Goal: Task Accomplishment & Management: Use online tool/utility

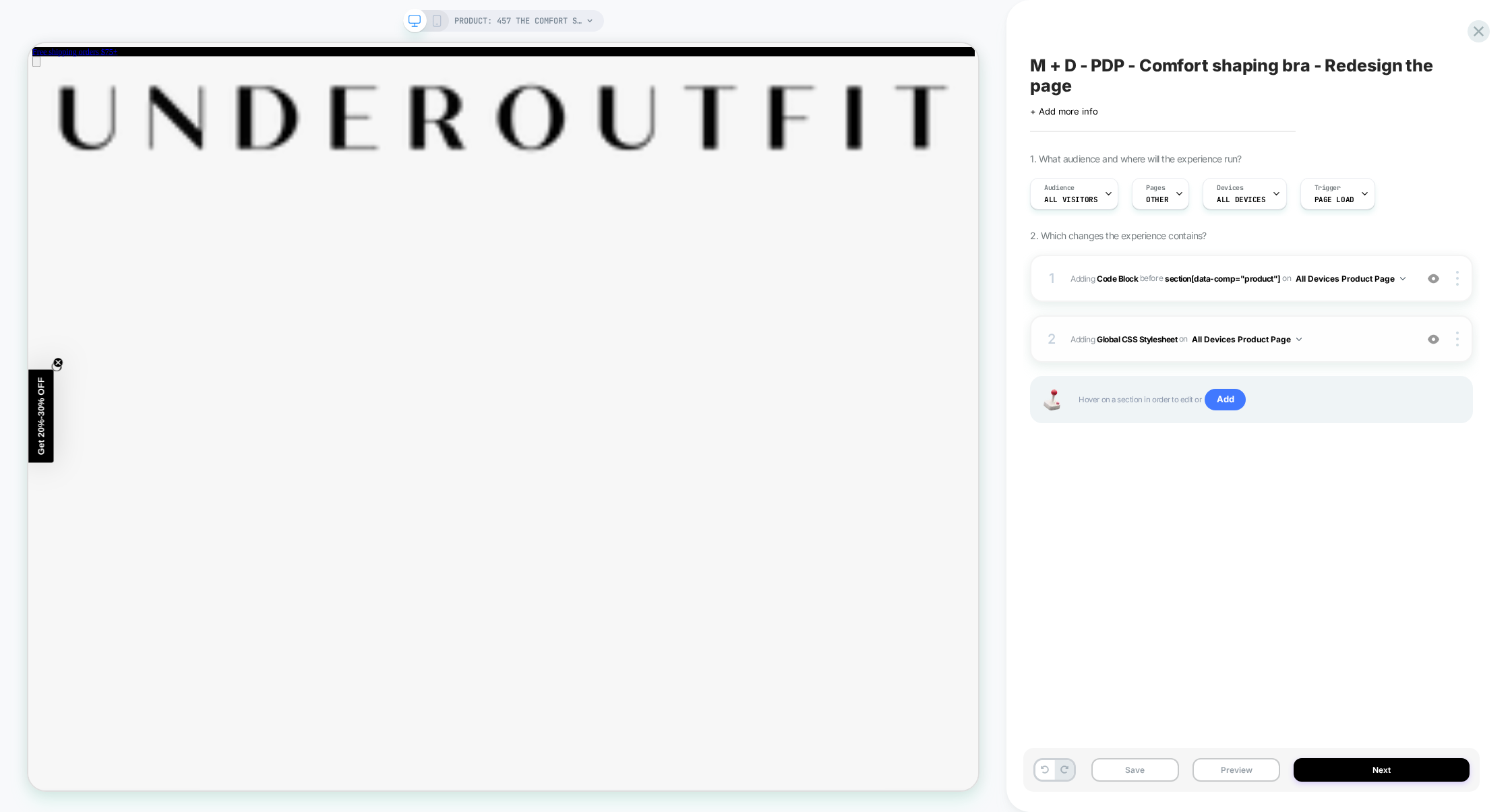
click at [1358, 362] on div "2 Adding Global CSS Stylesheet on All Devices Product Page Add Before Add After…" at bounding box center [1252, 339] width 443 height 47
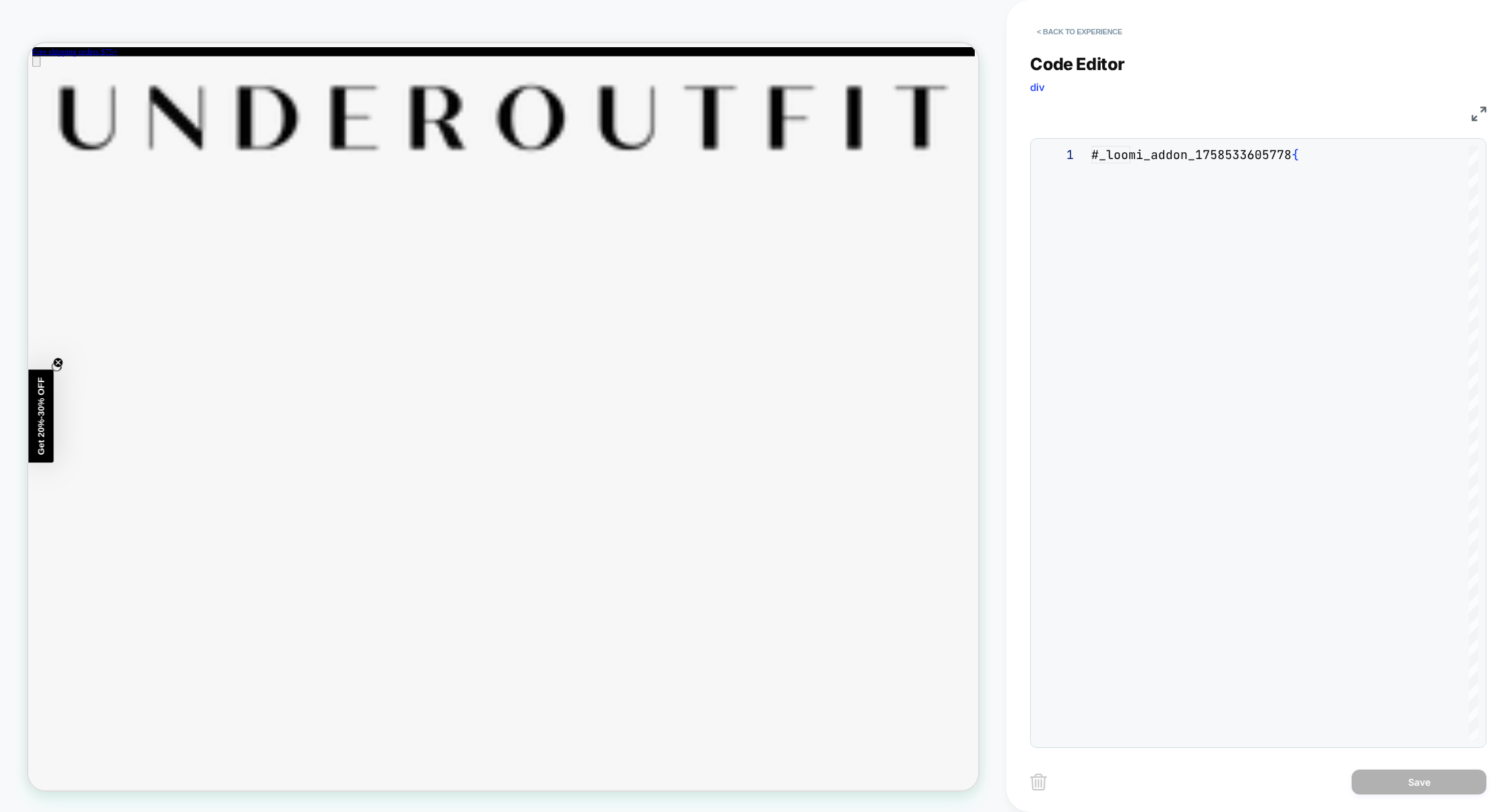
scroll to position [182, 0]
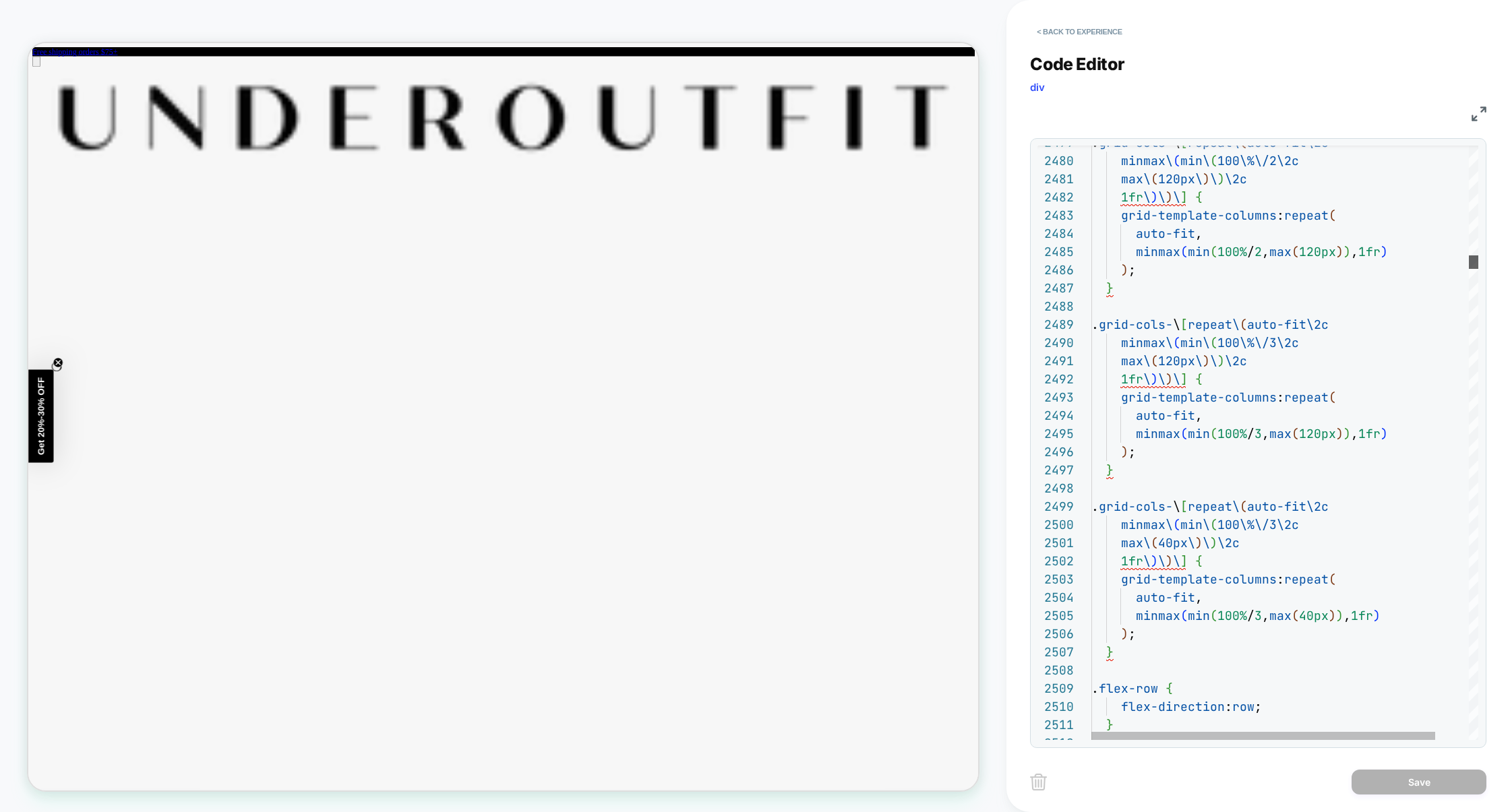
click at [1469, 259] on div at bounding box center [1474, 262] width 10 height 14
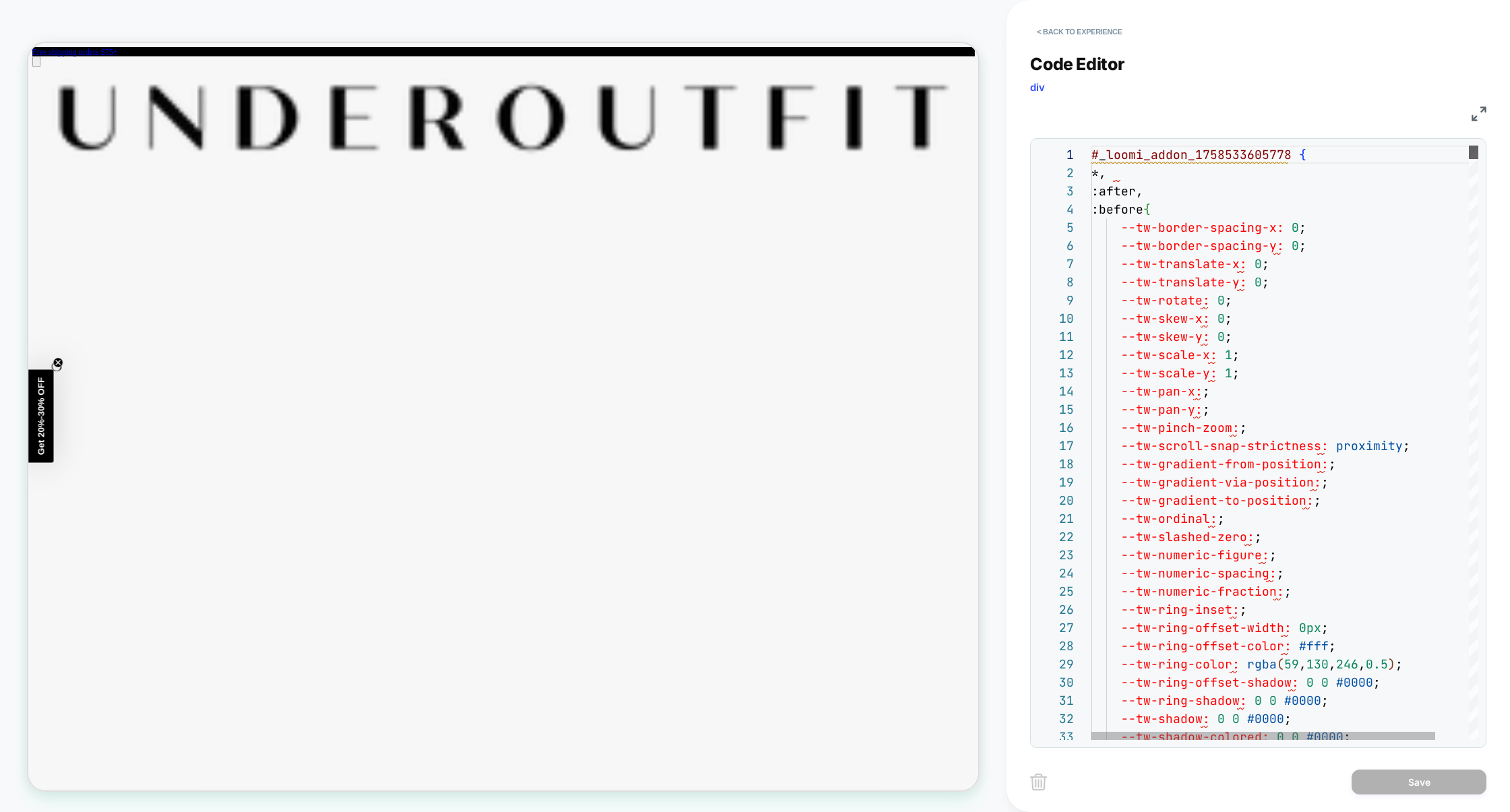
click at [1479, 141] on div "1 2 3 4 5 6 7 8 9 10 11 12 13 14 15 16 17 18 19 20 21 22 23 24 25 26 27 28 29 3…" at bounding box center [1258, 443] width 456 height 610
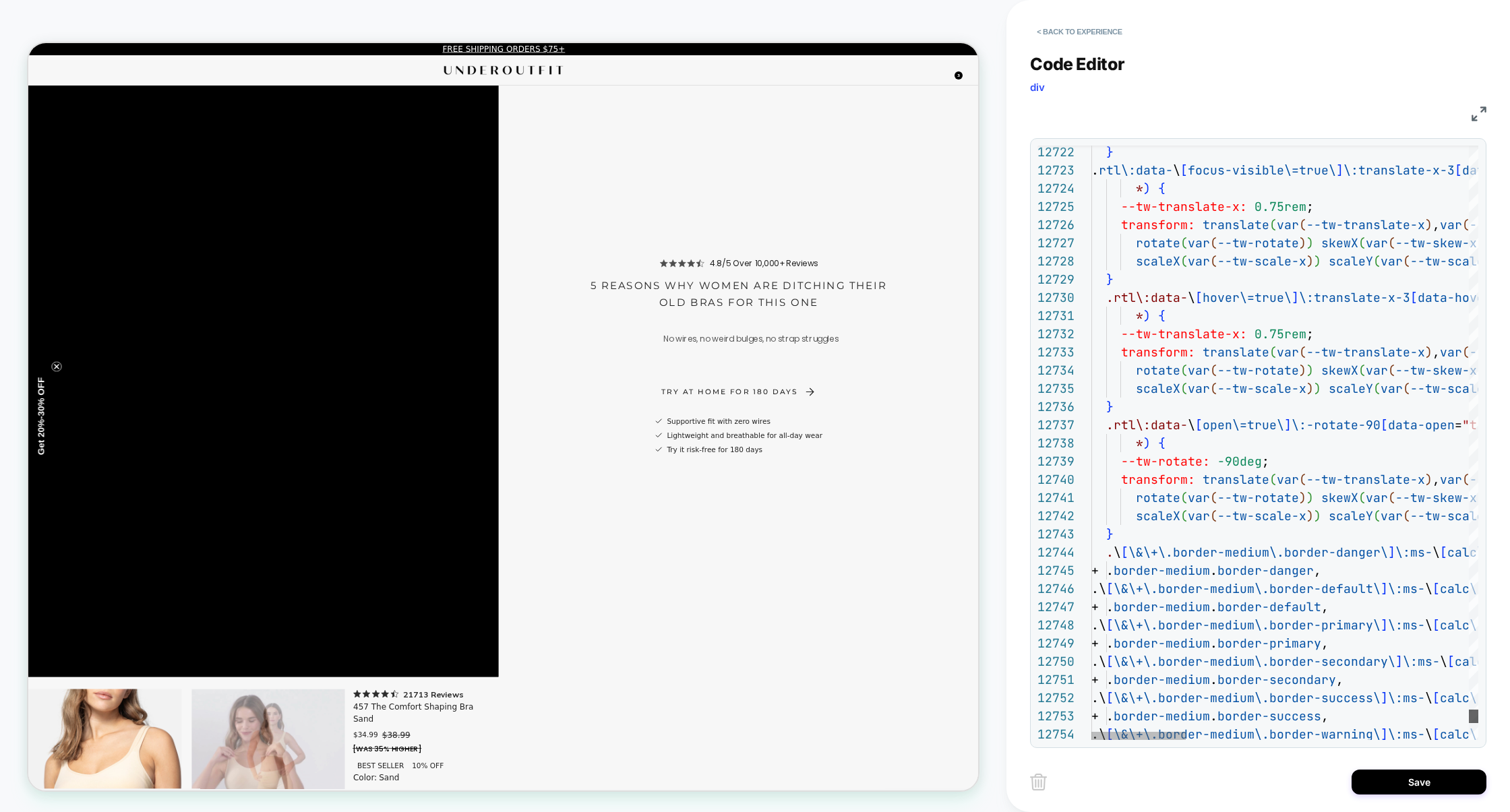
click at [1469, 717] on div at bounding box center [1474, 716] width 10 height 14
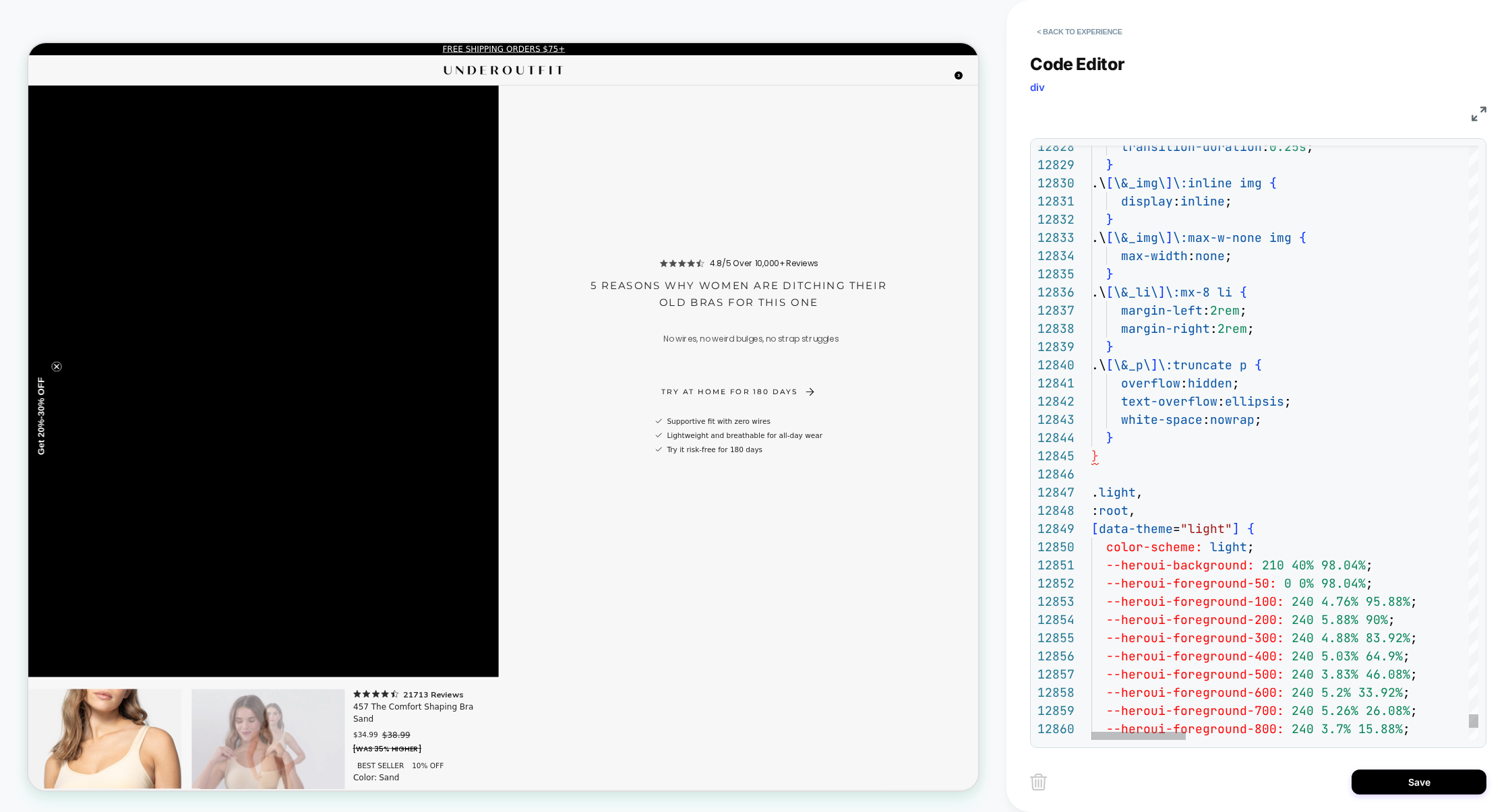
scroll to position [72, 7]
type textarea "**********"
click at [1410, 791] on button "Save" at bounding box center [1419, 782] width 134 height 25
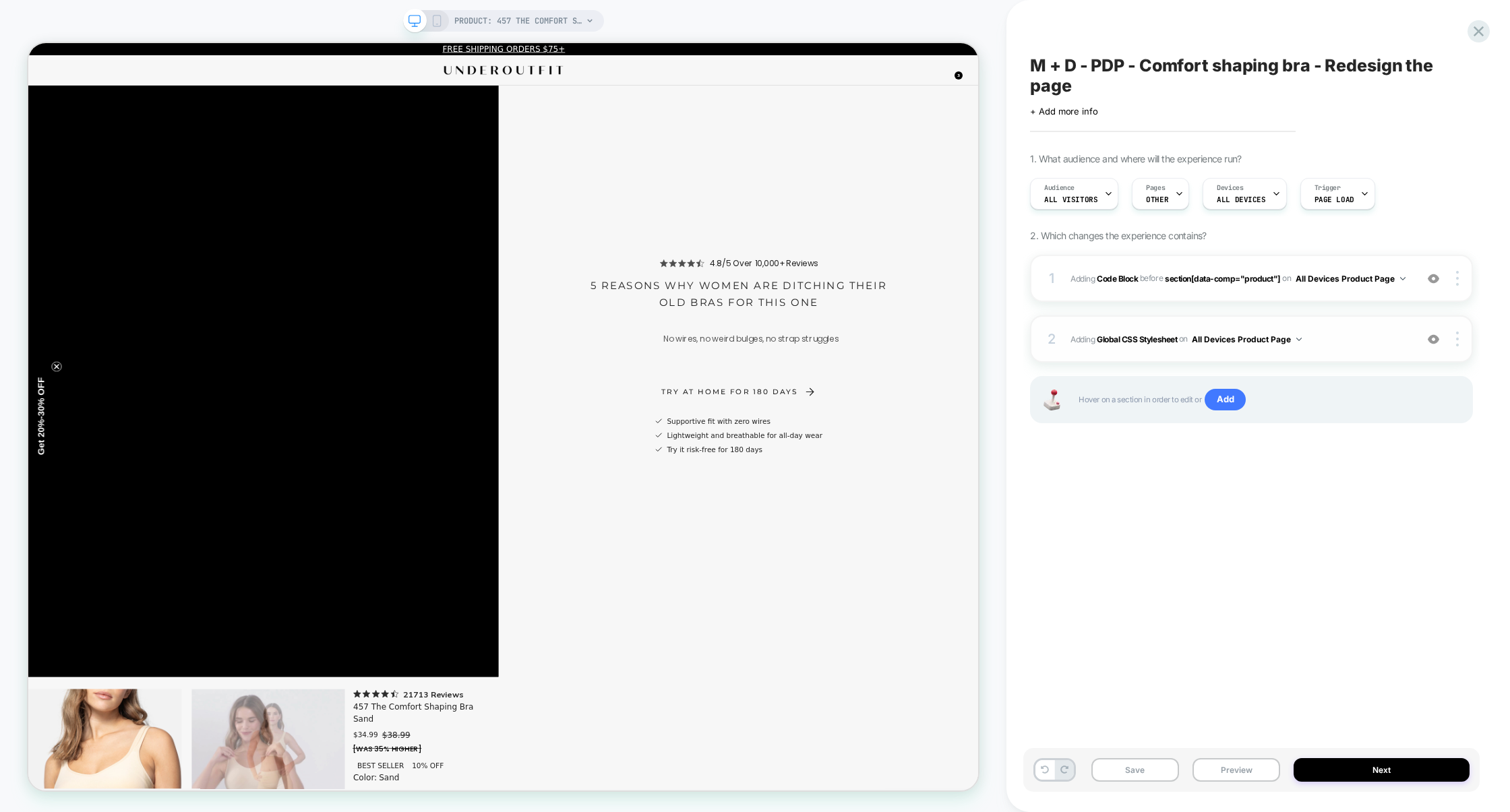
click at [1318, 354] on div "2 Adding Global CSS Stylesheet on All Devices Product Page Add Before Add After…" at bounding box center [1252, 339] width 443 height 47
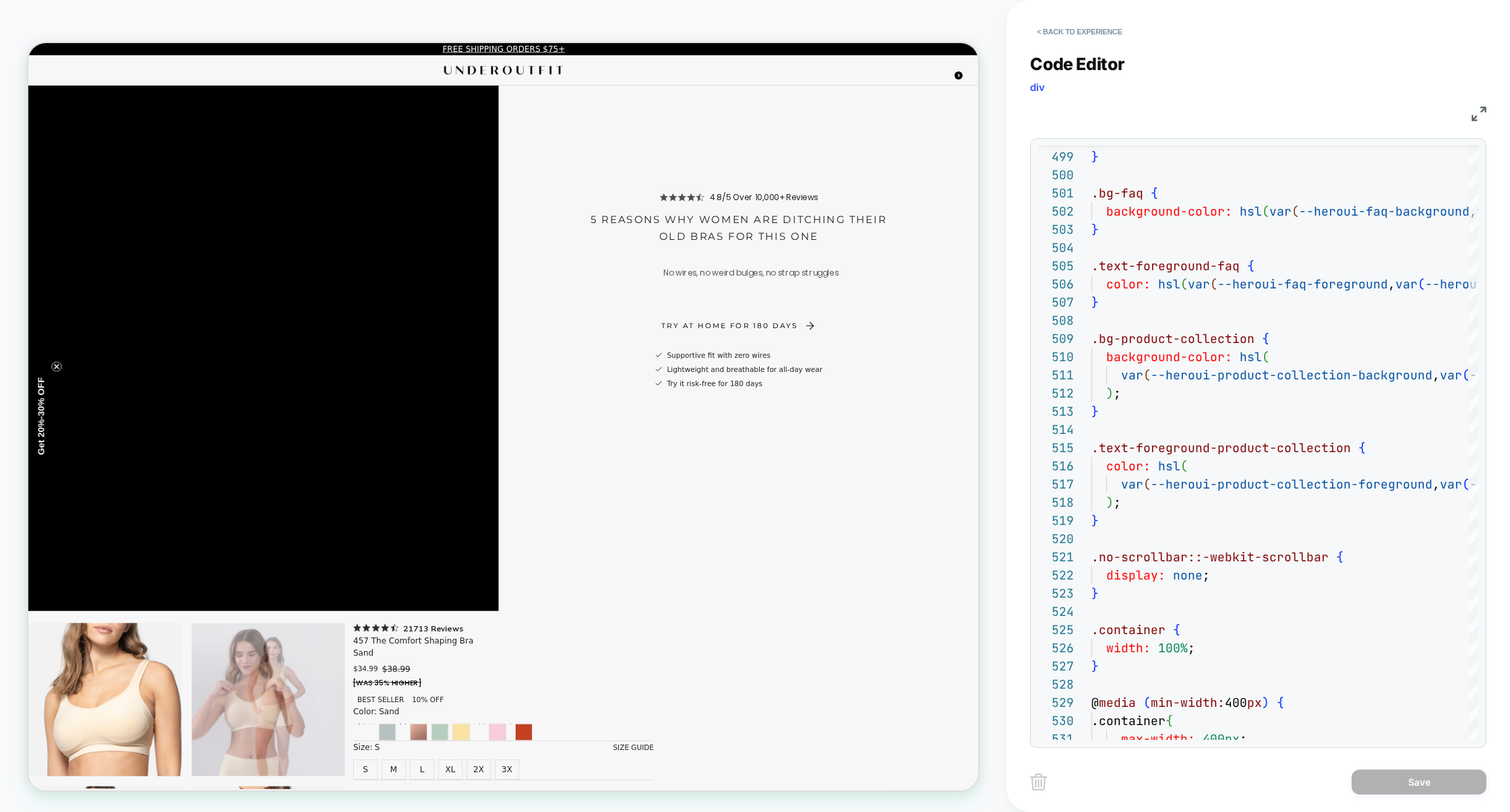
scroll to position [0, 0]
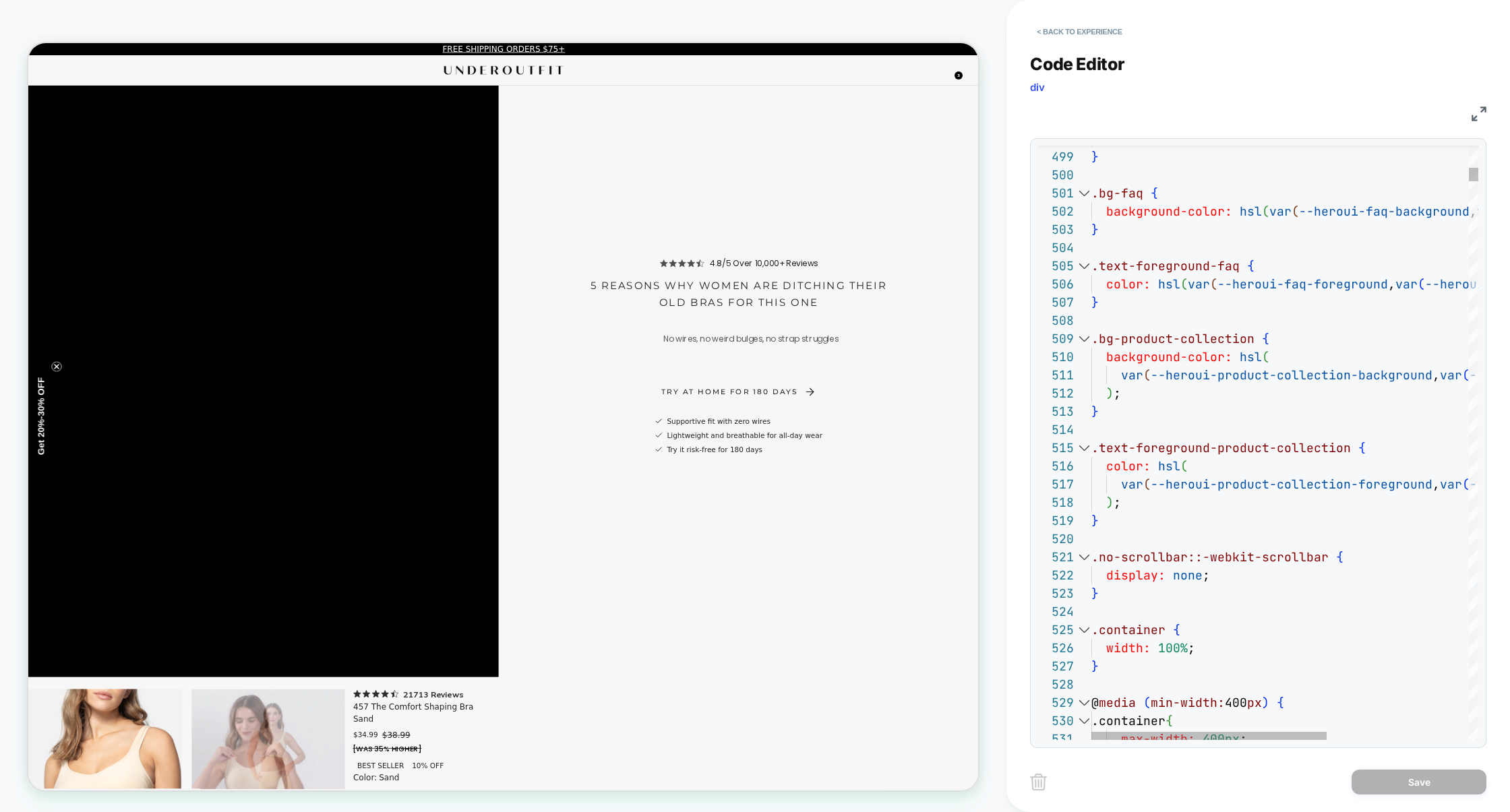
type textarea "**********"
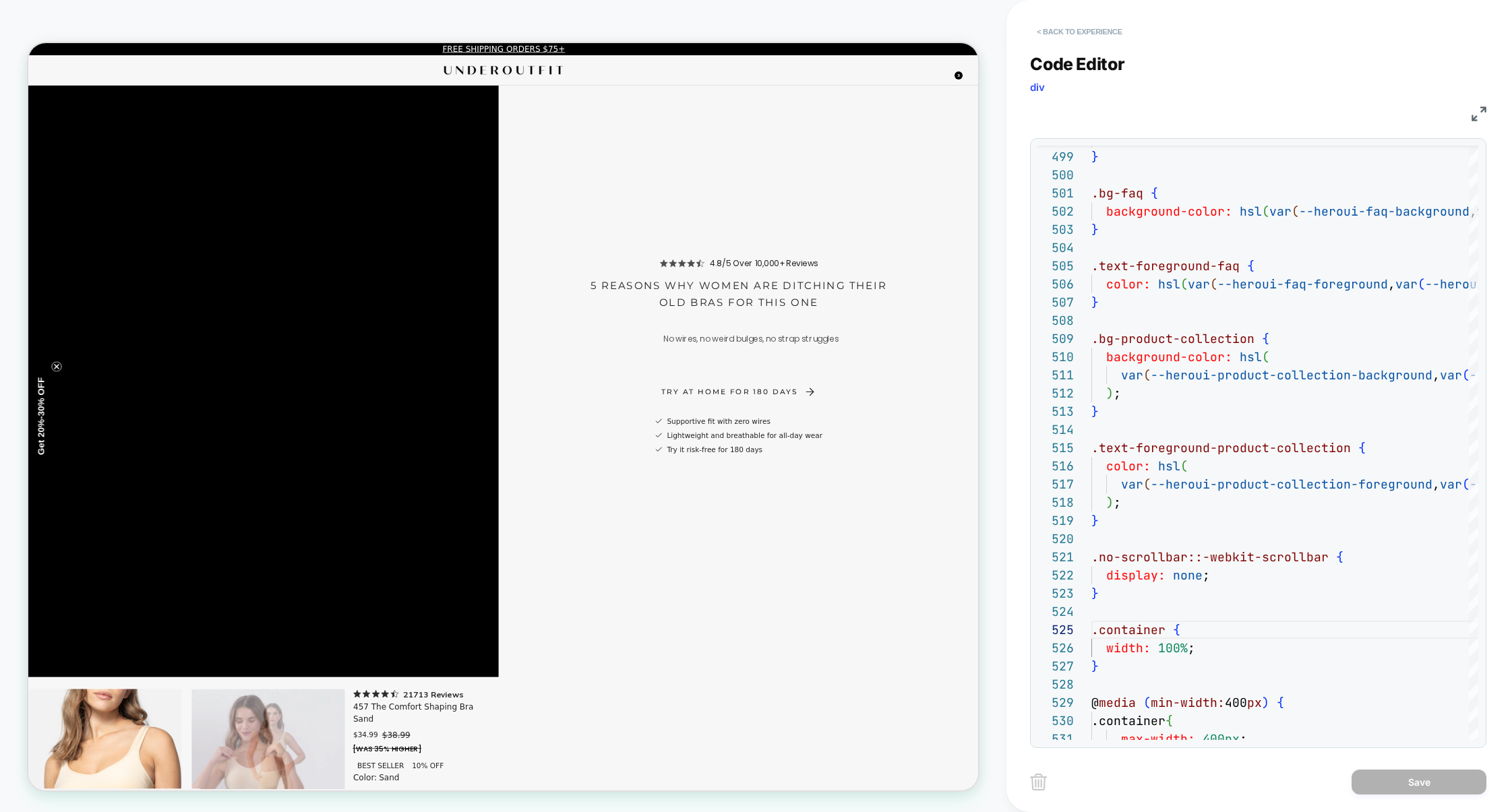
click at [1099, 41] on button "< Back to experience" at bounding box center [1079, 32] width 99 height 21
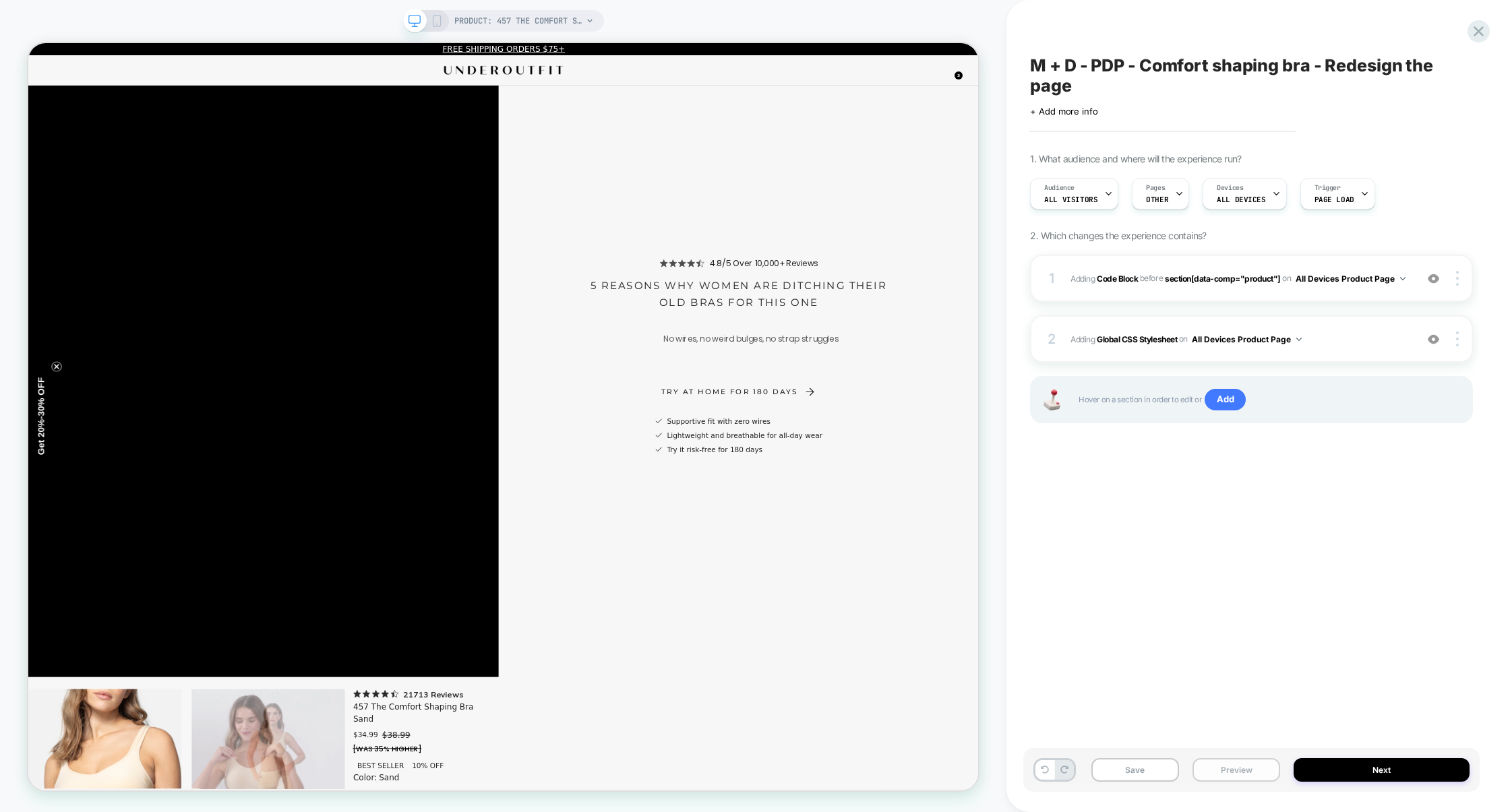
click at [1249, 774] on button "Preview" at bounding box center [1237, 770] width 88 height 24
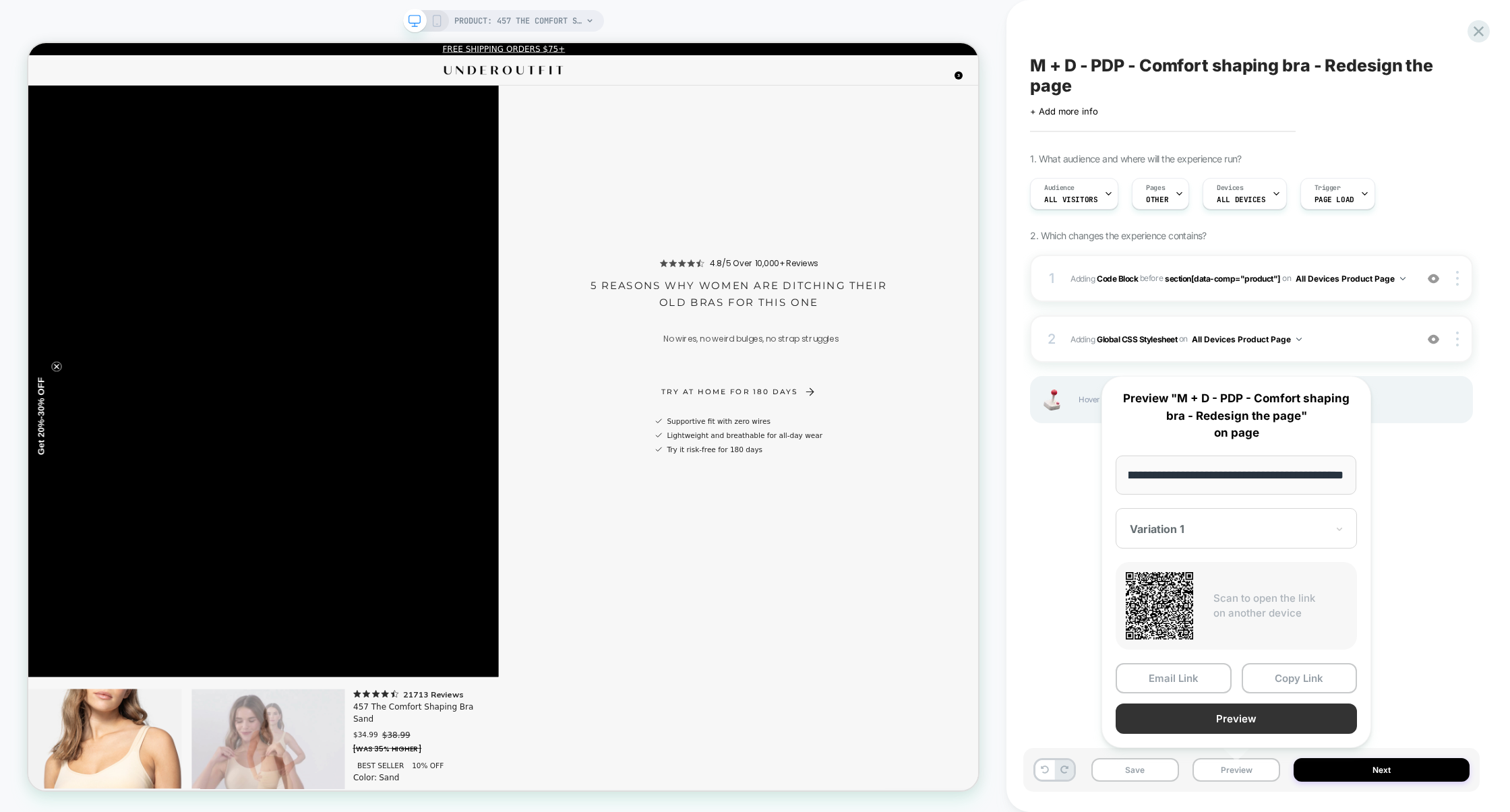
scroll to position [0, 0]
click at [1252, 718] on button "Preview" at bounding box center [1236, 718] width 241 height 30
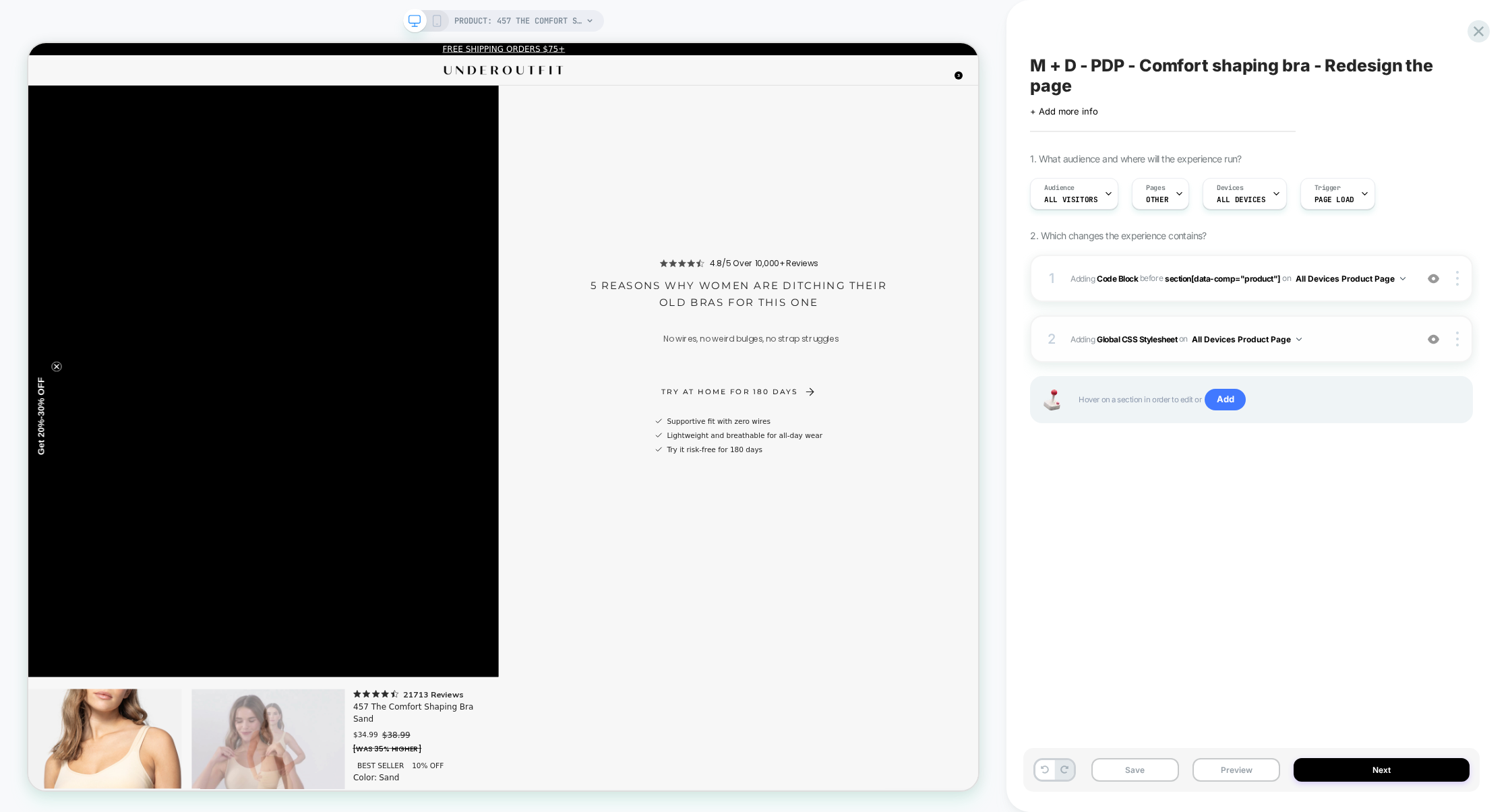
click at [1350, 349] on div "2 Adding Global CSS Stylesheet on All Devices Product Page Add Before Add After…" at bounding box center [1252, 339] width 443 height 47
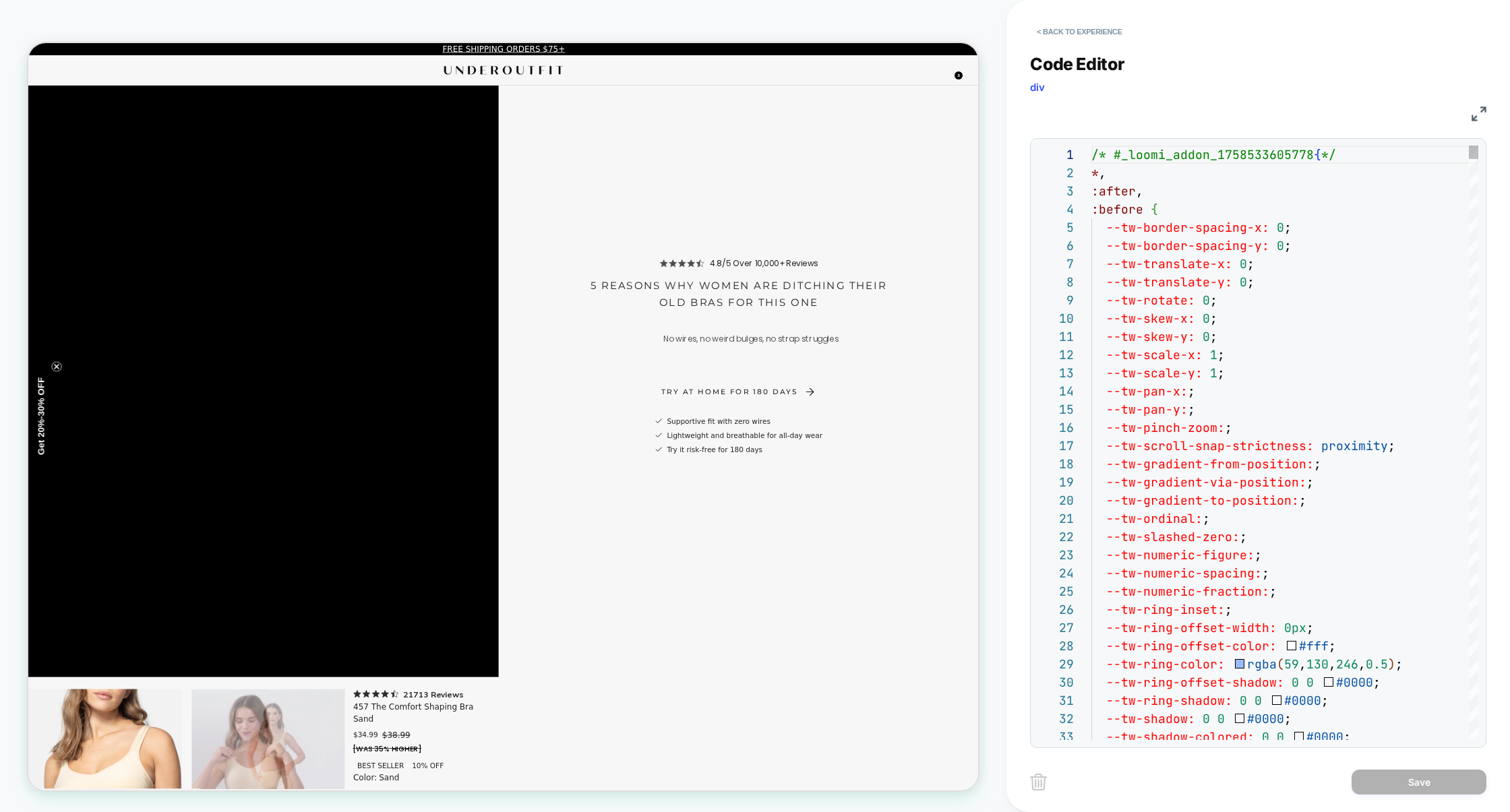
scroll to position [182, 0]
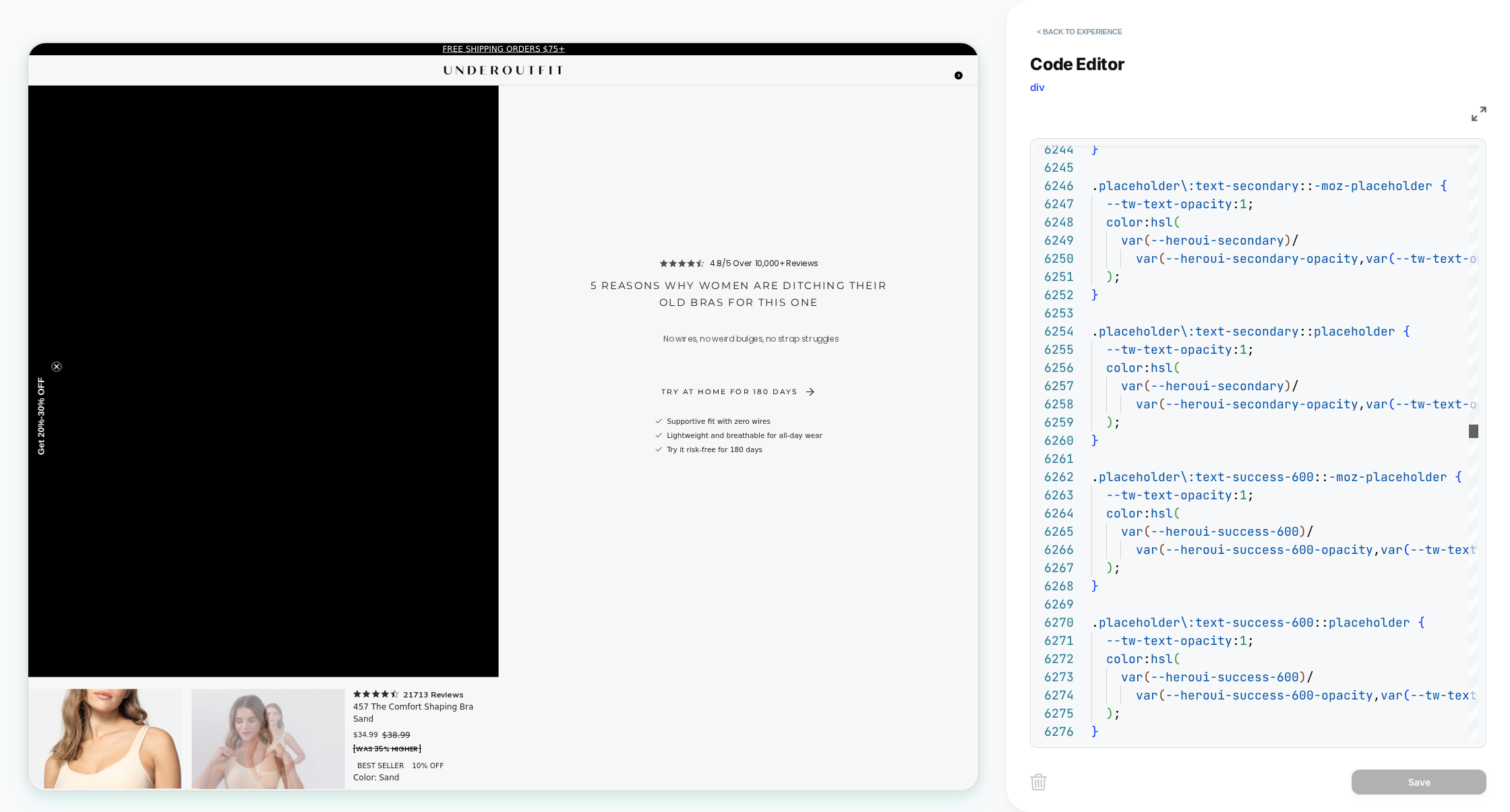
click at [1469, 432] on div at bounding box center [1474, 431] width 10 height 14
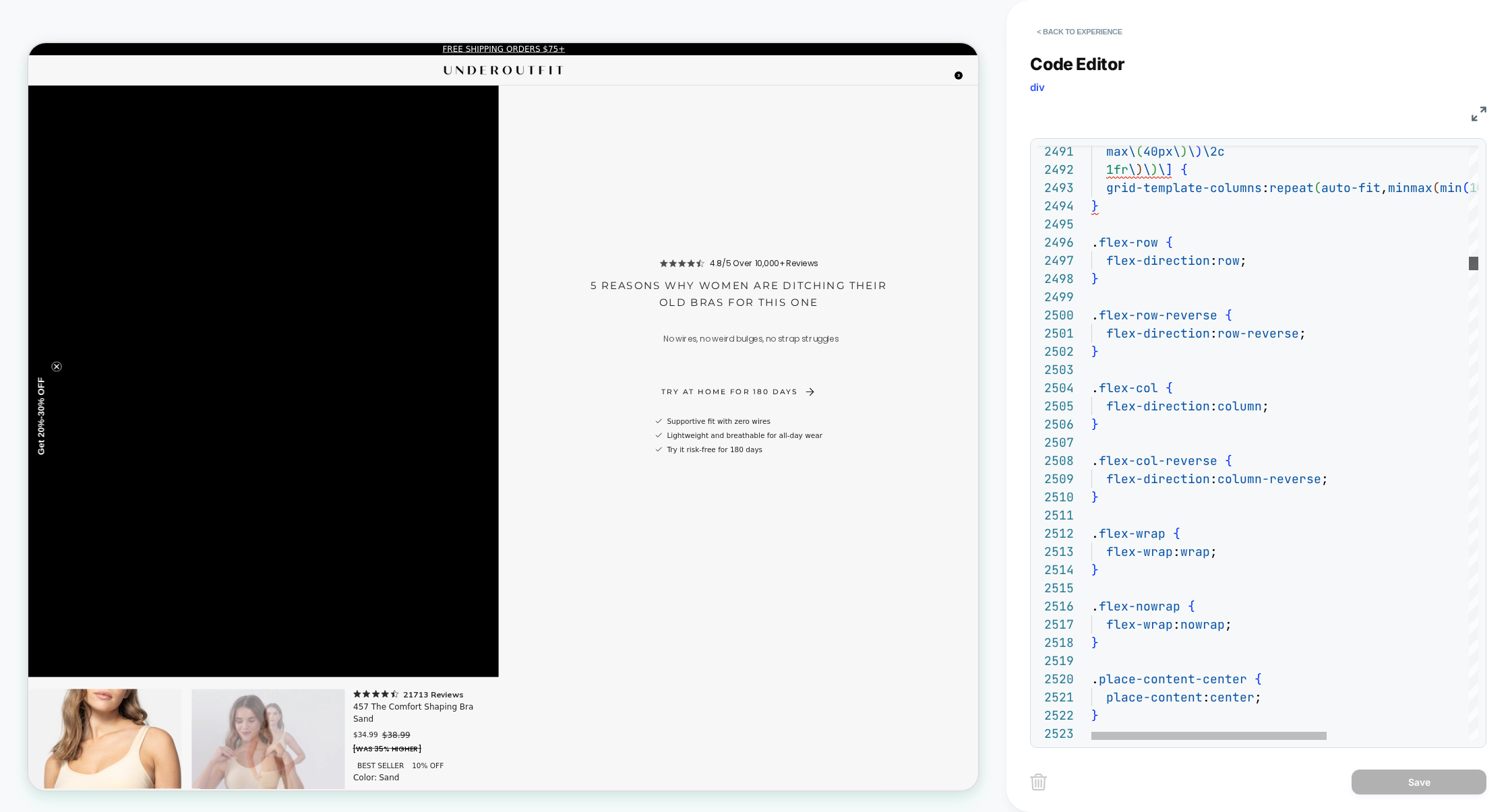
click at [1486, 264] on div "**********" at bounding box center [1258, 443] width 456 height 610
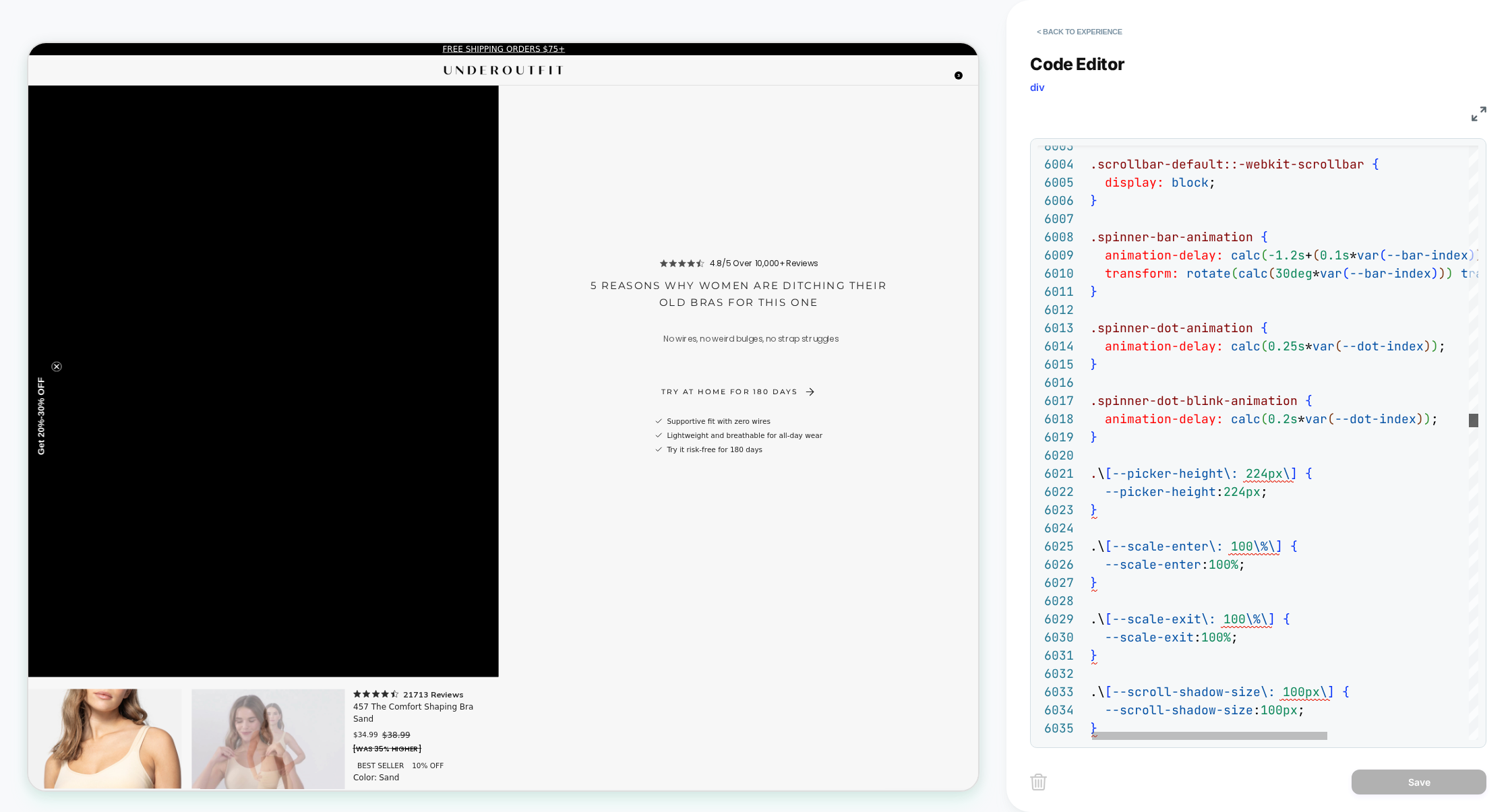
click at [1469, 424] on div at bounding box center [1474, 420] width 10 height 14
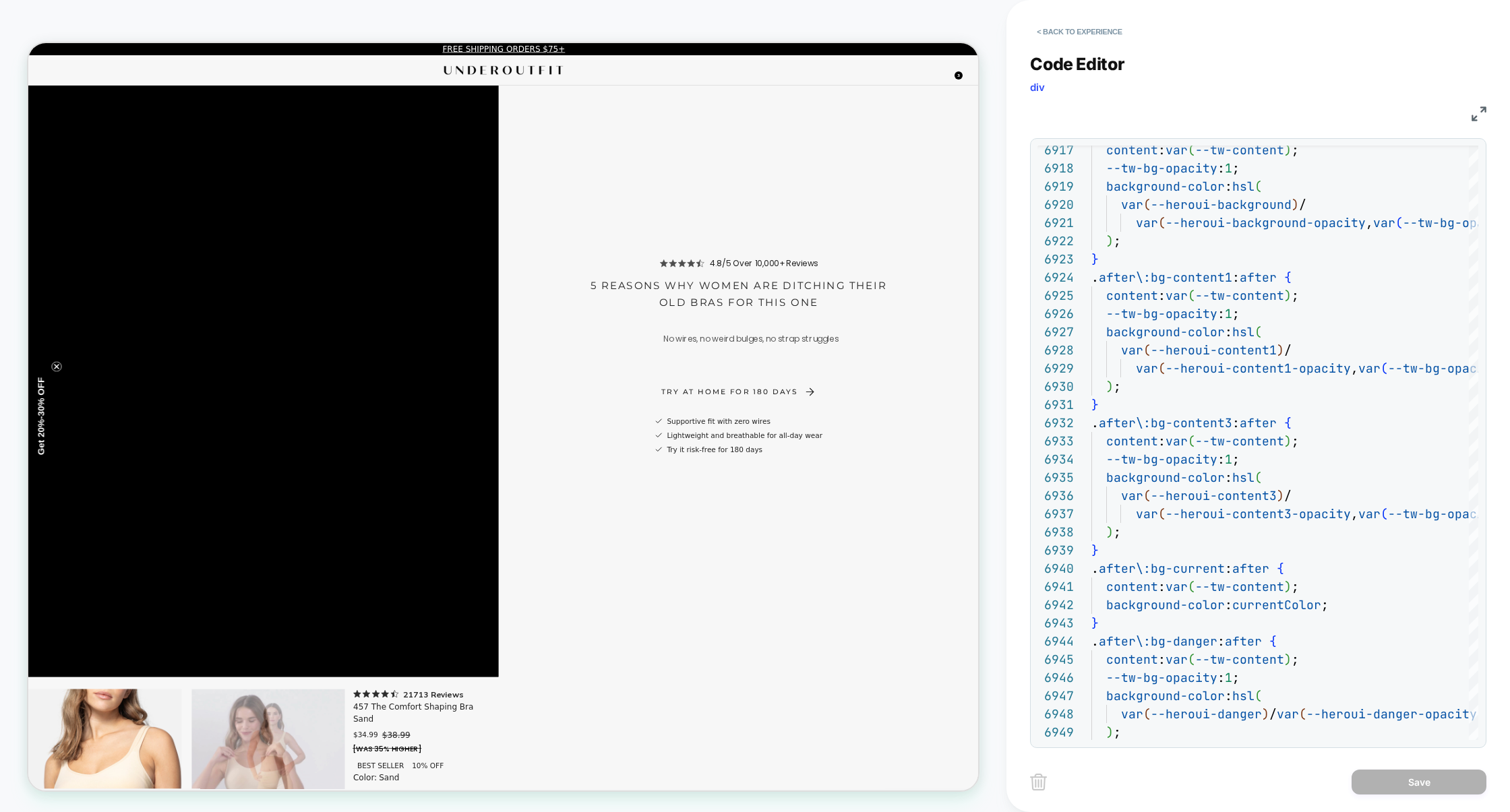
drag, startPoint x: 1481, startPoint y: 458, endPoint x: 1481, endPoint y: 536, distance: 78.0
click at [1481, 538] on div "6917 6918 6919 6920 6921 6922 6923 6924 6925 6926 6927 6928 6929 6930 6931 6932…" at bounding box center [1258, 443] width 456 height 610
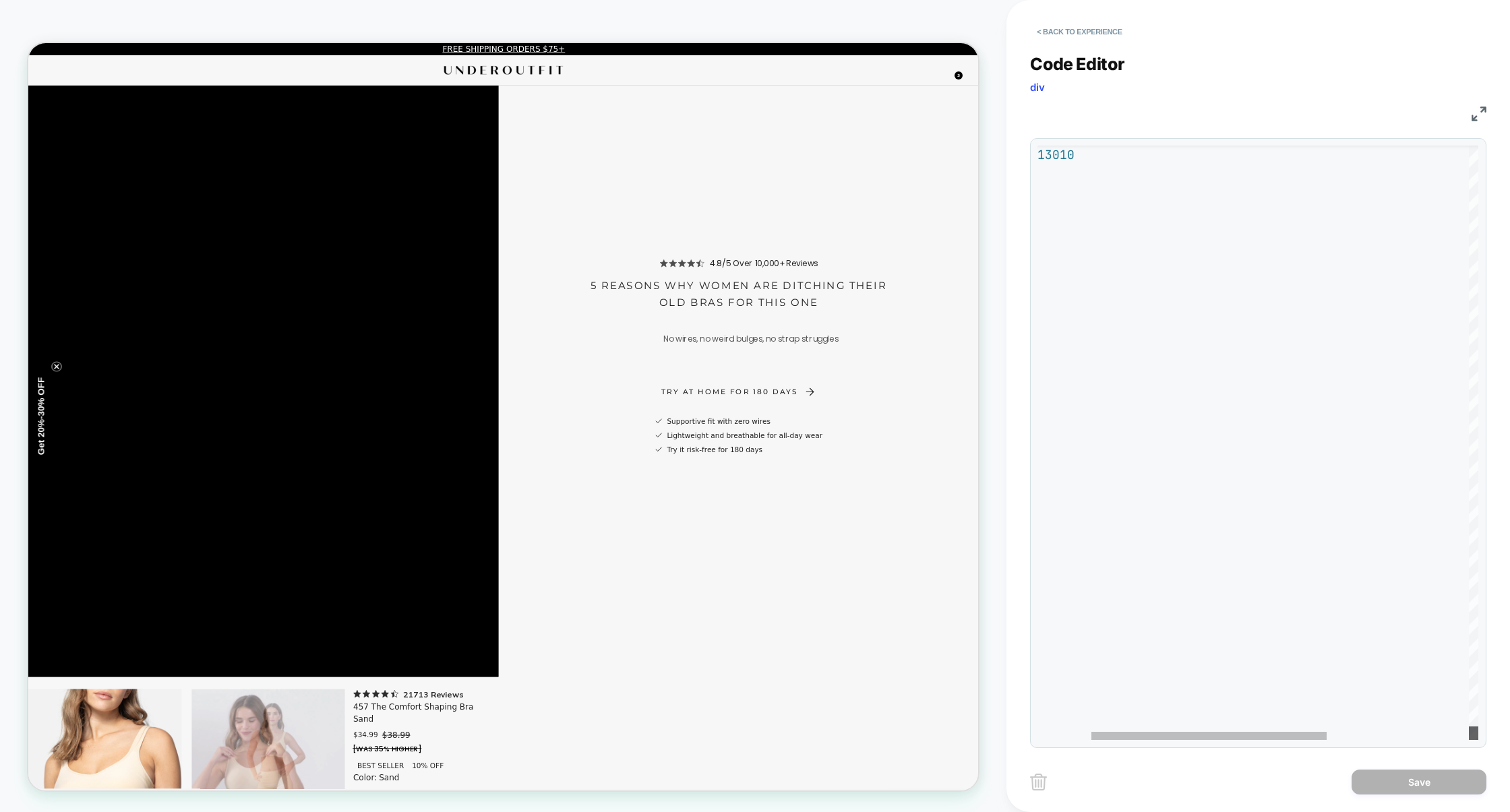
click at [1469, 740] on div at bounding box center [1474, 733] width 10 height 14
type textarea "**********"
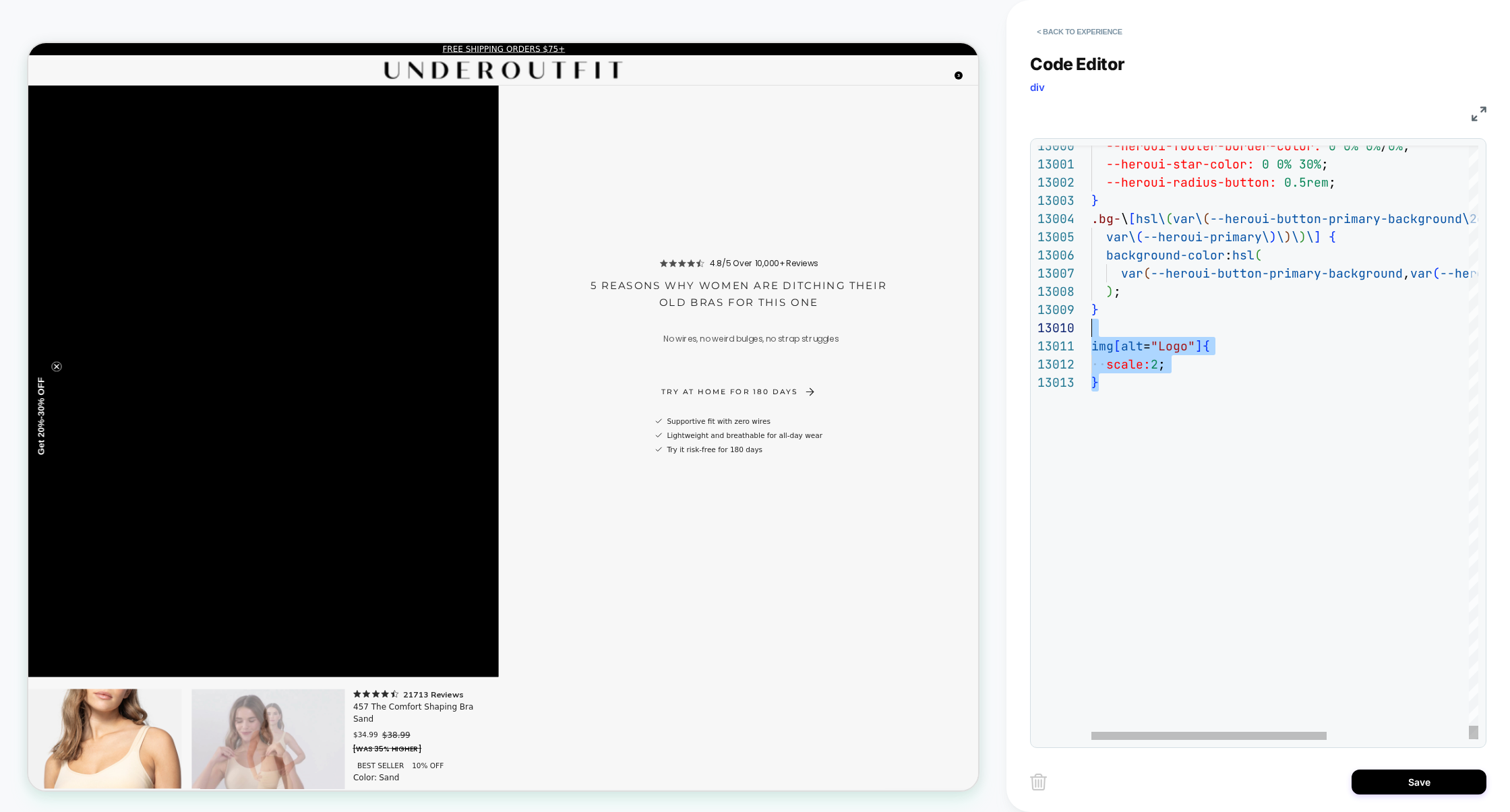
drag, startPoint x: 1331, startPoint y: 609, endPoint x: 1000, endPoint y: 372, distance: 407.1
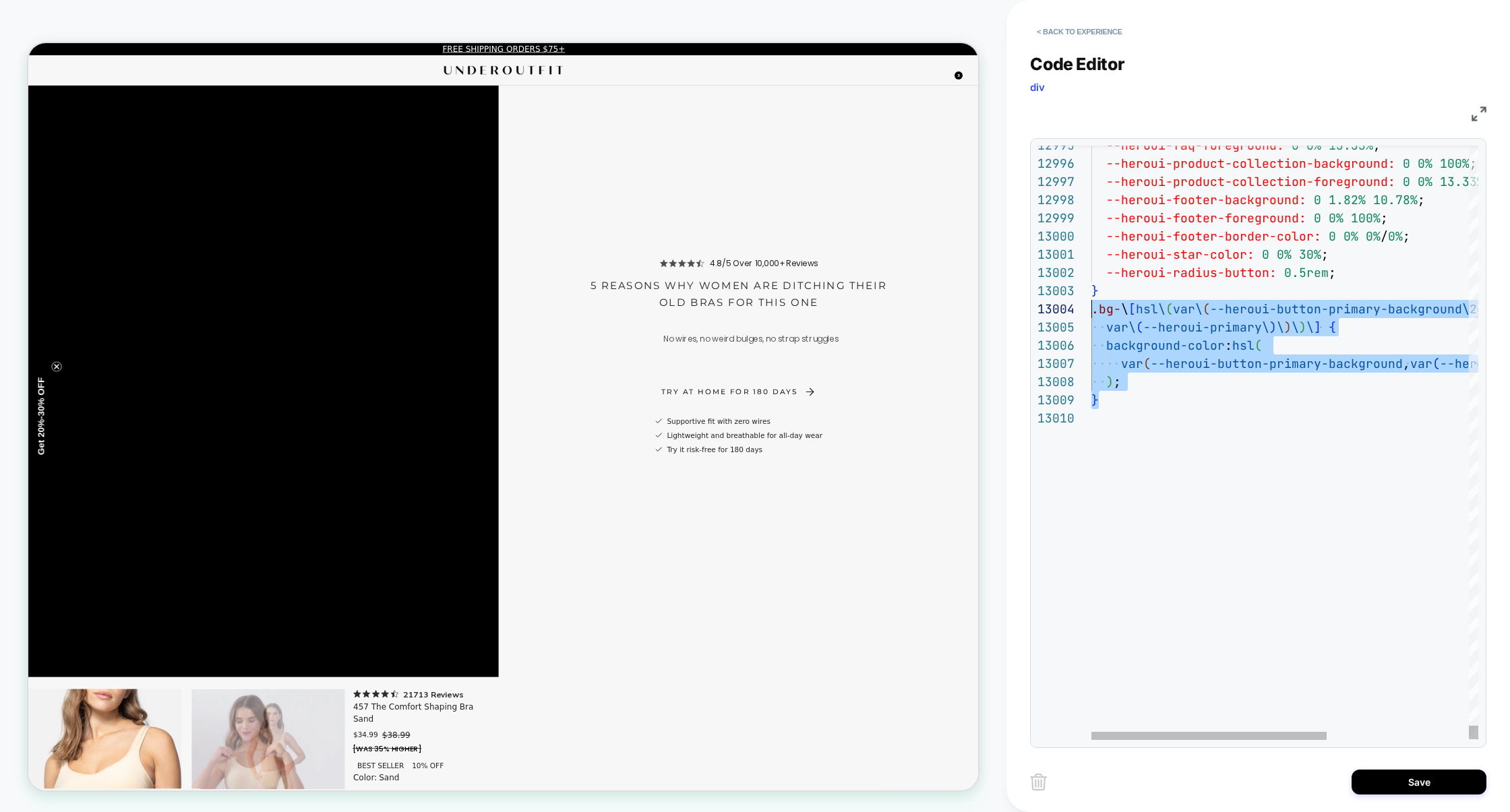
scroll to position [55, 0]
drag, startPoint x: 1133, startPoint y: 406, endPoint x: 1076, endPoint y: 302, distance: 118.6
click at [1076, 302] on div "13010 13009 13008 13006 13007 13005 13003 13004 13002 13001 13000 12999 12998 1…" at bounding box center [1257, 443] width 441 height 595
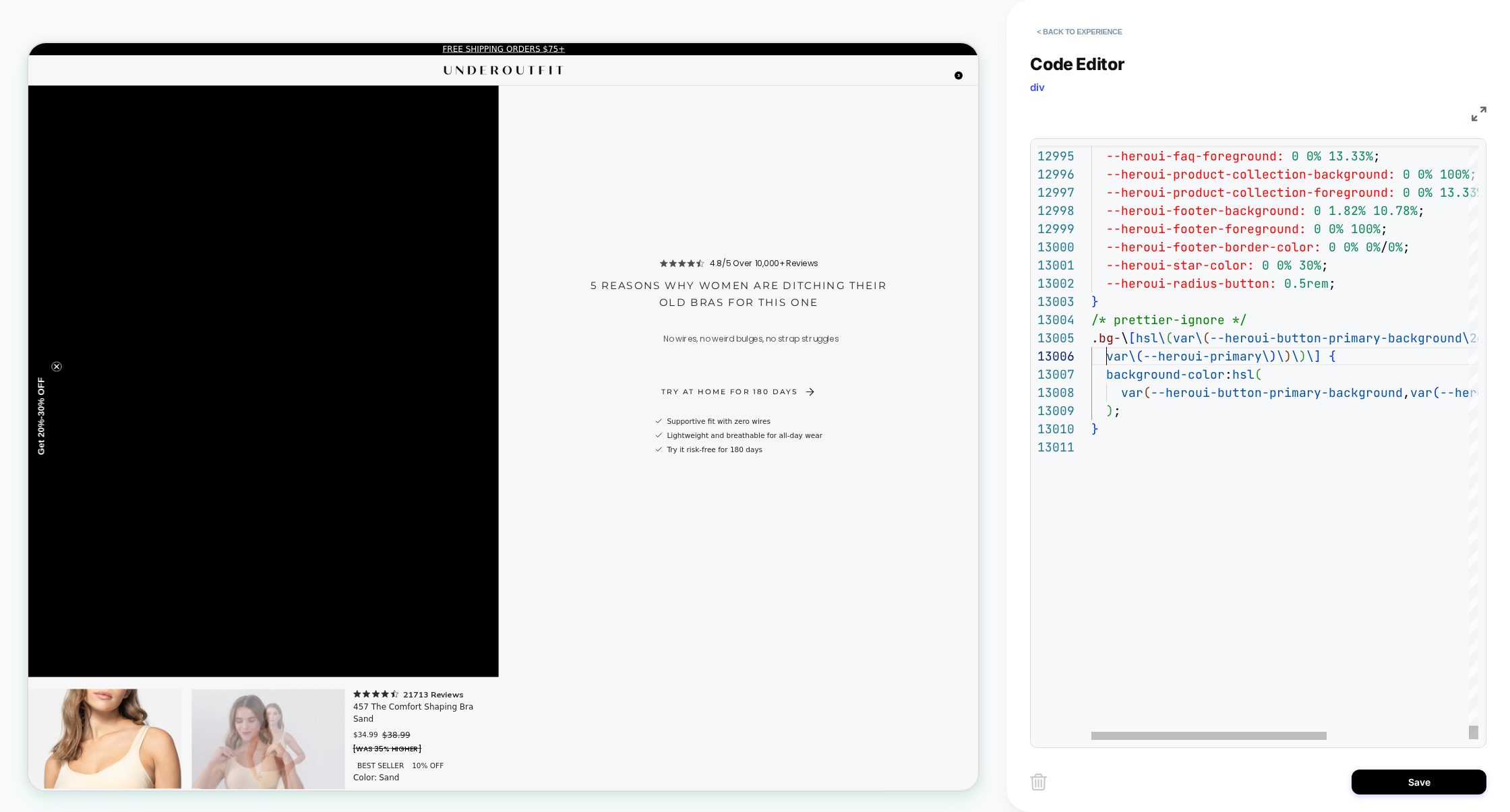
scroll to position [90, 15]
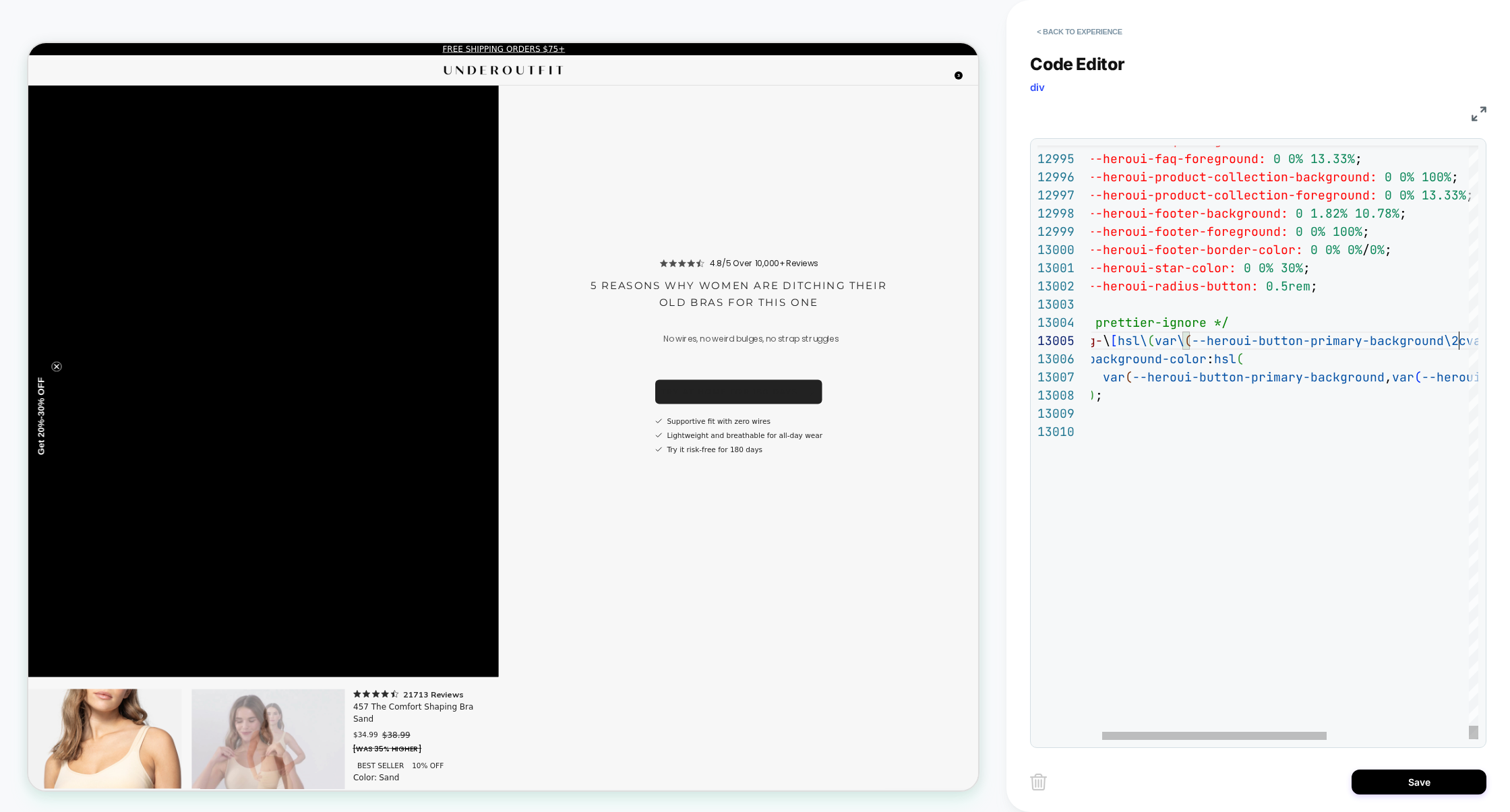
scroll to position [72, 393]
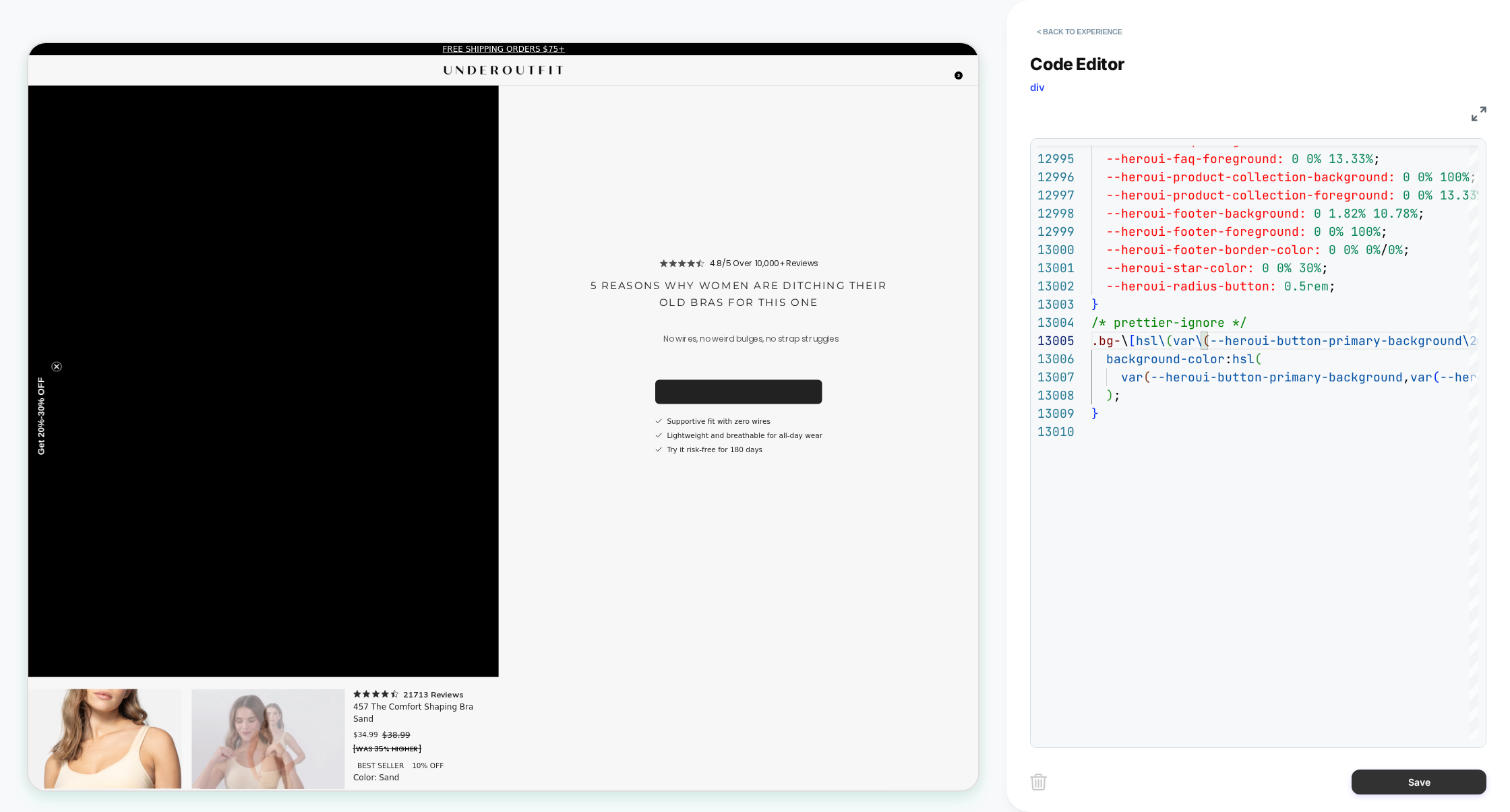
type textarea "**********"
click at [1400, 780] on button "Save" at bounding box center [1419, 782] width 134 height 25
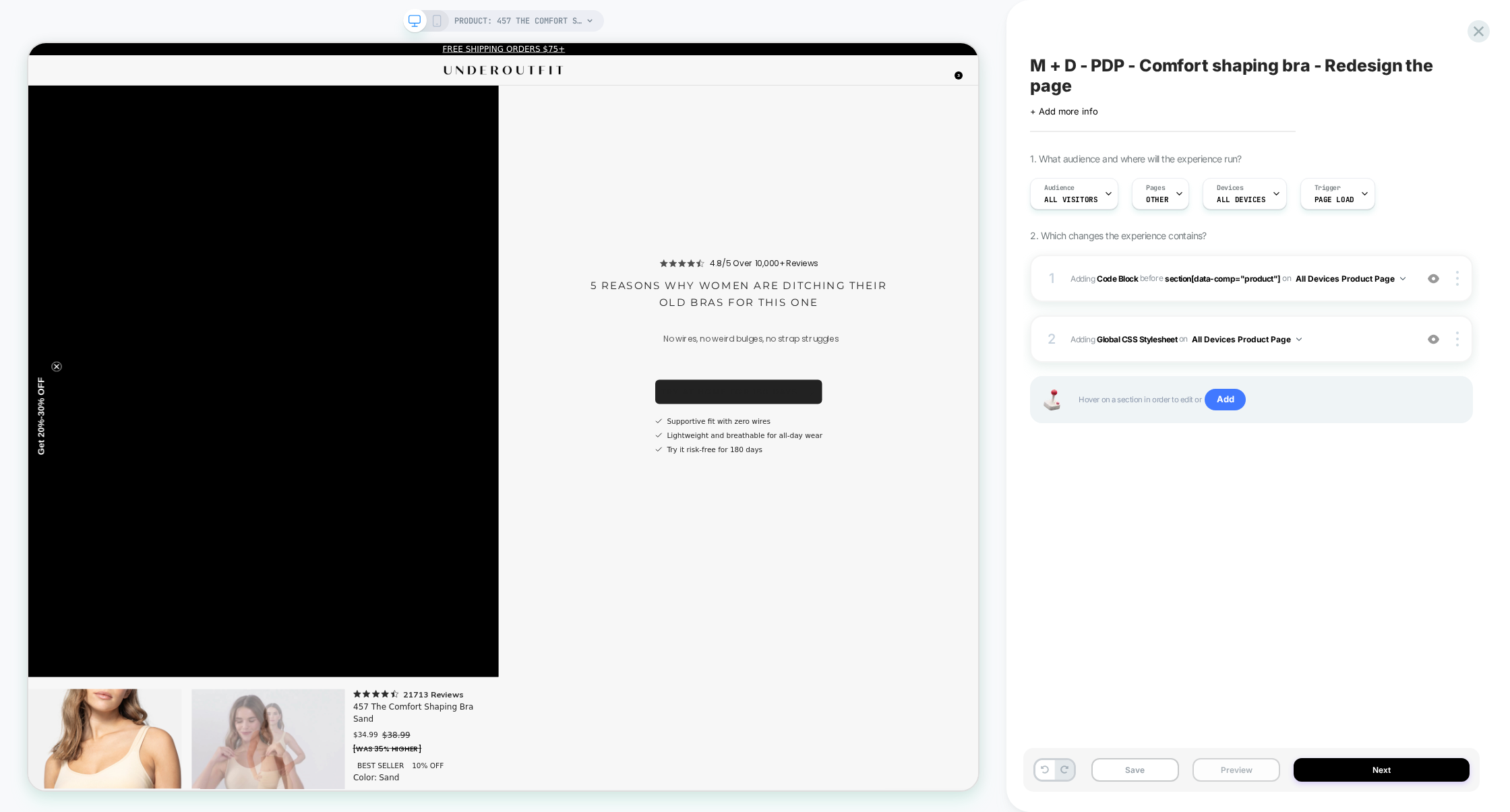
click at [1228, 769] on button "Preview" at bounding box center [1237, 770] width 88 height 24
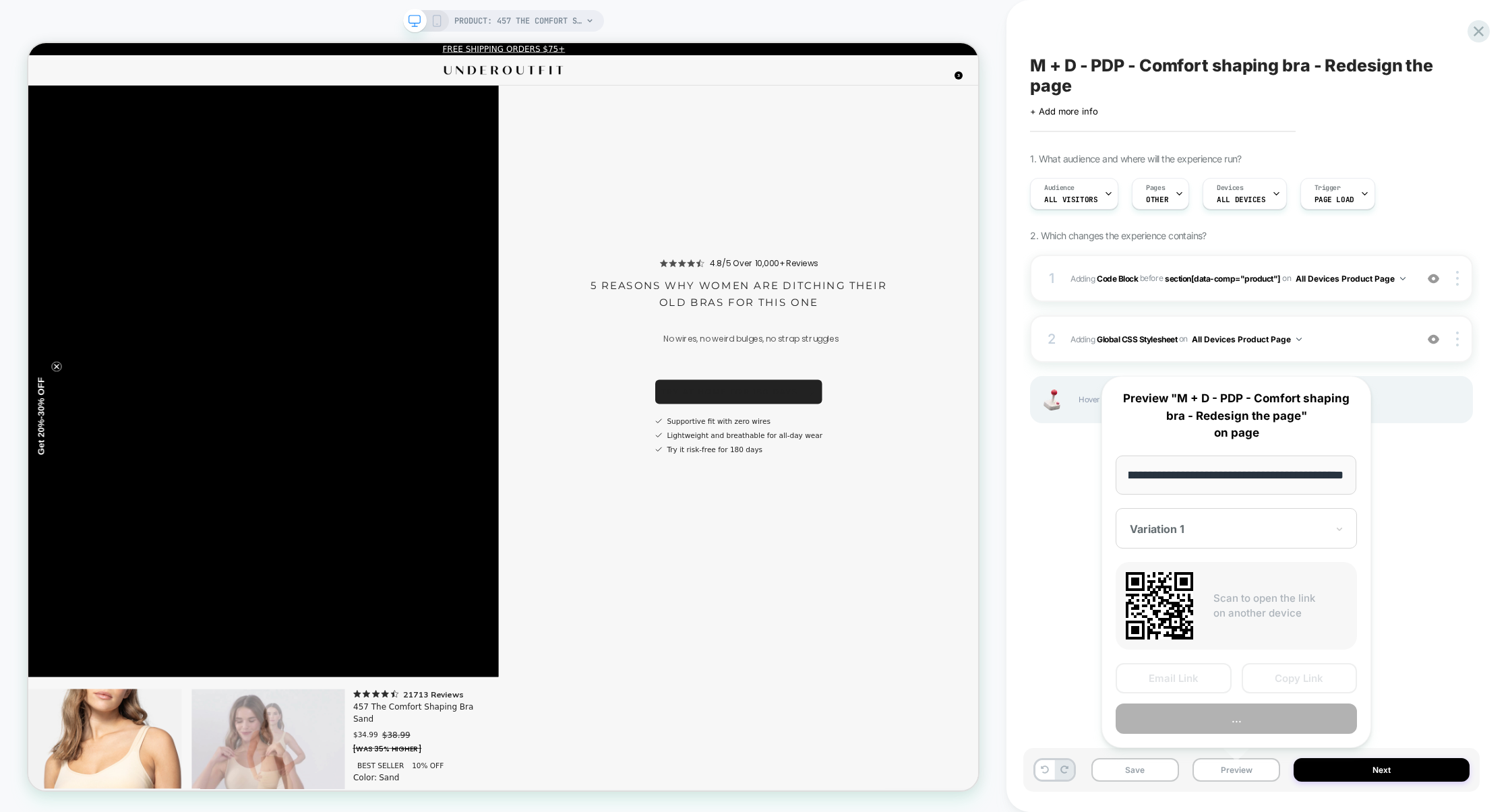
scroll to position [0, 0]
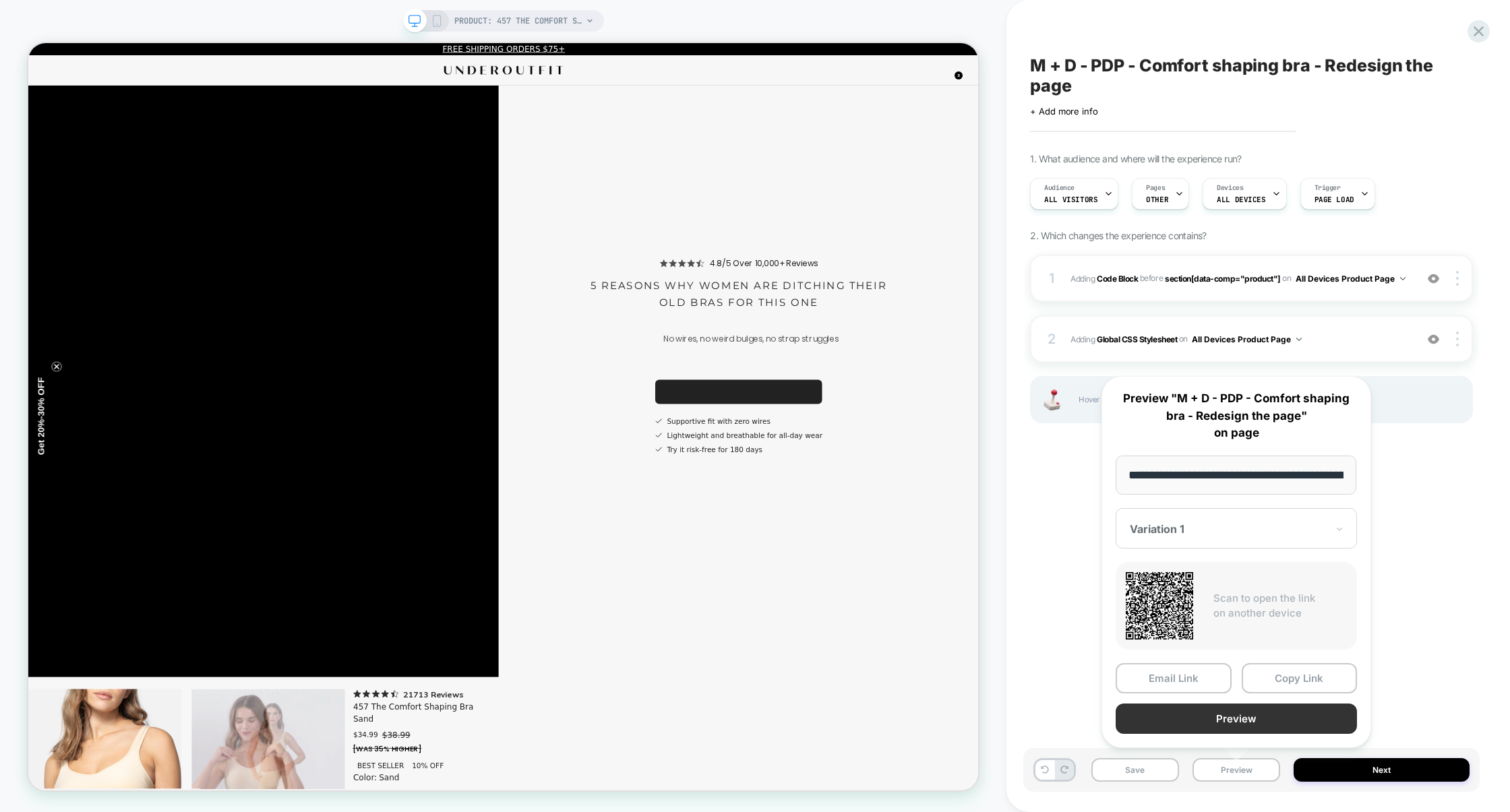
click at [1233, 724] on button "Preview" at bounding box center [1236, 718] width 241 height 30
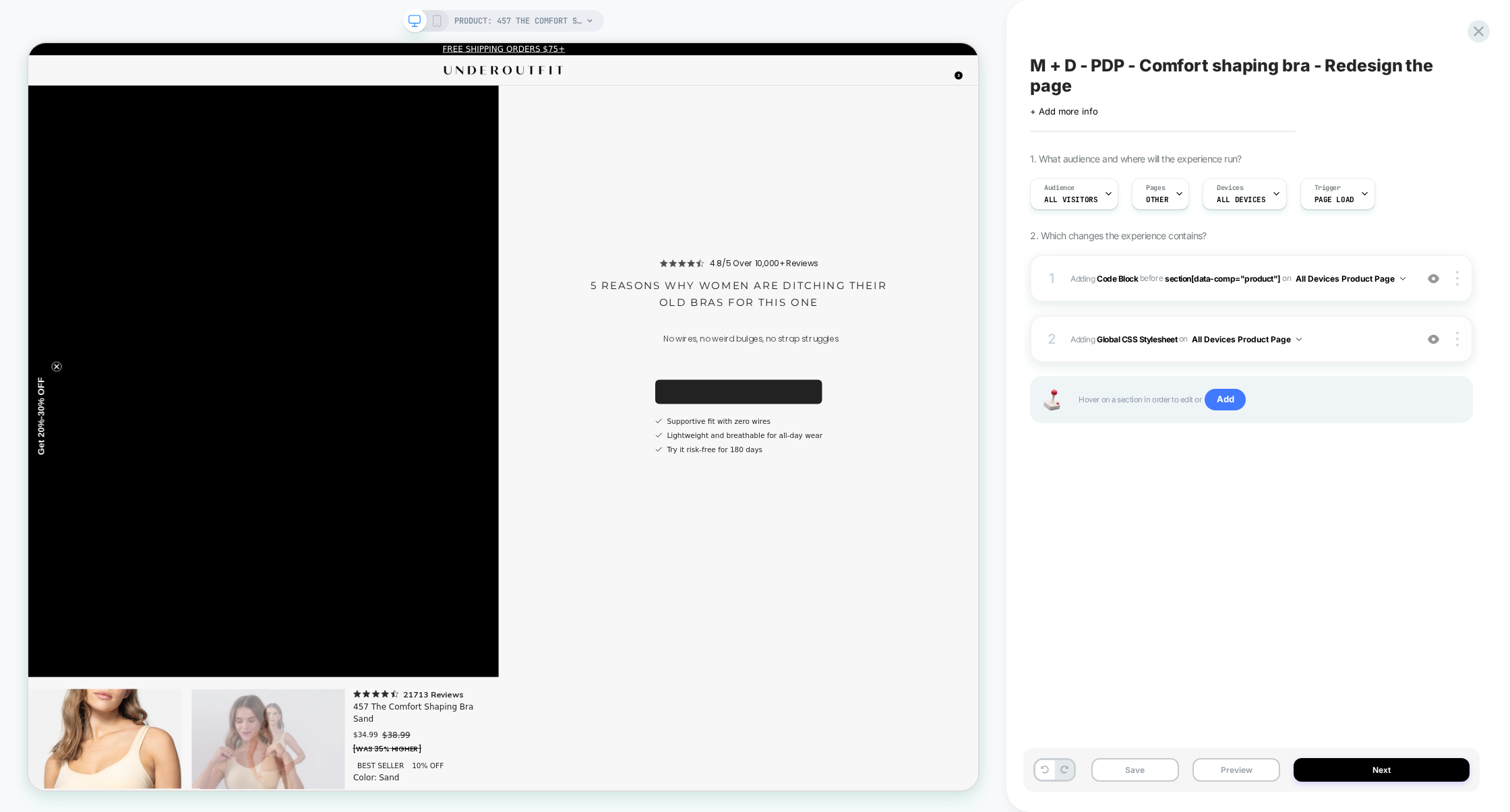
click at [1354, 353] on div "2 Adding Global CSS Stylesheet on All Devices Product Page Add Before Add After…" at bounding box center [1252, 339] width 443 height 47
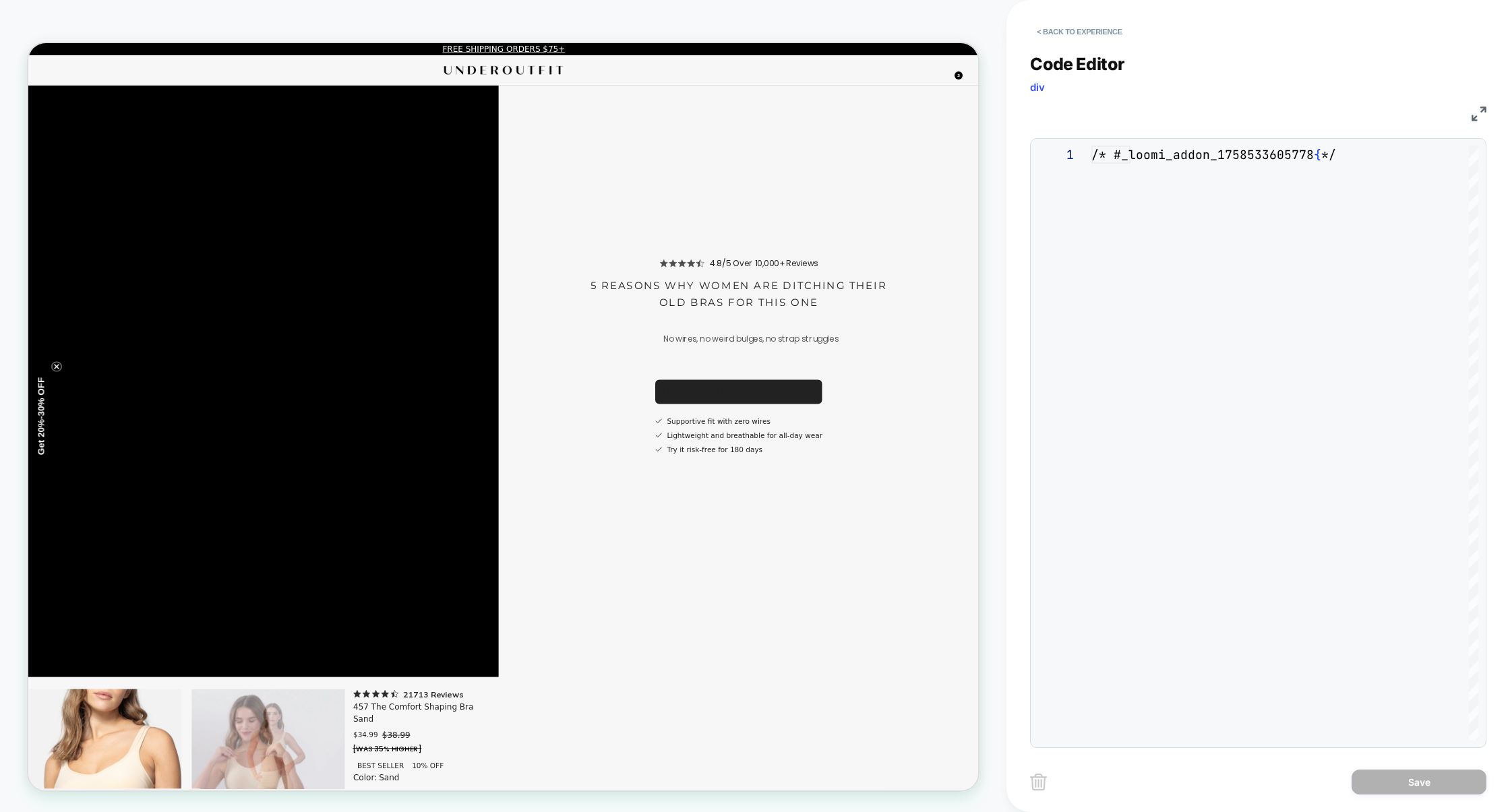
scroll to position [182, 0]
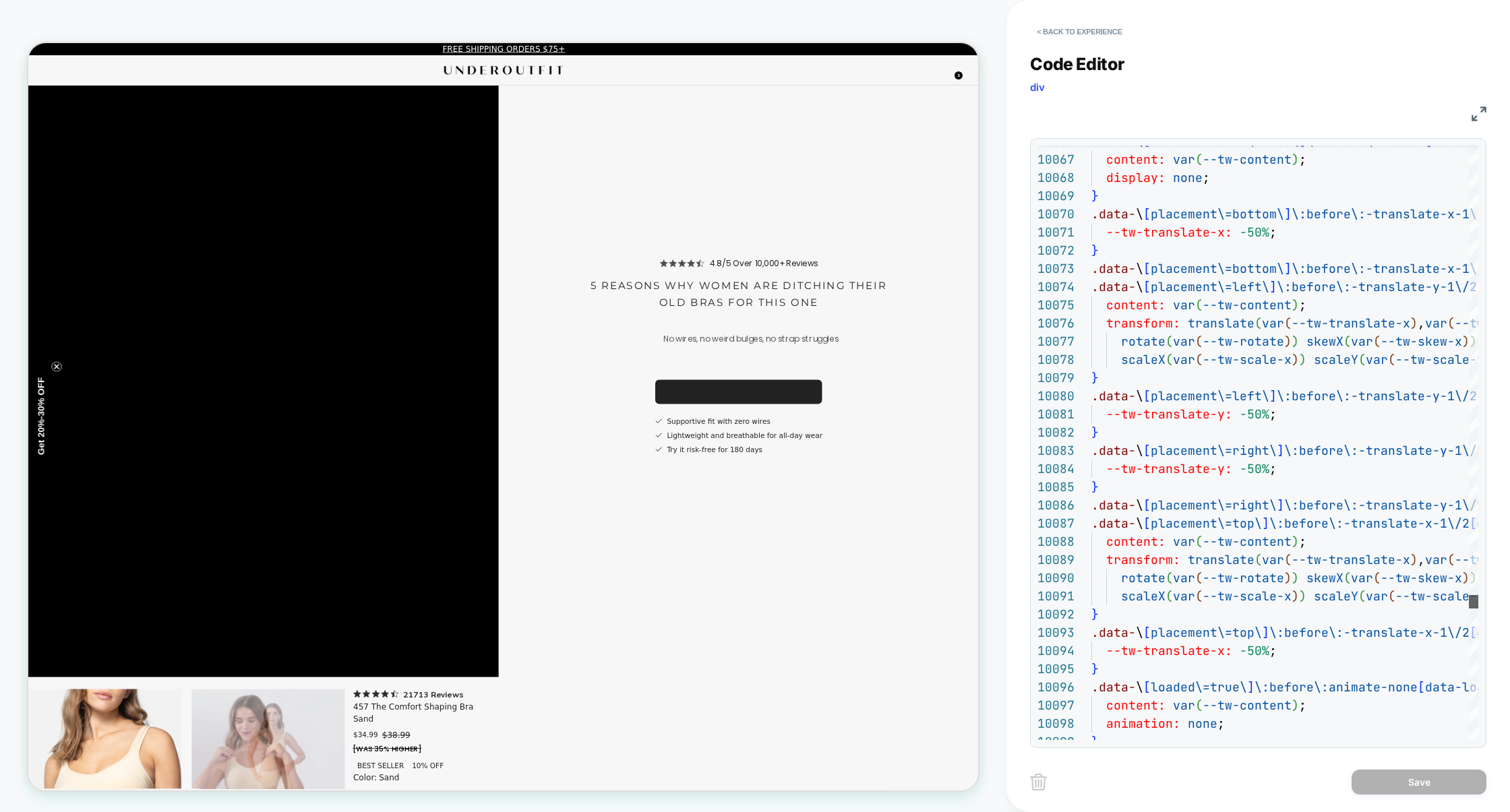
click at [1469, 600] on div at bounding box center [1474, 602] width 10 height 14
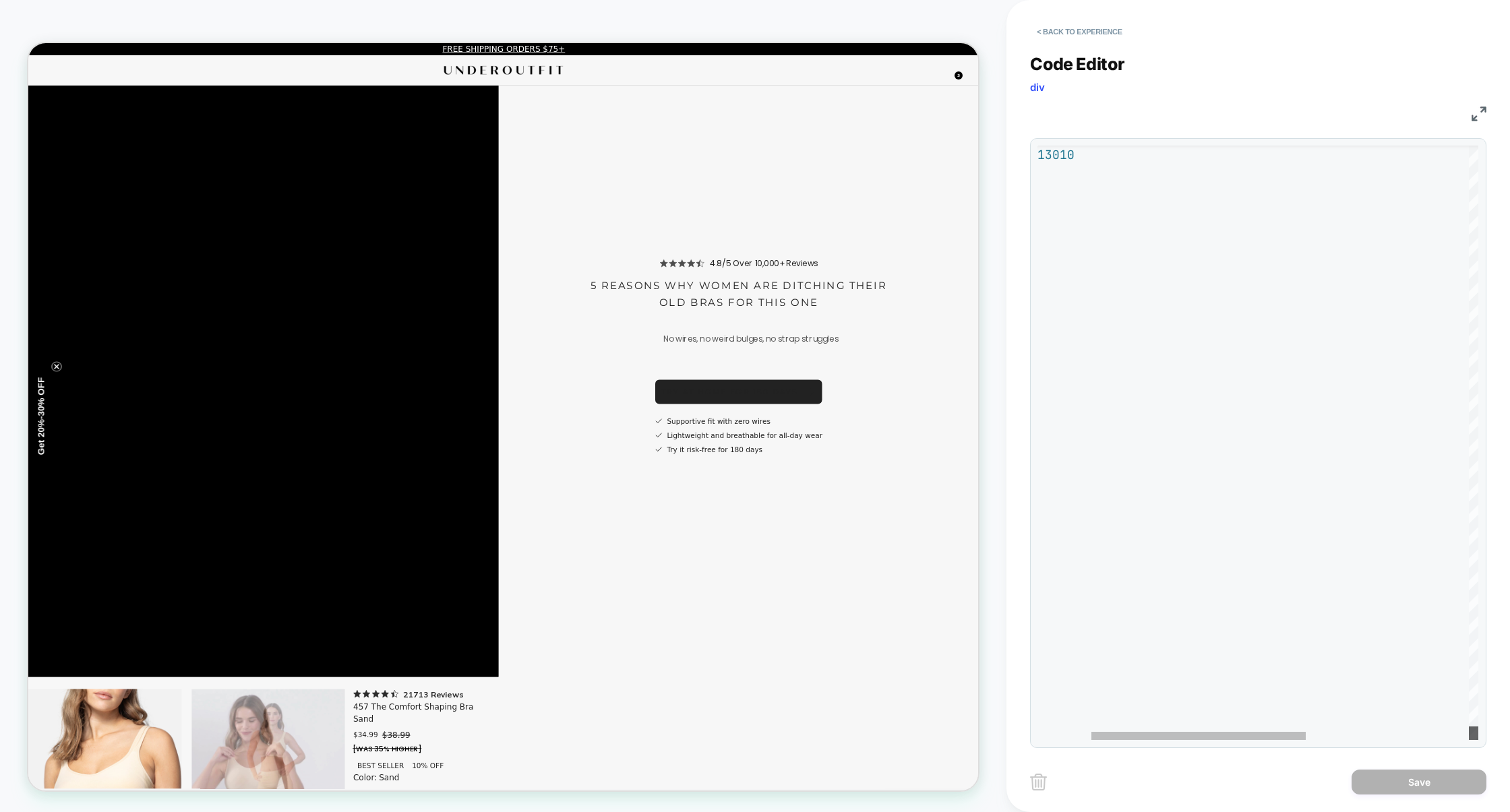
click at [1477, 740] on div at bounding box center [1474, 733] width 10 height 14
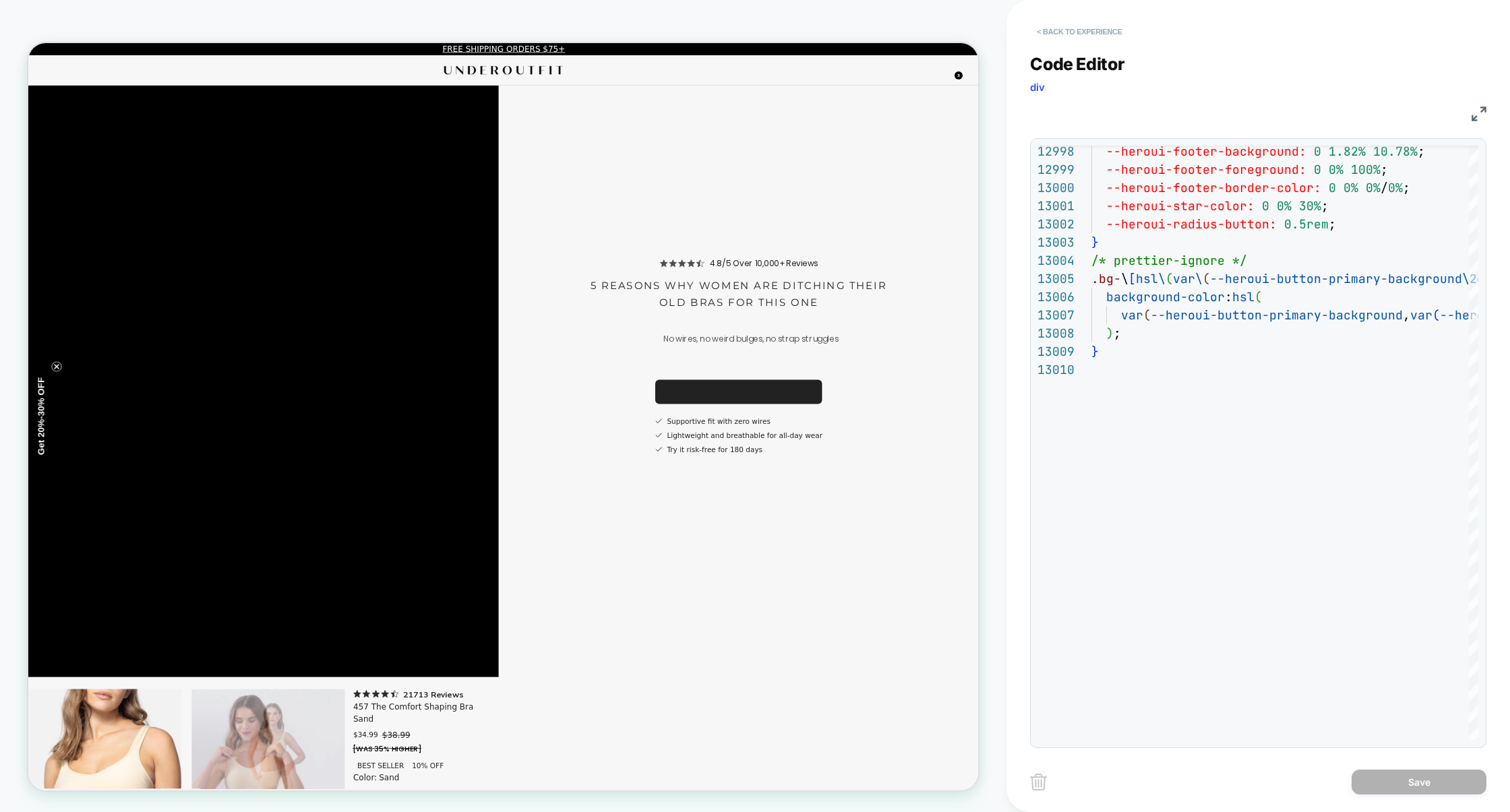
click at [1096, 29] on button "< Back to experience" at bounding box center [1079, 32] width 99 height 21
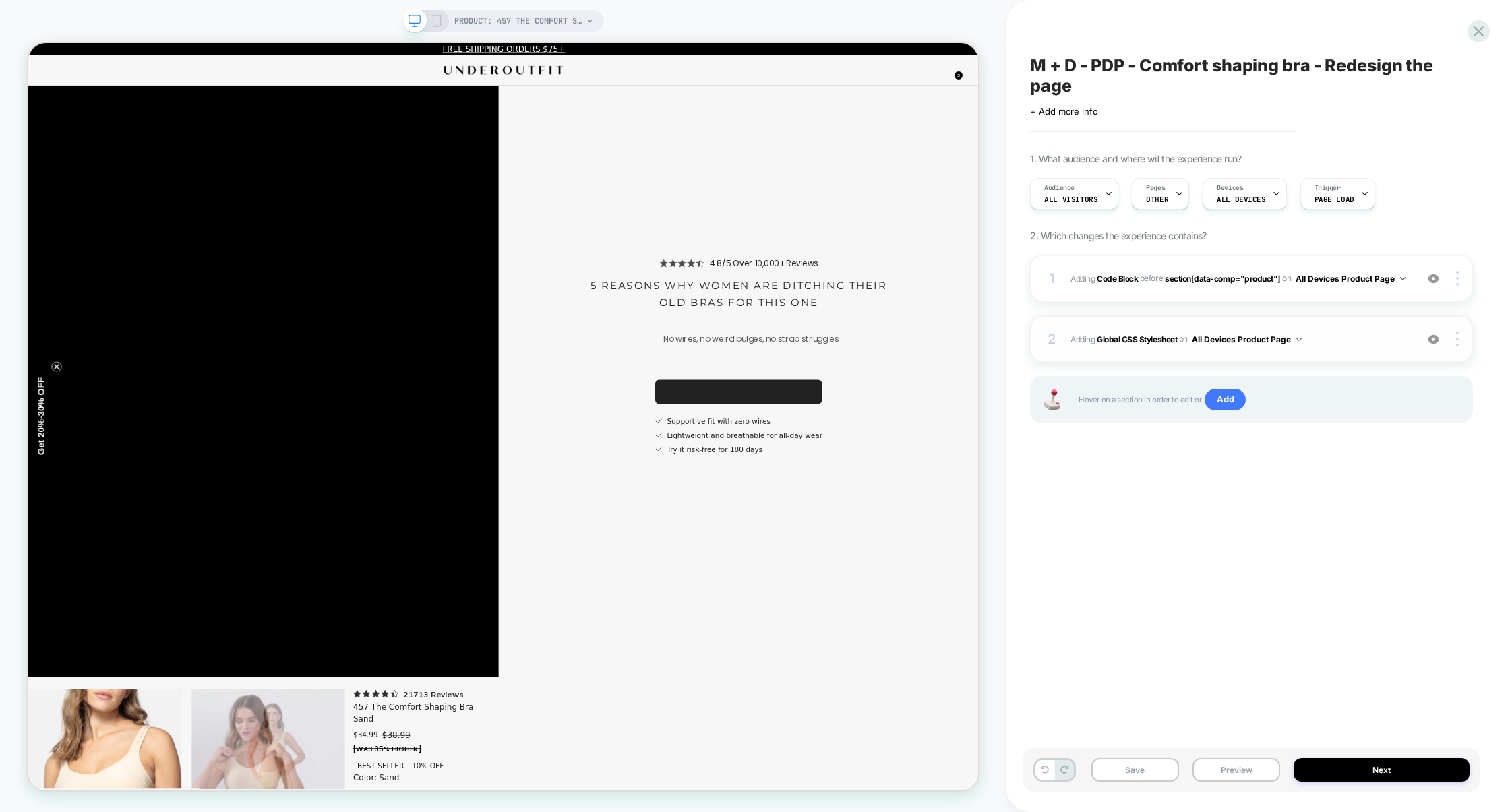
click at [1367, 349] on div "2 Adding Global CSS Stylesheet on All Devices Product Page Add Before Add After…" at bounding box center [1252, 339] width 443 height 47
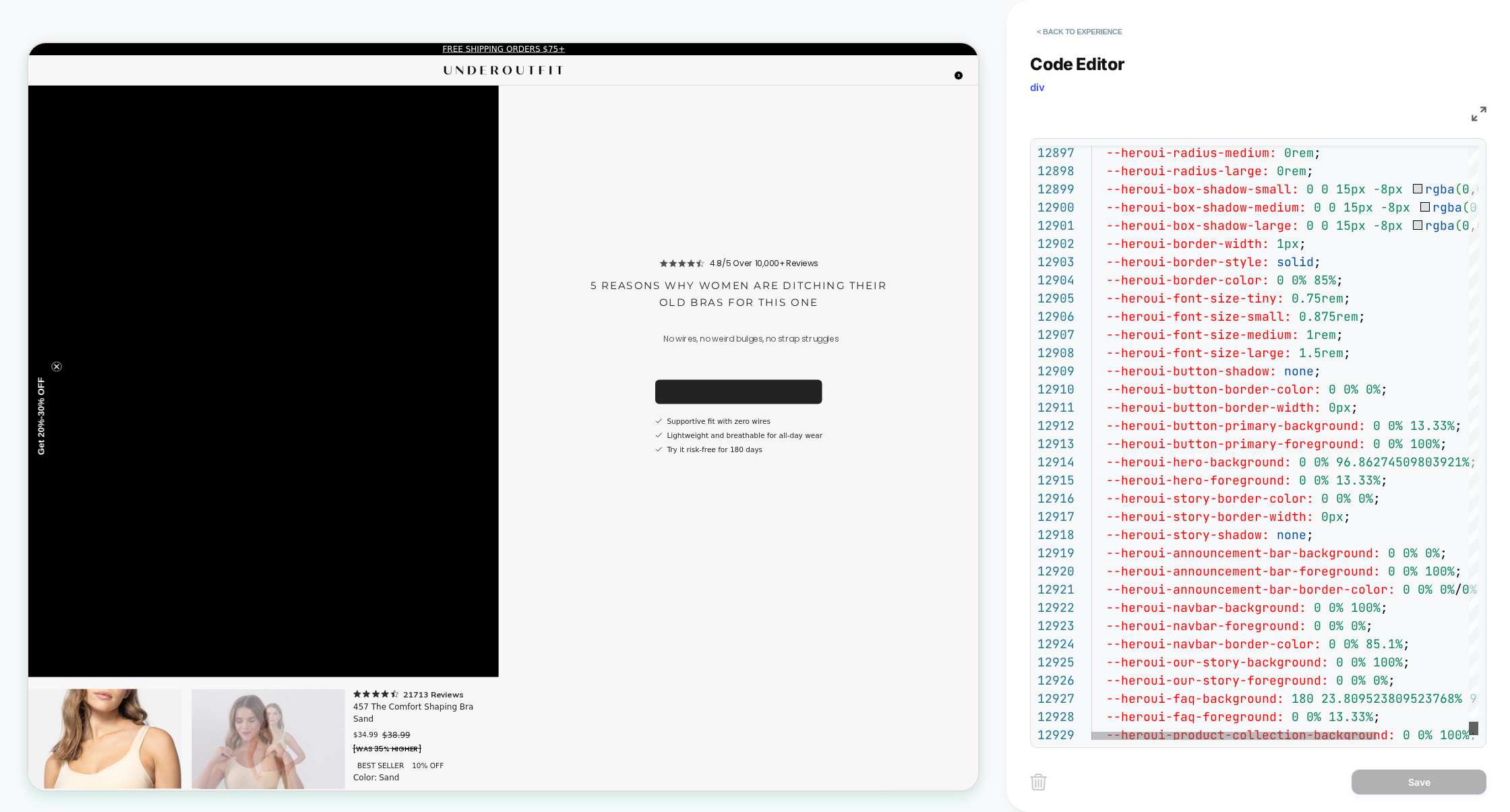
click at [1490, 729] on div "< Back to experience Code Editor div CSS 12928 12929 12921 12922 12923 12924 12…" at bounding box center [1258, 406] width 504 height 812
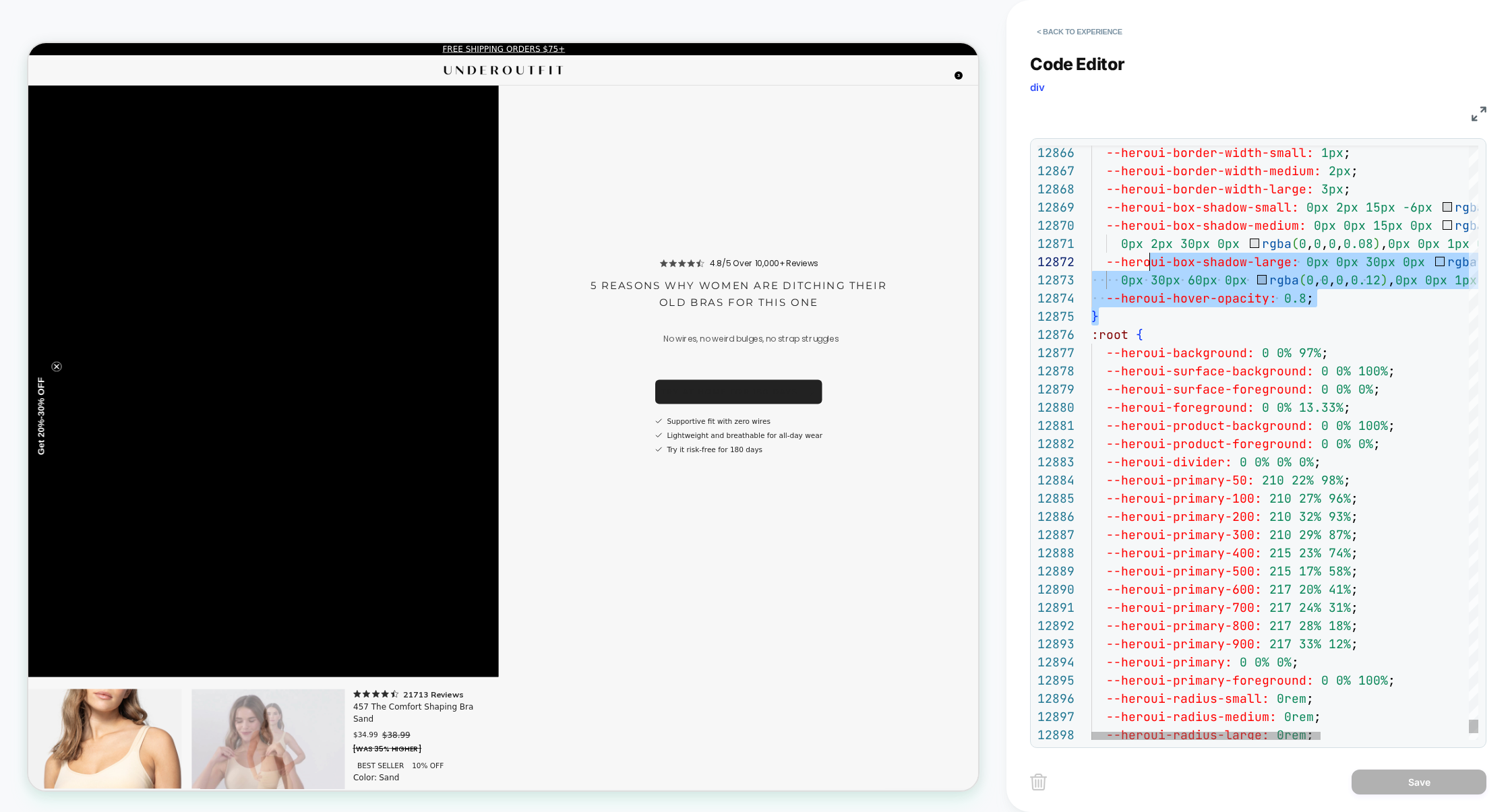
scroll to position [18, 58]
drag, startPoint x: 1147, startPoint y: 319, endPoint x: 1151, endPoint y: 267, distance: 52.2
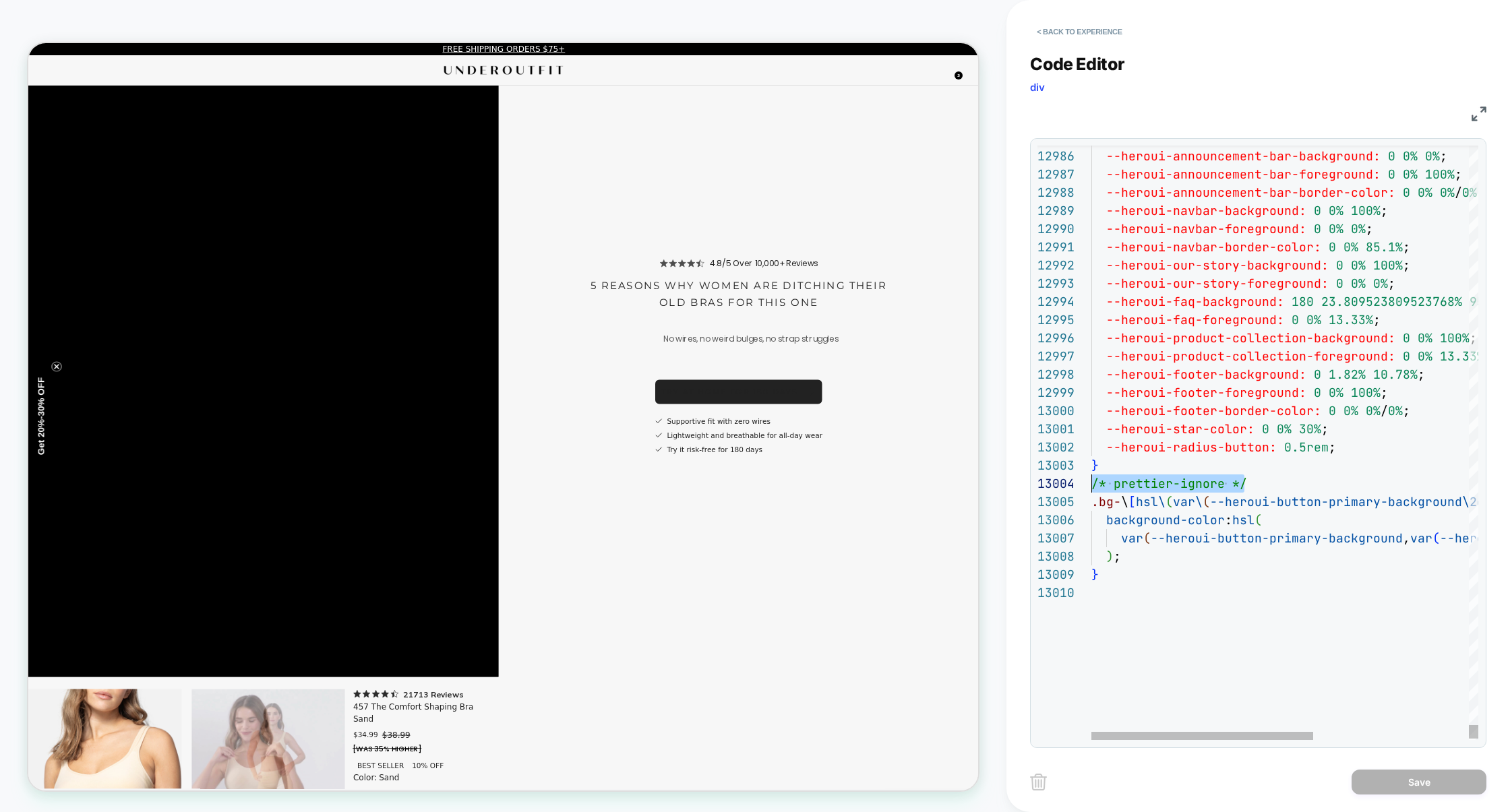
scroll to position [55, 0]
drag, startPoint x: 1303, startPoint y: 529, endPoint x: 1006, endPoint y: 529, distance: 297.0
type textarea "**********"
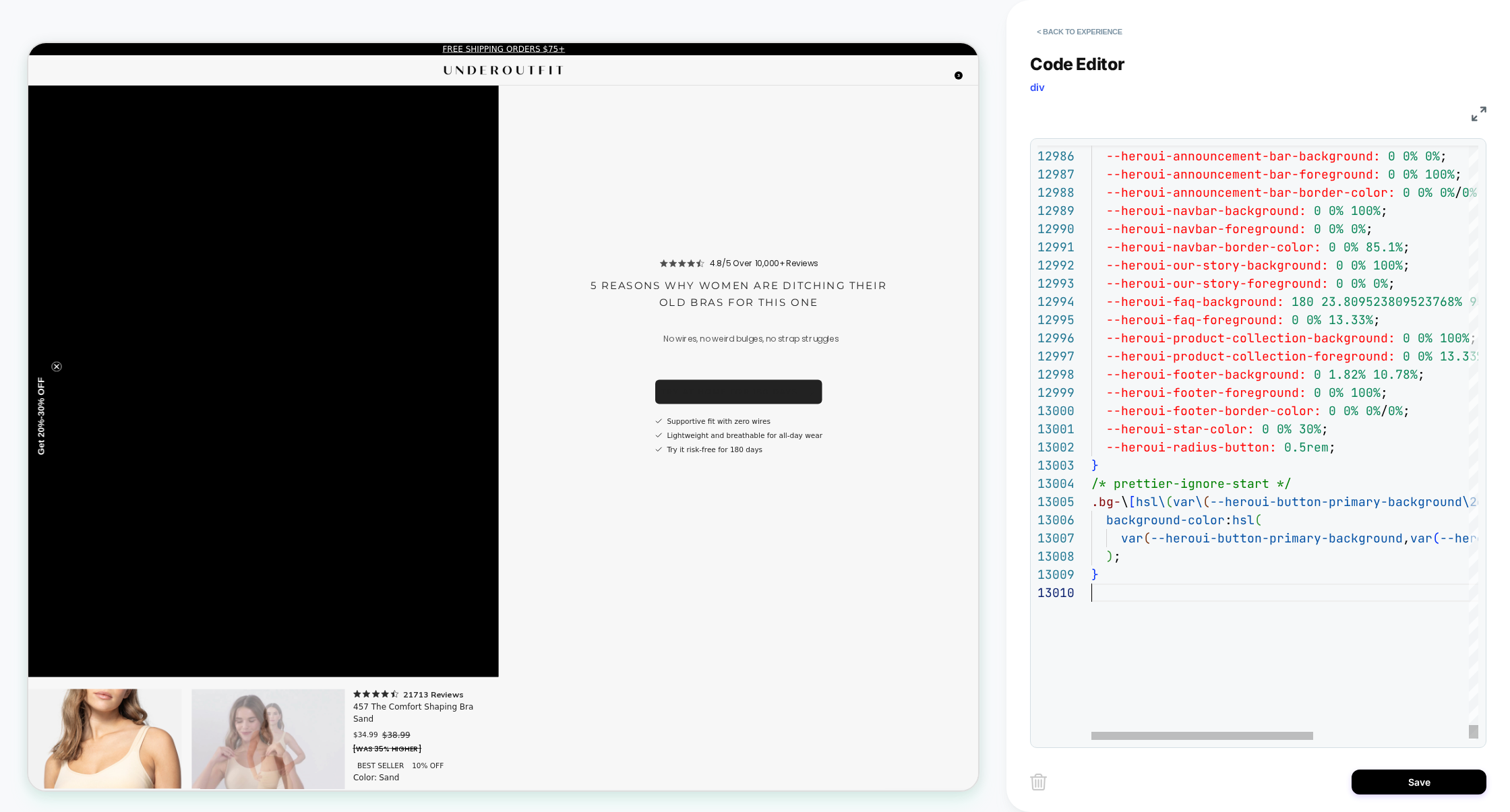
scroll to position [163, 182]
click at [1429, 788] on button "Save" at bounding box center [1419, 782] width 134 height 25
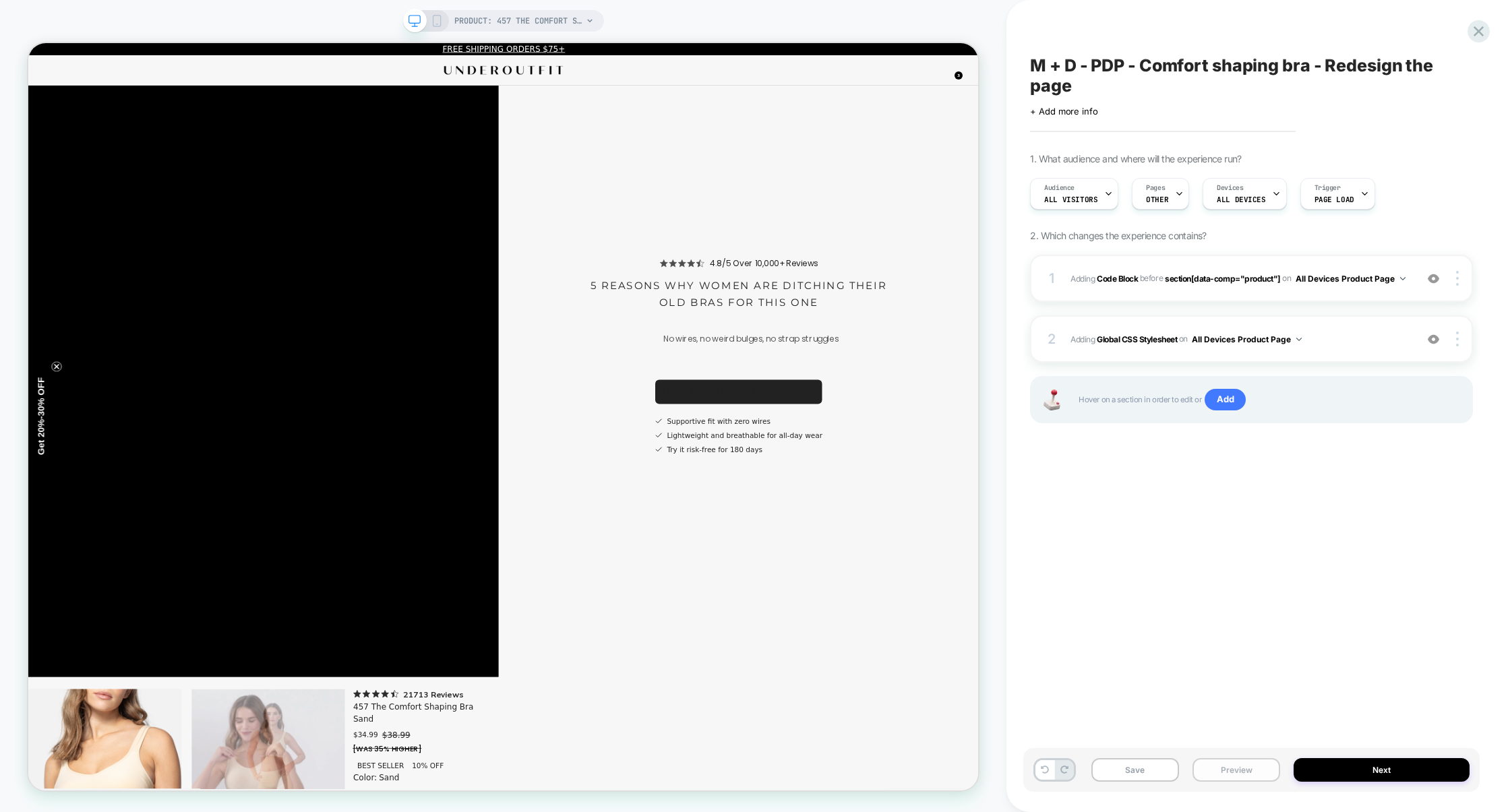
click at [1247, 777] on button "Preview" at bounding box center [1237, 770] width 88 height 24
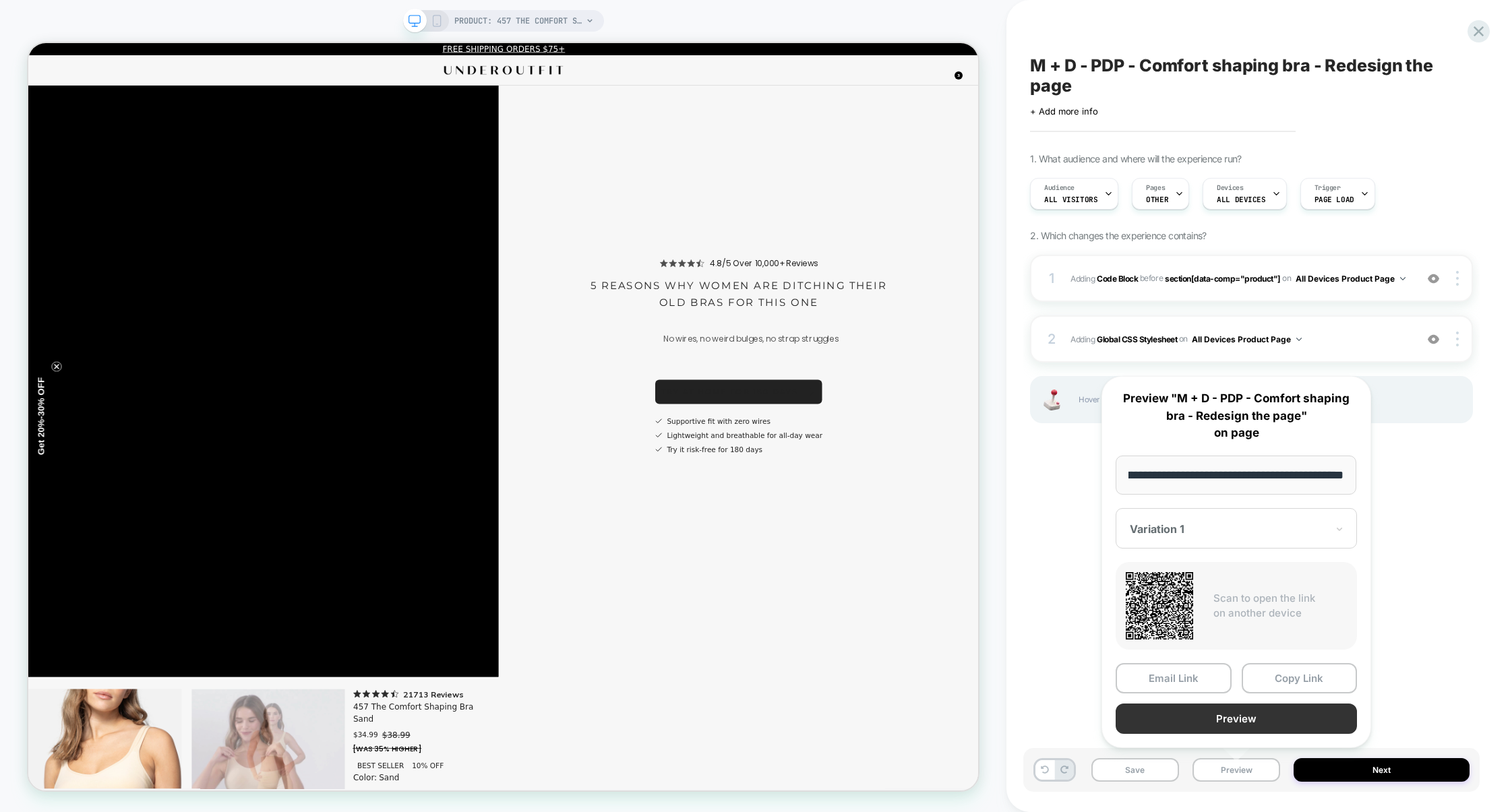
scroll to position [0, 0]
click at [1247, 724] on button "Preview" at bounding box center [1236, 718] width 241 height 30
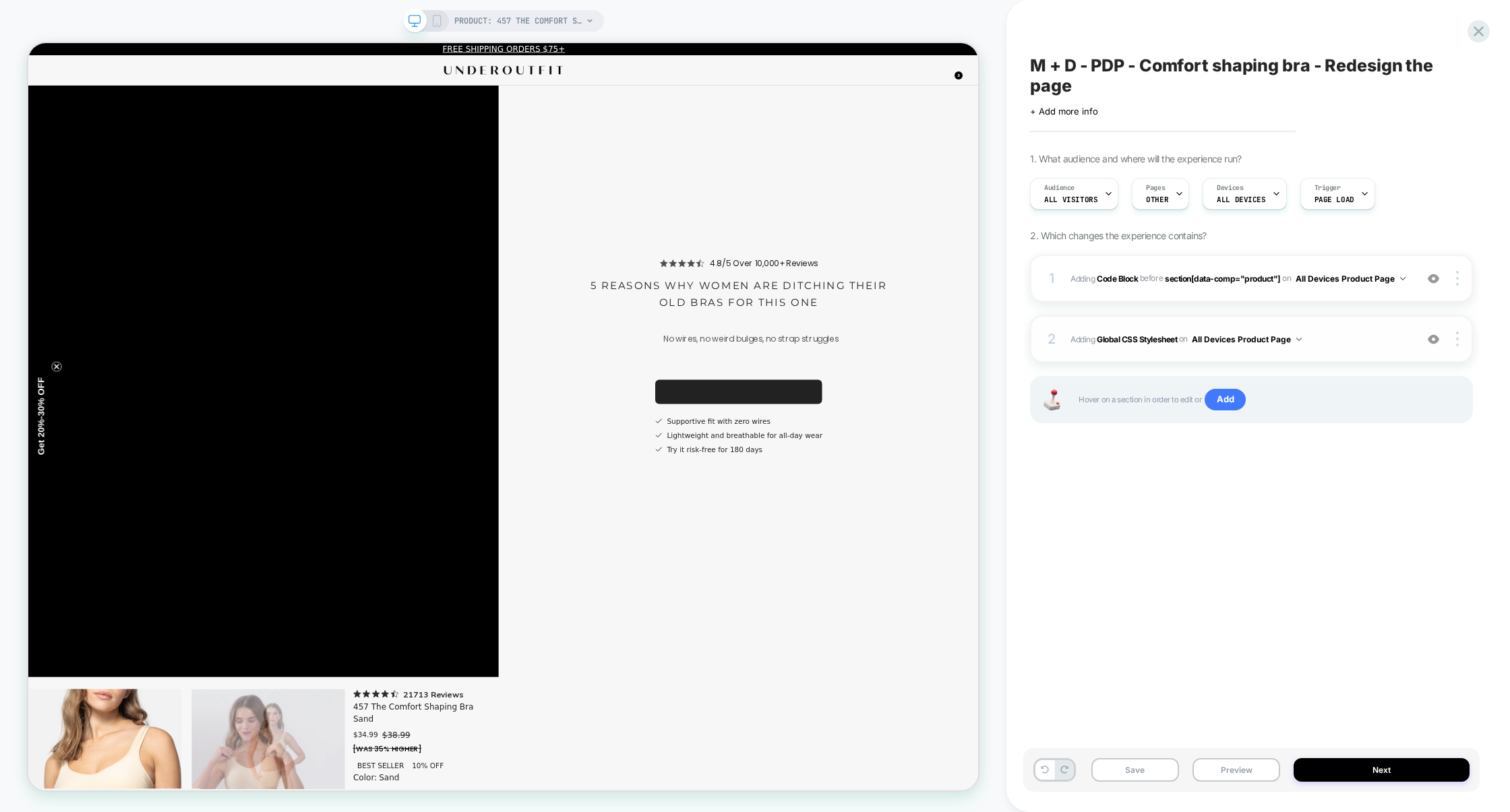
click at [1333, 349] on div "2 Adding Global CSS Stylesheet on All Devices Product Page Add Before Add After…" at bounding box center [1252, 339] width 443 height 47
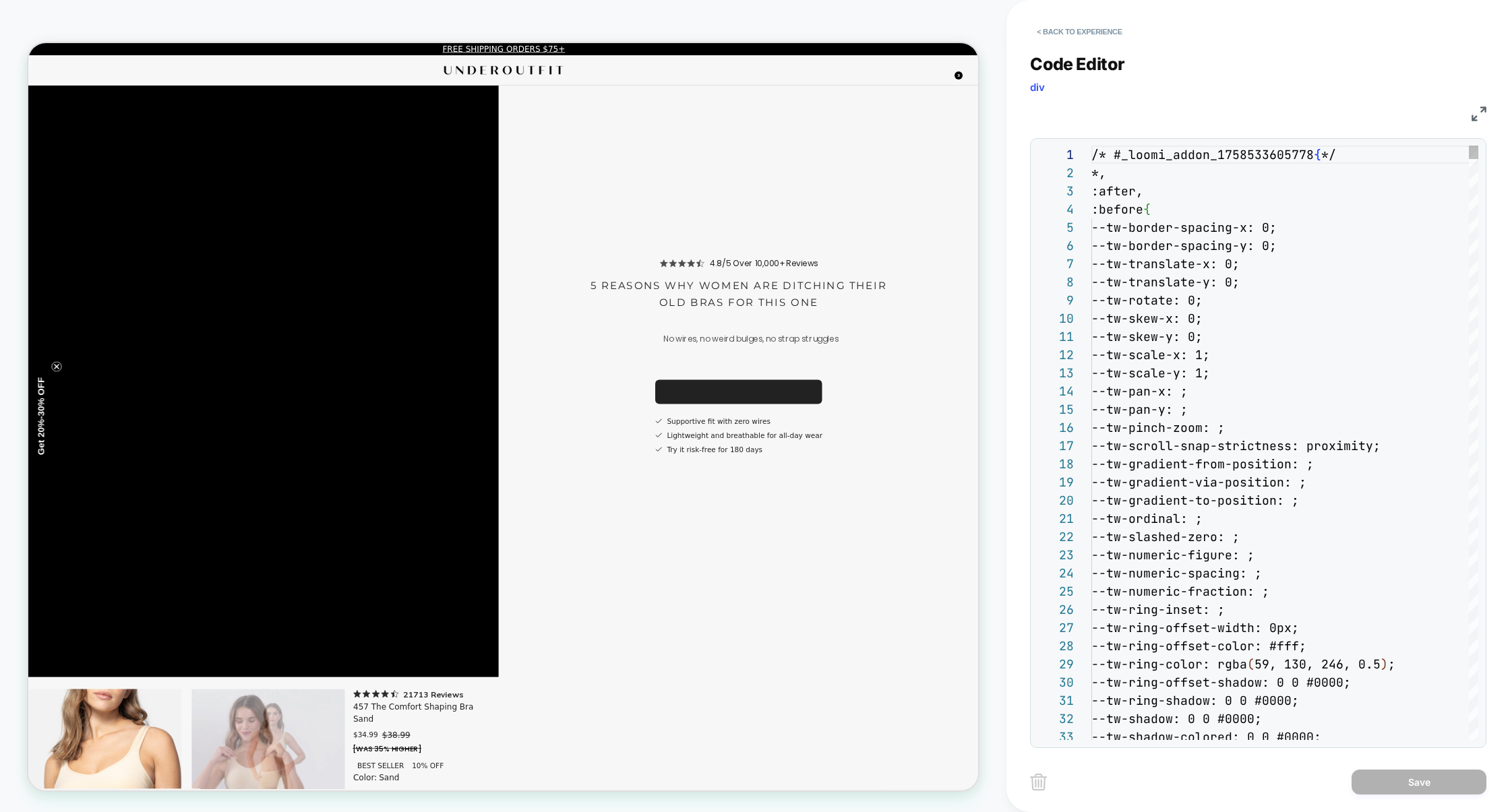
scroll to position [182, 0]
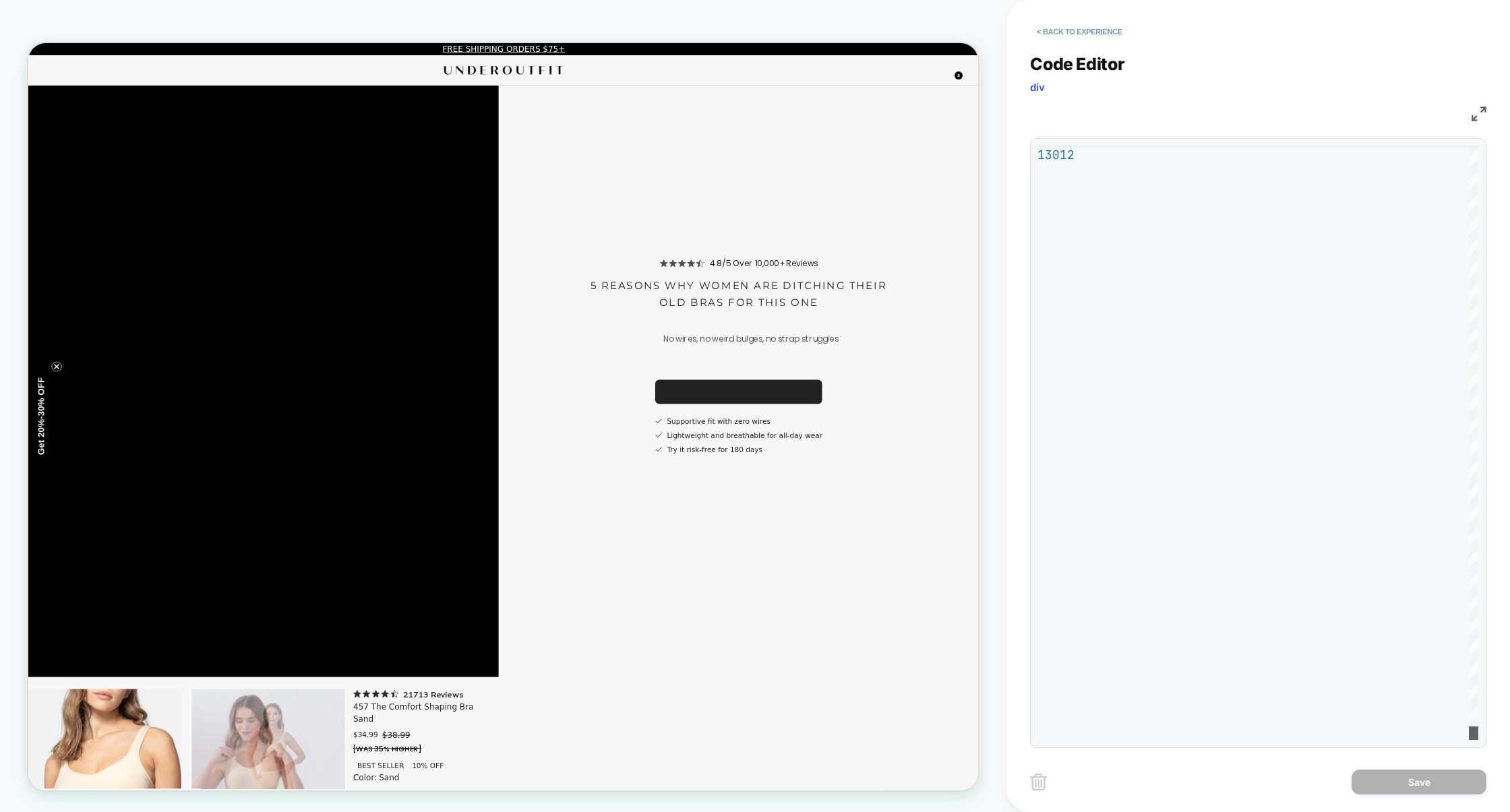
click at [1469, 740] on div at bounding box center [1474, 733] width 10 height 14
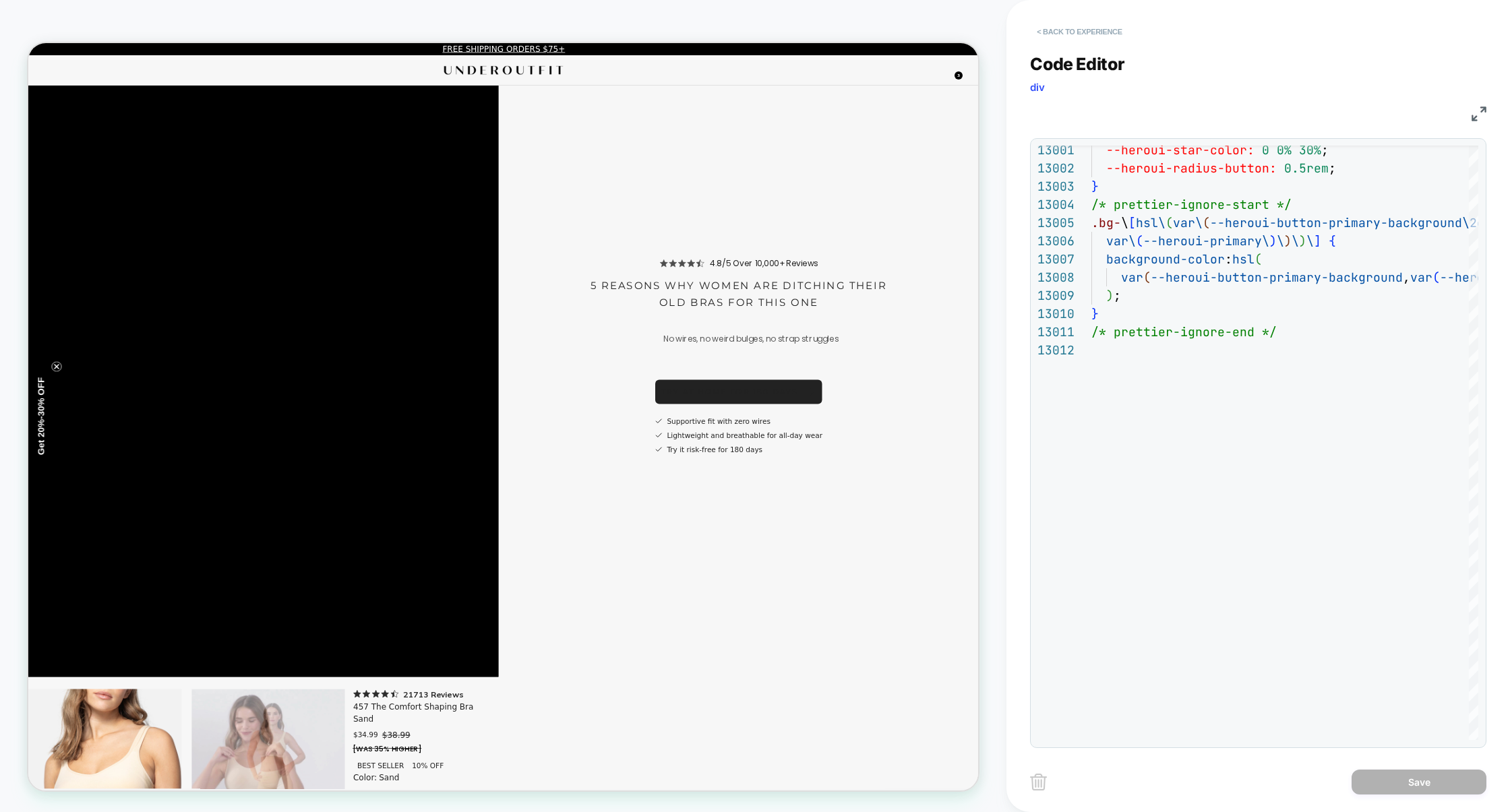
click at [1119, 33] on button "< Back to experience" at bounding box center [1079, 32] width 99 height 21
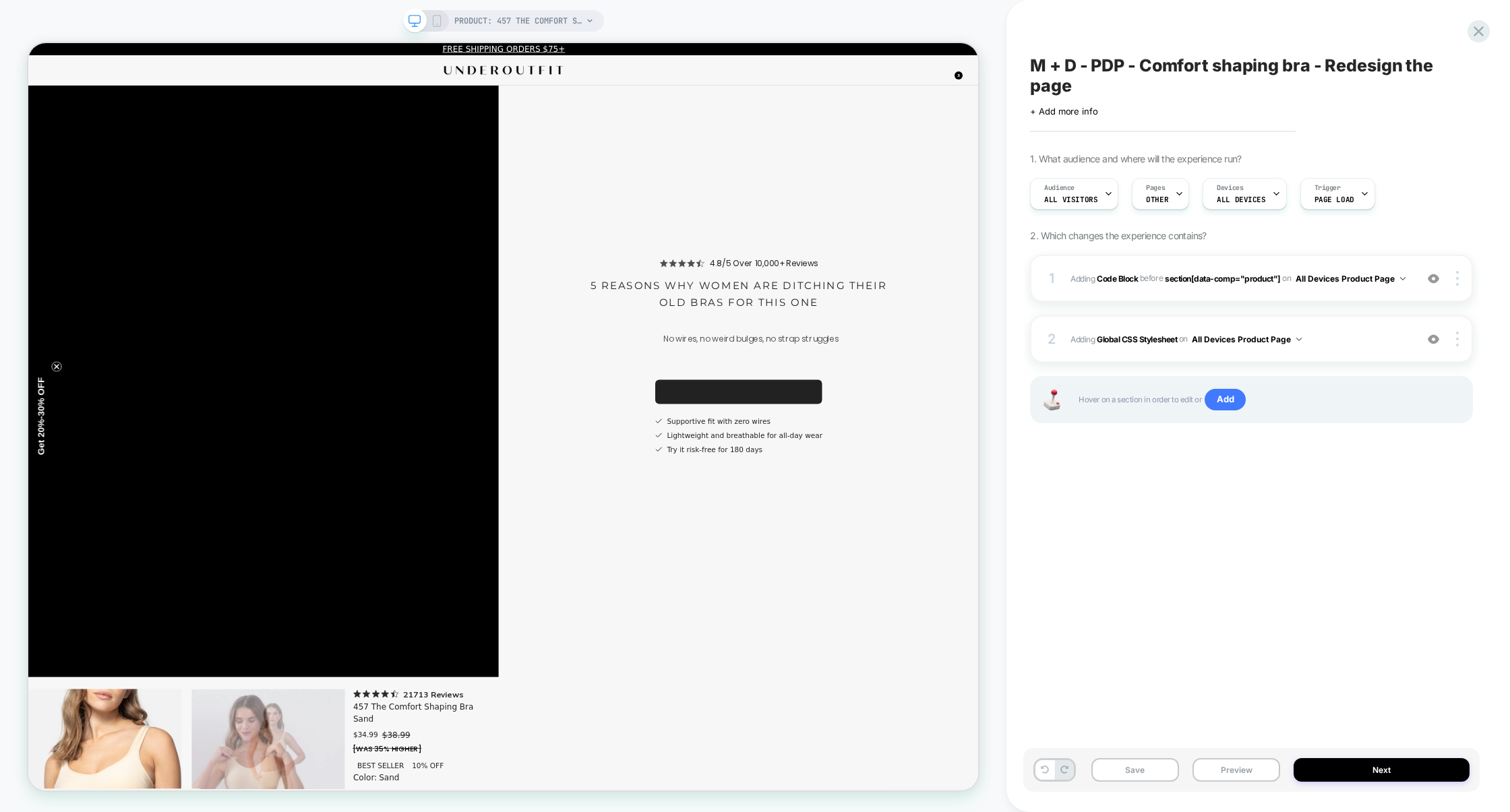
click at [1225, 782] on div "Save Preview Next" at bounding box center [1252, 770] width 456 height 44
click at [1225, 771] on button "Preview" at bounding box center [1237, 770] width 88 height 24
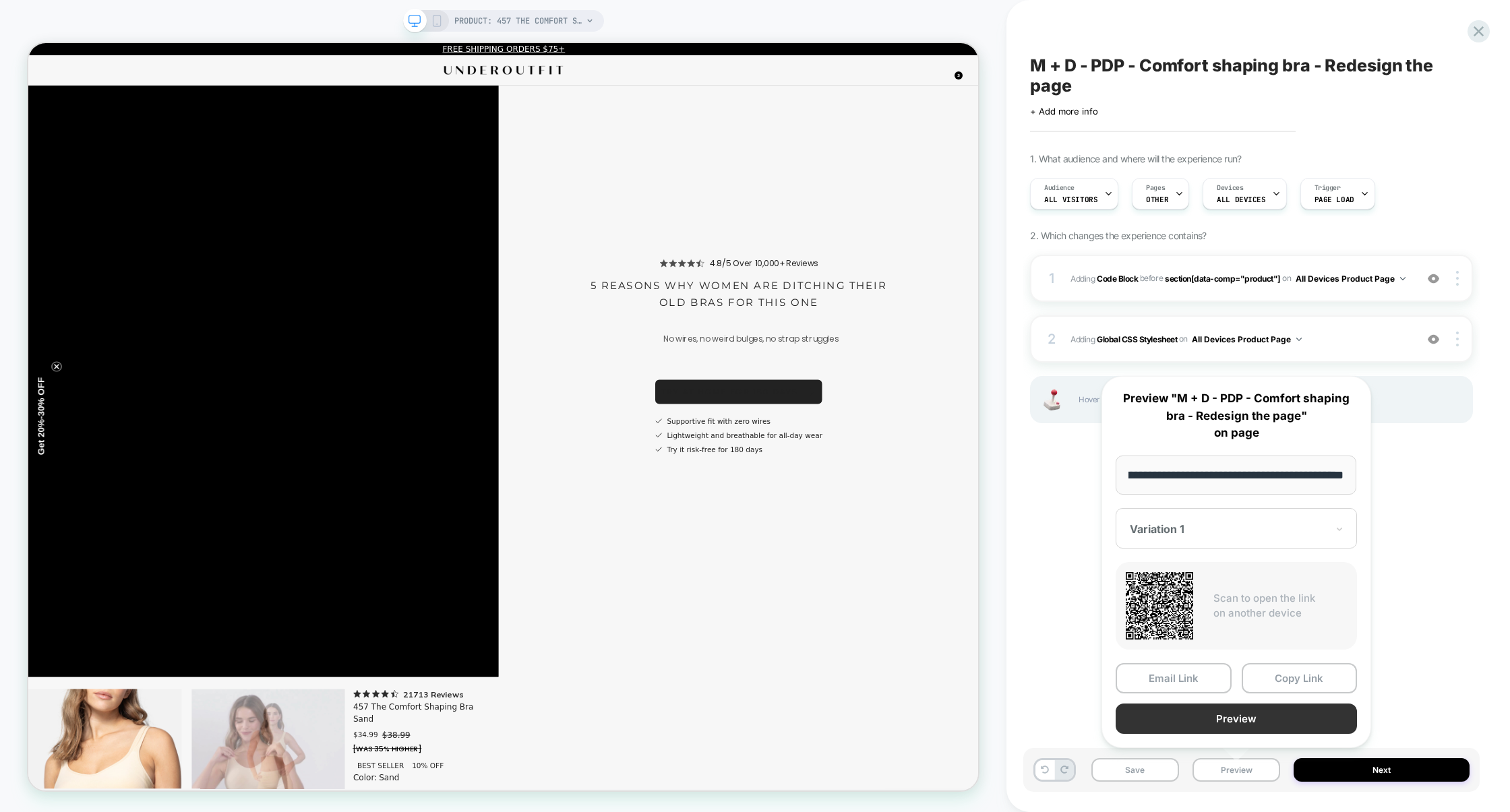
scroll to position [0, 0]
click at [1230, 727] on button "Preview" at bounding box center [1236, 718] width 241 height 30
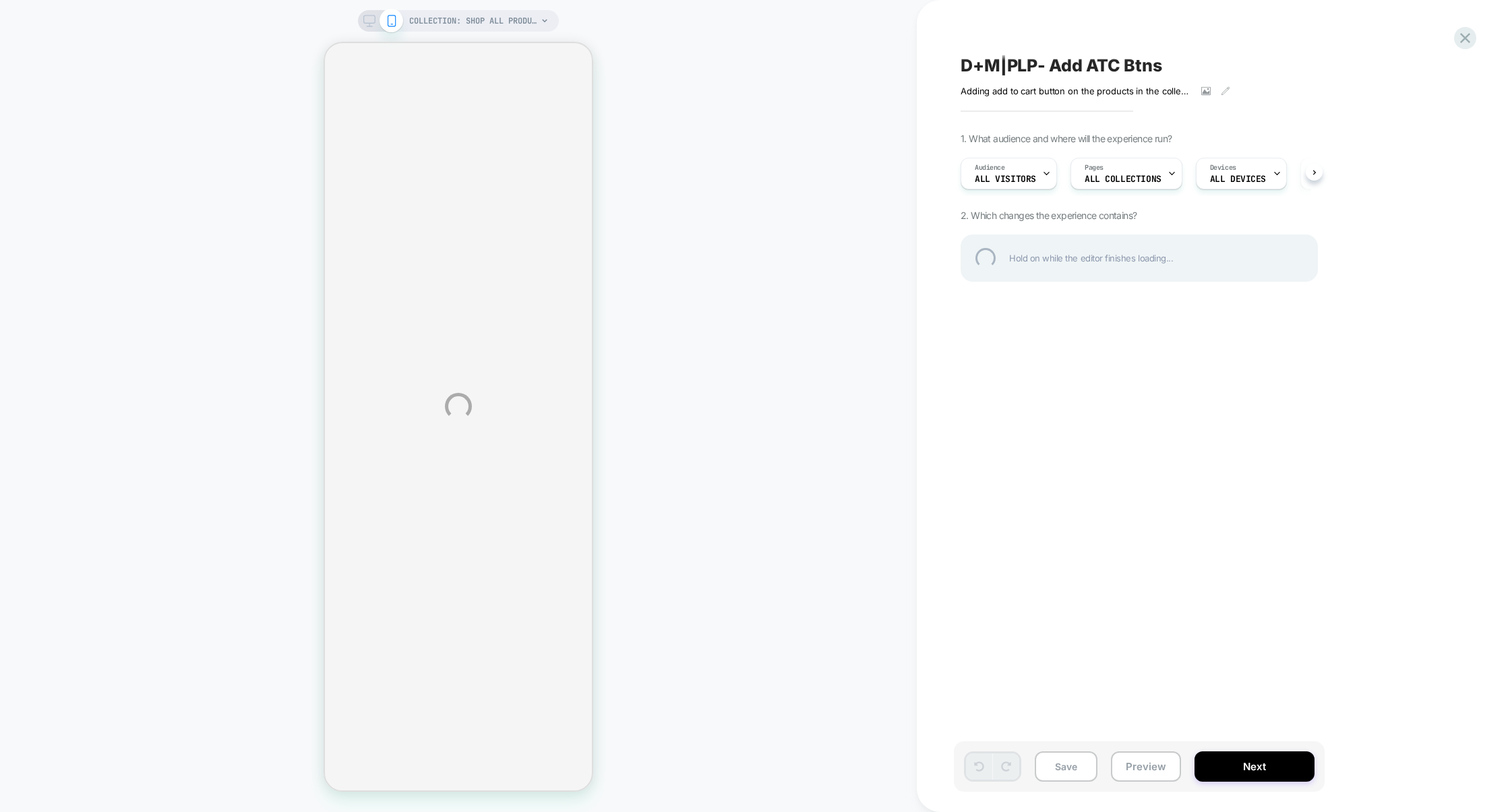
select select "******"
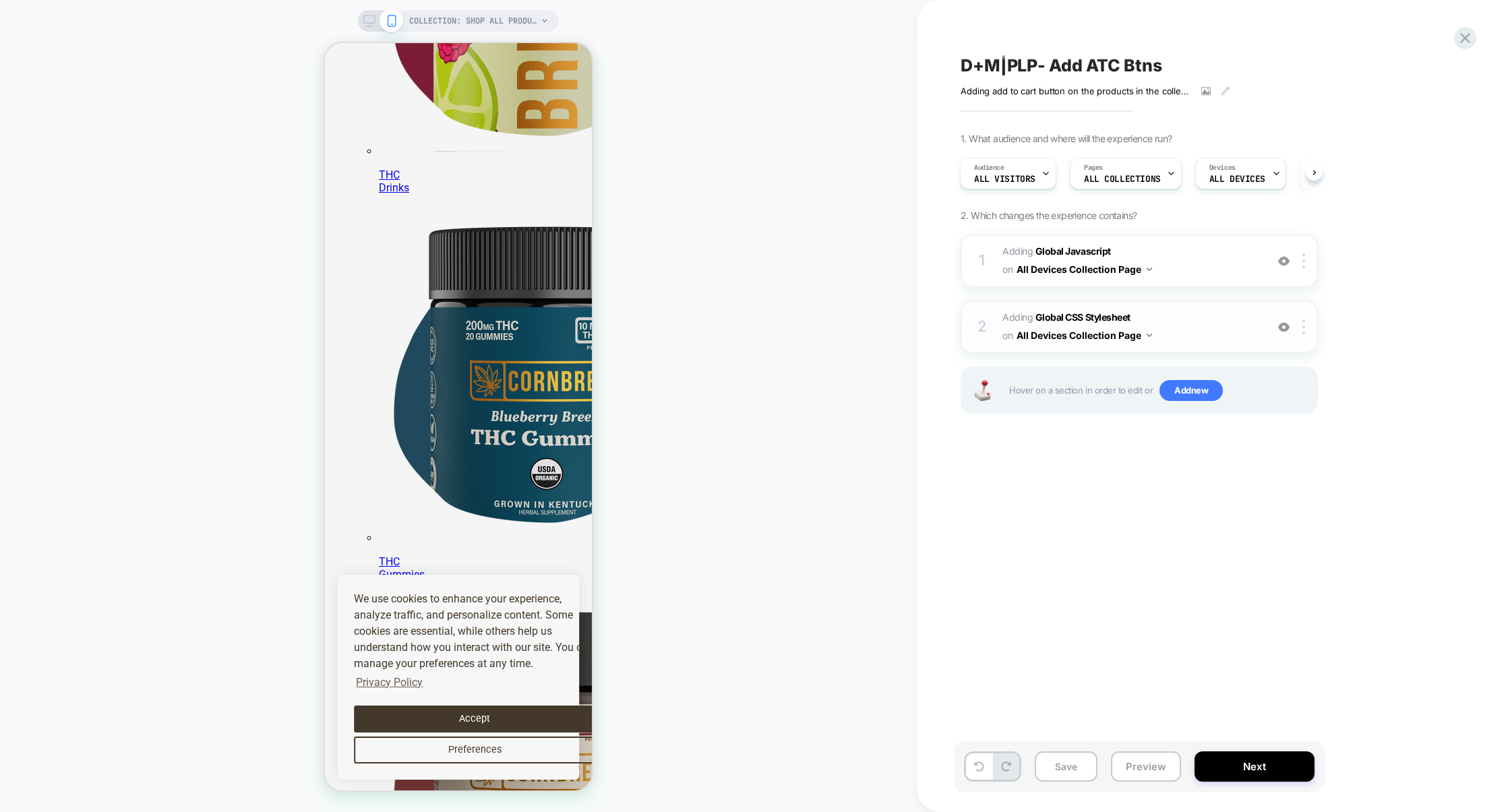
click at [1190, 322] on span "Adding Global CSS Stylesheet on All Devices Collection Page" at bounding box center [1130, 327] width 257 height 37
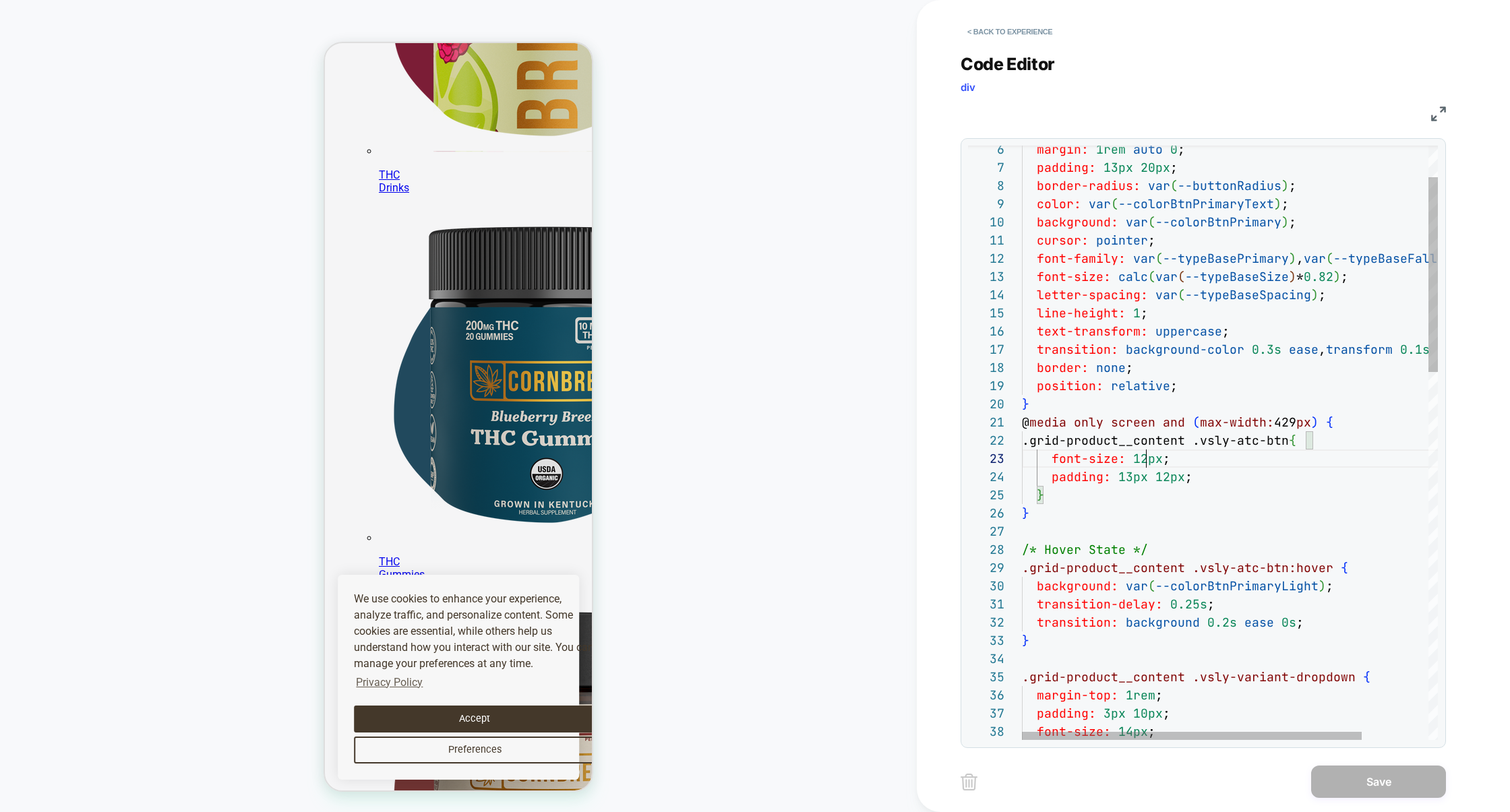
scroll to position [37, 124]
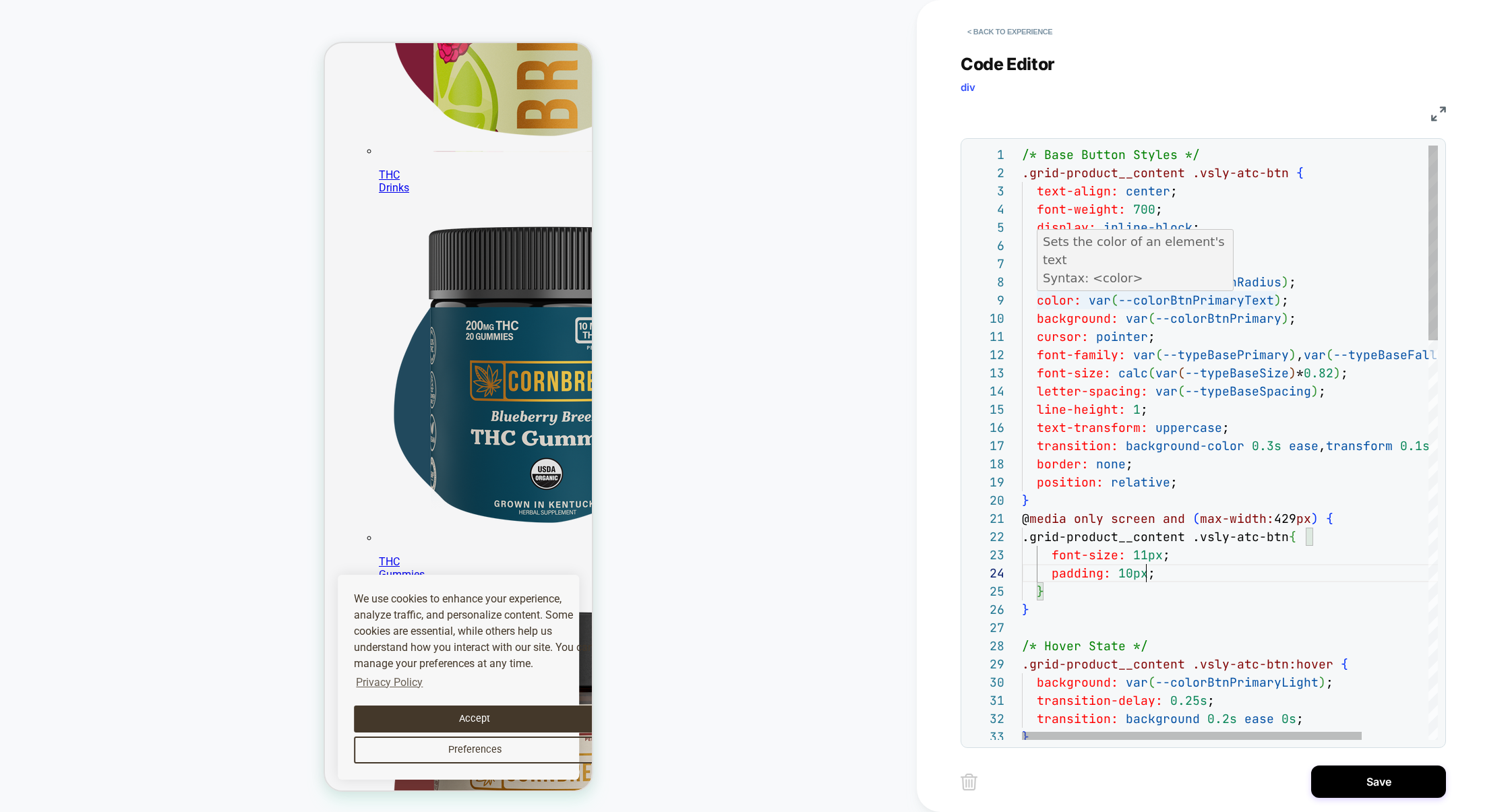
scroll to position [18, 88]
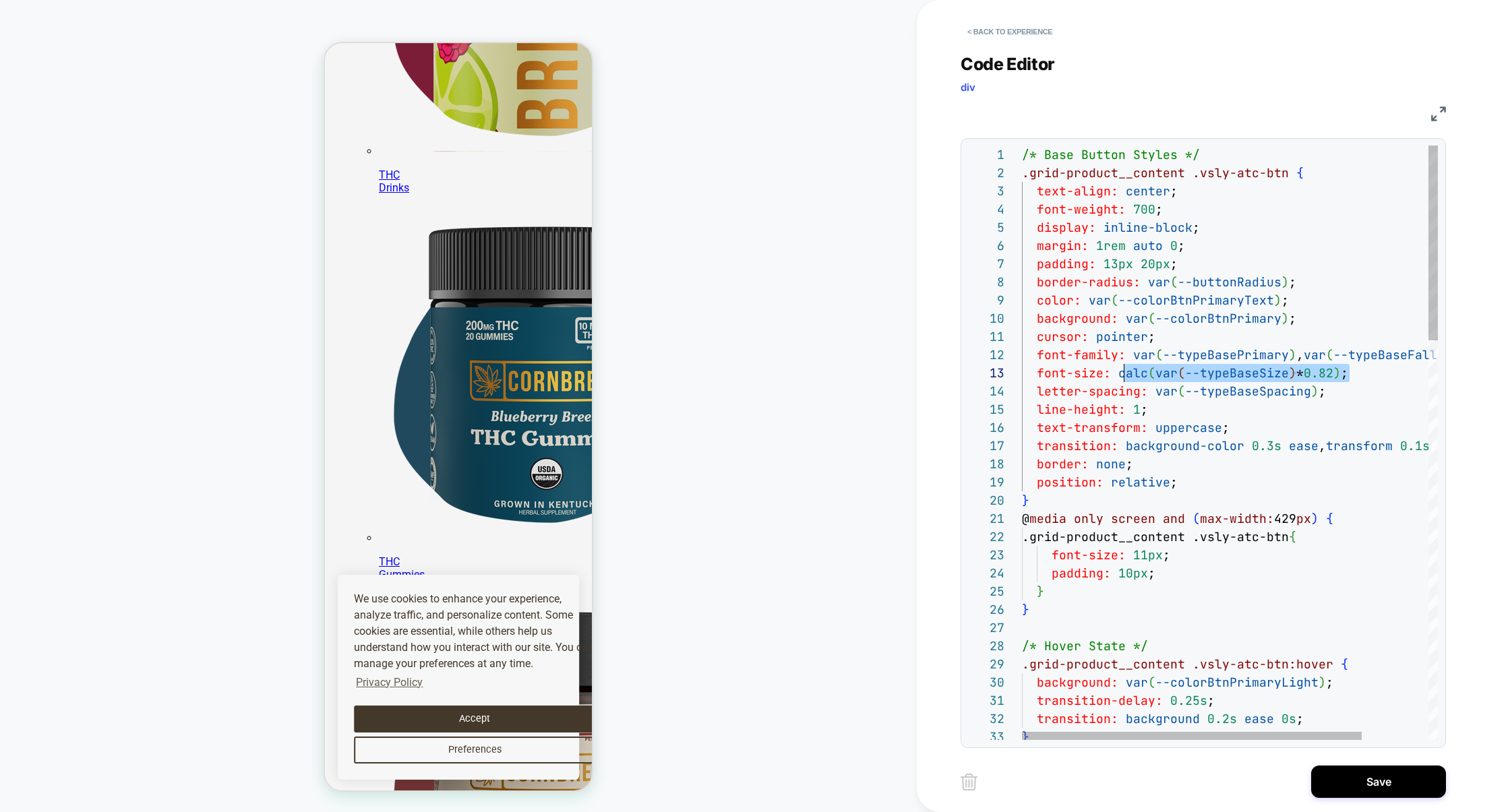
scroll to position [37, 95]
drag, startPoint x: 1348, startPoint y: 376, endPoint x: 1116, endPoint y: 372, distance: 232.0
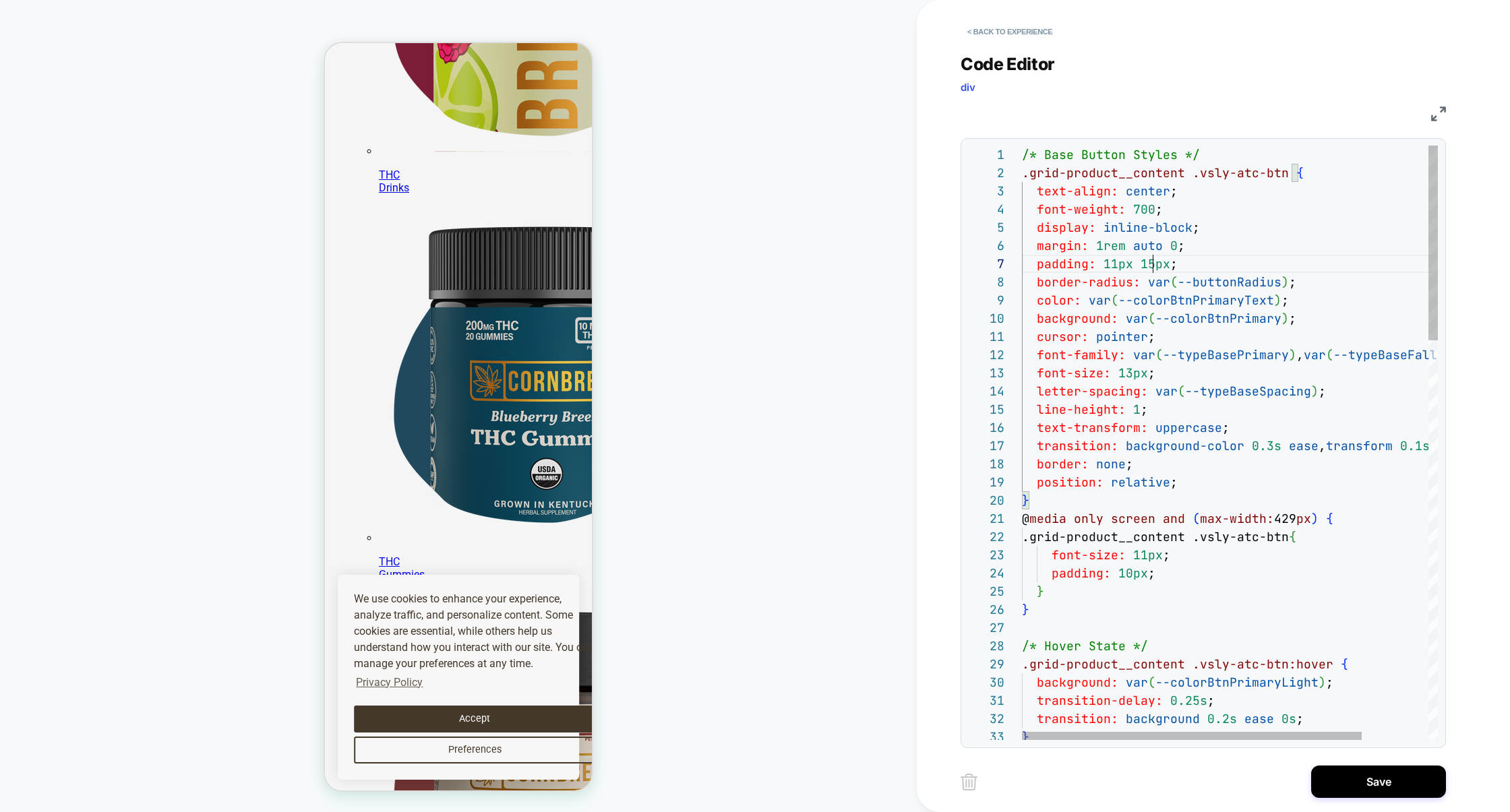
scroll to position [109, 131]
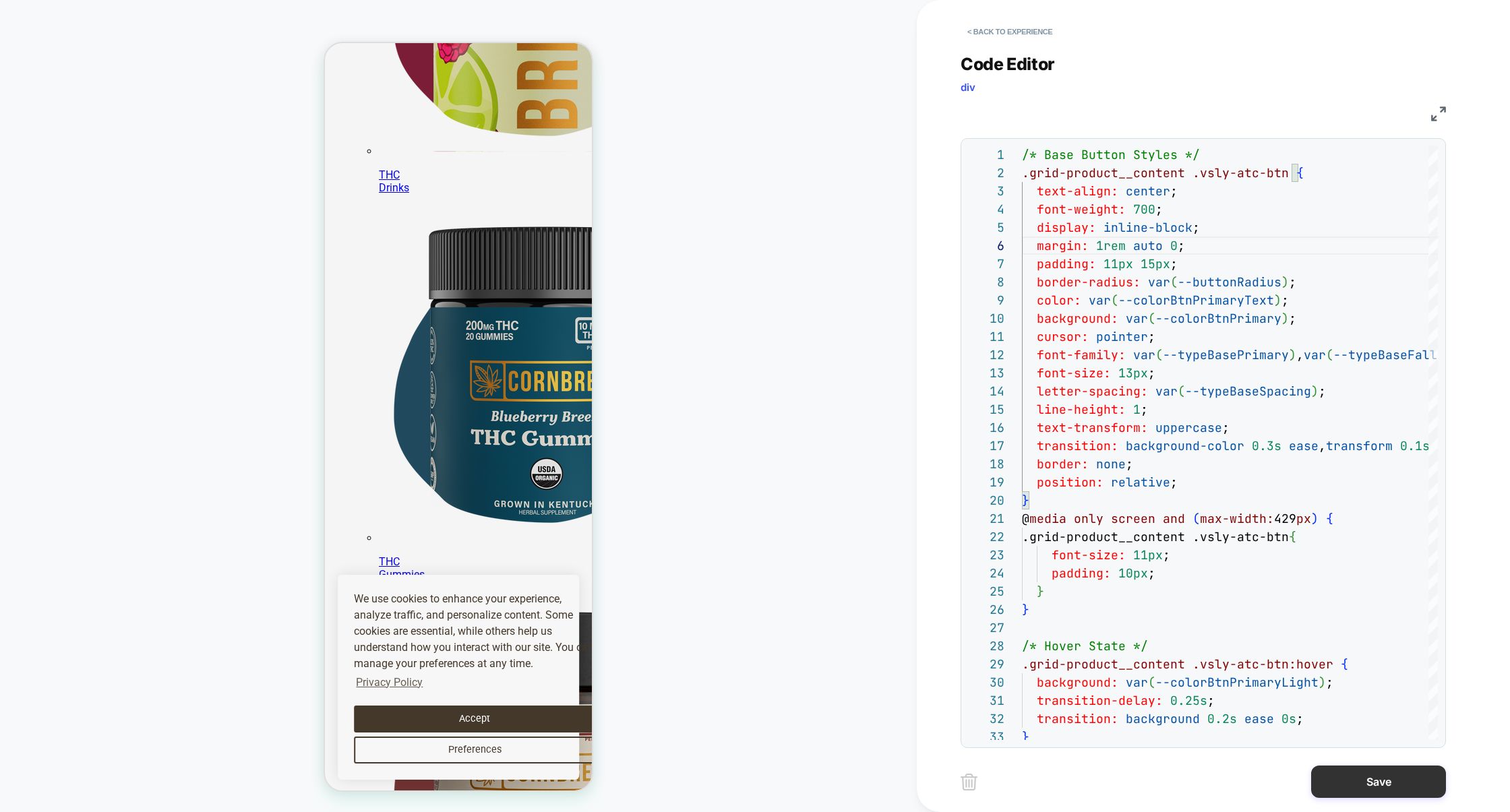
type textarea "**********"
click at [1346, 779] on button "Save" at bounding box center [1378, 782] width 134 height 33
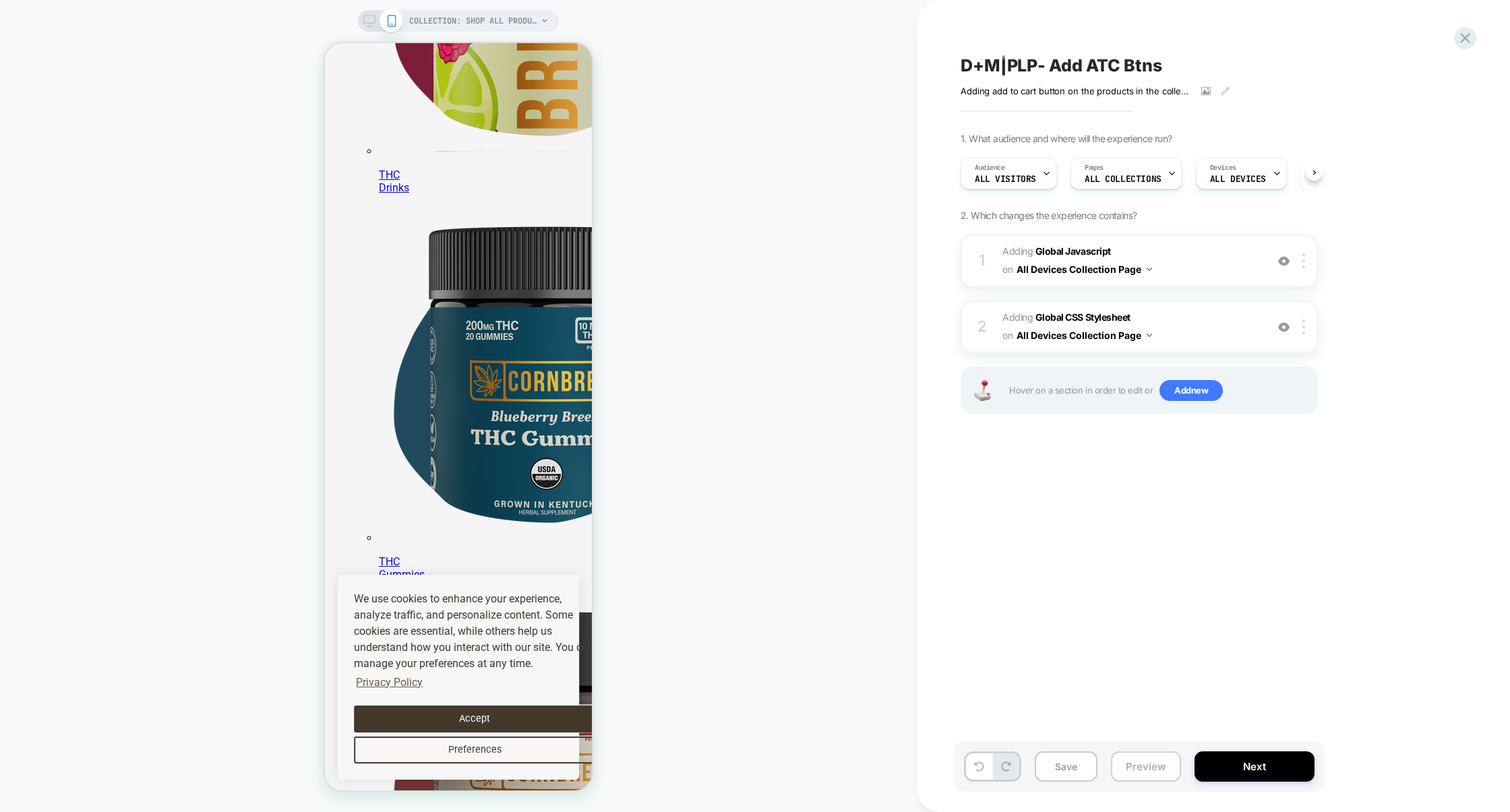
scroll to position [0, 1]
click at [1140, 768] on button "Preview" at bounding box center [1147, 766] width 70 height 30
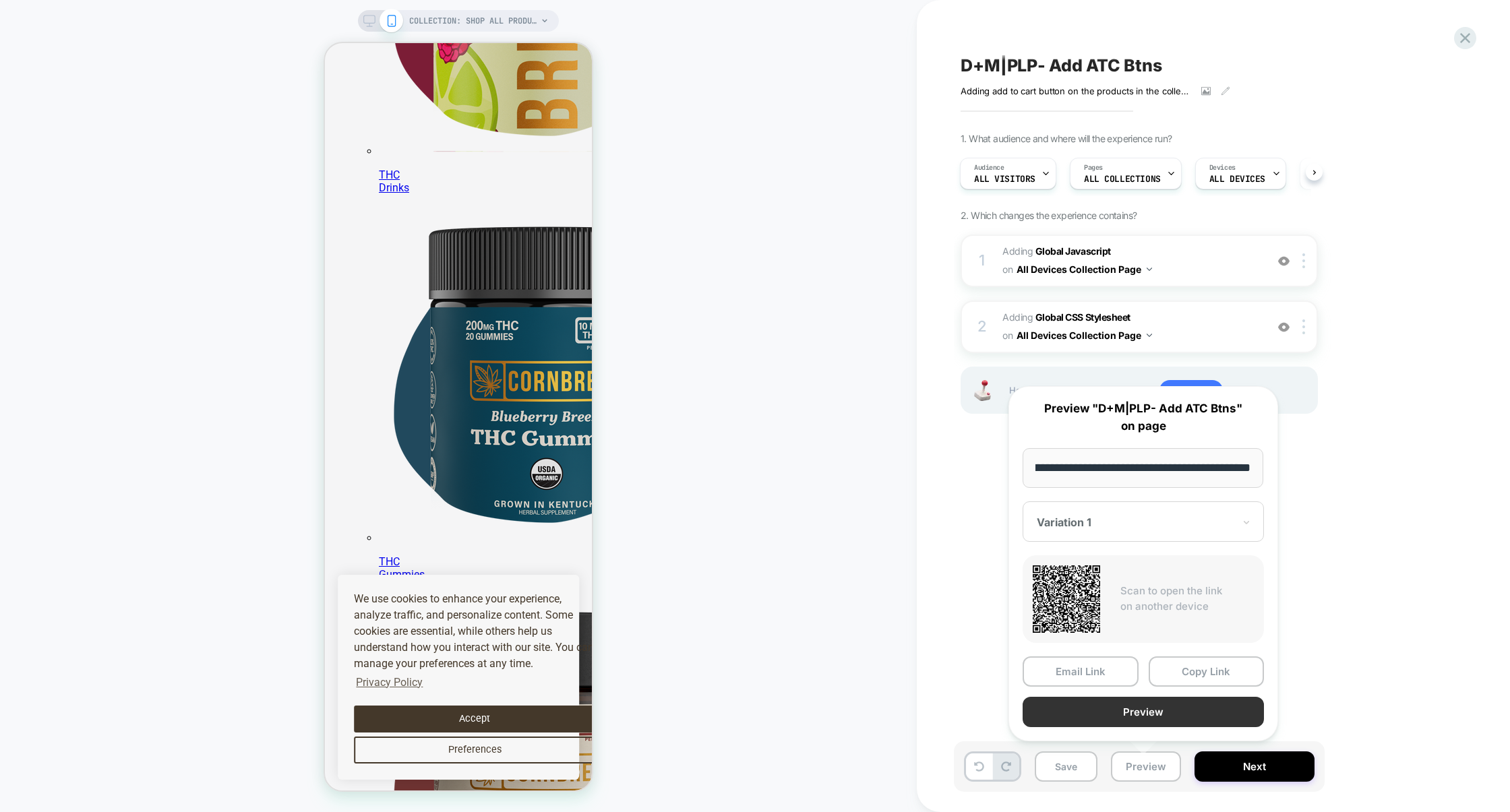
scroll to position [0, 0]
click at [1141, 717] on button "Preview" at bounding box center [1143, 712] width 241 height 30
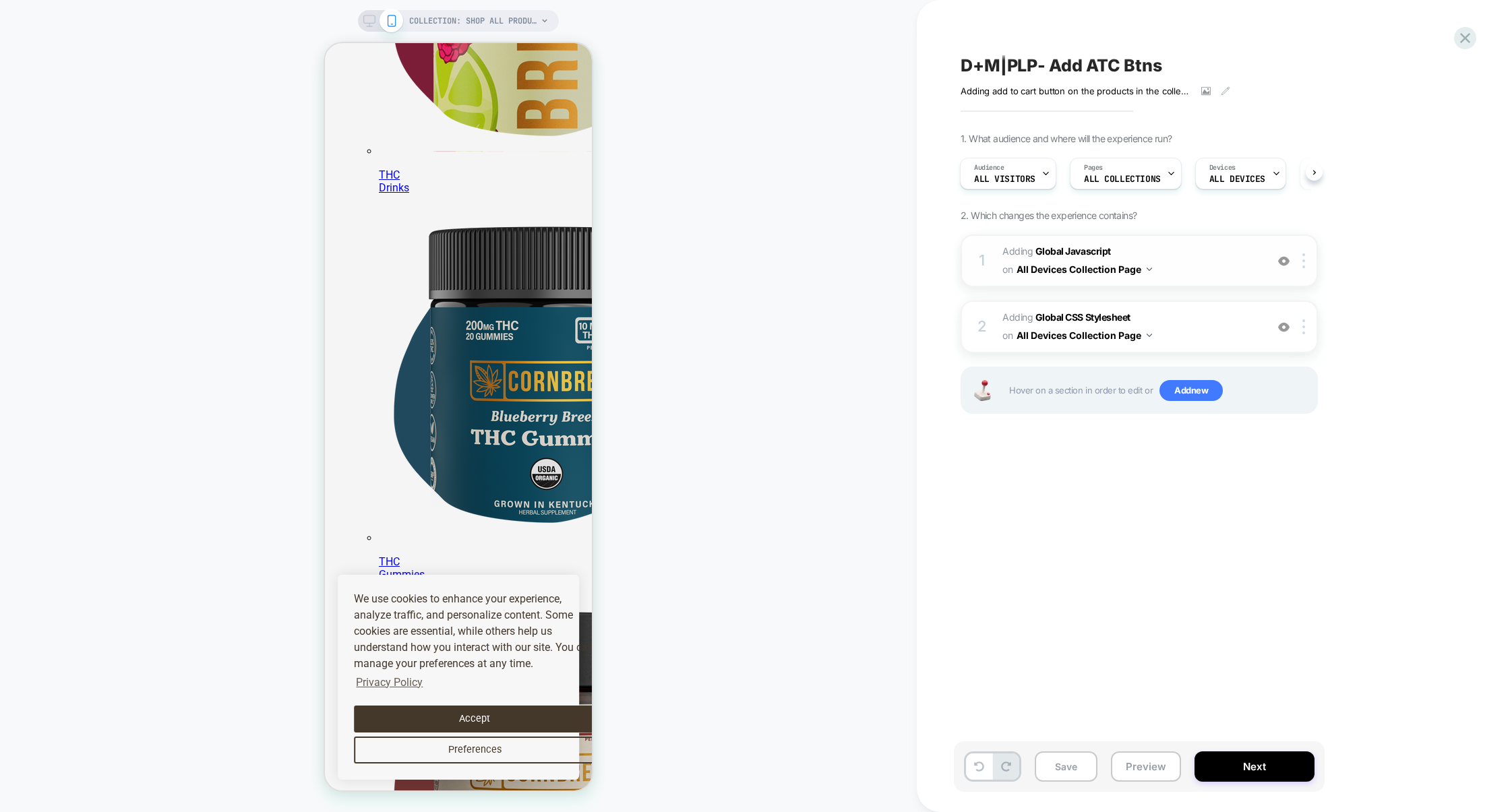
click at [1209, 271] on span "Adding Global Javascript on All Devices Collection Page" at bounding box center [1130, 261] width 257 height 37
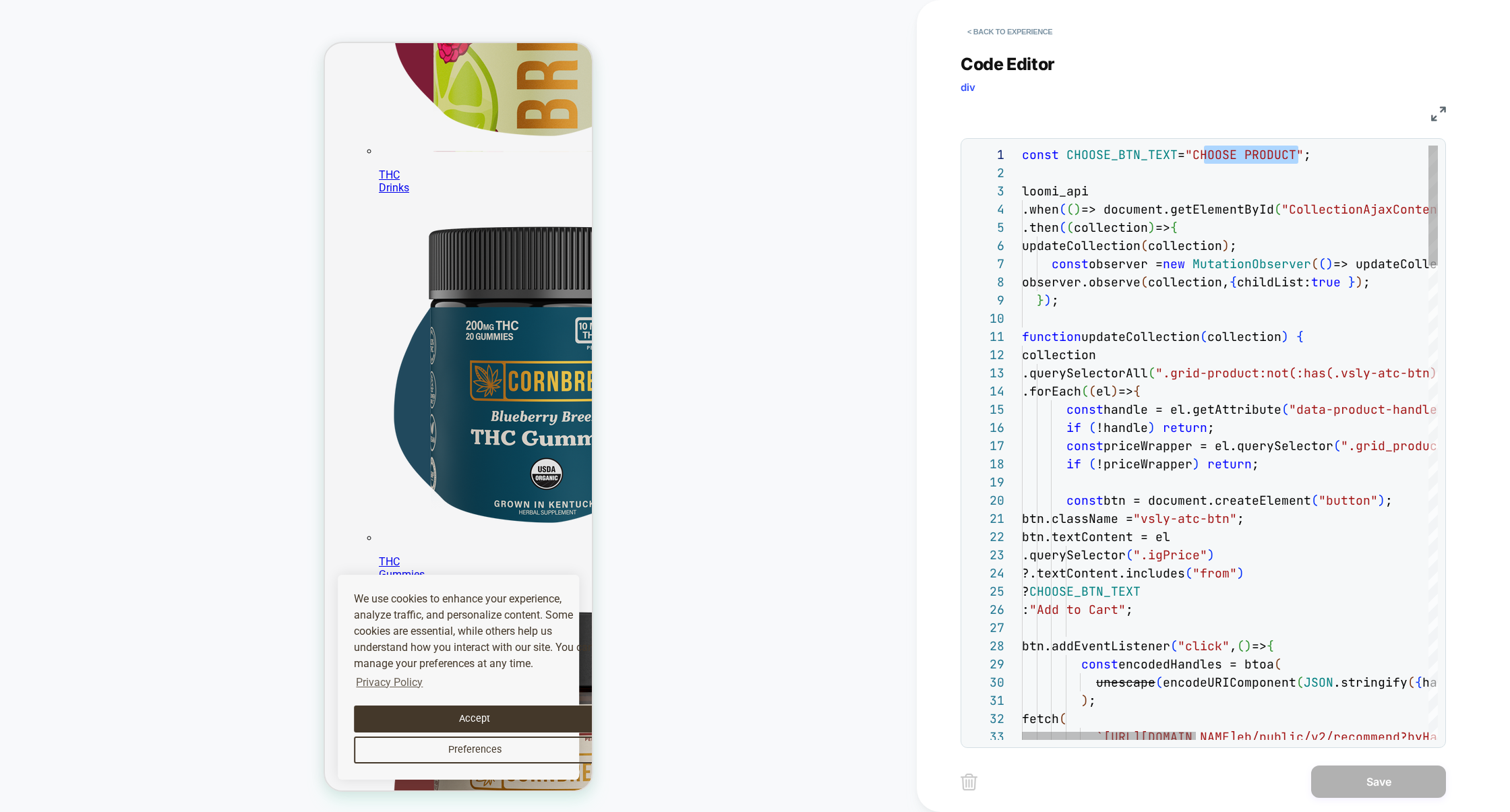
scroll to position [0, 284]
drag, startPoint x: 1204, startPoint y: 154, endPoint x: 1303, endPoint y: 154, distance: 99.0
drag, startPoint x: 1310, startPoint y: 154, endPoint x: 871, endPoint y: 147, distance: 439.1
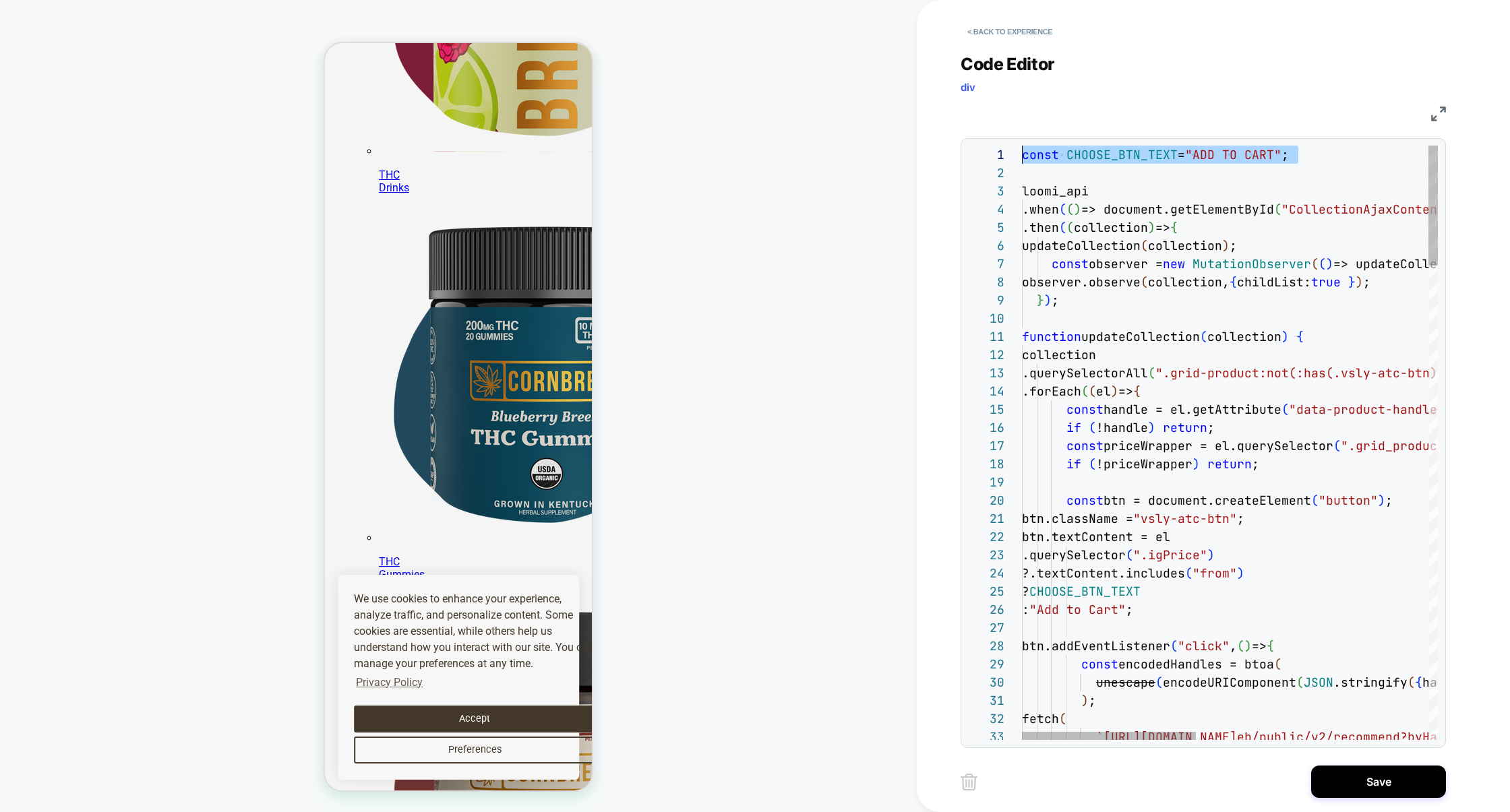
click at [871, 147] on div "COLLECTION: Shop All Products (Category) COLLECTION: Shop All Products (Categor…" at bounding box center [755, 406] width 1510 height 812
drag, startPoint x: 1358, startPoint y: 152, endPoint x: 801, endPoint y: 150, distance: 557.0
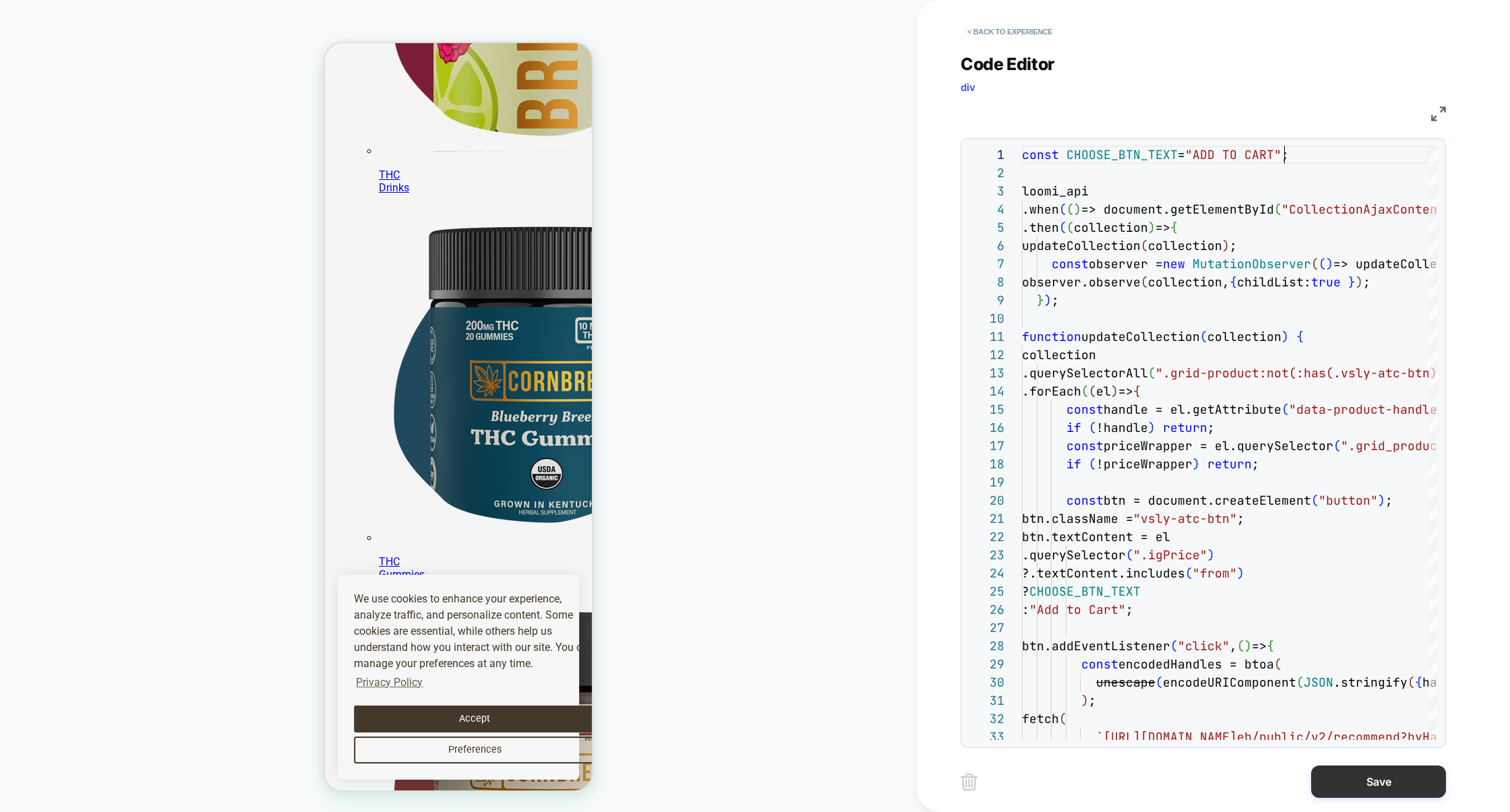
type textarea "**********"
click at [1346, 779] on button "Save" at bounding box center [1378, 782] width 134 height 33
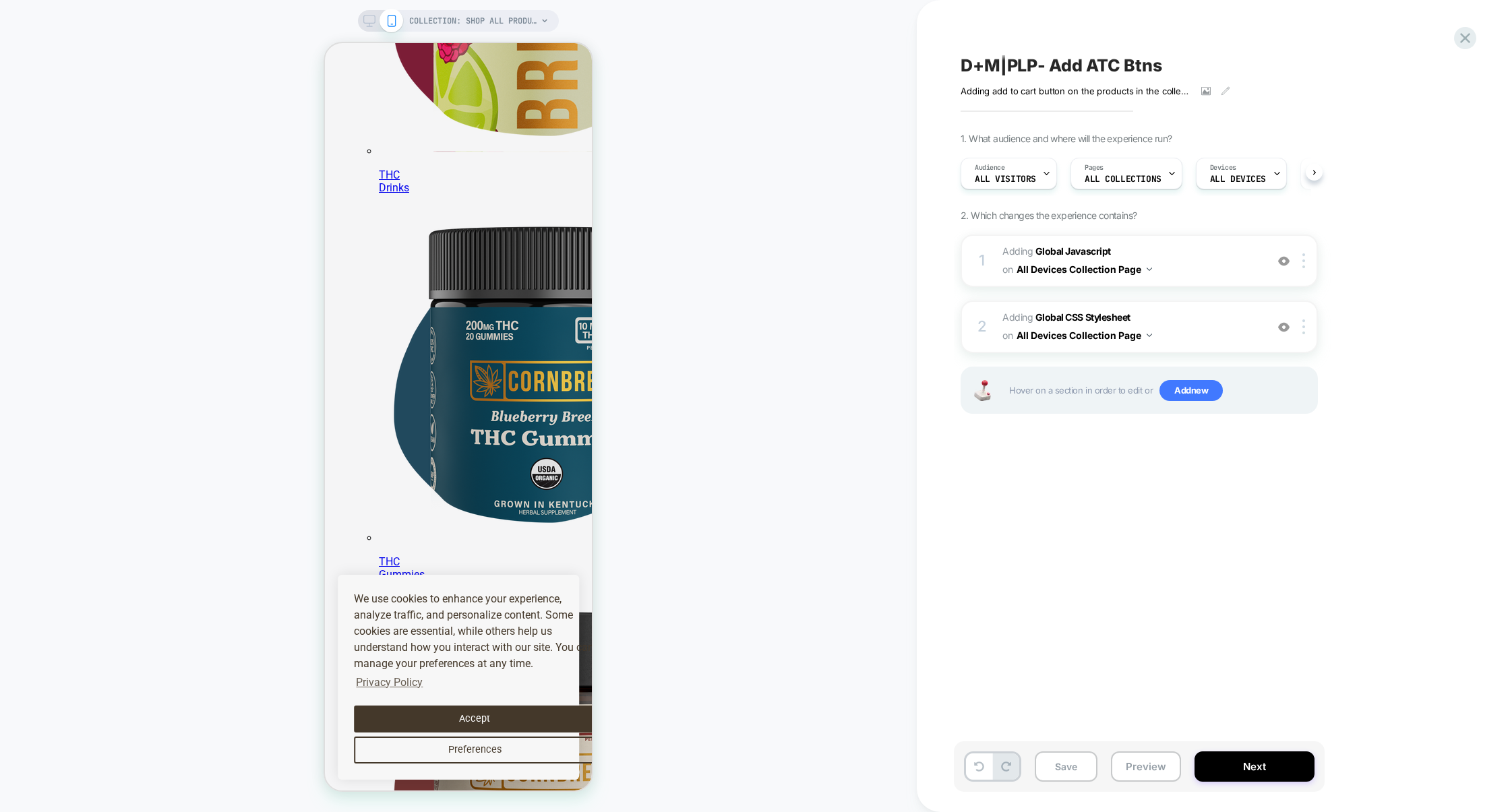
scroll to position [0, 1]
click at [1068, 763] on button "Save" at bounding box center [1066, 766] width 63 height 30
click at [1129, 763] on button "Preview" at bounding box center [1147, 766] width 70 height 30
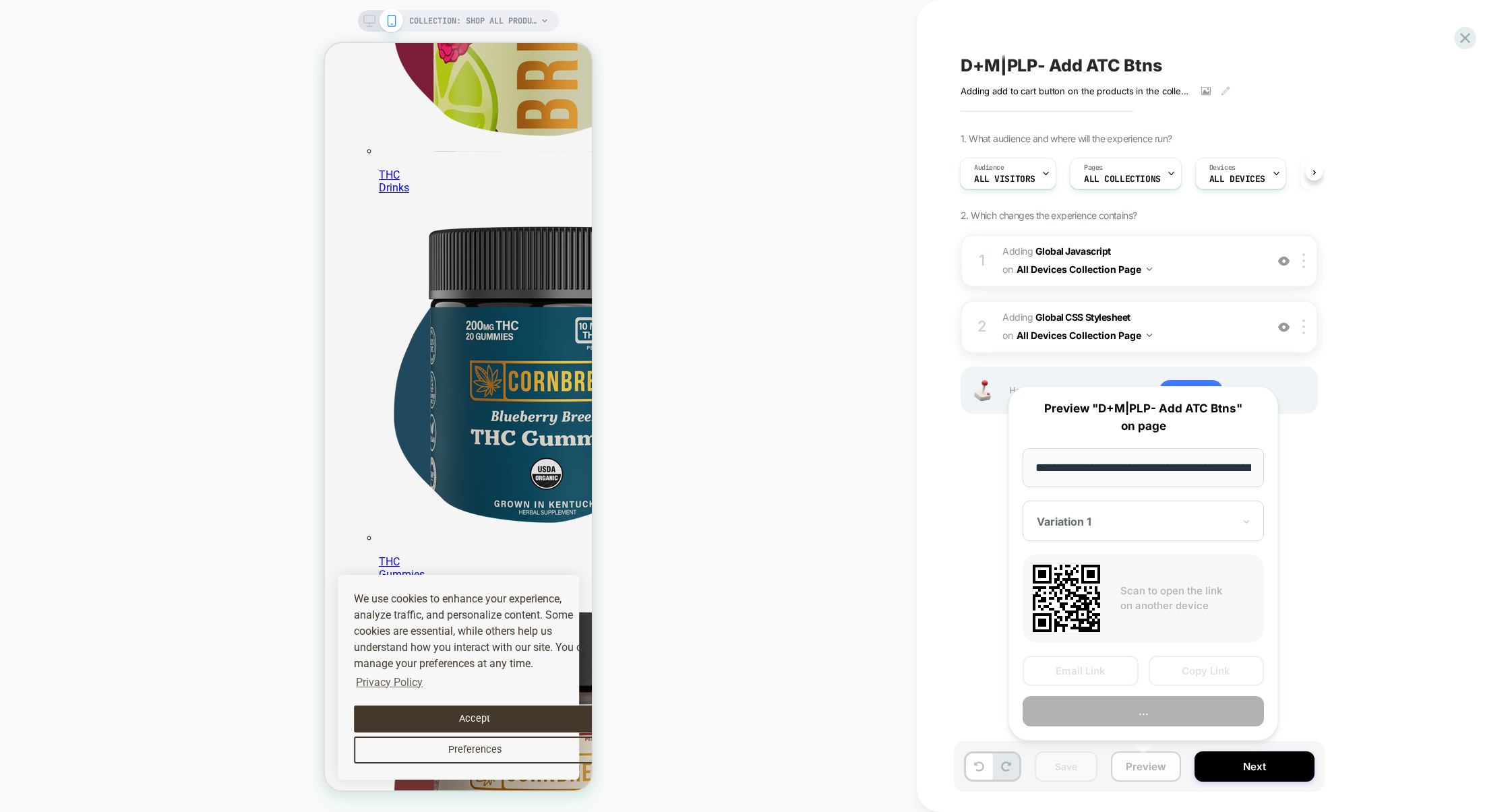
scroll to position [0, 150]
click at [1189, 672] on button "Copy Link" at bounding box center [1207, 671] width 116 height 30
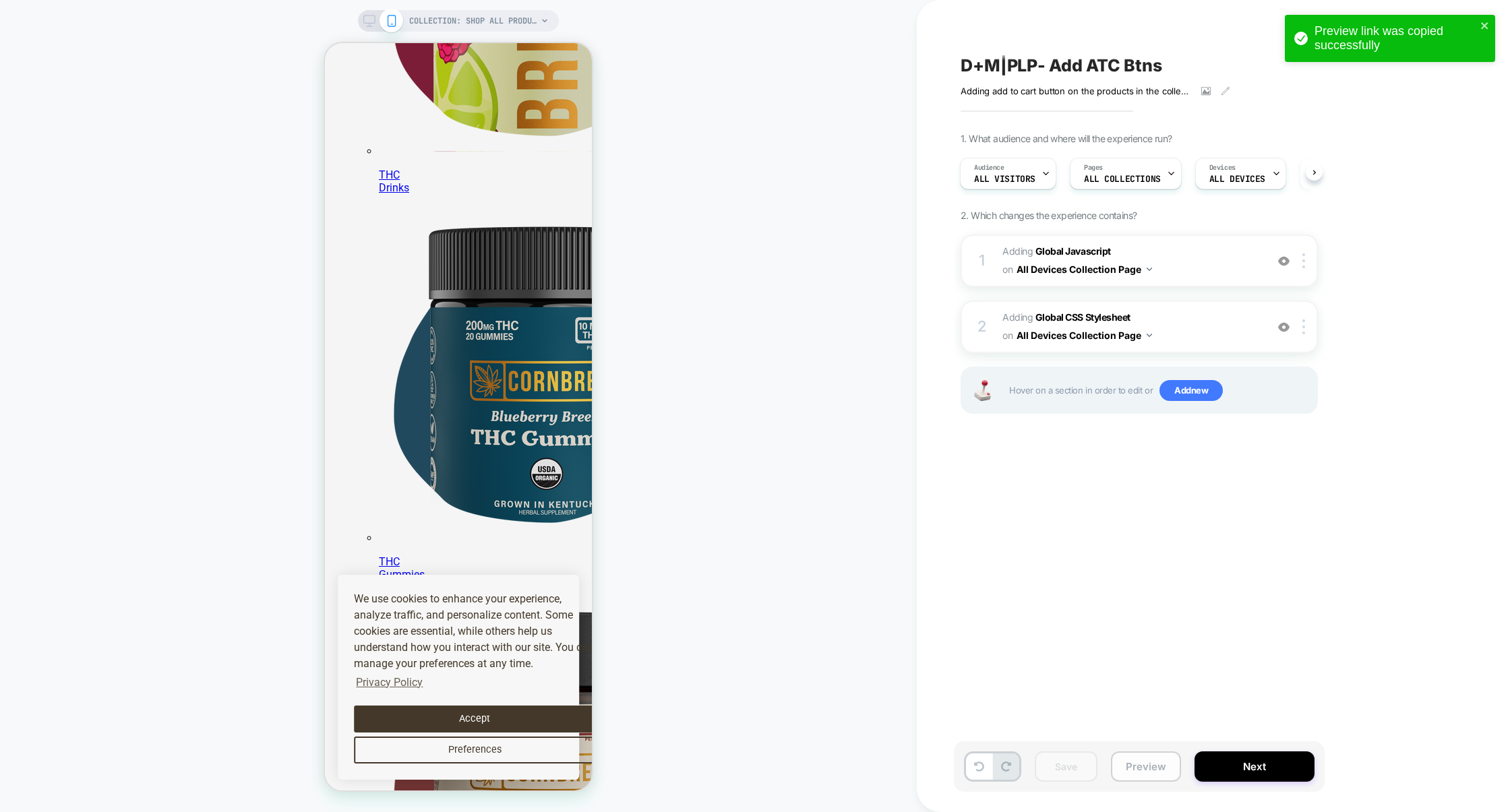
click at [1131, 764] on button "Preview" at bounding box center [1147, 766] width 70 height 30
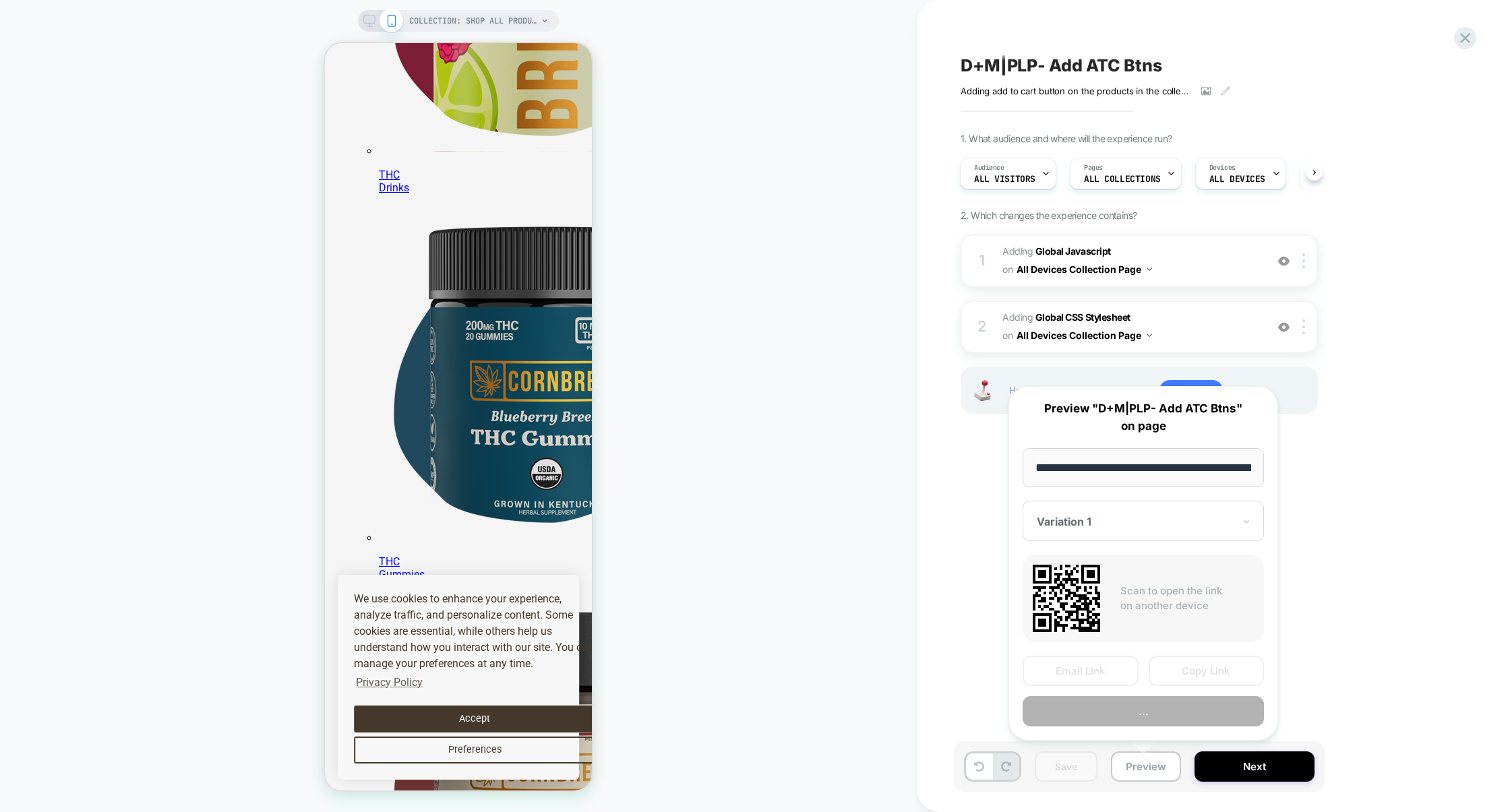
scroll to position [0, 150]
click at [1182, 669] on button "Copy Link" at bounding box center [1207, 671] width 116 height 30
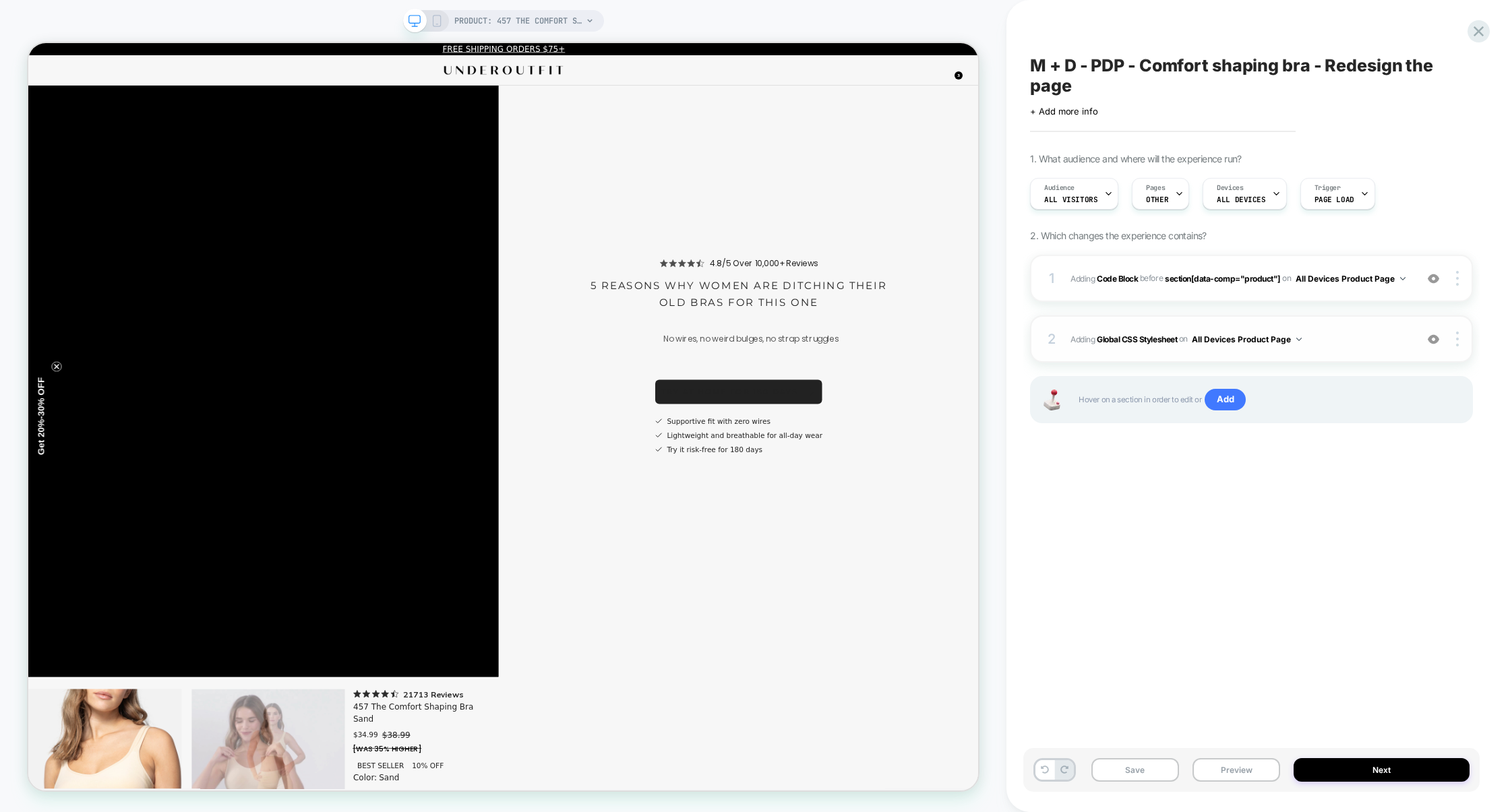
click at [1345, 336] on span "Adding Global CSS Stylesheet on All Devices Product Page" at bounding box center [1239, 339] width 338 height 17
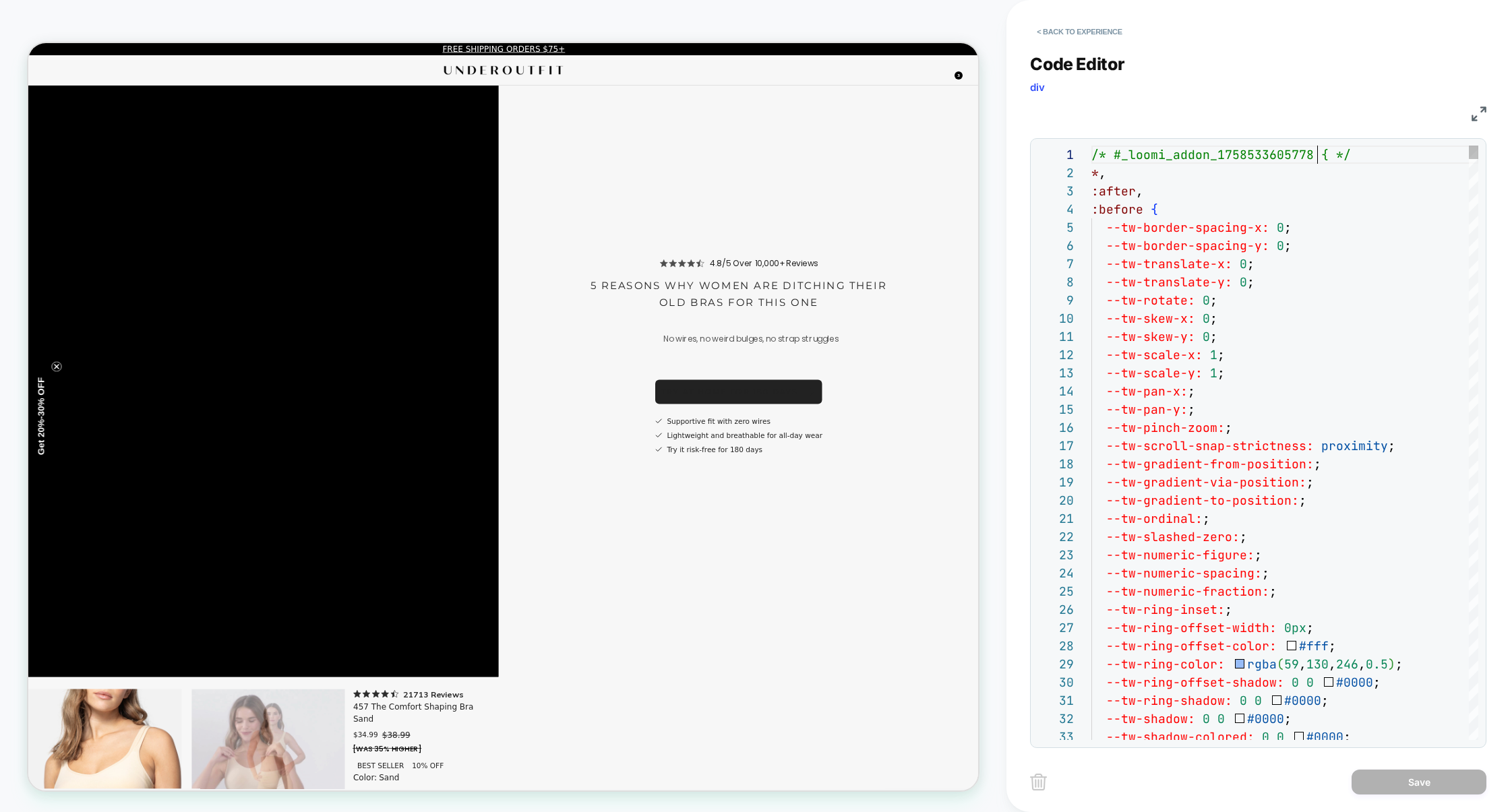
scroll to position [0, 225]
click at [1065, 29] on button "< Back to experience" at bounding box center [1079, 32] width 99 height 21
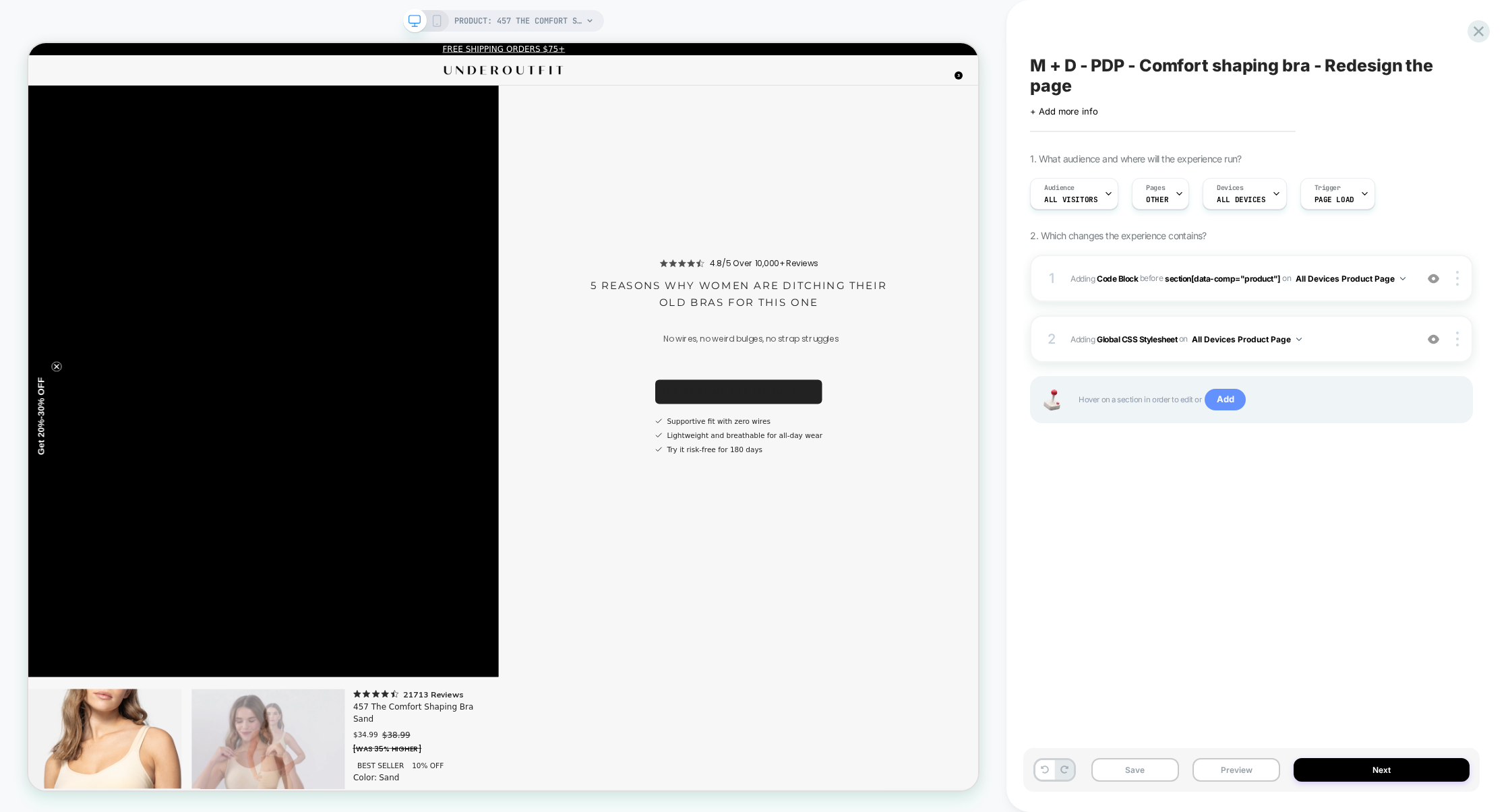
click at [1230, 402] on span "Add" at bounding box center [1226, 399] width 41 height 21
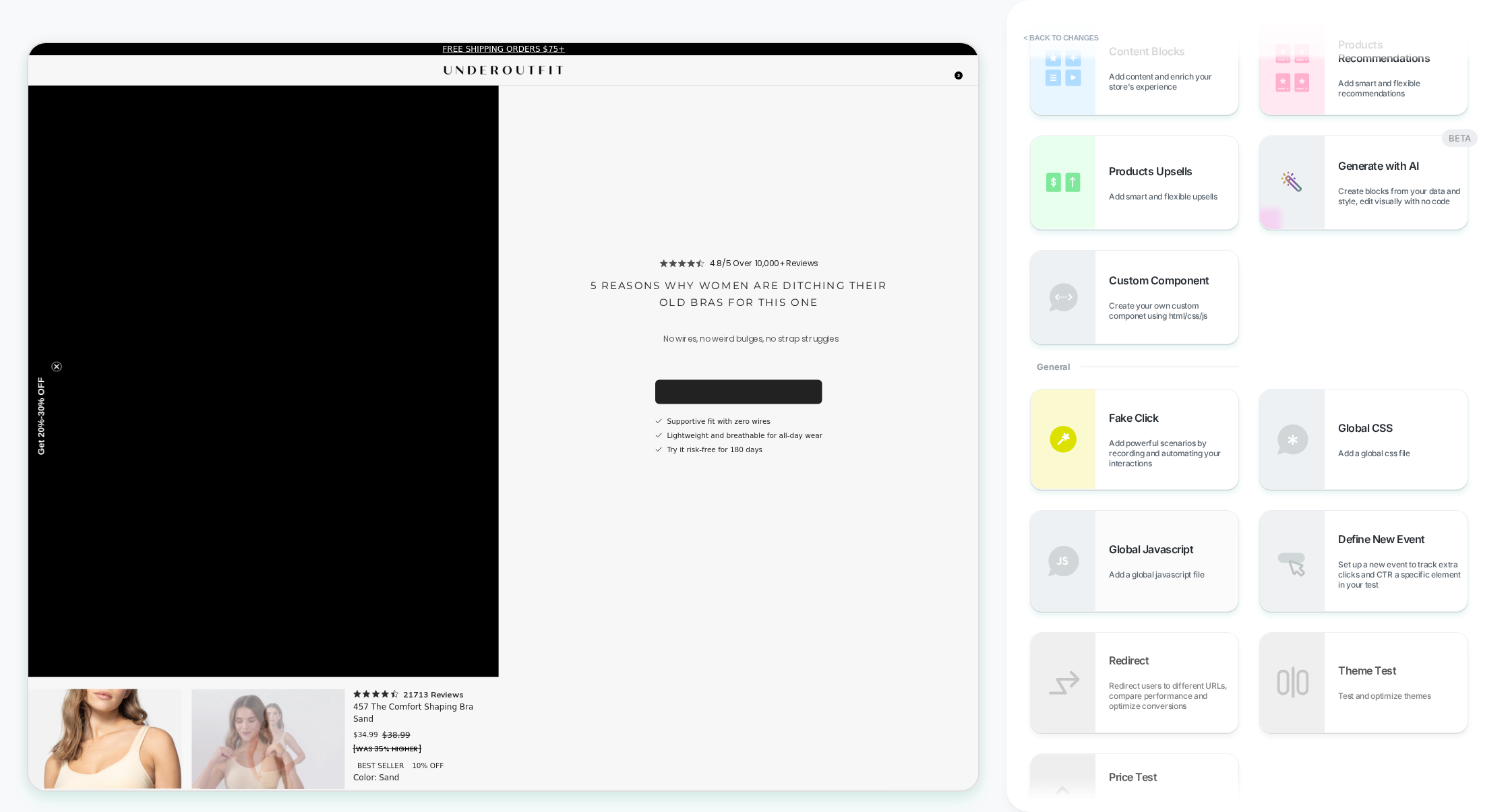
scroll to position [92, 0]
click at [1160, 565] on div "Global Javascript Add a global javascript file" at bounding box center [1173, 559] width 130 height 37
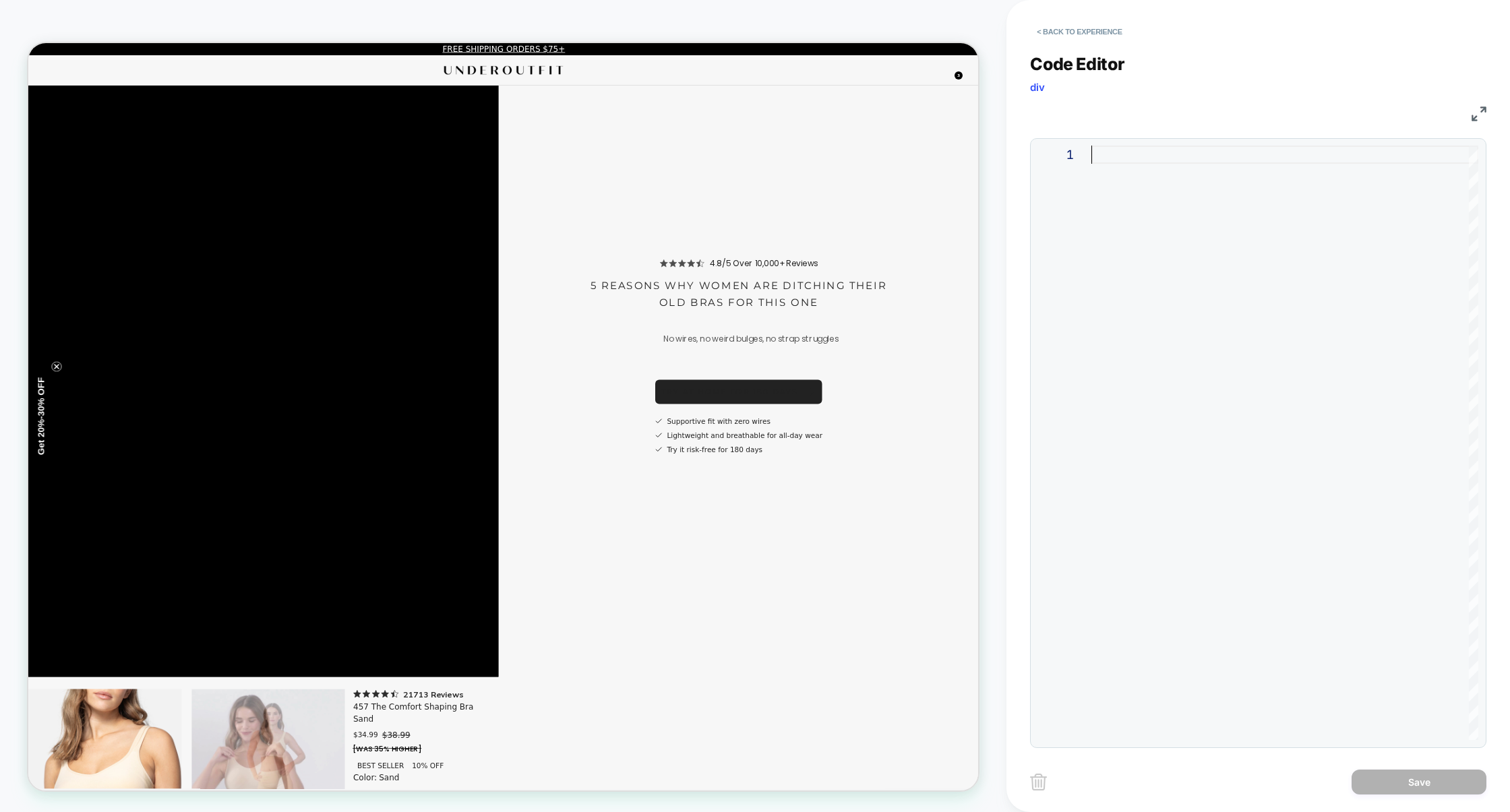
click at [1151, 161] on div at bounding box center [1285, 443] width 387 height 595
click at [1095, 33] on button "< Back to experience" at bounding box center [1079, 32] width 99 height 21
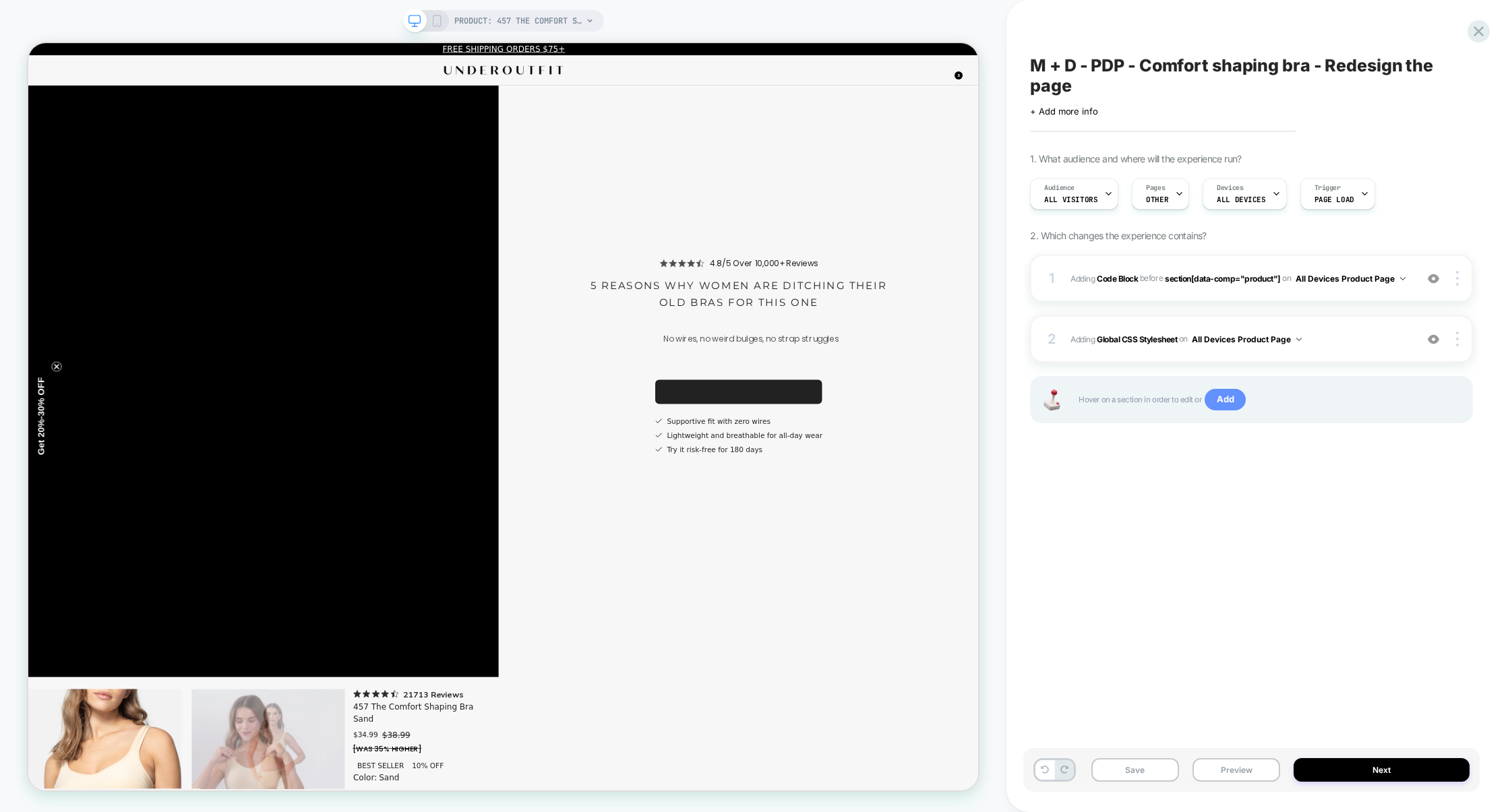
click at [1229, 402] on span "Add" at bounding box center [1226, 399] width 41 height 21
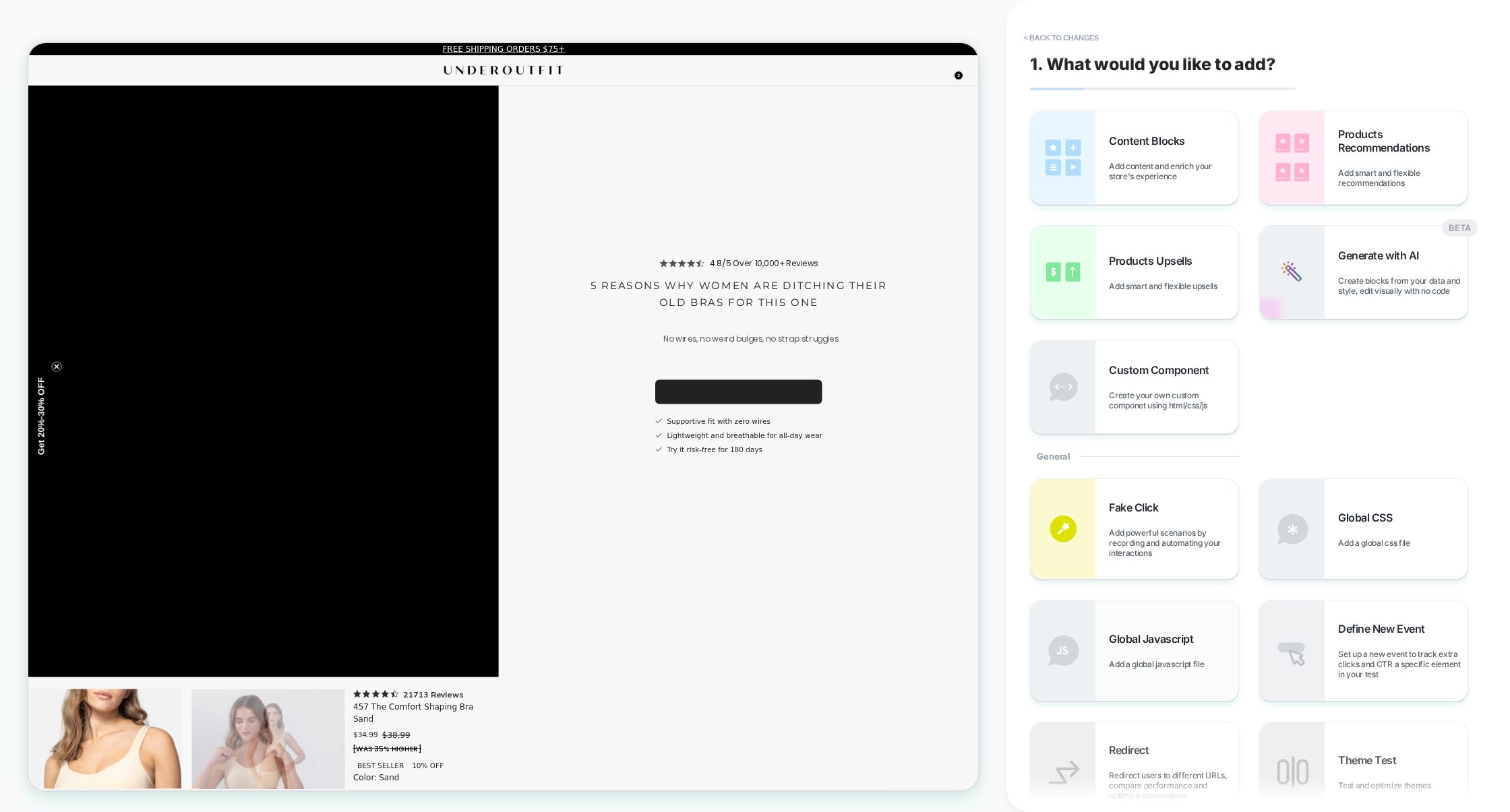
click at [1155, 644] on span "Global Javascript" at bounding box center [1155, 639] width 91 height 14
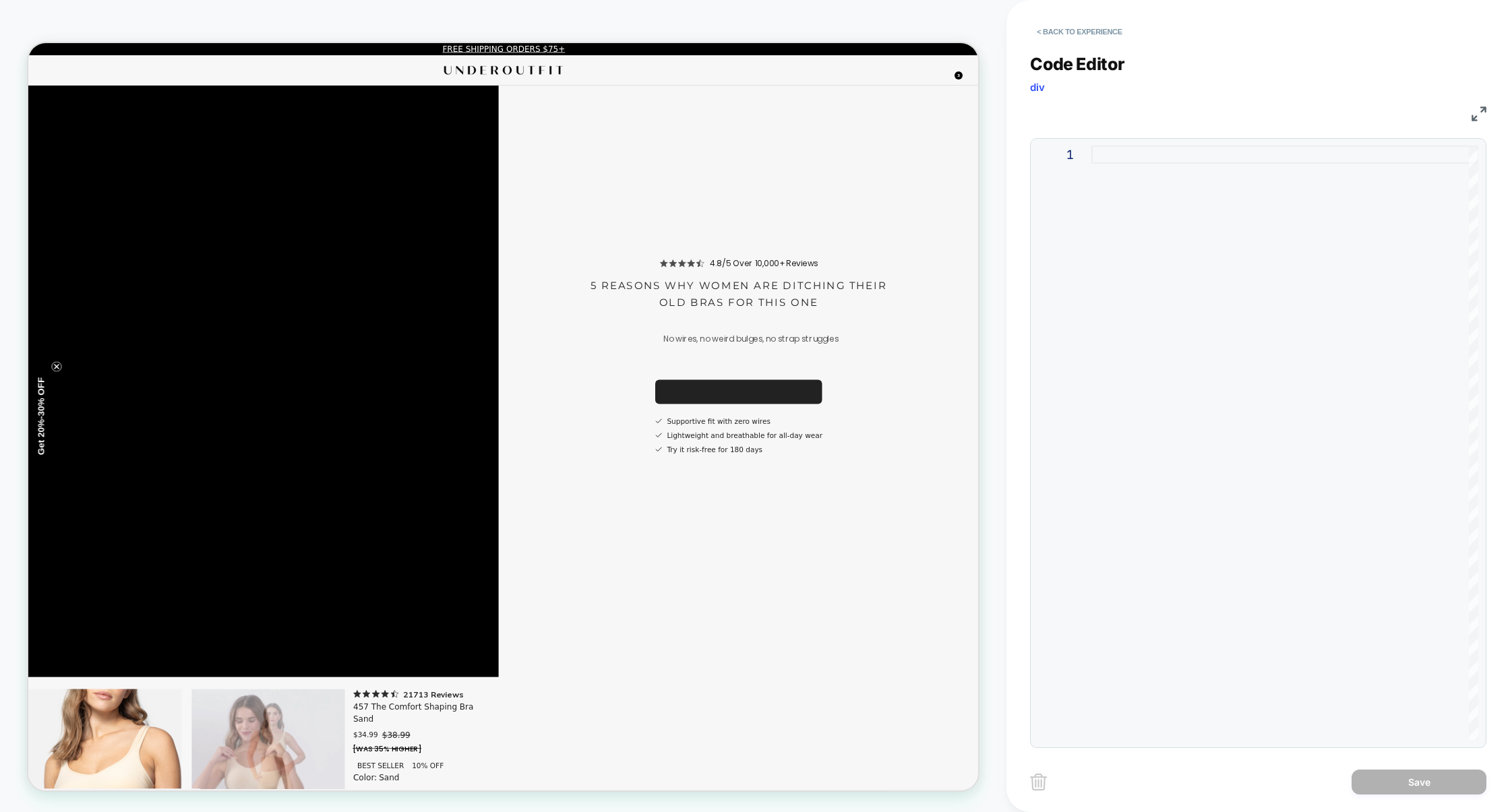
click at [1199, 412] on div at bounding box center [1285, 443] width 387 height 595
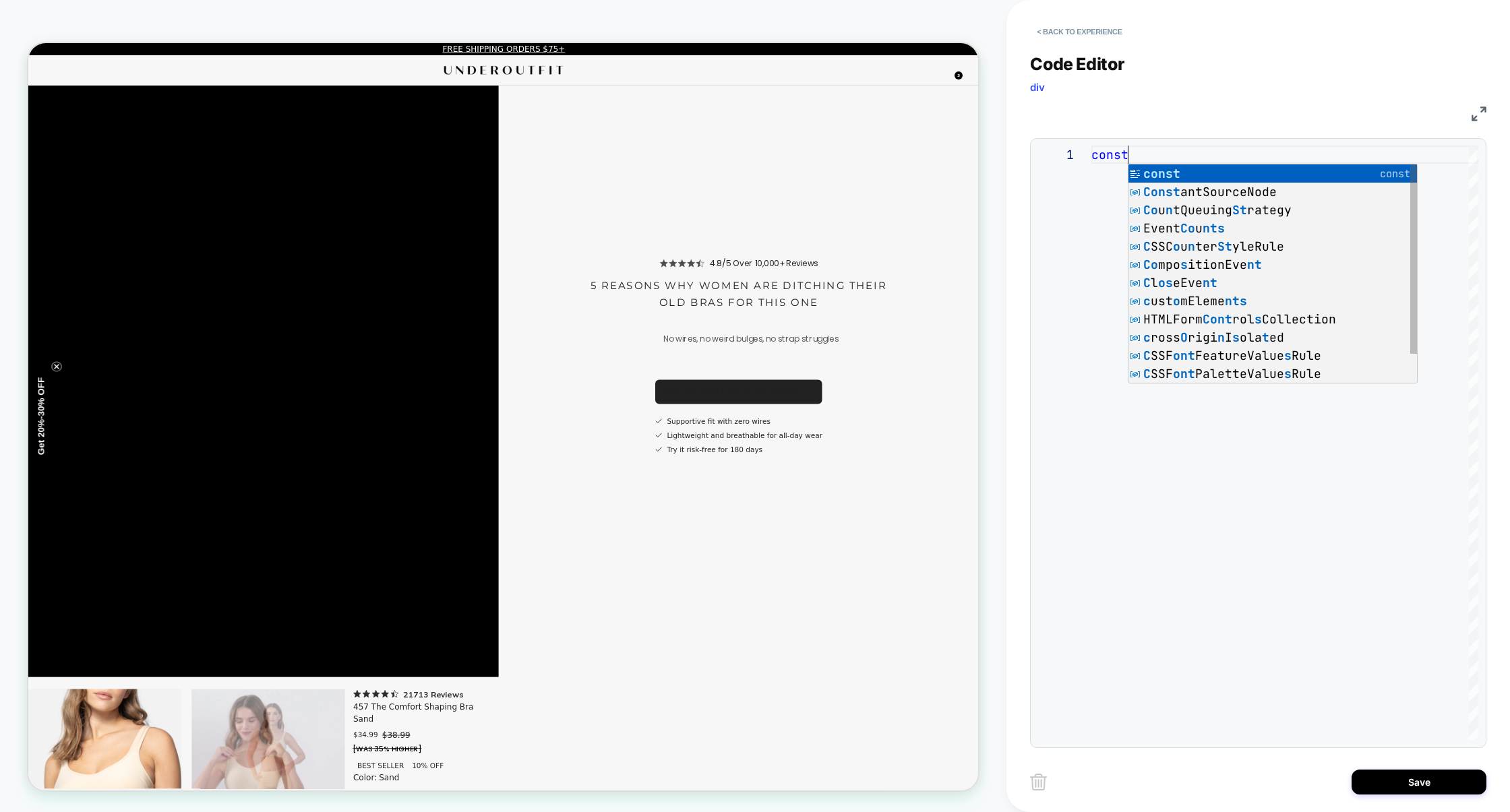
type textarea "*****"
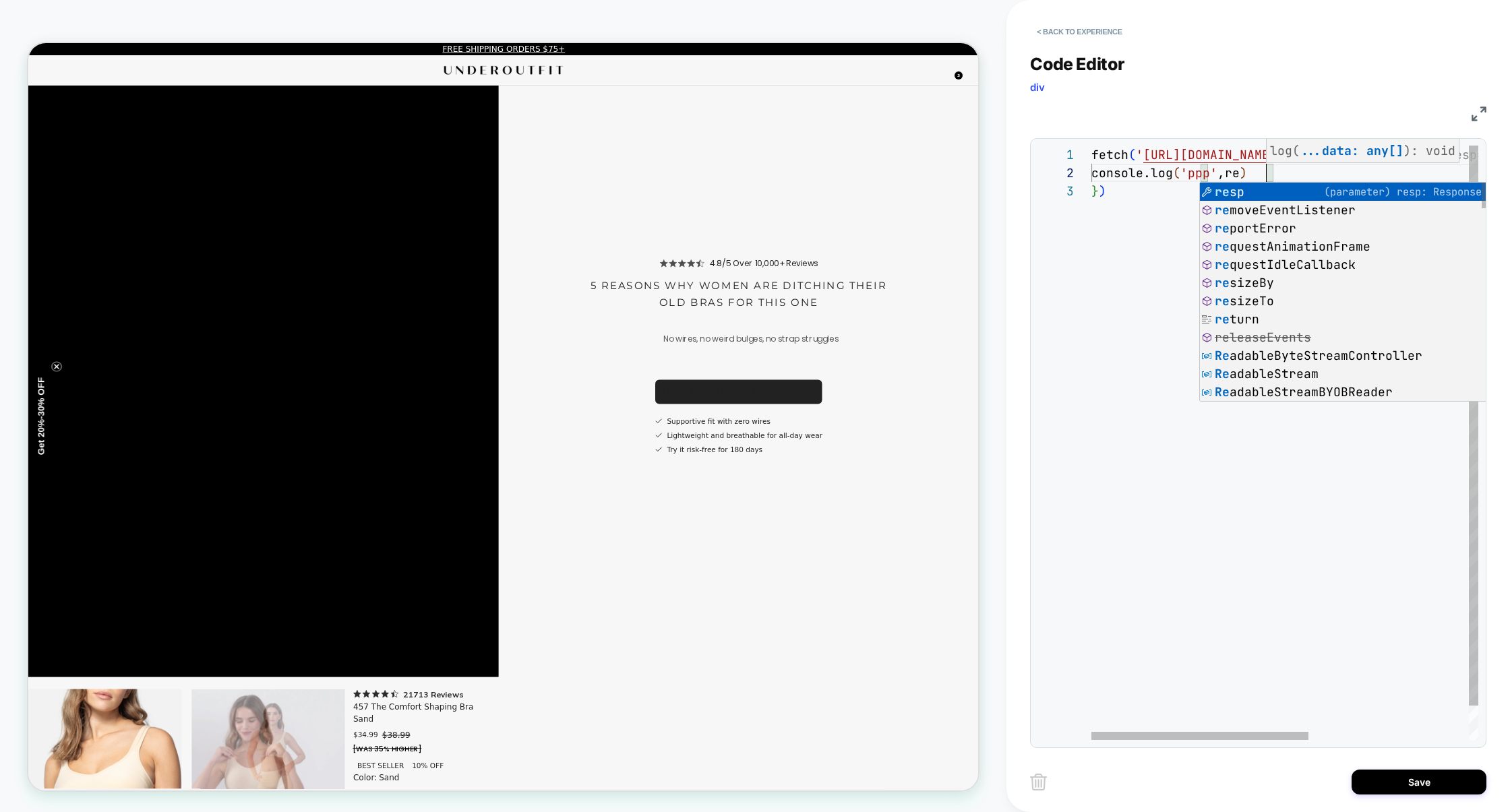
scroll to position [18, 190]
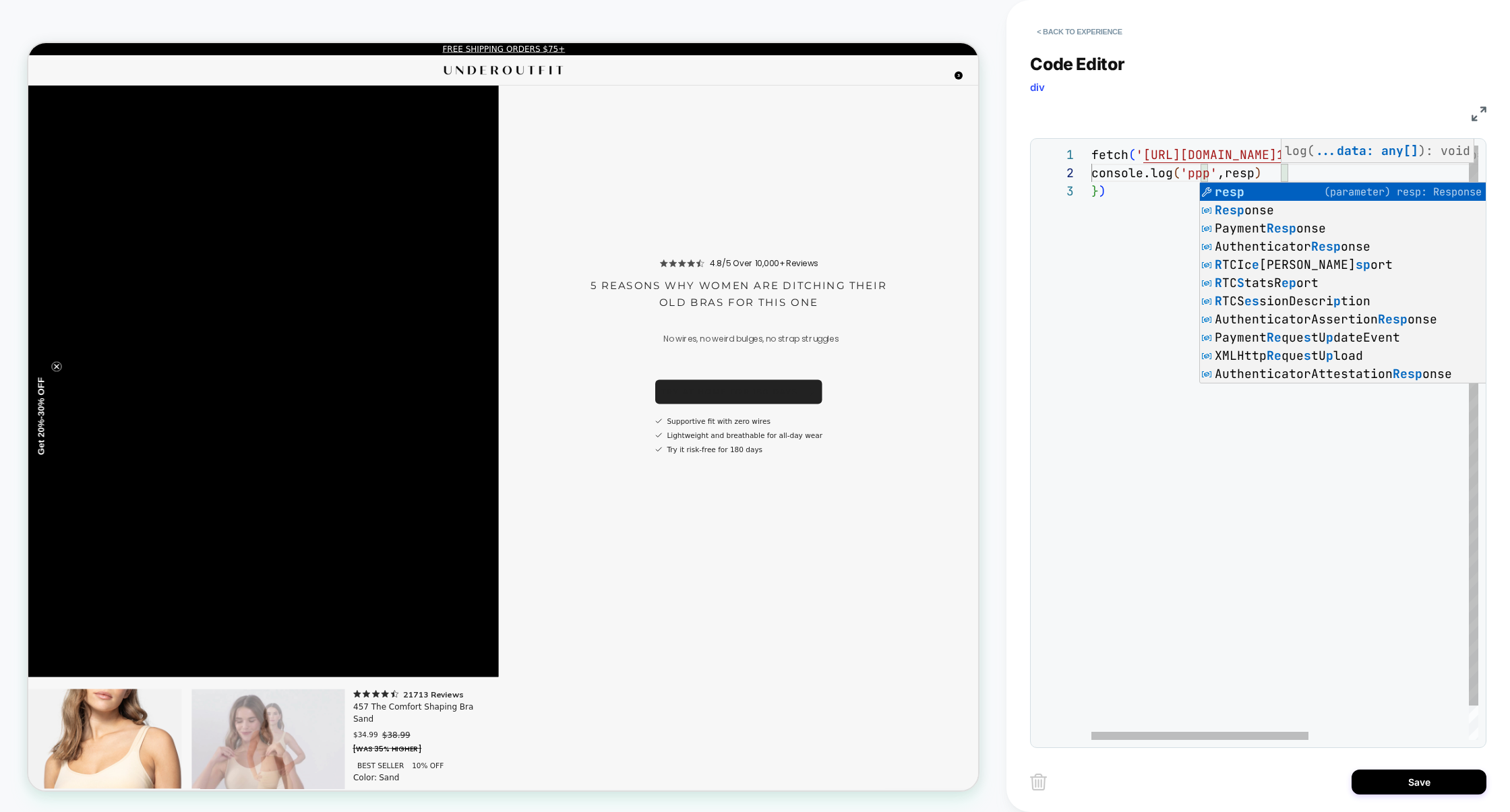
click at [1186, 641] on div "fetch ( ' https://get.underoutfit.com/_next/static/css/f35ab 10560589037.css ' …" at bounding box center [1428, 461] width 672 height 630
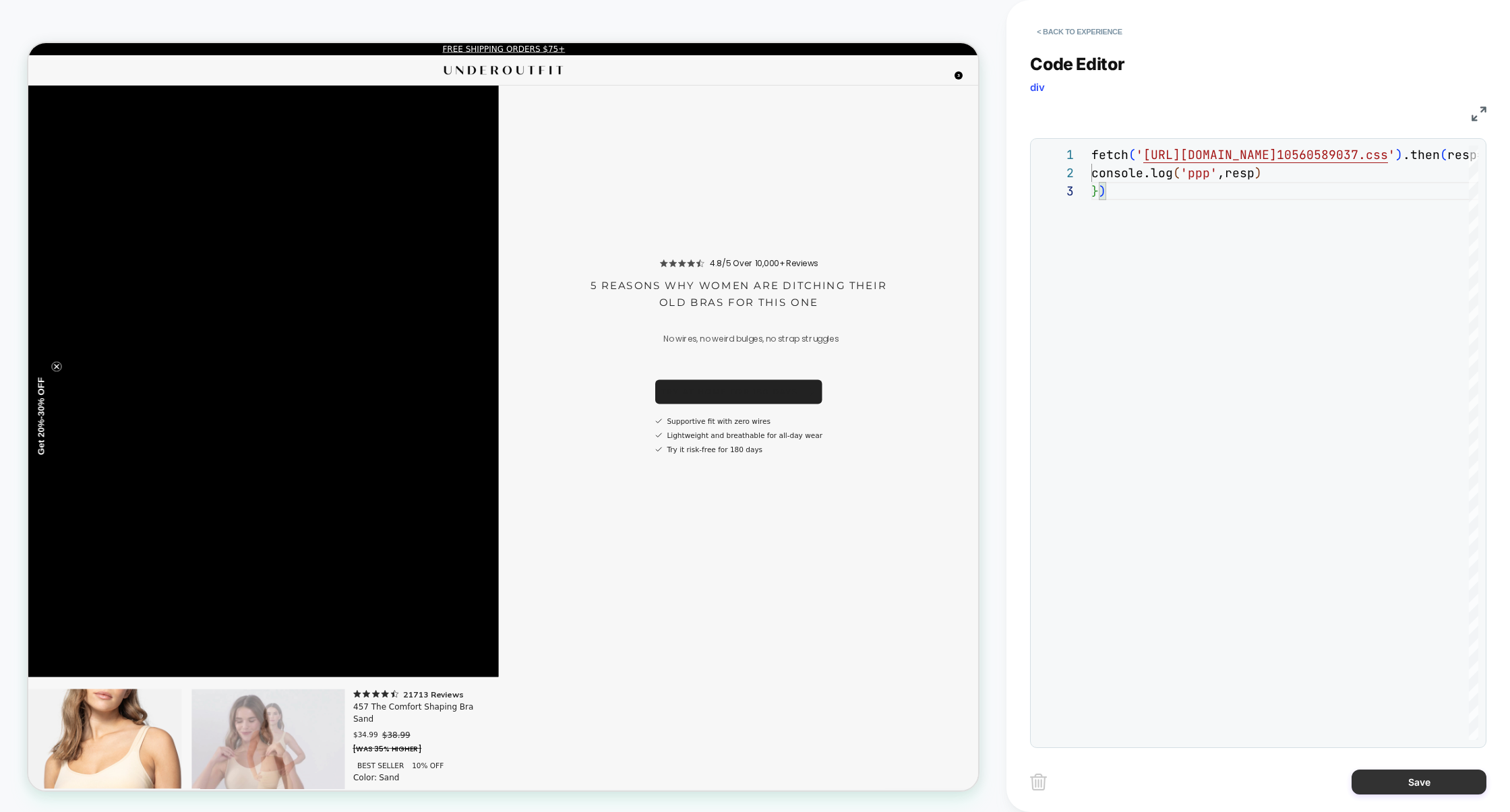
type textarea "**********"
click at [1411, 787] on button "Save" at bounding box center [1419, 782] width 134 height 25
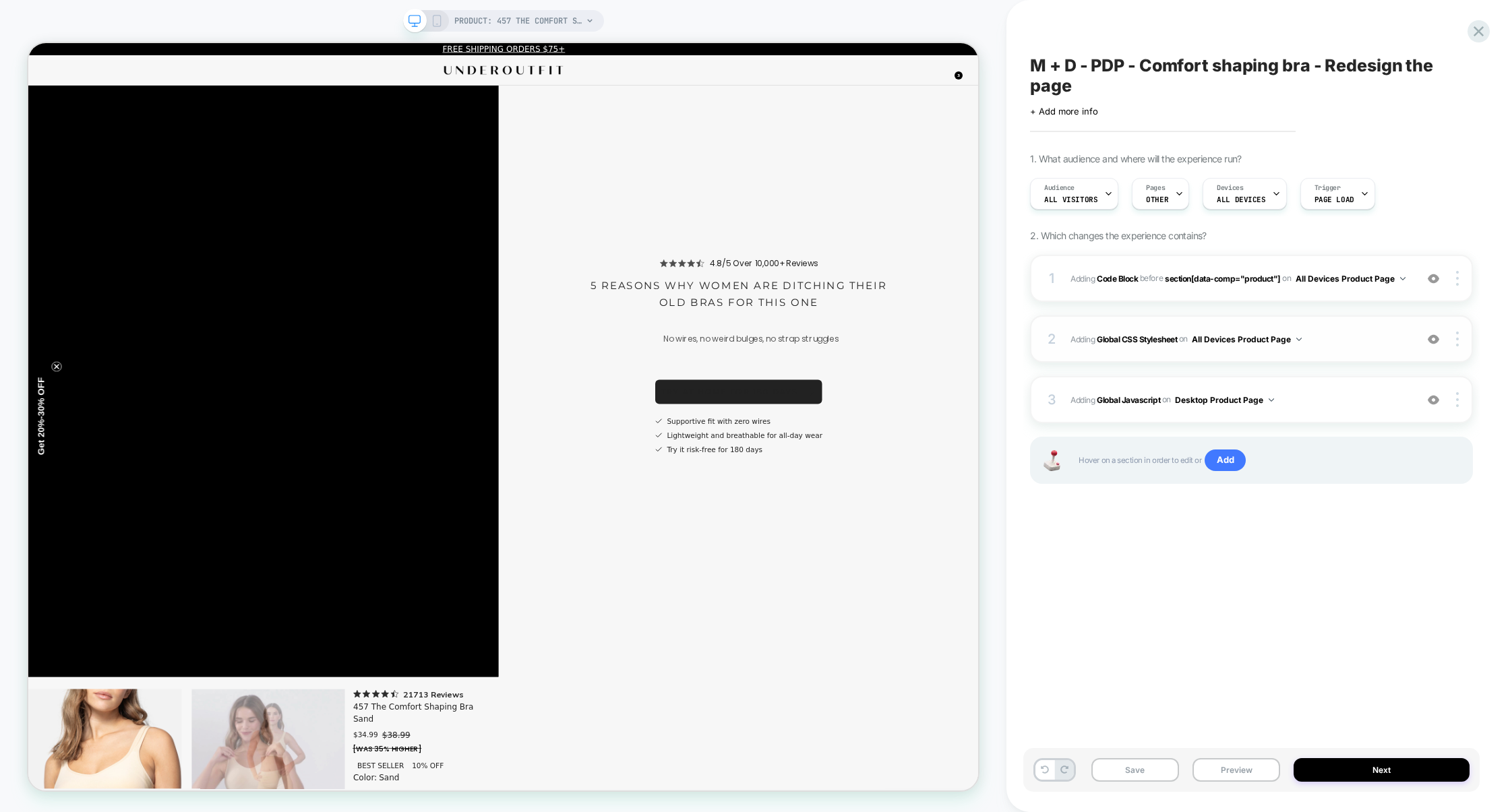
click at [1434, 338] on img at bounding box center [1433, 340] width 11 height 11
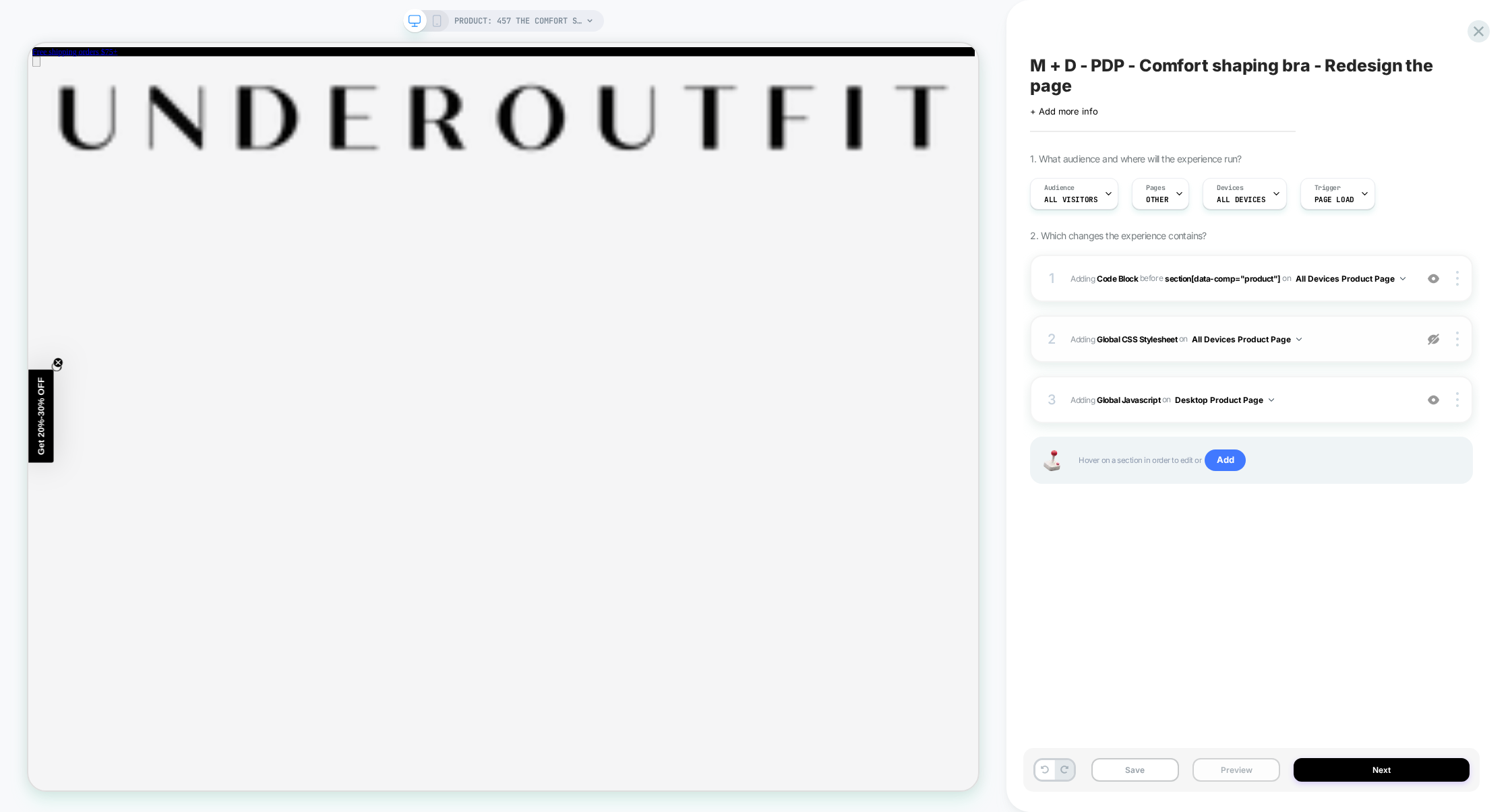
click at [1248, 769] on button "Preview" at bounding box center [1237, 770] width 88 height 24
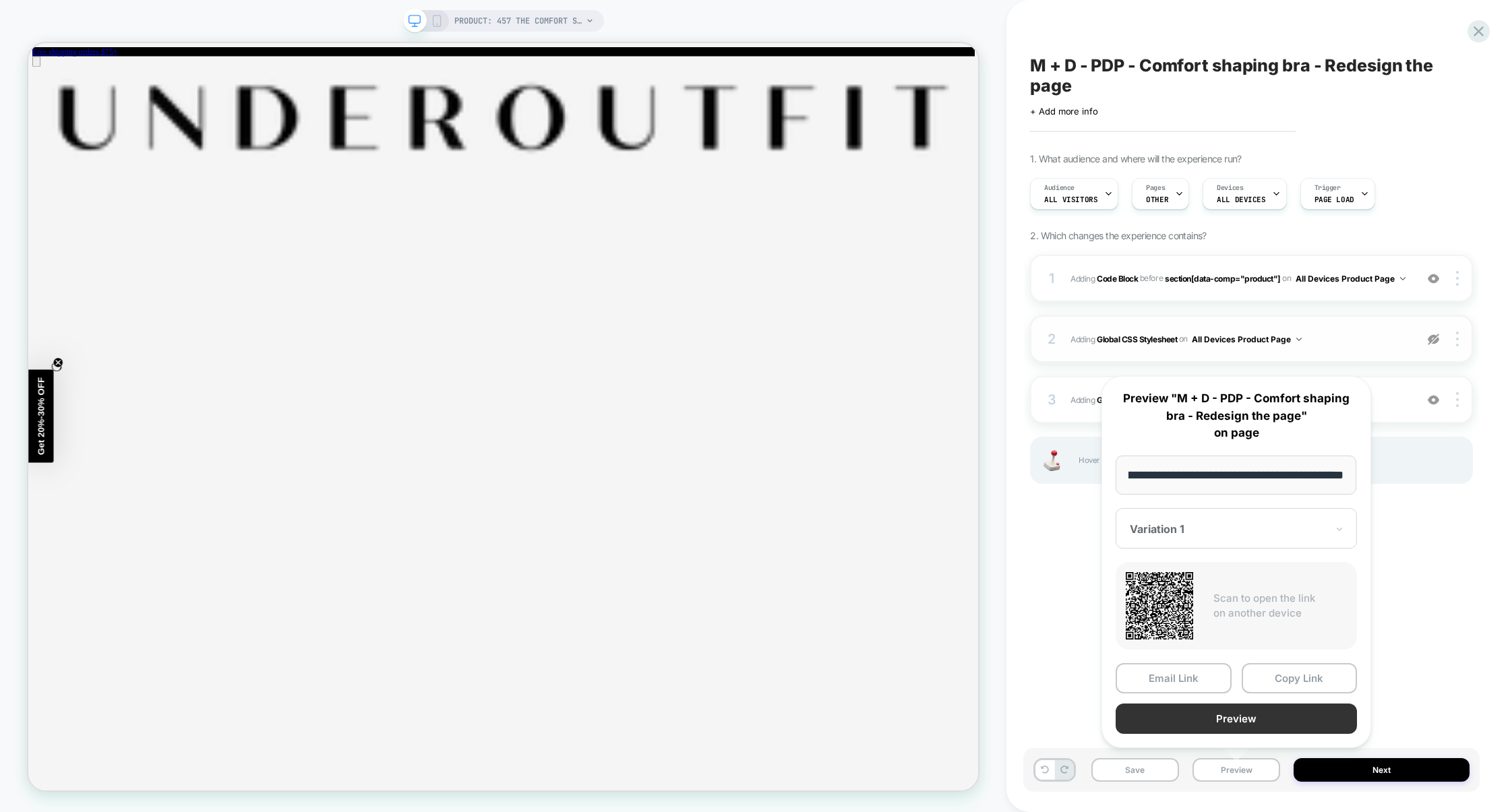
scroll to position [0, 0]
click at [1242, 722] on button "Preview" at bounding box center [1236, 718] width 241 height 30
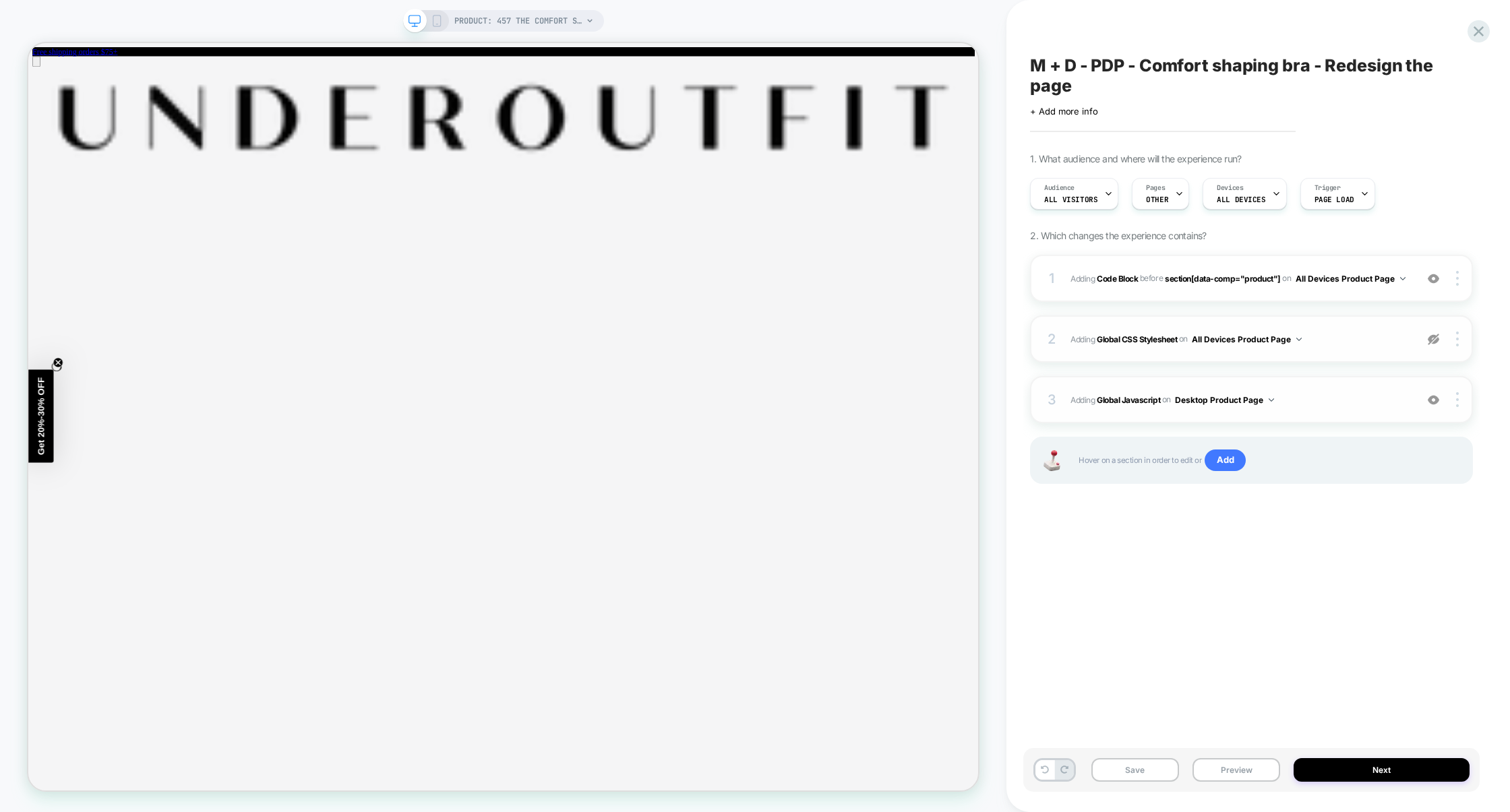
click at [1336, 404] on span "Adding Global Javascript on Desktop Product Page" at bounding box center [1239, 400] width 338 height 17
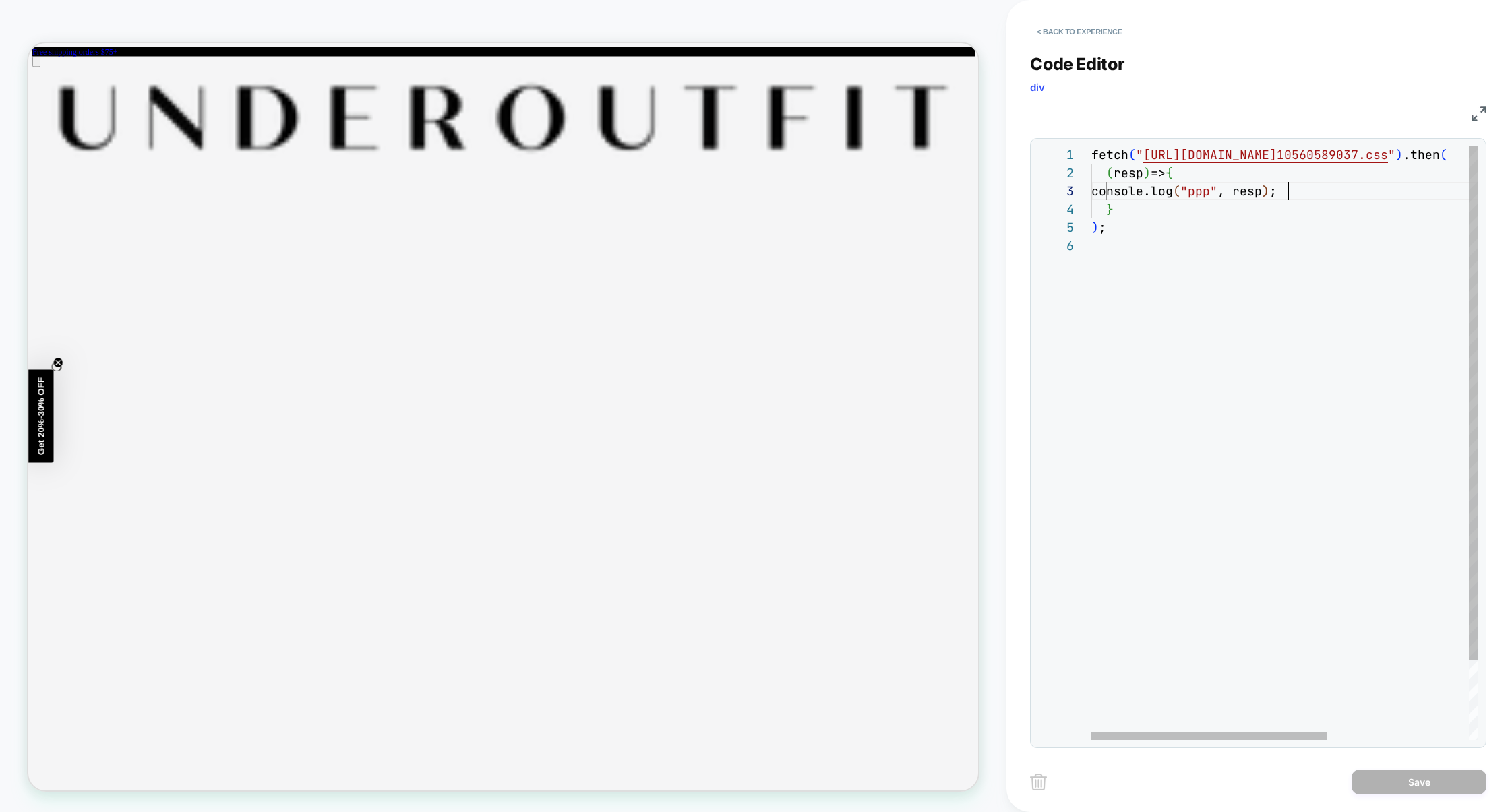
scroll to position [37, 197]
click at [1291, 193] on div "fetch ( " https://get.underoutfit.com/_next/static/css/f35ab 10560589037.css " …" at bounding box center [1402, 488] width 621 height 685
click at [1191, 172] on div "fetch ( " https://get.underoutfit.com/_next/static/css/f35ab 10560589037.css " …" at bounding box center [1402, 488] width 621 height 685
click at [1150, 210] on div "fetch ( " https://get.underoutfit.com/_next/static/css/f35ab 10560589037.css " …" at bounding box center [1402, 488] width 621 height 685
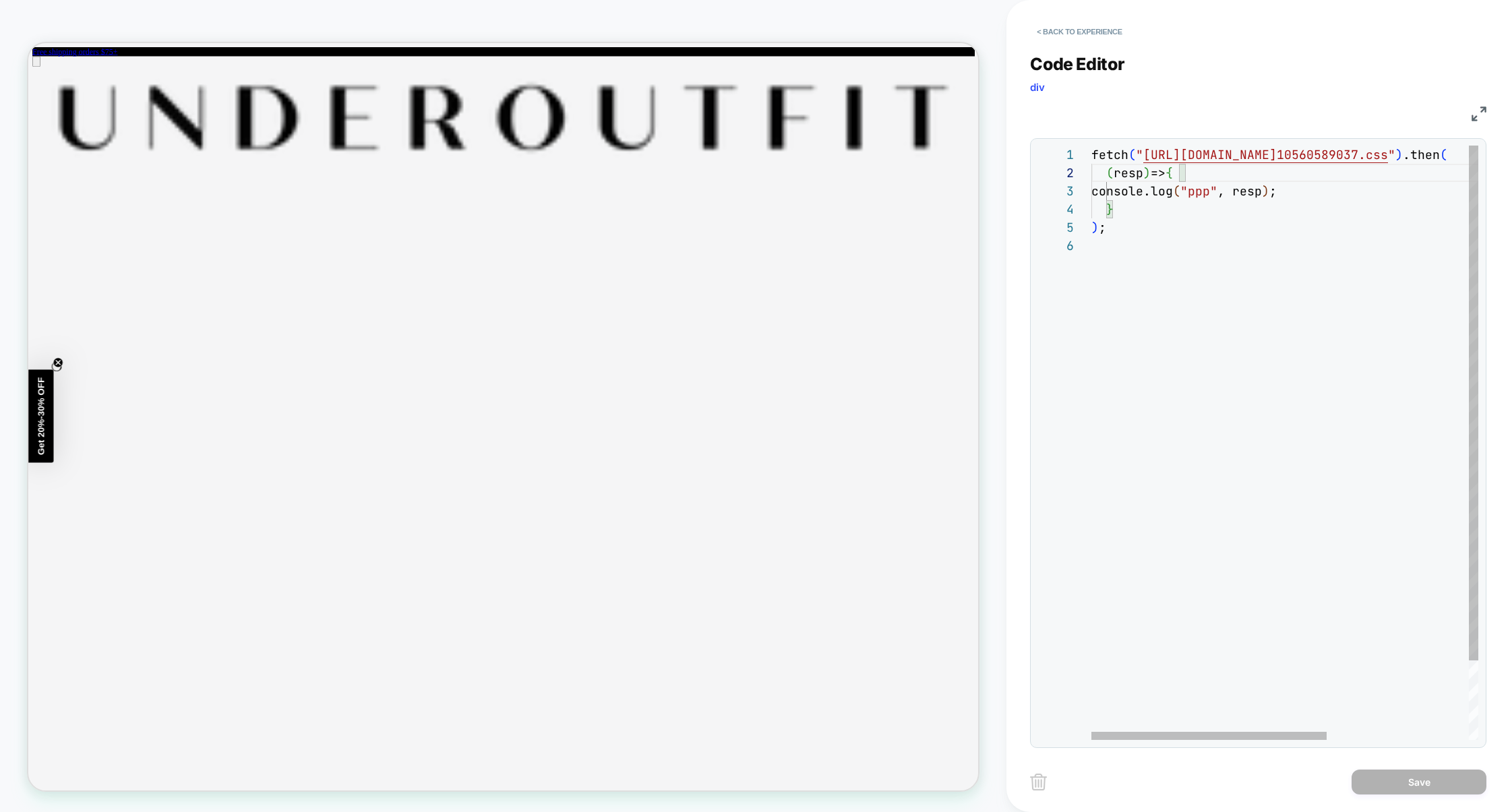
scroll to position [55, 21]
click at [1150, 210] on div "fetch ( " https://get.underoutfit.com/_next/static/css/f35ab 10560589037.css " …" at bounding box center [1402, 488] width 621 height 685
click at [1480, 116] on img at bounding box center [1479, 114] width 15 height 15
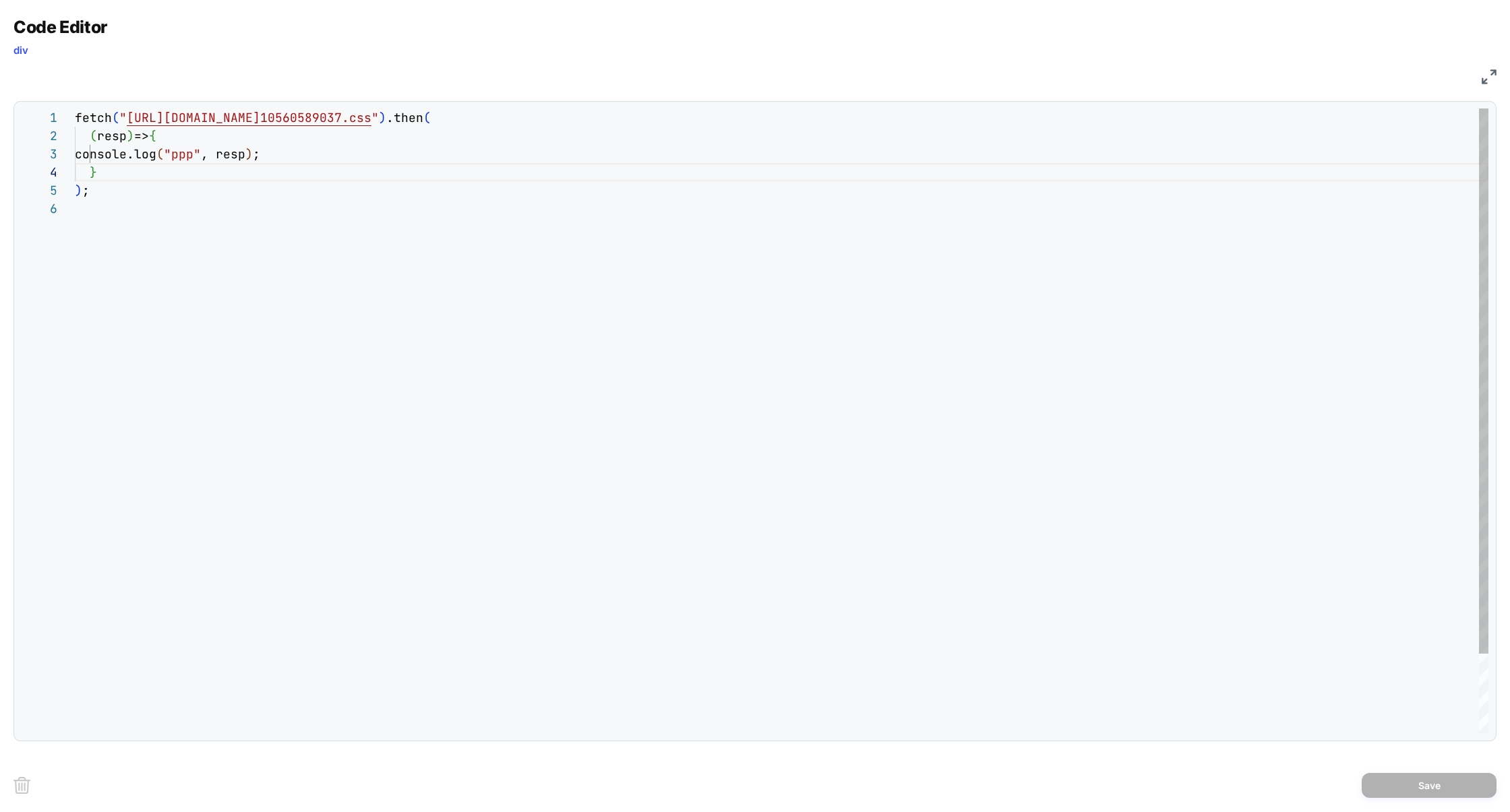
click at [668, 151] on div "fetch ( " https://get.underoutfit.com/_next/static/css/f35ab 10560589037.css " …" at bounding box center [781, 466] width 1414 height 716
click at [163, 162] on div "fetch ( " https://get.underoutfit.com/_next/static/css/f35ab 10560589037.css " …" at bounding box center [781, 466] width 1414 height 716
click at [612, 115] on div "fetch ( " https://get.underoutfit.com/_next/static/css/f35ab 10560589037.css " …" at bounding box center [781, 466] width 1414 height 716
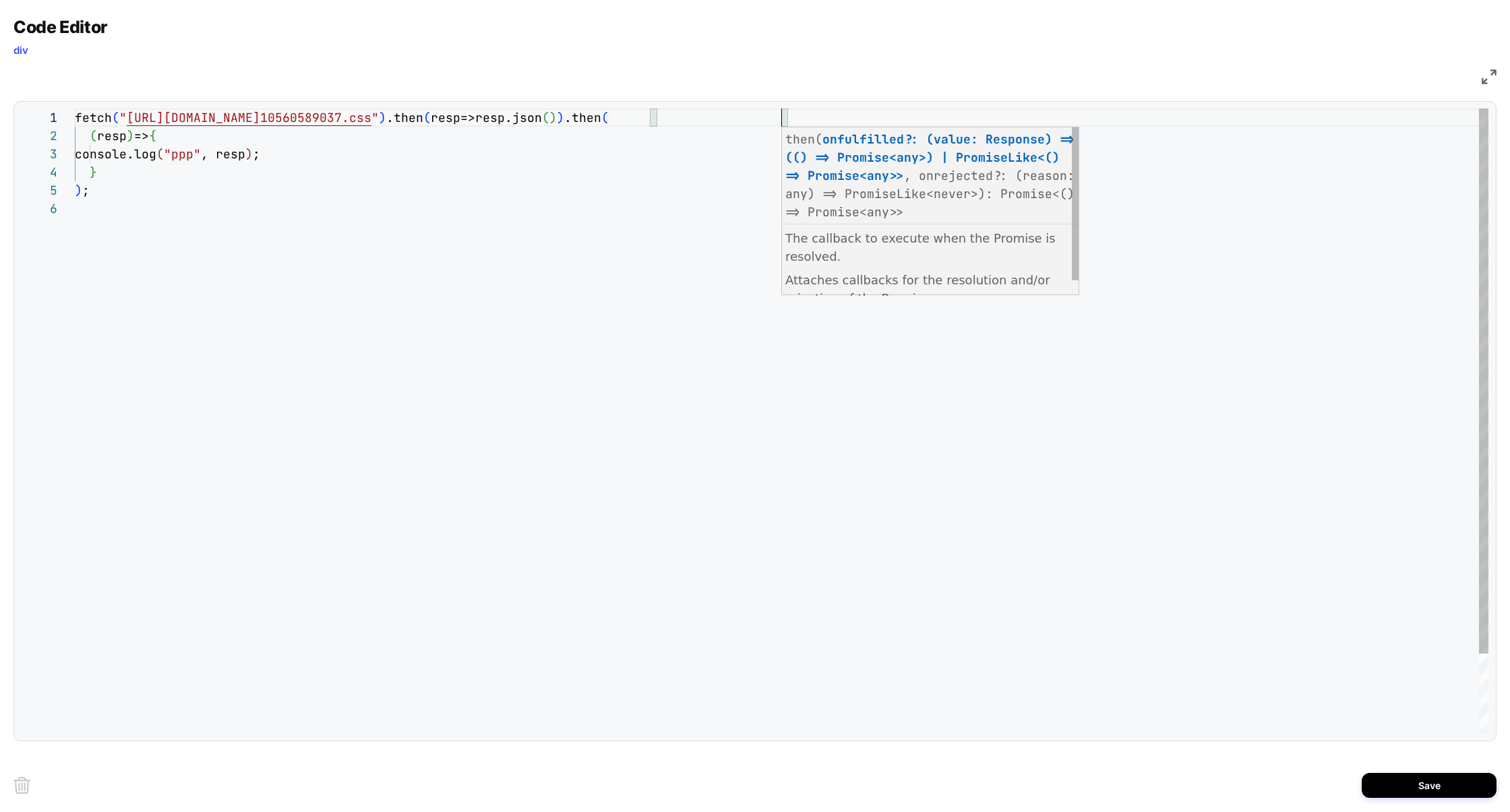
scroll to position [0, 707]
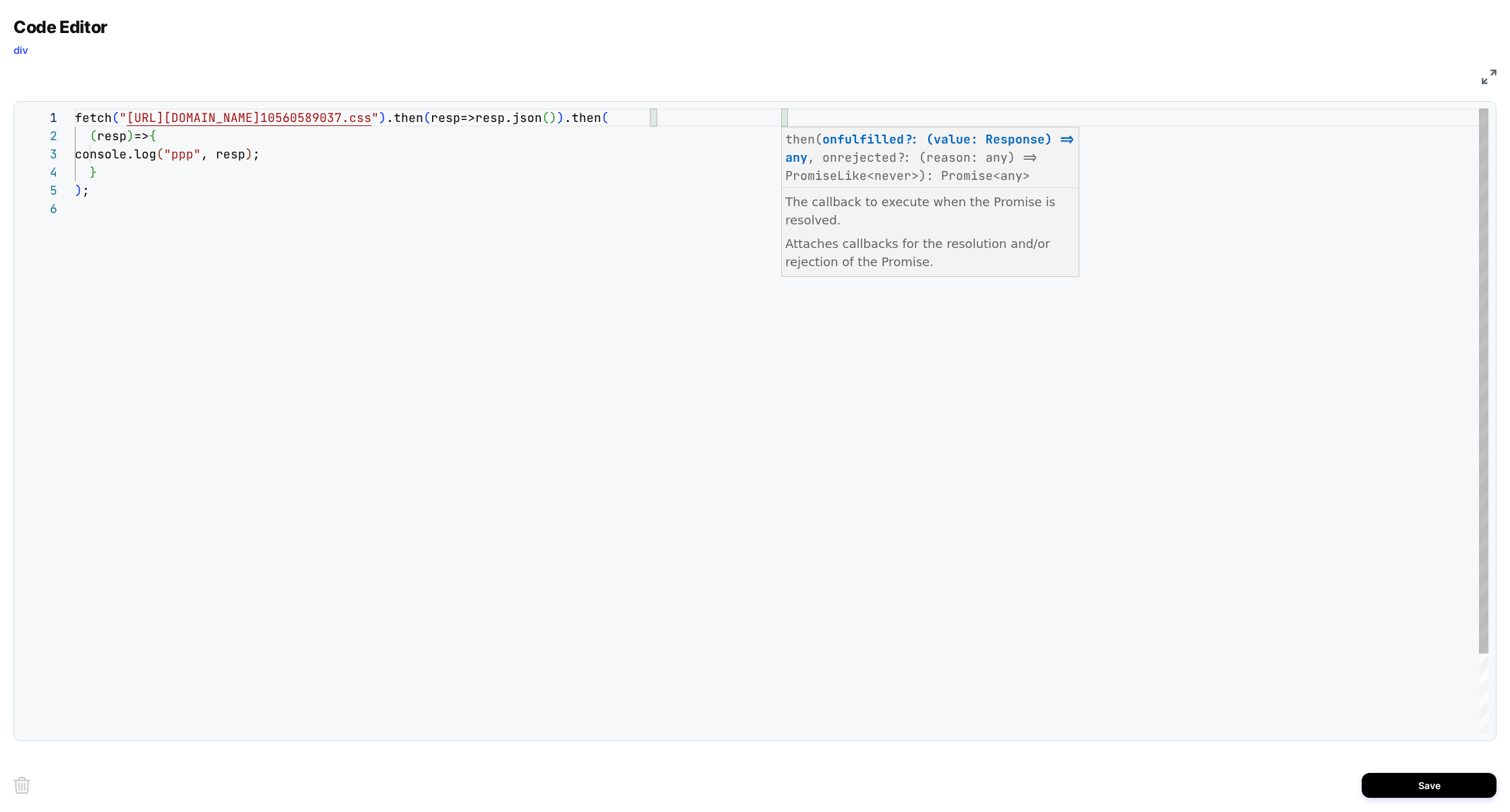
click at [696, 225] on div "fetch ( " https://get.underoutfit.com/_next/static/css/f35ab 10560589037.css " …" at bounding box center [781, 466] width 1414 height 716
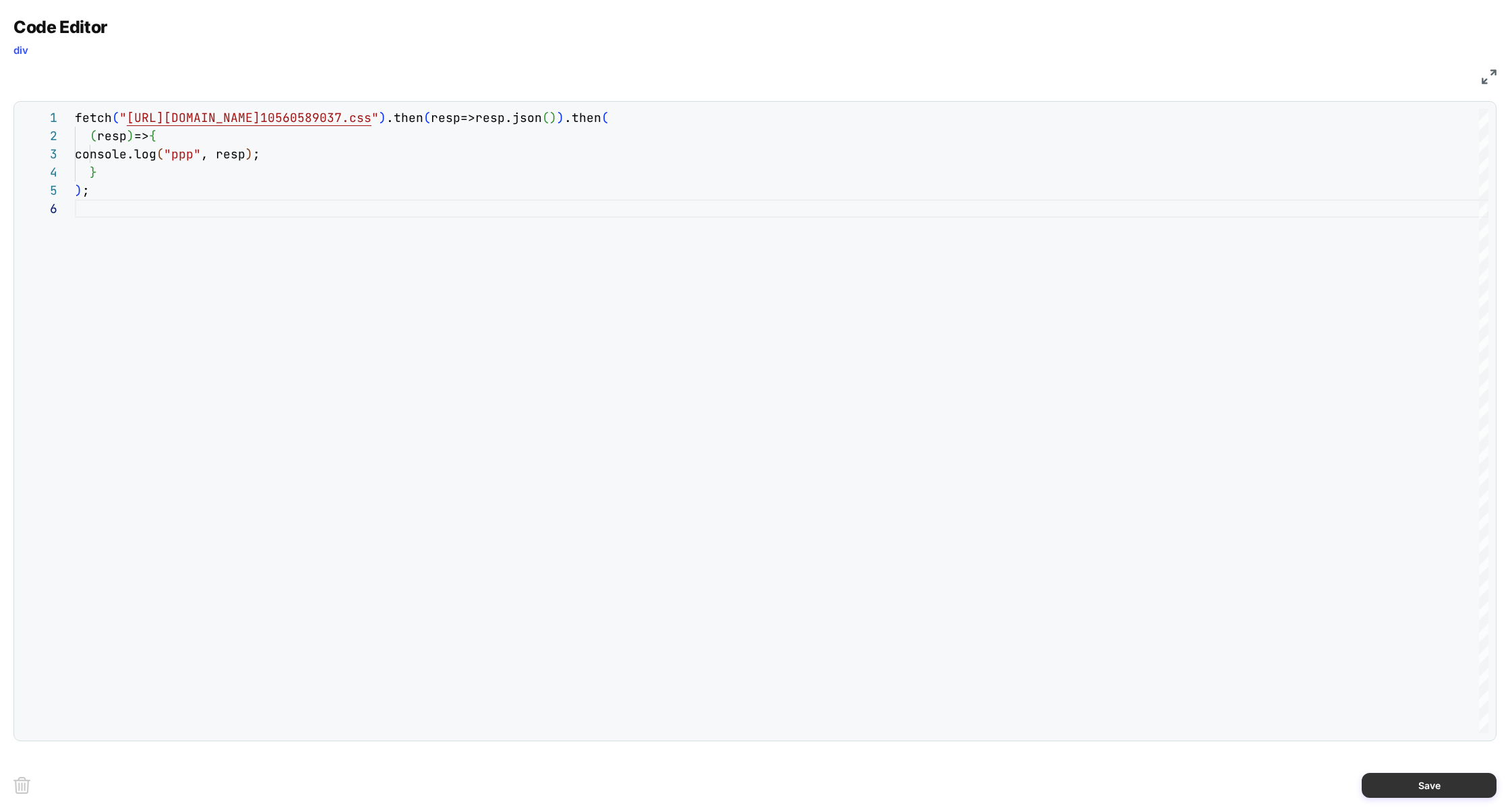
type textarea "**********"
click at [1423, 785] on button "Save" at bounding box center [1429, 785] width 134 height 25
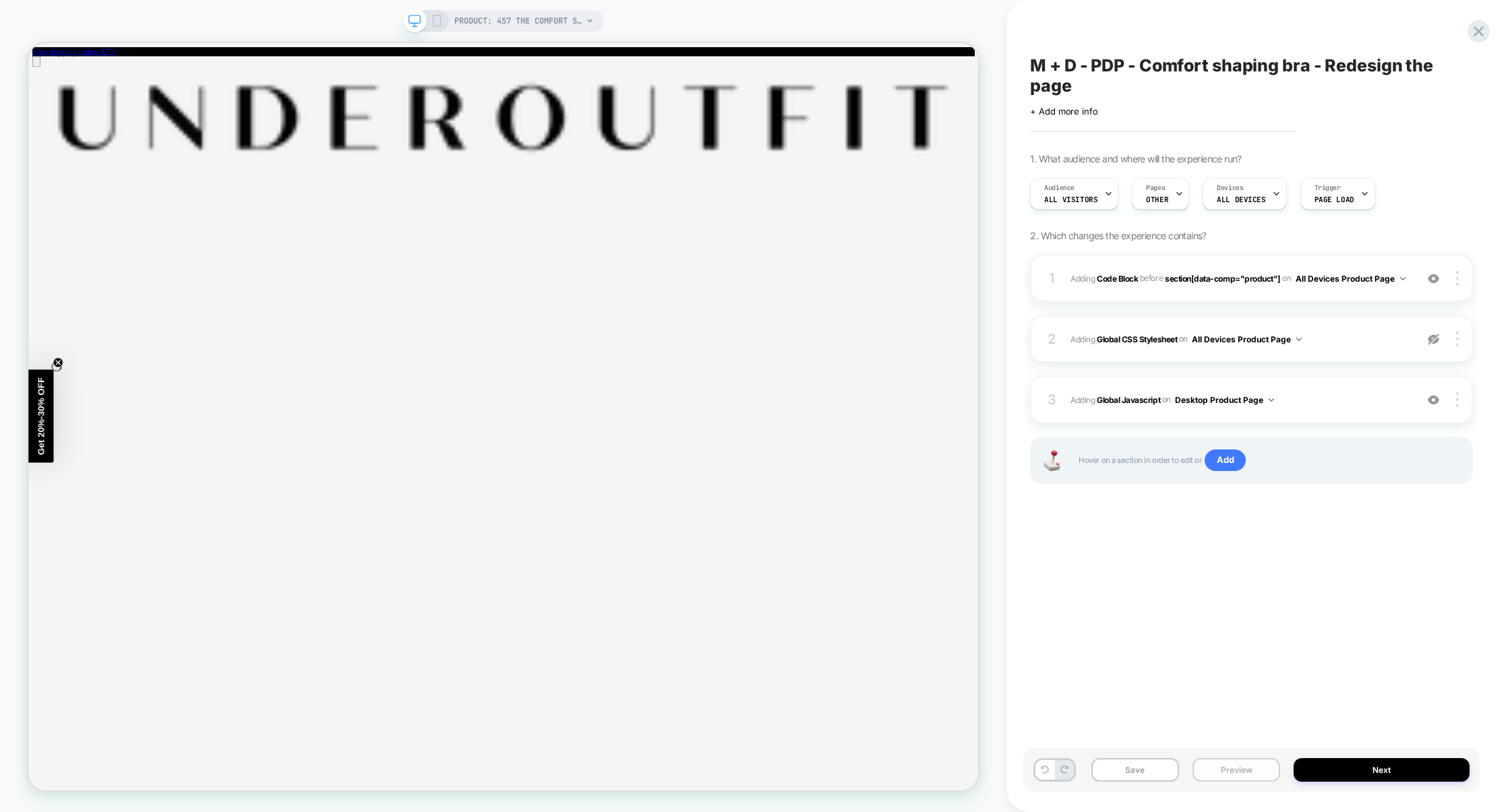
click at [1215, 775] on button "Preview" at bounding box center [1237, 770] width 88 height 24
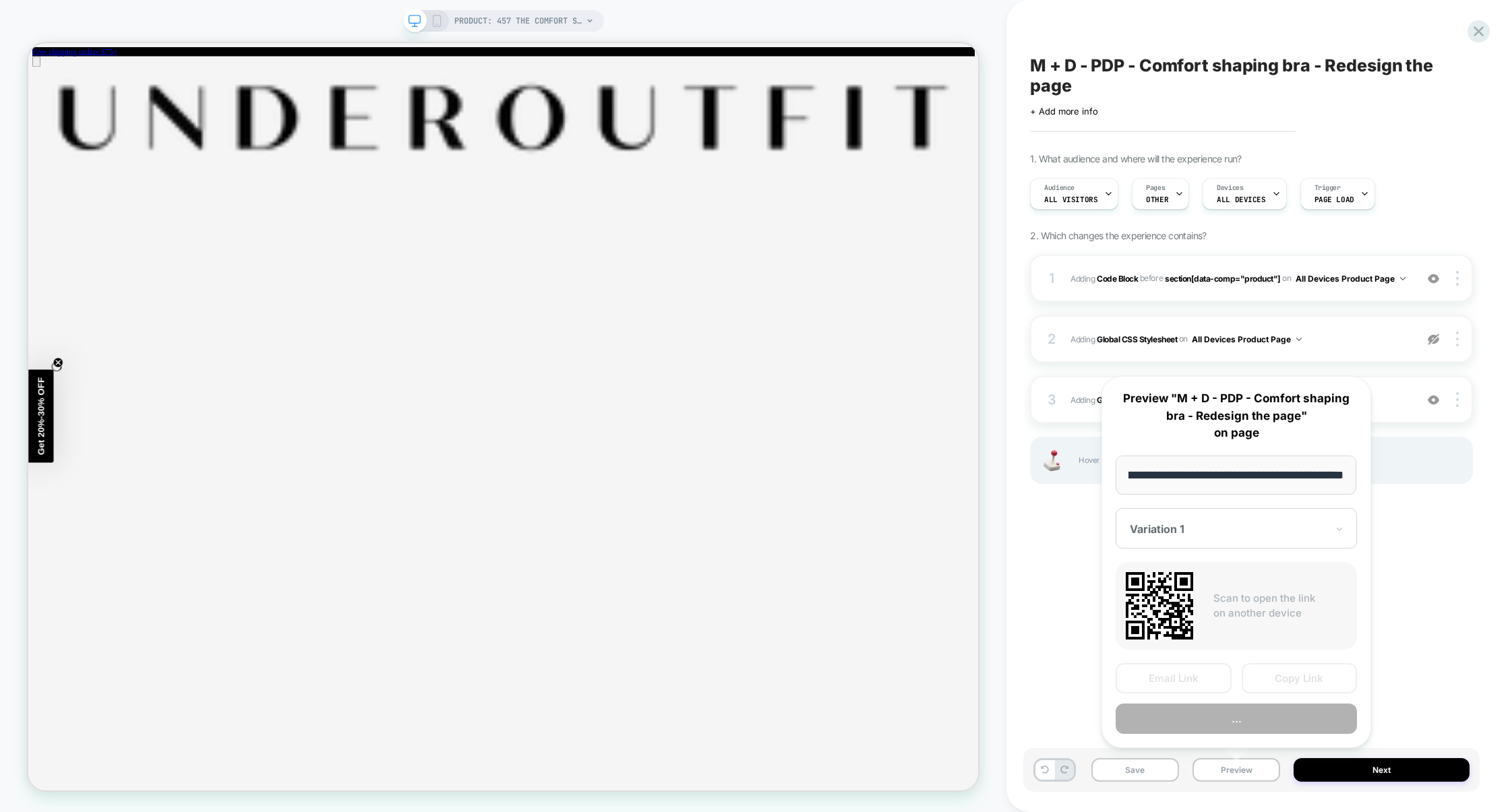
scroll to position [0, 0]
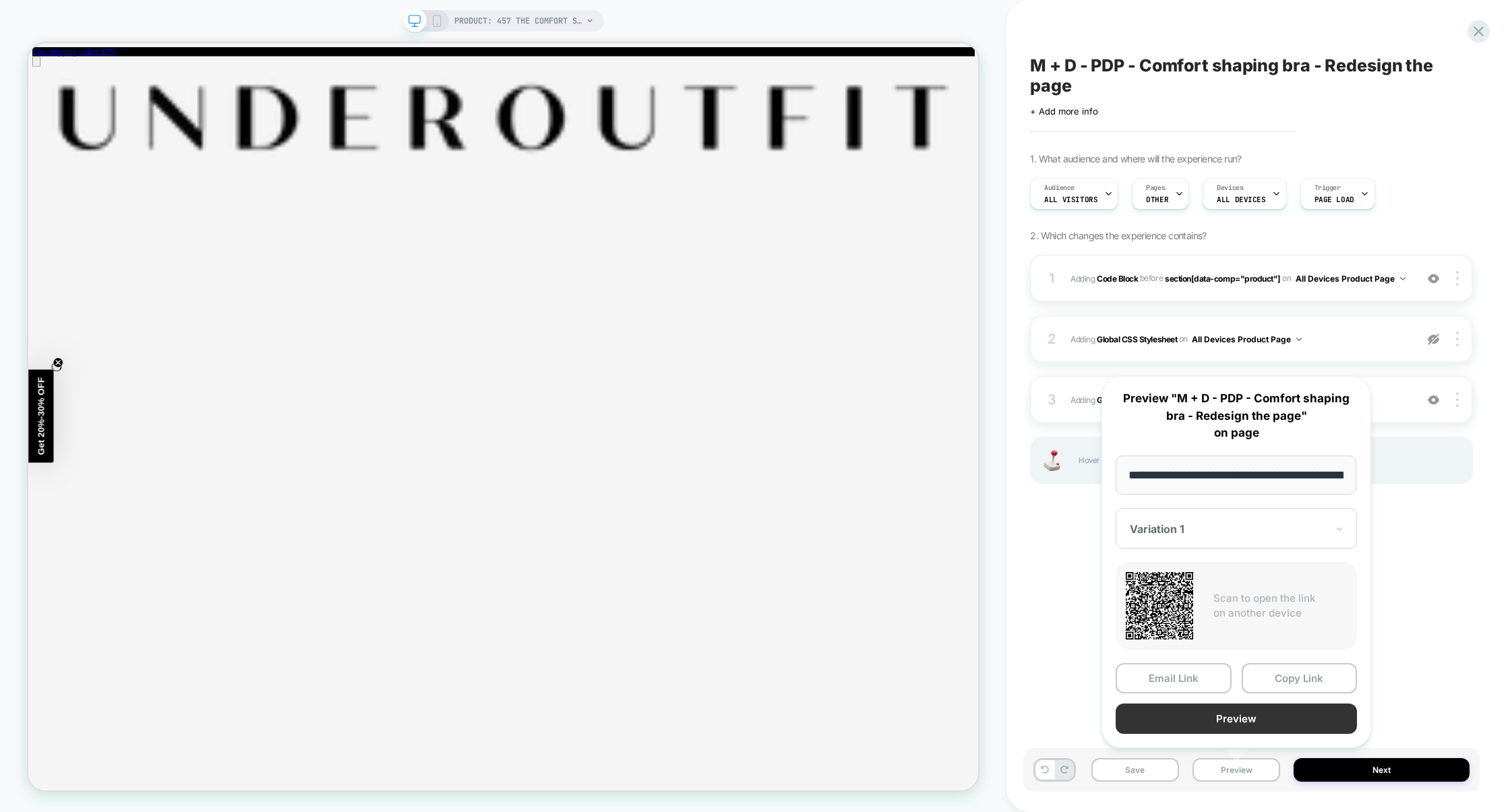
click at [1240, 721] on button "Preview" at bounding box center [1236, 718] width 241 height 30
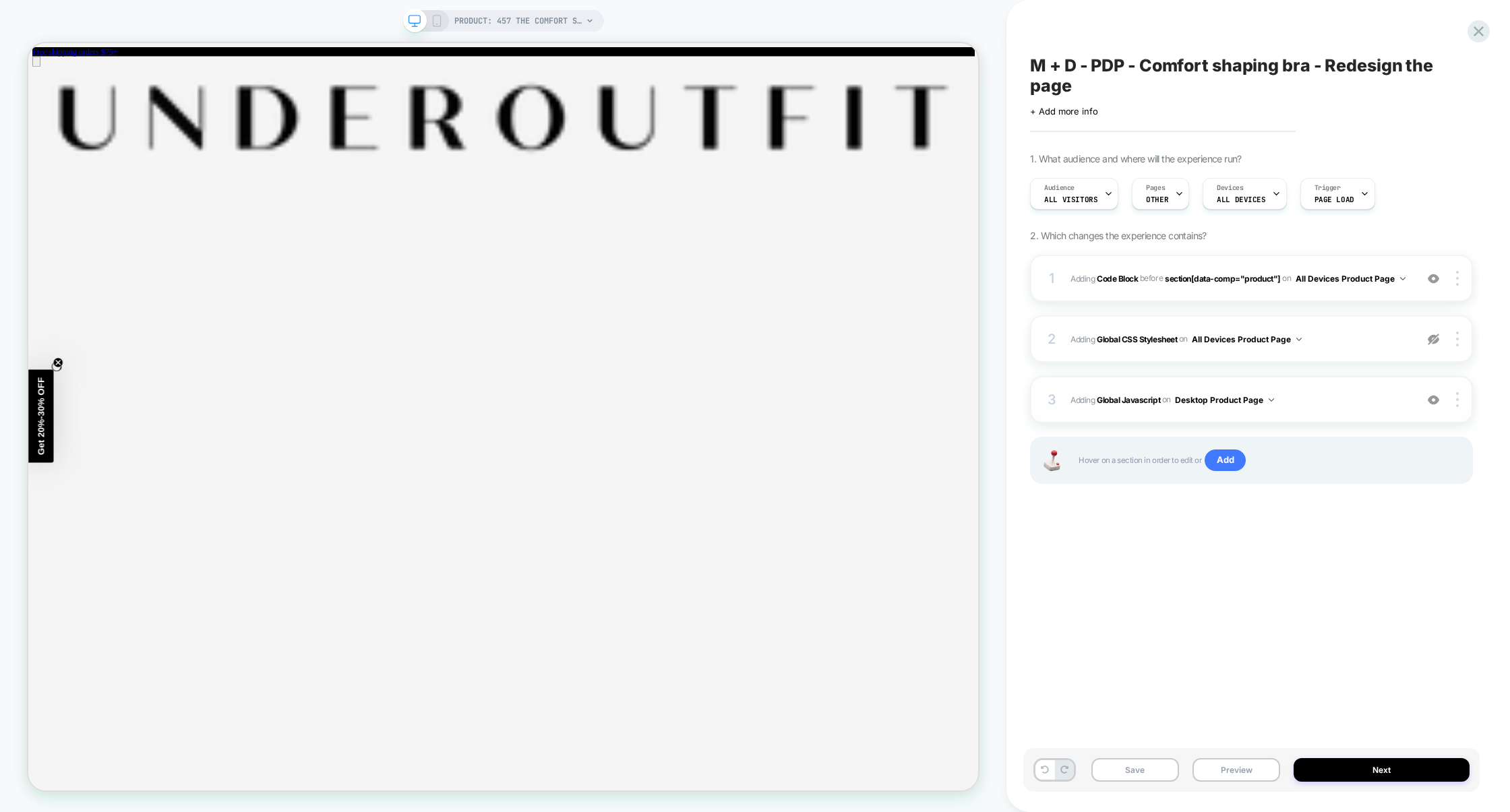
click at [1333, 399] on span "Adding Global Javascript on Desktop Product Page" at bounding box center [1239, 400] width 338 height 17
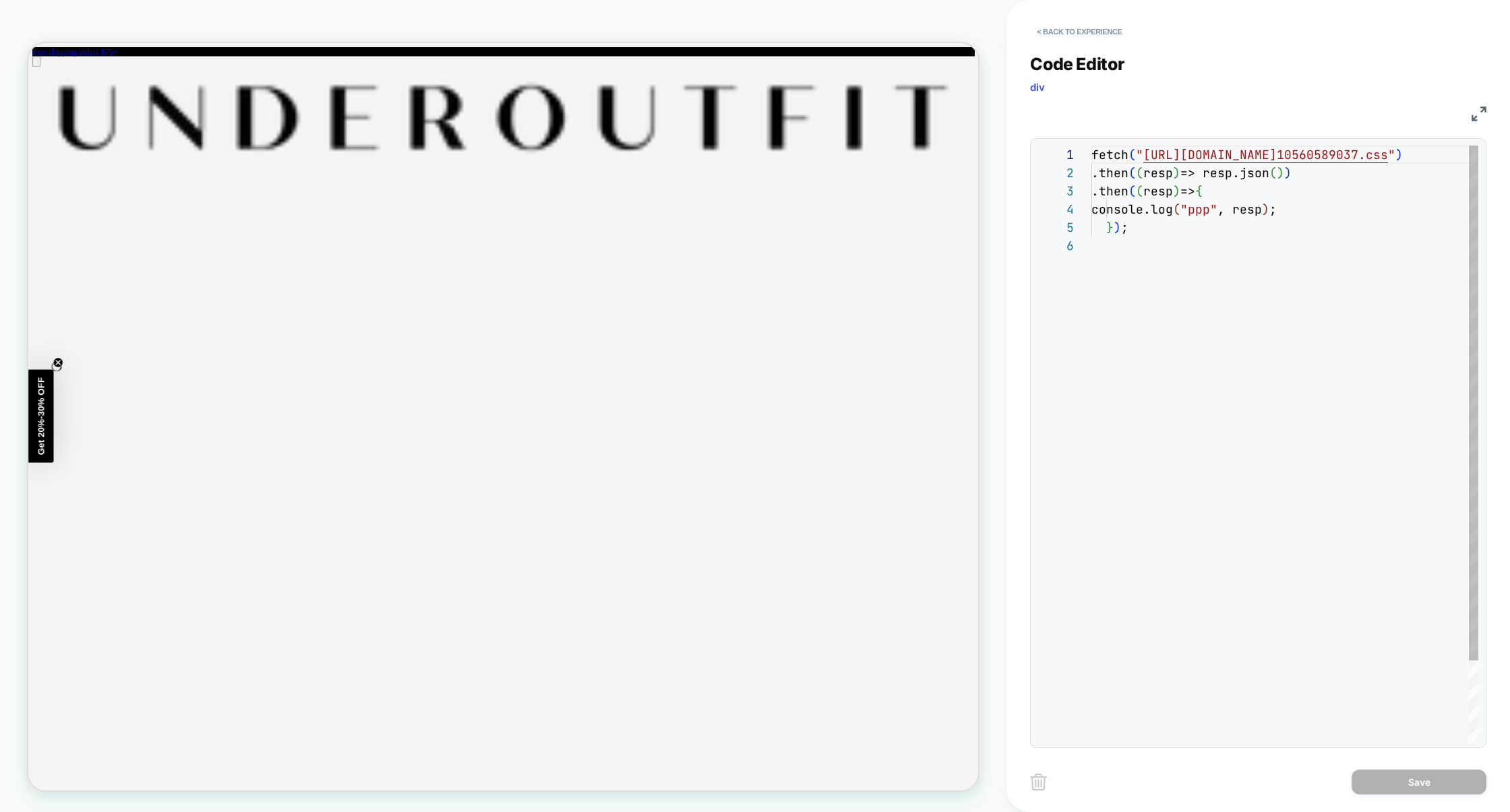
scroll to position [90, 0]
click at [1478, 116] on img at bounding box center [1479, 114] width 15 height 15
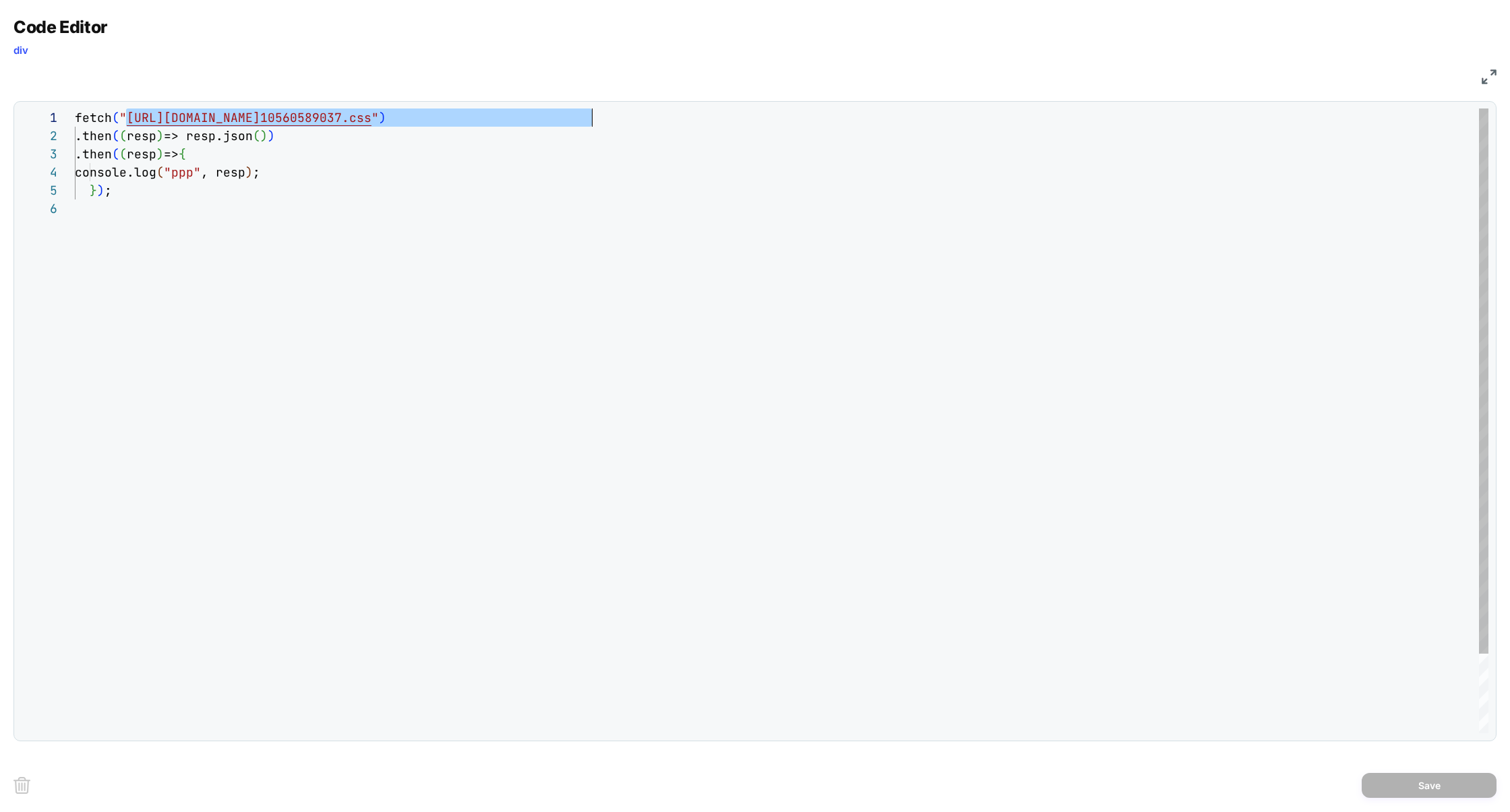
scroll to position [0, 525]
drag, startPoint x: 124, startPoint y: 122, endPoint x: 597, endPoint y: 121, distance: 473.0
click at [597, 121] on div "fetch ( " https://get.underoutfit.com/_next/static/css/f35ab 10560589037.css " …" at bounding box center [781, 466] width 1414 height 716
click at [413, 337] on div "fetch ( " https://get.underoutfit.com/_next/static/css/f35ab 10560589037.css " …" at bounding box center [781, 466] width 1414 height 716
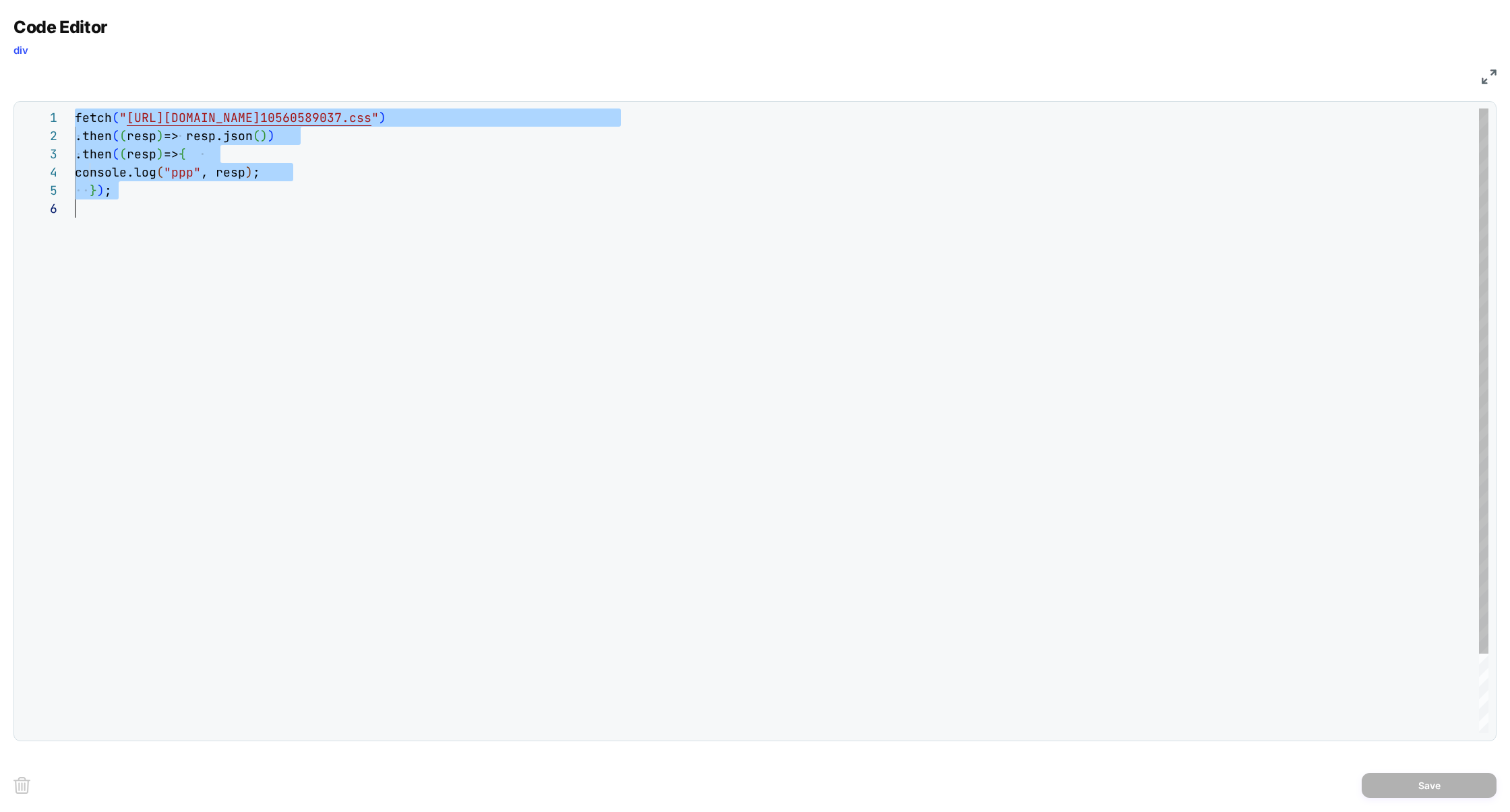
scroll to position [163, 683]
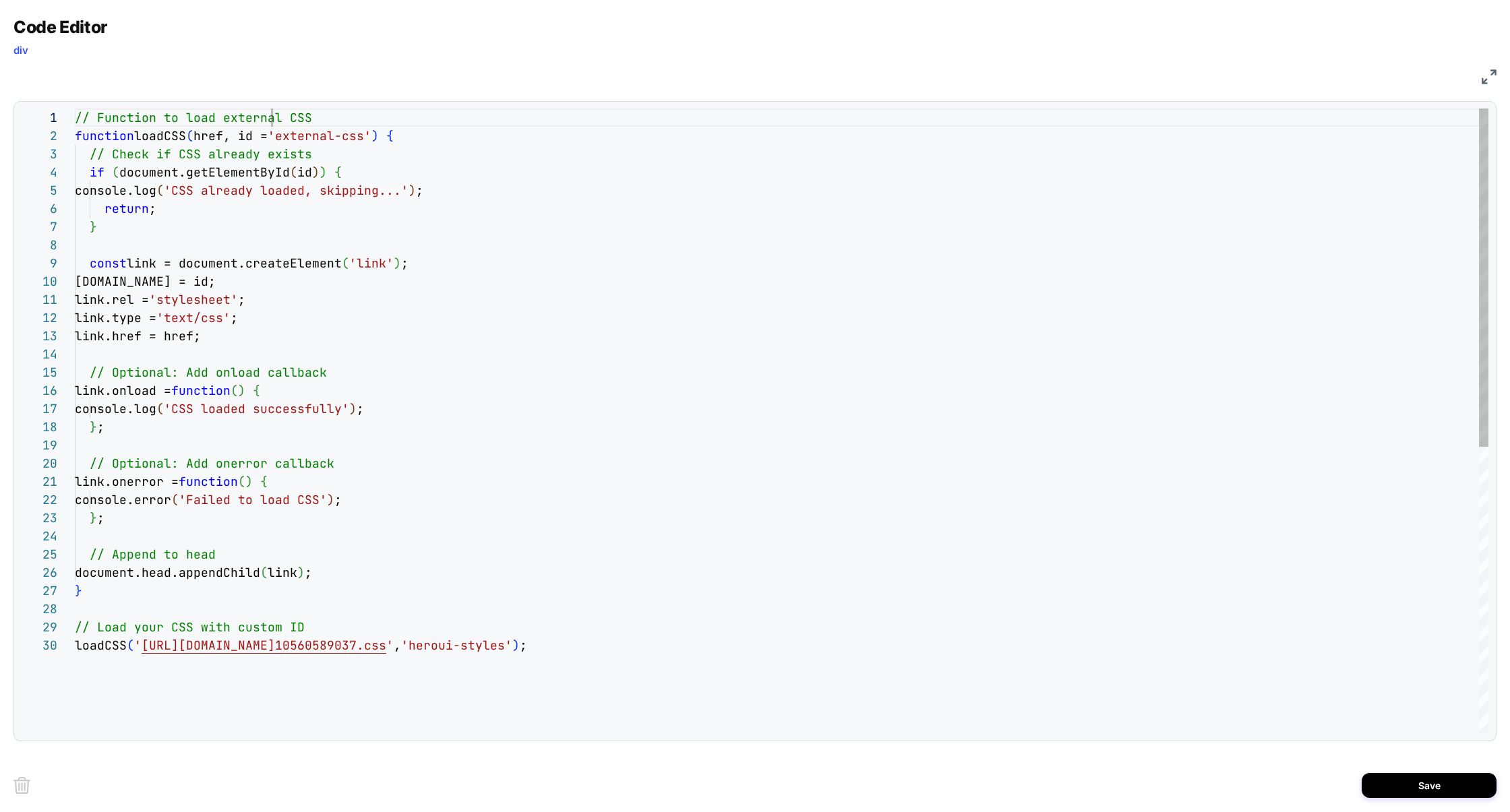
click at [271, 115] on div "// Function to load external CSS function loadCSS ( href, id = 'external-css' )…" at bounding box center [781, 684] width 1414 height 1152
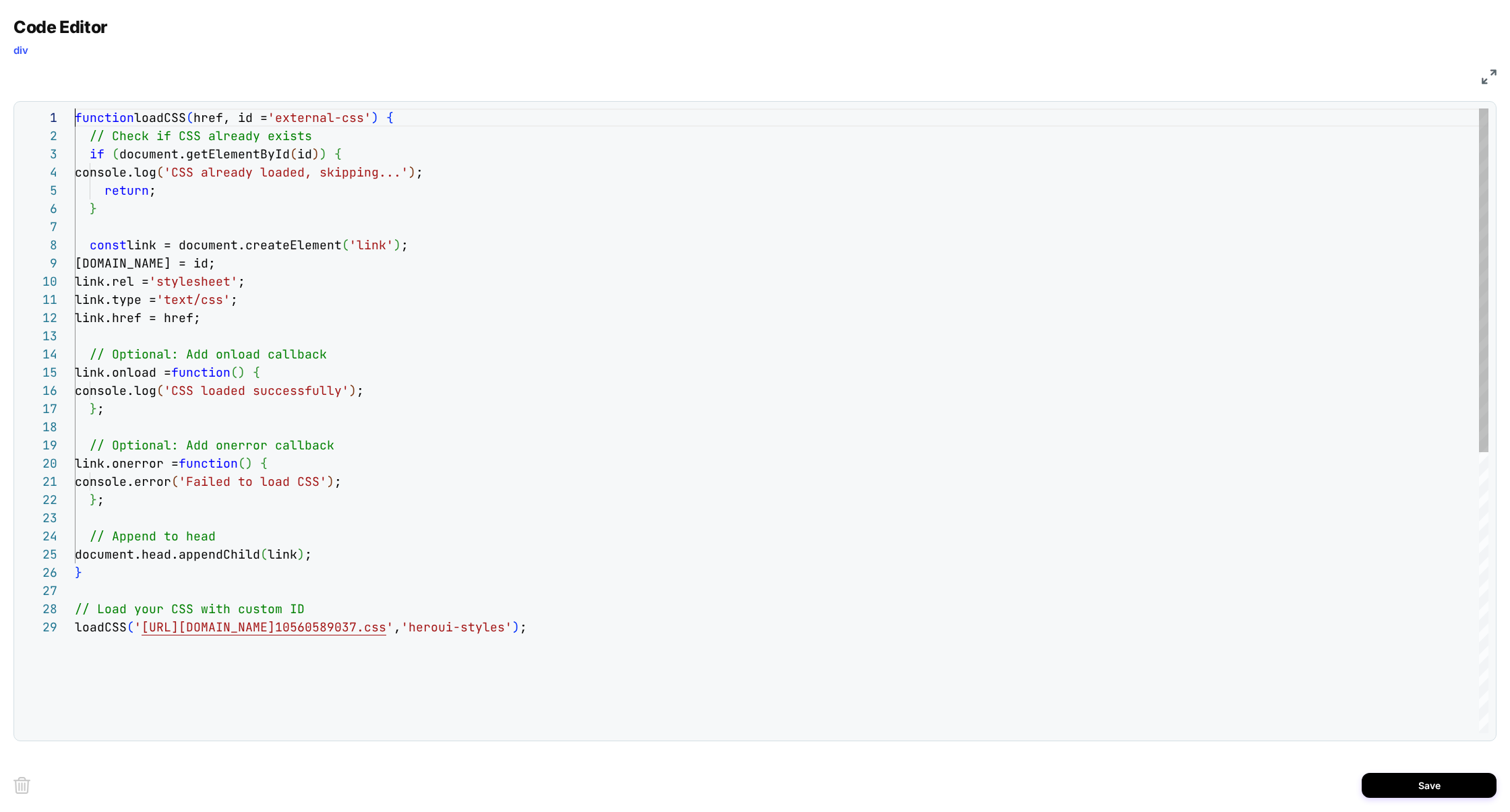
click at [182, 134] on div "function loadCSS ( href, id = 'external-css' ) { // Check if CSS already exists…" at bounding box center [781, 675] width 1414 height 1135
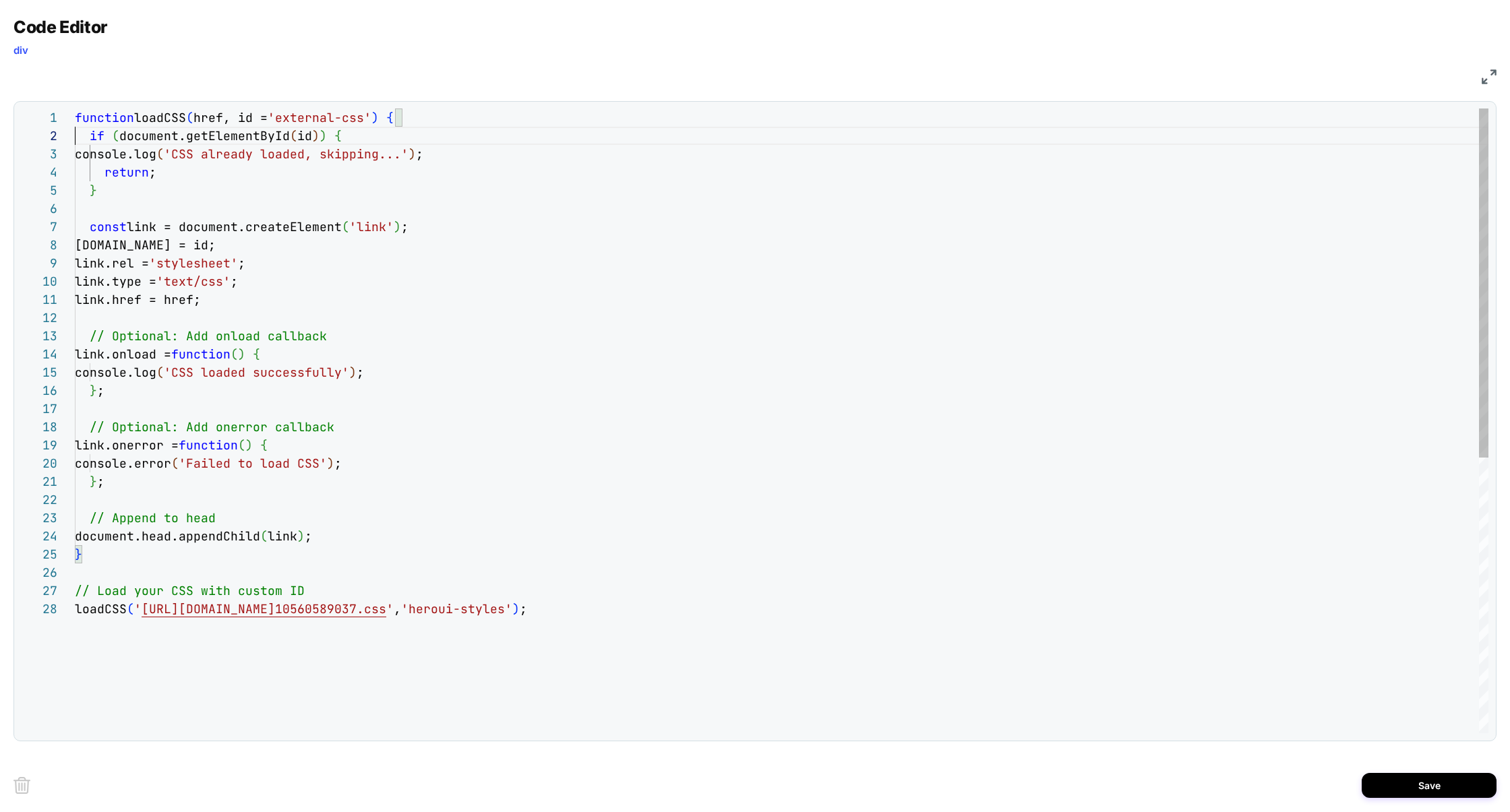
scroll to position [18, 0]
click at [240, 134] on div "function loadCSS ( href, id = 'external-css' ) { if ( document.getElementById (…" at bounding box center [781, 666] width 1414 height 1116
drag, startPoint x: 262, startPoint y: 121, endPoint x: 373, endPoint y: 124, distance: 111.0
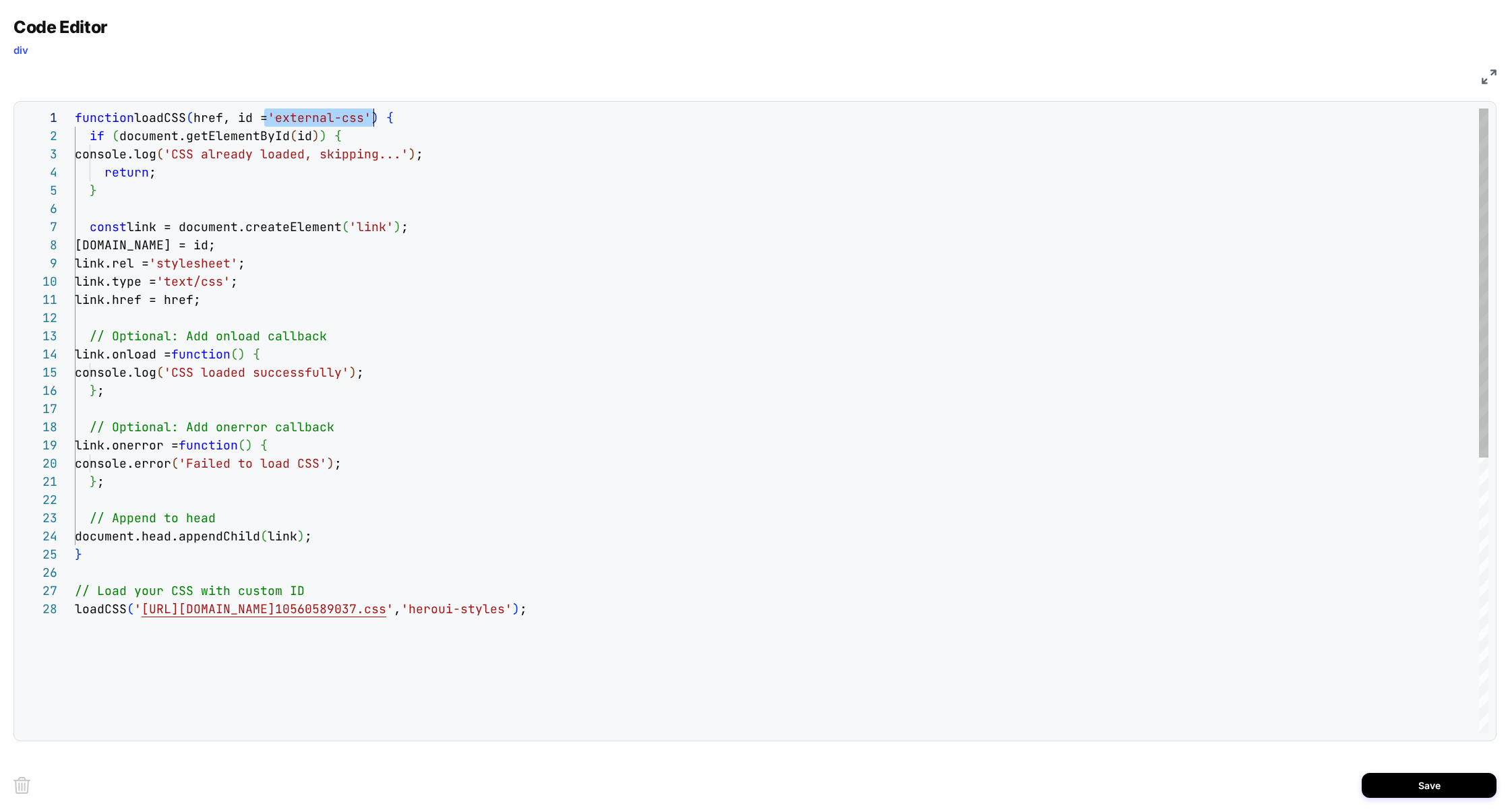
click at [373, 124] on div "function loadCSS ( href, id = 'external-css' ) { if ( document.getElementById (…" at bounding box center [781, 666] width 1414 height 1116
click at [742, 611] on div "function loadCSS ( href, id ) { if ( document.getElementById ( id ) ) { console…" at bounding box center [781, 666] width 1414 height 1116
click at [762, 539] on div "function loadCSS ( href, id ) { if ( document.getElementById ( id ) ) { console…" at bounding box center [781, 666] width 1414 height 1116
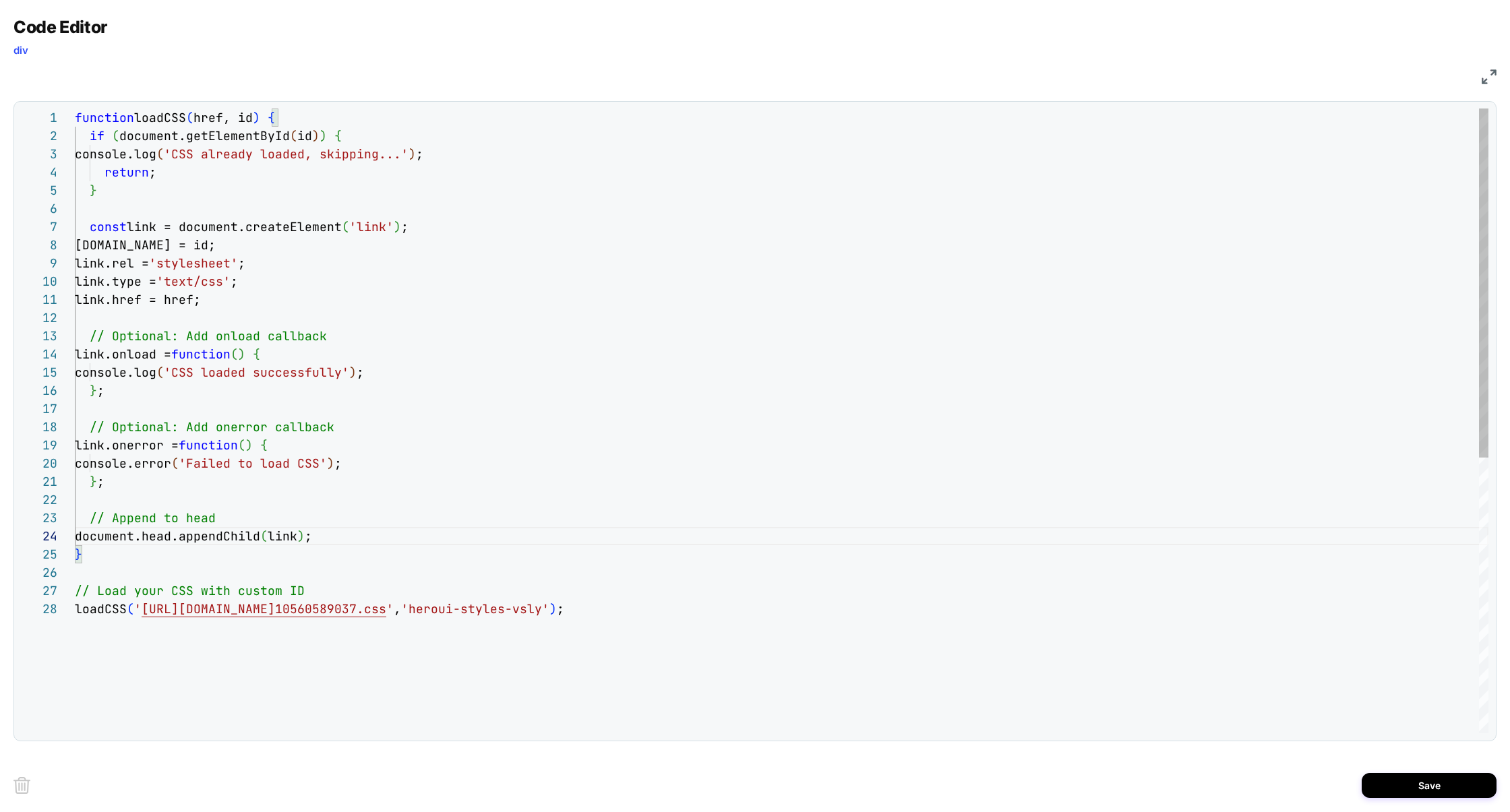
scroll to position [18, 262]
click at [341, 138] on div "function loadCSS ( href, id ) { if ( document.getElementById ( id ) ) { console…" at bounding box center [781, 666] width 1414 height 1116
click at [162, 152] on div "function loadCSS ( href, id ) { if ( document.getElementById ( id ) ) { console…" at bounding box center [781, 666] width 1414 height 1116
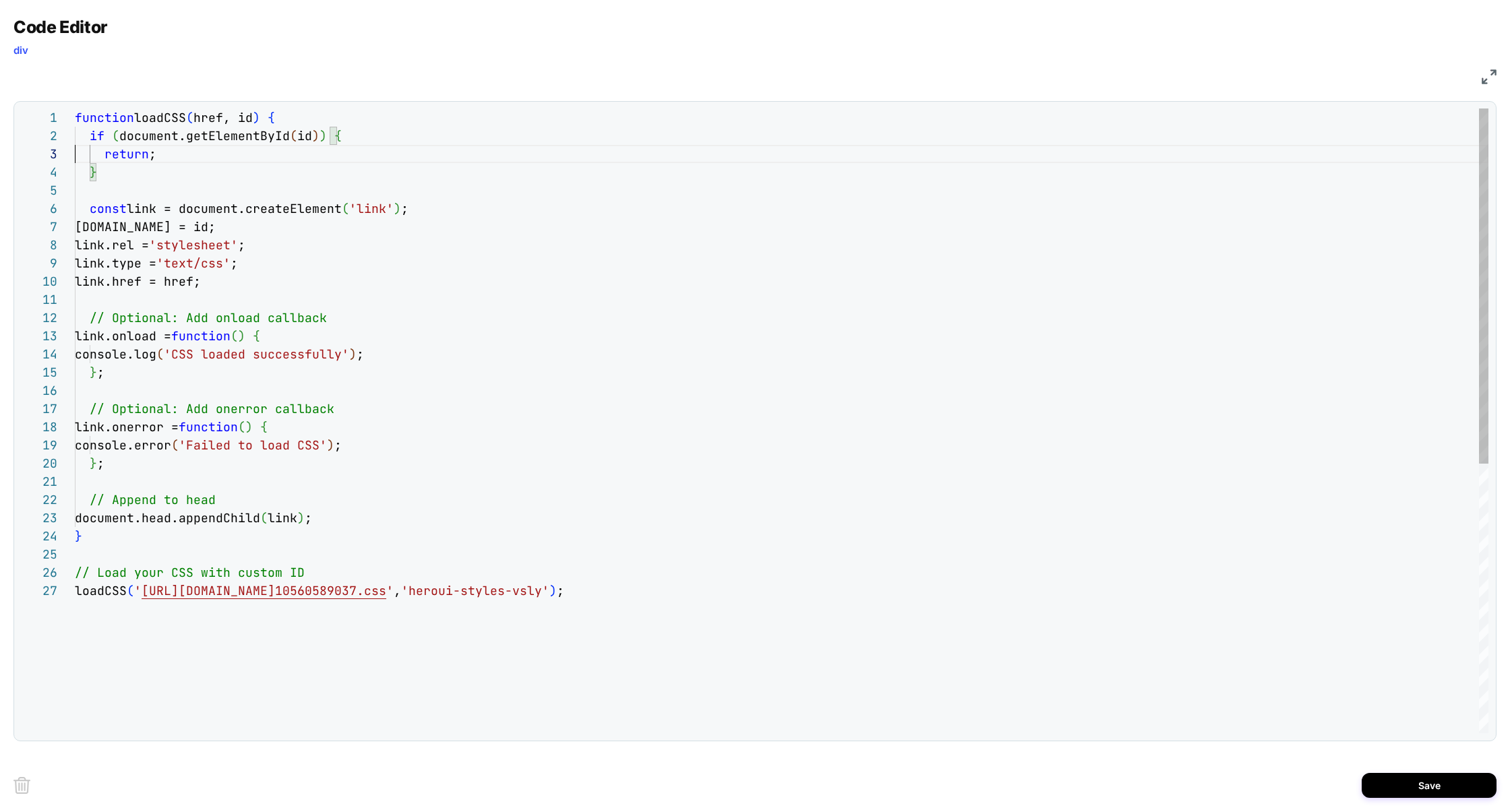
scroll to position [37, 0]
click at [354, 327] on div "function loadCSS ( href, id ) { if ( document.getElementById ( id ) ) { return …" at bounding box center [781, 657] width 1414 height 1098
click at [354, 318] on div "function loadCSS ( href, id ) { if ( document.getElementById ( id ) ) { return …" at bounding box center [781, 657] width 1414 height 1098
click at [298, 344] on div "function loadCSS ( href, id ) { if ( document.getElementById ( id ) ) { return …" at bounding box center [781, 657] width 1414 height 1098
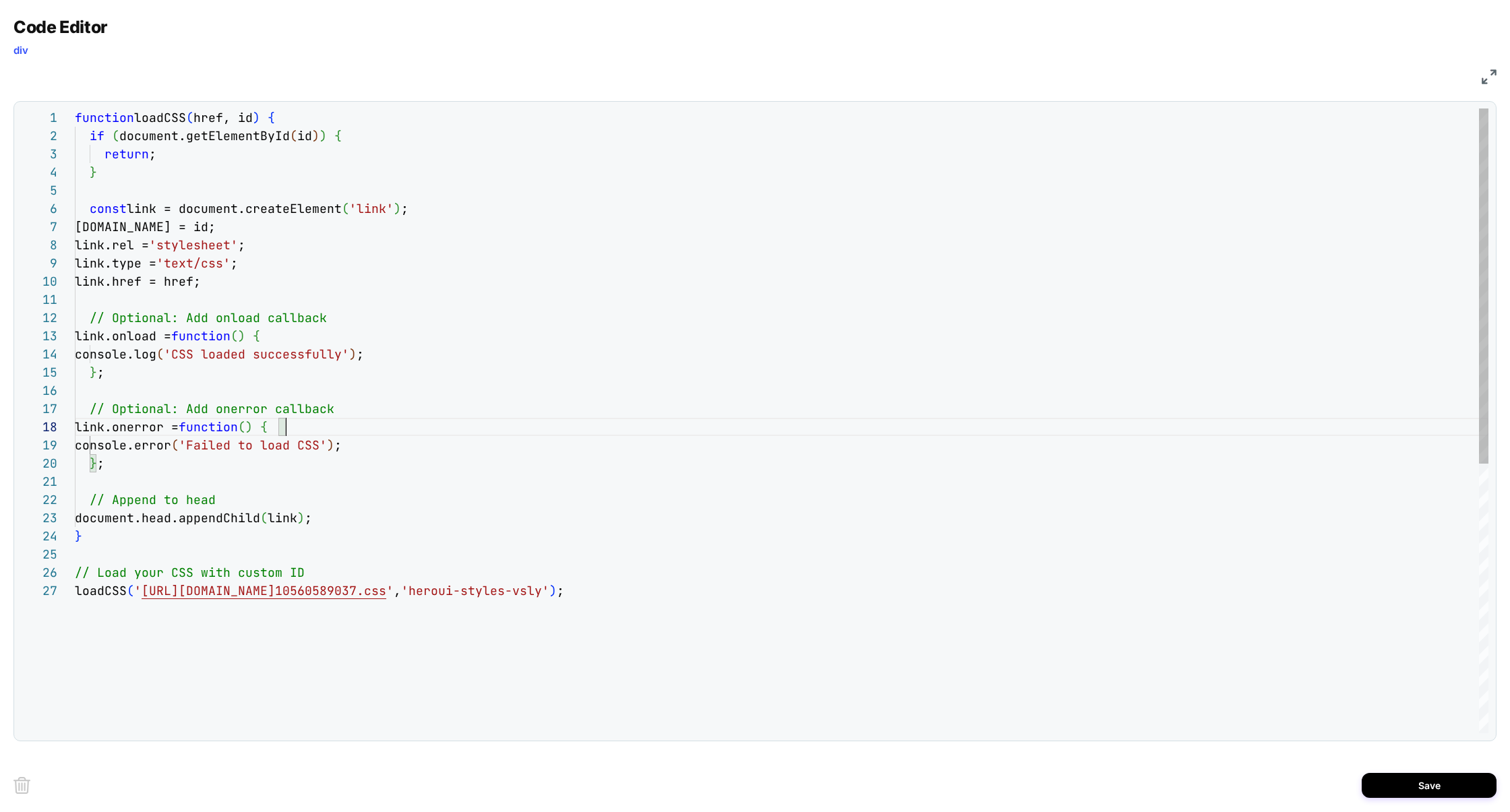
click at [318, 427] on div "function loadCSS ( href, id ) { if ( document.getElementById ( id ) ) { return …" at bounding box center [781, 657] width 1414 height 1098
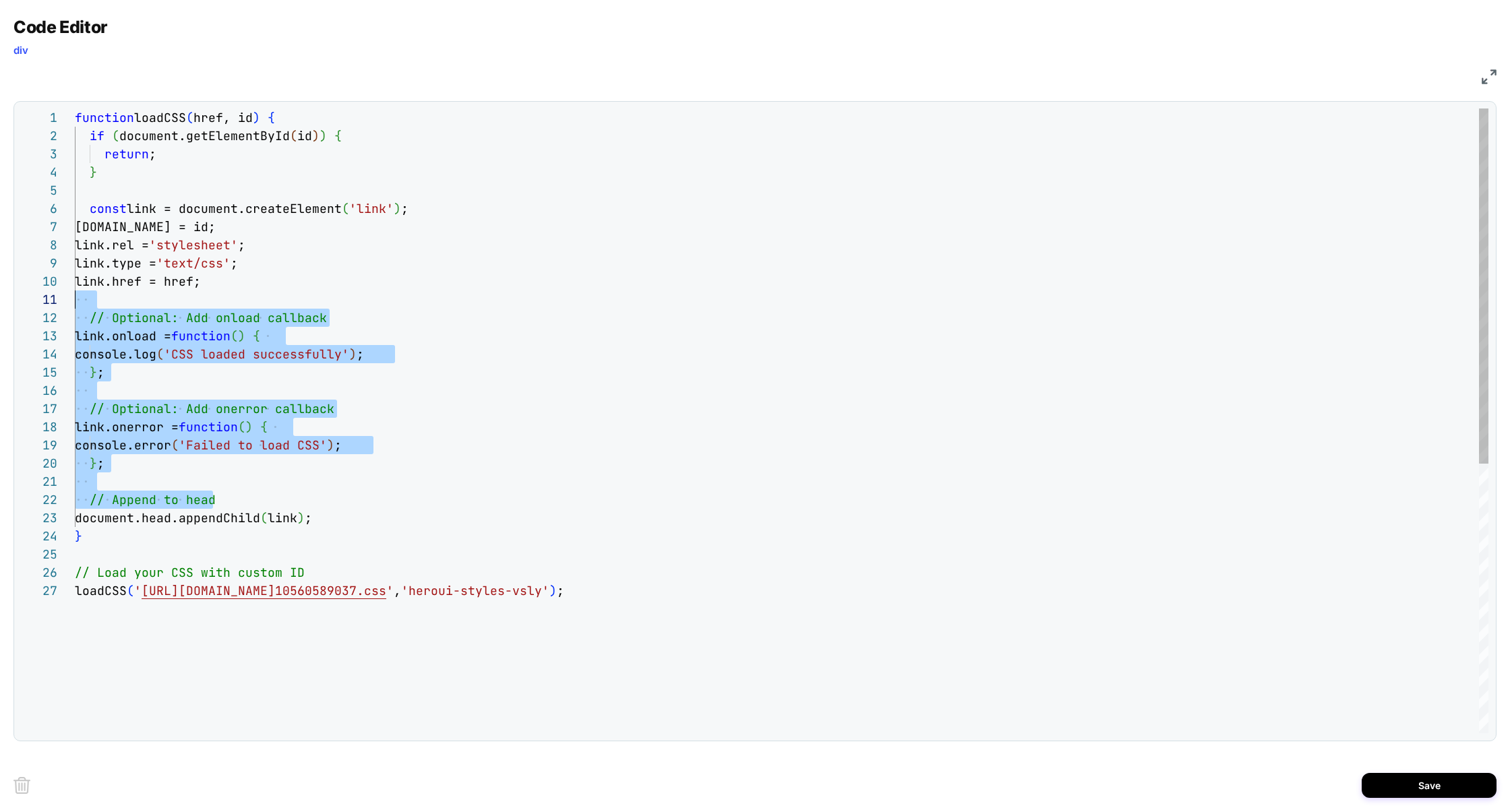
scroll to position [0, 0]
drag, startPoint x: 238, startPoint y: 503, endPoint x: 37, endPoint y: 298, distance: 287.1
click at [37, 298] on div "1 2 3 4 5 6 7 8 9 10 11 12 13 14 15 16 17 18 19 20 21 22 23 24 25 26 27 functio…" at bounding box center [755, 420] width 1468 height 625
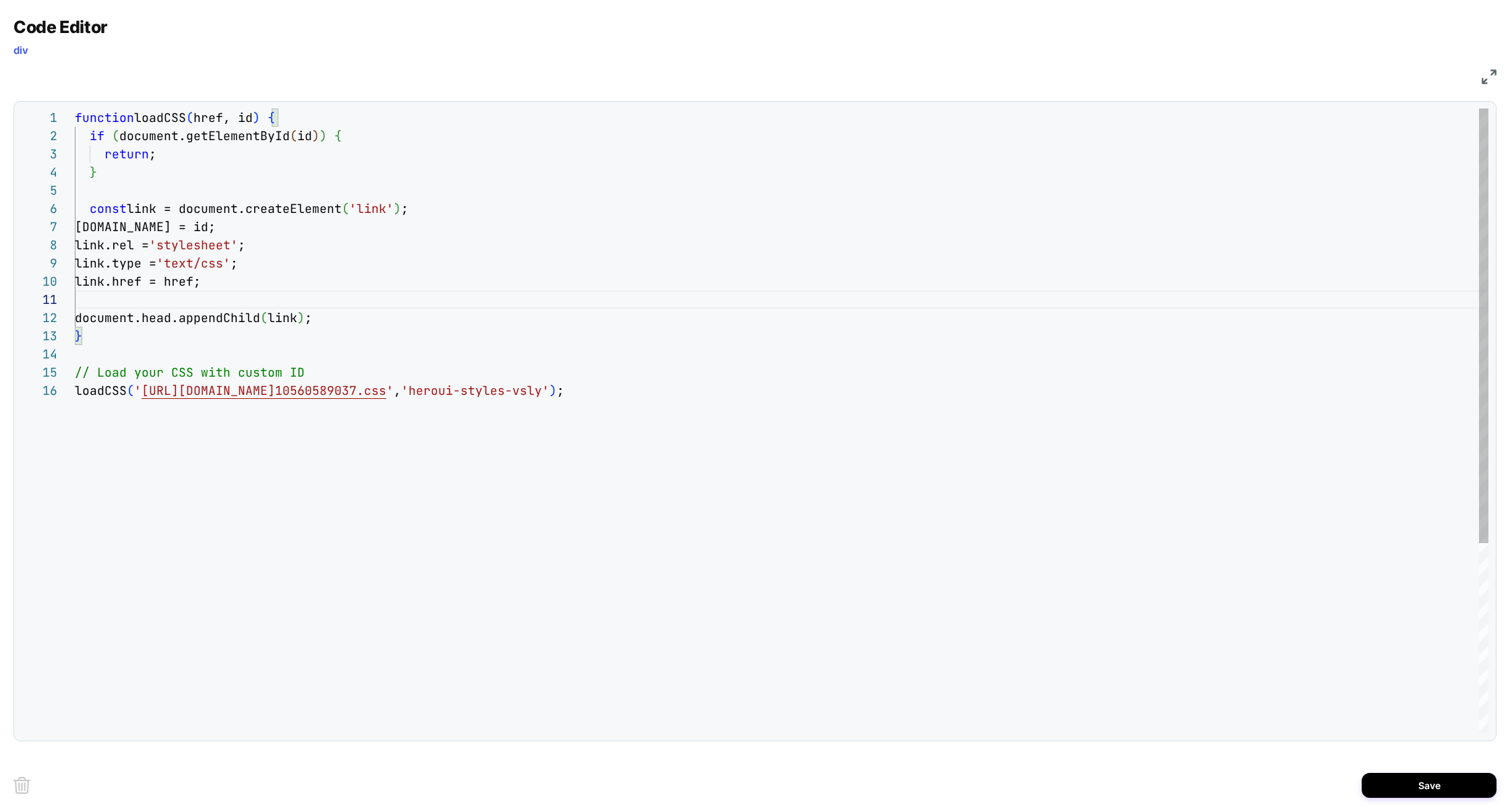
scroll to position [72, 225]
click at [370, 371] on div "function loadCSS ( href, id ) { if ( document.getElementById ( id ) ) { return …" at bounding box center [781, 557] width 1414 height 898
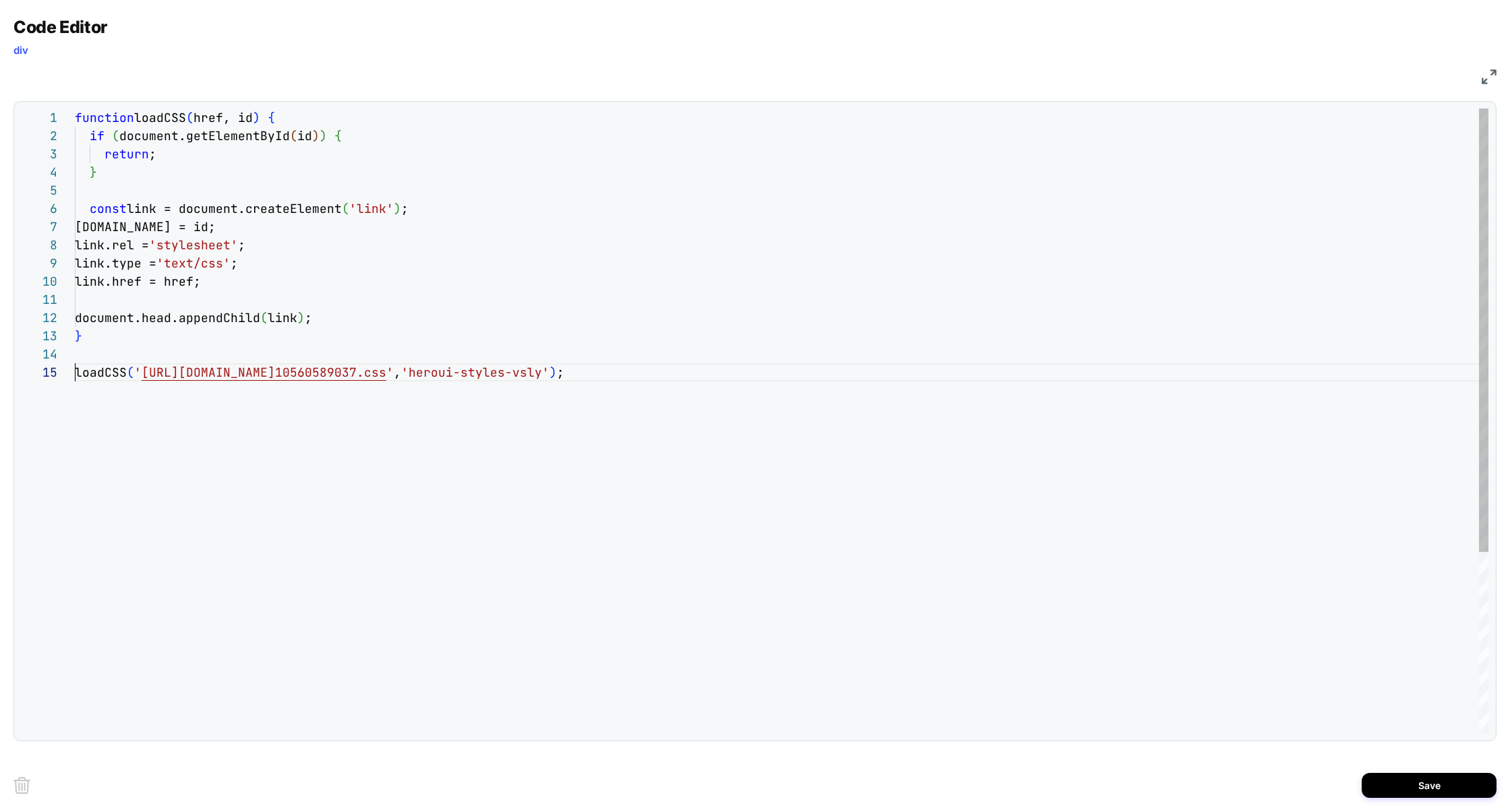
scroll to position [72, 0]
type textarea "**********"
click at [1415, 783] on button "Save" at bounding box center [1429, 785] width 134 height 25
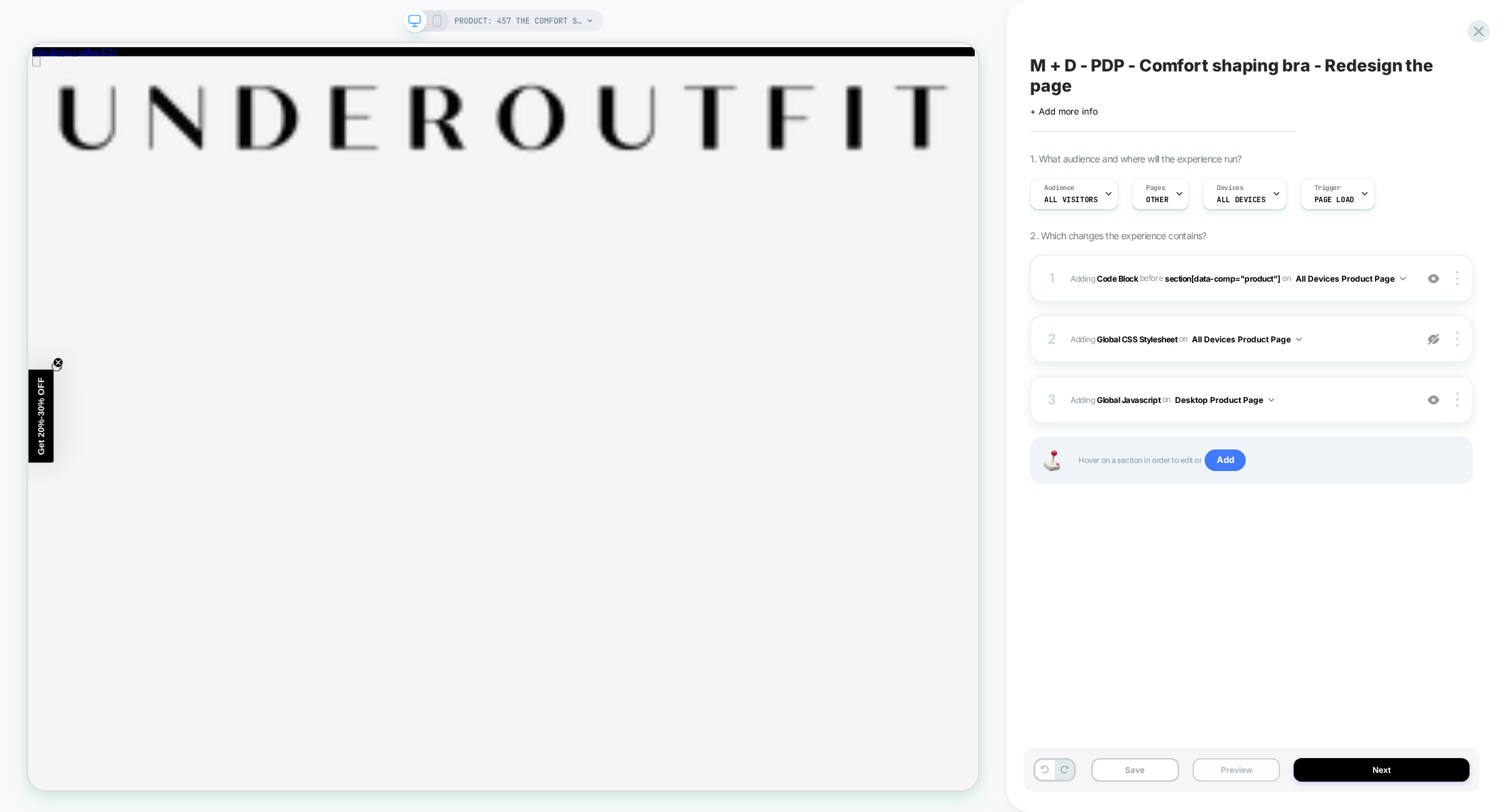
click at [1240, 765] on button "Preview" at bounding box center [1237, 770] width 88 height 24
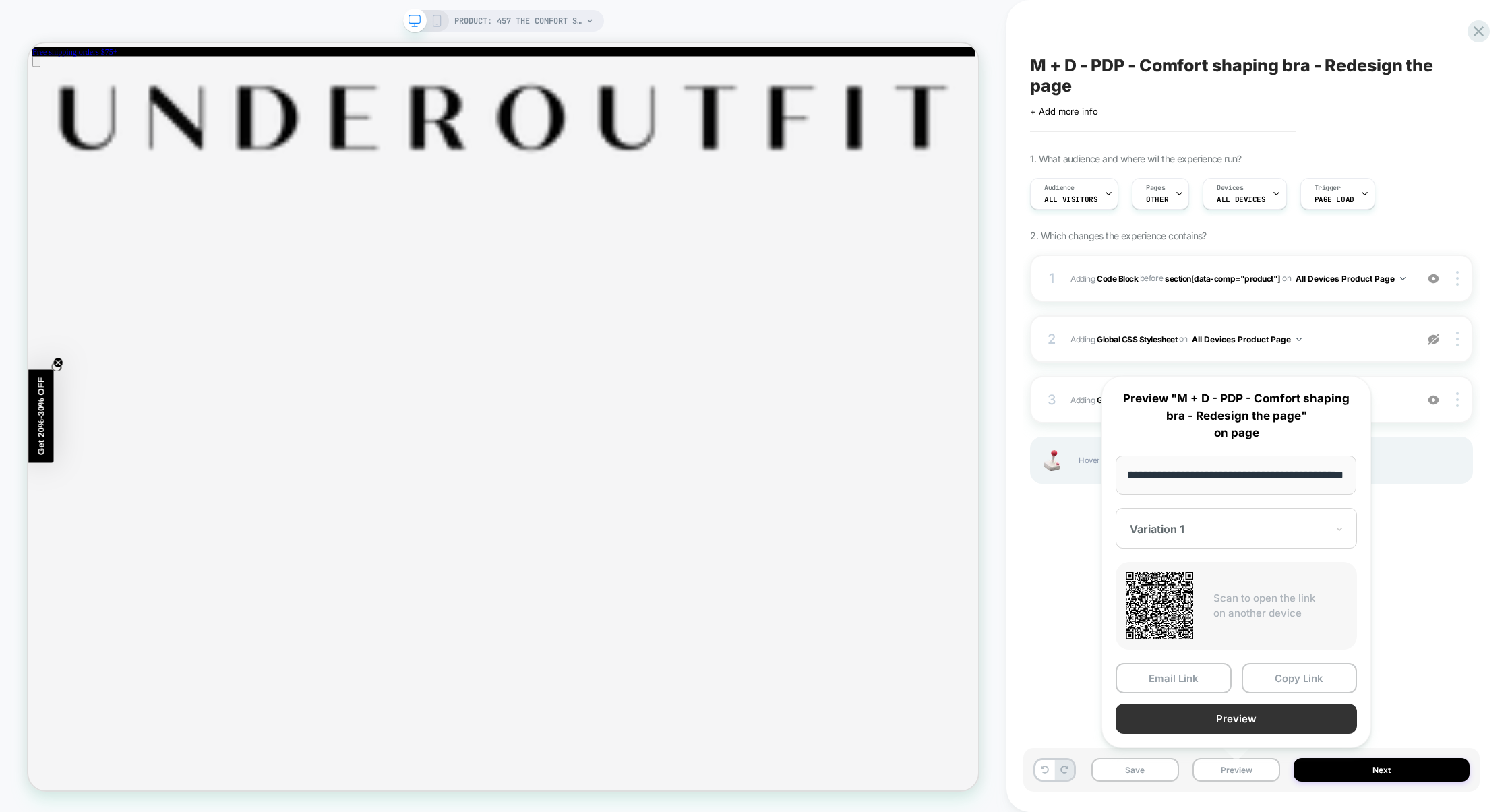
scroll to position [0, 0]
click at [1239, 718] on button "Preview" at bounding box center [1236, 718] width 241 height 30
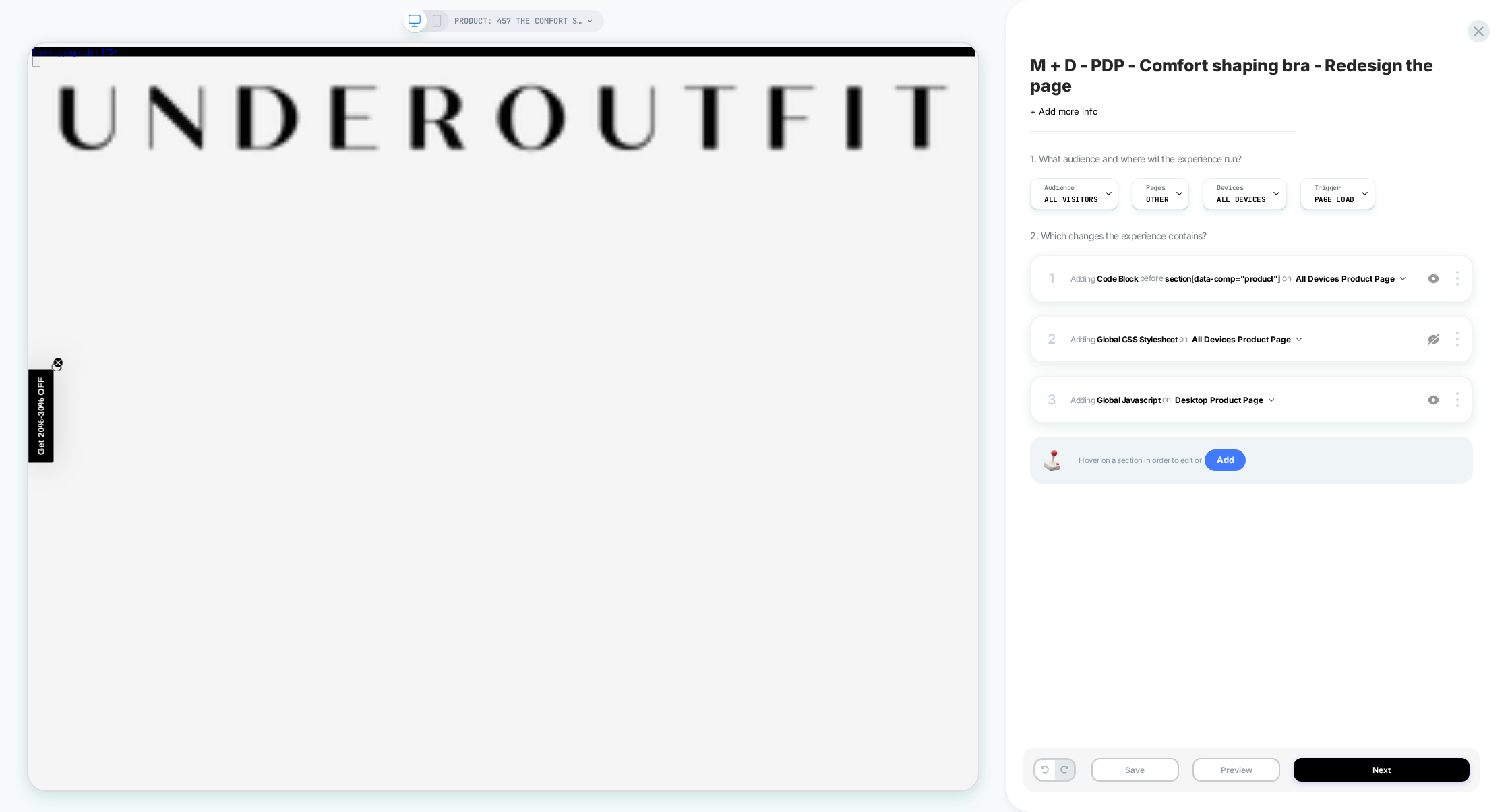
click at [1318, 401] on span "Adding Global Javascript on Desktop Product Page" at bounding box center [1239, 400] width 338 height 17
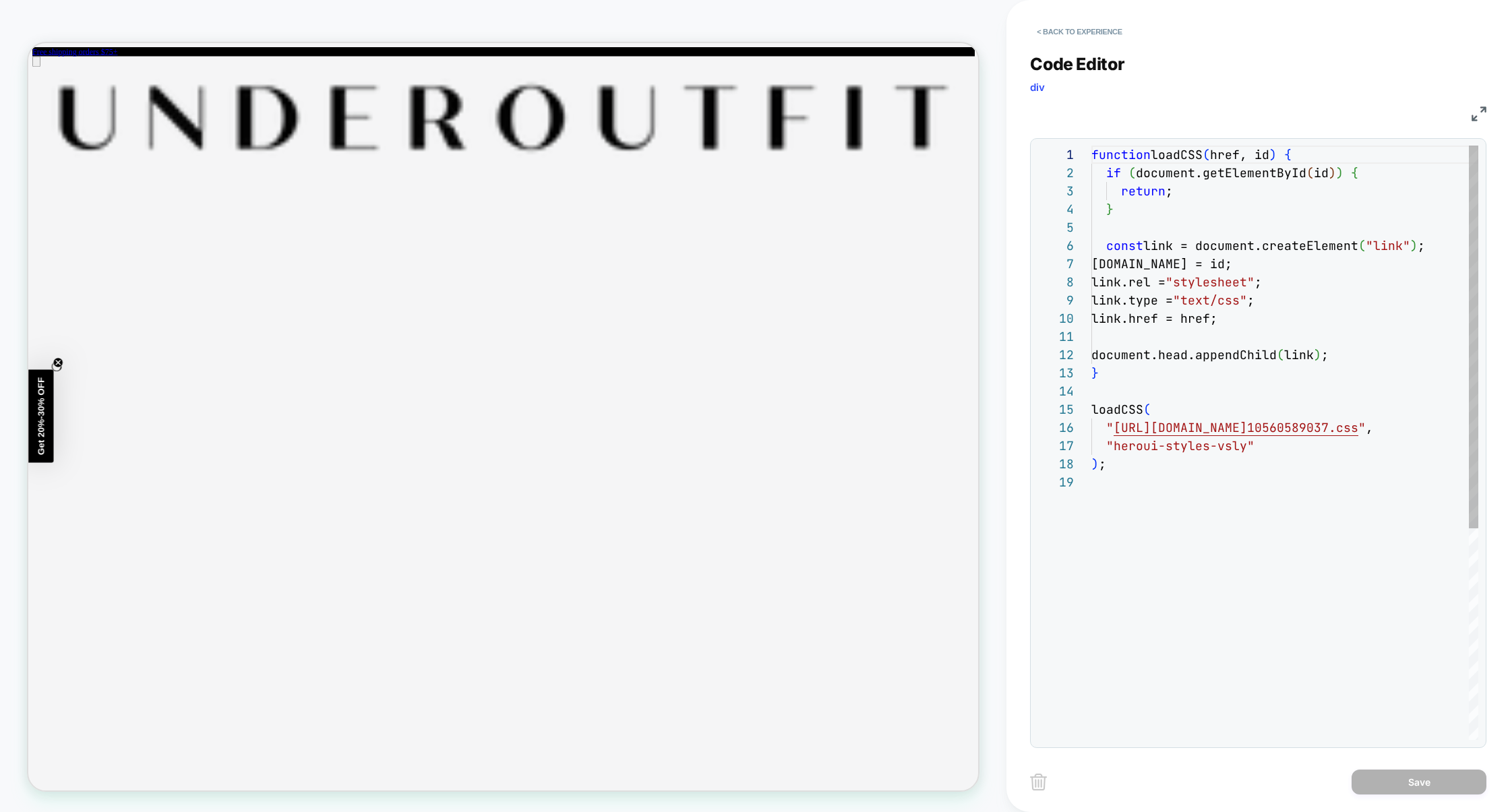
scroll to position [182, 0]
click at [1072, 24] on button "< Back to experience" at bounding box center [1079, 32] width 99 height 21
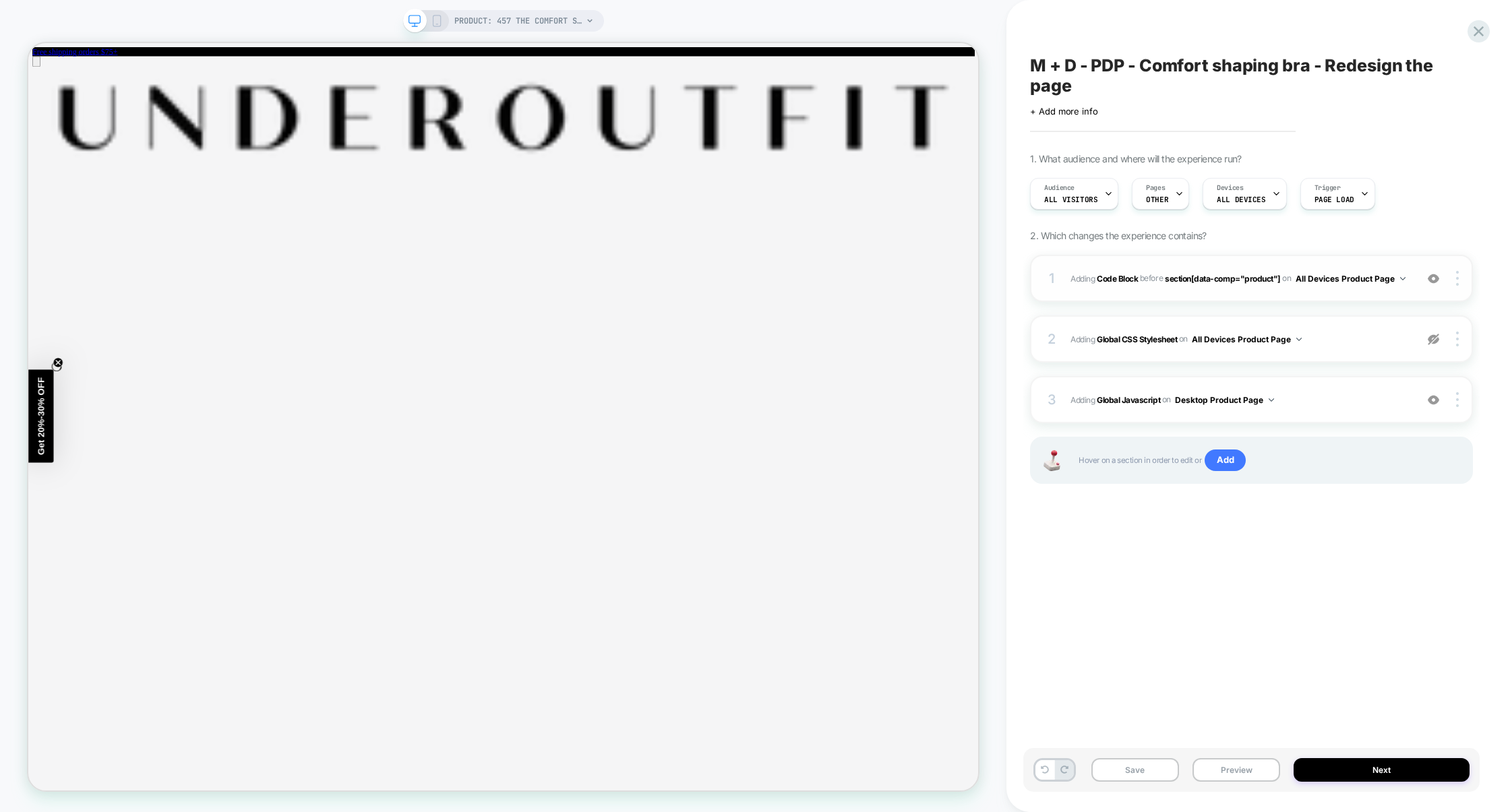
click at [1159, 302] on div "1 Adding Code Block BEFORE section[data-comp="product"] section[data-comp="prod…" at bounding box center [1252, 279] width 443 height 47
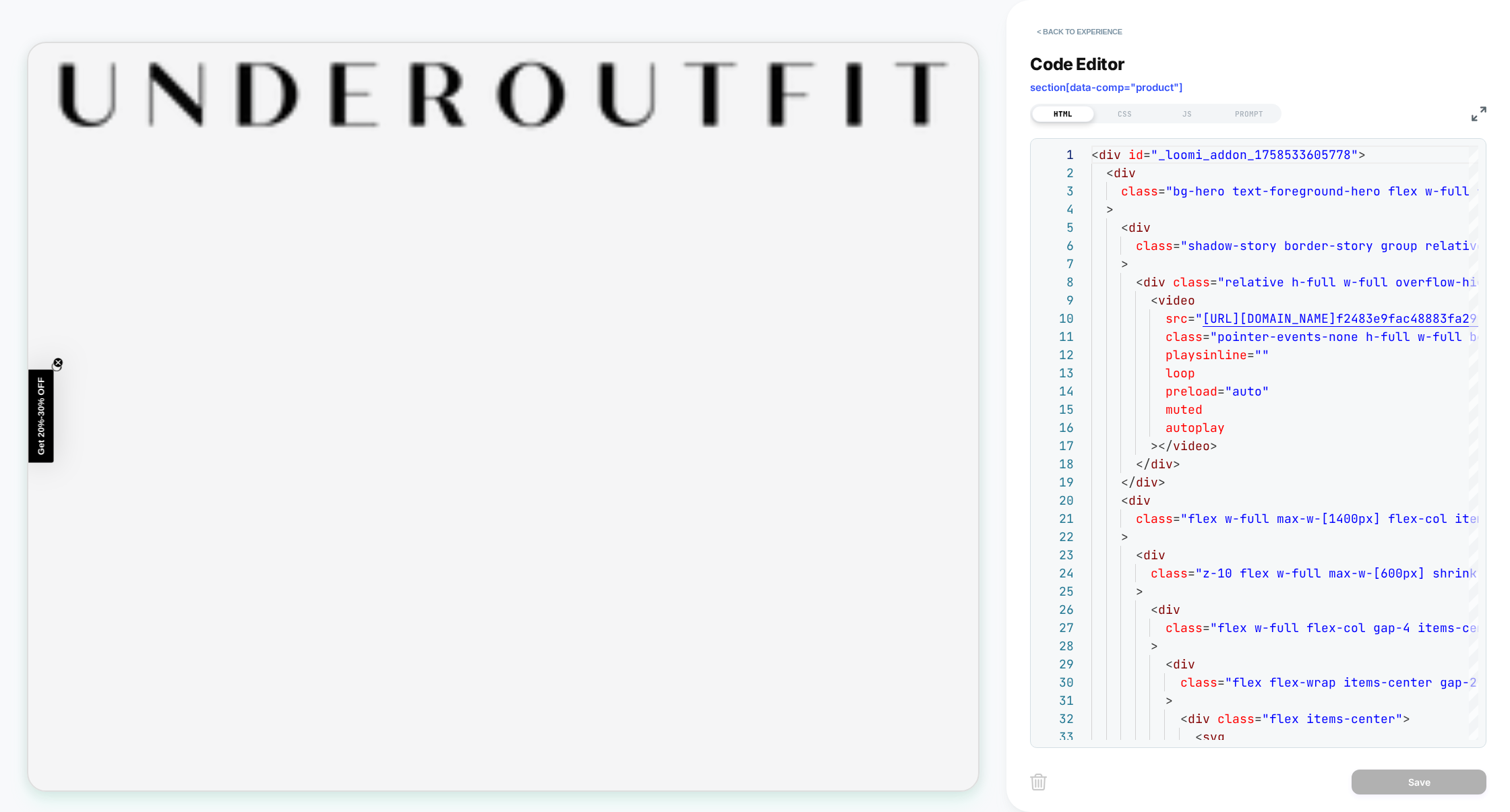
scroll to position [0, 0]
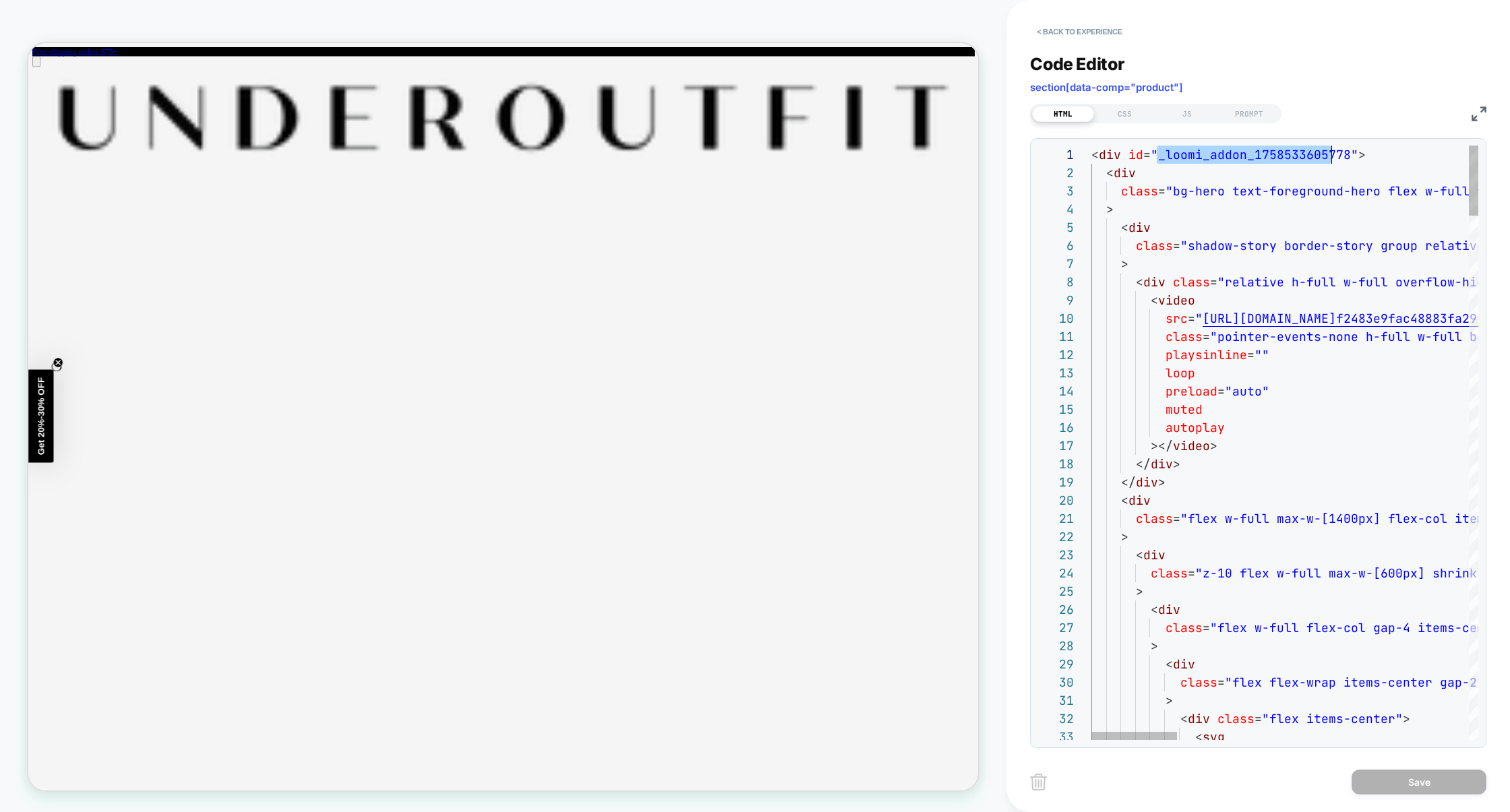
type textarea "**********"
drag, startPoint x: 1157, startPoint y: 151, endPoint x: 1344, endPoint y: 158, distance: 187.1
click at [1344, 158] on span ""_loomi_addon_1758533605778"" at bounding box center [1254, 154] width 208 height 15
click at [1071, 27] on button "< Back to experience" at bounding box center [1079, 32] width 99 height 21
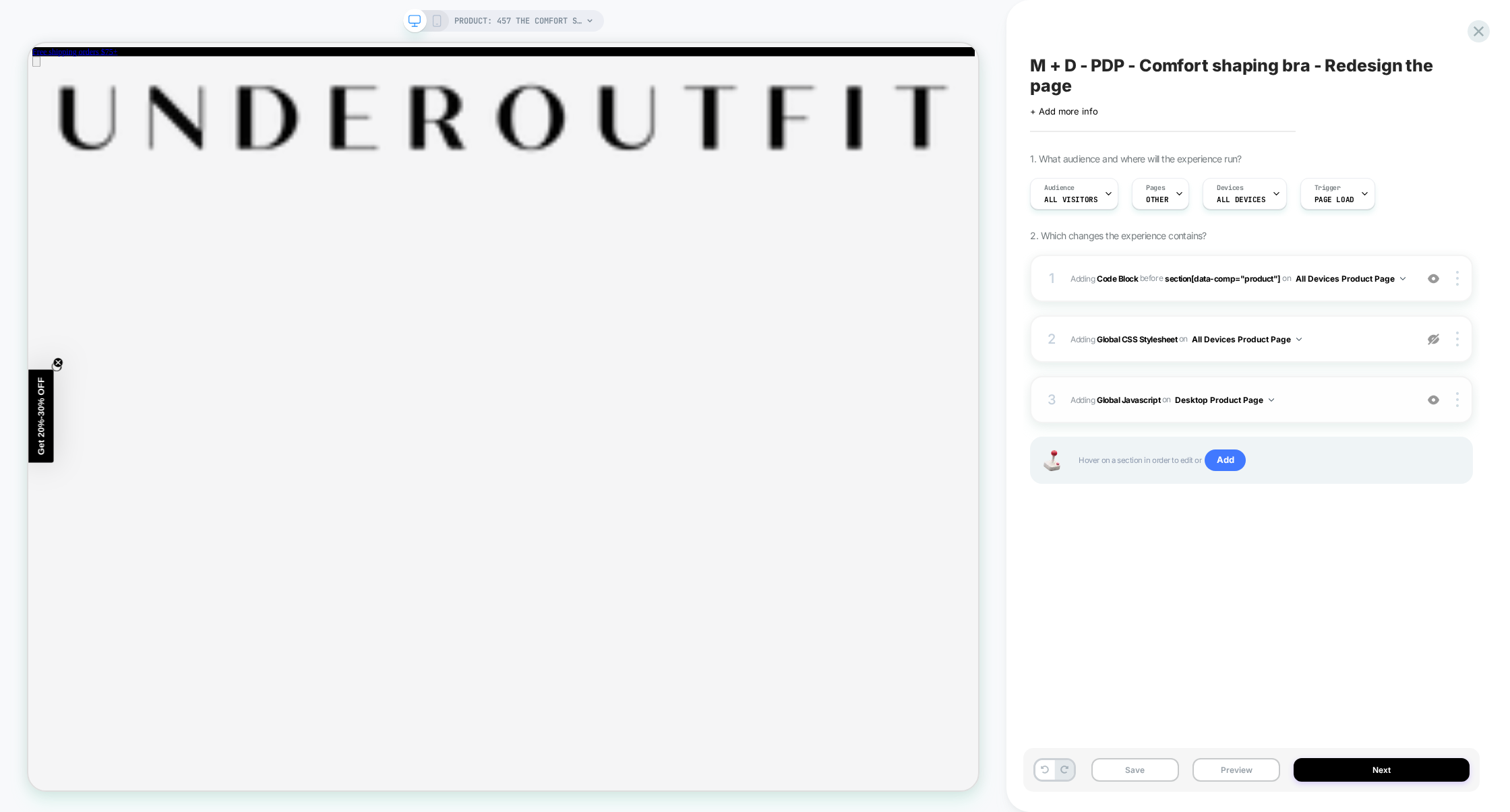
click at [1323, 390] on div "3 Adding Global Javascript on Desktop Product Page Add Before Add After Copy to…" at bounding box center [1252, 400] width 443 height 47
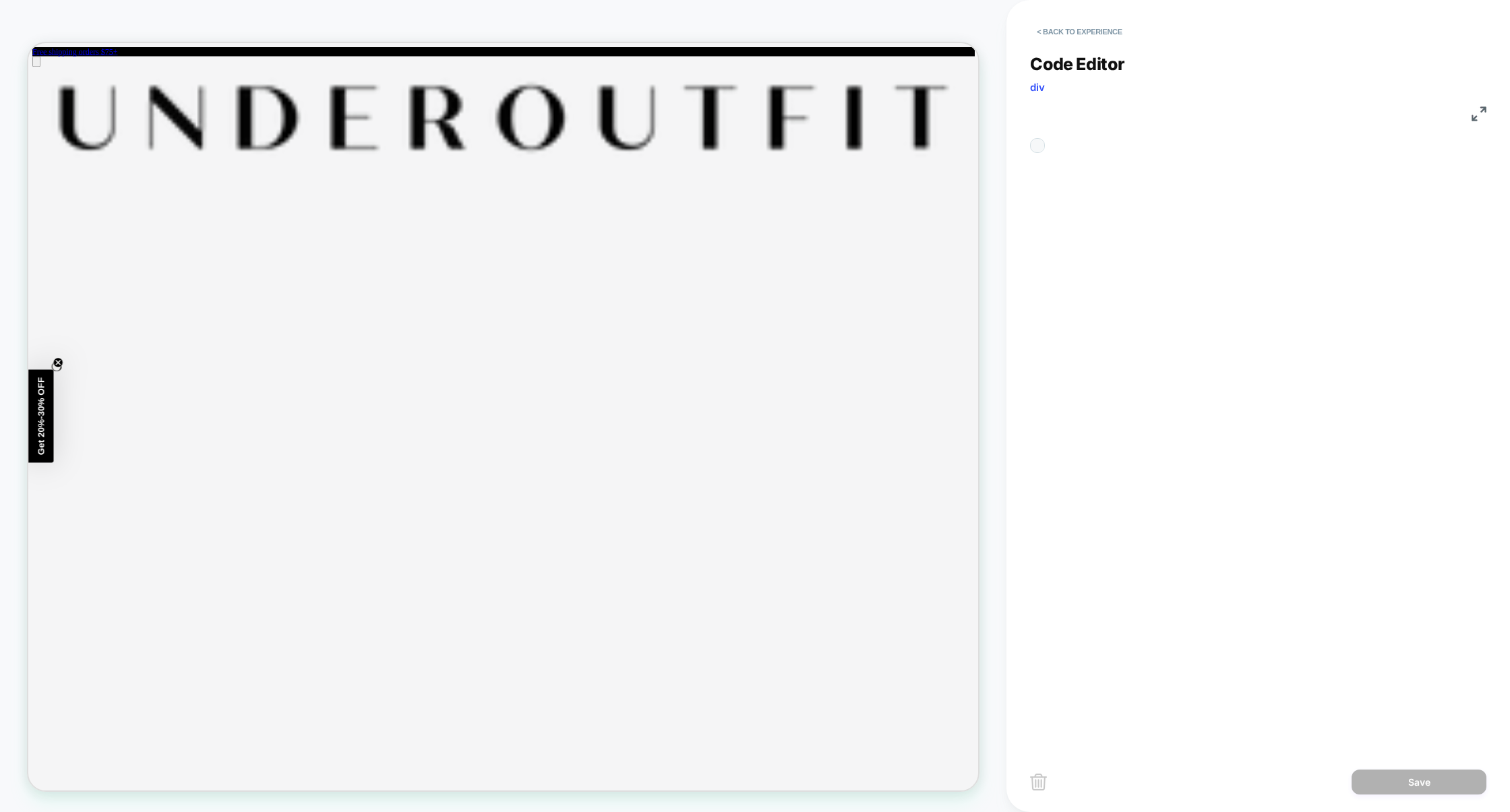
scroll to position [182, 0]
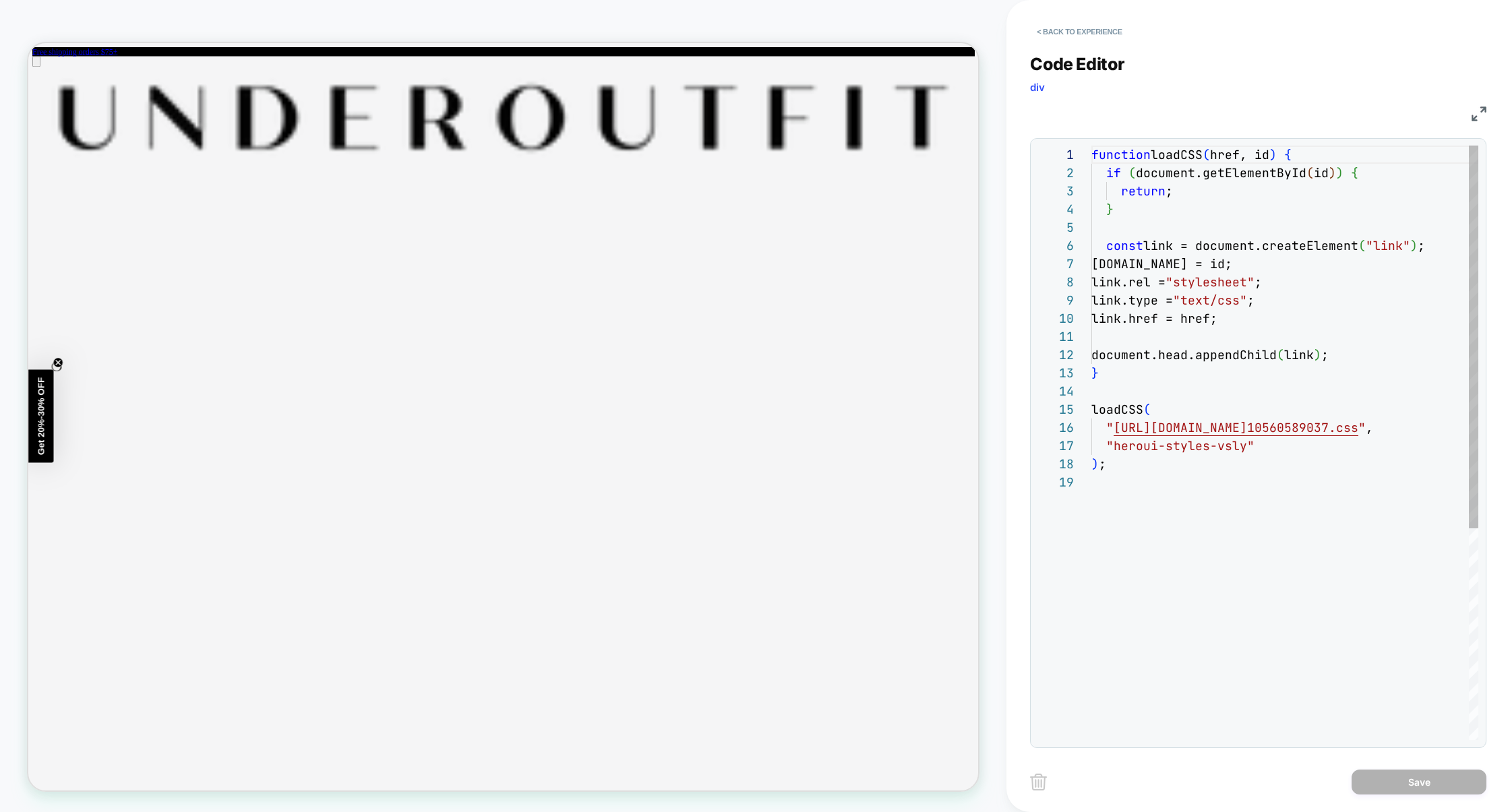
click at [1283, 332] on div "function loadCSS ( href, id ) { if ( document.getElementById ( id ) ) { return …" at bounding box center [1285, 607] width 387 height 922
type textarea "**********"
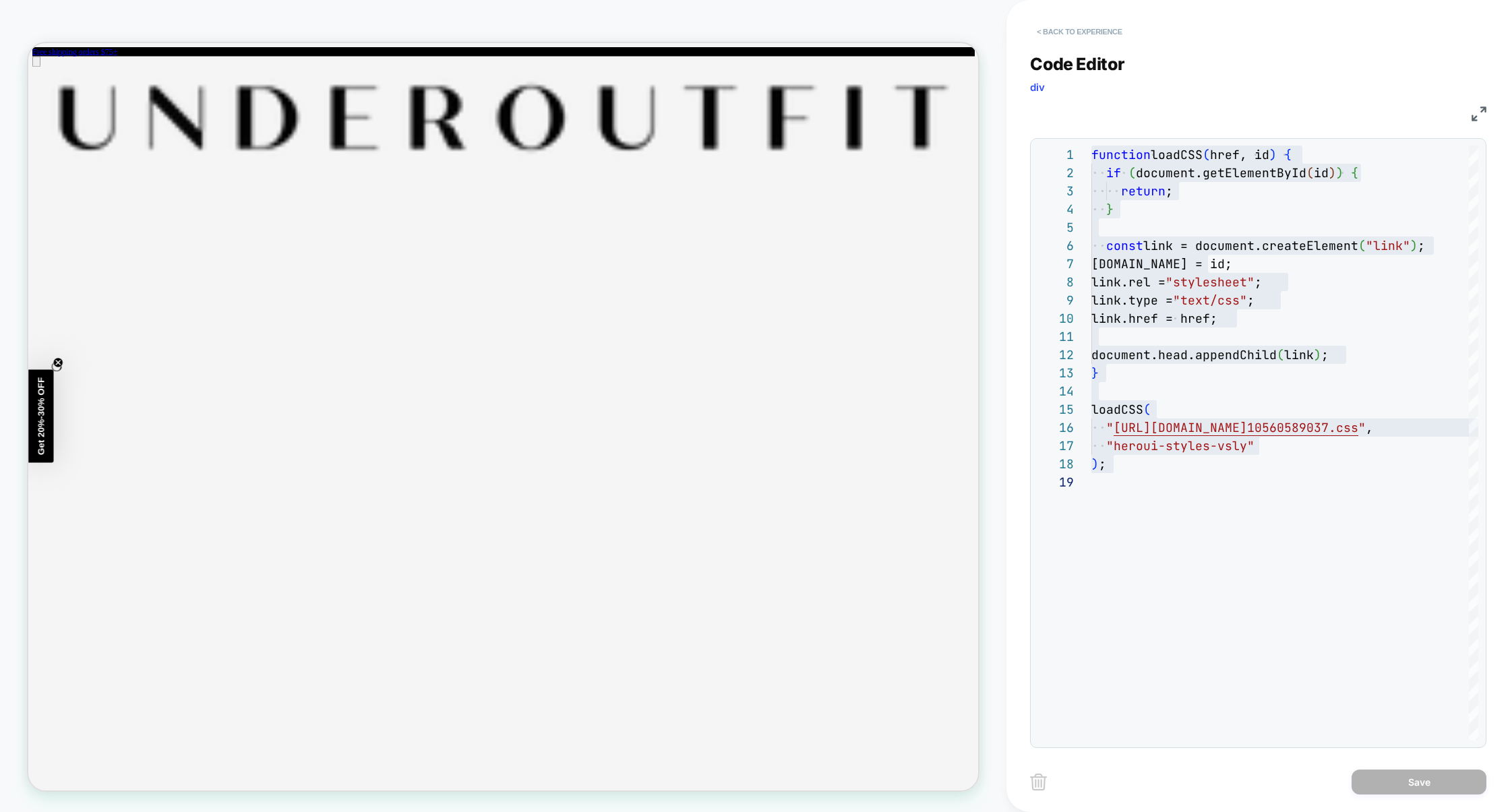
click at [1091, 28] on button "< Back to experience" at bounding box center [1079, 32] width 99 height 21
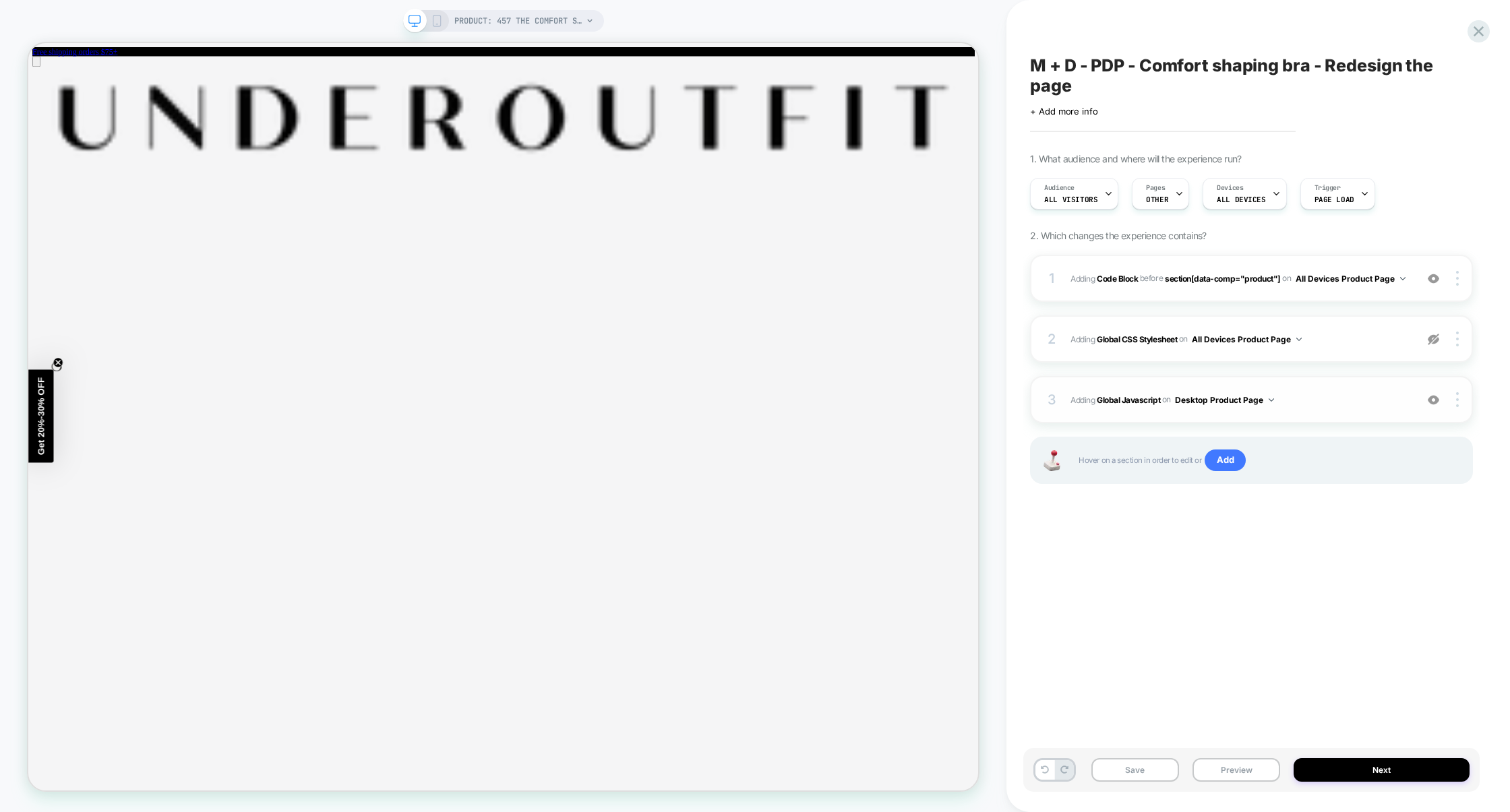
click at [1433, 402] on img at bounding box center [1433, 400] width 11 height 11
click at [1267, 294] on div "1 Adding Code Block BEFORE section[data-comp="product"] section[data-comp="prod…" at bounding box center [1252, 279] width 443 height 47
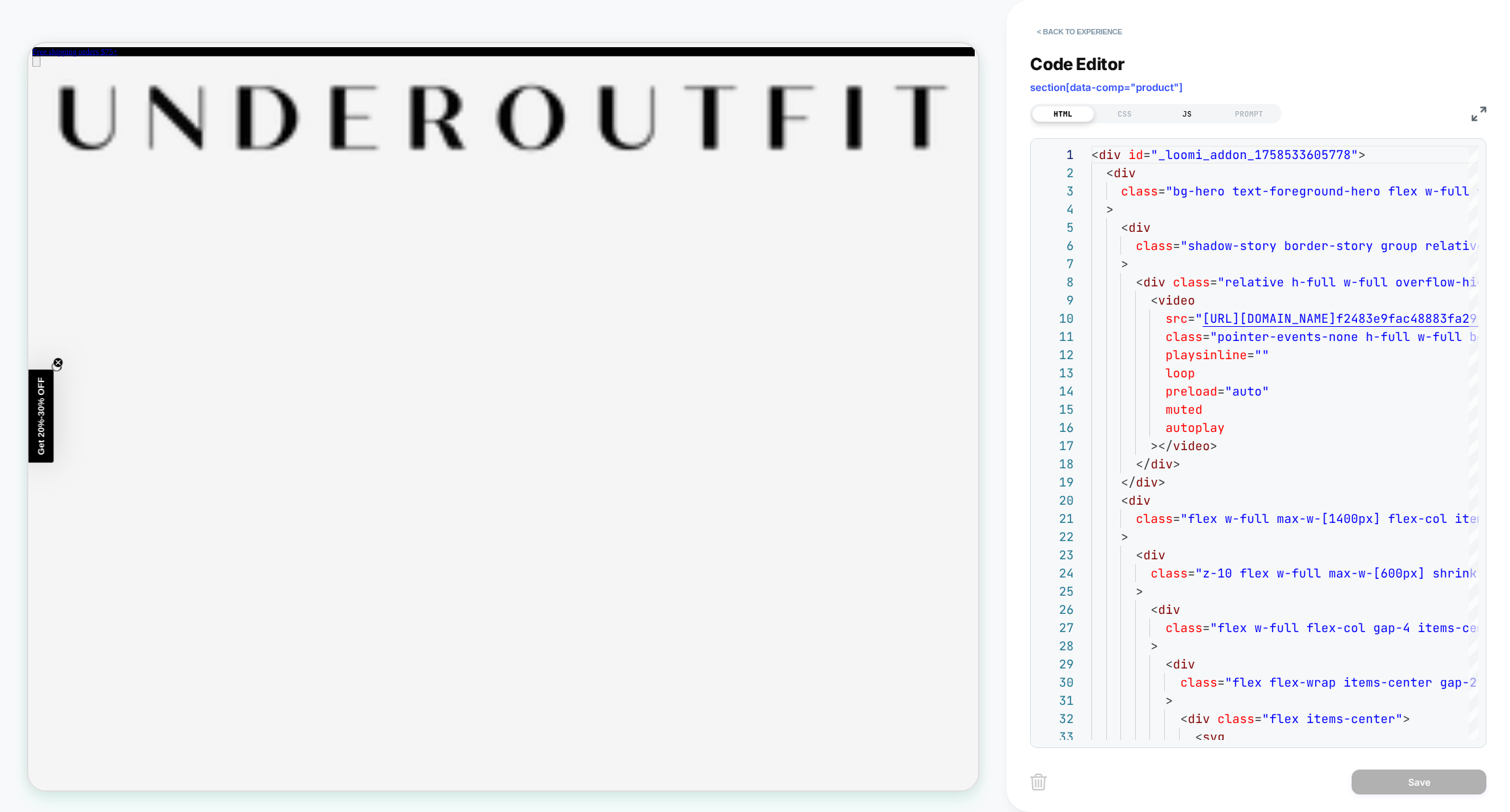
click at [1187, 119] on div "JS" at bounding box center [1187, 114] width 62 height 16
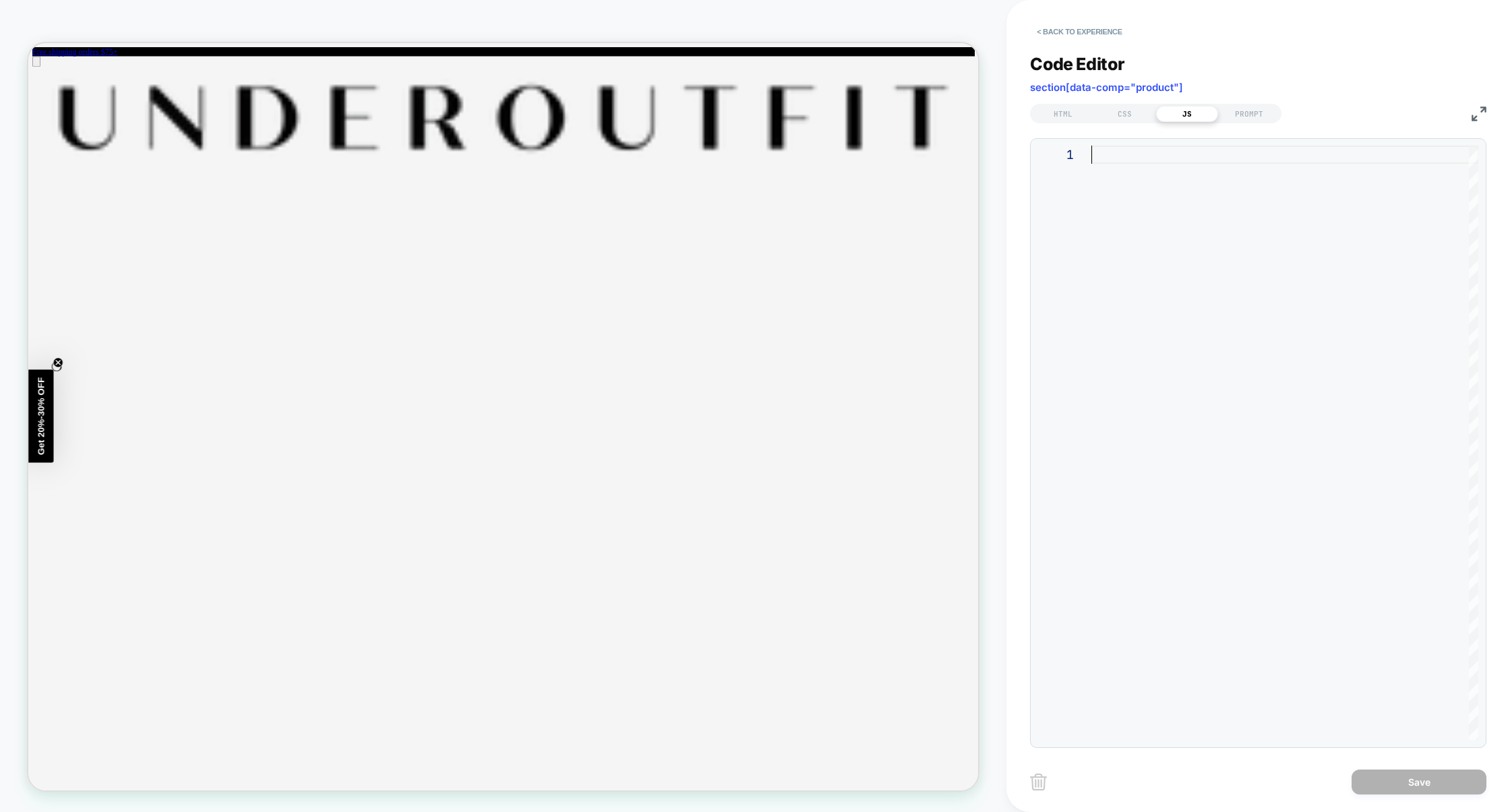
click at [1186, 217] on div at bounding box center [1285, 443] width 387 height 595
type textarea "**********"
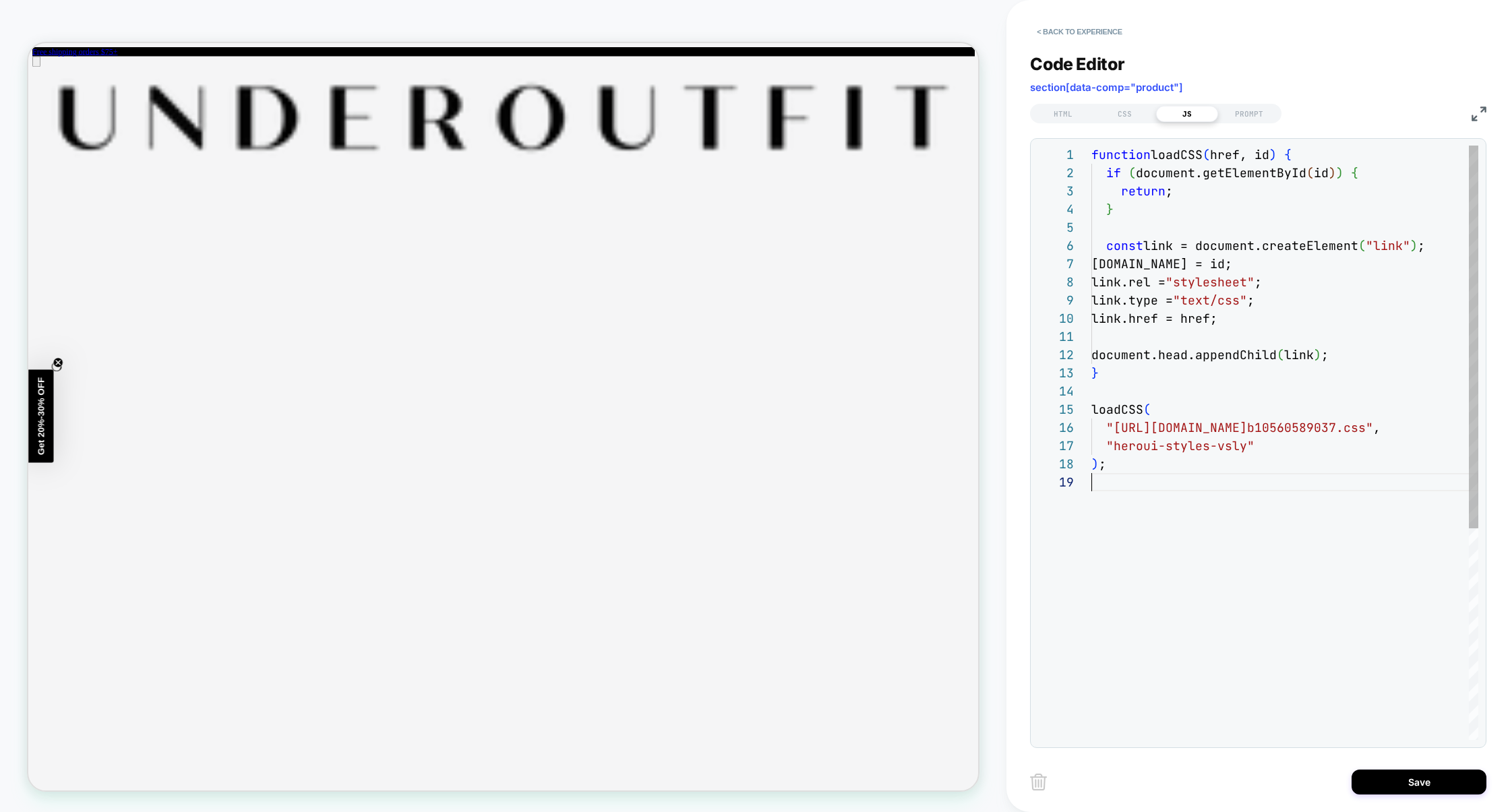
scroll to position [146, 0]
click at [1061, 110] on div "HTML" at bounding box center [1063, 114] width 62 height 16
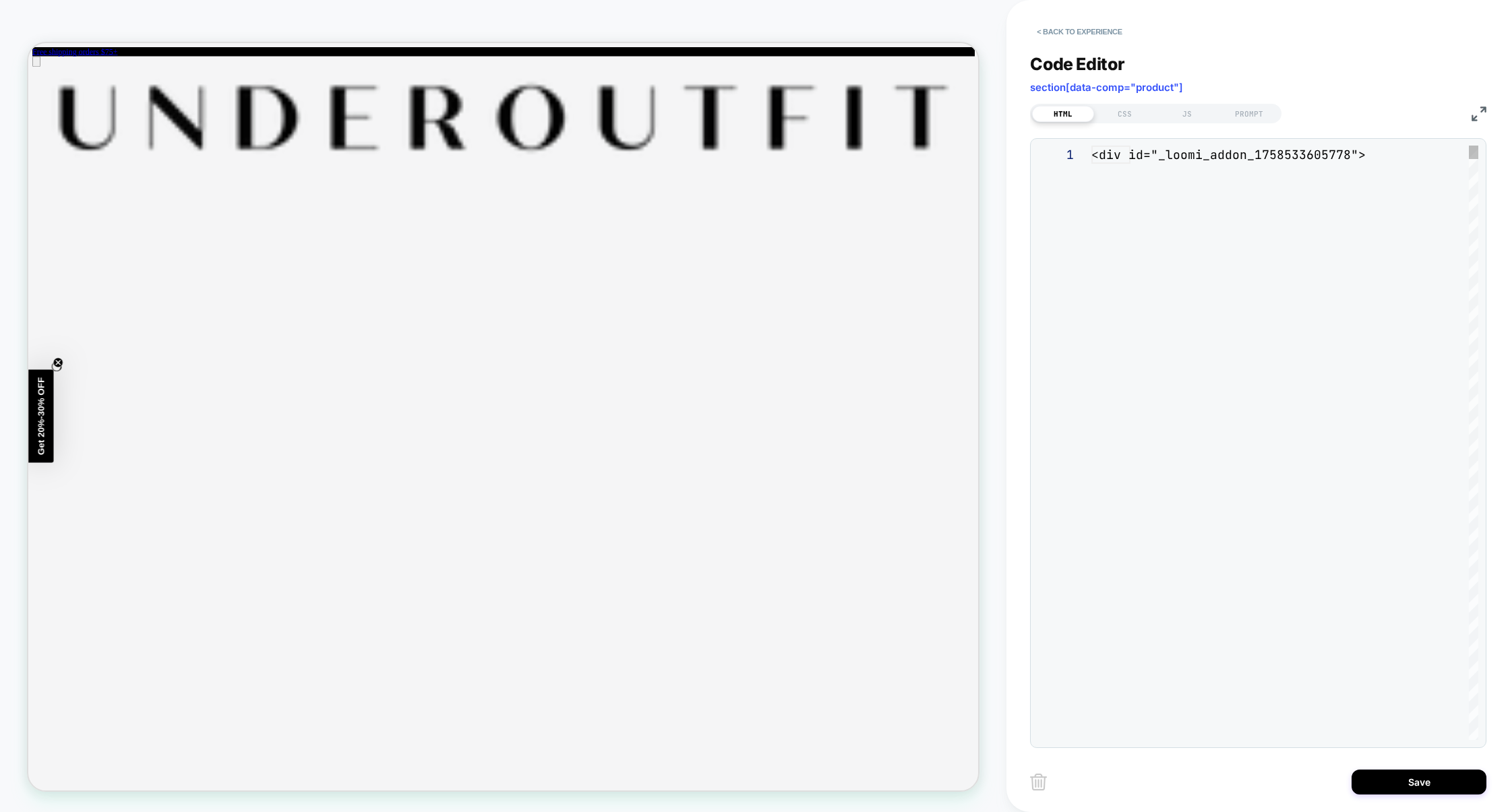
scroll to position [163, 0]
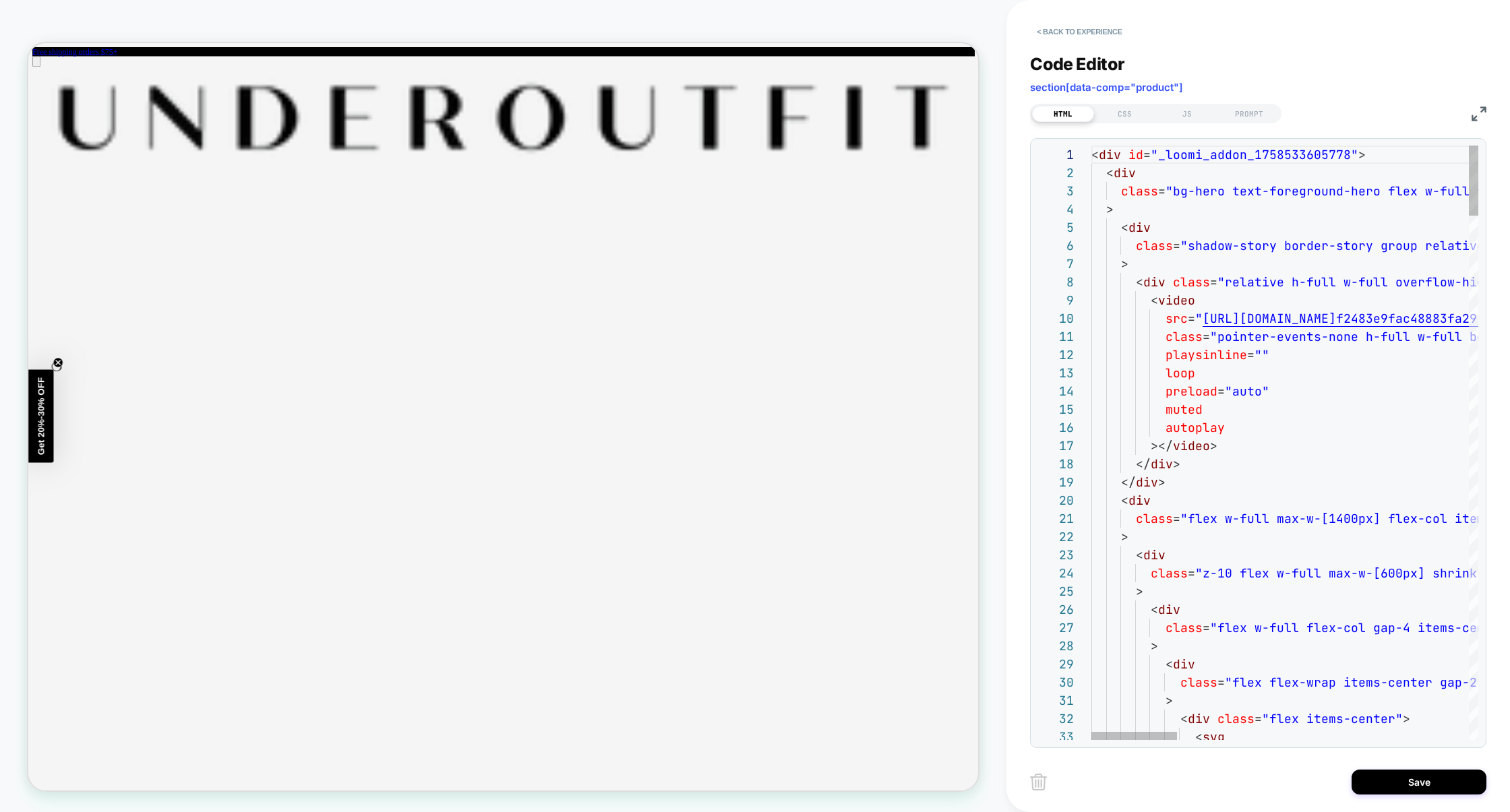
type textarea "**********"
click at [1189, 123] on div "HTML CSS JS PROMPT" at bounding box center [1156, 113] width 252 height 20
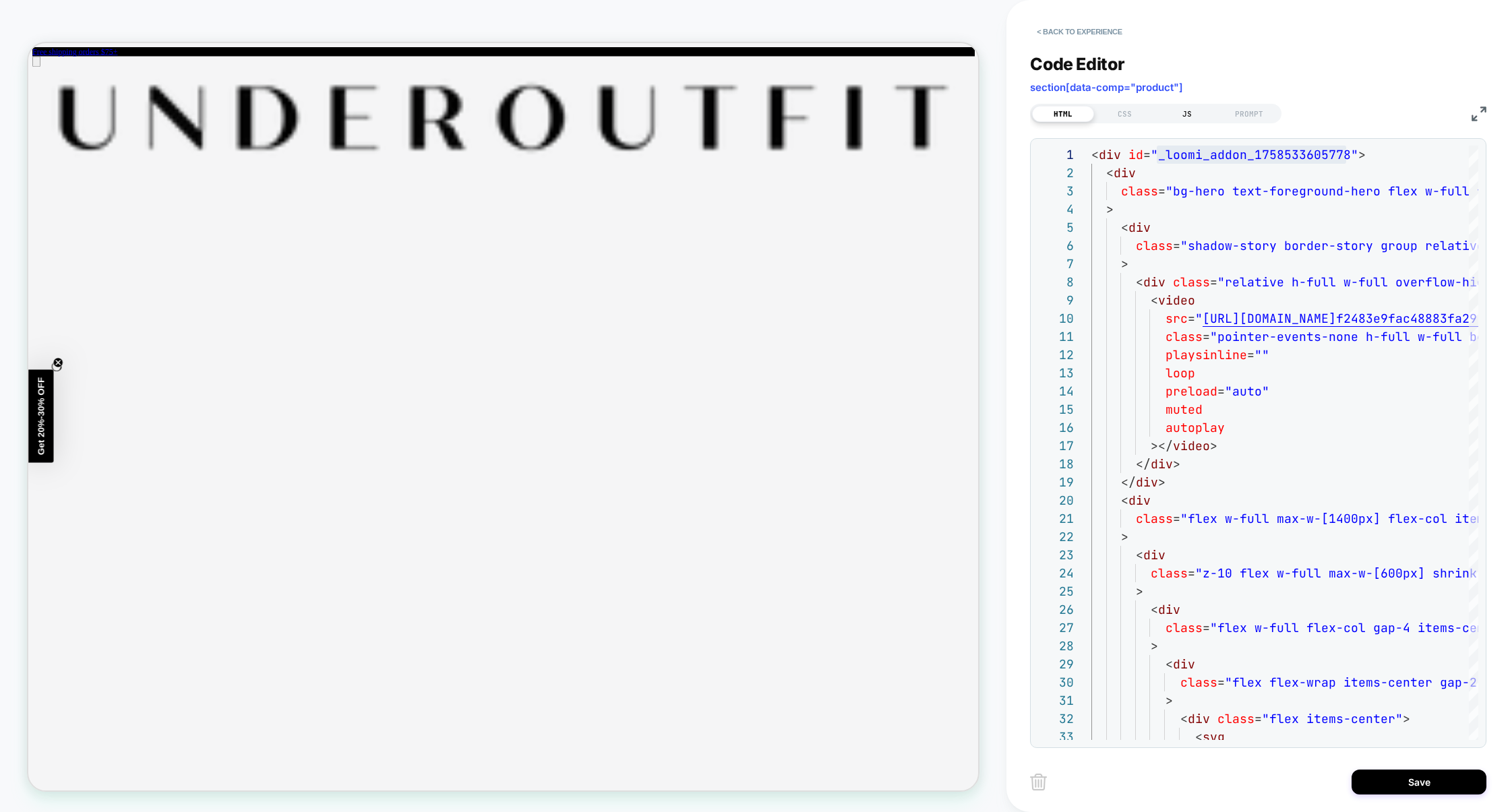
click at [1189, 117] on div "JS" at bounding box center [1187, 114] width 62 height 16
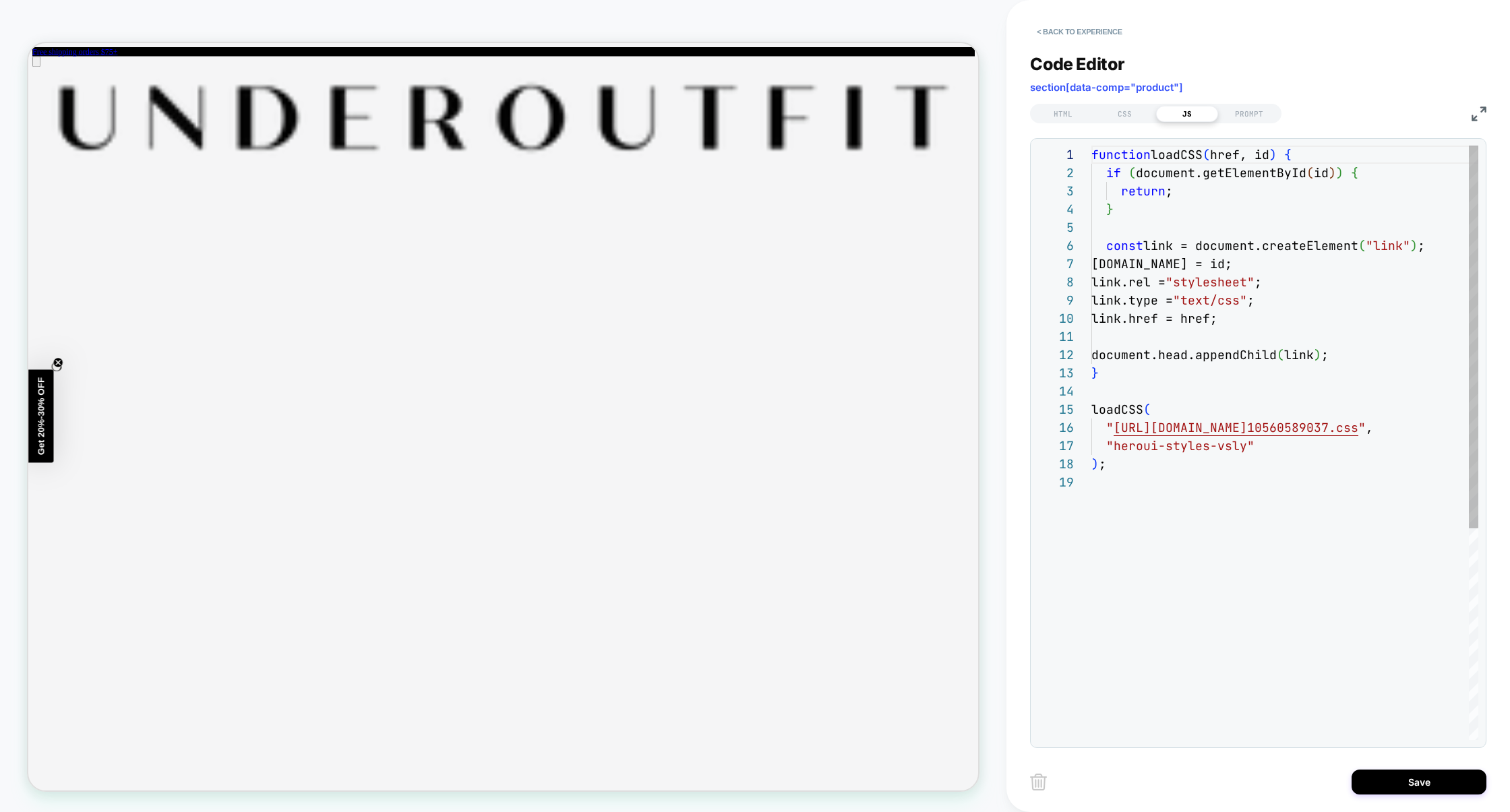
scroll to position [182, 0]
click at [1122, 110] on div "CSS" at bounding box center [1125, 114] width 62 height 16
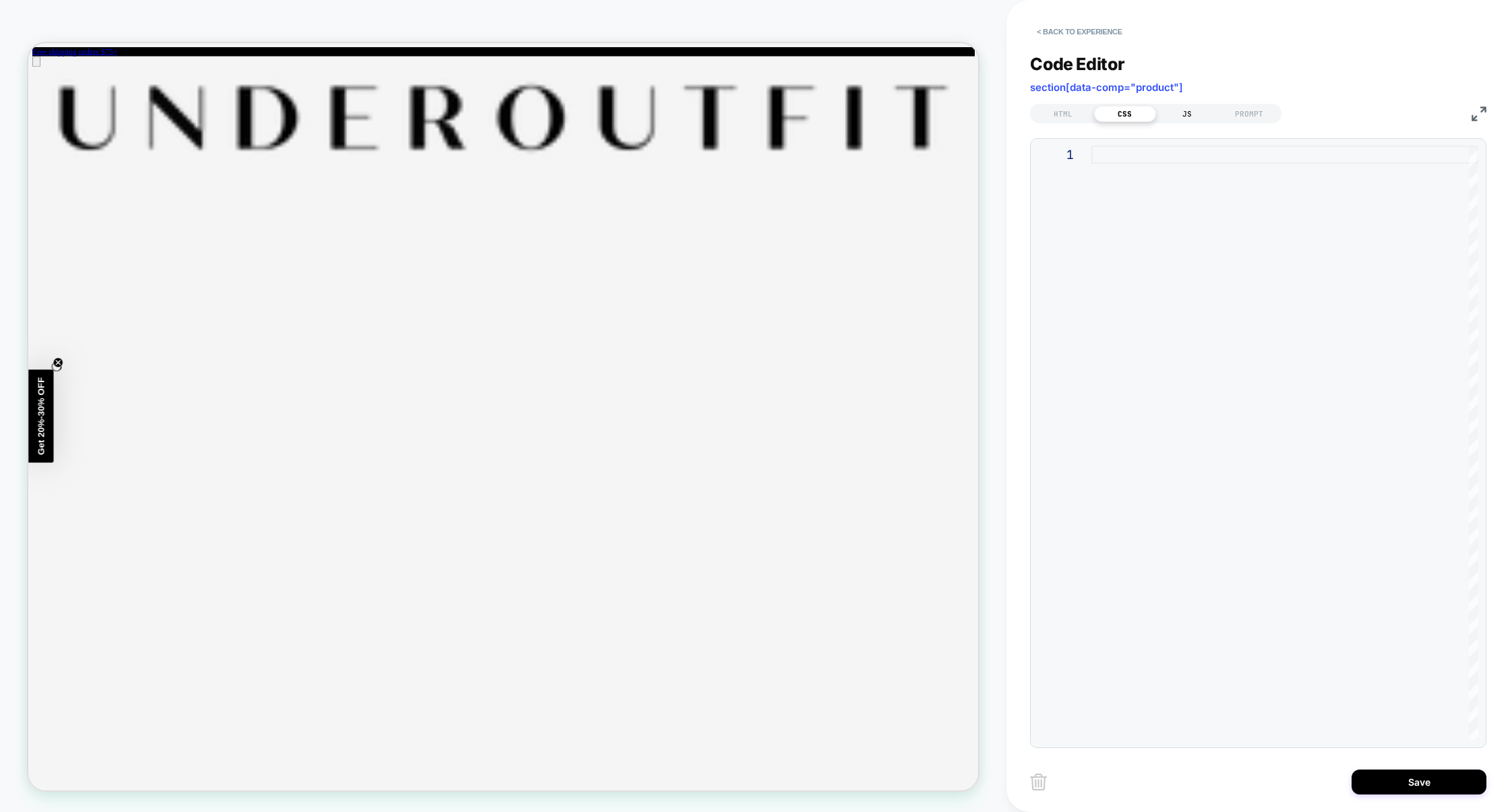
click at [1181, 113] on div "JS" at bounding box center [1187, 114] width 62 height 16
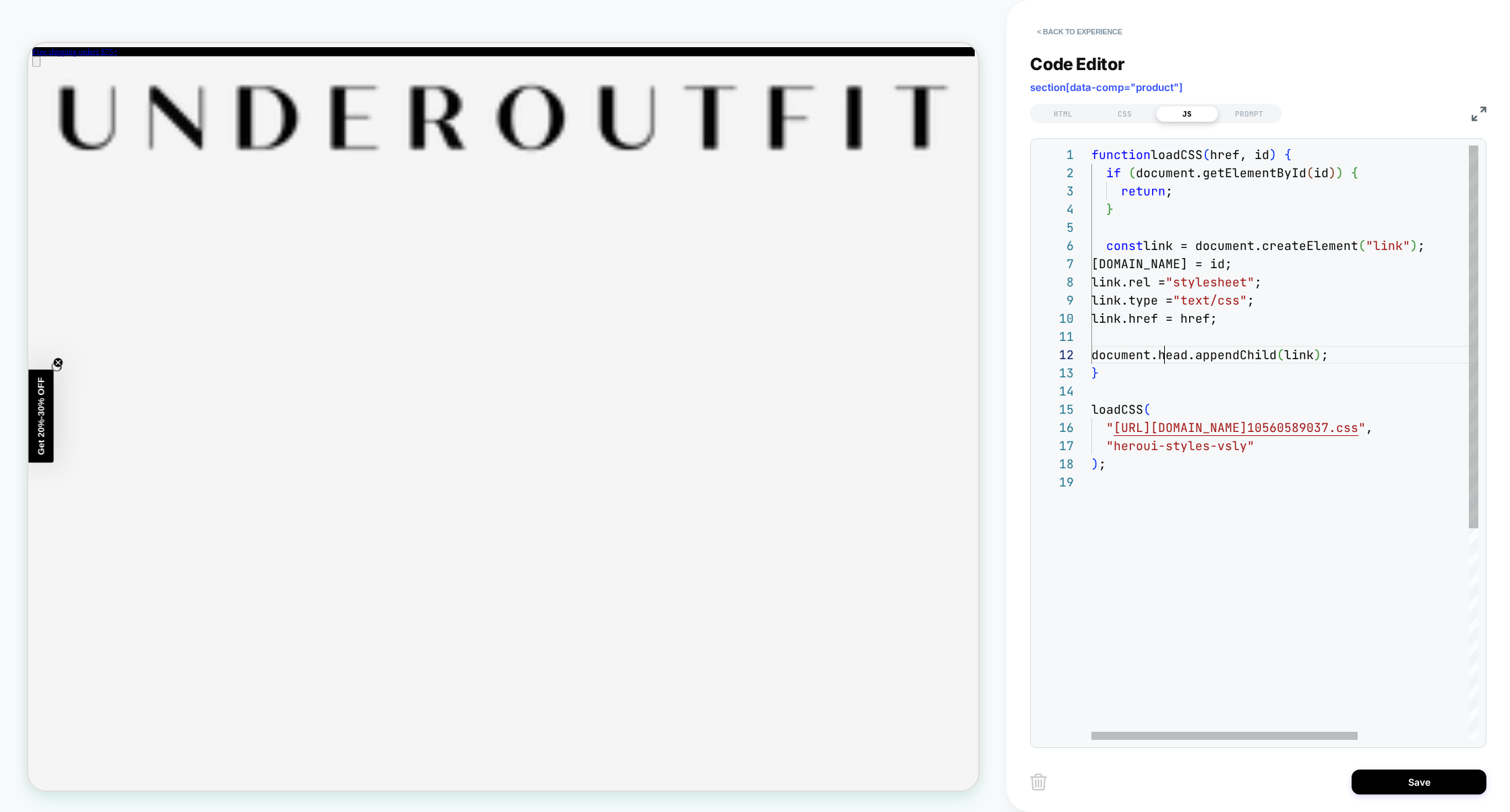
click at [1167, 358] on div "function loadCSS ( href, id ) { if ( document.getElementById ( id ) ) { return …" at bounding box center [1366, 607] width 548 height 922
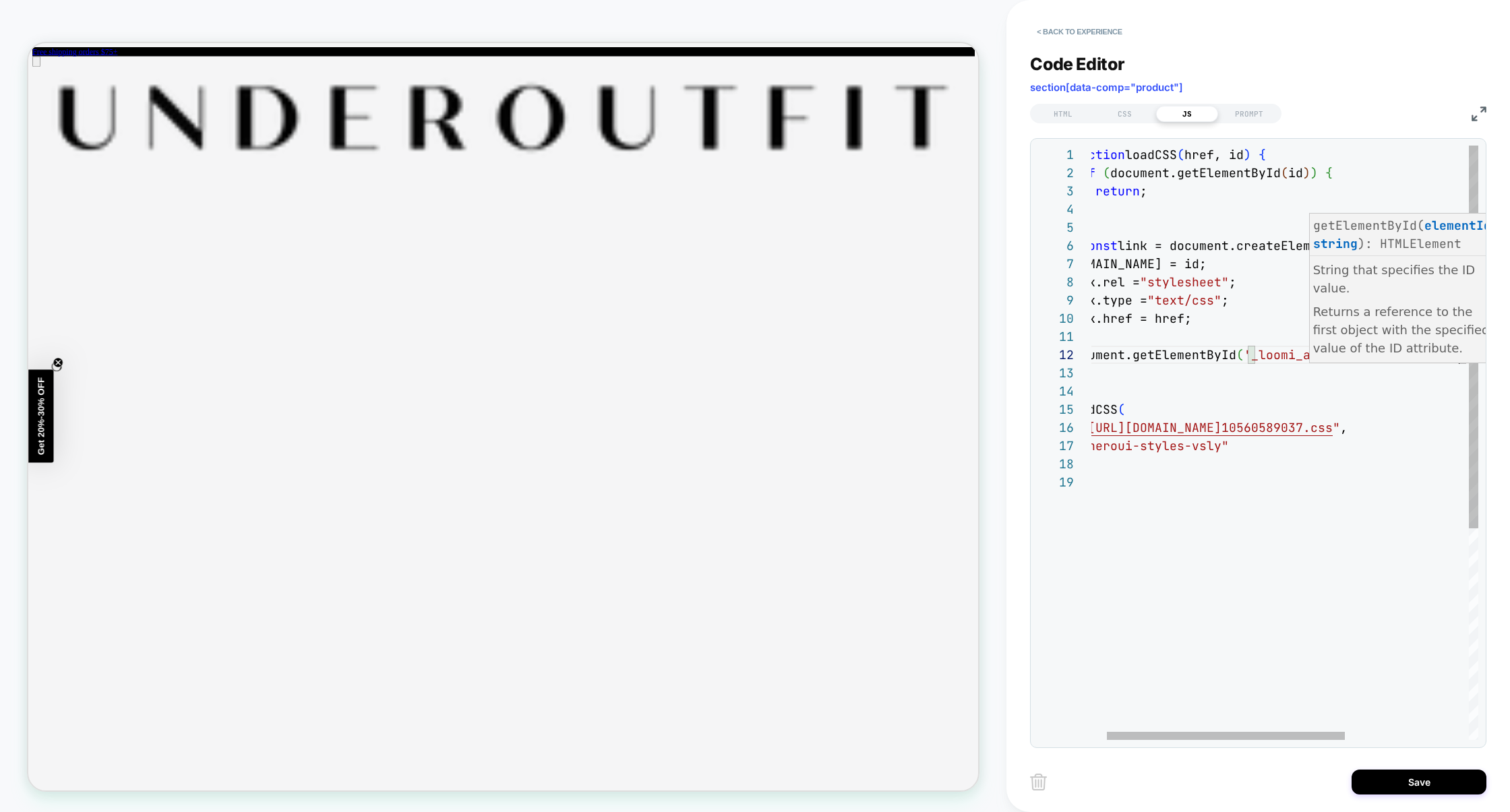
scroll to position [18, 400]
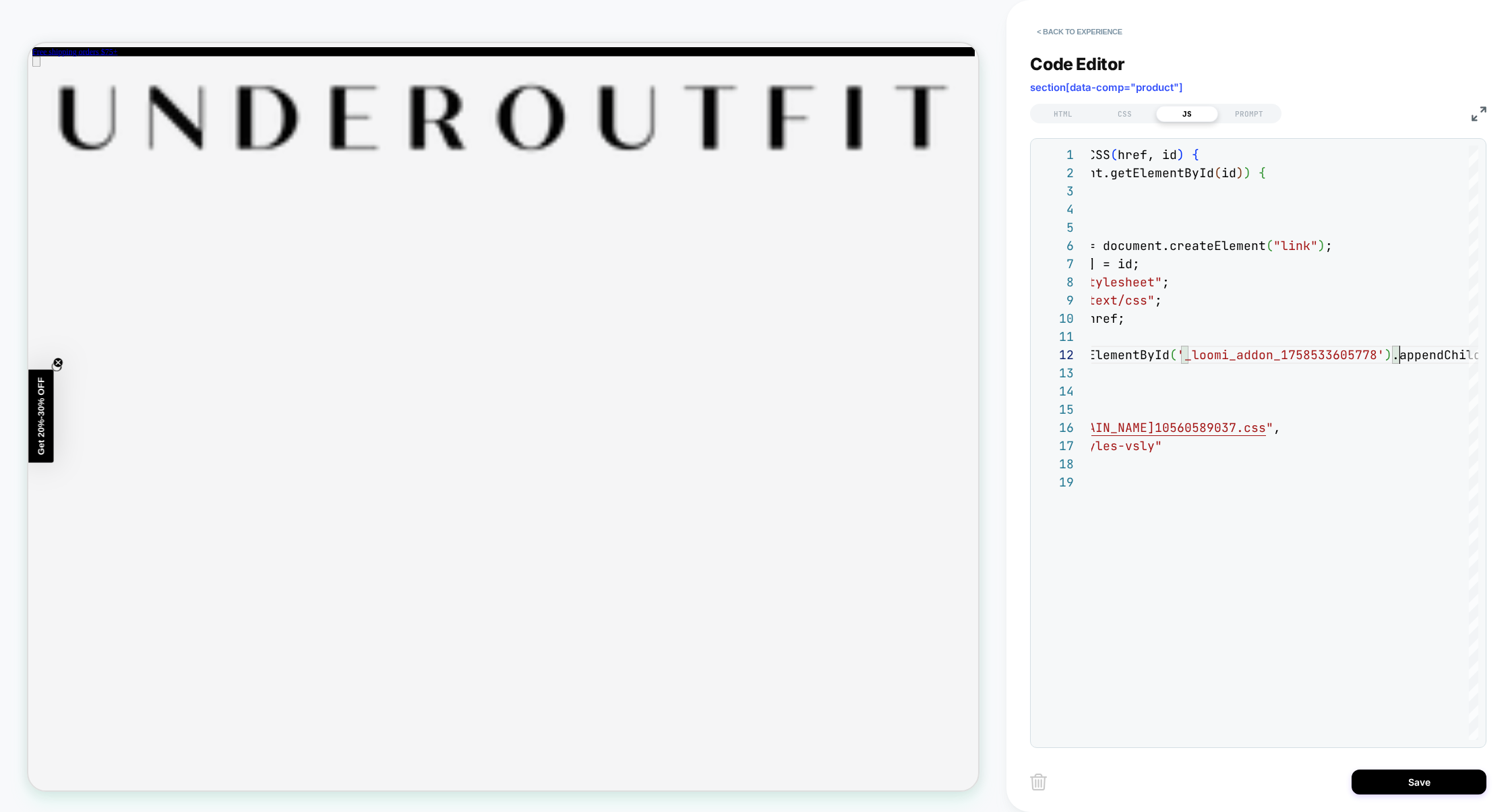
type textarea "**********"
click at [1477, 112] on img at bounding box center [1479, 114] width 15 height 15
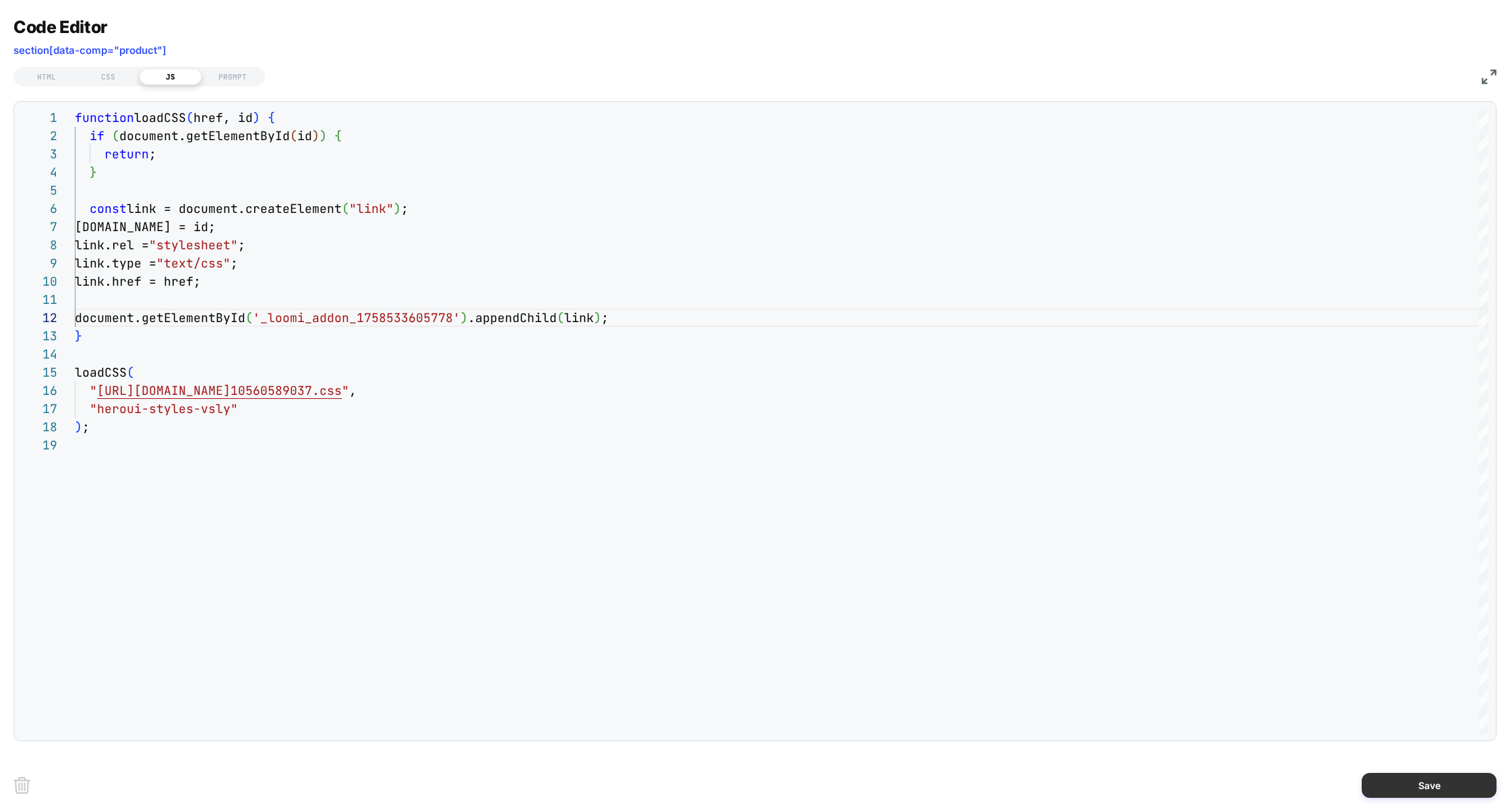
click at [1393, 776] on button "Save" at bounding box center [1429, 785] width 134 height 25
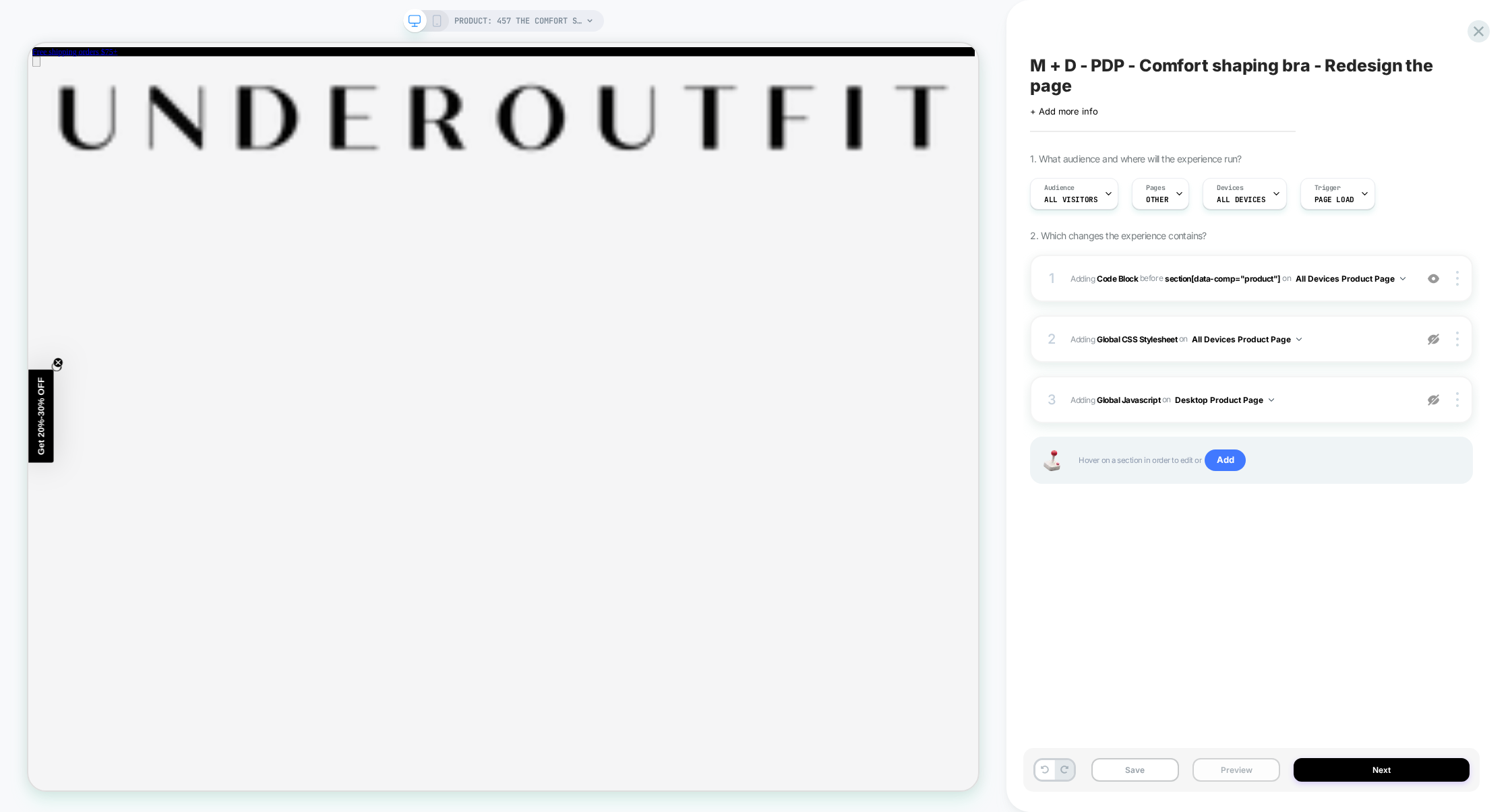
click at [1229, 774] on button "Preview" at bounding box center [1237, 770] width 88 height 24
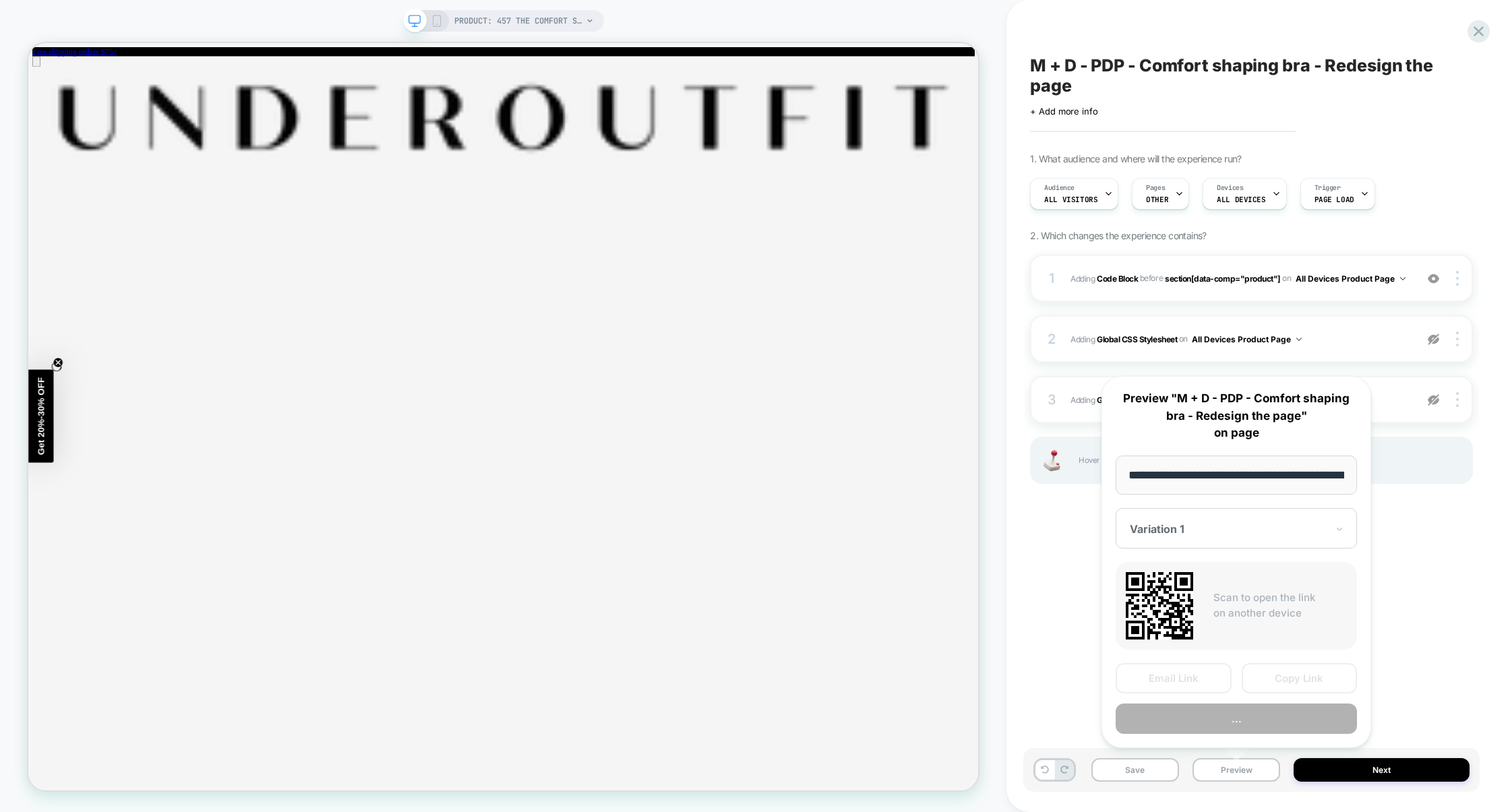
scroll to position [0, 127]
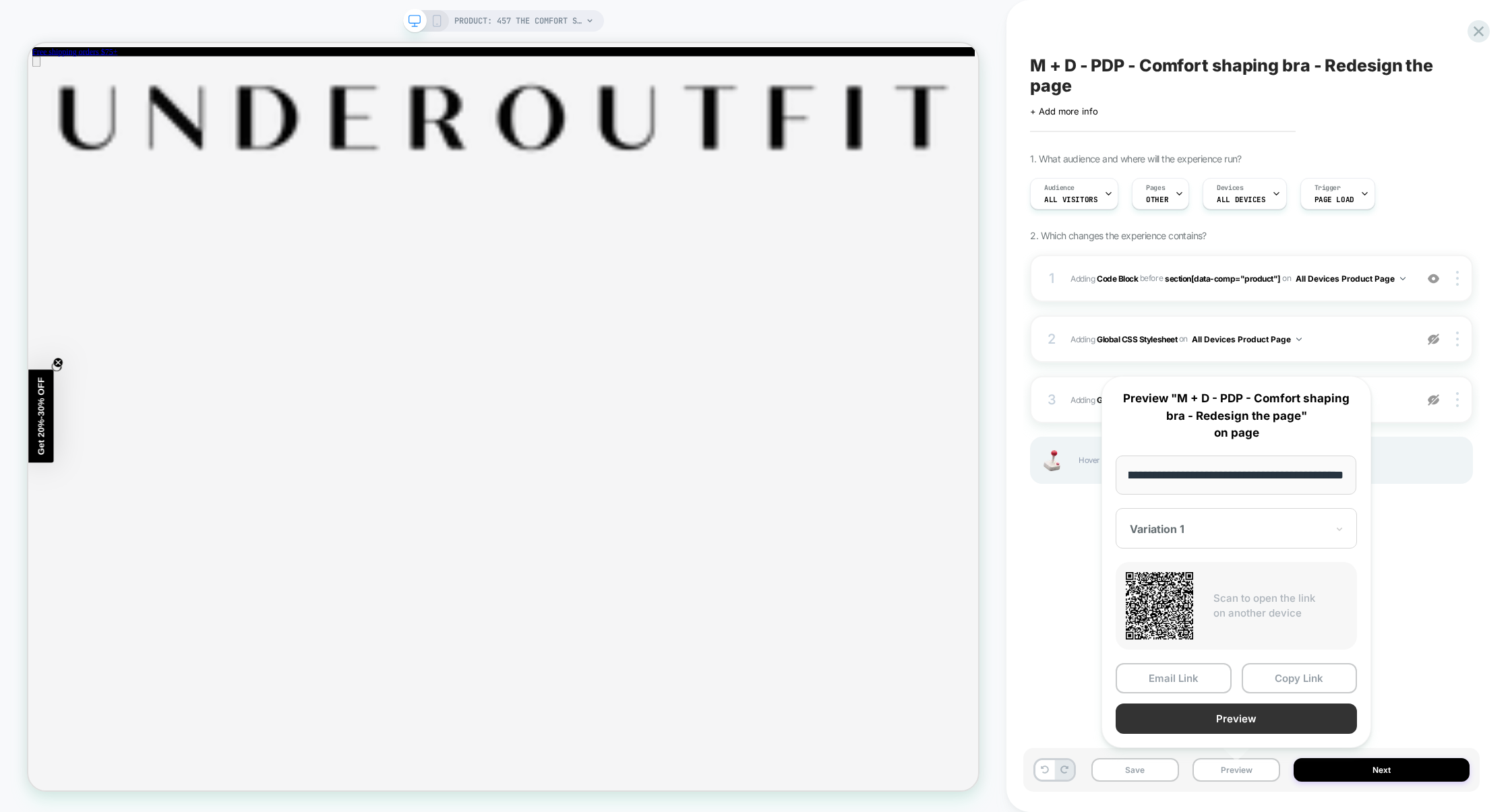
click at [1244, 724] on button "Preview" at bounding box center [1236, 718] width 241 height 30
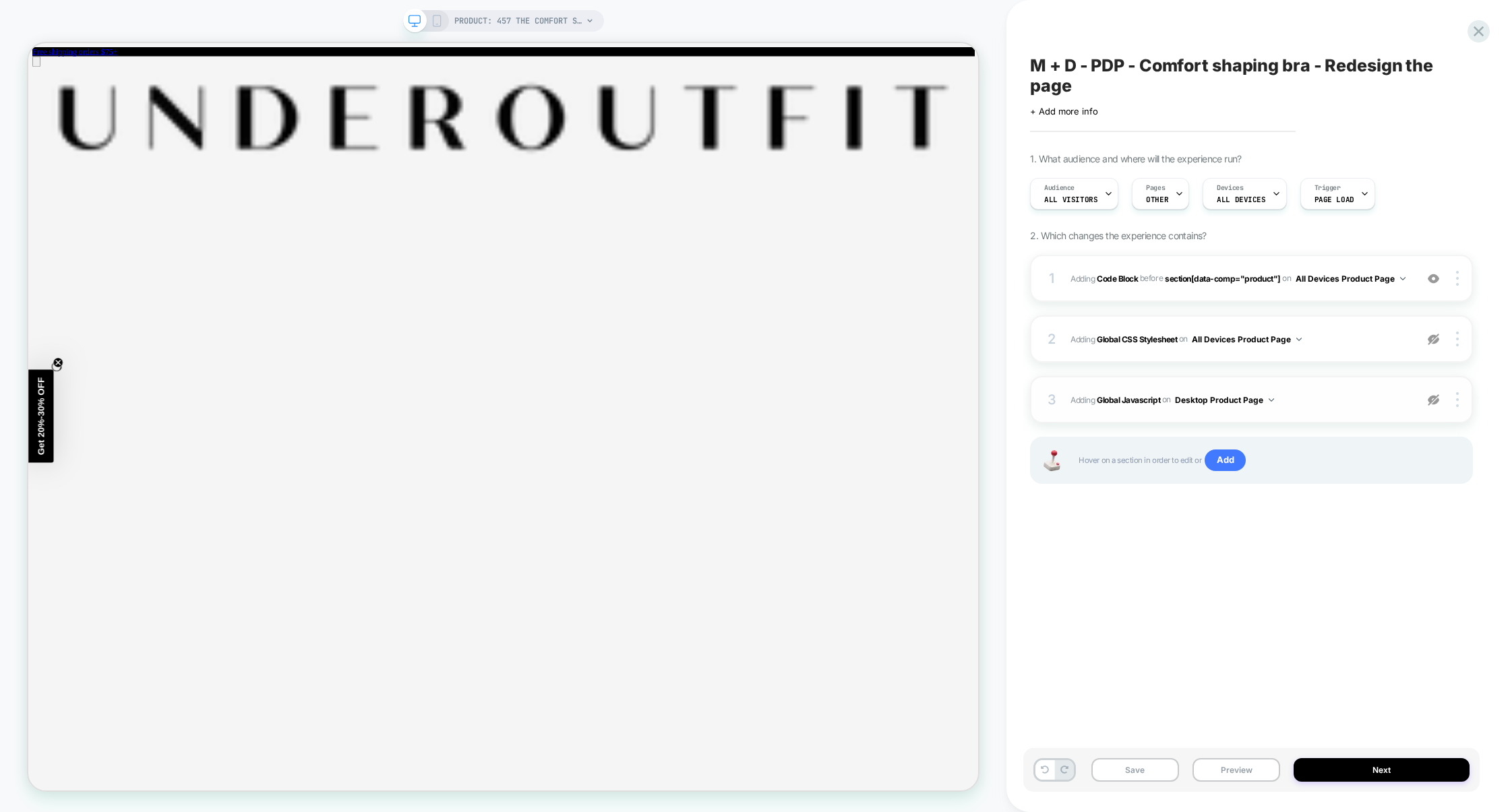
click at [1352, 404] on span "Adding Global Javascript on Desktop Product Page" at bounding box center [1239, 400] width 338 height 17
click at [1227, 299] on div "1 Adding Code Block BEFORE section[data-comp="product"] section[data-comp="prod…" at bounding box center [1252, 279] width 443 height 47
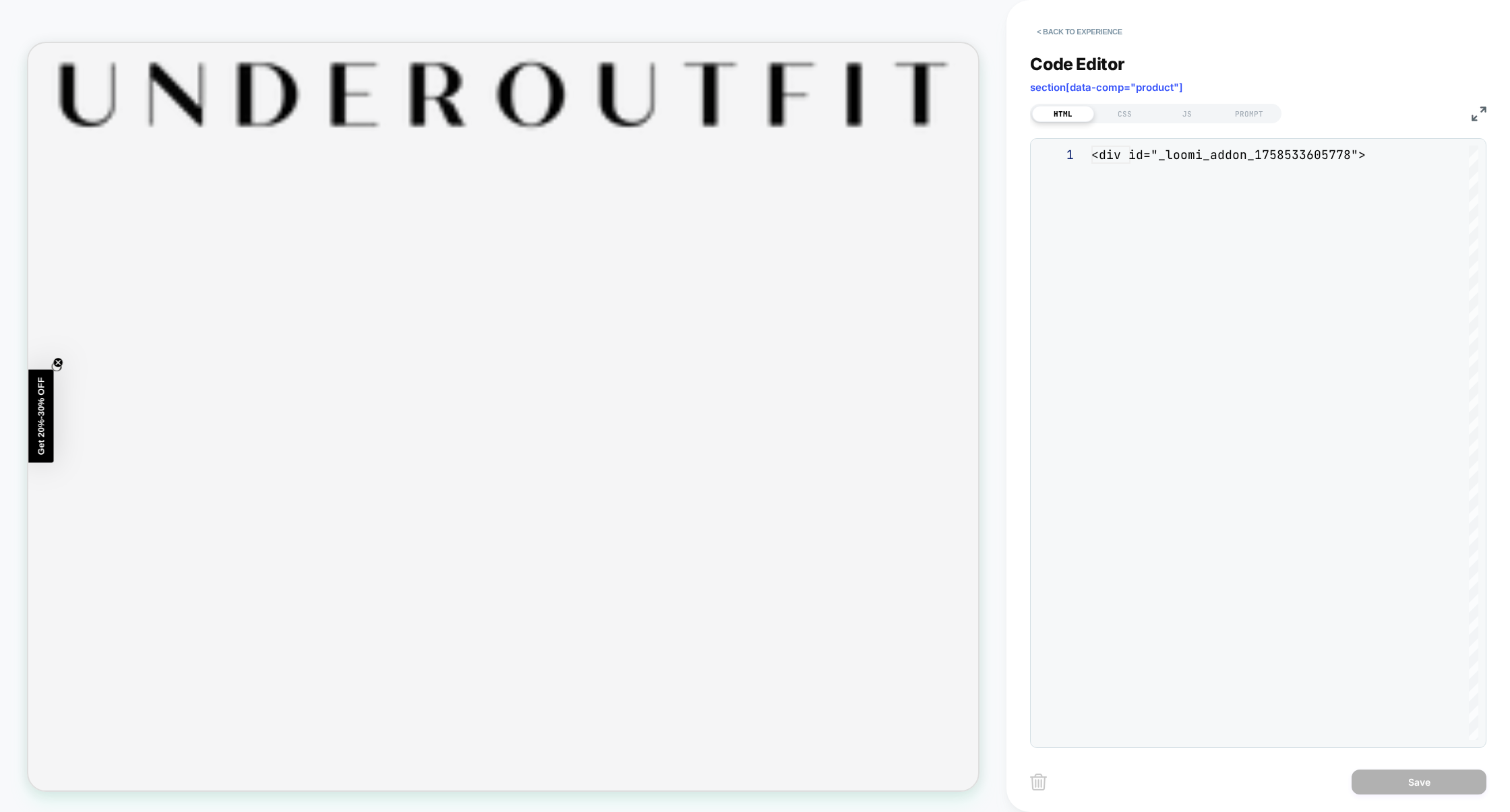
scroll to position [163, 0]
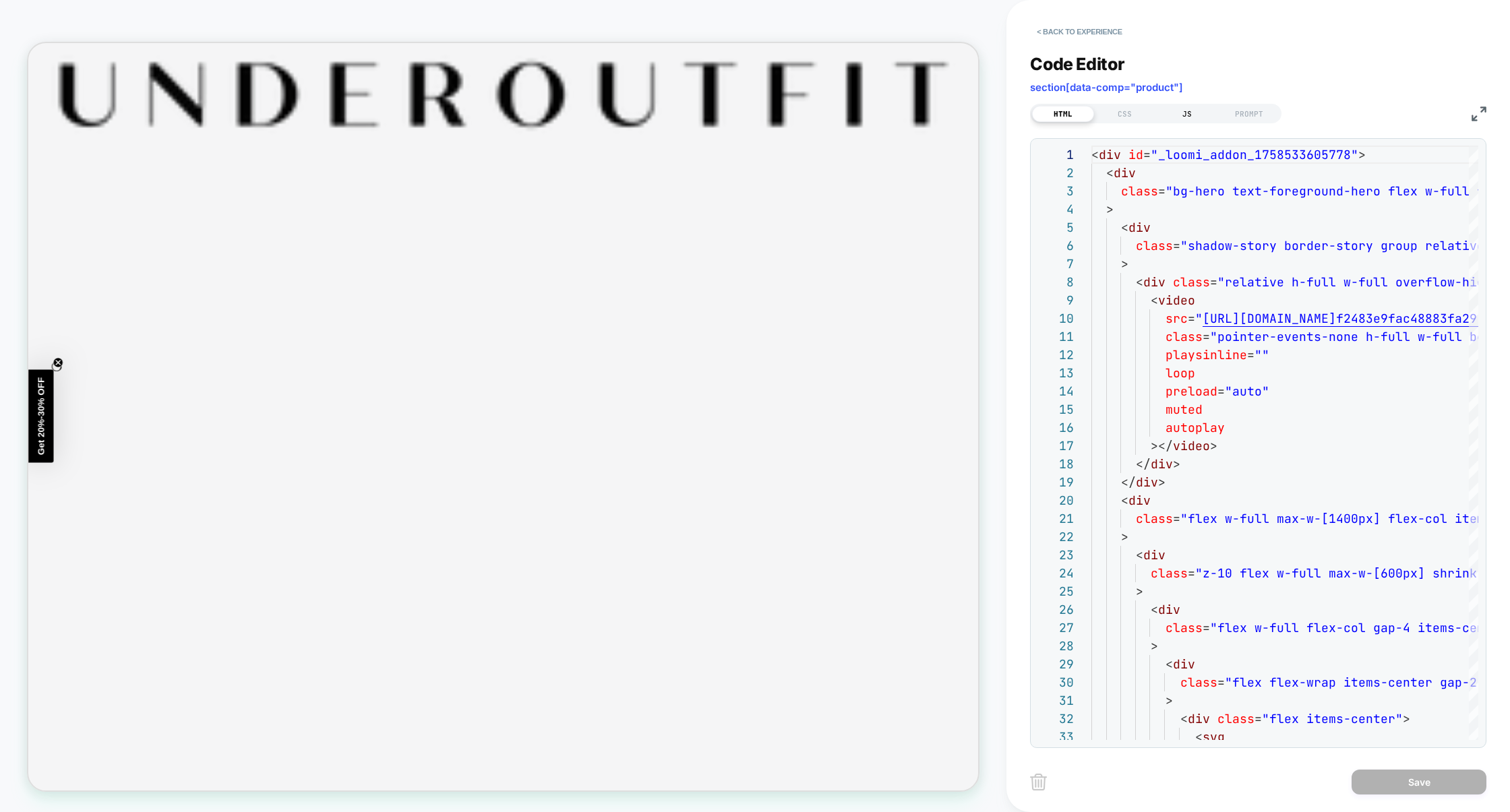
click at [1187, 118] on div "JS" at bounding box center [1187, 114] width 62 height 16
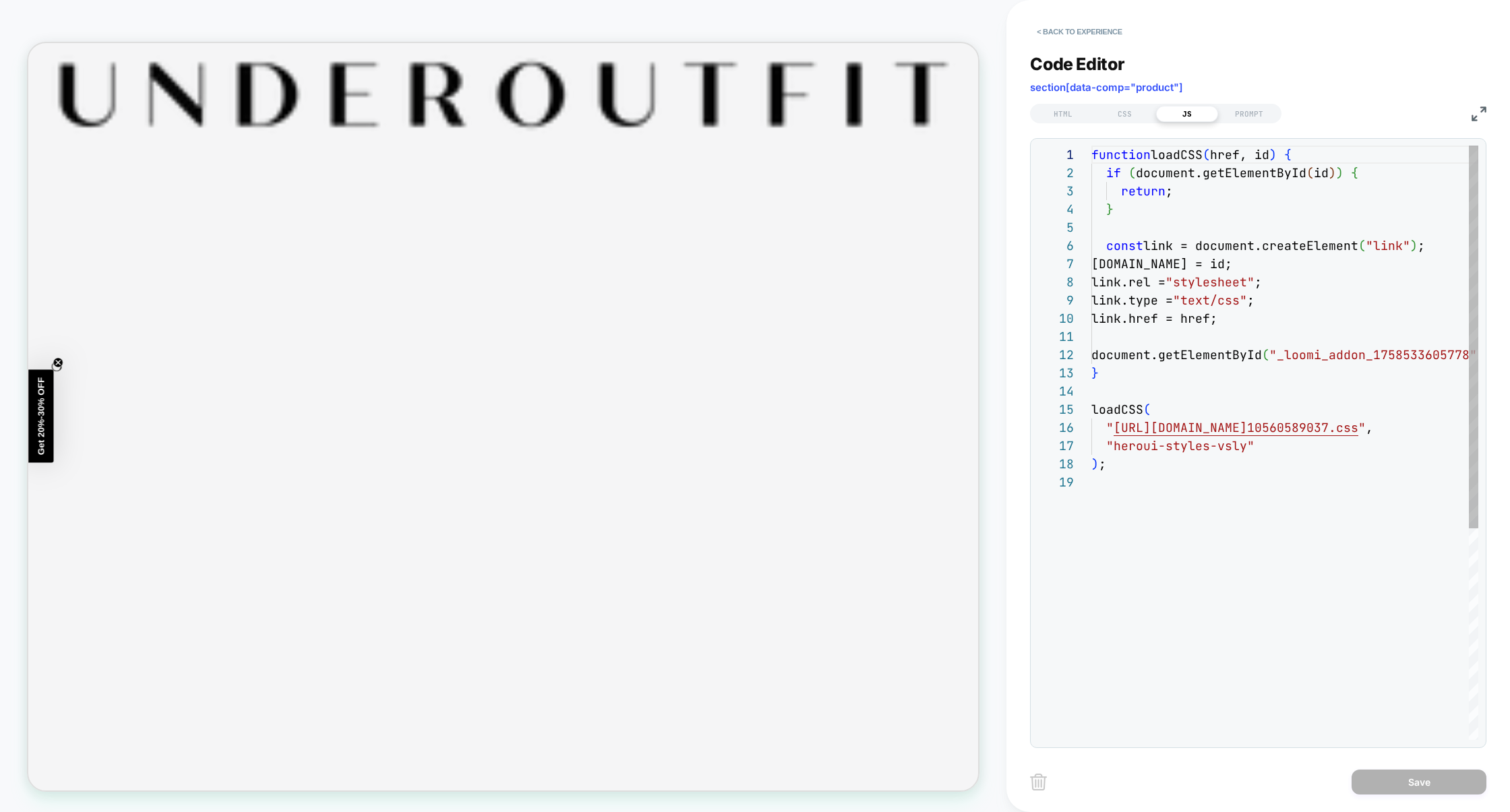
scroll to position [182, 0]
click at [1204, 257] on div "function loadCSS ( href, id ) { if ( document.getElementById ( id ) ) { return …" at bounding box center [1380, 607] width 577 height 922
type textarea "**********"
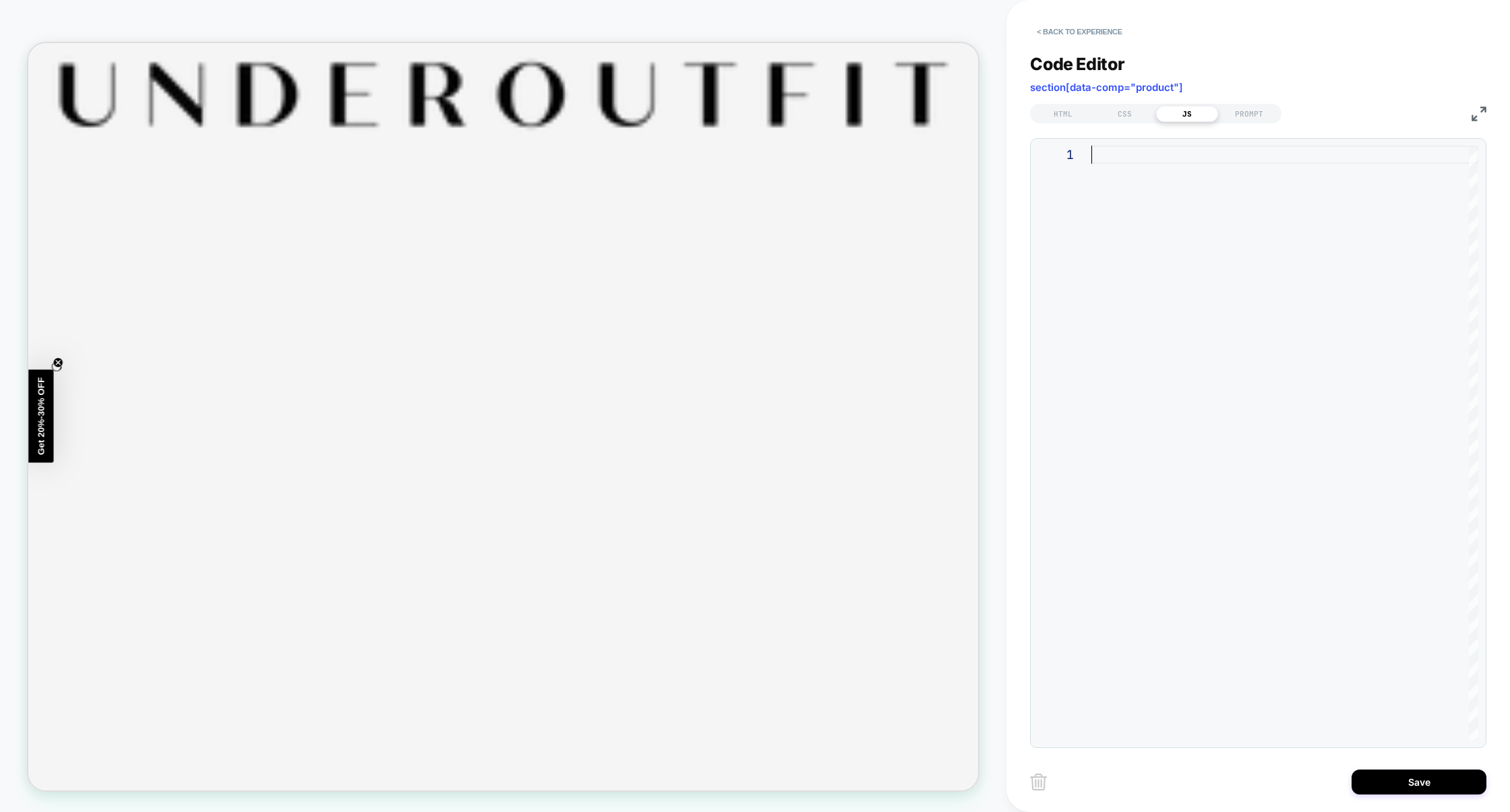
scroll to position [0, 0]
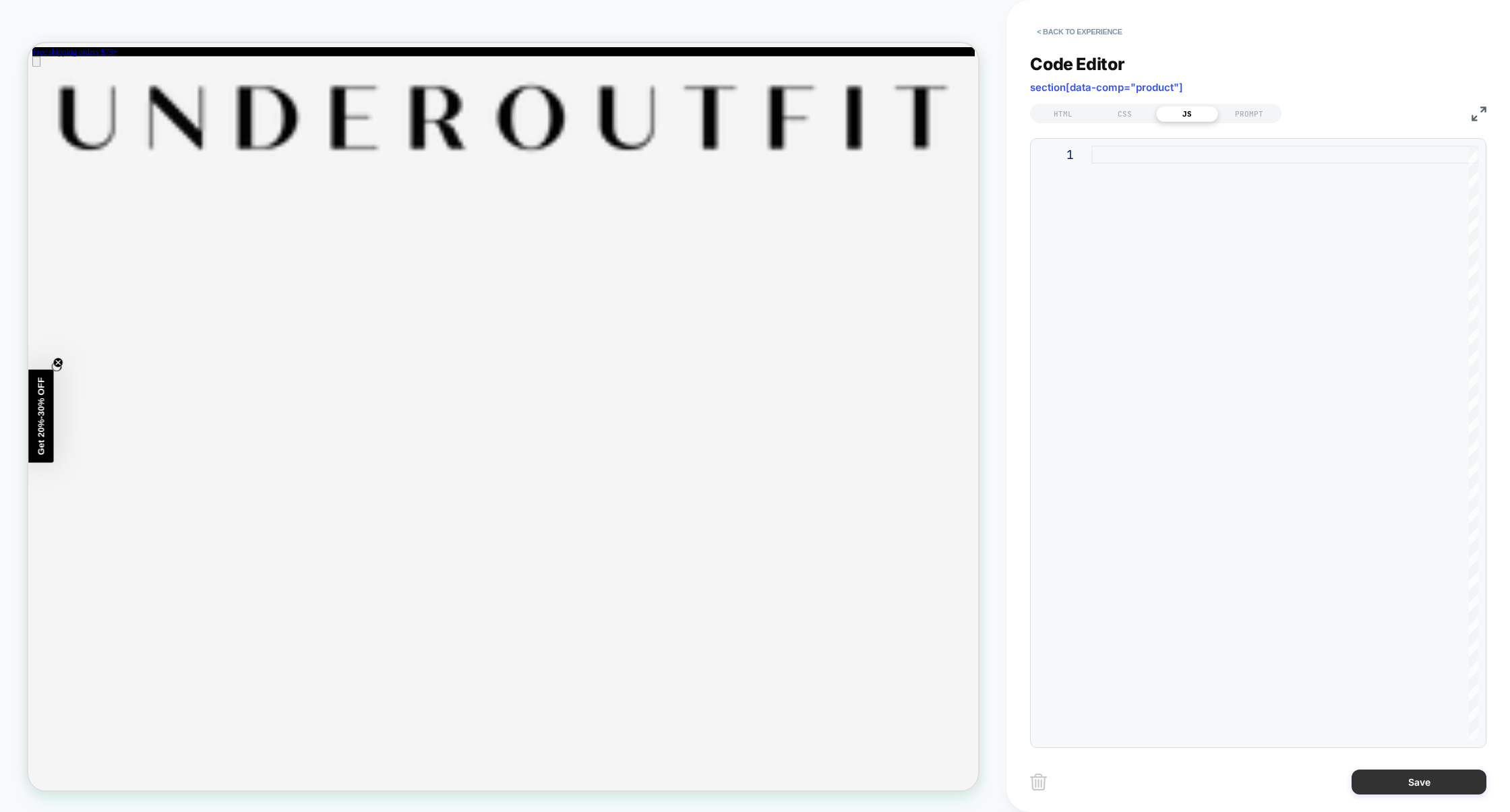
click at [1398, 775] on button "Save" at bounding box center [1419, 782] width 134 height 25
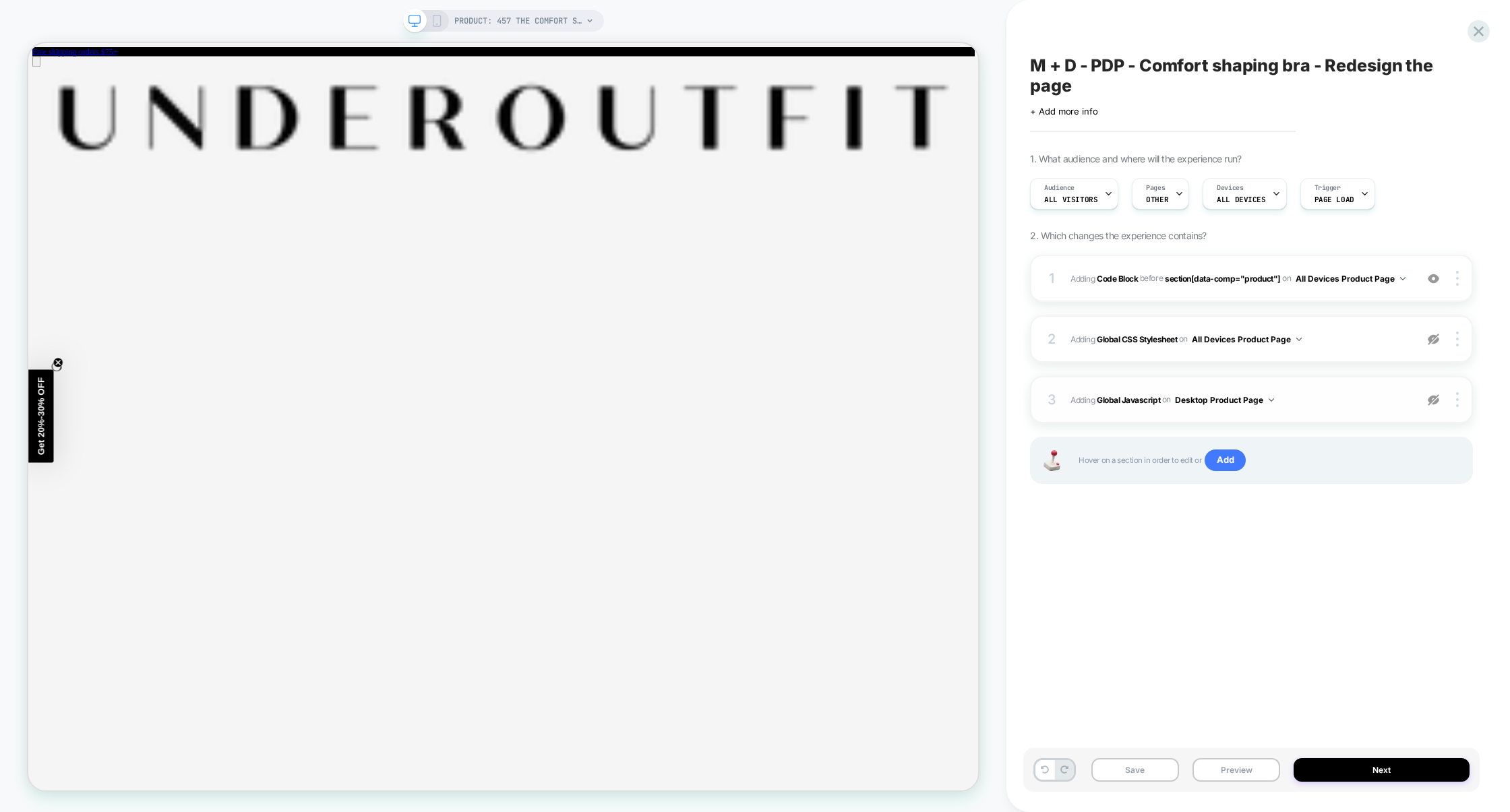
click at [1439, 400] on img at bounding box center [1433, 400] width 11 height 11
click at [1343, 400] on span "Adding Global Javascript on Desktop Product Page" at bounding box center [1239, 400] width 338 height 17
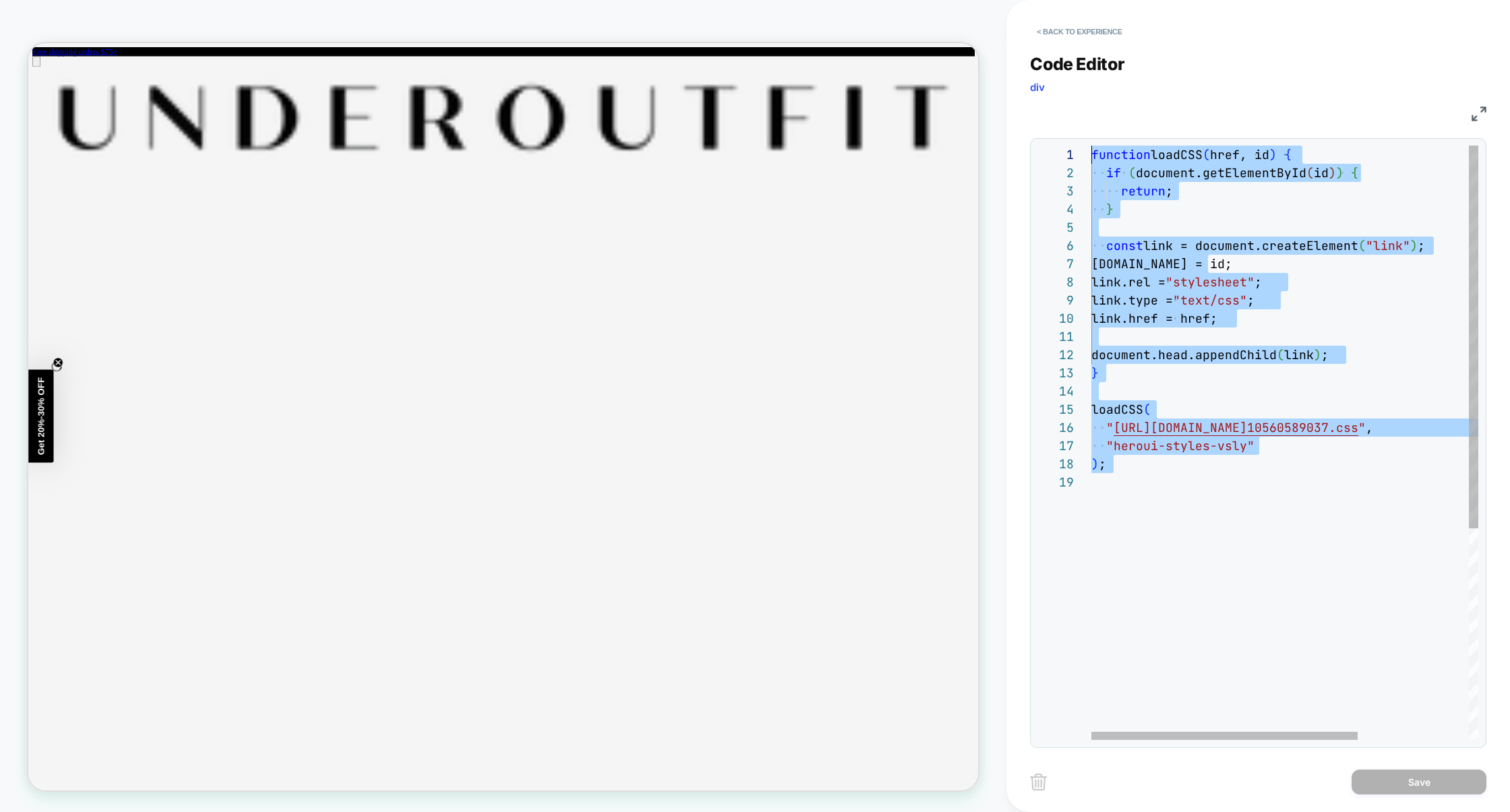
drag, startPoint x: 1201, startPoint y: 500, endPoint x: 962, endPoint y: 20, distance: 536.2
click at [962, 20] on div "**********" at bounding box center [755, 406] width 1510 height 812
type textarea "**"
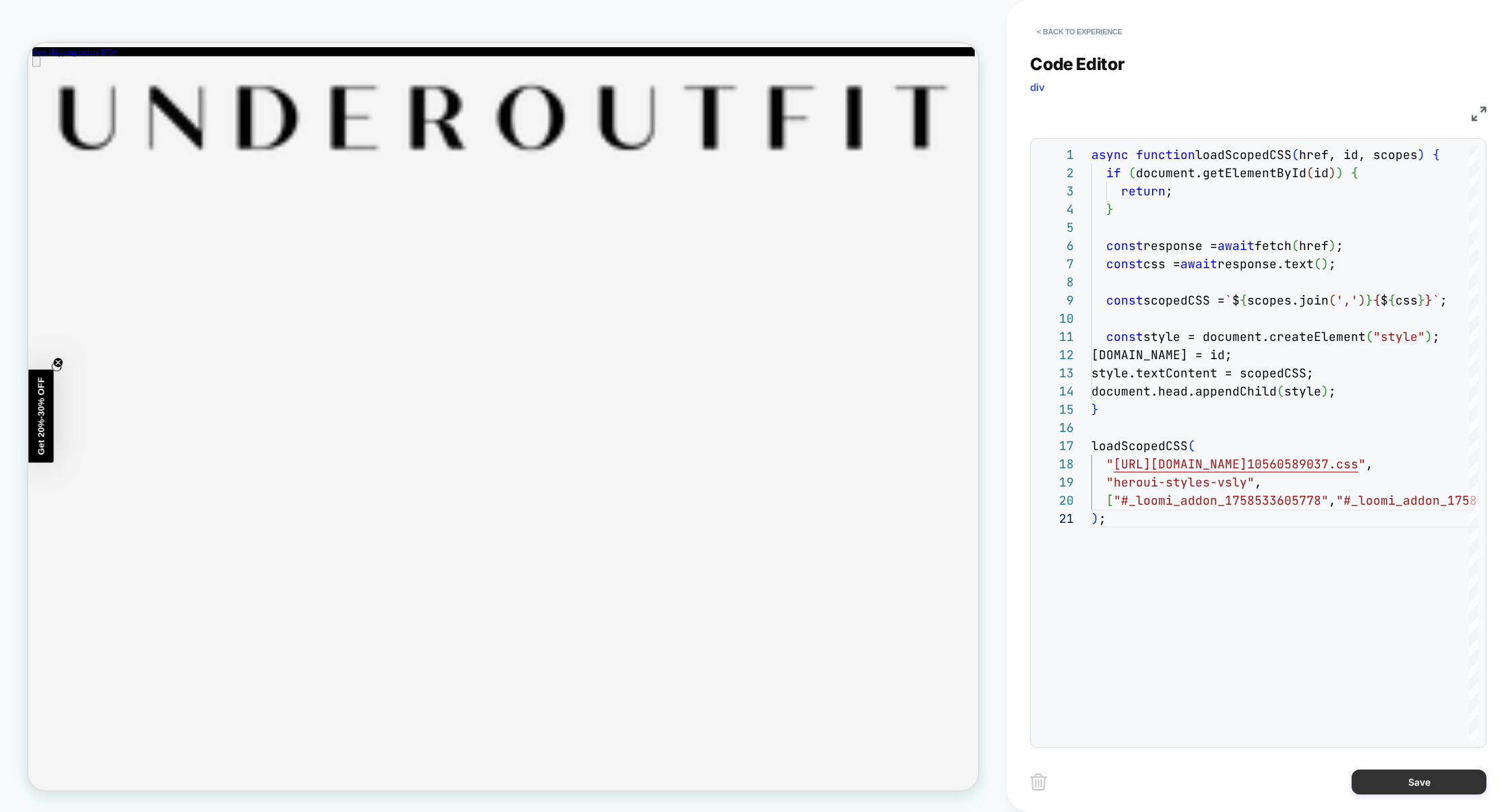
click at [1393, 779] on button "Save" at bounding box center [1419, 782] width 134 height 25
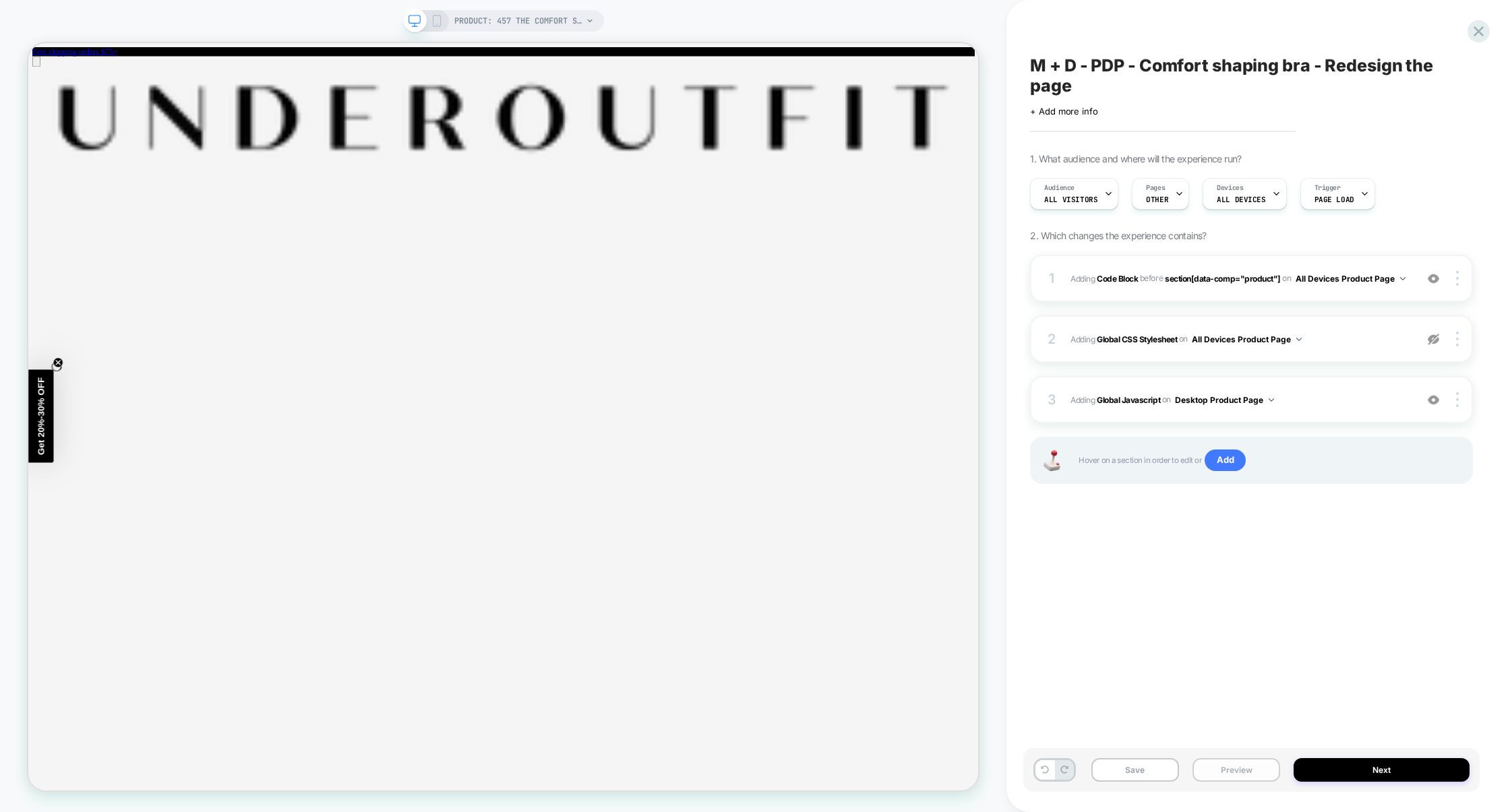
click at [1226, 765] on button "Preview" at bounding box center [1237, 770] width 88 height 24
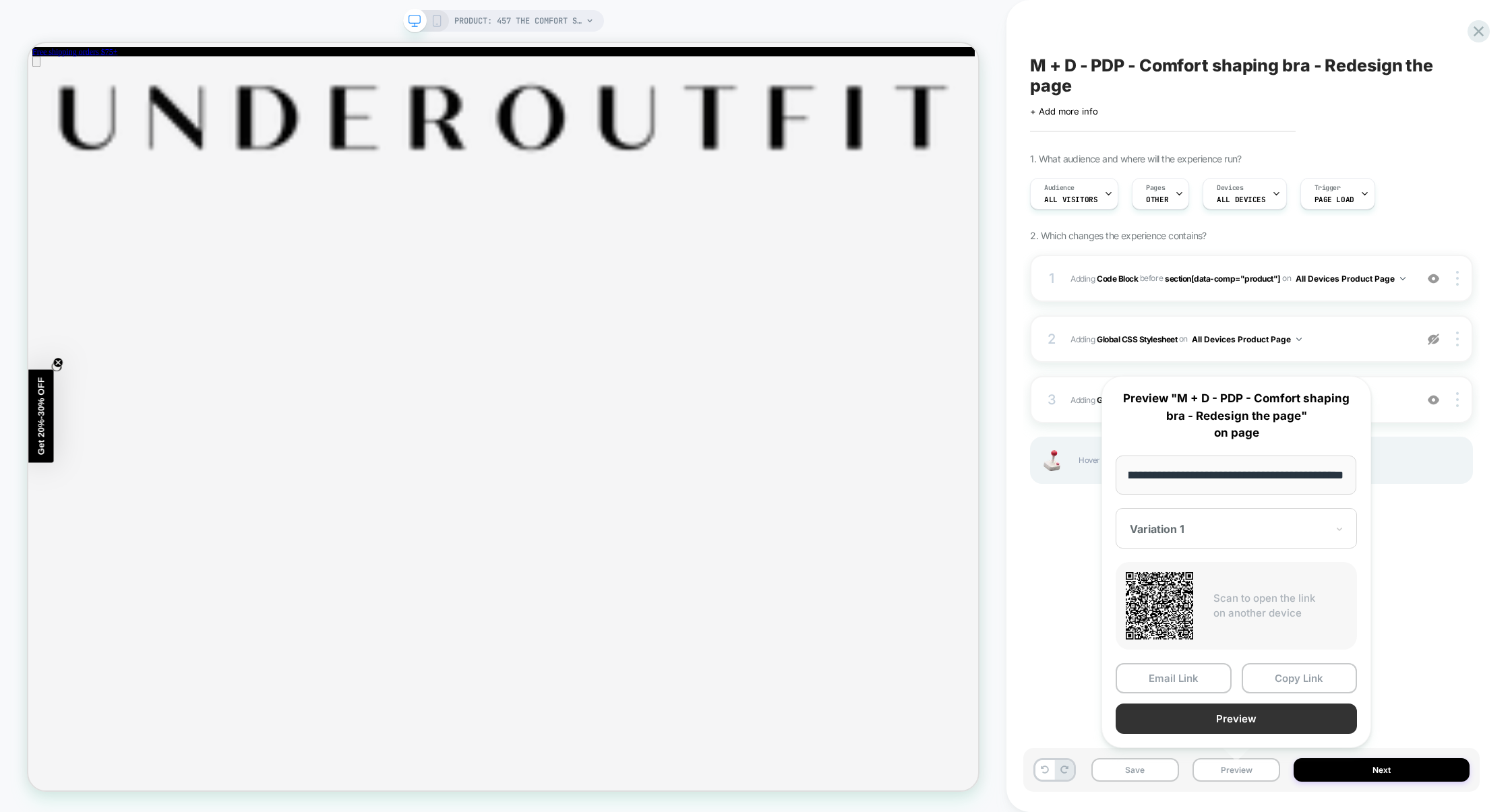
scroll to position [0, 0]
click at [1239, 721] on button "Preview" at bounding box center [1236, 718] width 241 height 30
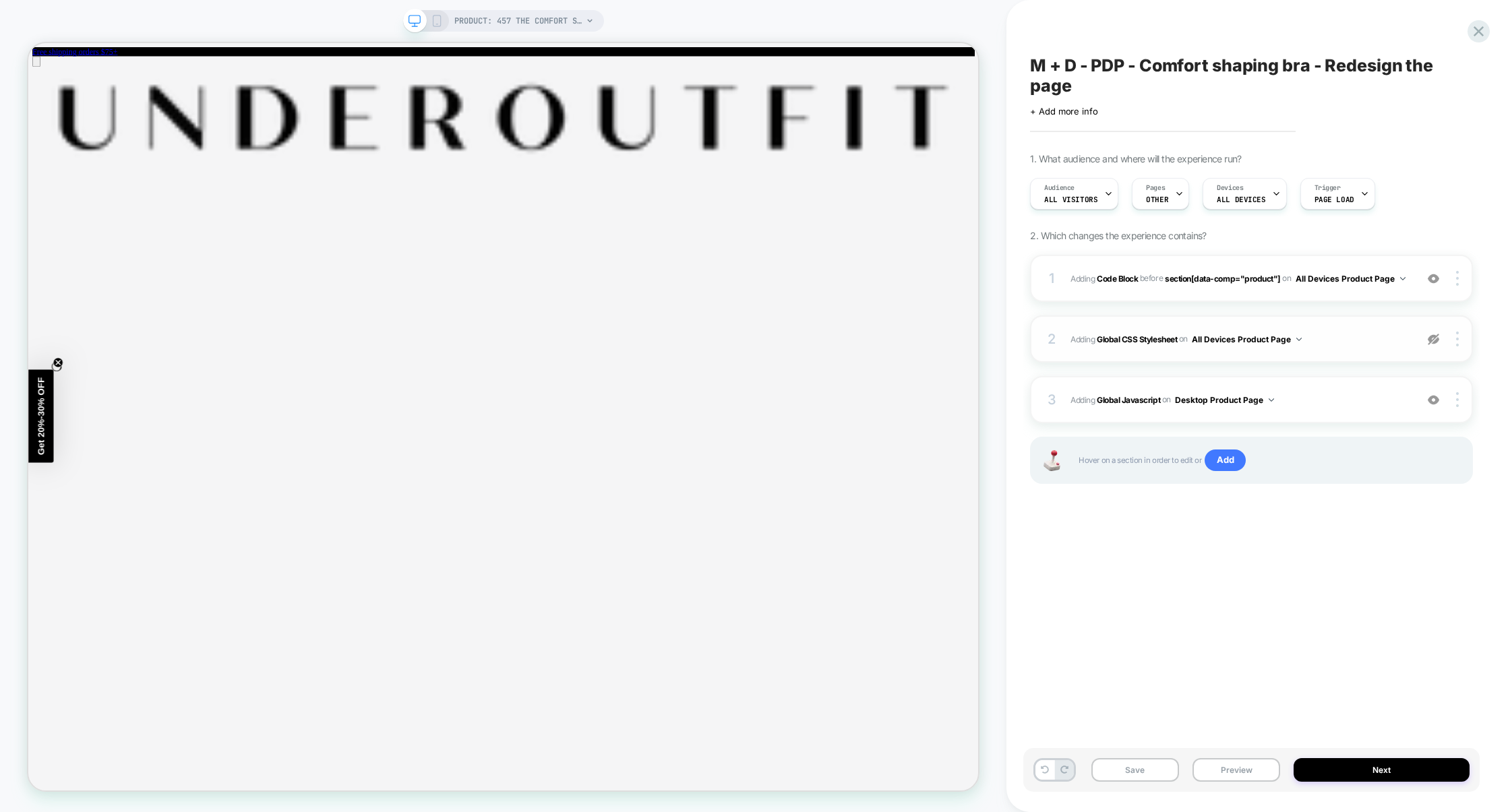
click at [1437, 342] on img at bounding box center [1433, 340] width 11 height 11
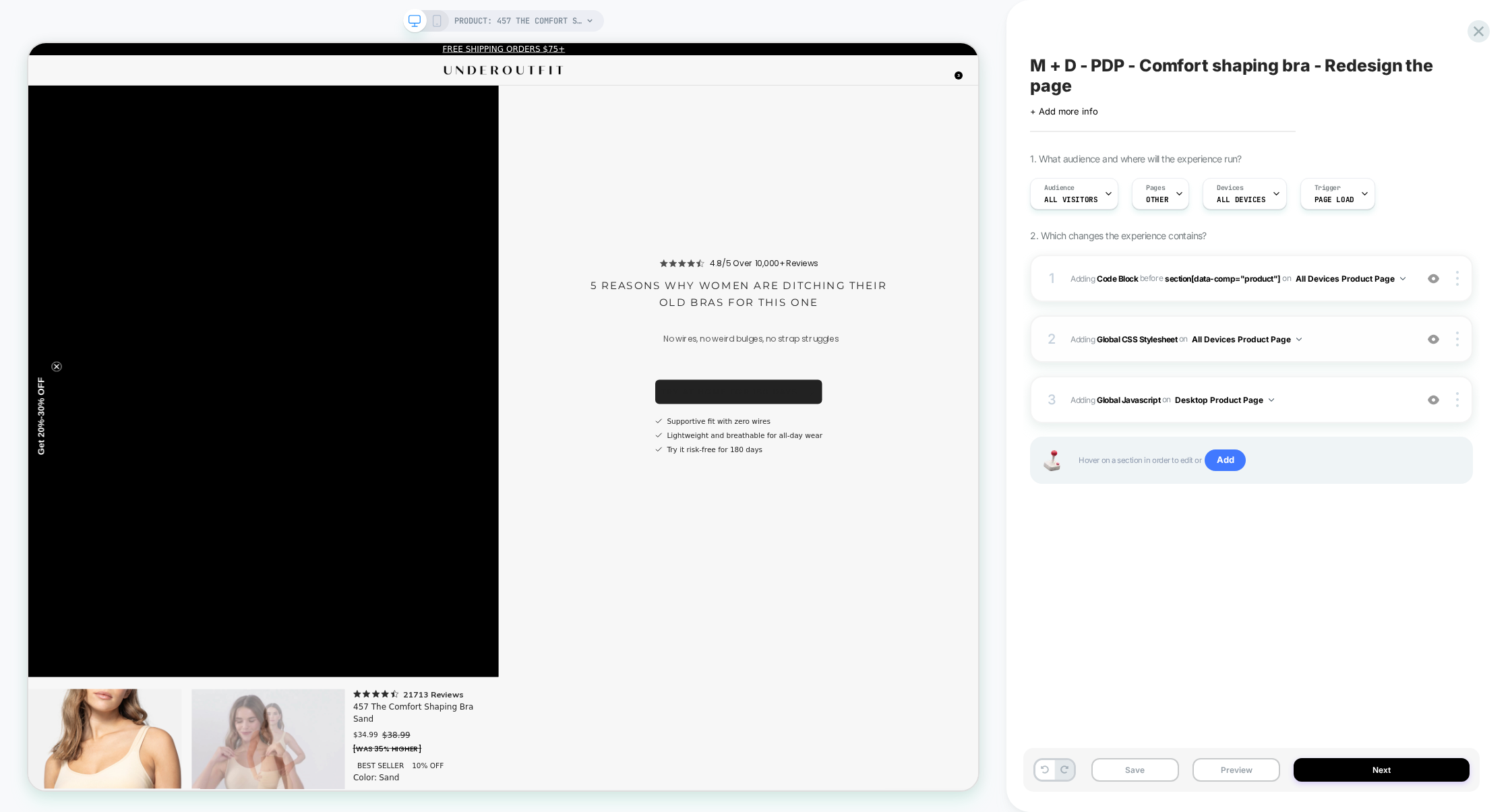
click at [1362, 342] on span "Adding Global CSS Stylesheet on All Devices Product Page" at bounding box center [1239, 339] width 338 height 17
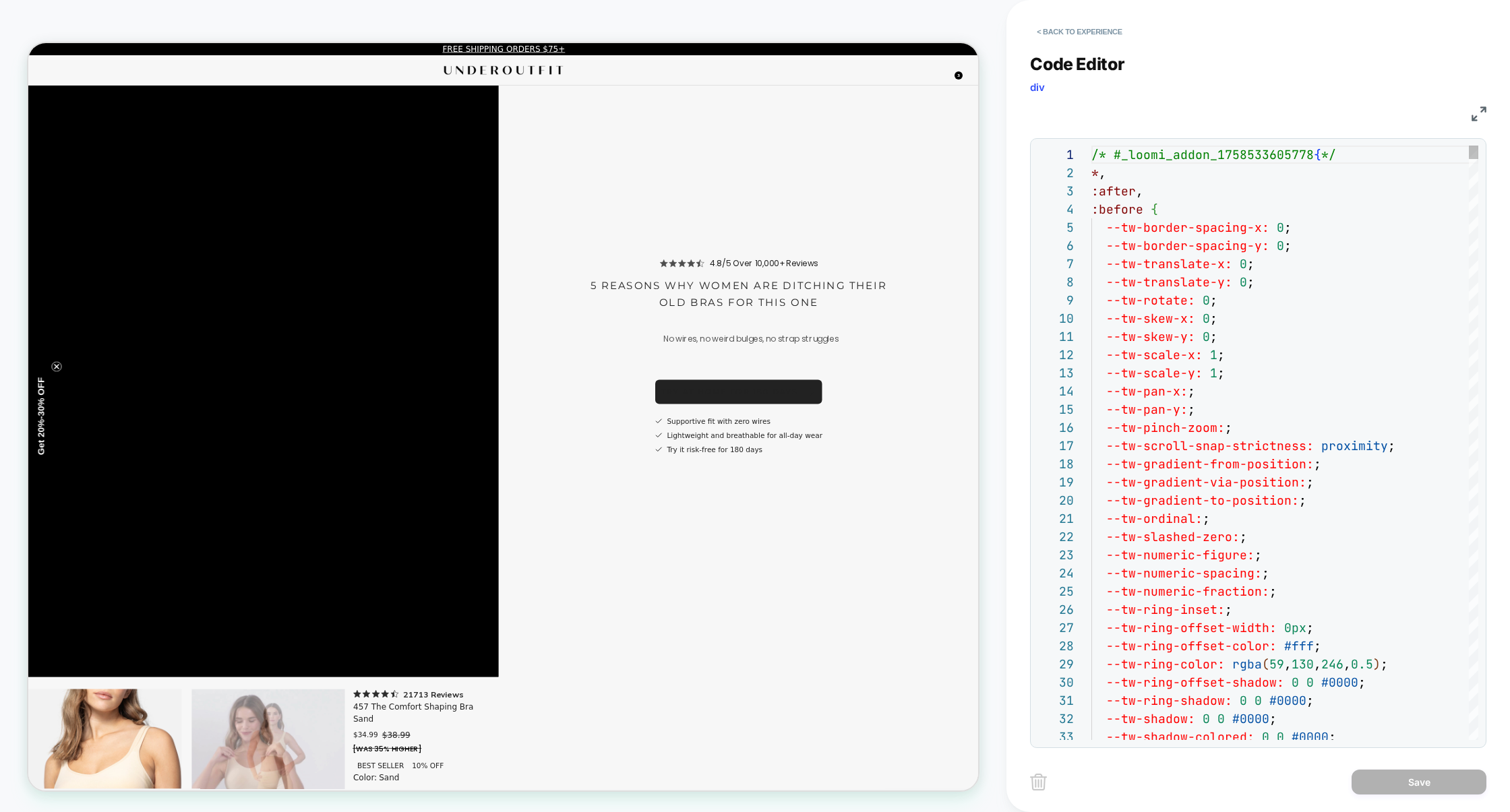
scroll to position [182, 0]
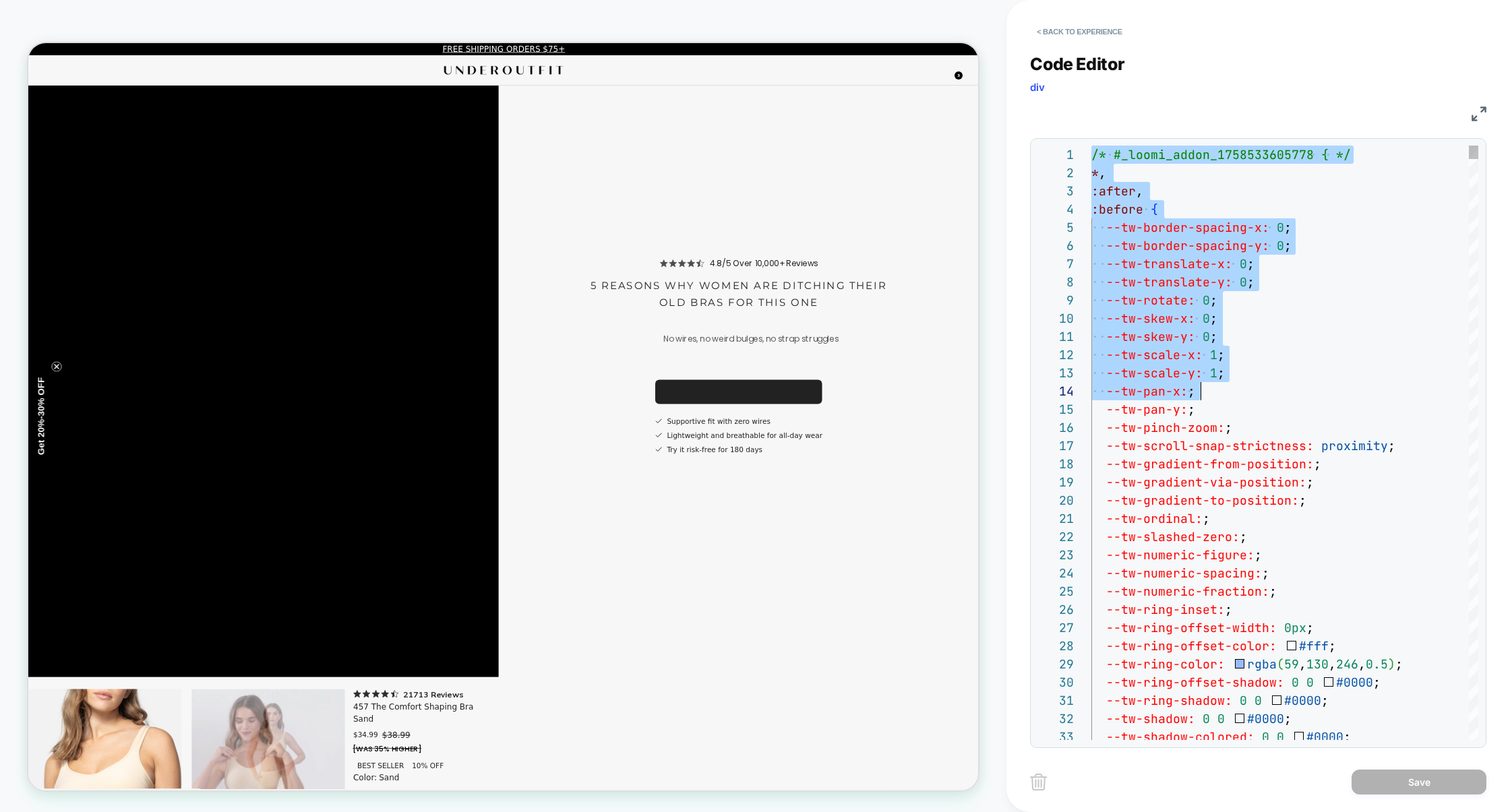
drag, startPoint x: 1092, startPoint y: 155, endPoint x: 1258, endPoint y: 437, distance: 327.2
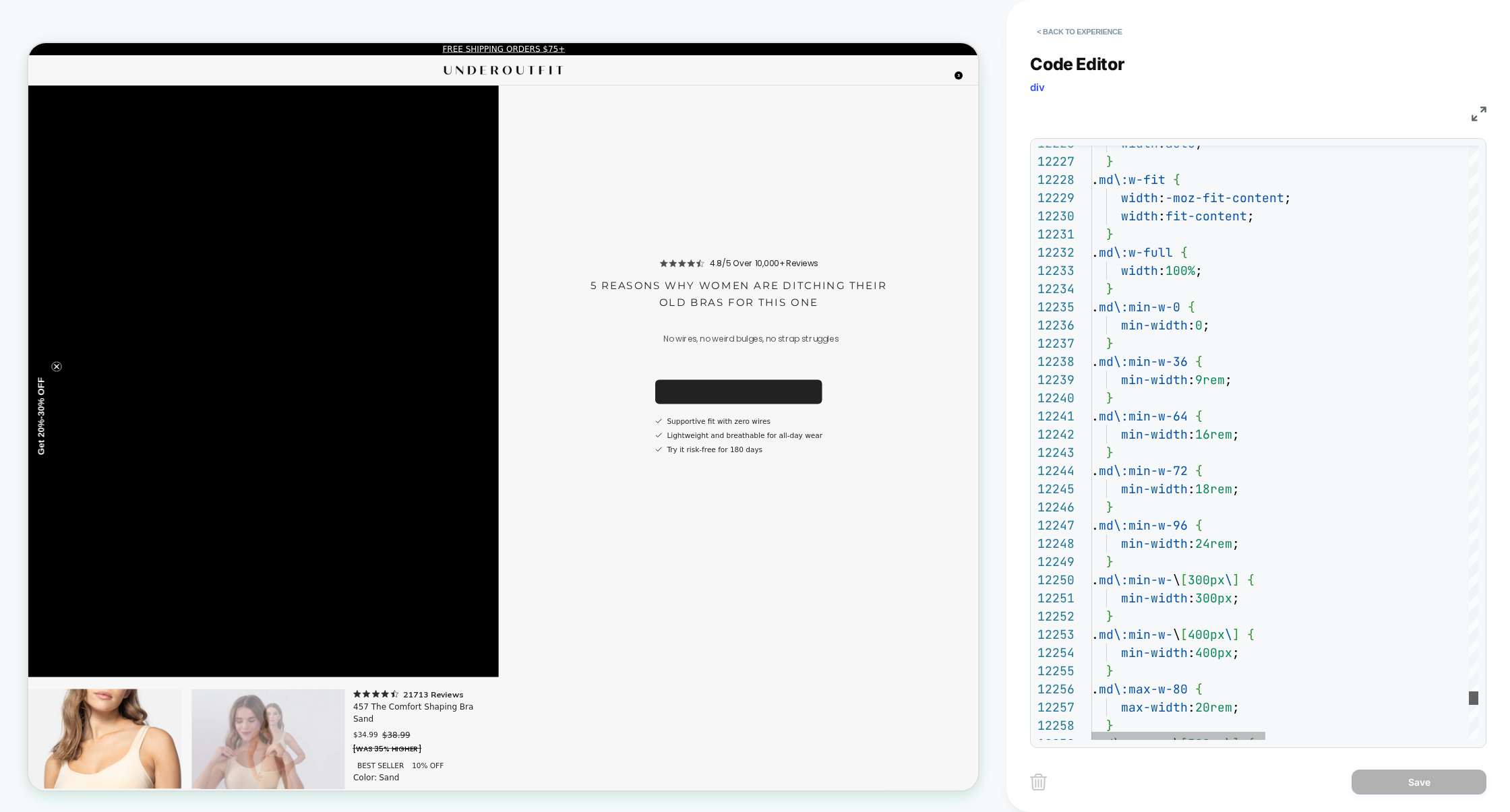
click at [1469, 701] on div at bounding box center [1474, 698] width 10 height 14
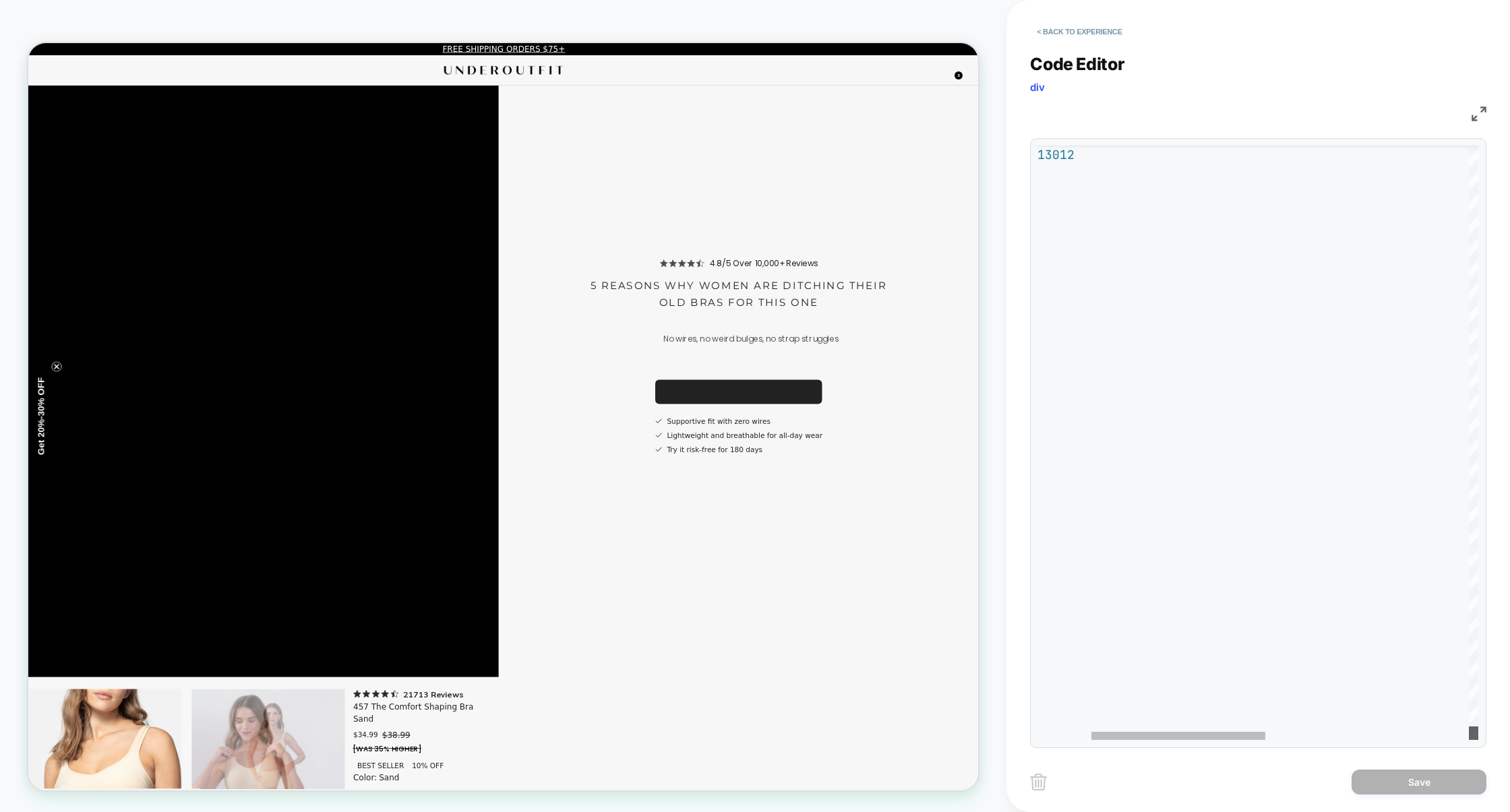
click at [1471, 740] on div at bounding box center [1474, 733] width 10 height 14
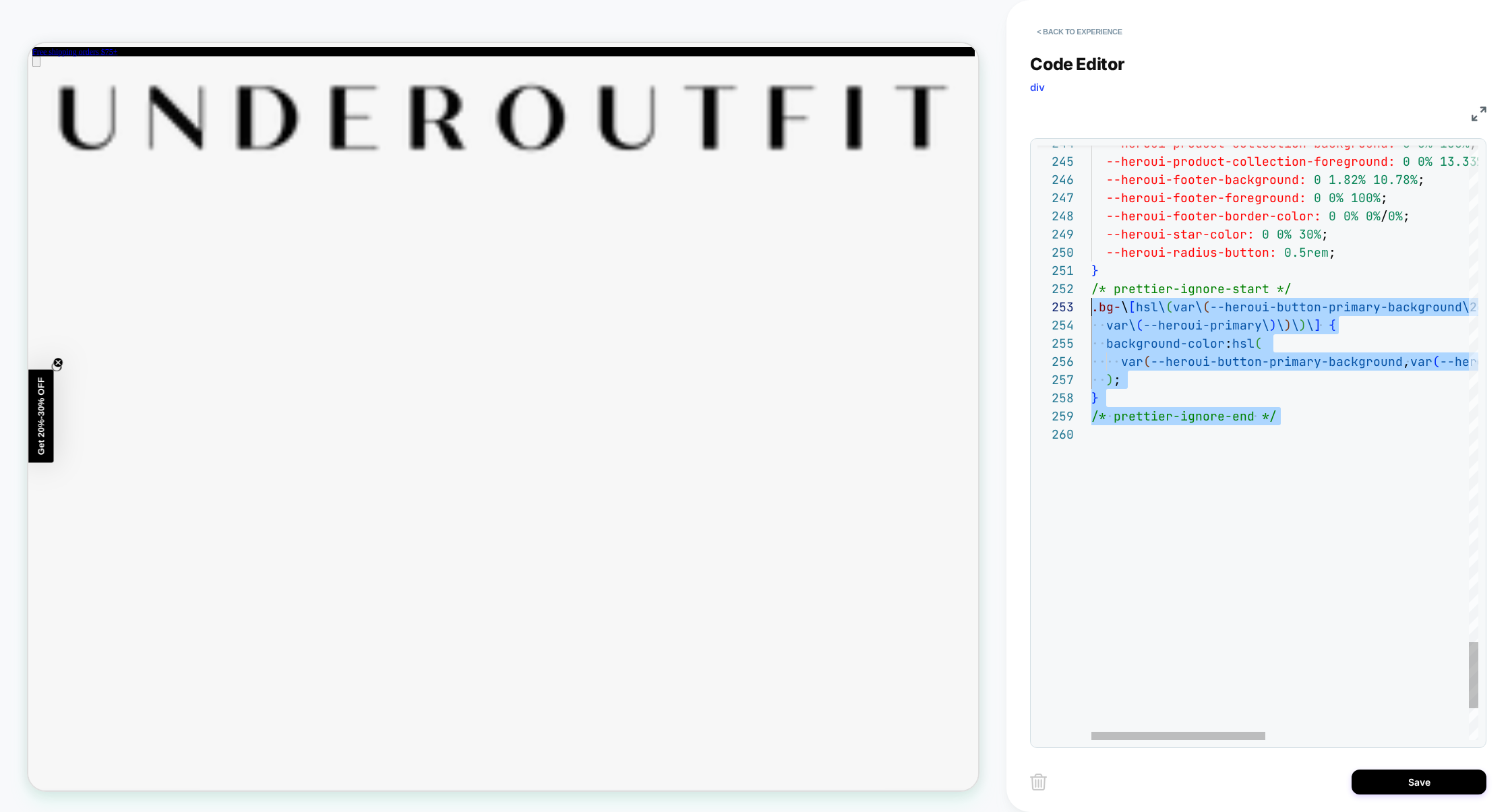
scroll to position [18, 0]
drag, startPoint x: 1310, startPoint y: 456, endPoint x: 1068, endPoint y: 292, distance: 292.3
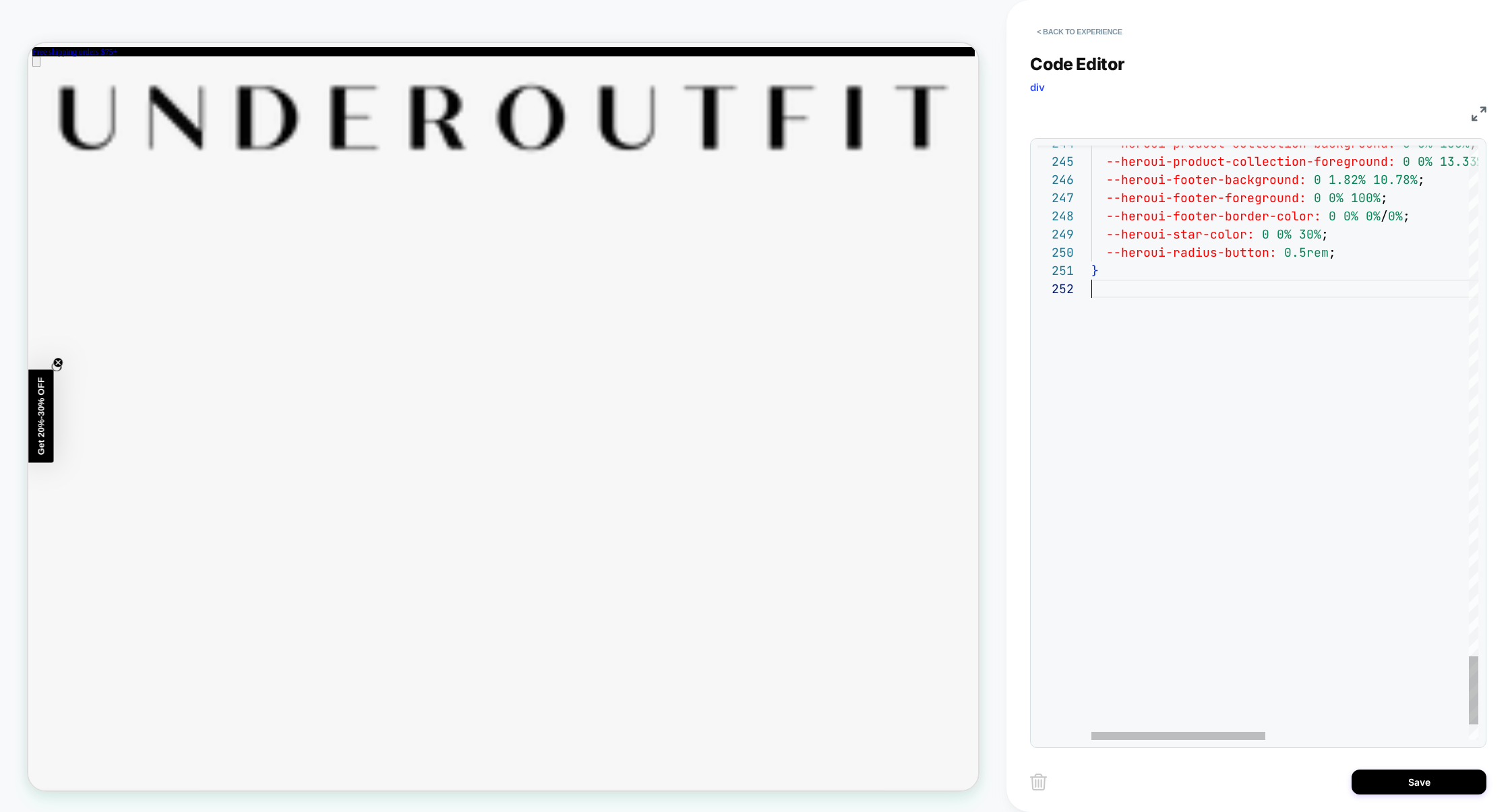
type textarea "*"
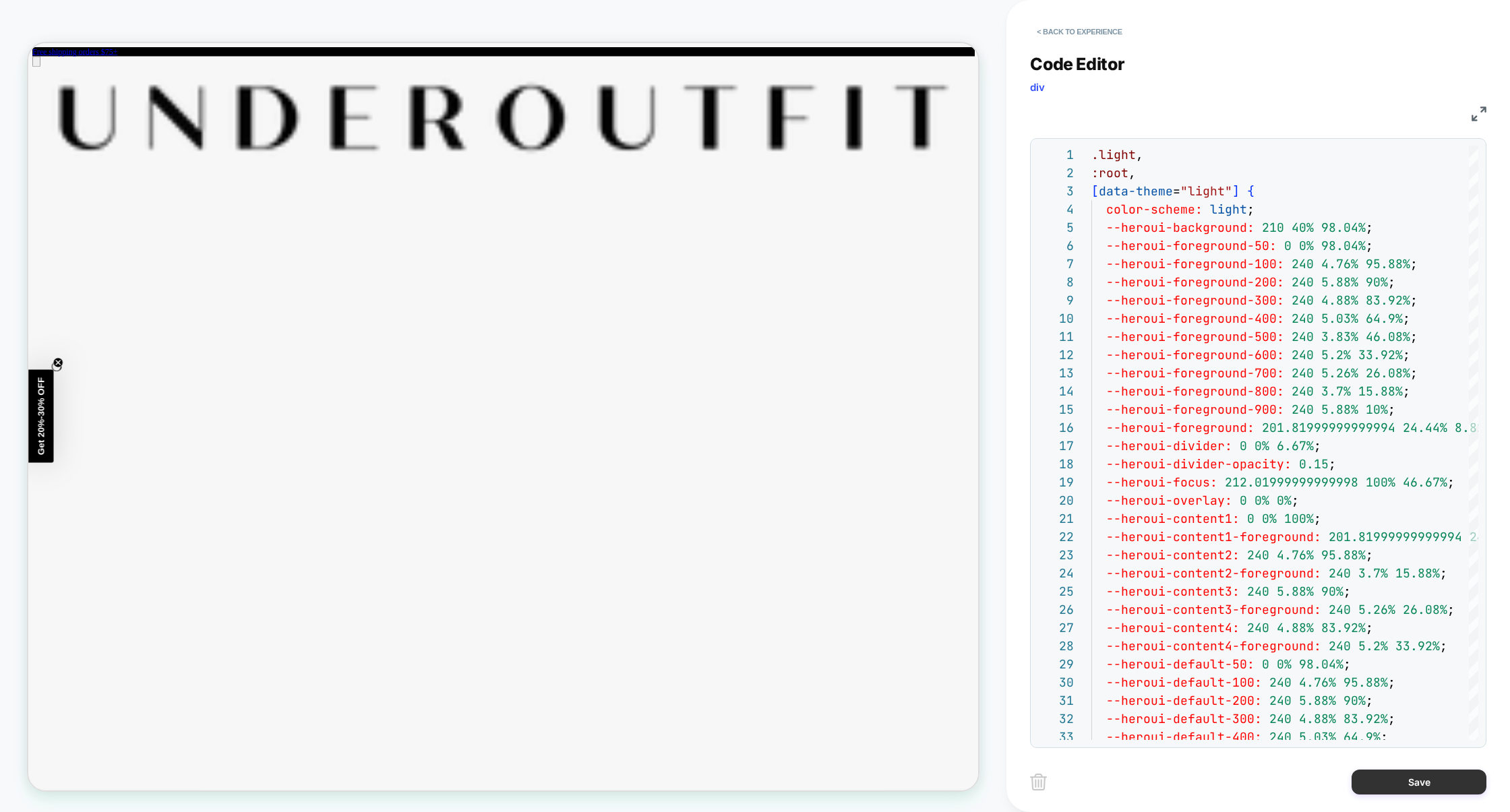
click at [1409, 787] on button "Save" at bounding box center [1419, 782] width 134 height 25
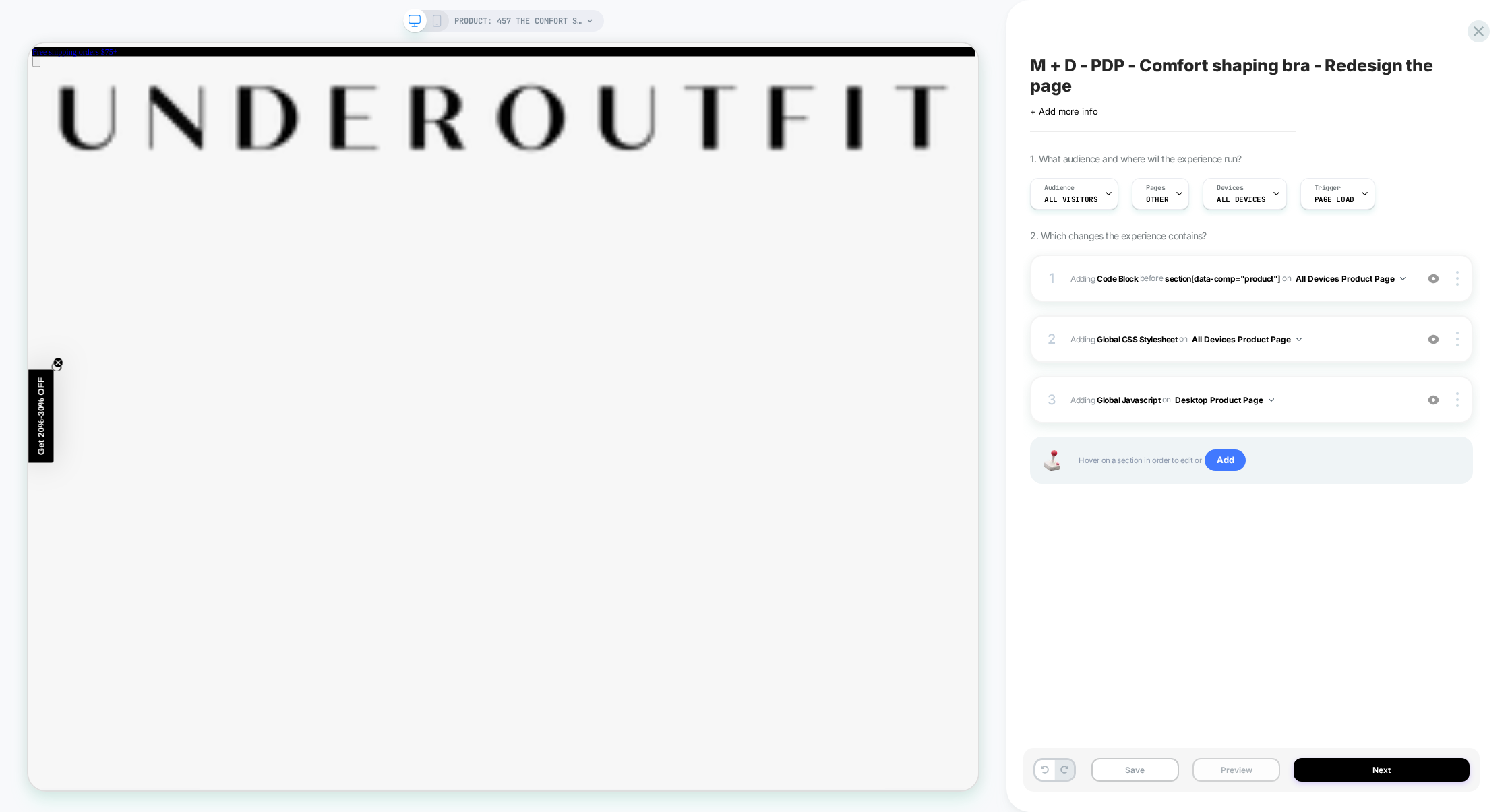
click at [1234, 778] on button "Preview" at bounding box center [1237, 770] width 88 height 24
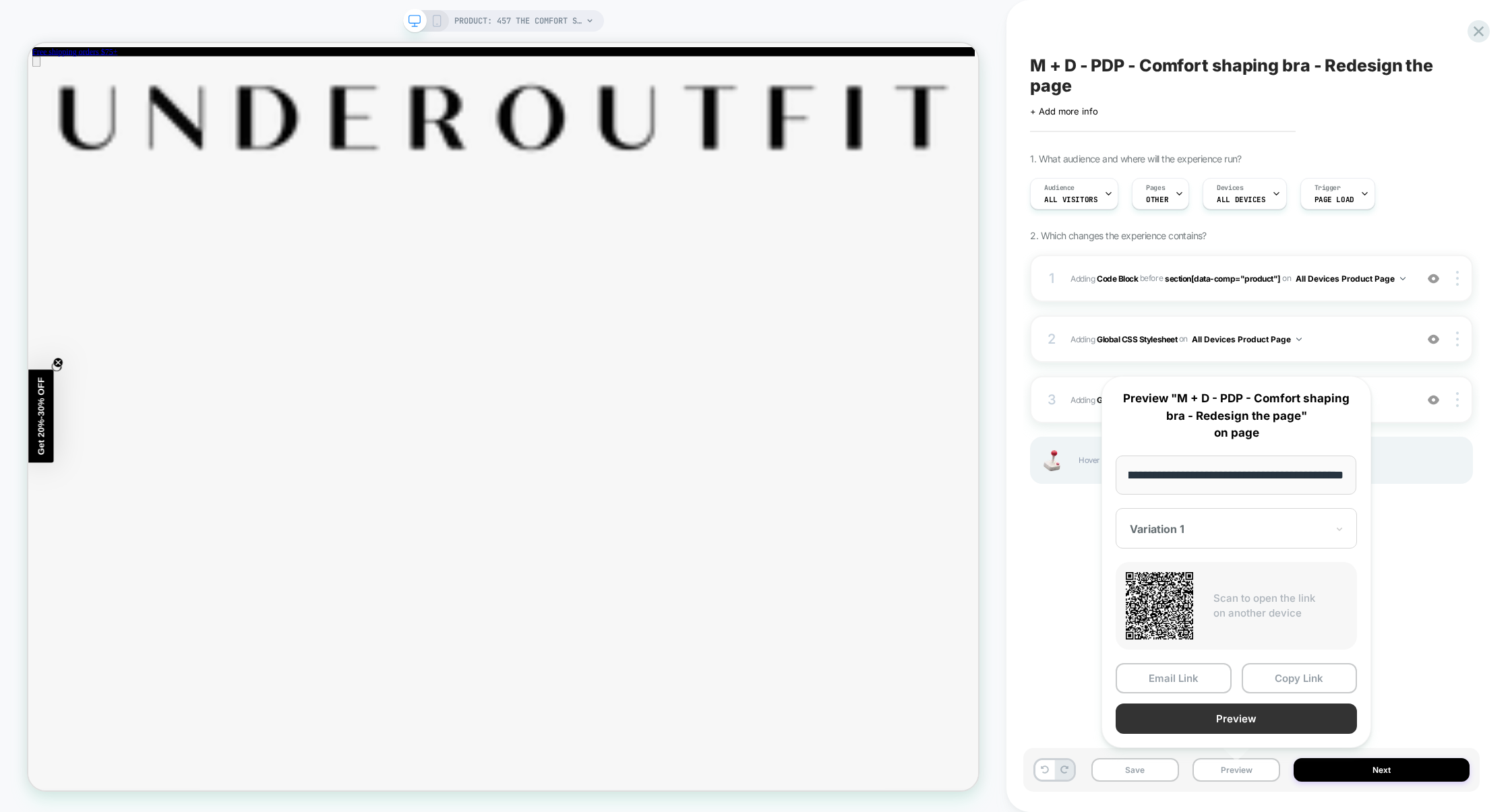
scroll to position [0, 0]
click at [1255, 727] on button "Preview" at bounding box center [1236, 718] width 241 height 30
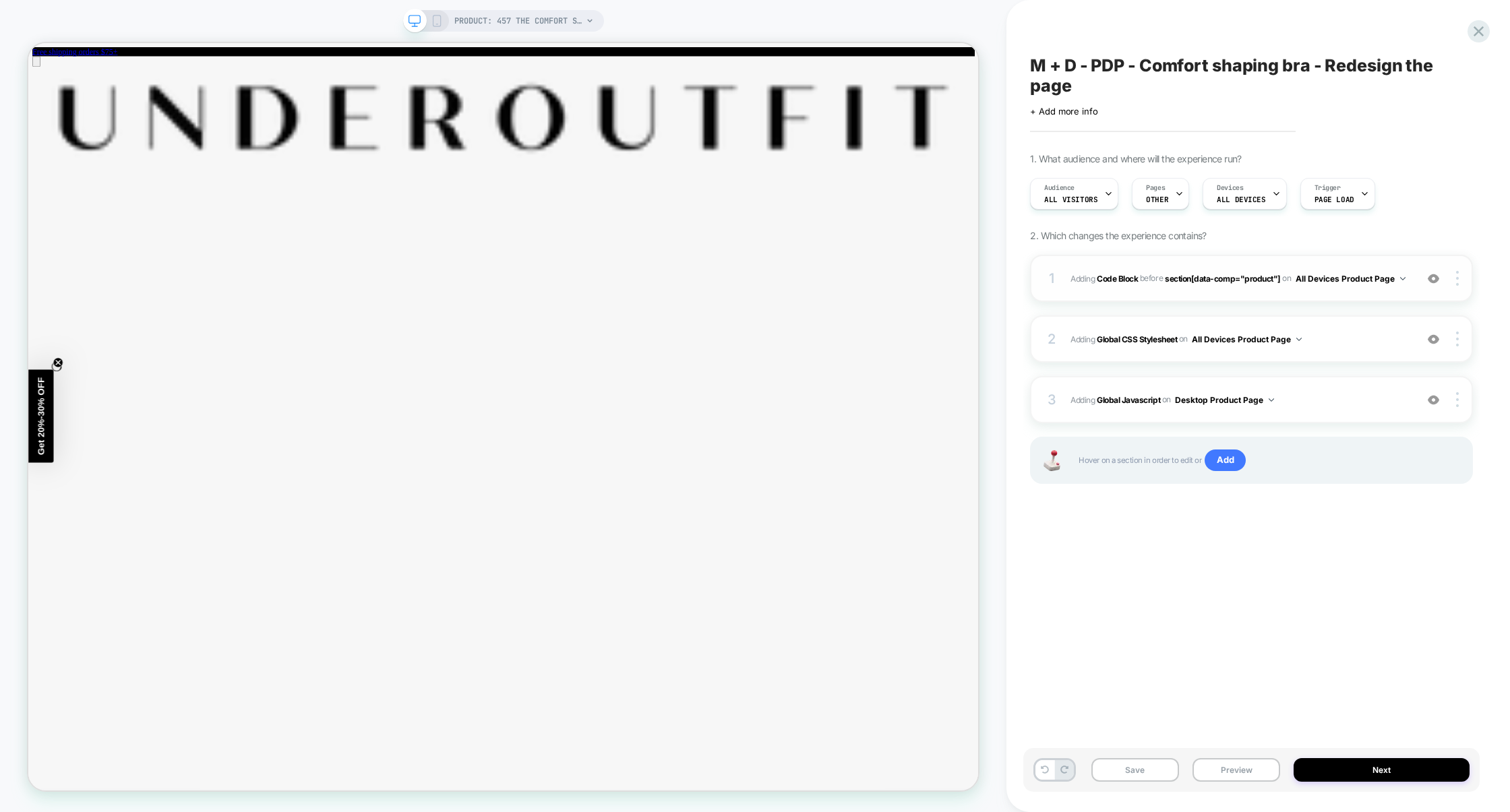
click at [1256, 297] on div "1 Adding Code Block BEFORE section[data-comp="product"] section[data-comp="prod…" at bounding box center [1252, 279] width 443 height 47
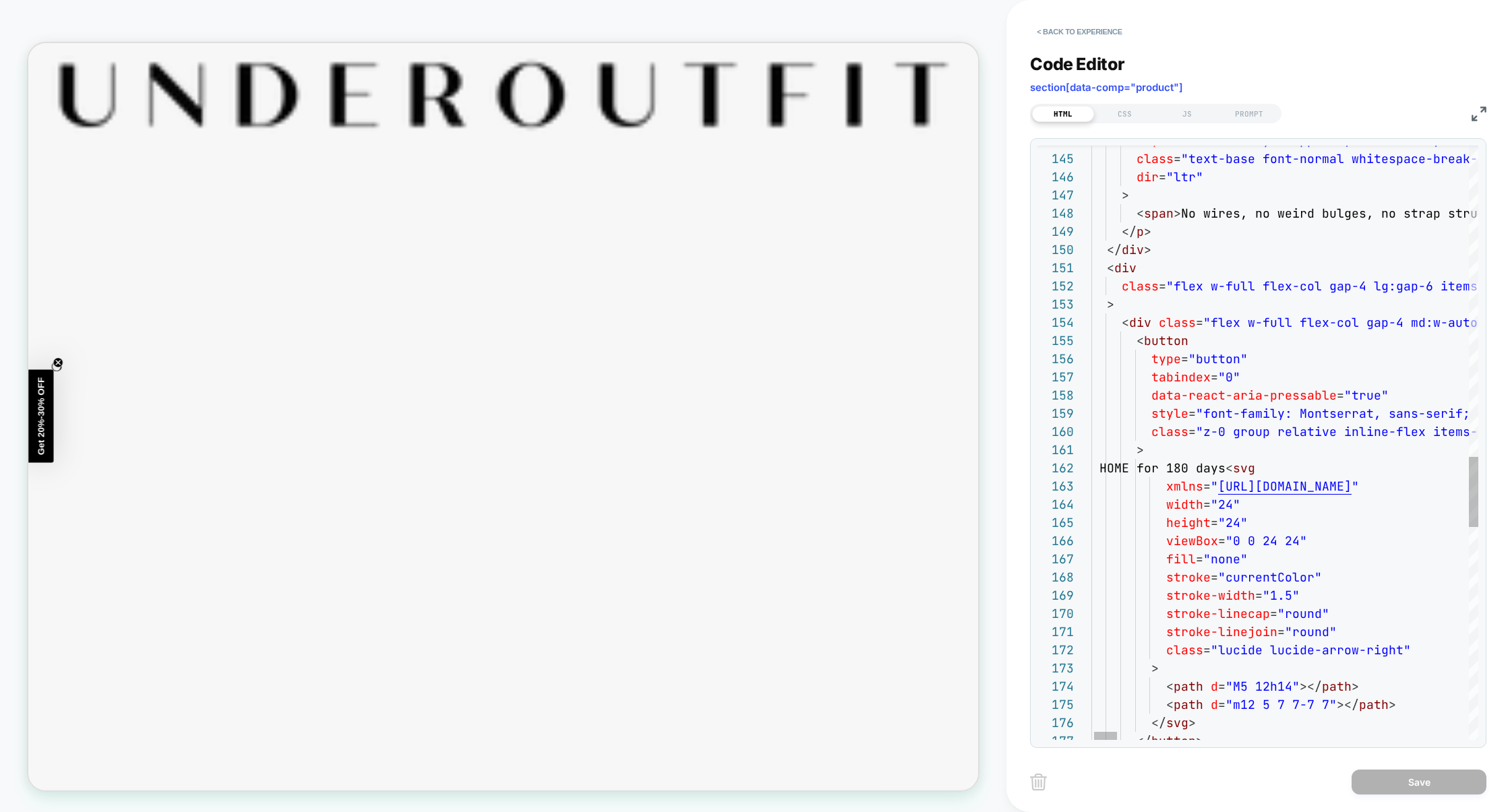
scroll to position [72, 139]
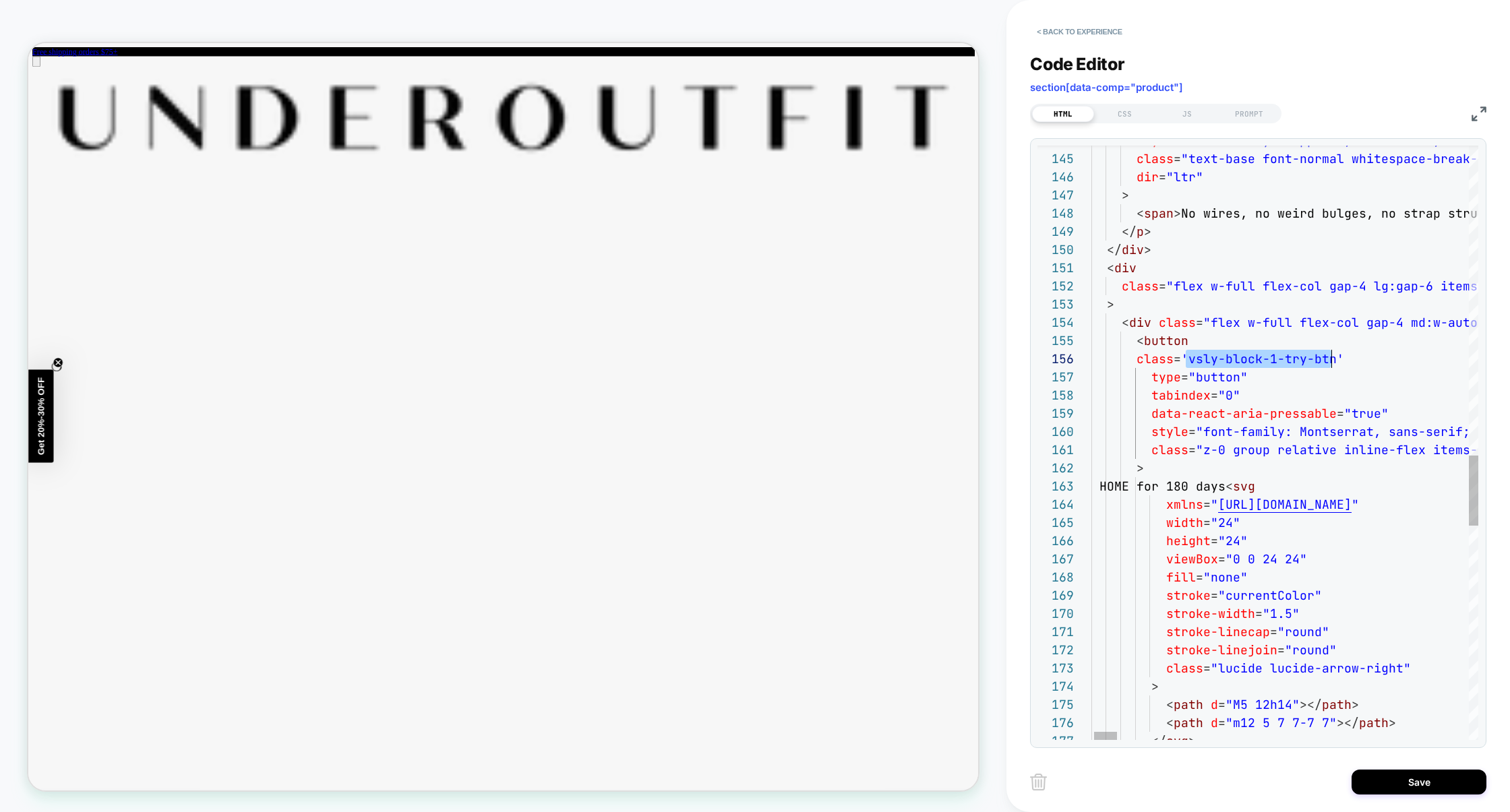
scroll to position [90, 284]
drag, startPoint x: 1186, startPoint y: 361, endPoint x: 1330, endPoint y: 361, distance: 144.0
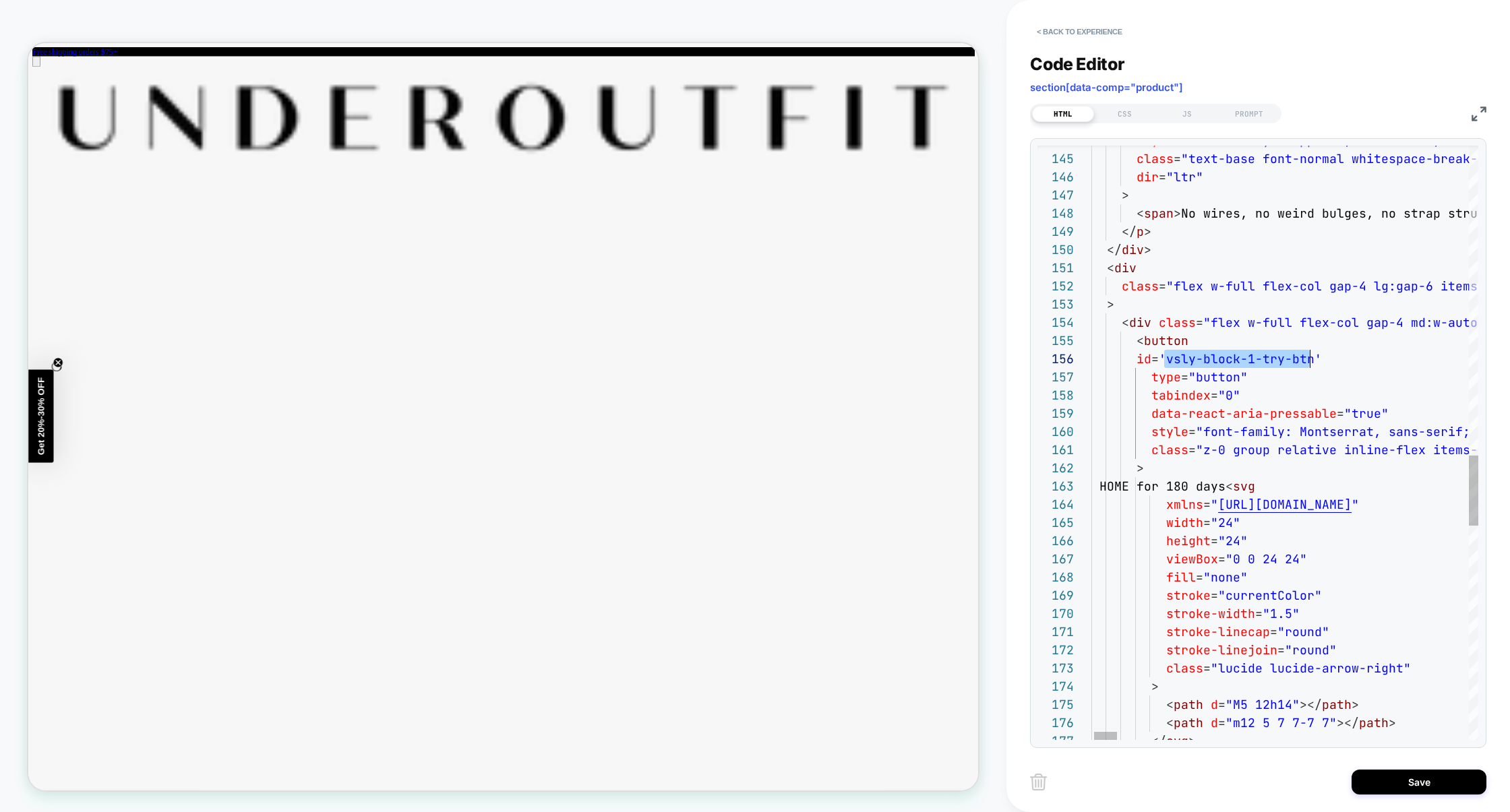
scroll to position [90, 262]
drag, startPoint x: 1167, startPoint y: 358, endPoint x: 1309, endPoint y: 358, distance: 142.0
type textarea "**********"
click at [1123, 112] on div "CSS" at bounding box center [1125, 114] width 62 height 16
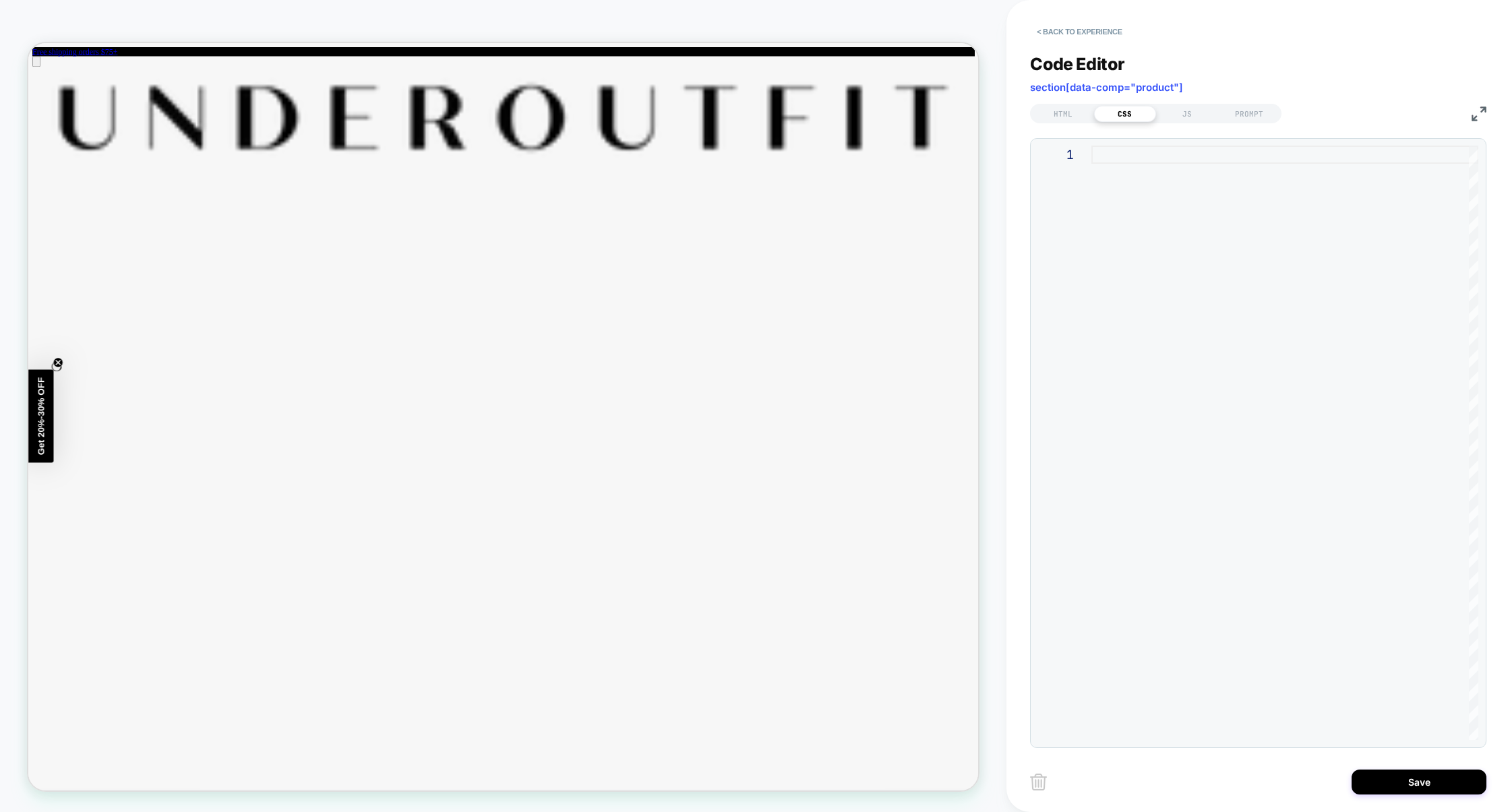
click at [1151, 208] on div at bounding box center [1285, 443] width 387 height 595
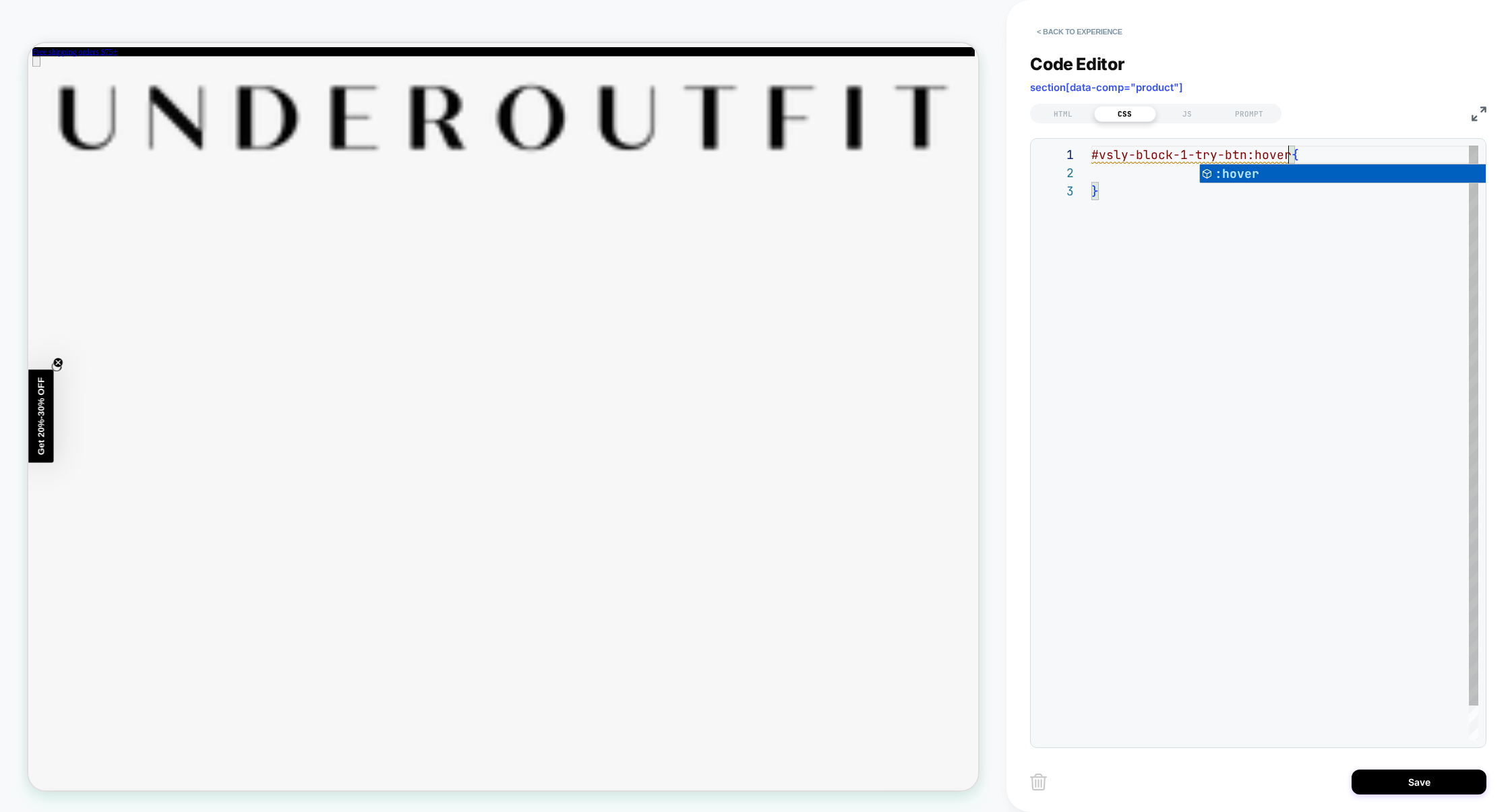
scroll to position [18, 0]
click at [1098, 173] on div "#vsly-block-1-try-btn:hover { }" at bounding box center [1285, 461] width 387 height 630
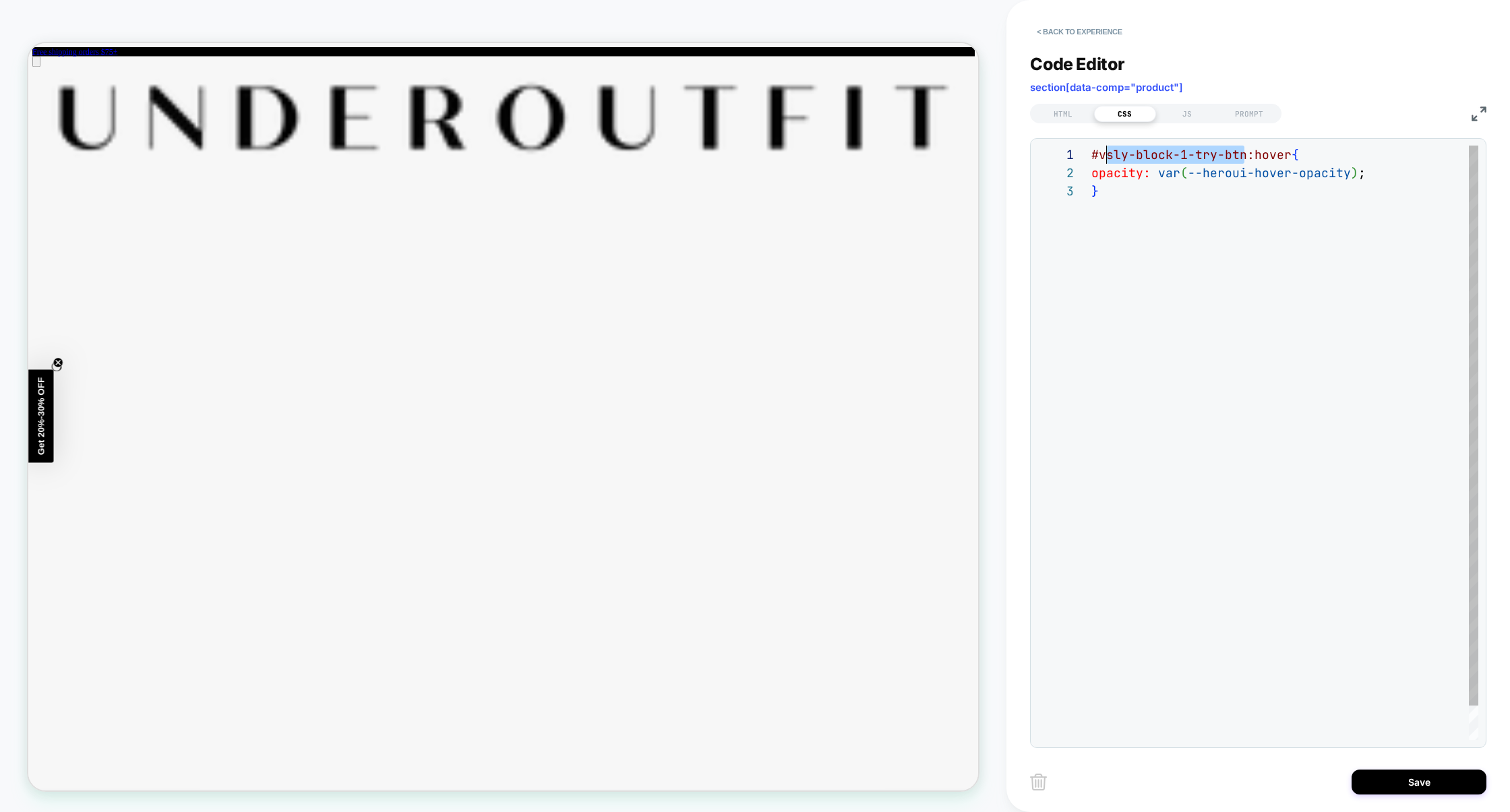
scroll to position [0, 7]
drag, startPoint x: 1245, startPoint y: 156, endPoint x: 1103, endPoint y: 158, distance: 142.0
click at [1103, 158] on div "#vsly-block-1-try-btn:hover { opacity: var ( --heroui-hover-opacity ) ; }" at bounding box center [1285, 461] width 387 height 630
type textarea "**********"
click at [1177, 114] on div "JS" at bounding box center [1187, 114] width 62 height 16
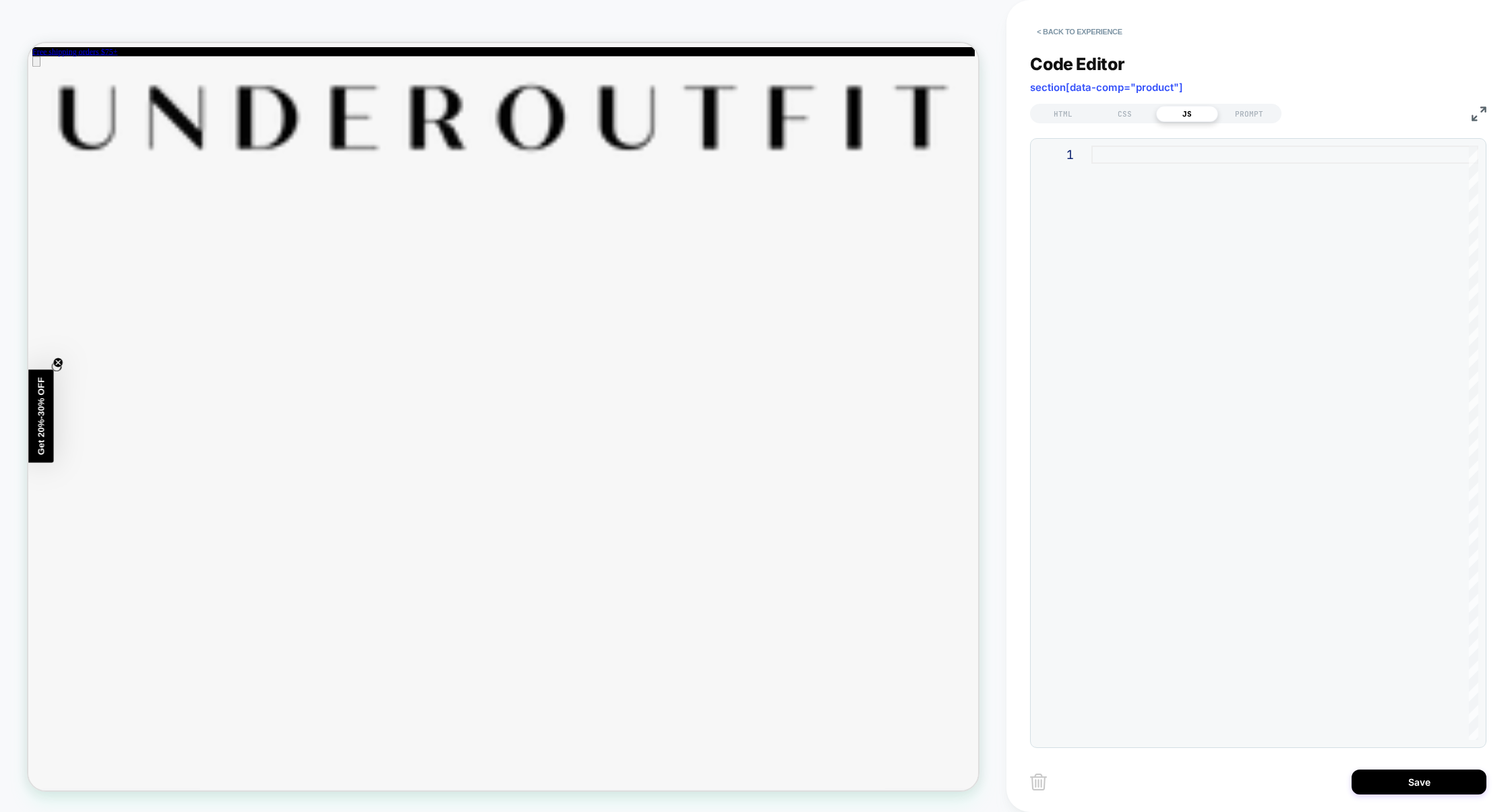
click at [1158, 257] on div at bounding box center [1285, 443] width 387 height 595
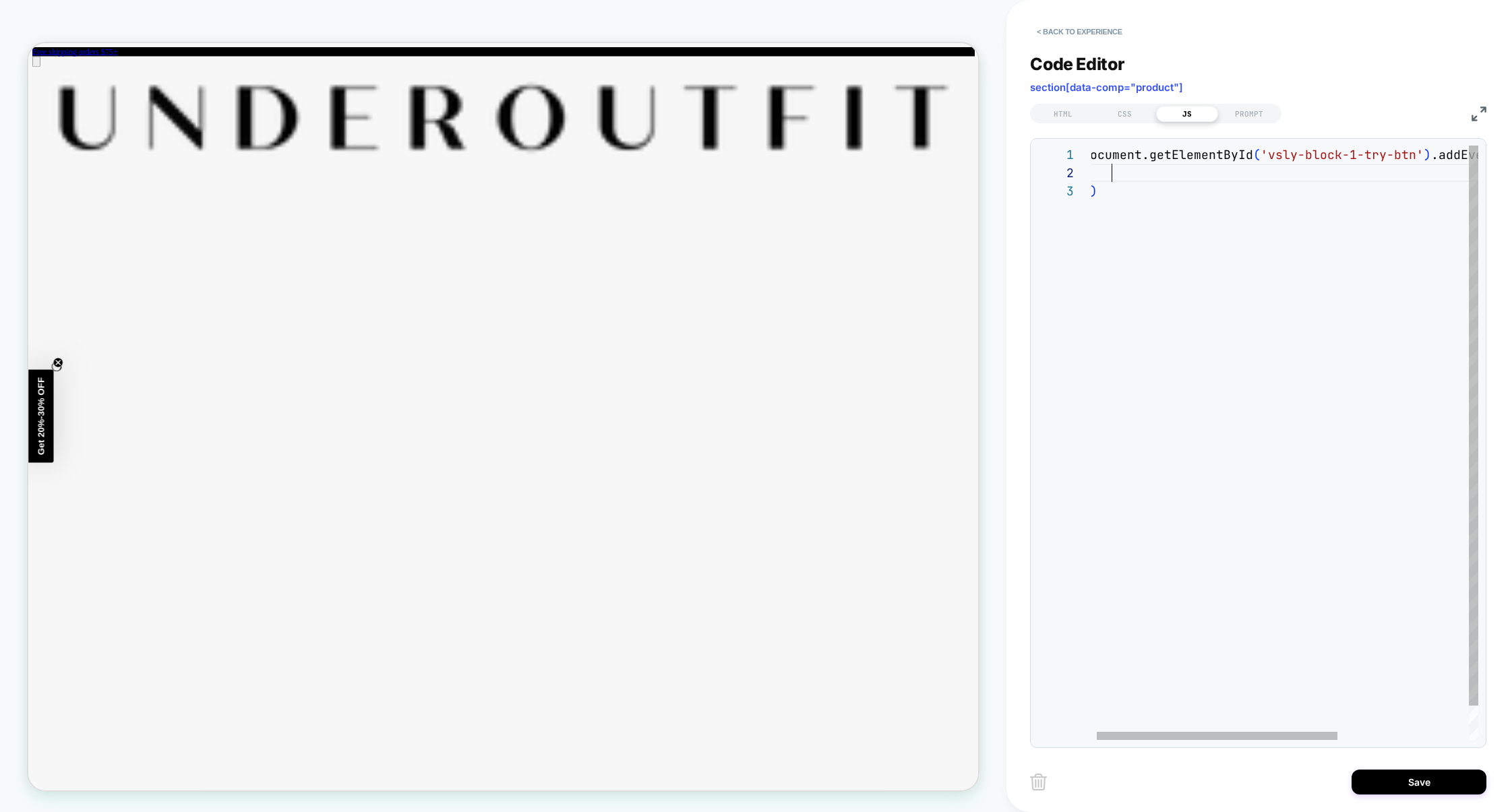
scroll to position [18, 29]
click at [1477, 115] on img at bounding box center [1479, 114] width 15 height 15
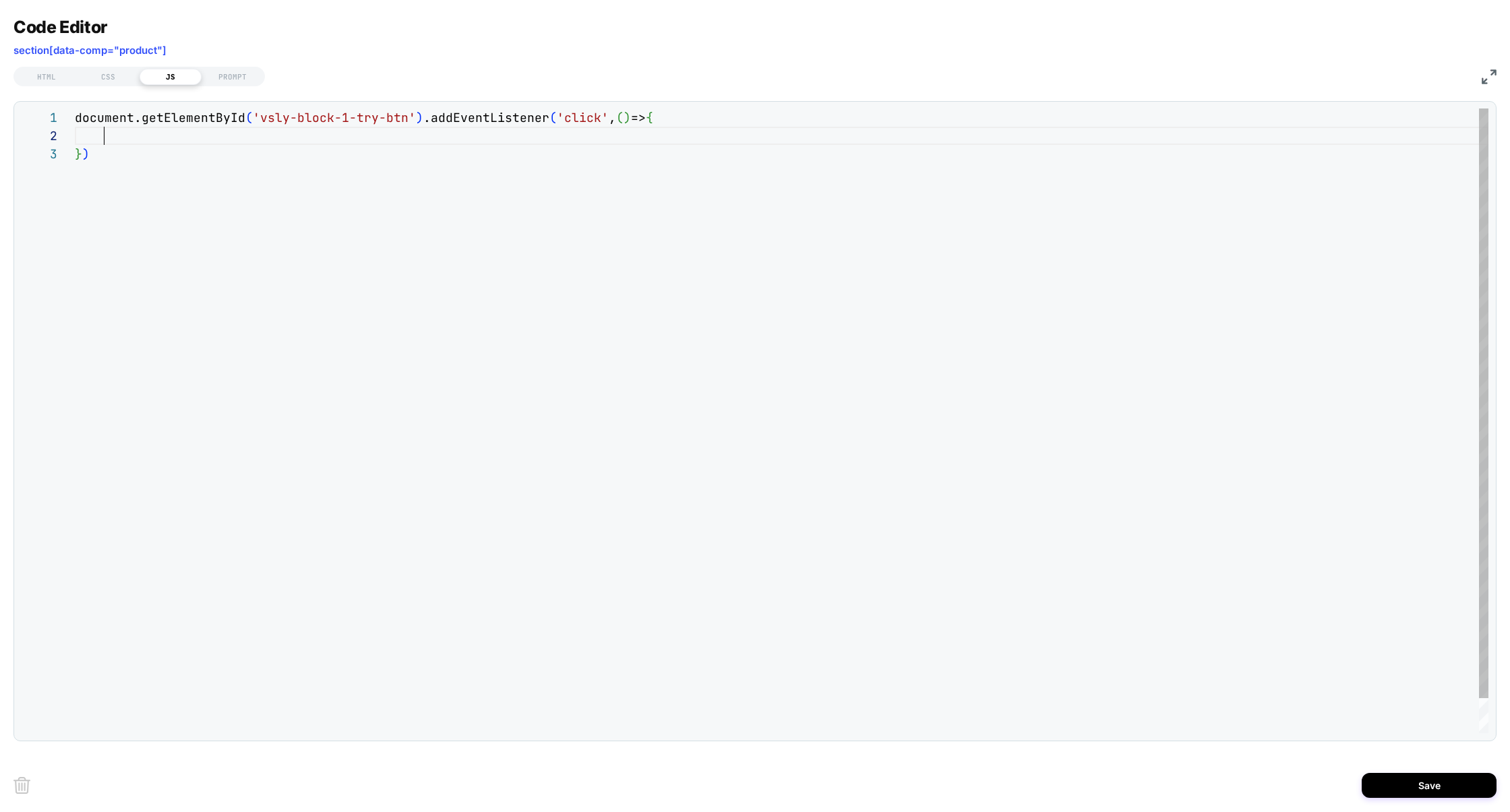
click at [373, 143] on div "document.getElementById ( 'vsly-block-1-try-btn' ) .addEventListener ( 'click' …" at bounding box center [781, 439] width 1414 height 661
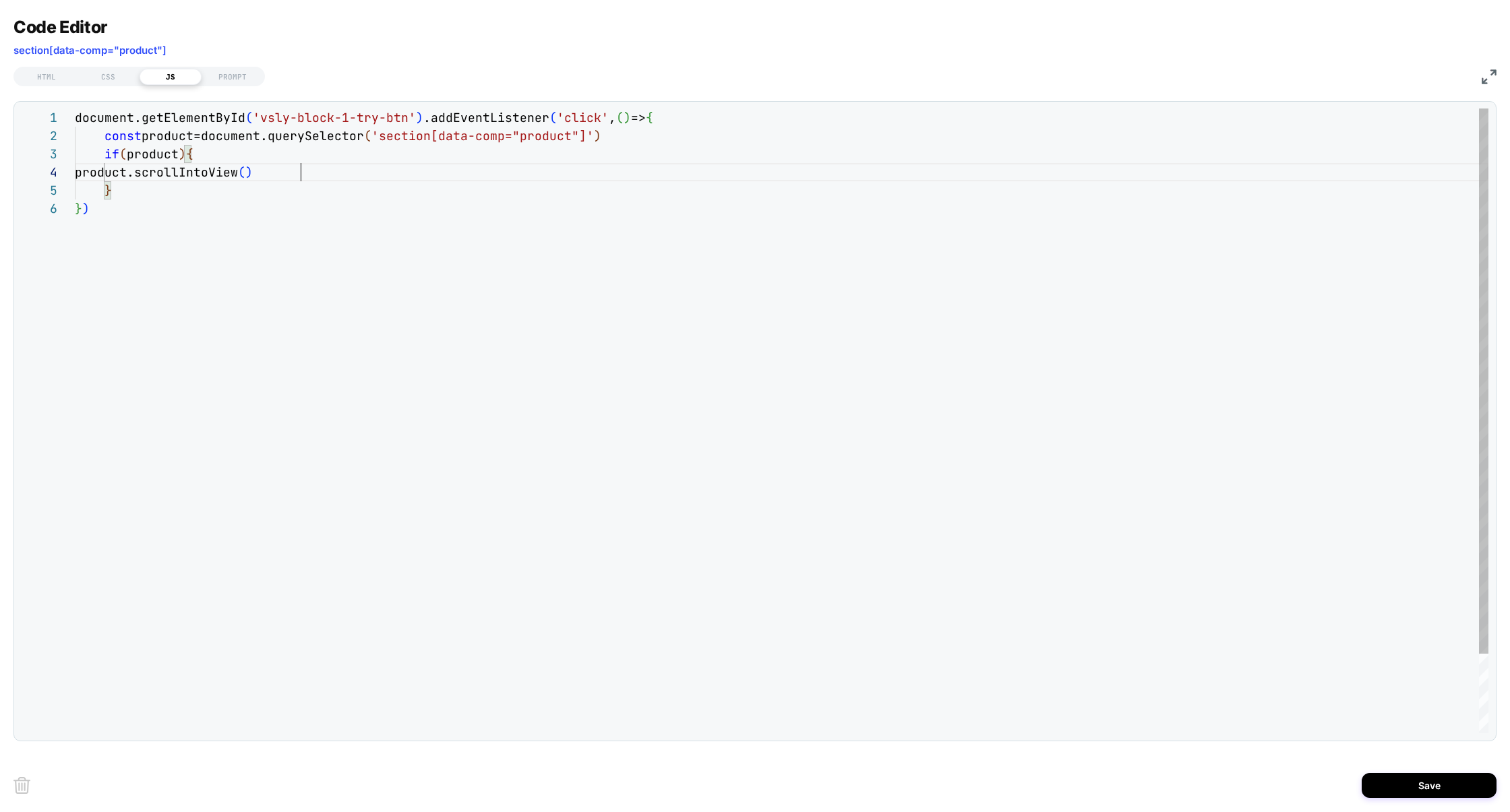
scroll to position [55, 225]
click at [653, 353] on div "document.getElementById ( 'vsly-block-1-try-btn' ) .addEventListener ( 'click' …" at bounding box center [781, 466] width 1414 height 716
type textarea "**********"
click at [1414, 797] on div "Save" at bounding box center [755, 785] width 1483 height 54
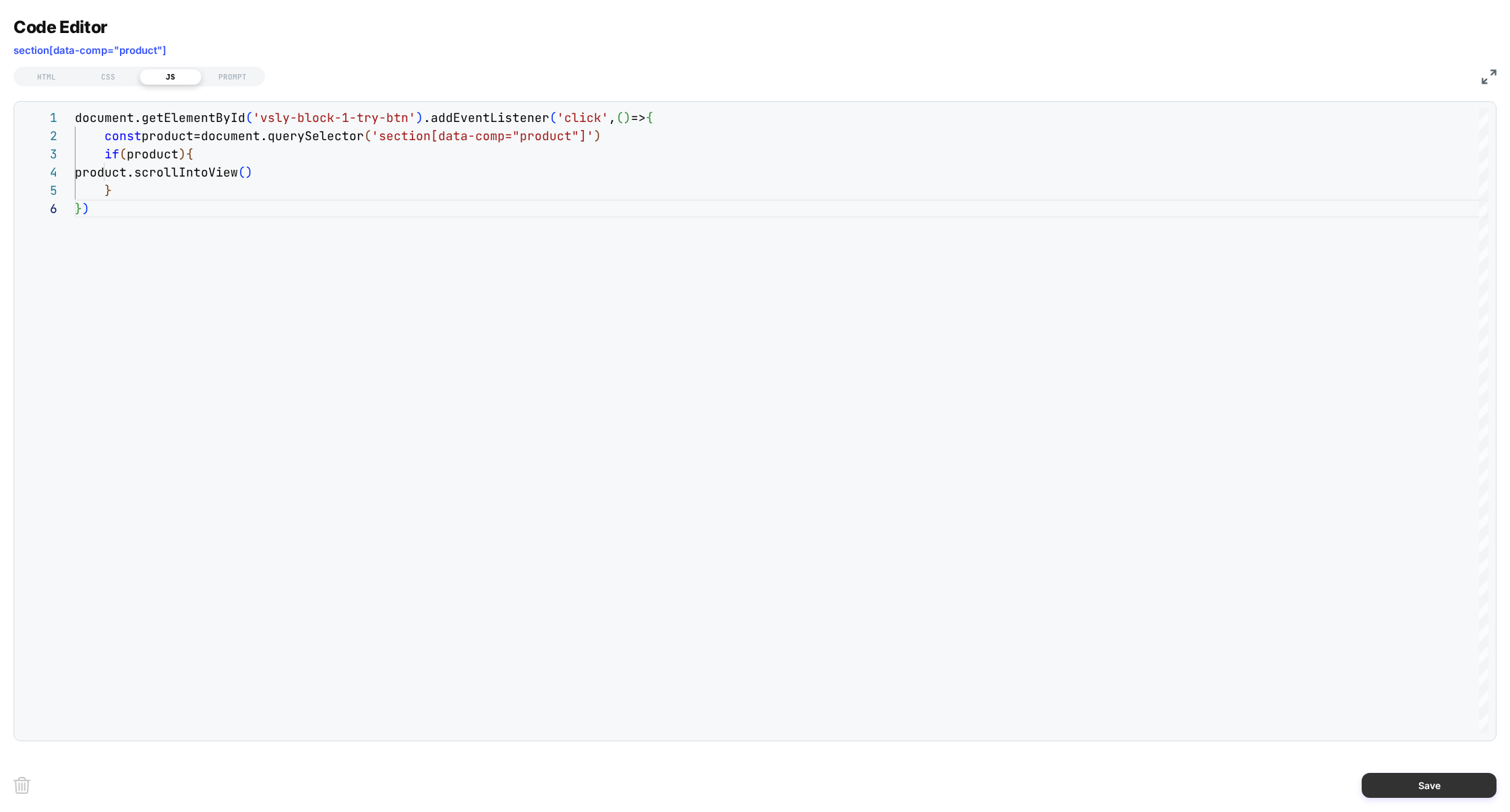
click at [1406, 788] on button "Save" at bounding box center [1429, 785] width 134 height 25
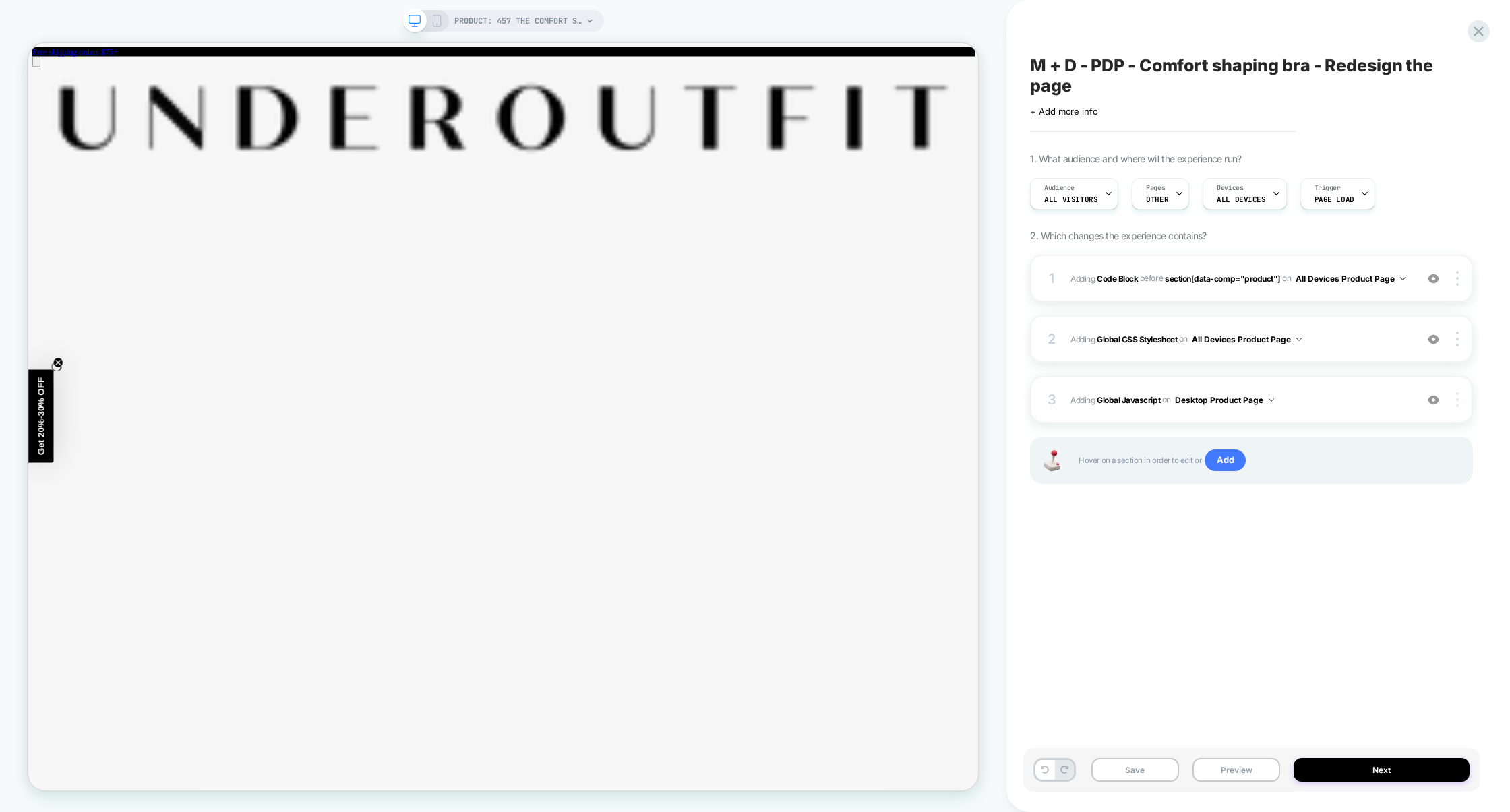
click at [1459, 402] on div at bounding box center [1459, 400] width 25 height 15
click at [1459, 405] on div at bounding box center [1459, 400] width 25 height 15
click at [1381, 440] on div "Target All Devices" at bounding box center [1378, 437] width 120 height 37
click at [1379, 344] on span "Adding Global CSS Stylesheet on All Devices Product Page" at bounding box center [1239, 339] width 338 height 17
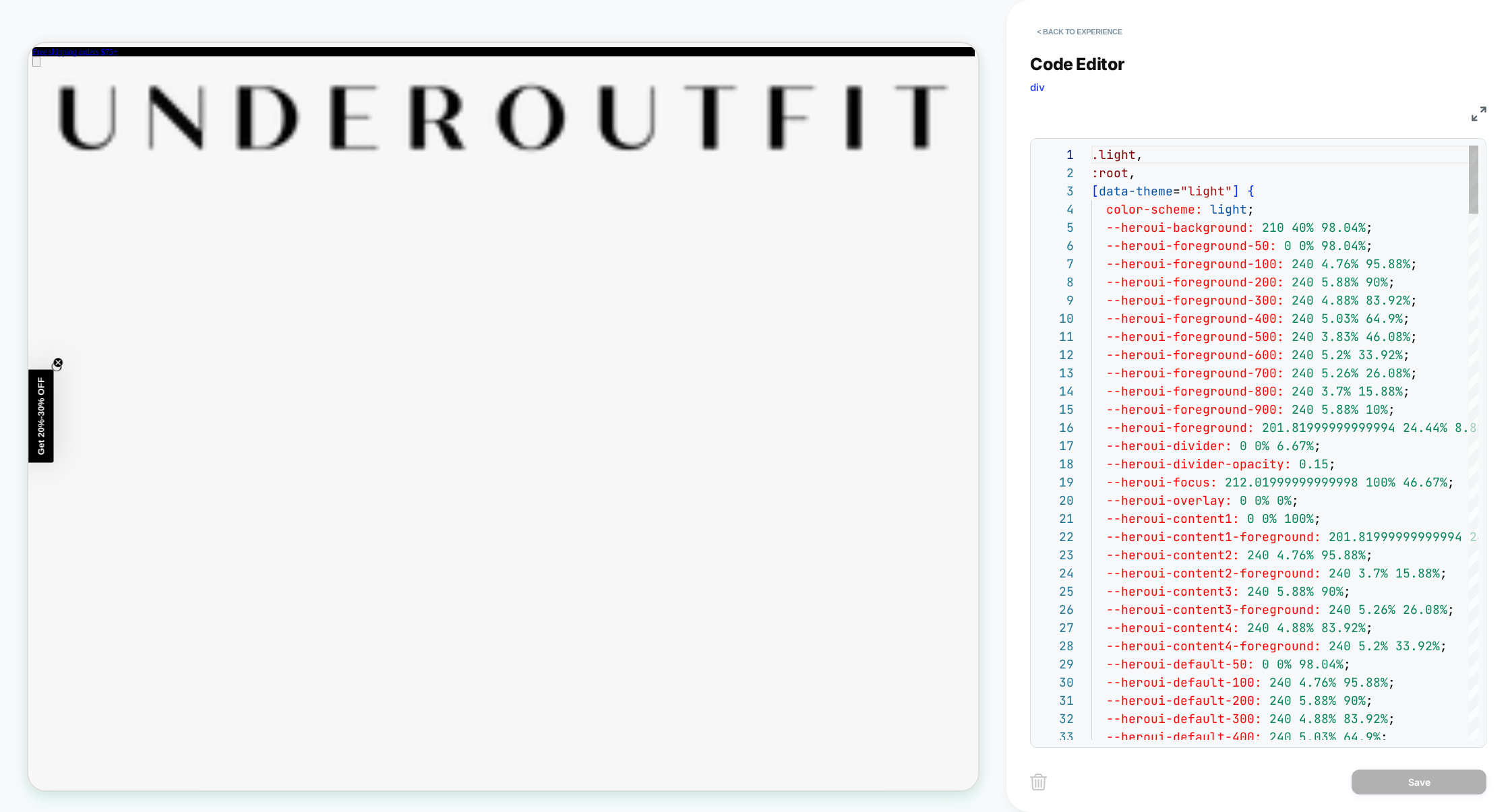
scroll to position [182, 0]
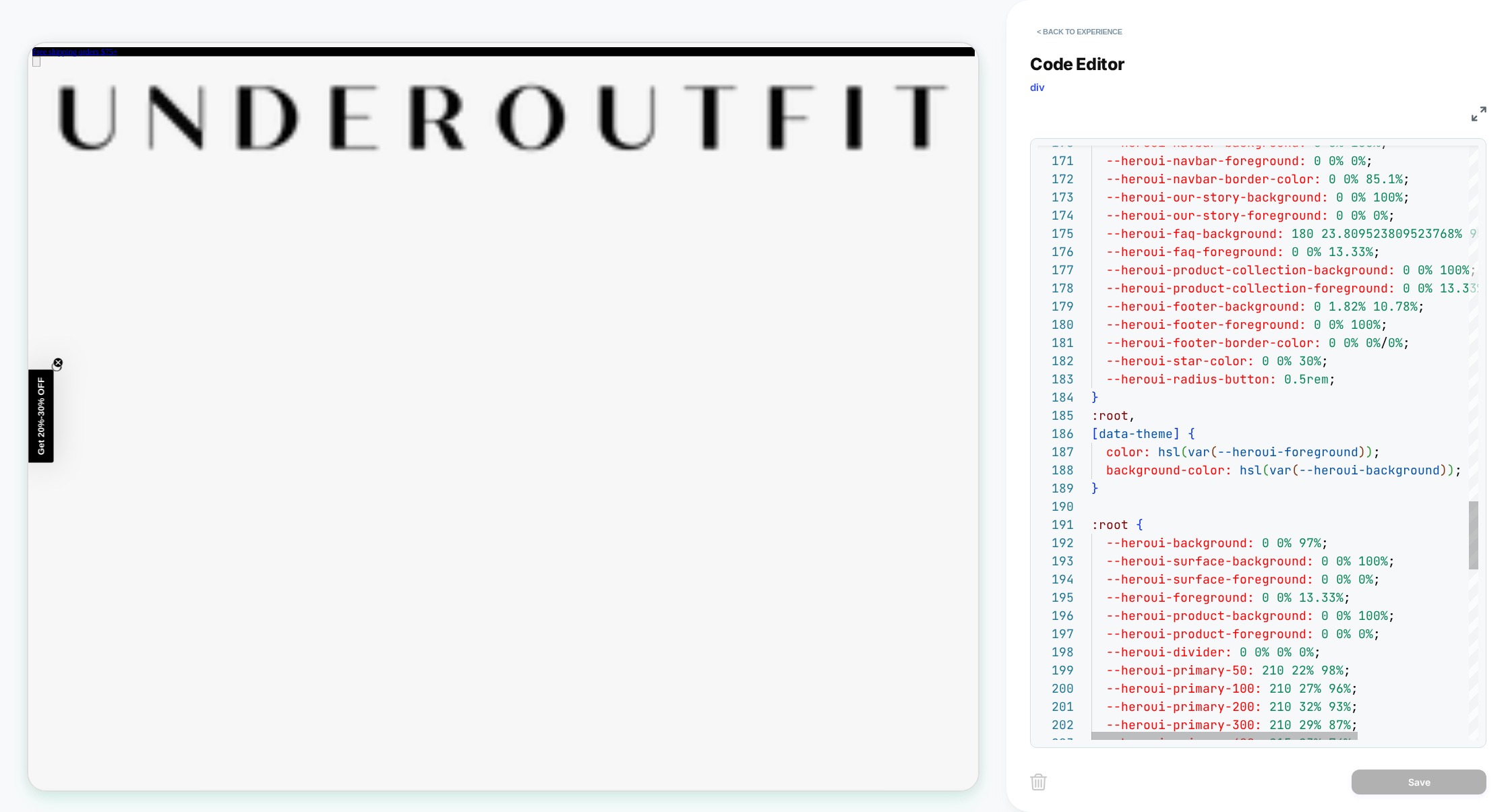
type textarea "**********"
drag, startPoint x: 1248, startPoint y: 544, endPoint x: 1122, endPoint y: 545, distance: 126.0
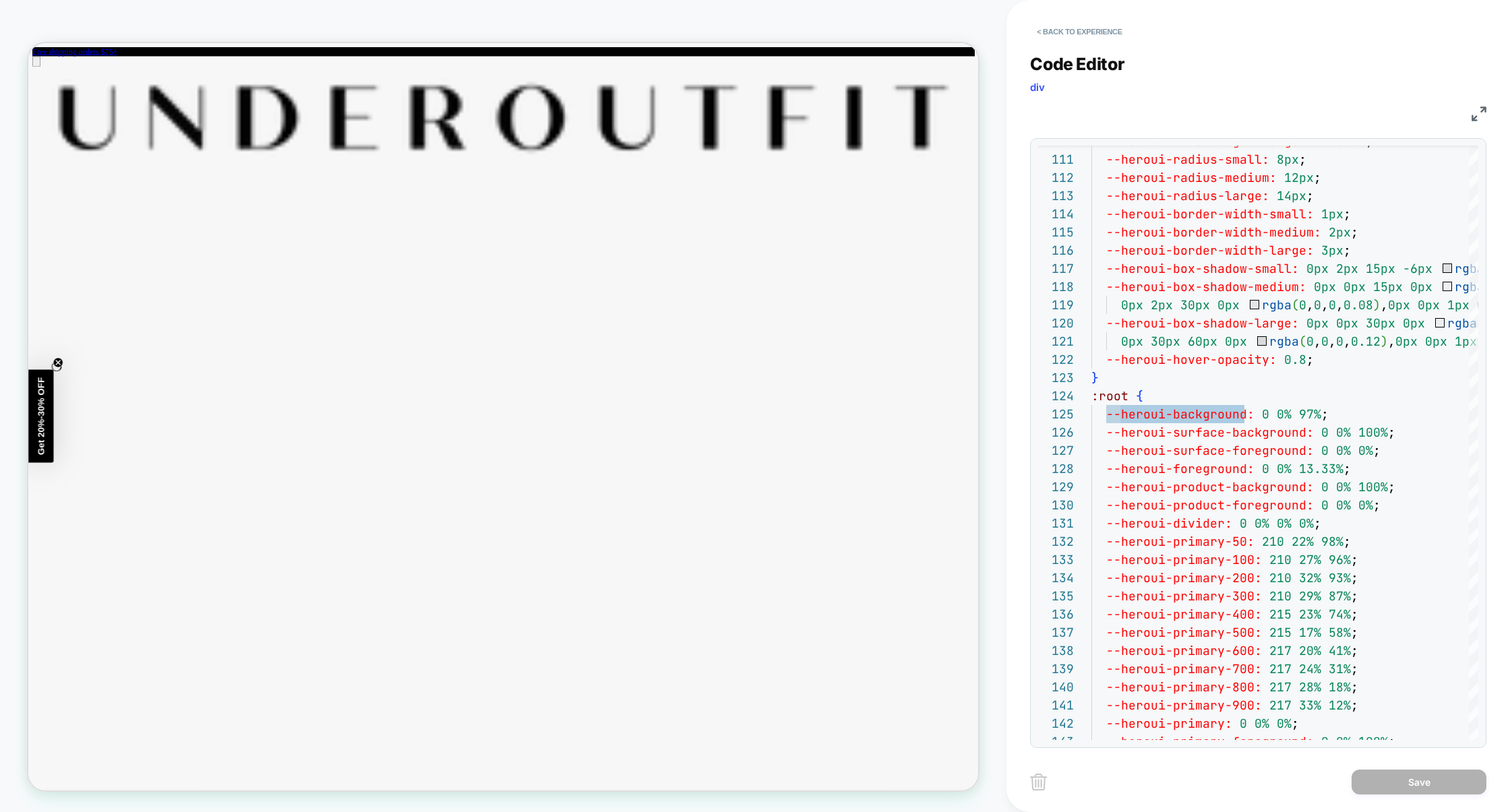
click at [1469, 112] on div "CSS" at bounding box center [1258, 112] width 456 height 23
click at [1472, 113] on img at bounding box center [1479, 114] width 15 height 15
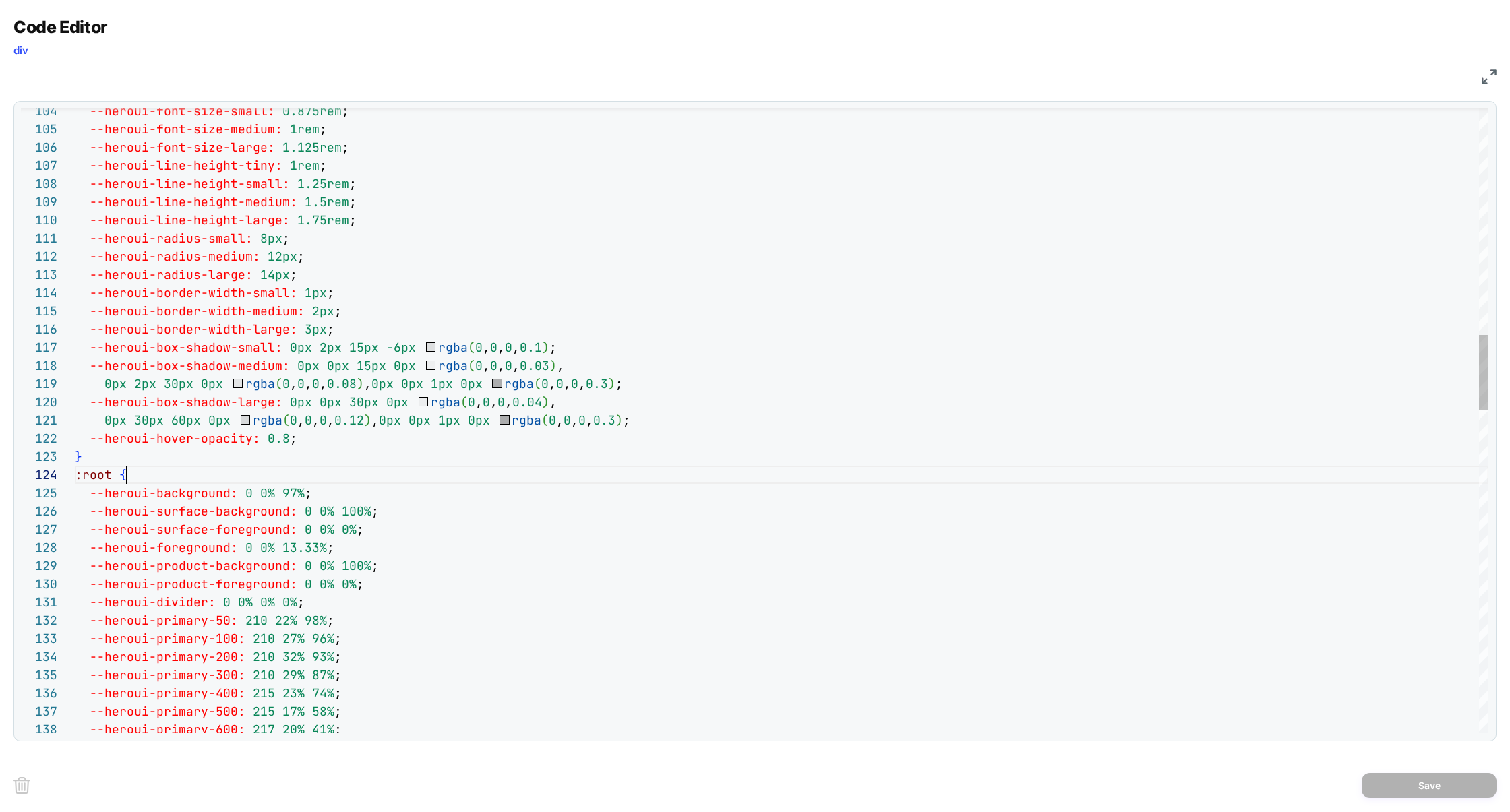
click at [447, 481] on div "--heroui-primary-400: 215 23% 74% ; --heroui-divider: 0 0% 0% 0% ; --heroui-pri…" at bounding box center [781, 823] width 1414 height 5191
click at [243, 502] on div "--heroui-primary-400: 215 23% 74% ; --heroui-divider: 0 0% 0% 0% ; --heroui-pri…" at bounding box center [781, 823] width 1414 height 5191
drag, startPoint x: 103, startPoint y: 494, endPoint x: 228, endPoint y: 495, distance: 125.0
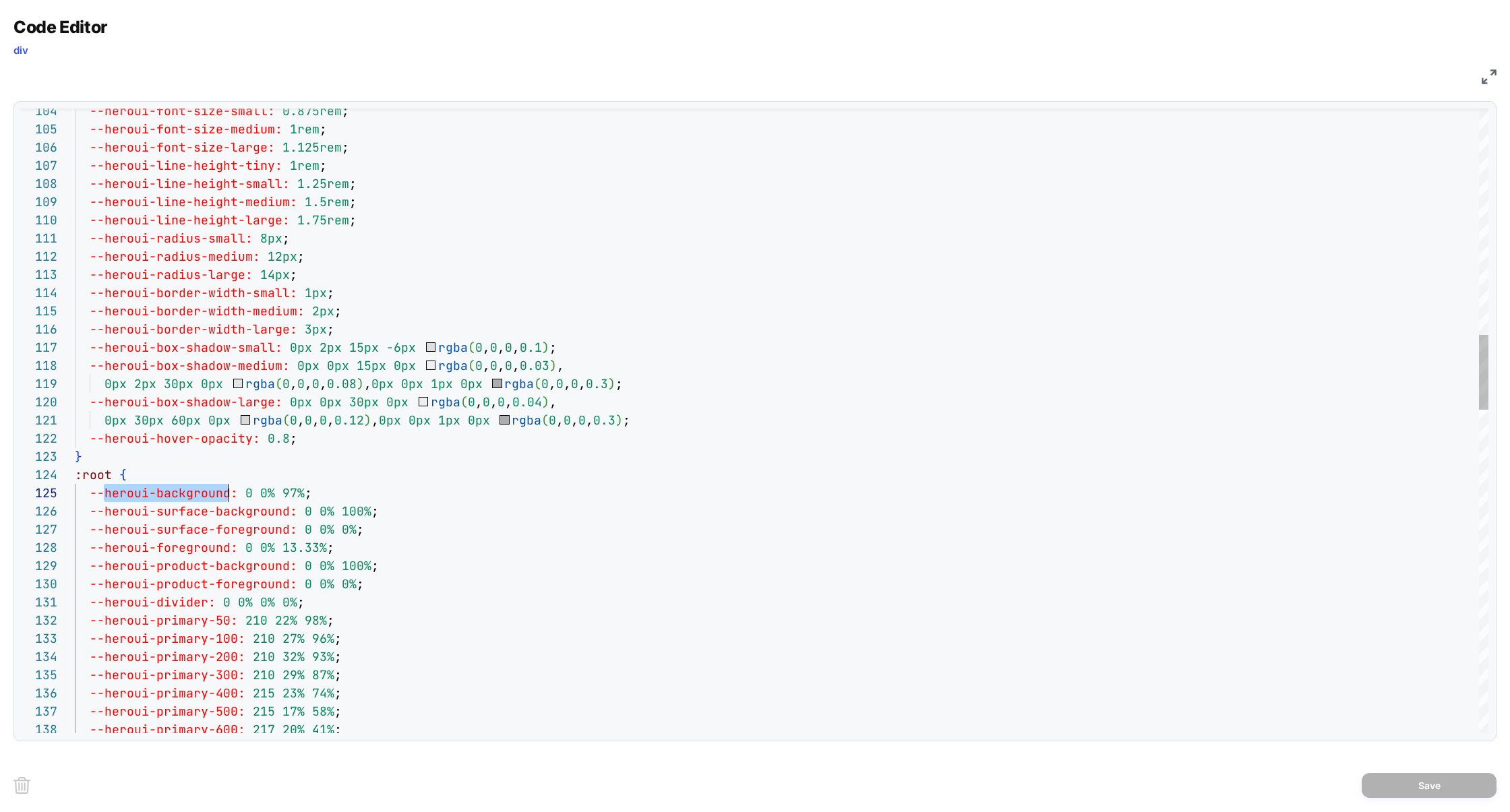
click at [228, 495] on div "--heroui-primary-400: 215 23% 74% ; --heroui-divider: 0 0% 0% 0% ; --heroui-pri…" at bounding box center [781, 823] width 1414 height 5191
drag, startPoint x: 1437, startPoint y: 115, endPoint x: 1430, endPoint y: 121, distance: 9.2
click at [1430, 122] on div "2 of 4" at bounding box center [1405, 119] width 90 height 17
click at [1430, 121] on div "Next Match (Enter)" at bounding box center [1429, 119] width 11 height 11
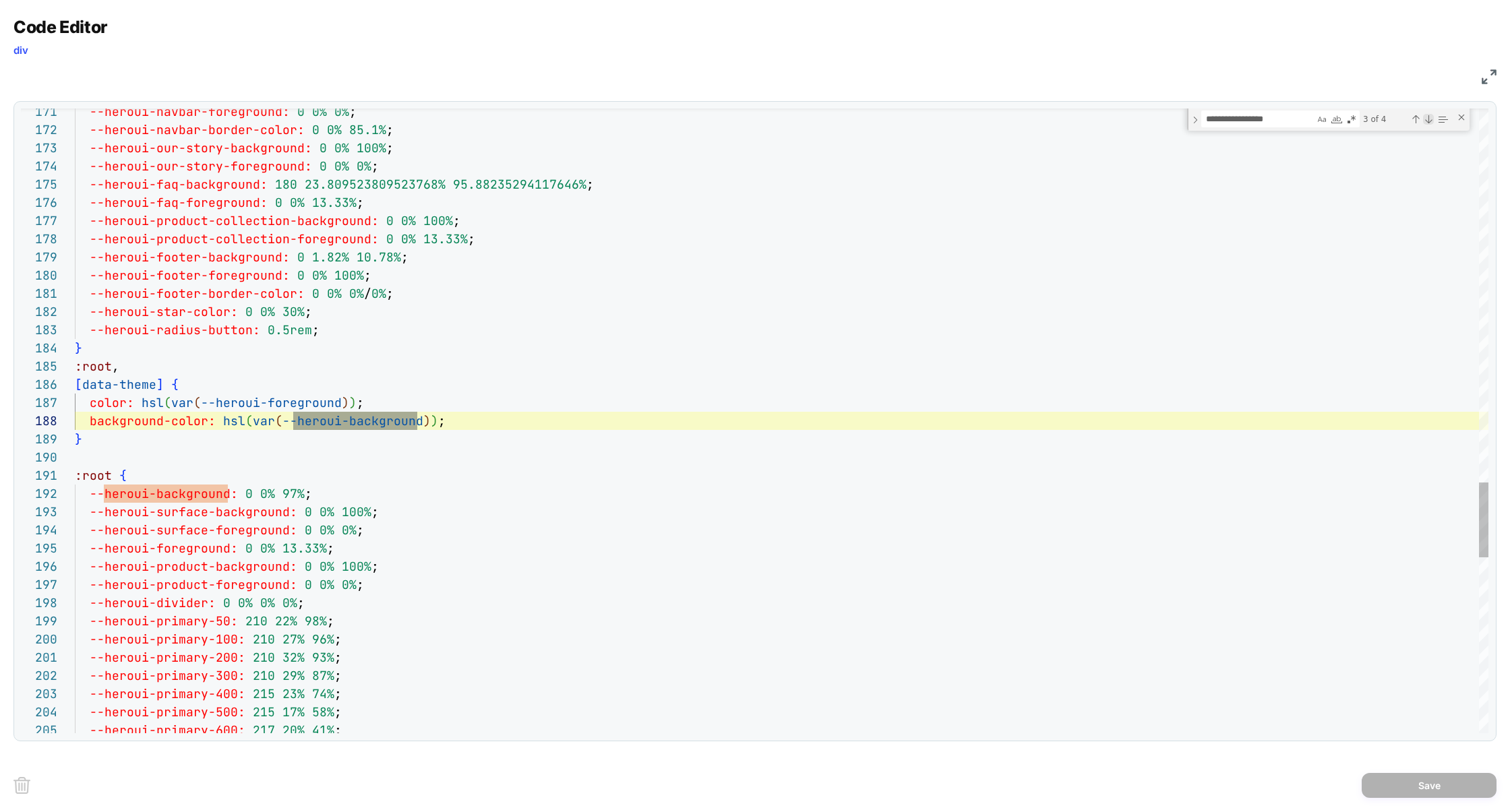
click at [1430, 121] on div "Next Match (Enter)" at bounding box center [1429, 119] width 11 height 11
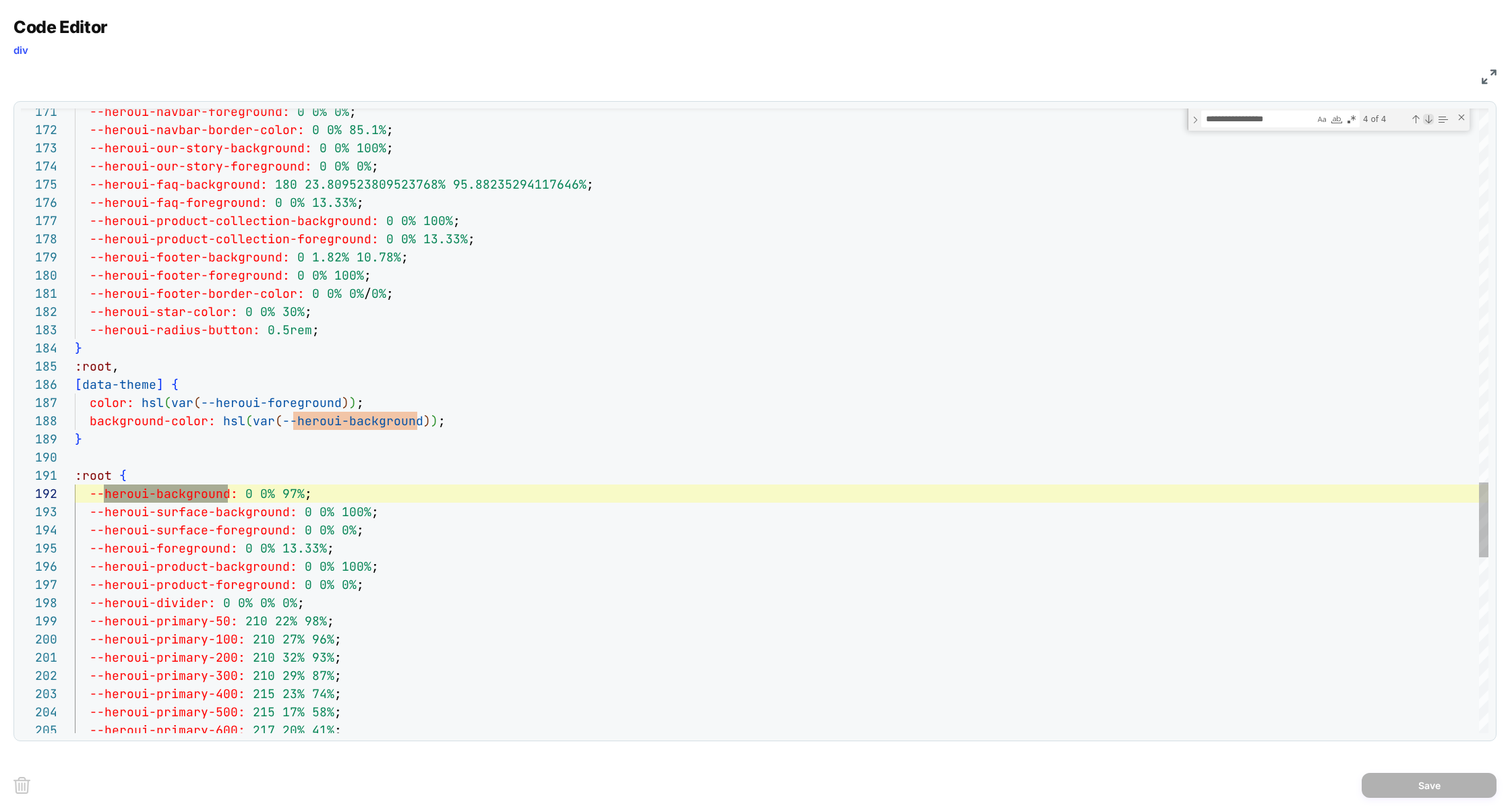
click at [1430, 121] on div "Next Match (Enter)" at bounding box center [1429, 119] width 11 height 11
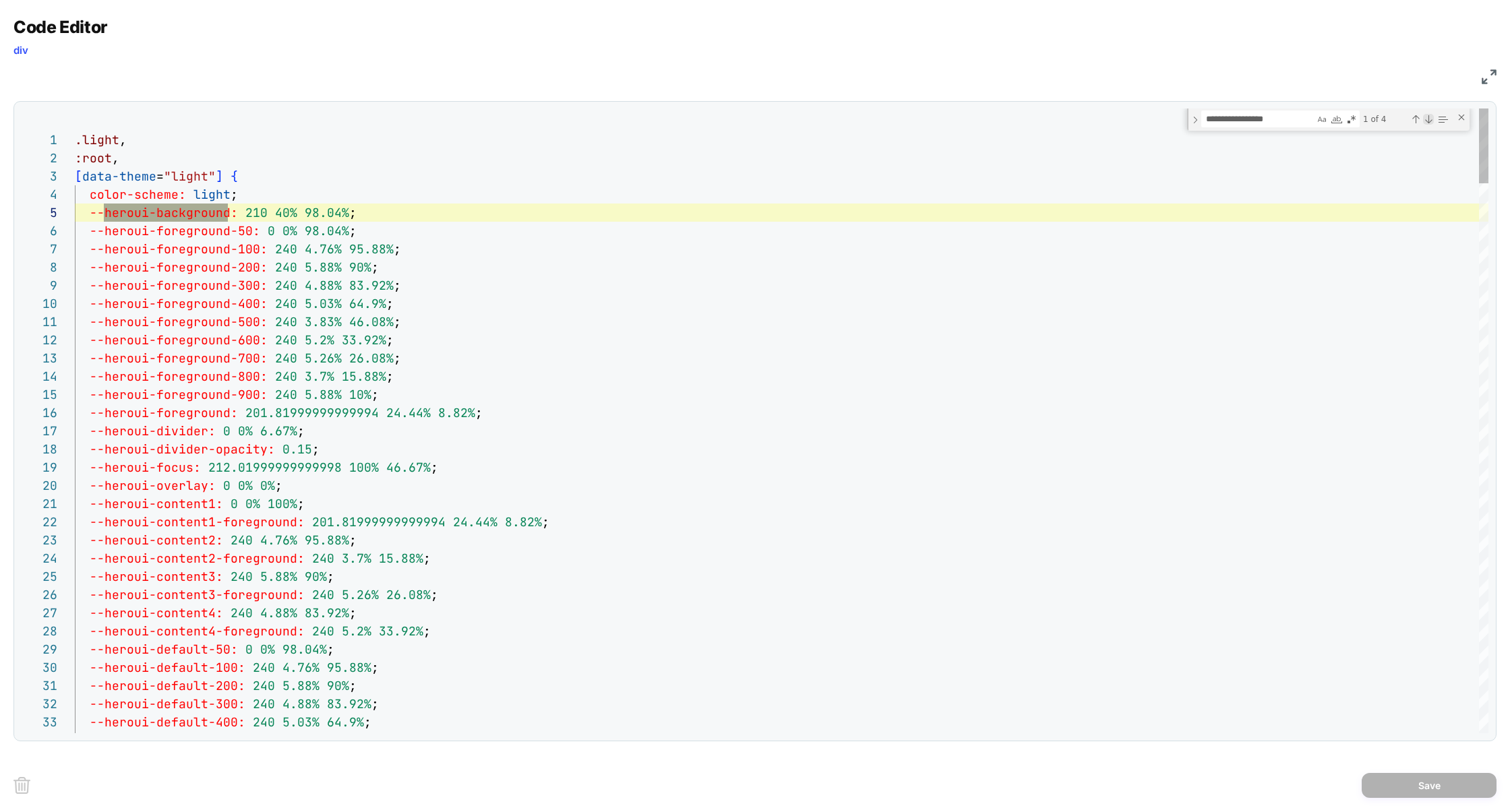
click at [1430, 121] on div "Next Match (Enter)" at bounding box center [1429, 119] width 11 height 11
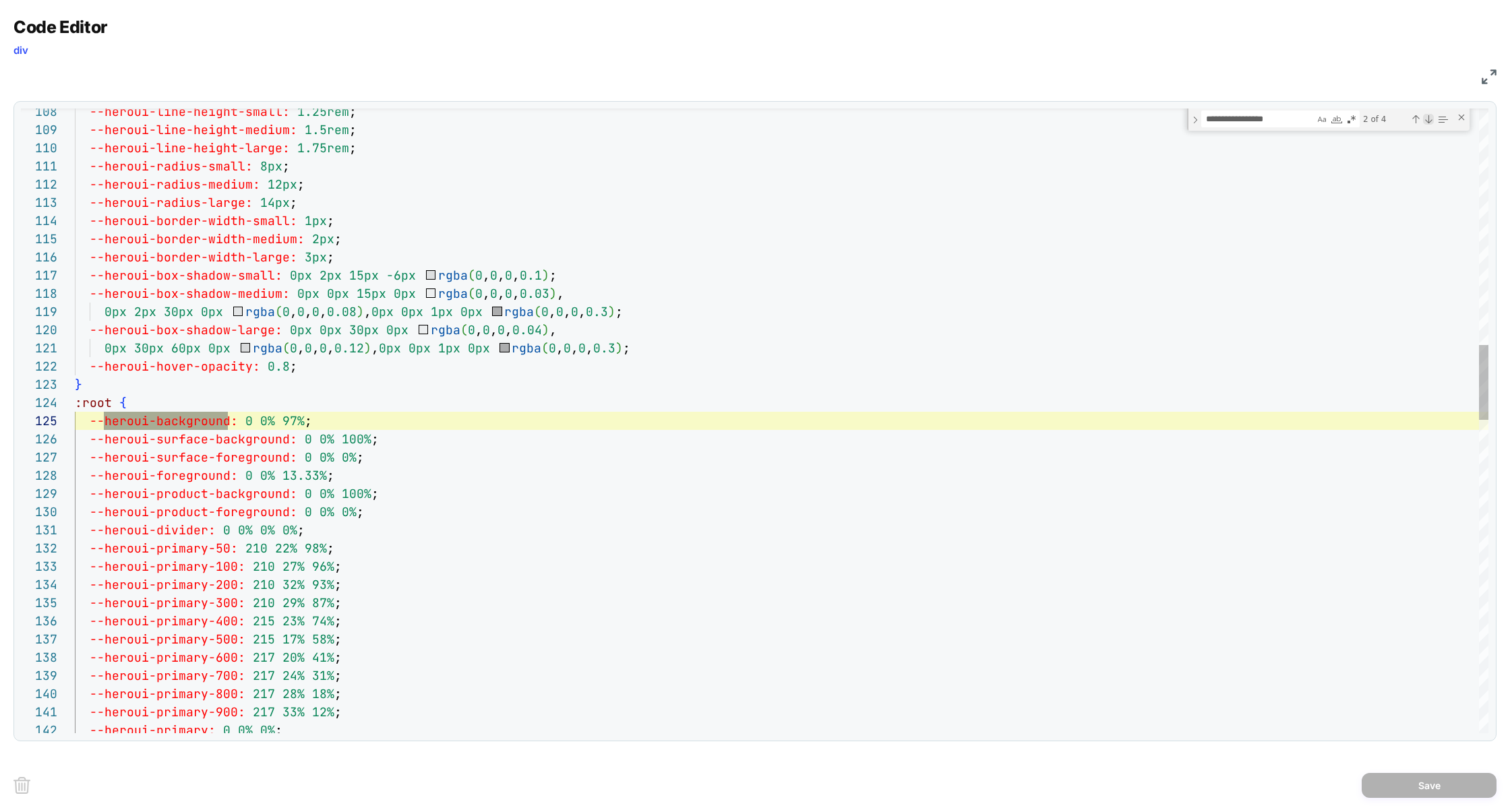
click at [1430, 121] on div "Next Match (Enter)" at bounding box center [1429, 119] width 11 height 11
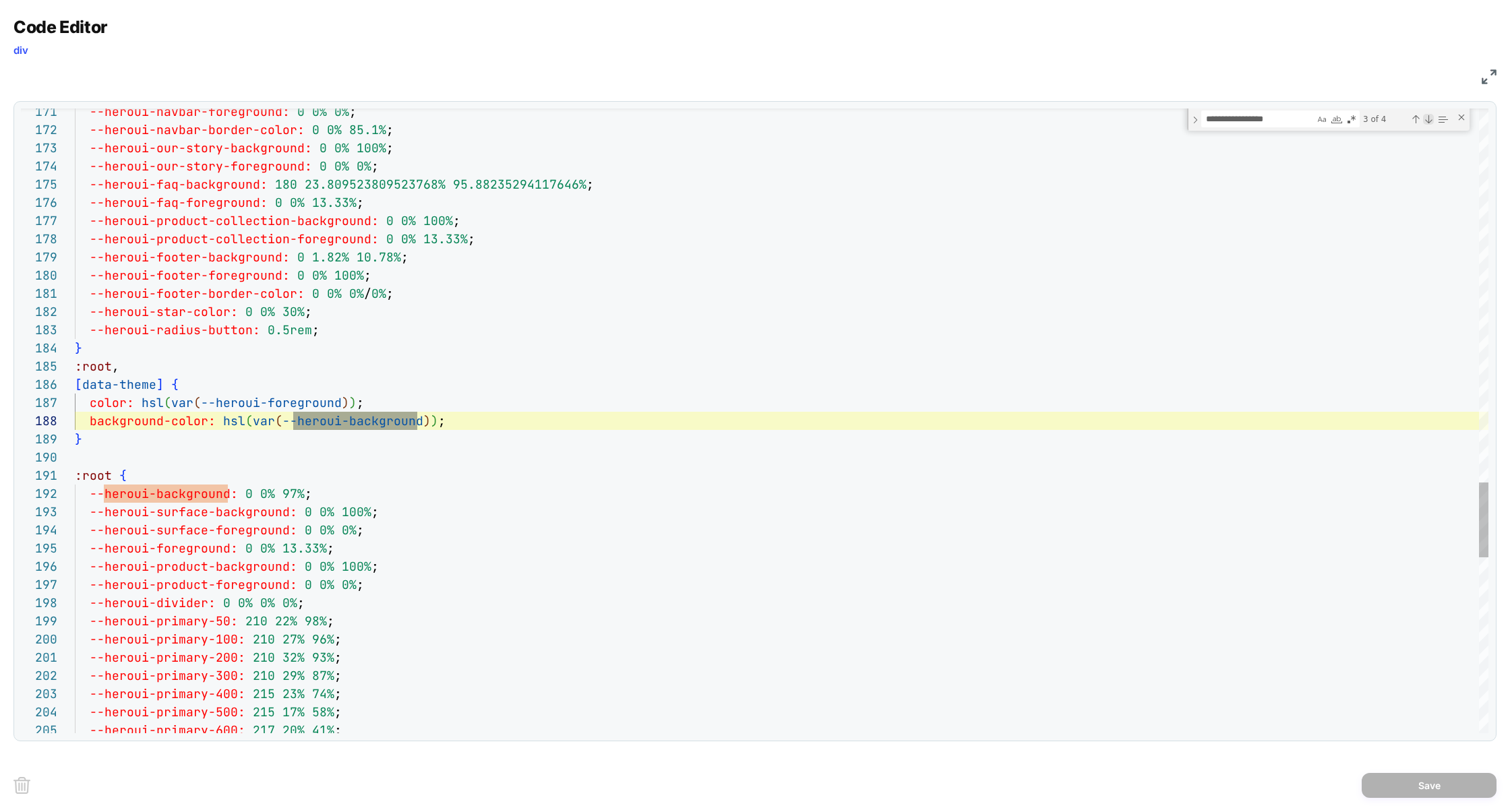
click at [1430, 121] on div "Next Match (Enter)" at bounding box center [1429, 119] width 11 height 11
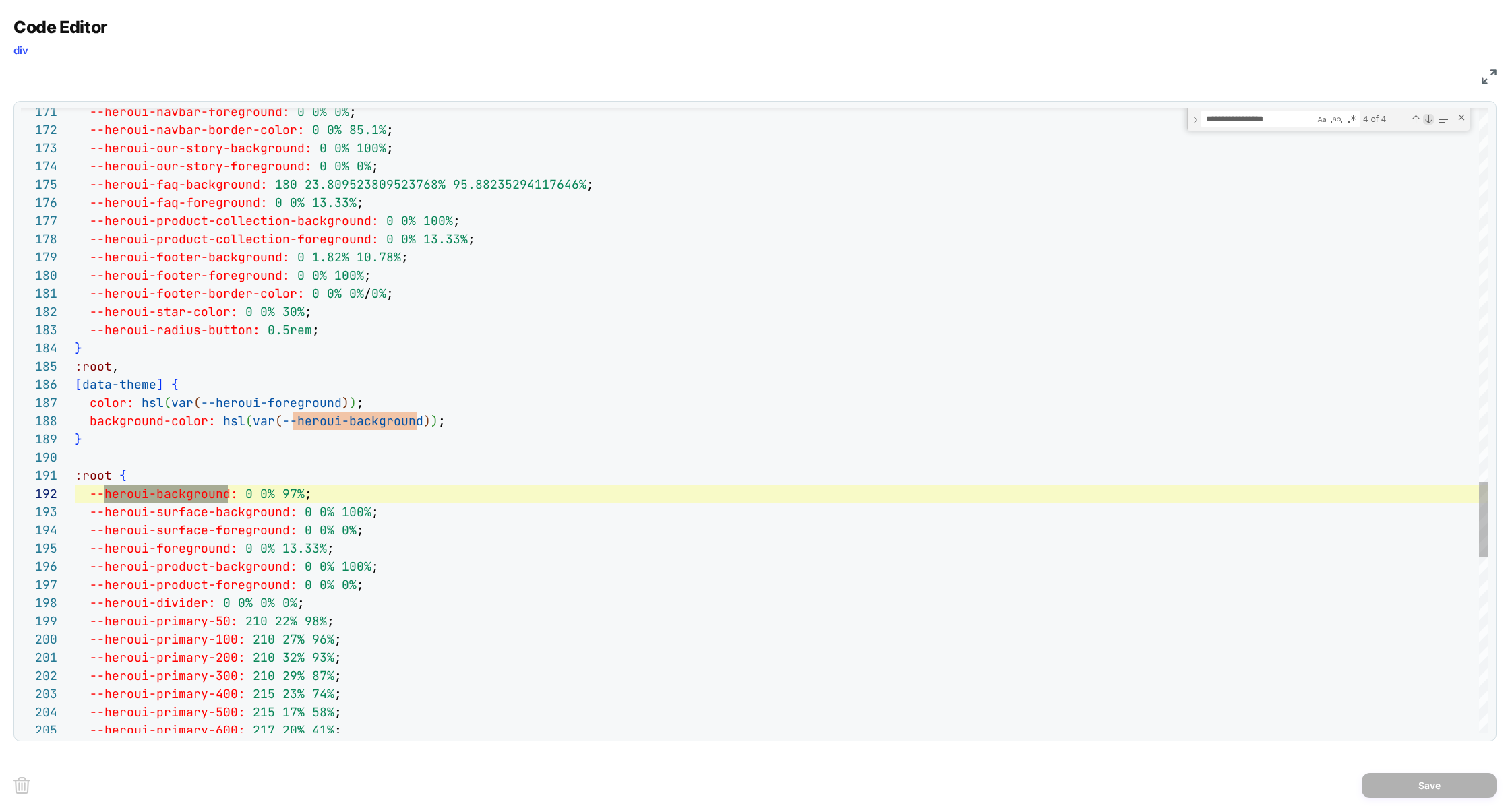
click at [1430, 121] on div "Next Match (Enter)" at bounding box center [1429, 119] width 11 height 11
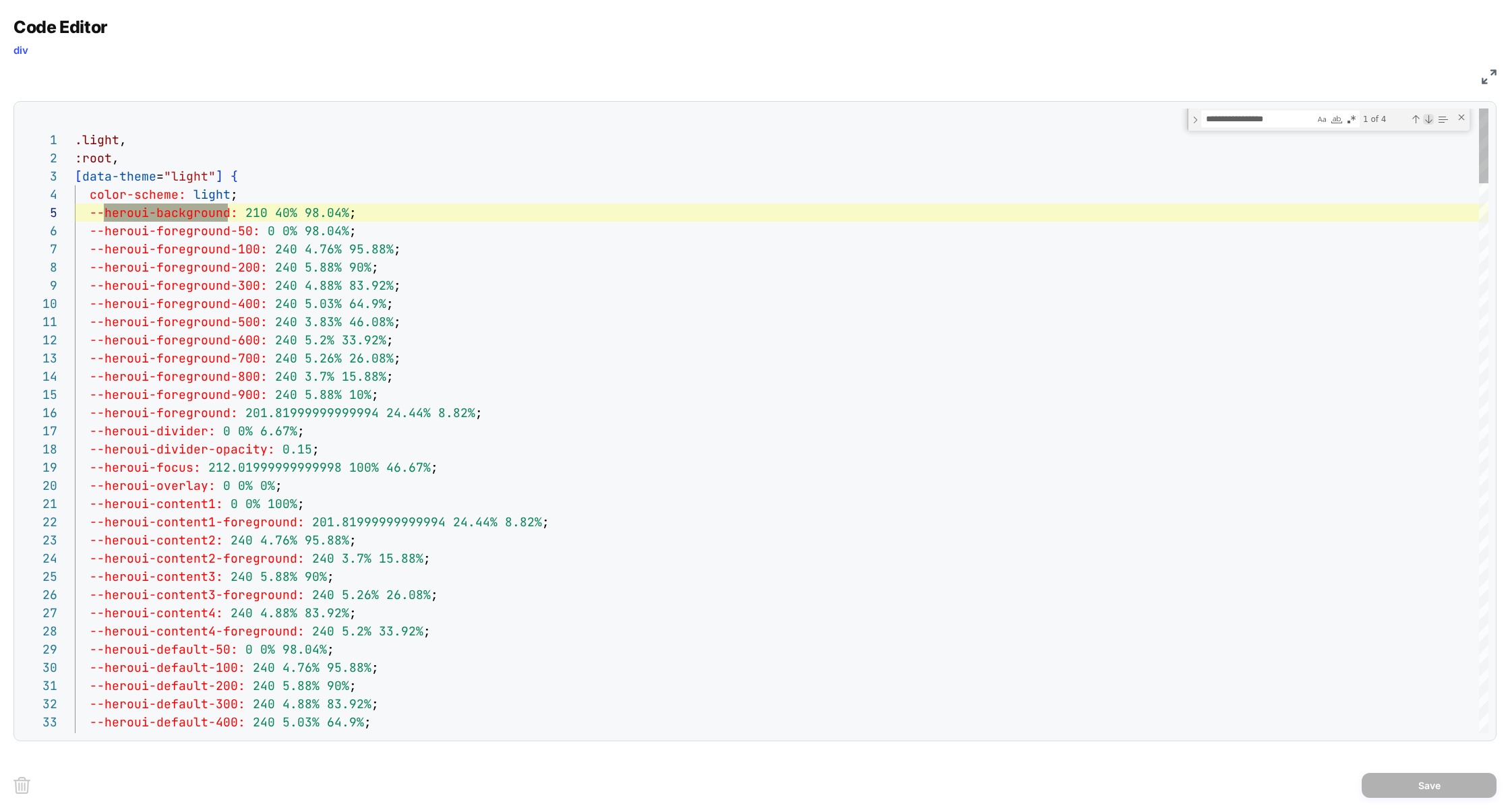
click at [1430, 121] on div "Next Match (Enter)" at bounding box center [1429, 119] width 11 height 11
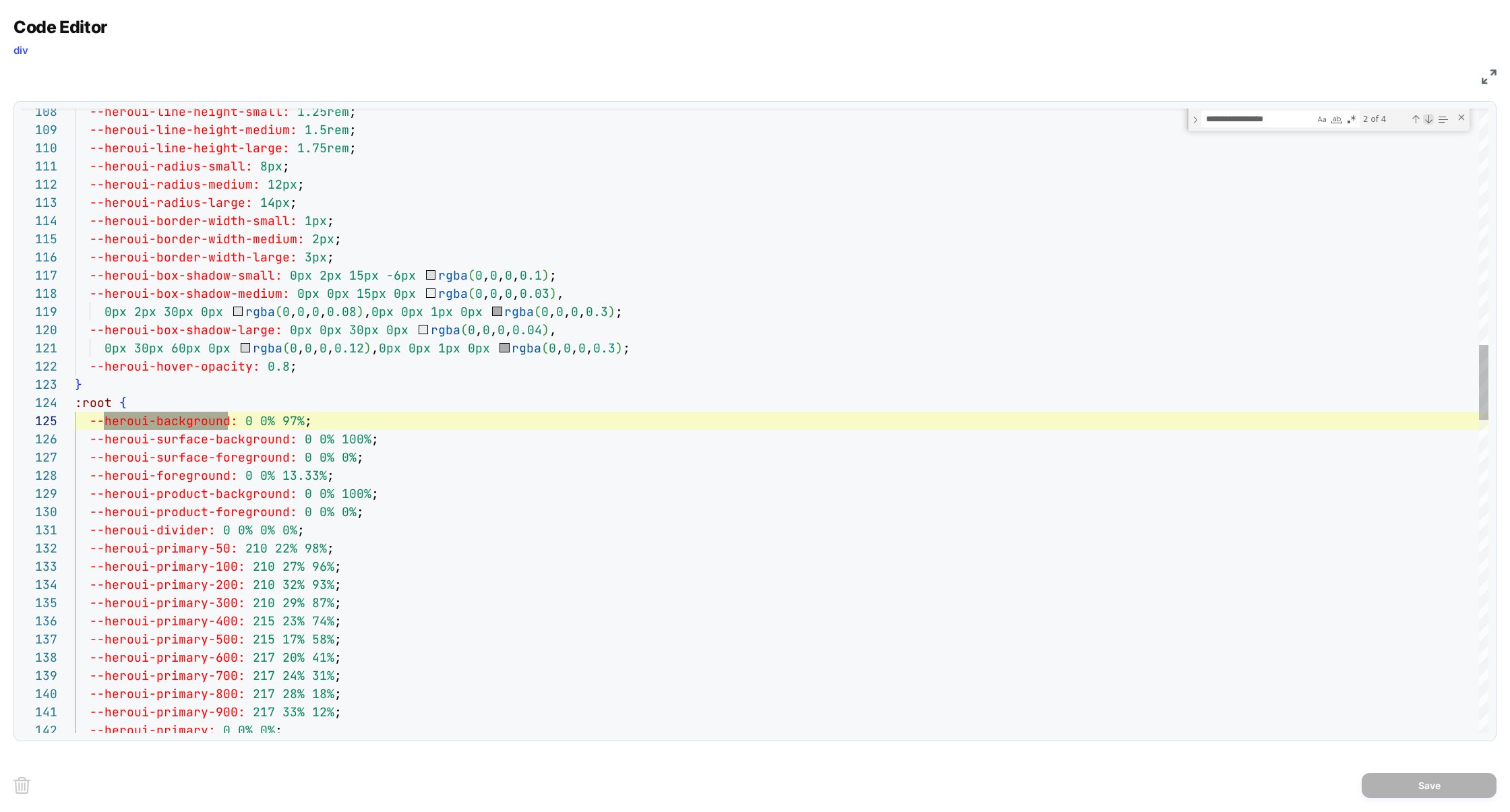
click at [1430, 121] on div "Next Match (Enter)" at bounding box center [1429, 119] width 11 height 11
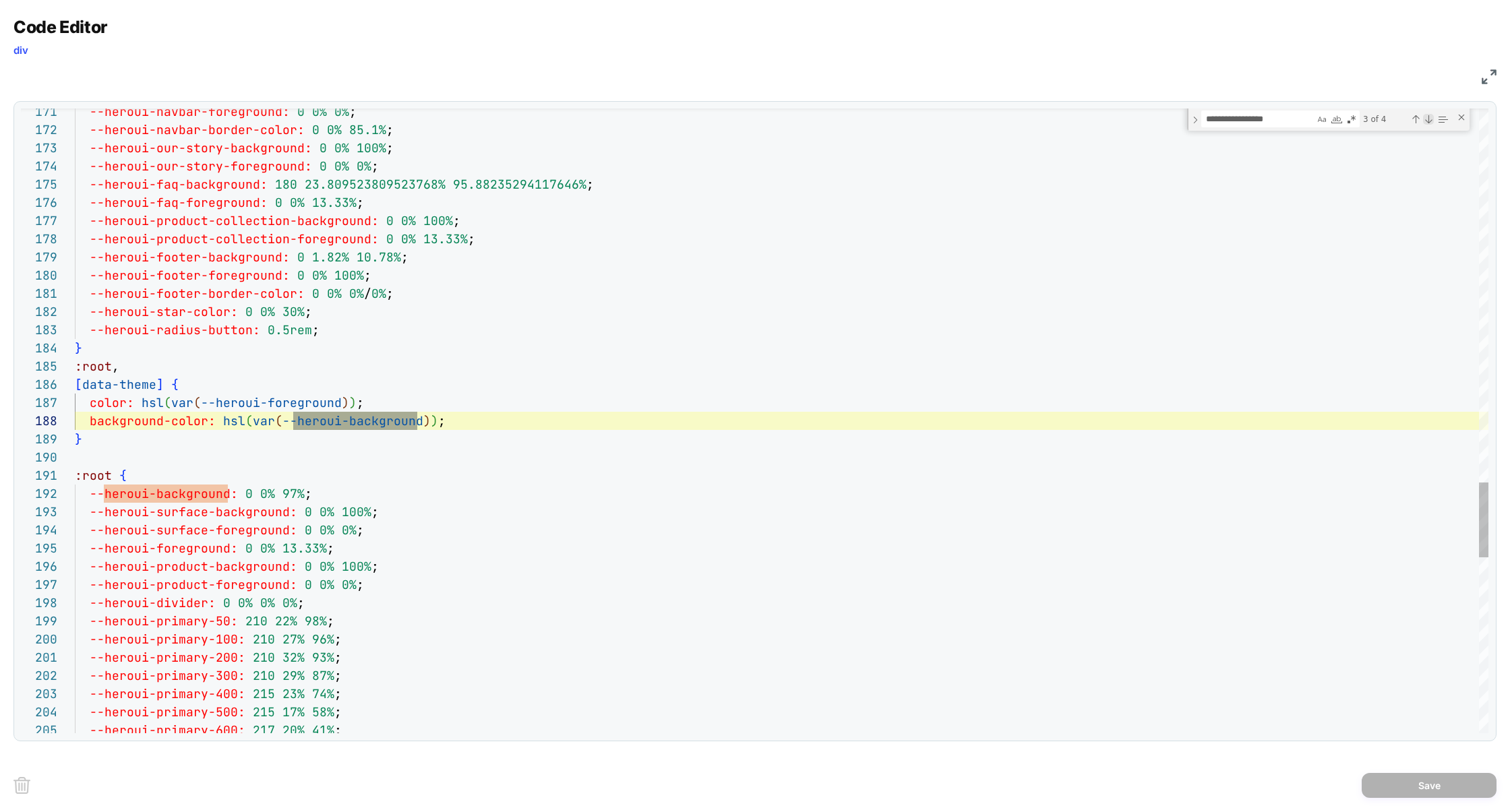
click at [1430, 121] on div "Next Match (Enter)" at bounding box center [1429, 119] width 11 height 11
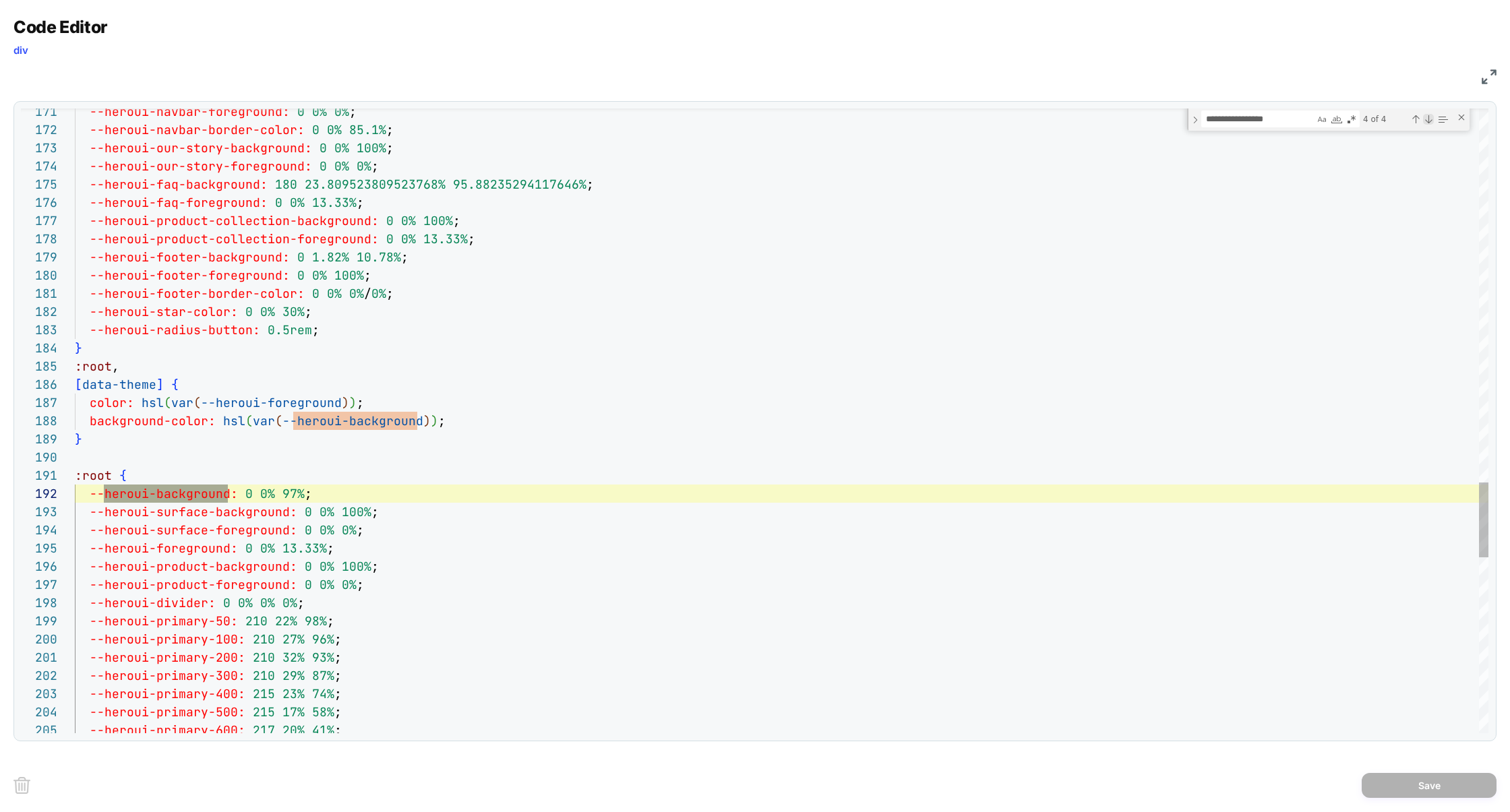
click at [1430, 121] on div "Next Match (Enter)" at bounding box center [1429, 119] width 11 height 11
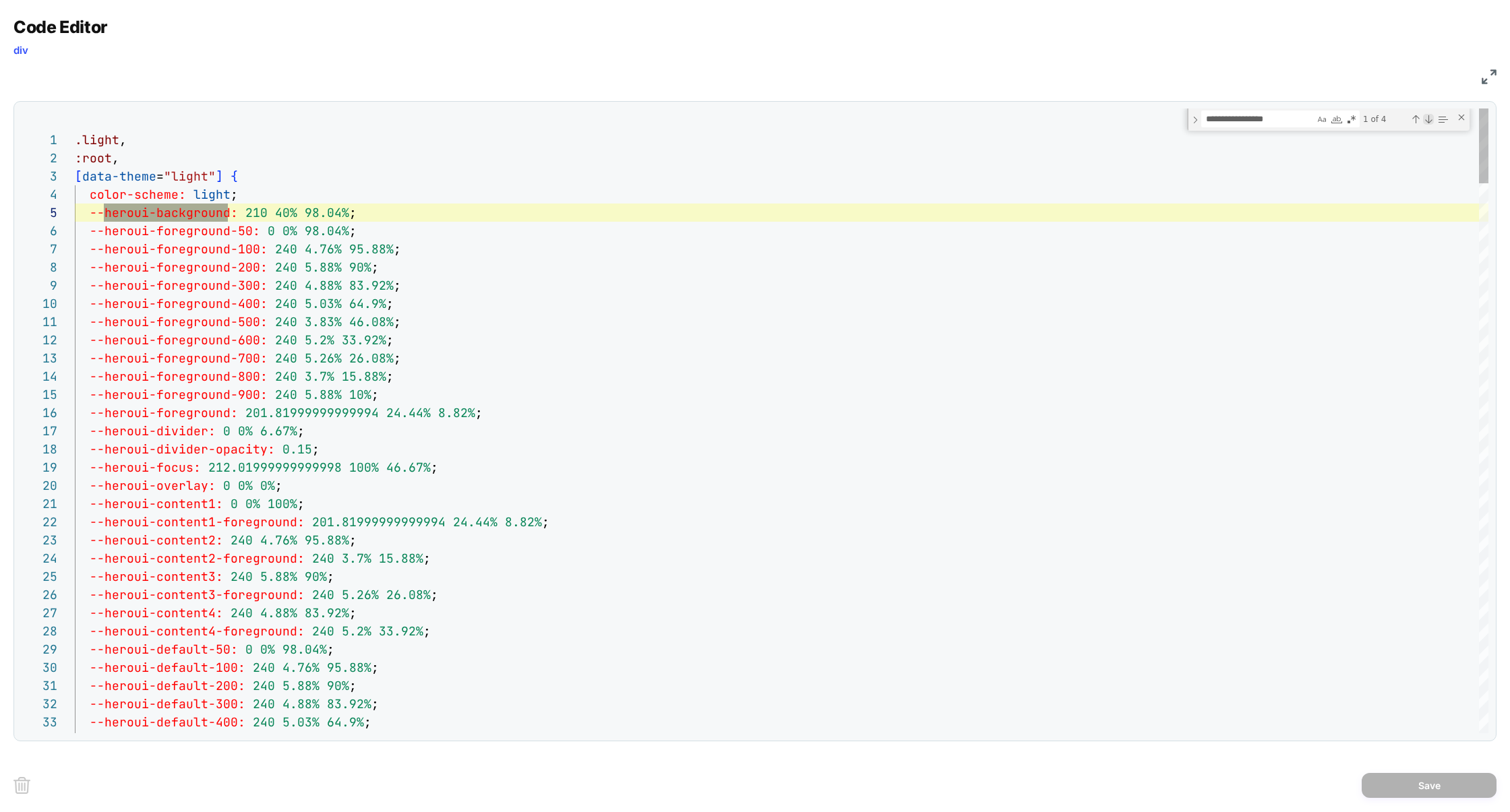
click at [1430, 121] on div "Next Match (Enter)" at bounding box center [1429, 119] width 11 height 11
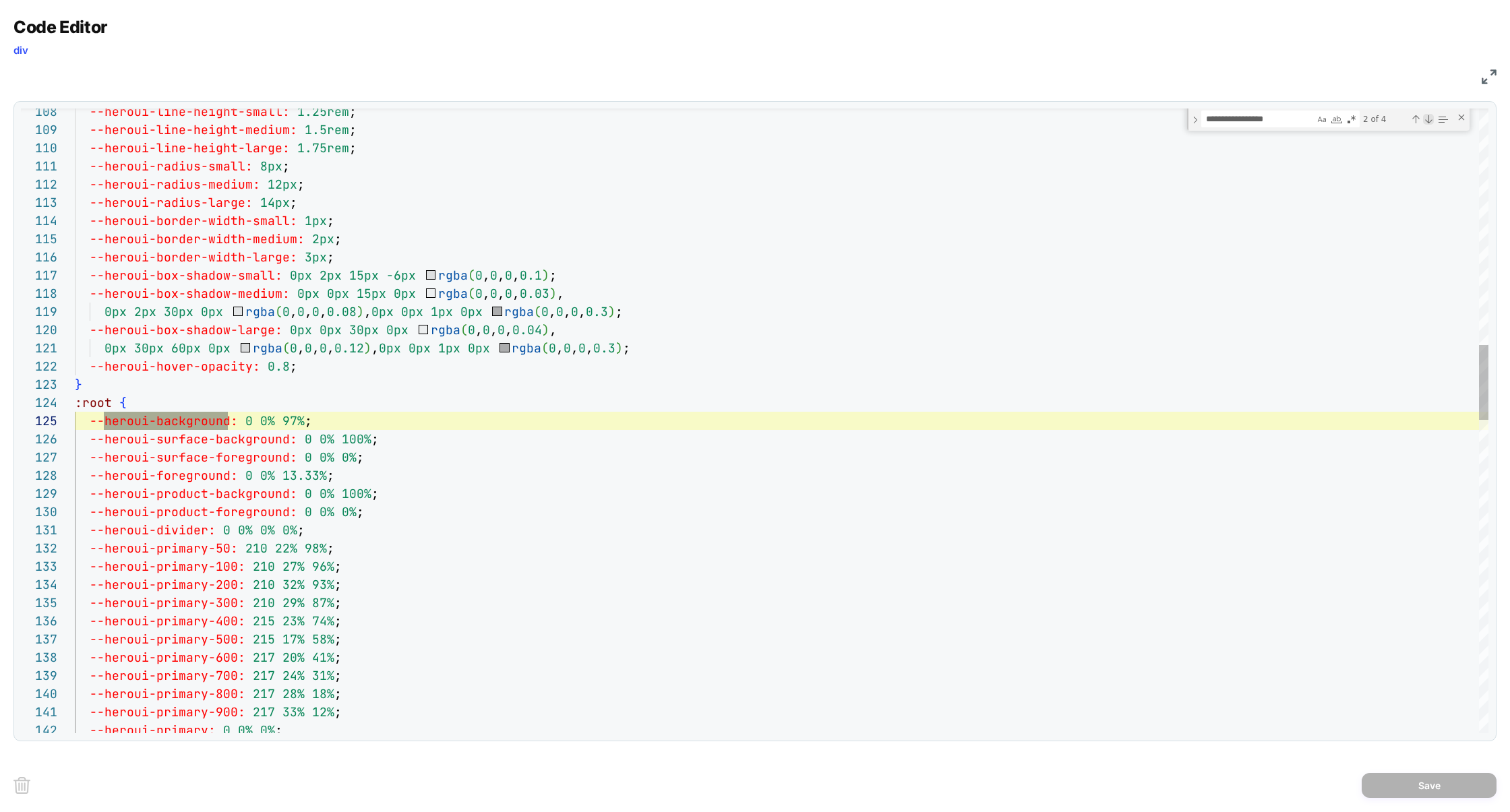
click at [1430, 121] on div "Next Match (Enter)" at bounding box center [1429, 119] width 11 height 11
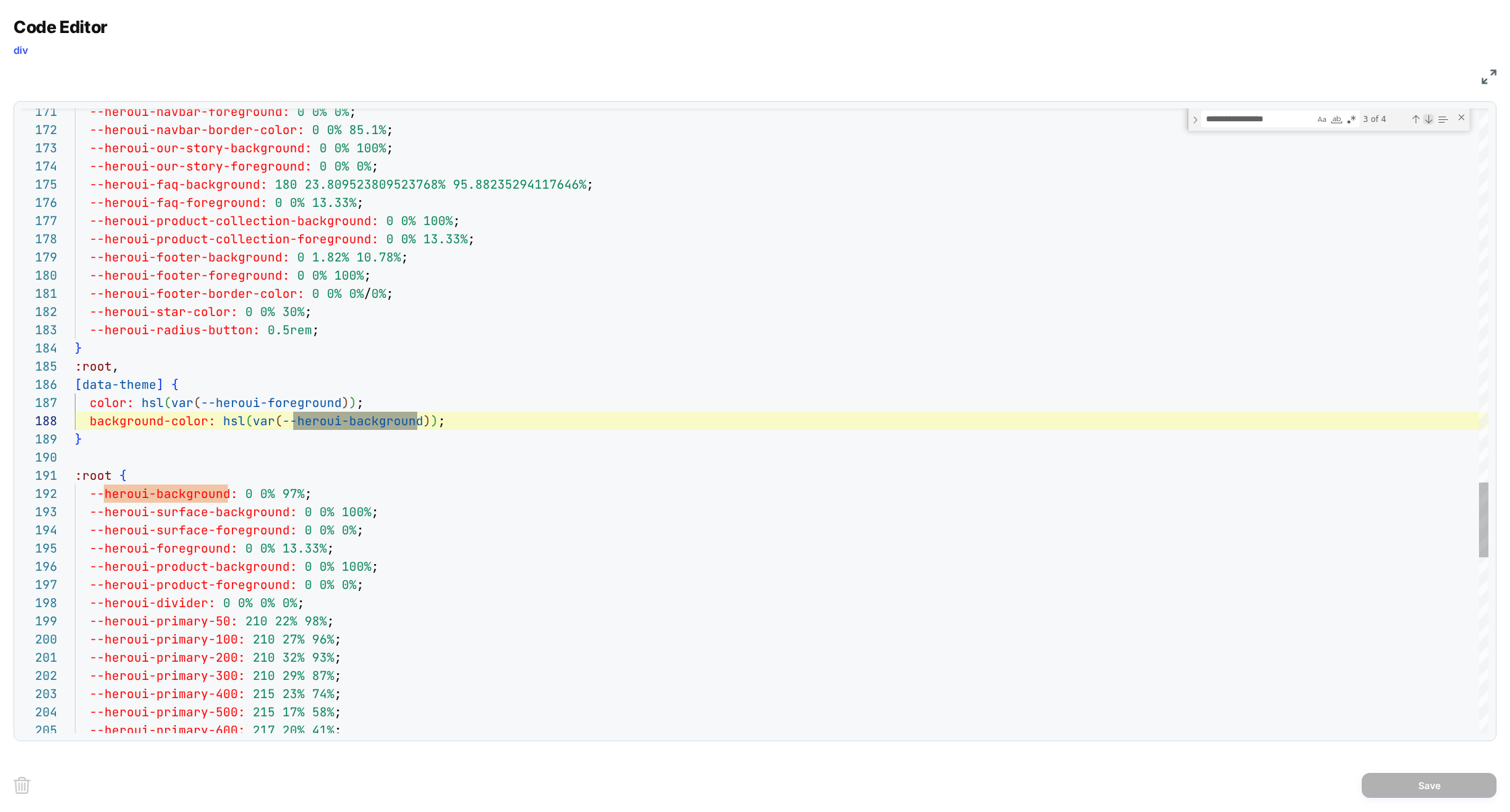
click at [1430, 121] on div "Next Match (Enter)" at bounding box center [1429, 119] width 11 height 11
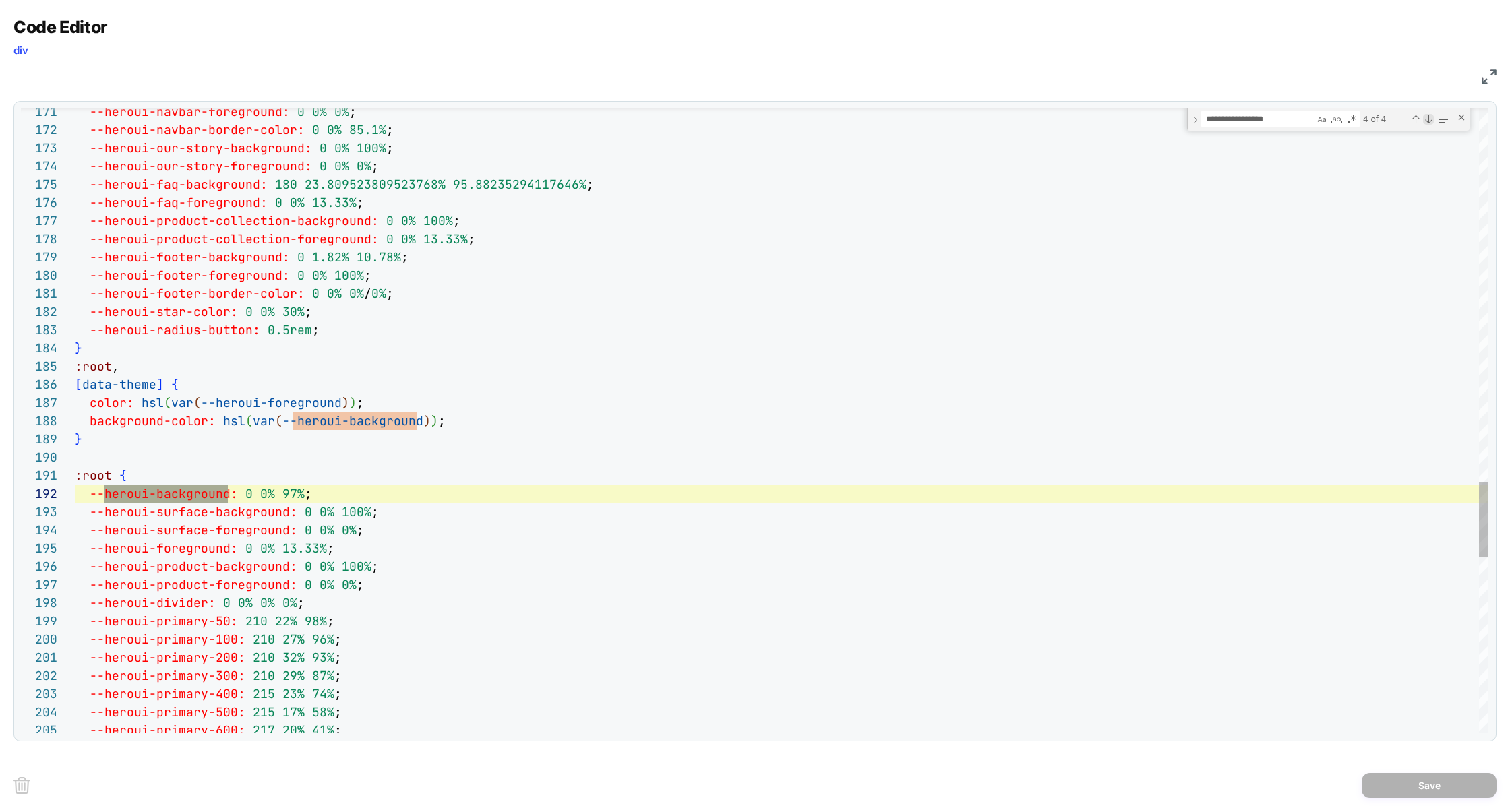
click at [1430, 121] on div "Next Match (Enter)" at bounding box center [1429, 119] width 11 height 11
type textarea "**********"
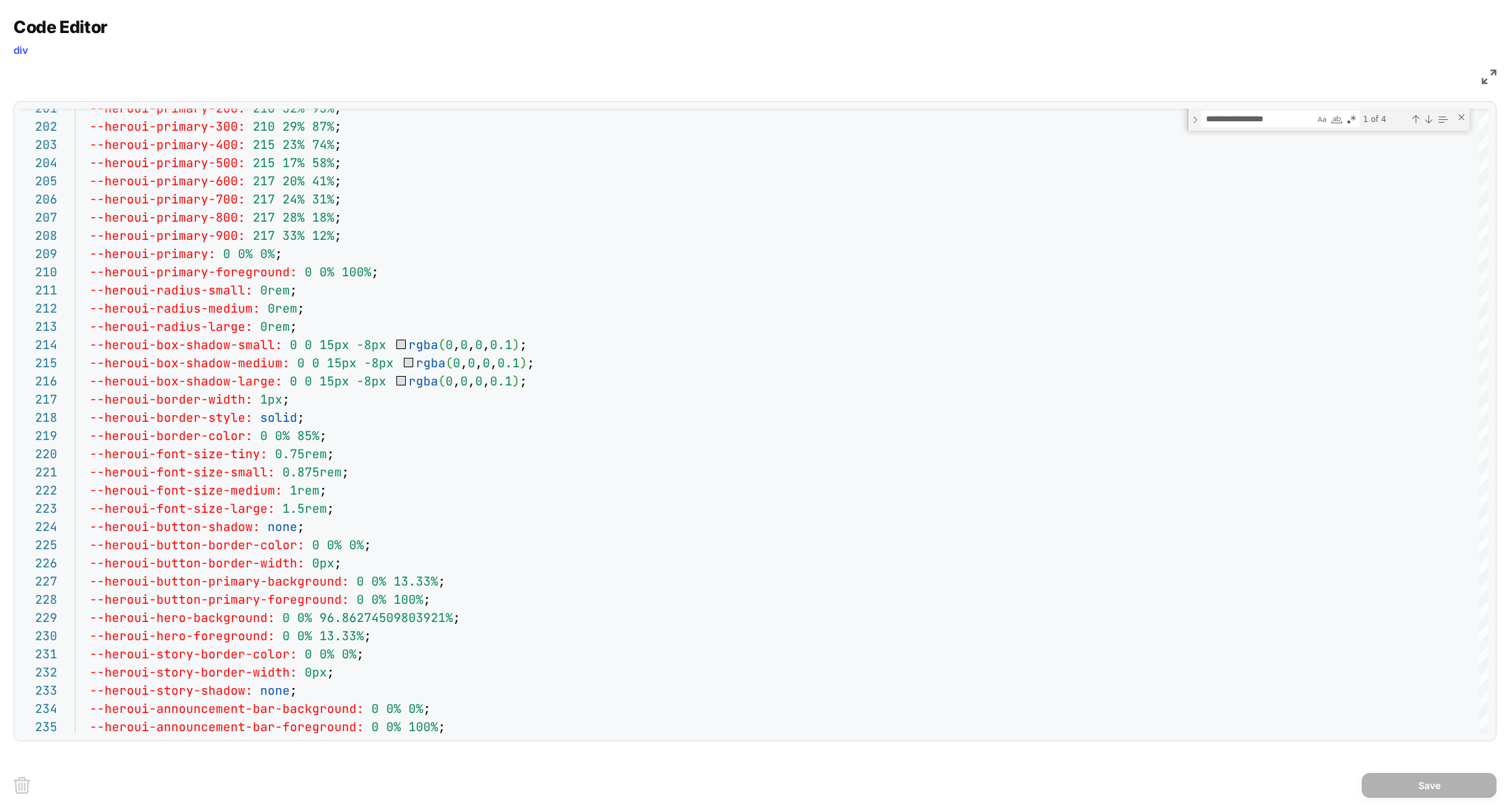
click at [1493, 76] on img at bounding box center [1490, 77] width 15 height 15
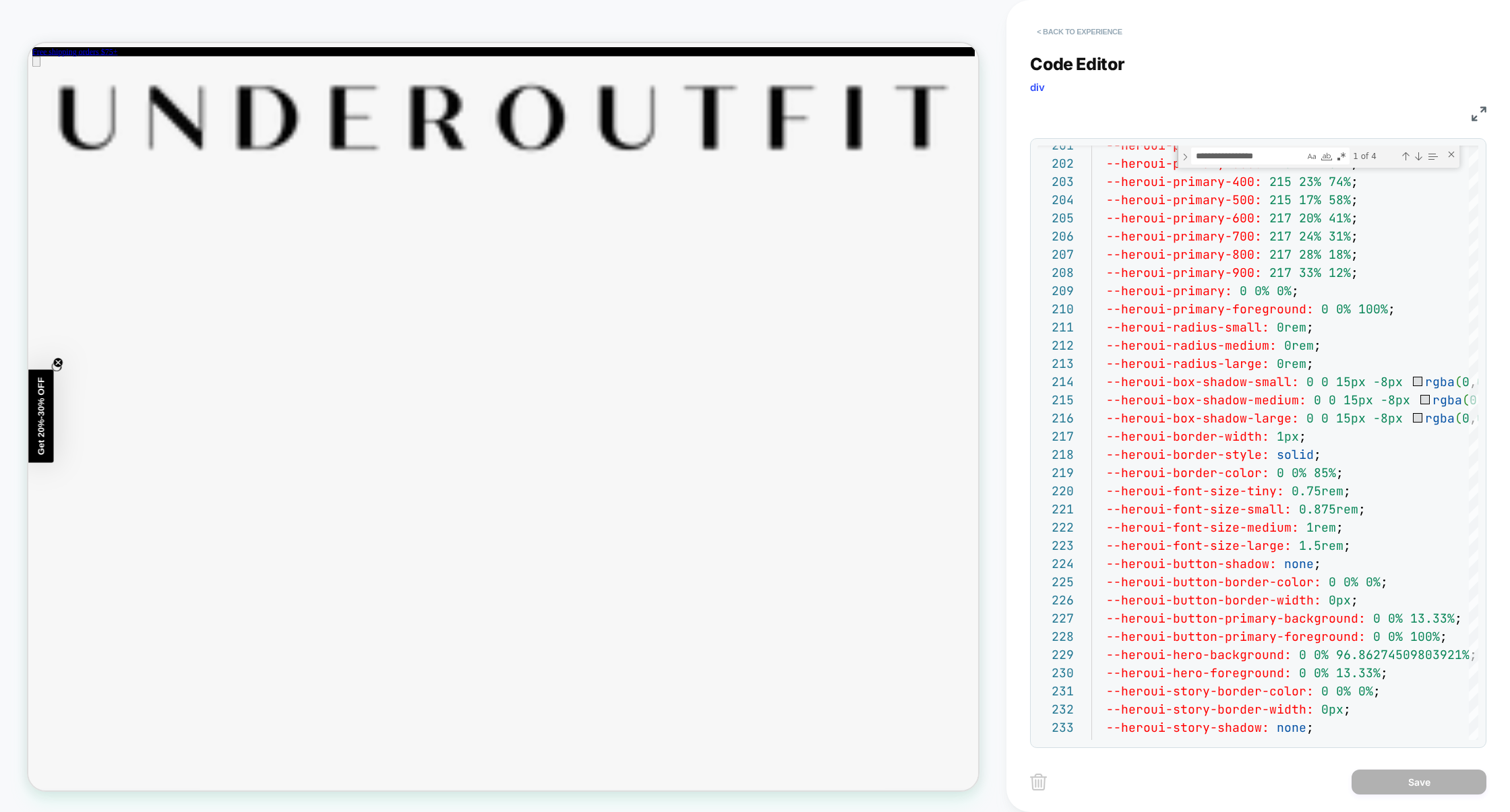
click at [1068, 27] on button "< Back to experience" at bounding box center [1079, 32] width 99 height 21
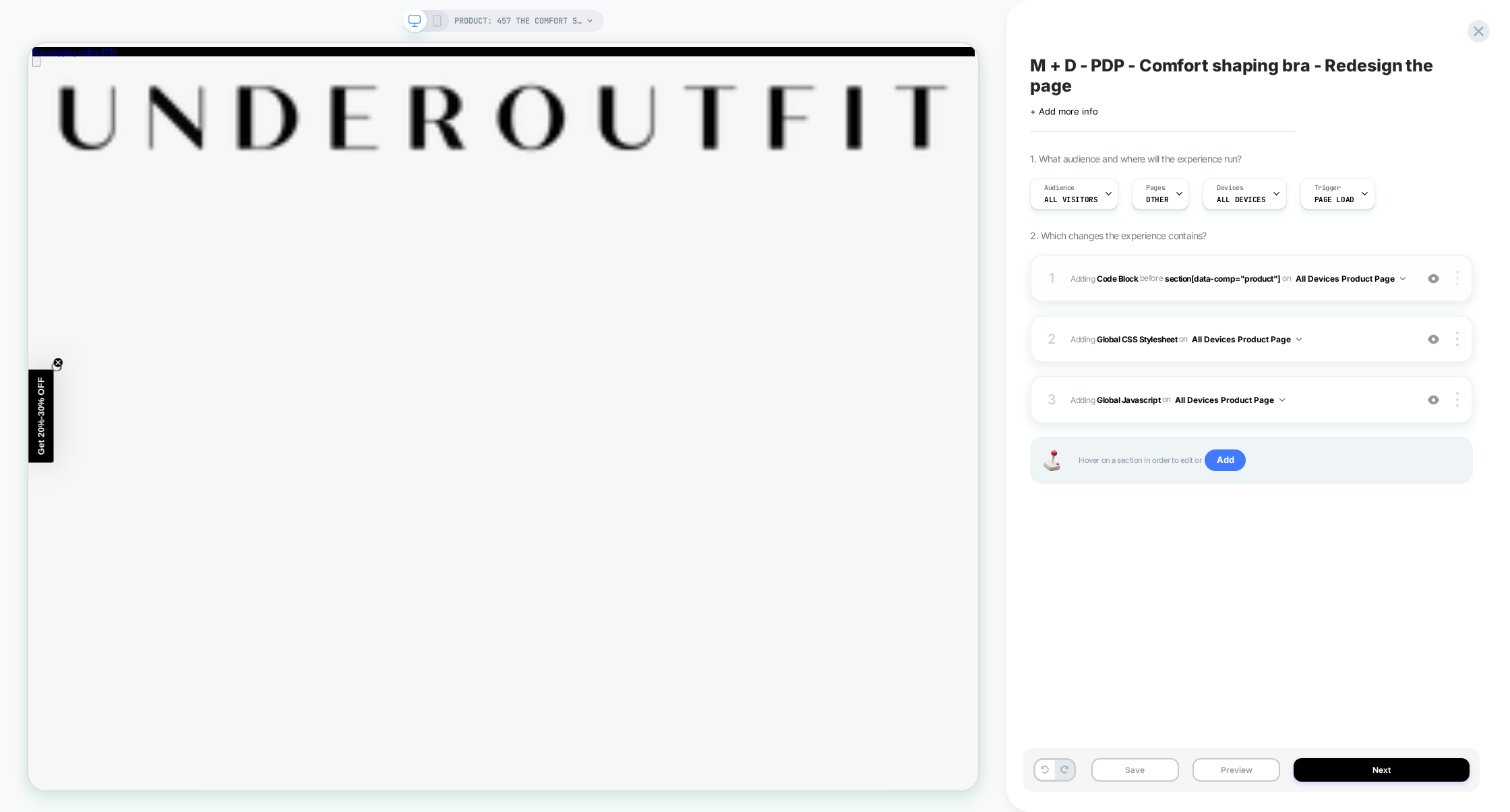
click at [1459, 282] on div at bounding box center [1459, 279] width 25 height 15
click at [1369, 333] on div "Rename" at bounding box center [1378, 333] width 120 height 37
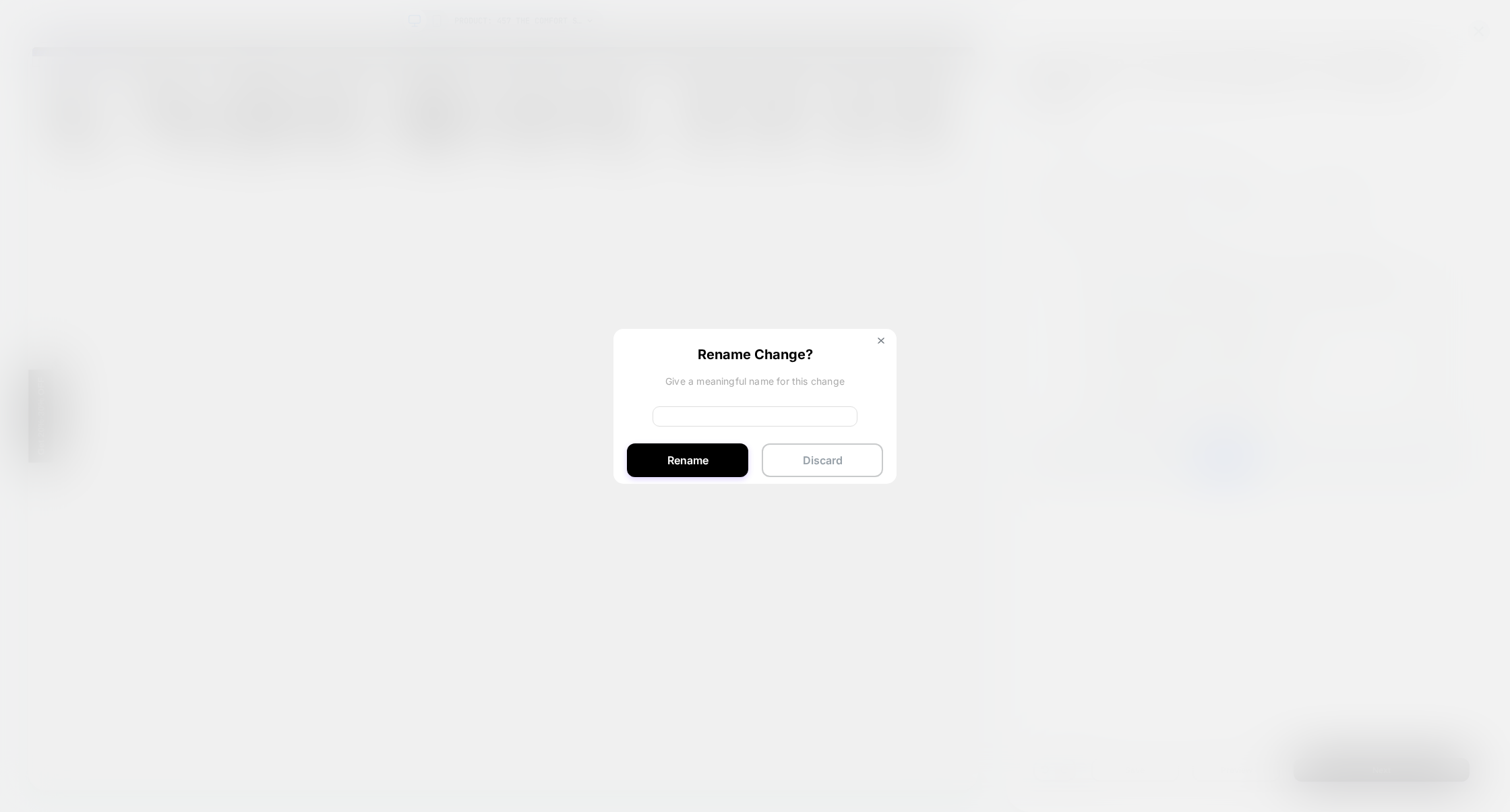
click at [709, 416] on input at bounding box center [755, 416] width 205 height 20
type input "*******"
click at [684, 450] on button "Rename" at bounding box center [687, 460] width 121 height 33
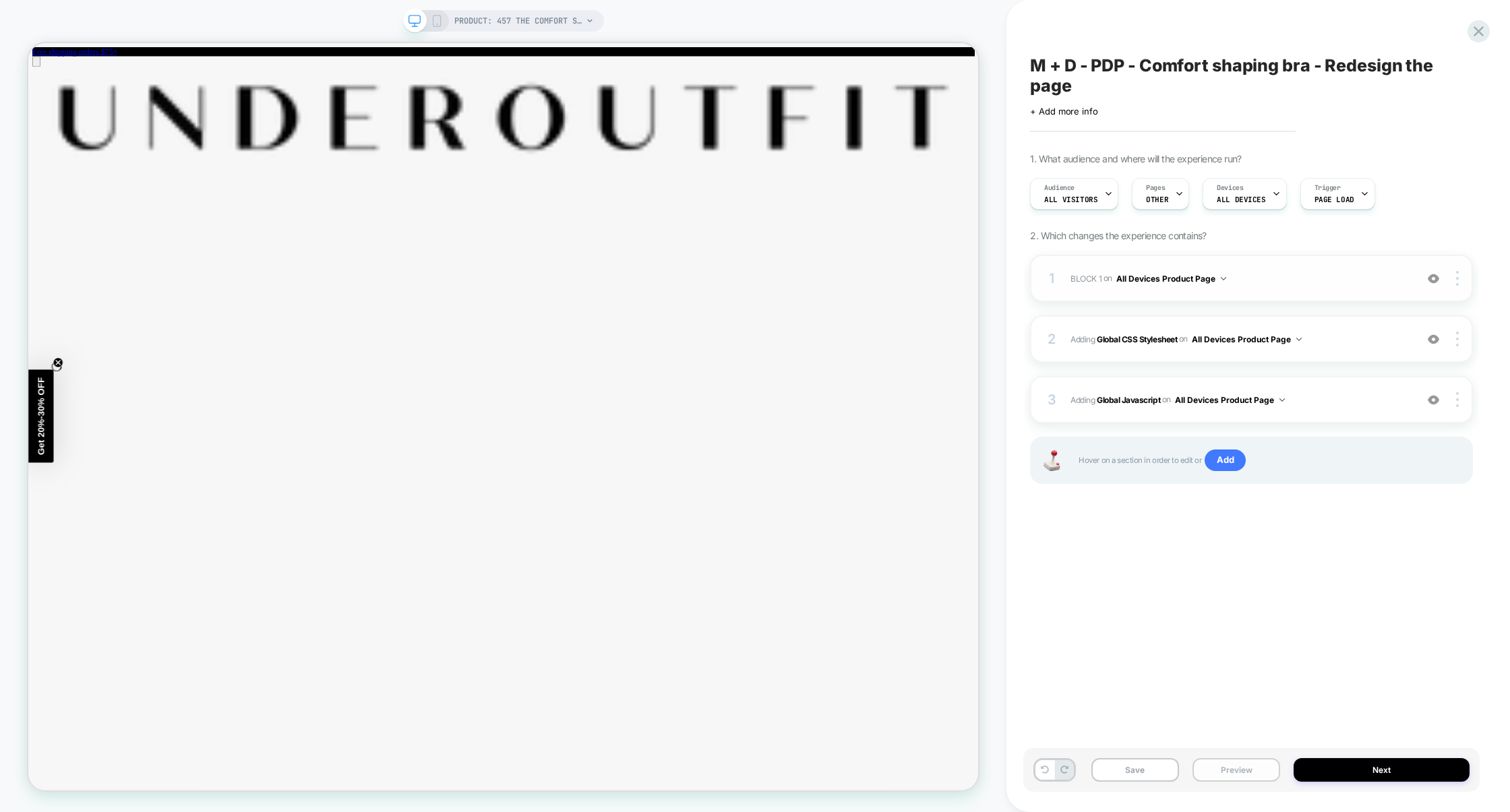
click at [1226, 765] on button "Preview" at bounding box center [1237, 770] width 88 height 24
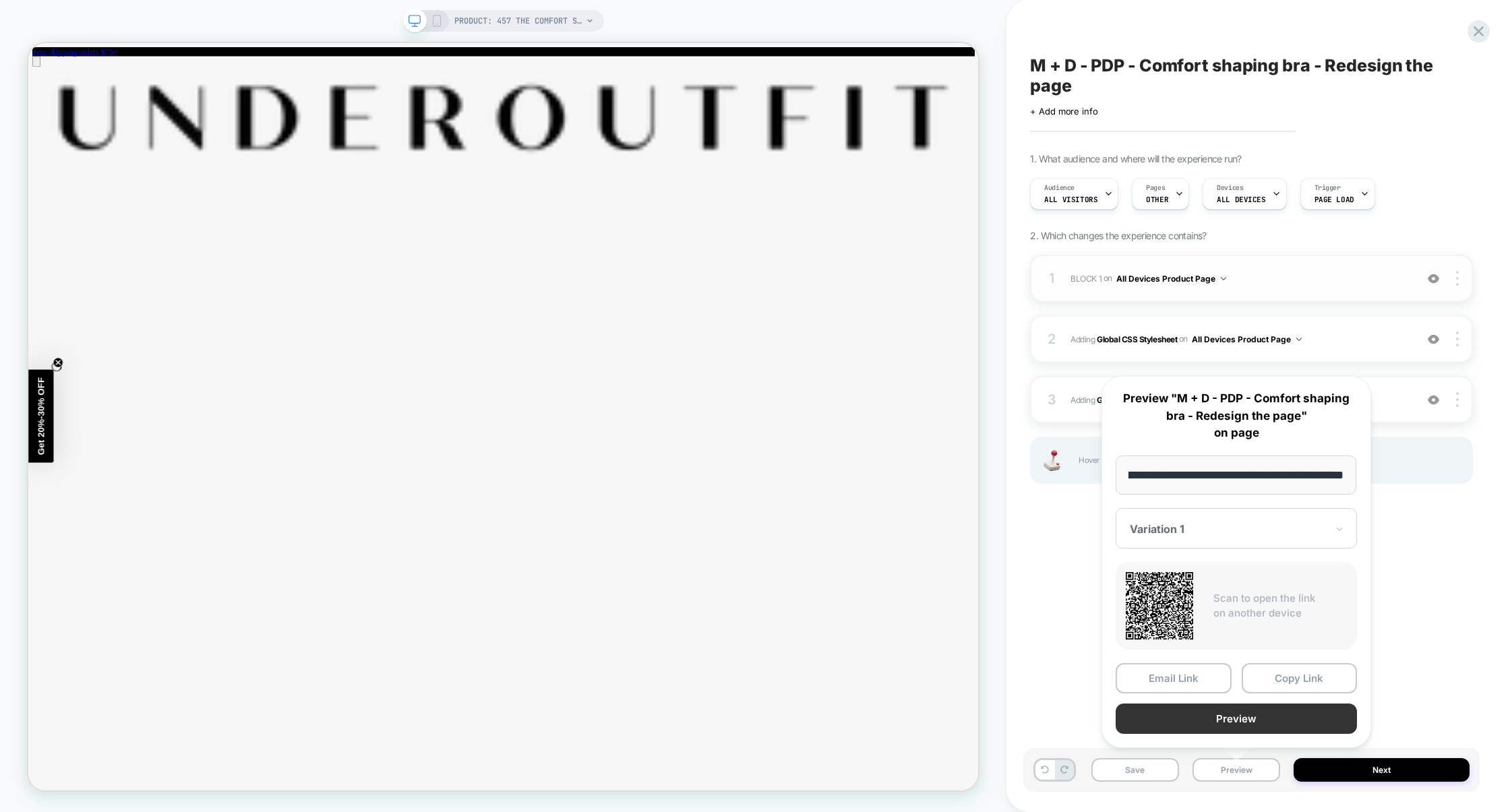
scroll to position [0, 0]
click at [1227, 721] on button "Preview" at bounding box center [1236, 718] width 241 height 30
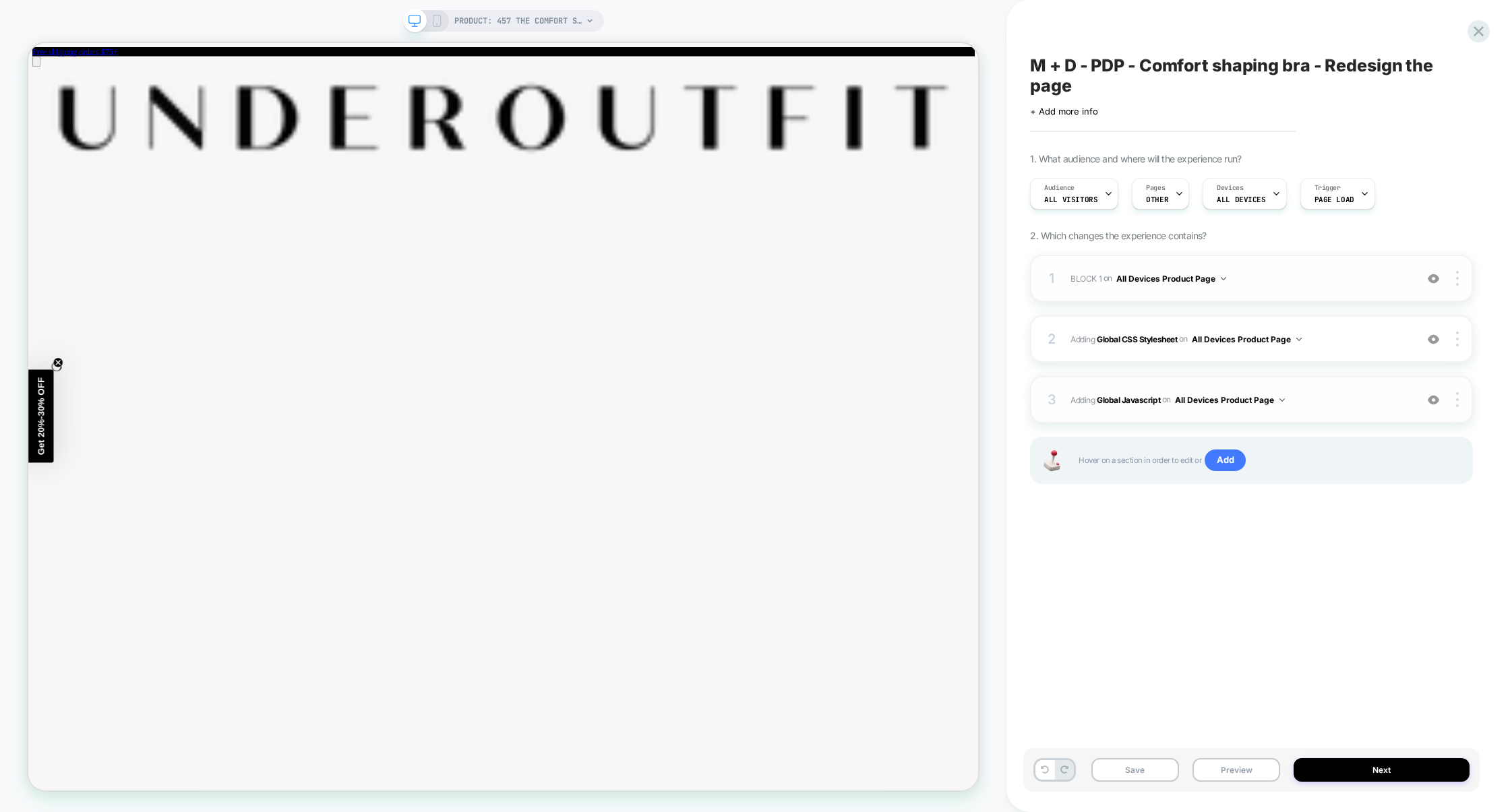
click at [1327, 398] on span "Adding Global Javascript on All Devices Product Page" at bounding box center [1239, 400] width 338 height 17
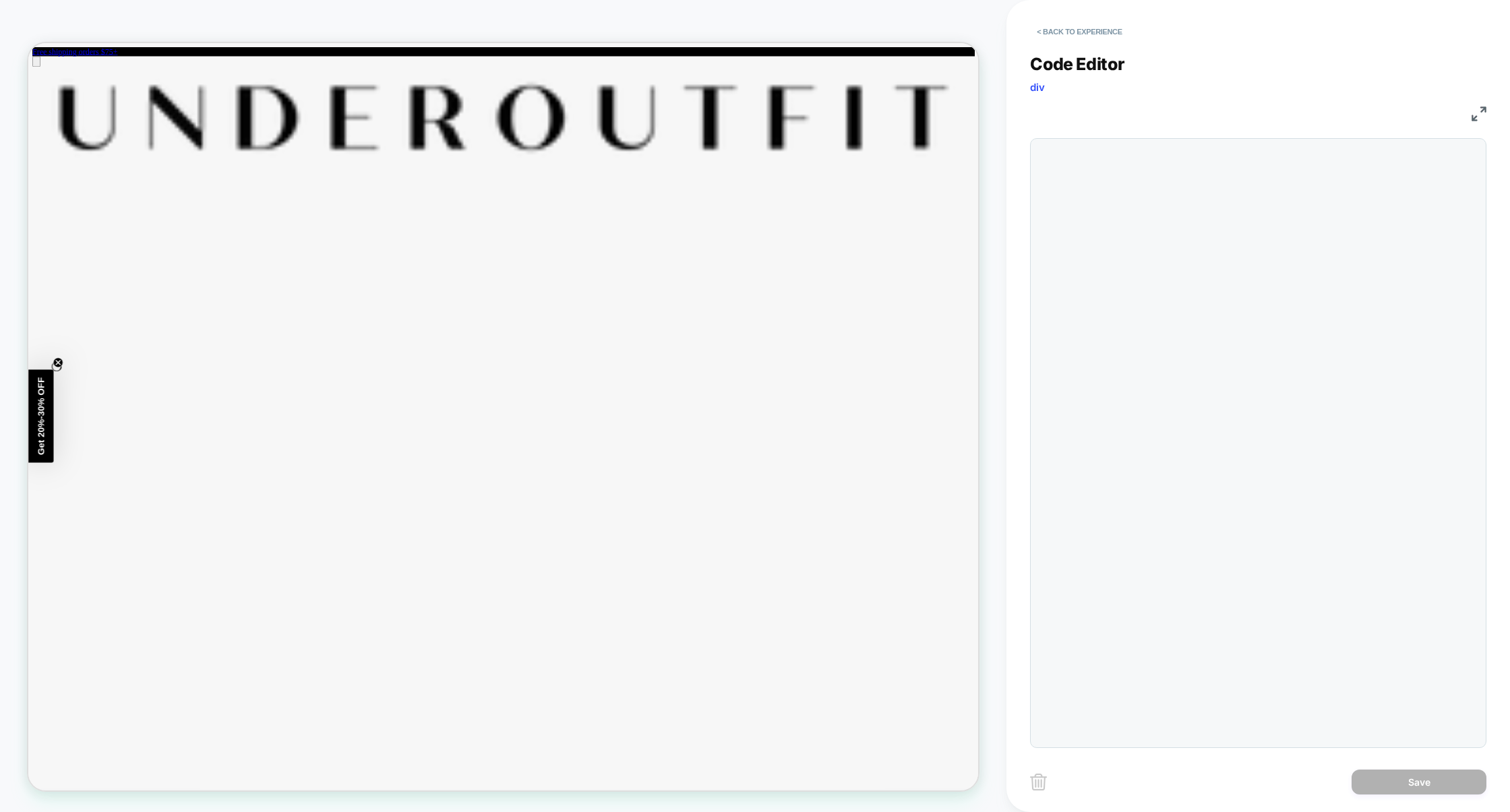
scroll to position [182, 0]
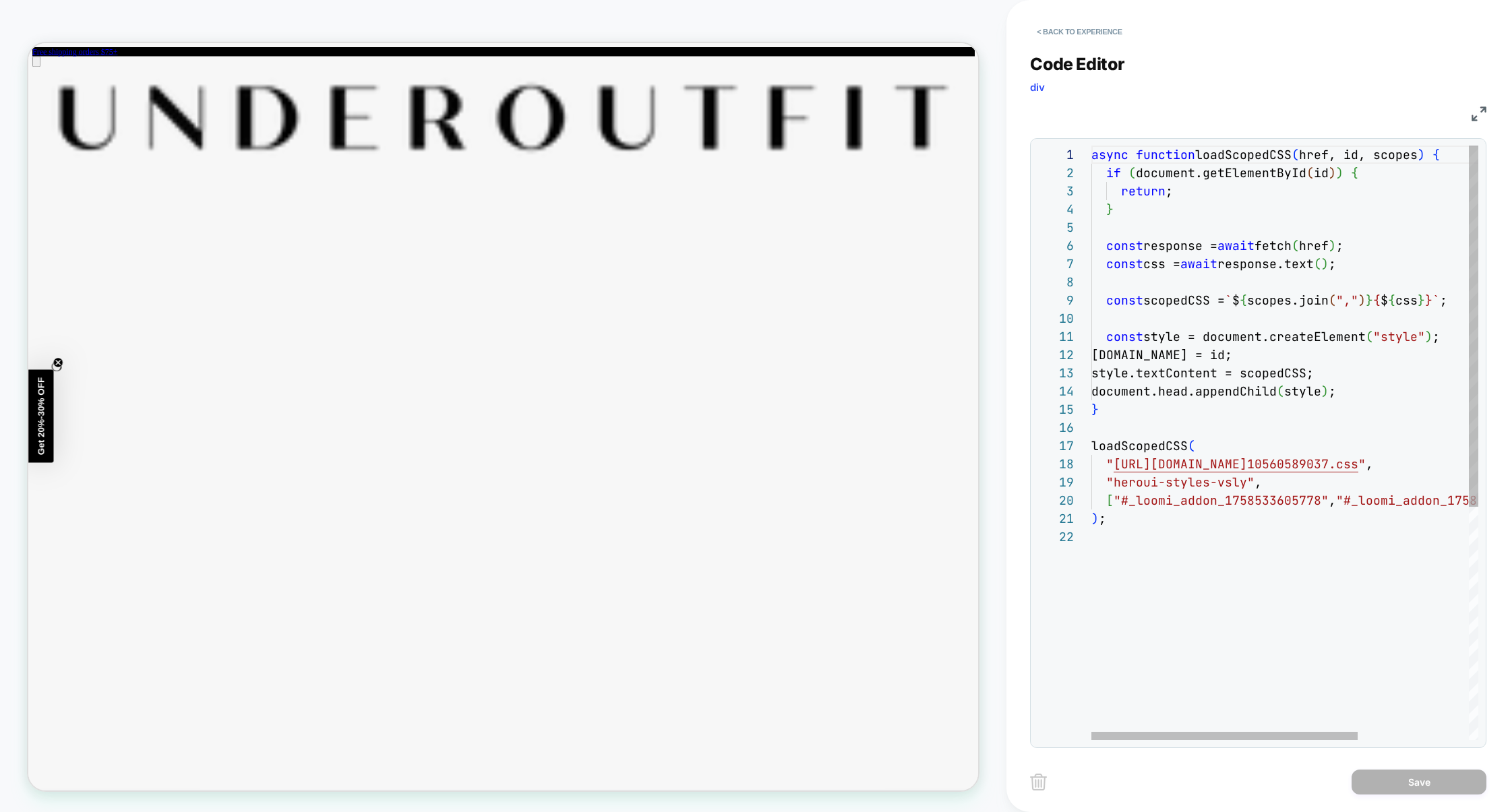
drag, startPoint x: 1107, startPoint y: 25, endPoint x: 1286, endPoint y: 305, distance: 332.3
click at [1279, 306] on div "**********" at bounding box center [1258, 406] width 456 height 812
click at [1481, 116] on img at bounding box center [1479, 114] width 15 height 15
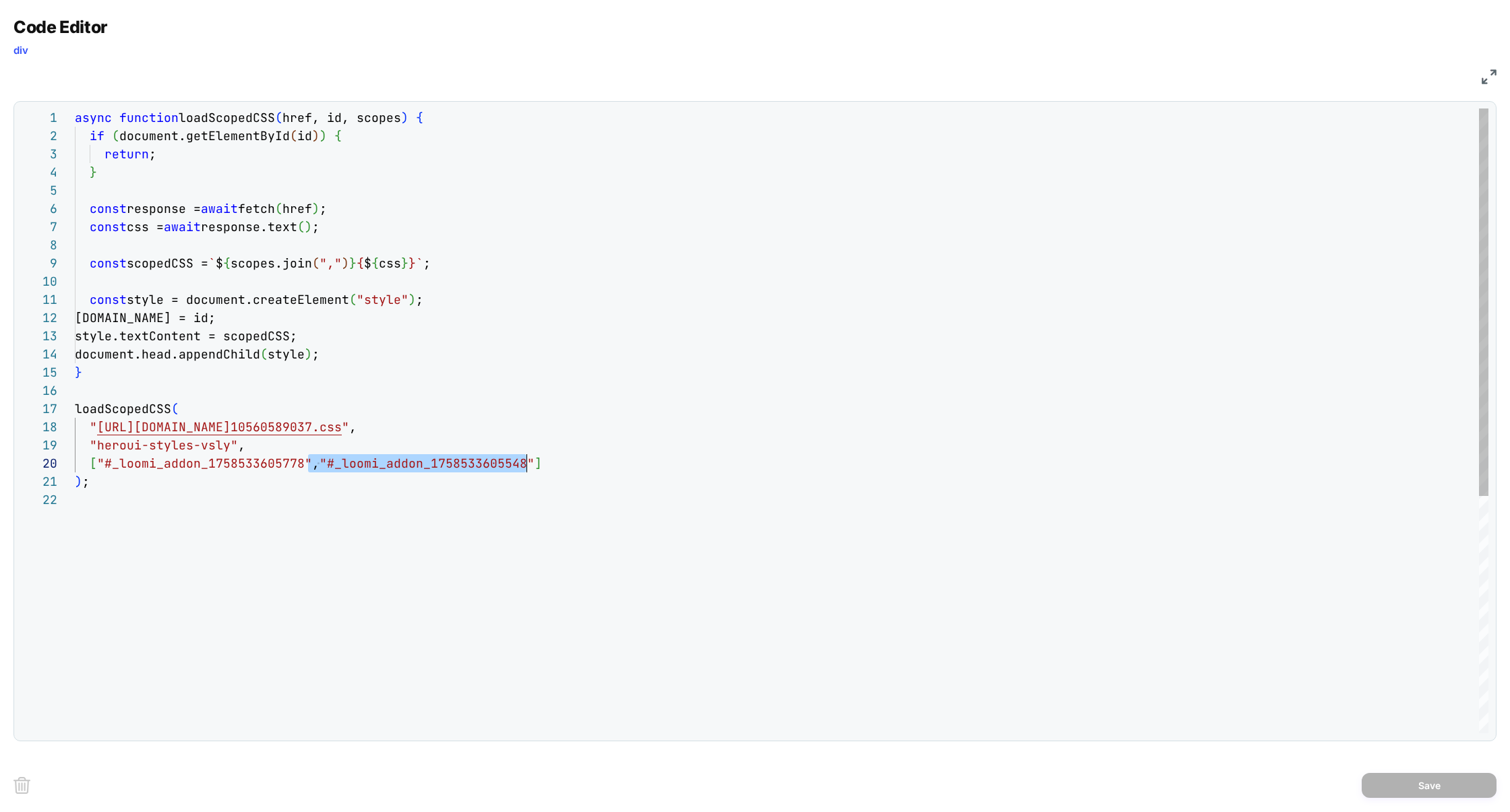
drag, startPoint x: 307, startPoint y: 467, endPoint x: 529, endPoint y: 463, distance: 222.0
click at [529, 463] on div "async function loadScopedCSS ( href, id, scopes ) { if ( document.getElementByI…" at bounding box center [781, 612] width 1414 height 1007
type textarea "**********"
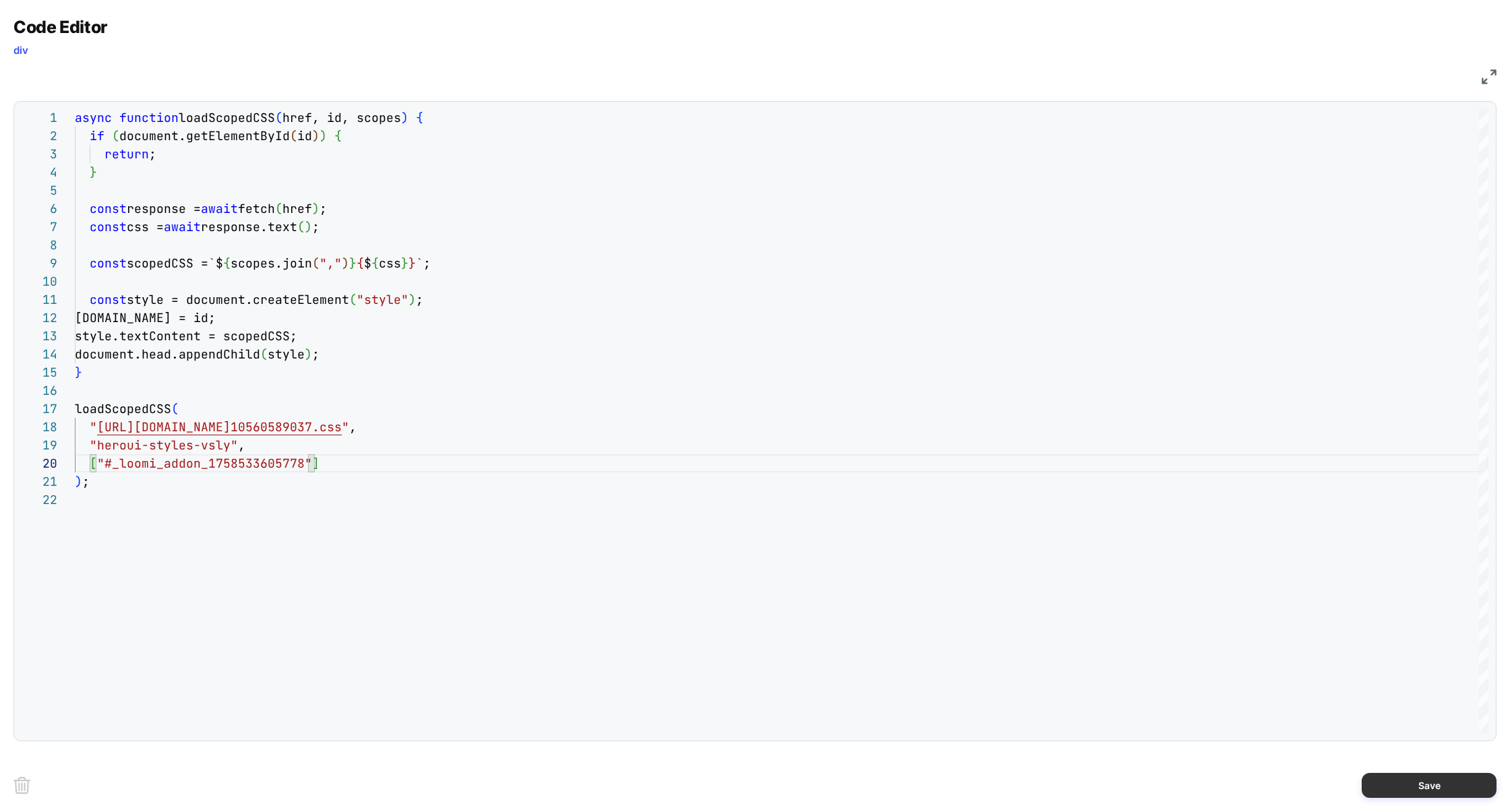
click at [1438, 784] on button "Save" at bounding box center [1429, 785] width 134 height 25
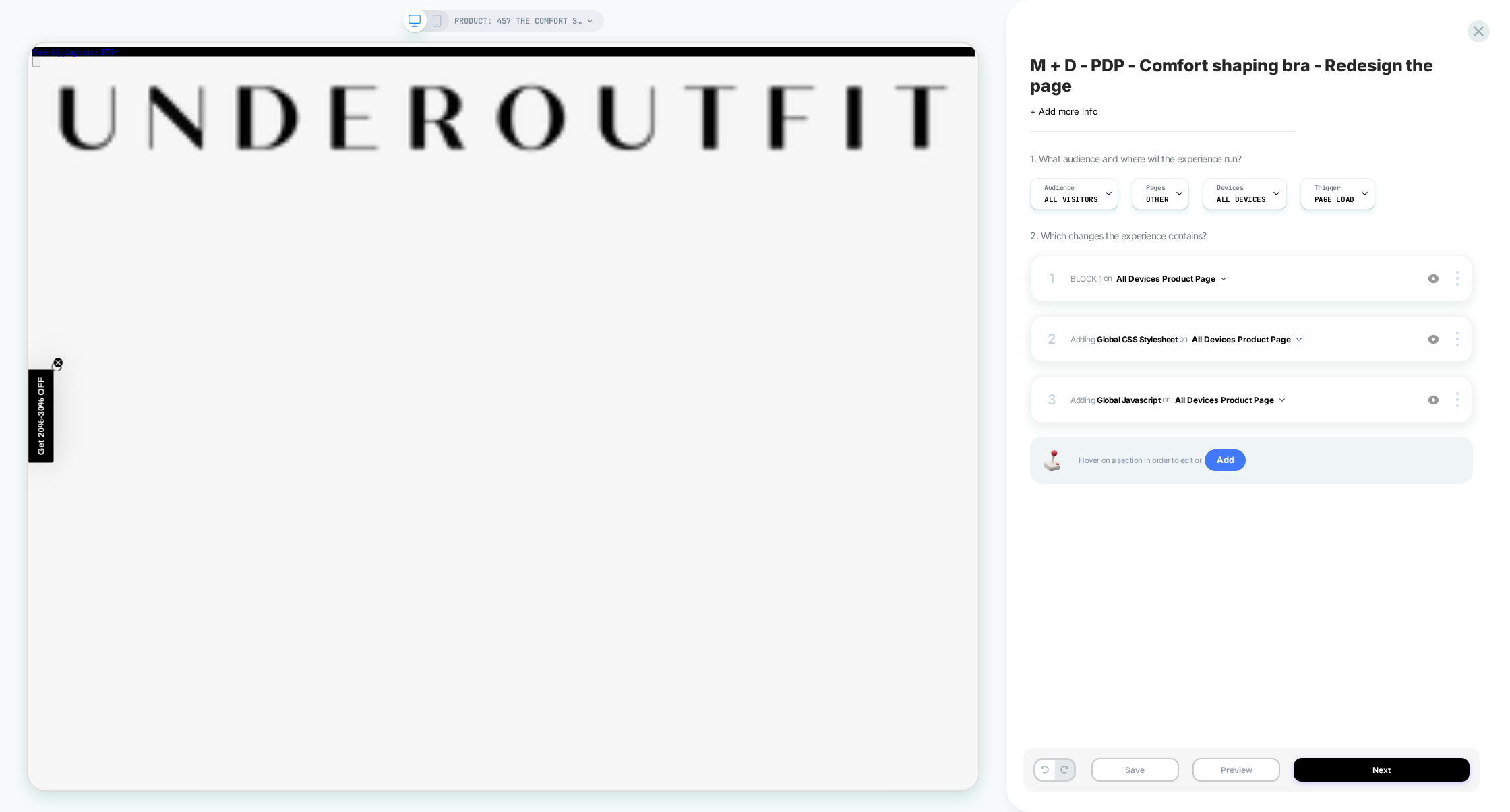
click at [1354, 349] on div "2 Adding Global CSS Stylesheet on All Devices Product Page Add Before Add After…" at bounding box center [1252, 339] width 443 height 47
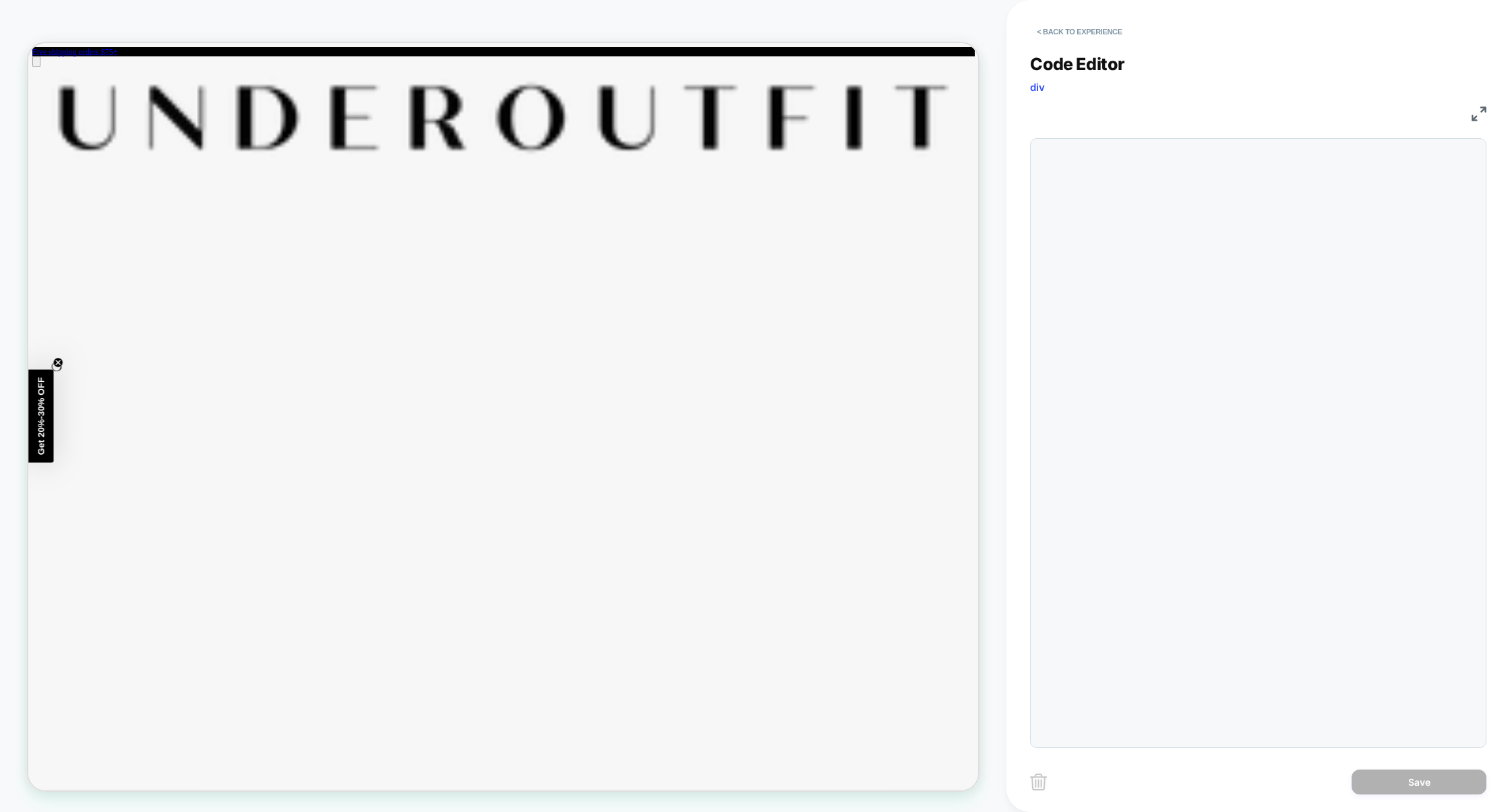
scroll to position [182, 0]
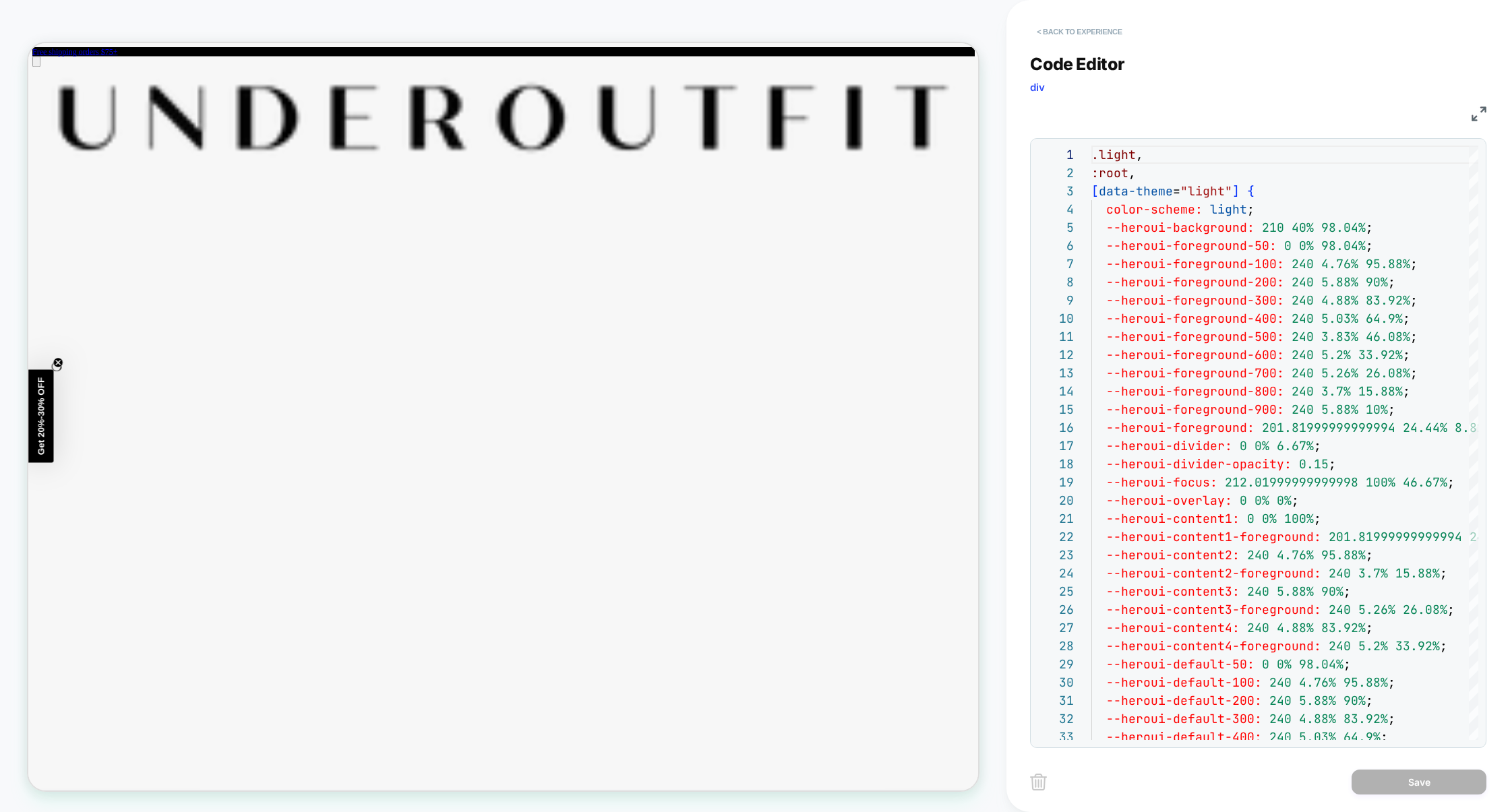
click at [1095, 30] on button "< Back to experience" at bounding box center [1079, 32] width 99 height 21
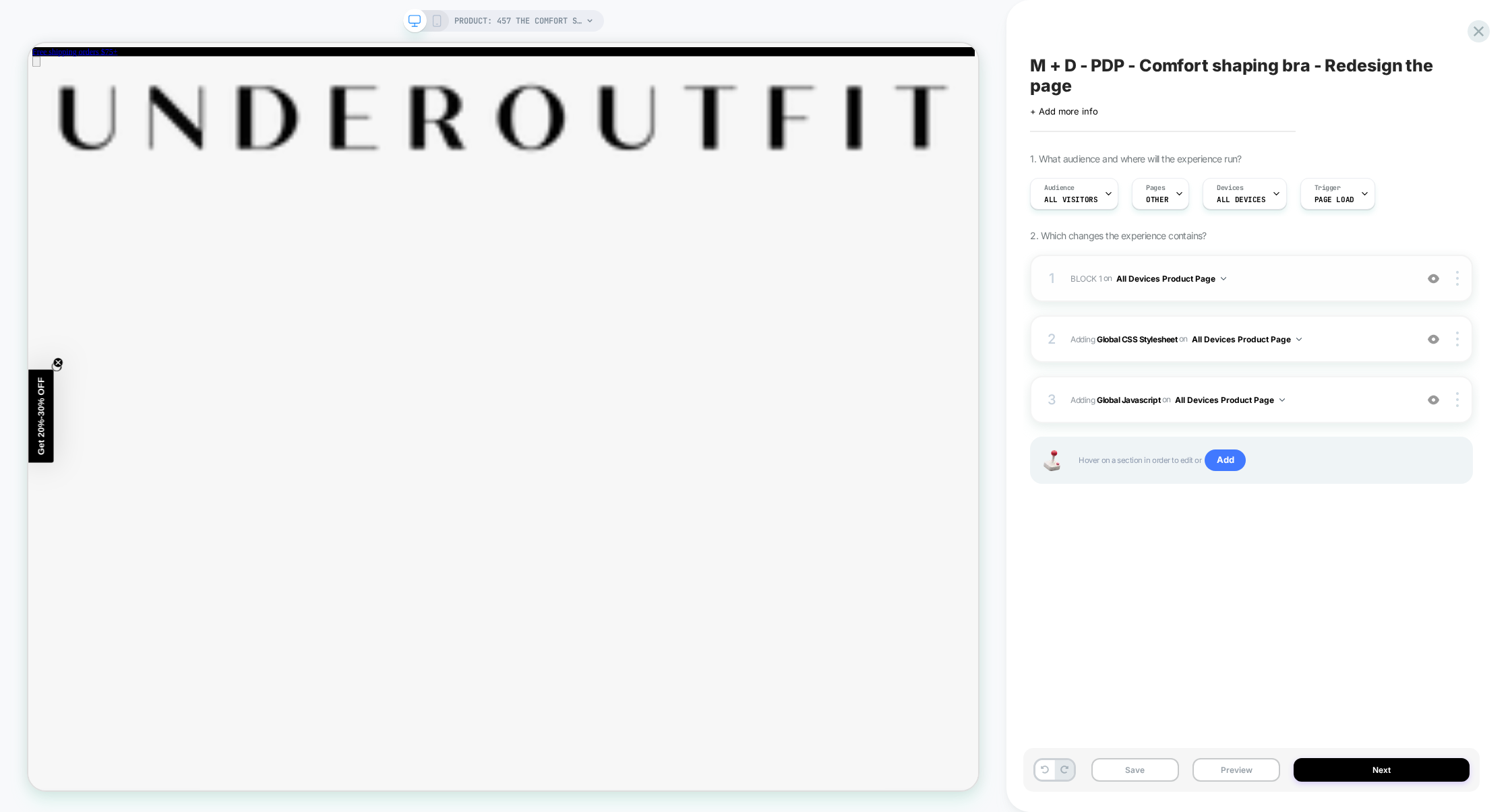
click at [1299, 279] on span "BLOCK 1 Adding Code Block BEFORE section[data-comp="product"] on All Devices Pr…" at bounding box center [1239, 279] width 338 height 17
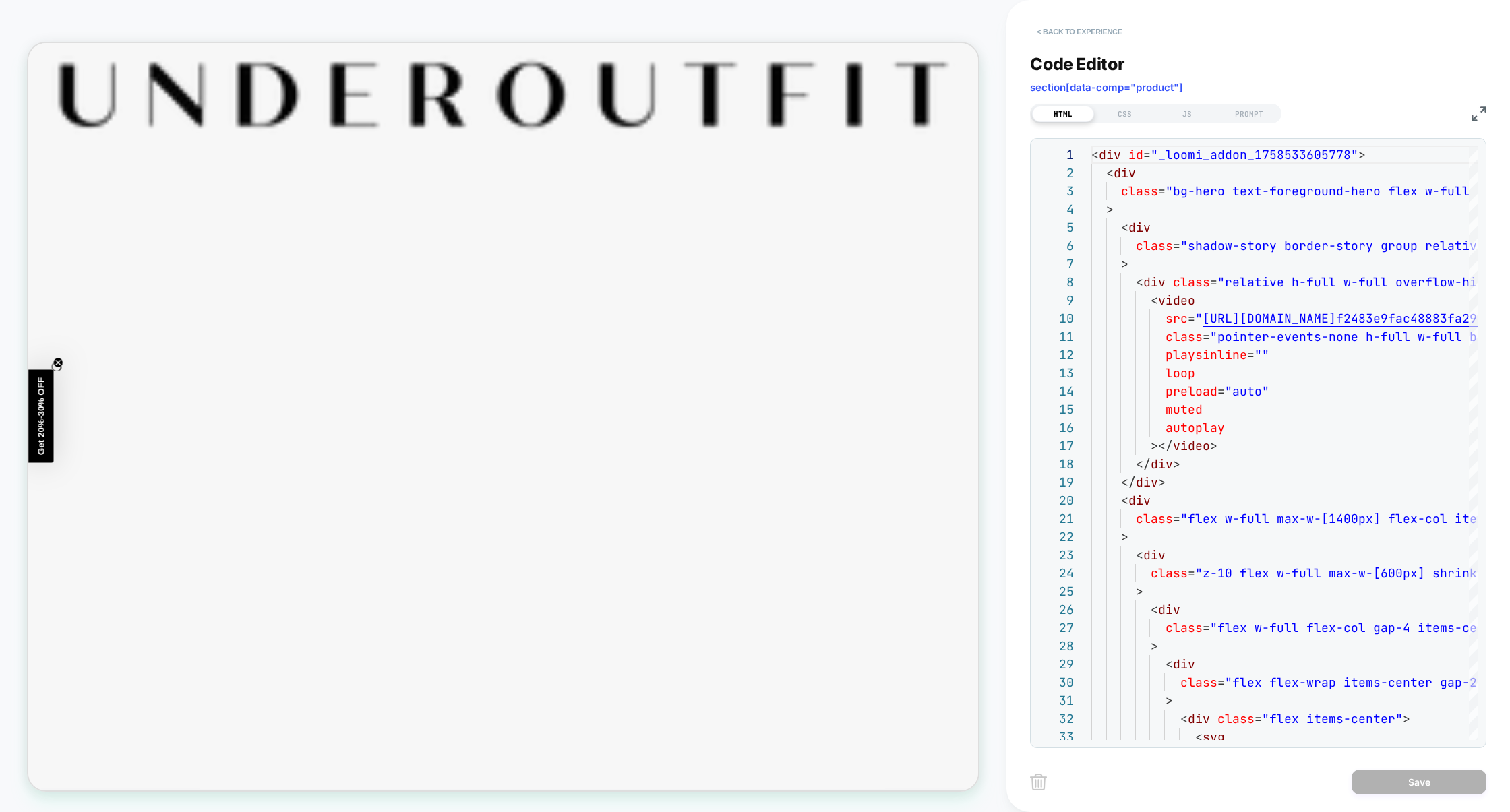
scroll to position [0, 0]
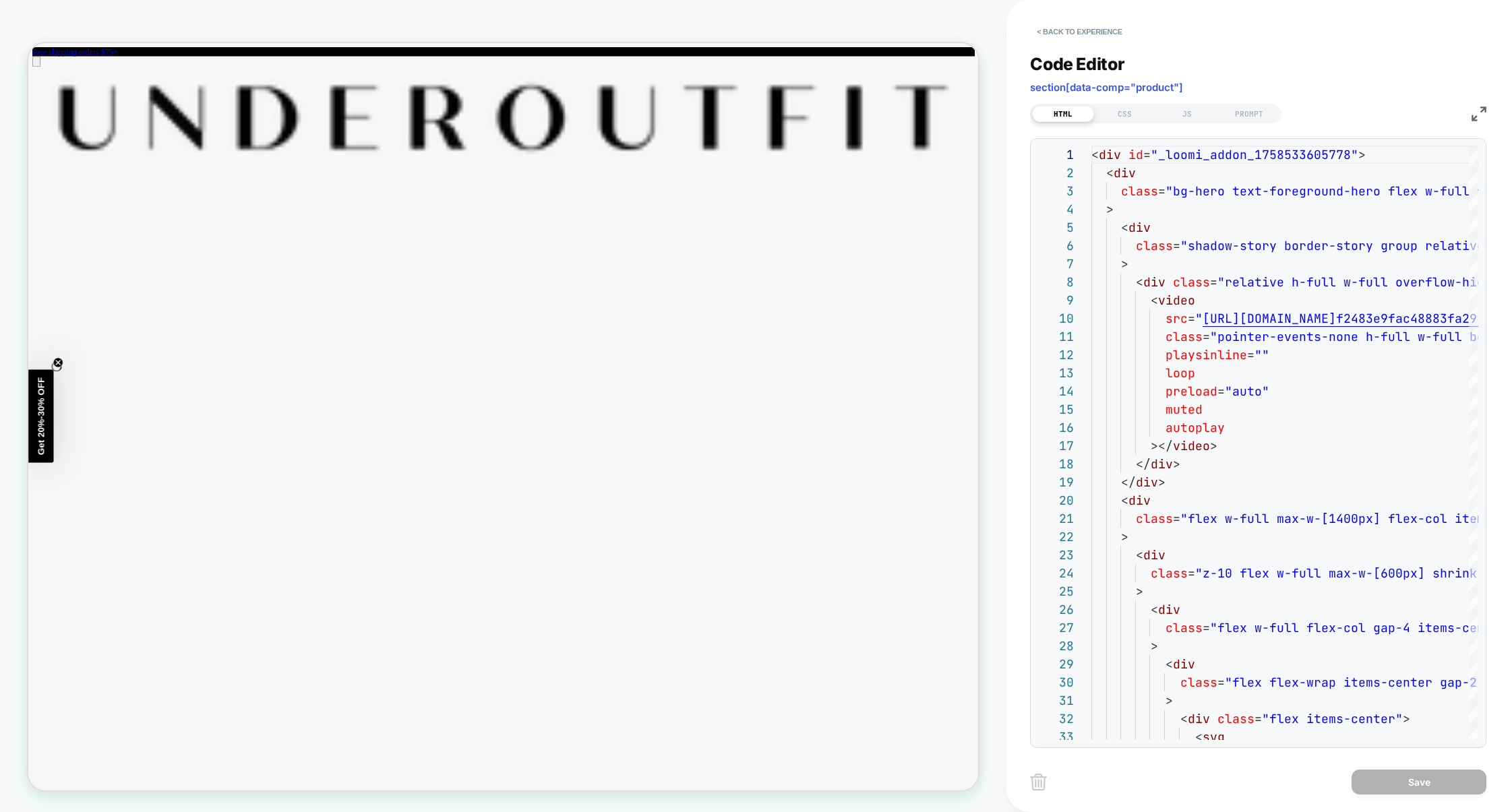
click at [1201, 123] on div "Code Editor section[data-comp="product"] HTML CSS JS PROMPT 1 2 3 4 5 6 7 8 9 1…" at bounding box center [1258, 393] width 456 height 711
click at [1198, 119] on div "JS" at bounding box center [1187, 114] width 62 height 16
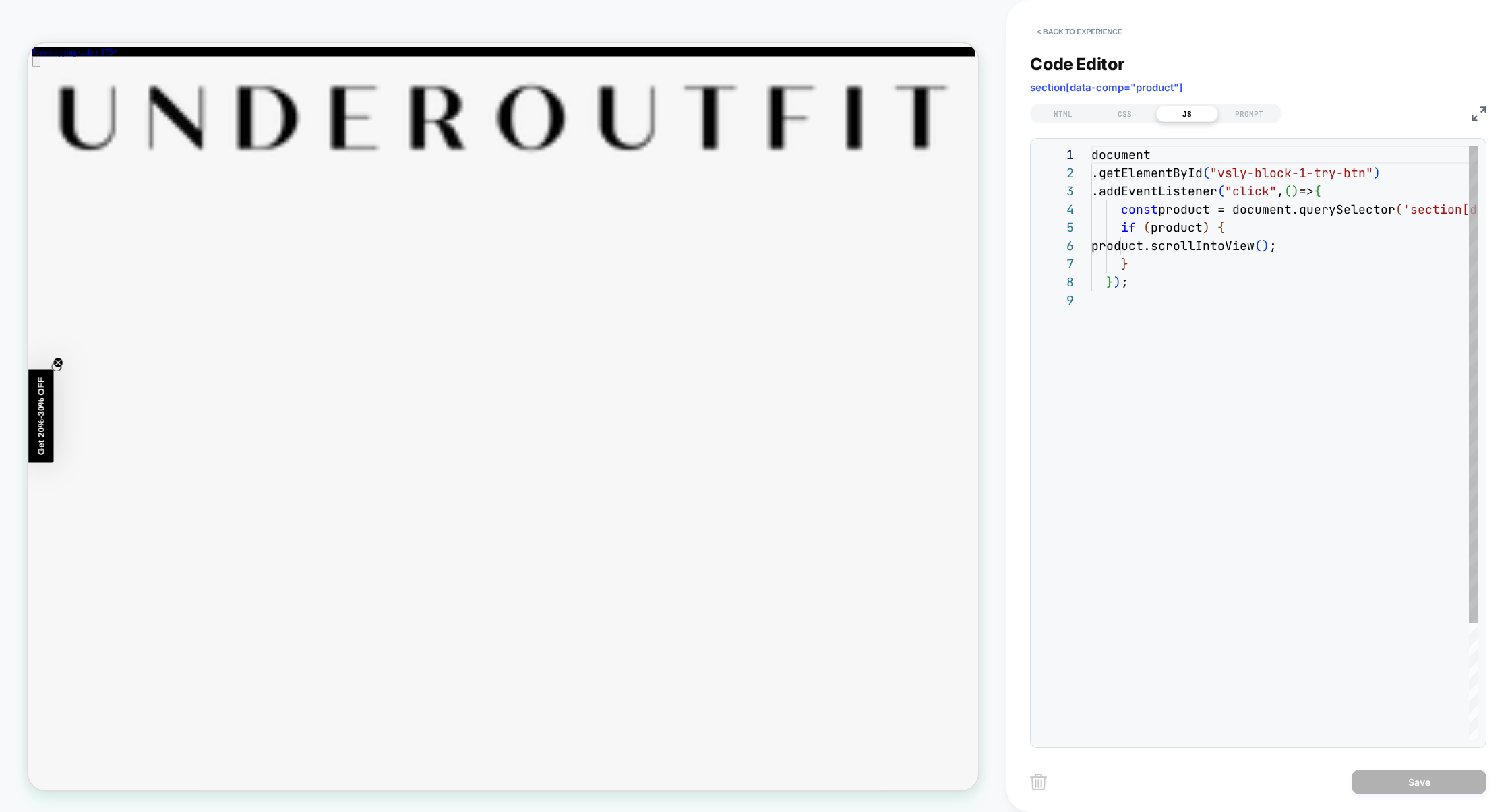
scroll to position [146, 0]
click at [1479, 107] on div "HTML CSS JS PROMPT" at bounding box center [1258, 112] width 456 height 23
click at [1473, 108] on img at bounding box center [1479, 114] width 15 height 15
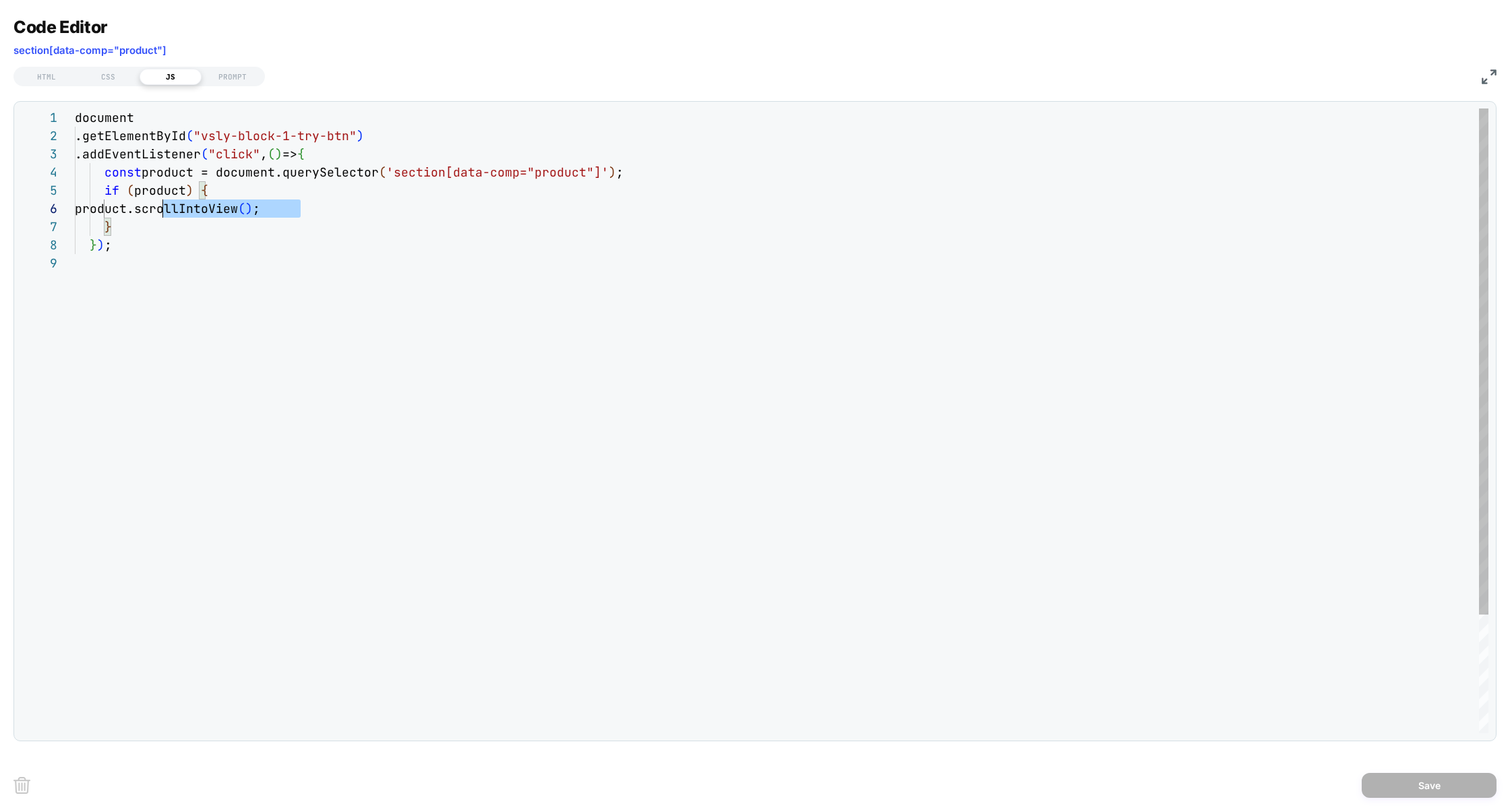
scroll to position [90, 0]
drag, startPoint x: 338, startPoint y: 211, endPoint x: 29, endPoint y: 210, distance: 309.0
click at [29, 210] on div "**********" at bounding box center [755, 420] width 1468 height 625
click at [328, 201] on div "document .getElementById ( "vsly-block-1-try-btn" ) .addEventListener ( "click"…" at bounding box center [781, 494] width 1414 height 770
drag, startPoint x: 326, startPoint y: 210, endPoint x: 119, endPoint y: 209, distance: 207.0
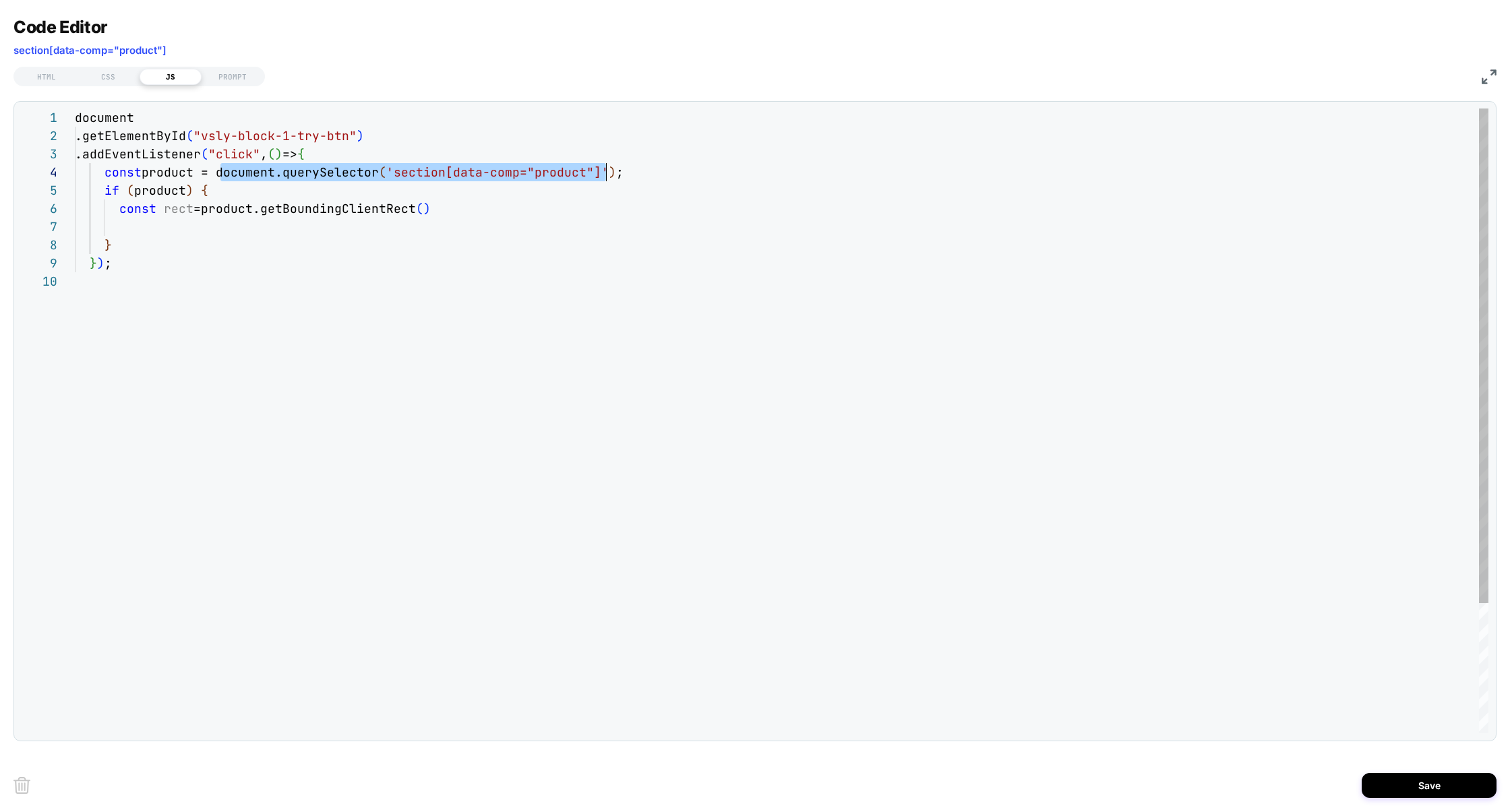
scroll to position [55, 538]
drag, startPoint x: 224, startPoint y: 177, endPoint x: 612, endPoint y: 178, distance: 388.0
click at [612, 178] on div "document .getElementById ( "vsly-block-1-try-btn" ) .addEventListener ( "click"…" at bounding box center [781, 503] width 1414 height 788
drag, startPoint x: 252, startPoint y: 208, endPoint x: 429, endPoint y: 213, distance: 177.1
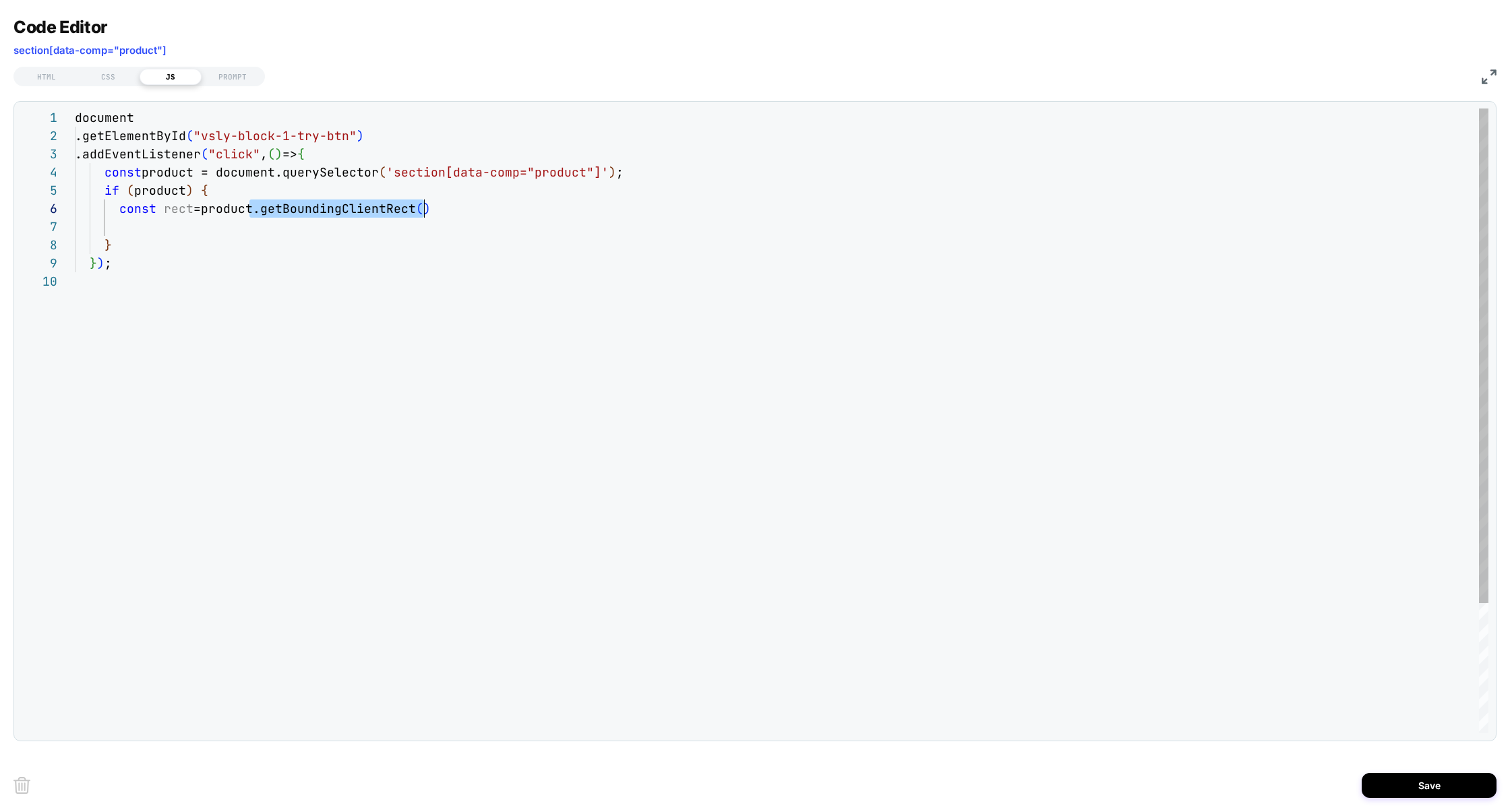
click at [429, 213] on div "document .getElementById ( "vsly-block-1-try-btn" ) .addEventListener ( "click"…" at bounding box center [781, 503] width 1414 height 788
click at [148, 225] on div "document .getElementById ( "vsly-block-1-try-btn" ) .addEventListener ( "click"…" at bounding box center [781, 503] width 1414 height 788
click at [184, 213] on div "document .getElementById ( "vsly-block-1-try-btn" ) .addEventListener ( "click"…" at bounding box center [781, 538] width 1414 height 861
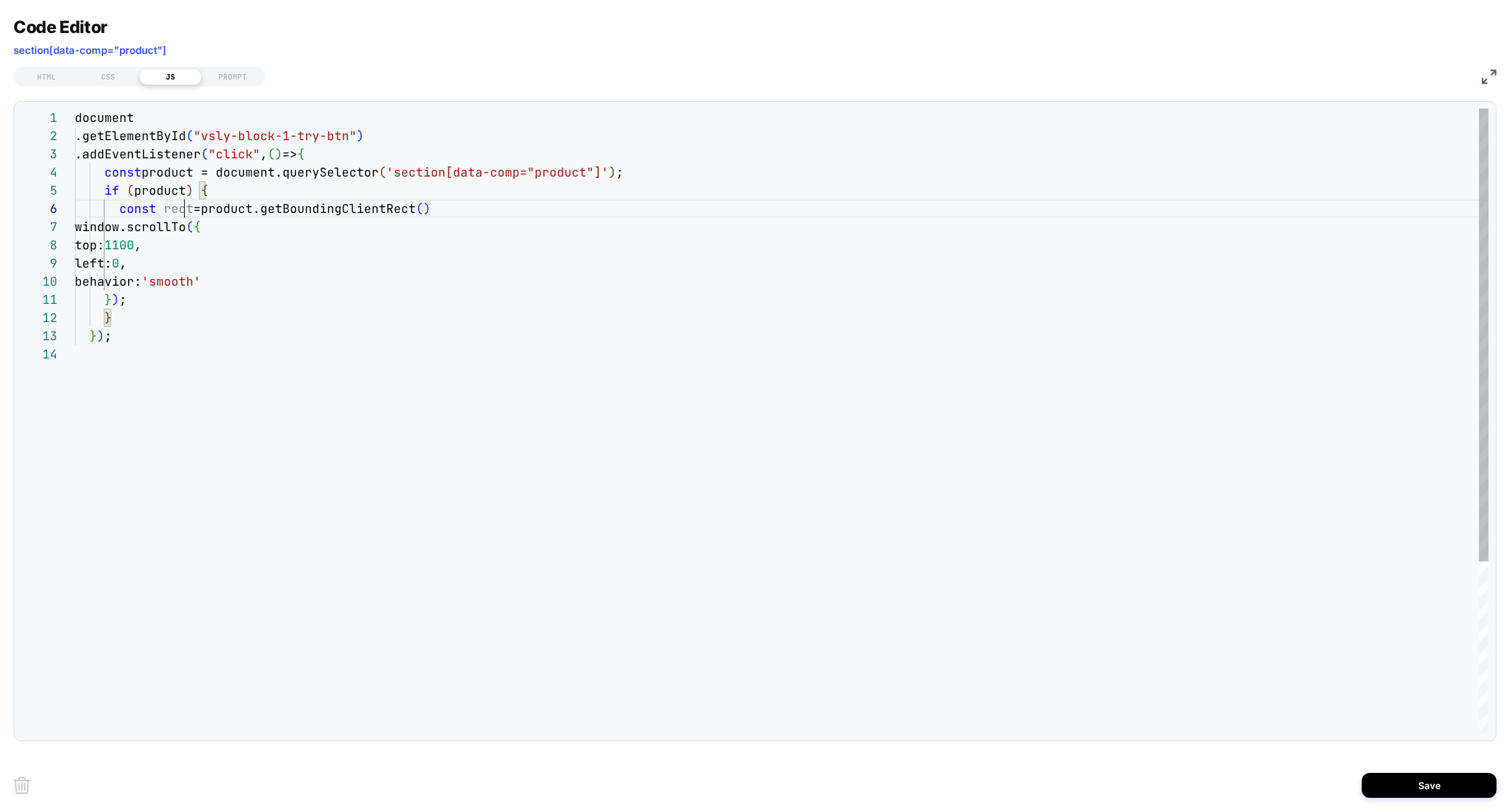
scroll to position [90, 117]
click at [161, 247] on div "document .getElementById ( "vsly-block-1-try-btn" ) .addEventListener ( "click"…" at bounding box center [781, 538] width 1414 height 861
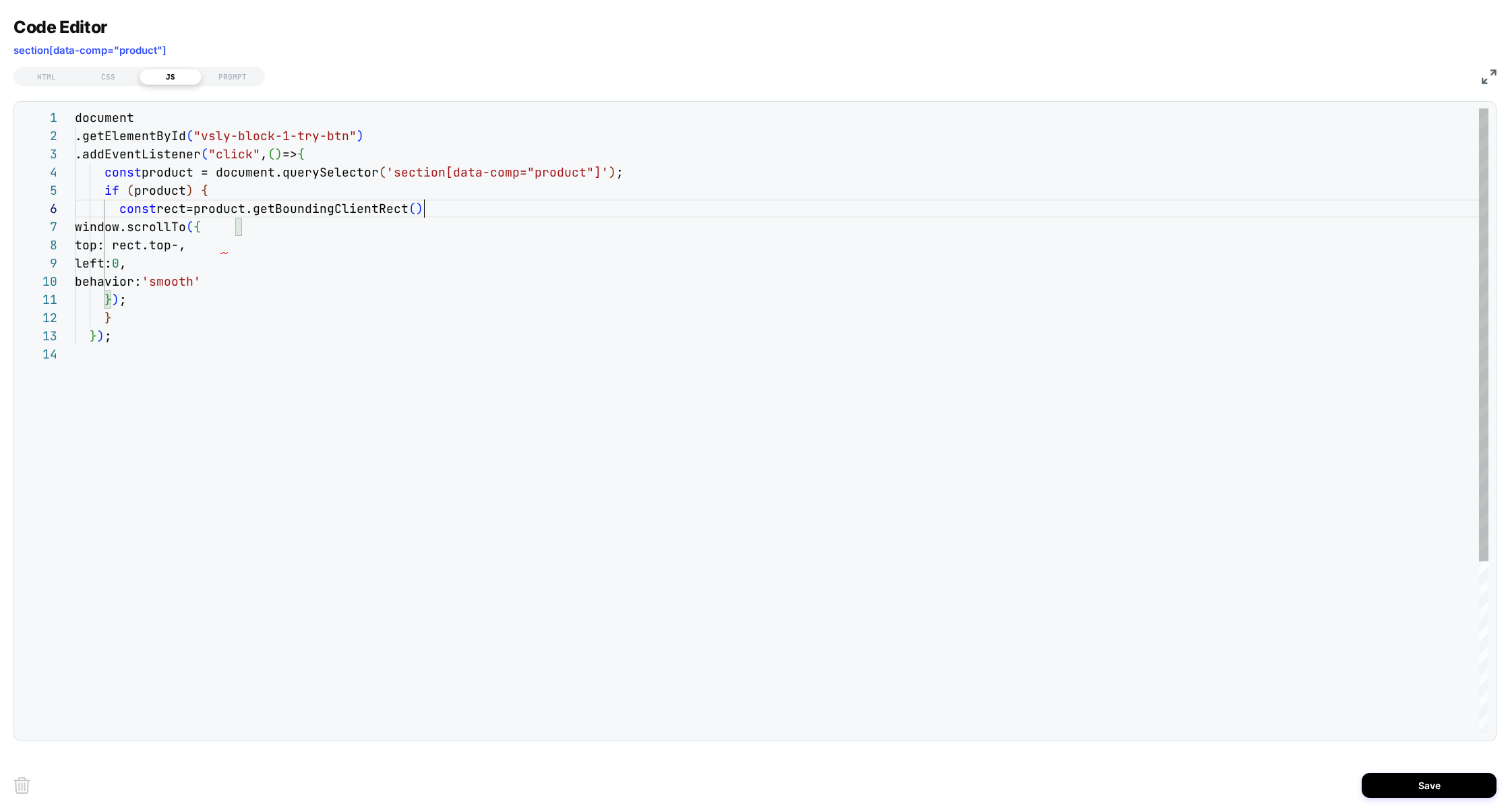
click at [458, 213] on div "document .getElementById ( "vsly-block-1-try-btn" ) .addEventListener ( "click"…" at bounding box center [781, 538] width 1414 height 861
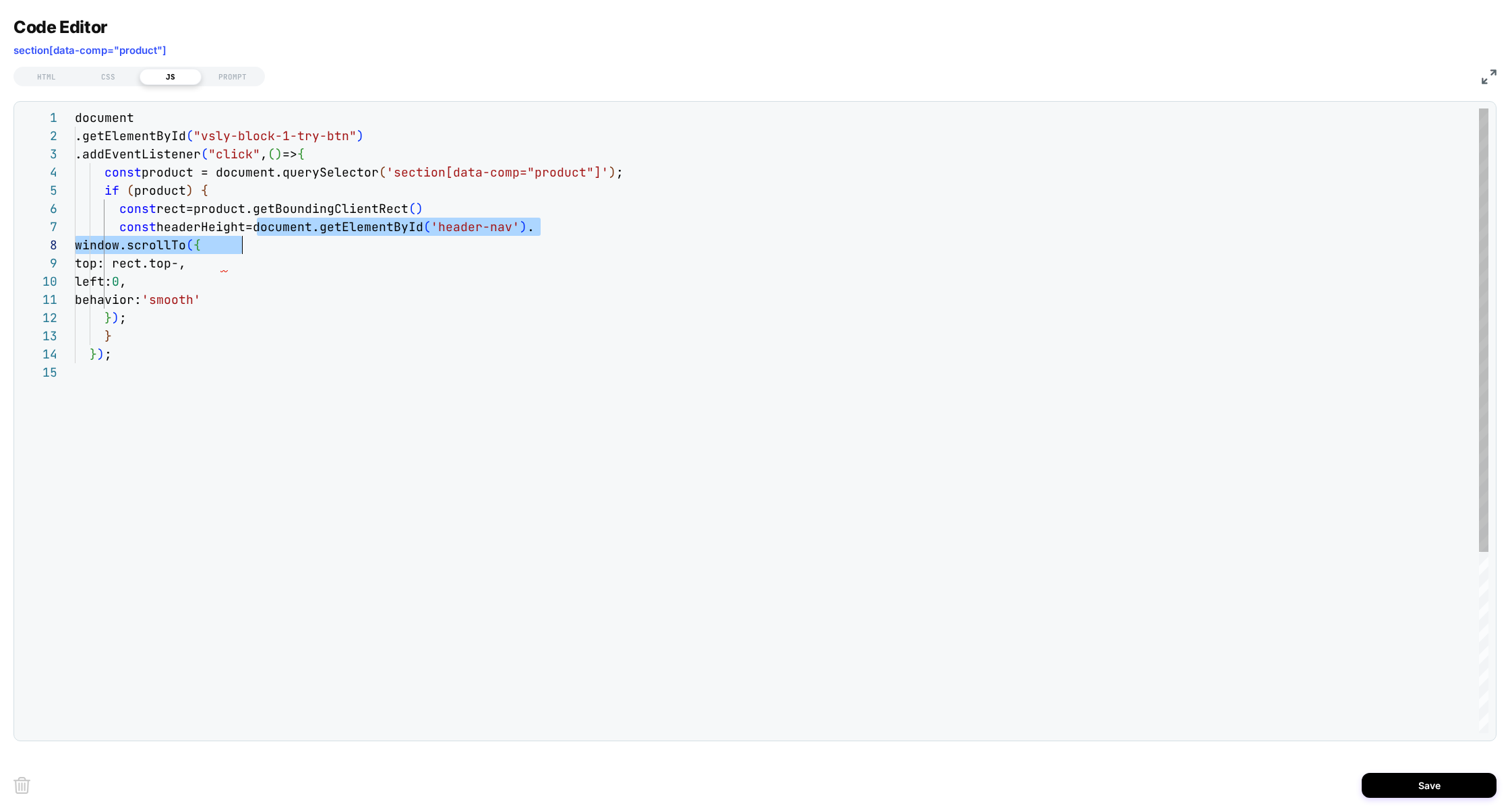
drag, startPoint x: 257, startPoint y: 229, endPoint x: 608, endPoint y: 236, distance: 351.1
click at [608, 236] on div "document .getElementById ( "vsly-block-1-try-btn" ) .addEventListener ( "click"…" at bounding box center [781, 548] width 1414 height 880
click at [593, 203] on div "document .getElementById ( "vsly-block-1-try-btn" ) .addEventListener ( "click"…" at bounding box center [781, 548] width 1414 height 880
drag, startPoint x: 548, startPoint y: 226, endPoint x: 260, endPoint y: 226, distance: 288.0
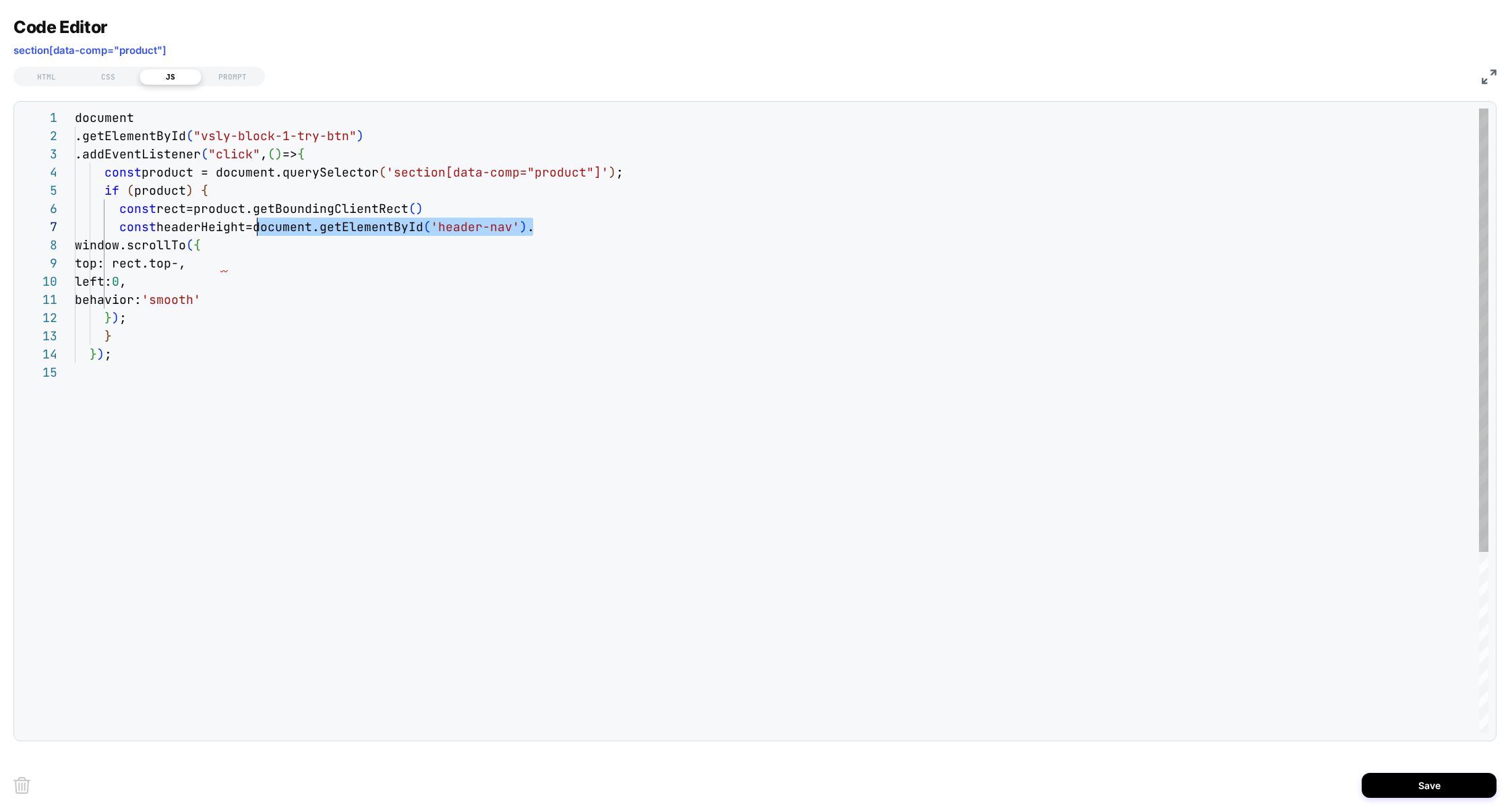
click at [260, 226] on div "const headerHeight=document.getElementById ( 'header-nav' ) ." at bounding box center [781, 226] width 1414 height 18
click at [576, 233] on div "document .getElementById ( "vsly-block-1-try-btn" ) .addEventListener ( "click"…" at bounding box center [781, 548] width 1414 height 880
drag, startPoint x: 583, startPoint y: 230, endPoint x: 255, endPoint y: 229, distance: 328.0
click at [255, 229] on div "document .getElementById ( "vsly-block-1-try-btn" ) .addEventListener ( "click"…" at bounding box center [781, 548] width 1414 height 880
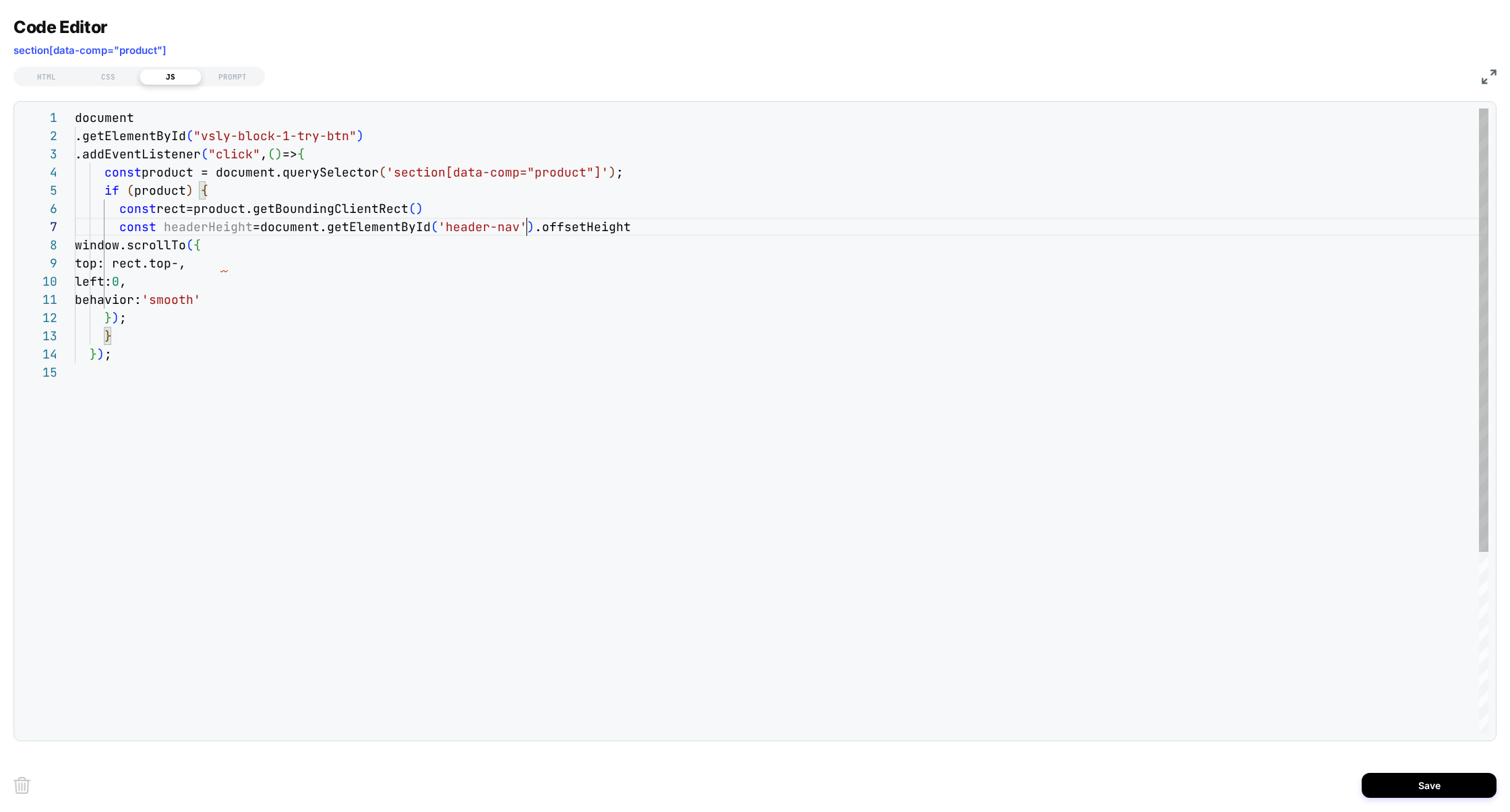
drag, startPoint x: 529, startPoint y: 230, endPoint x: 777, endPoint y: 235, distance: 248.1
click at [535, 230] on span ".offsetHeight" at bounding box center [583, 226] width 96 height 15
click at [728, 229] on div "document .getElementById ( "vsly-block-1-try-btn" ) .addEventListener ( "click"…" at bounding box center [781, 548] width 1414 height 880
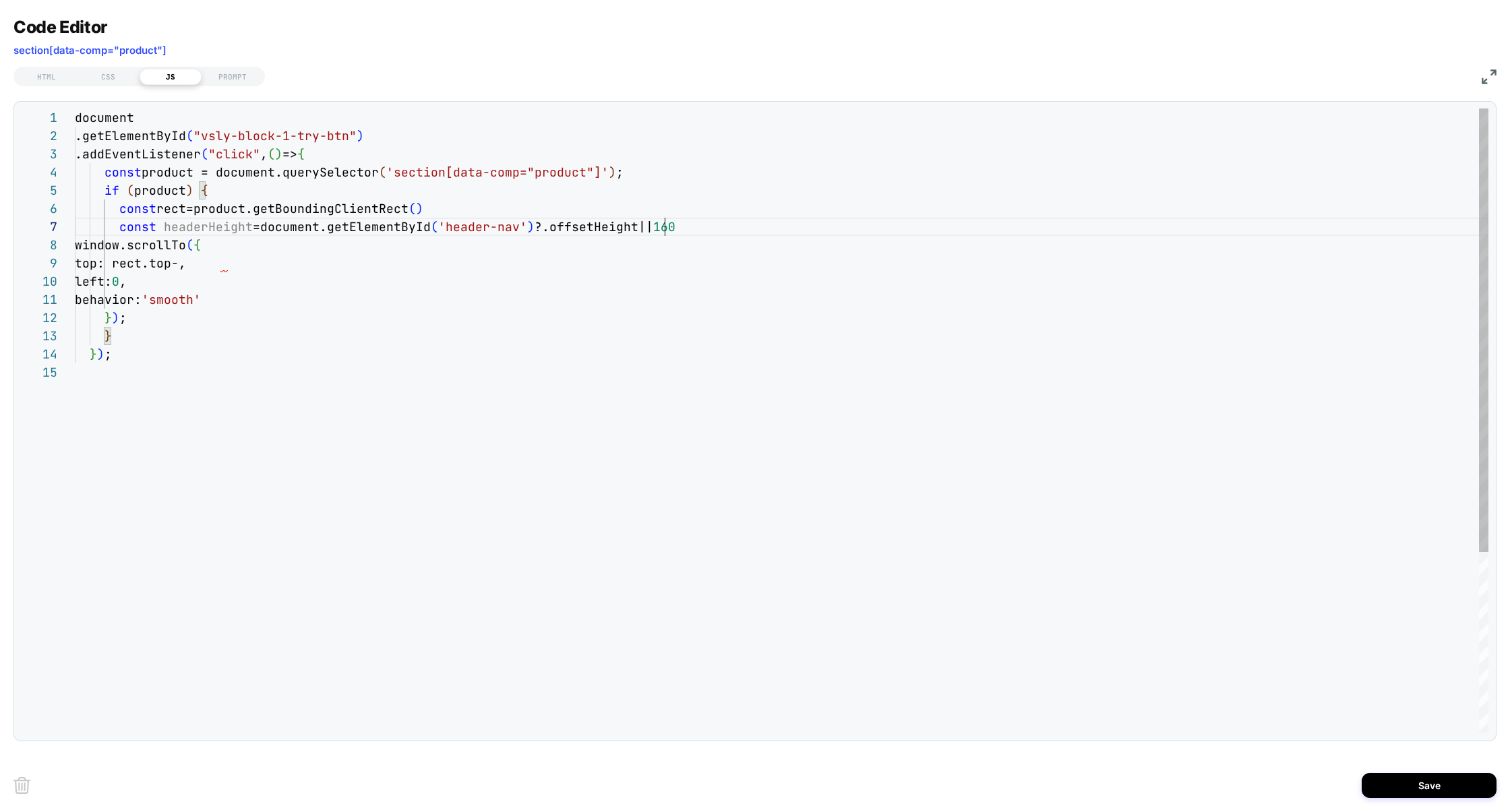
click at [223, 227] on div "document .getElementById ( "vsly-block-1-try-btn" ) .addEventListener ( "click"…" at bounding box center [781, 548] width 1414 height 880
click at [223, 267] on div "document .getElementById ( "vsly-block-1-try-btn" ) .addEventListener ( "click"…" at bounding box center [781, 548] width 1414 height 880
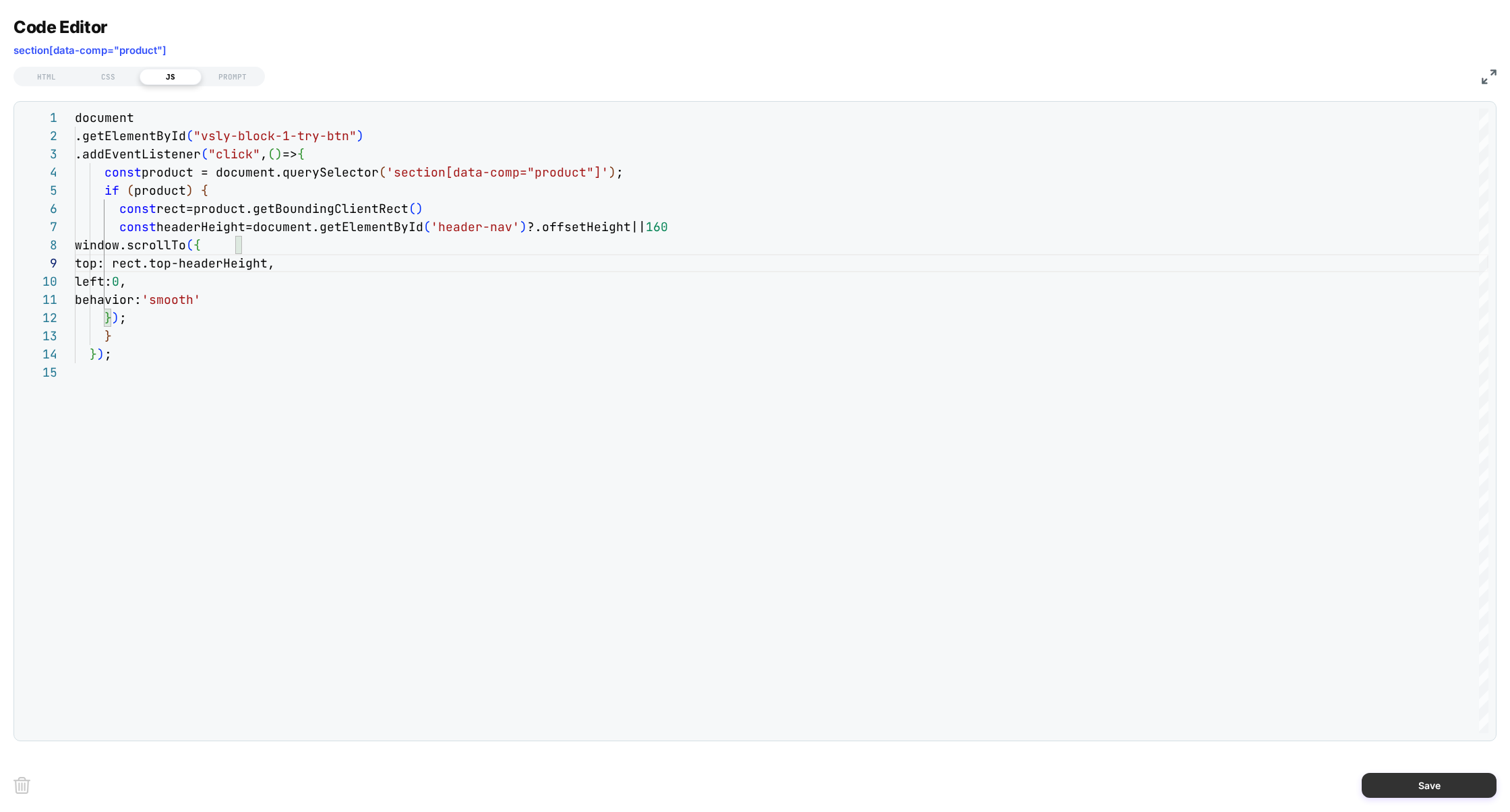
type textarea "**********"
click at [1420, 783] on button "Save" at bounding box center [1429, 785] width 134 height 25
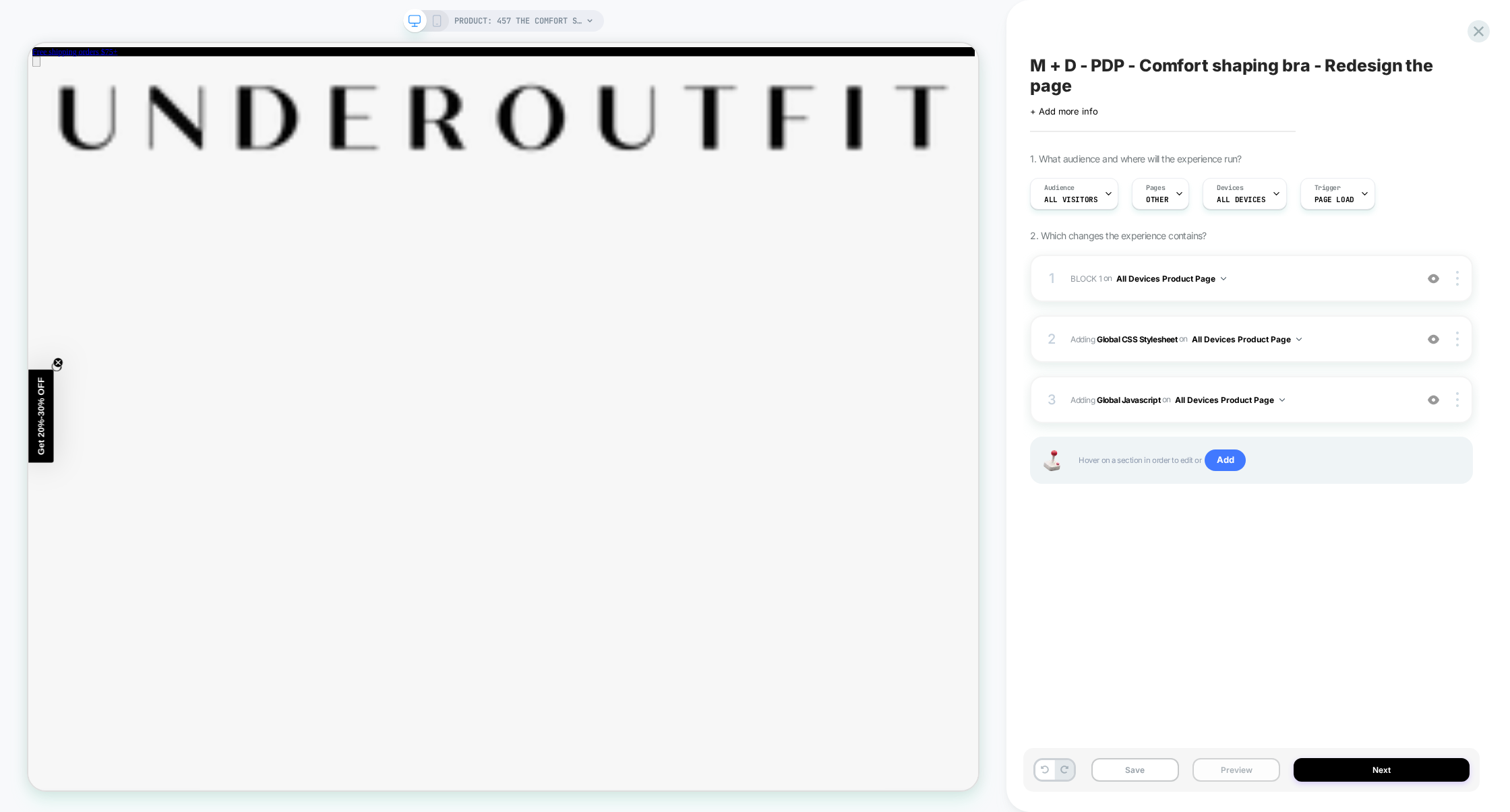
click at [1233, 767] on button "Preview" at bounding box center [1237, 770] width 88 height 24
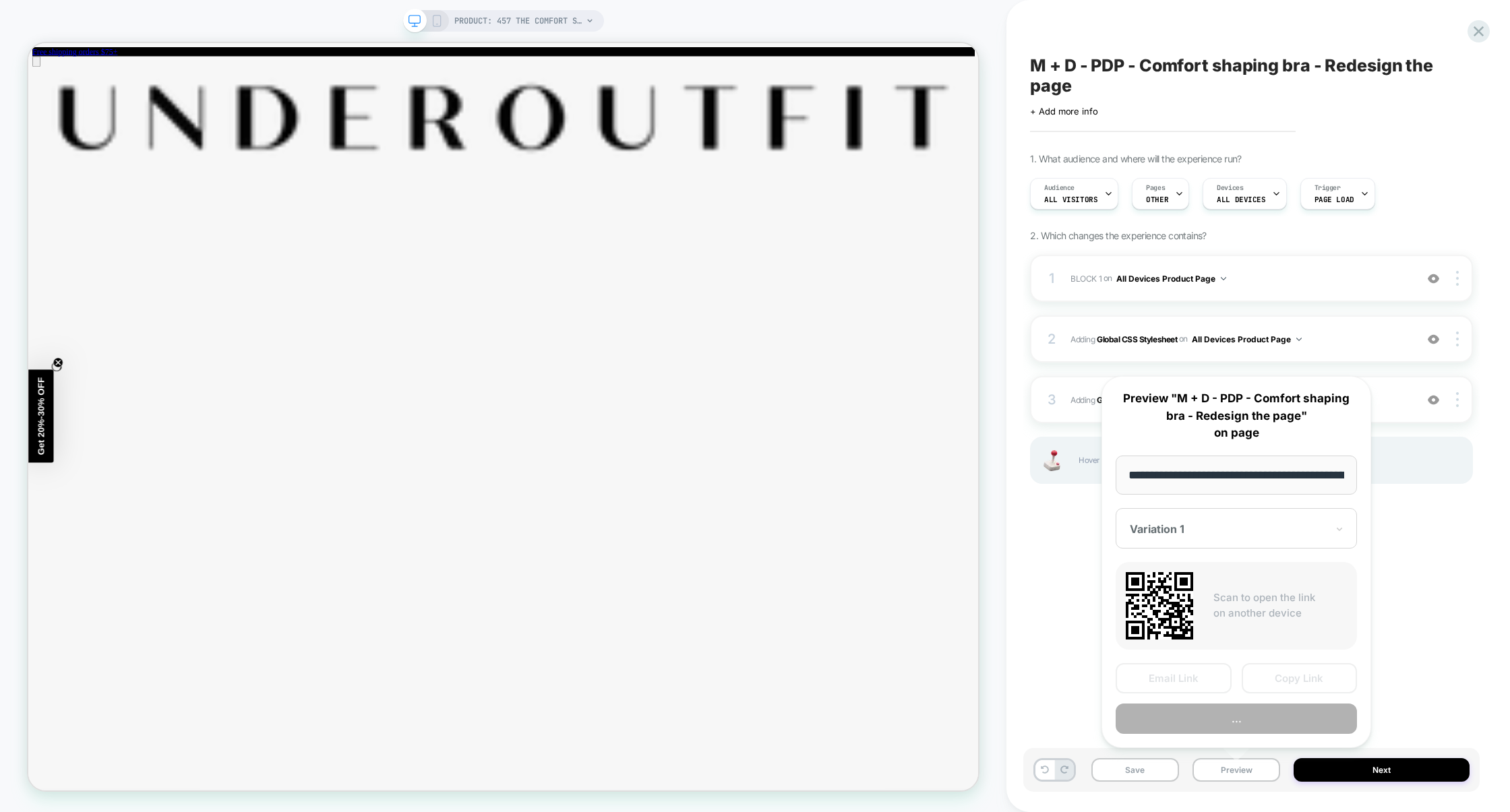
scroll to position [0, 127]
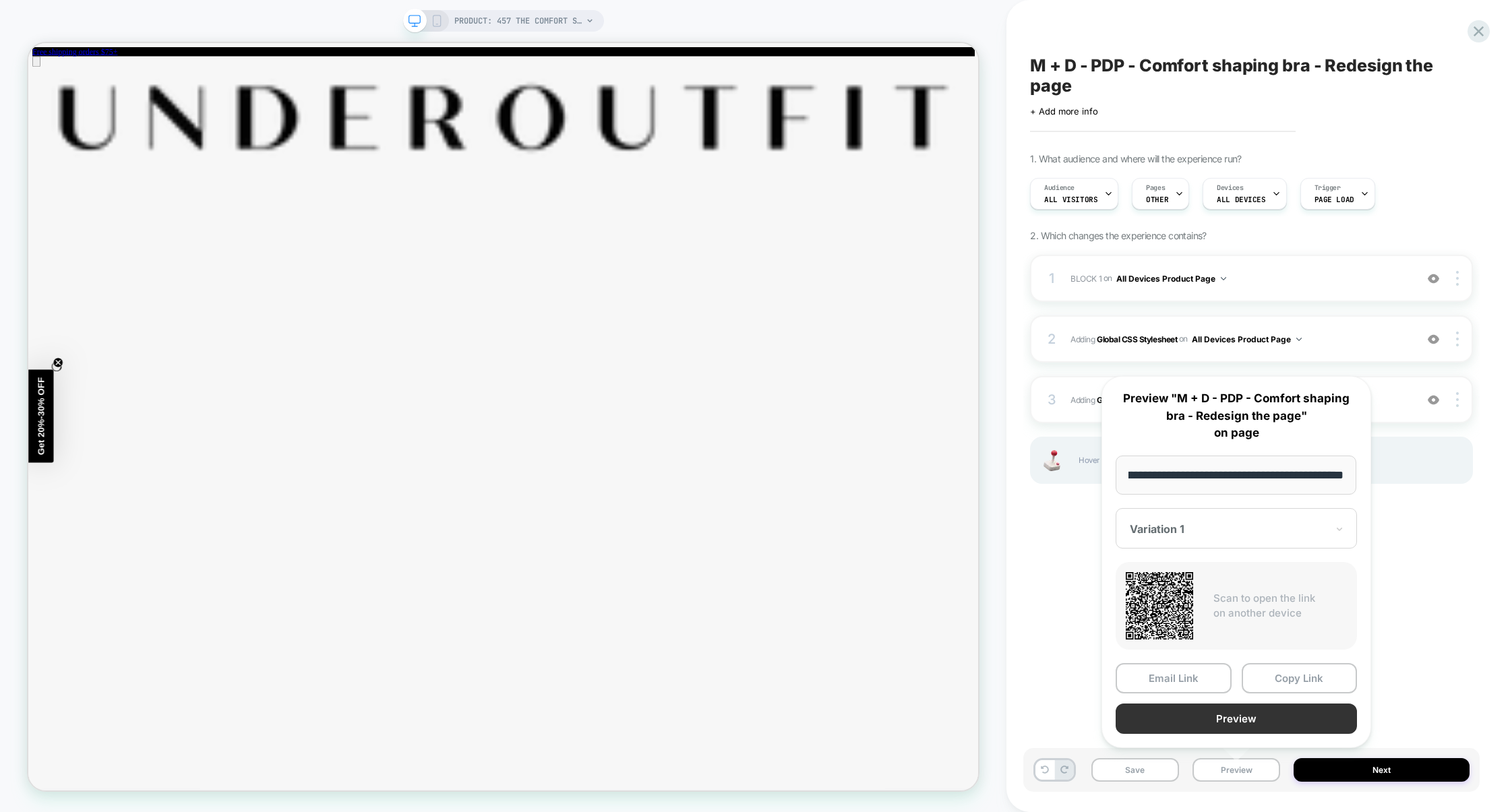
click at [1263, 719] on button "Preview" at bounding box center [1236, 718] width 241 height 30
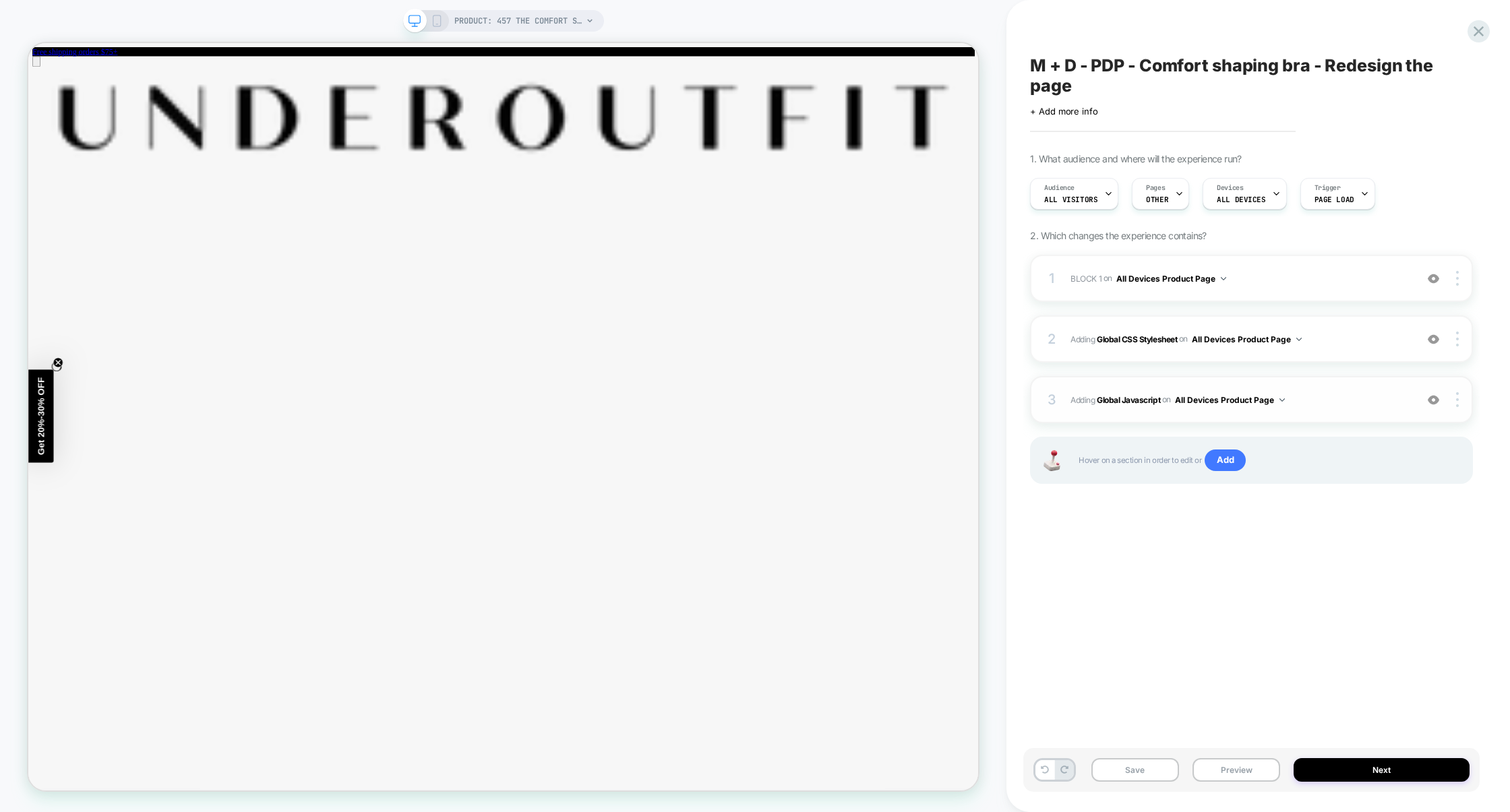
click at [1362, 408] on span "Adding Global Javascript on All Devices Product Page" at bounding box center [1239, 400] width 338 height 17
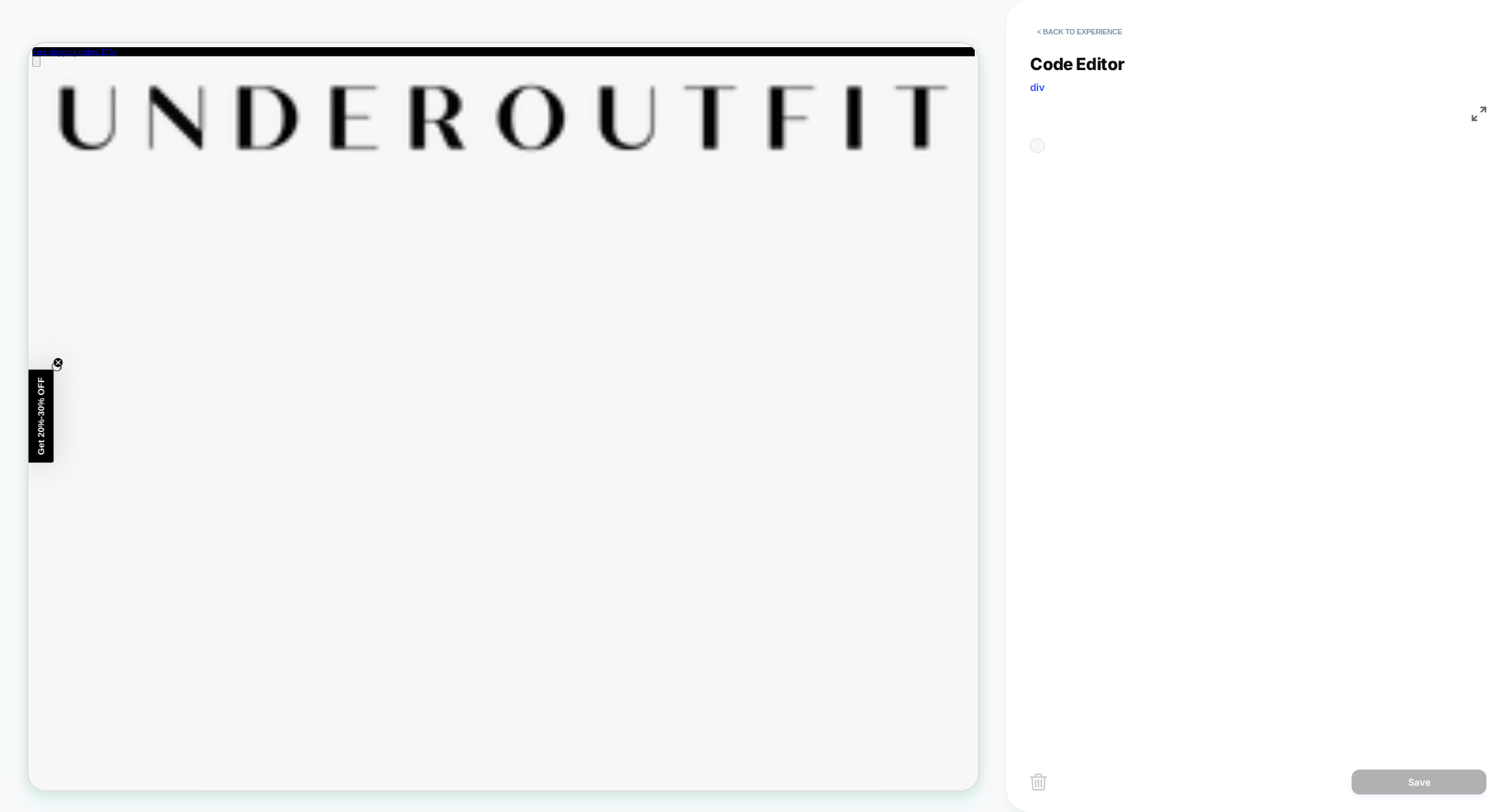
scroll to position [182, 0]
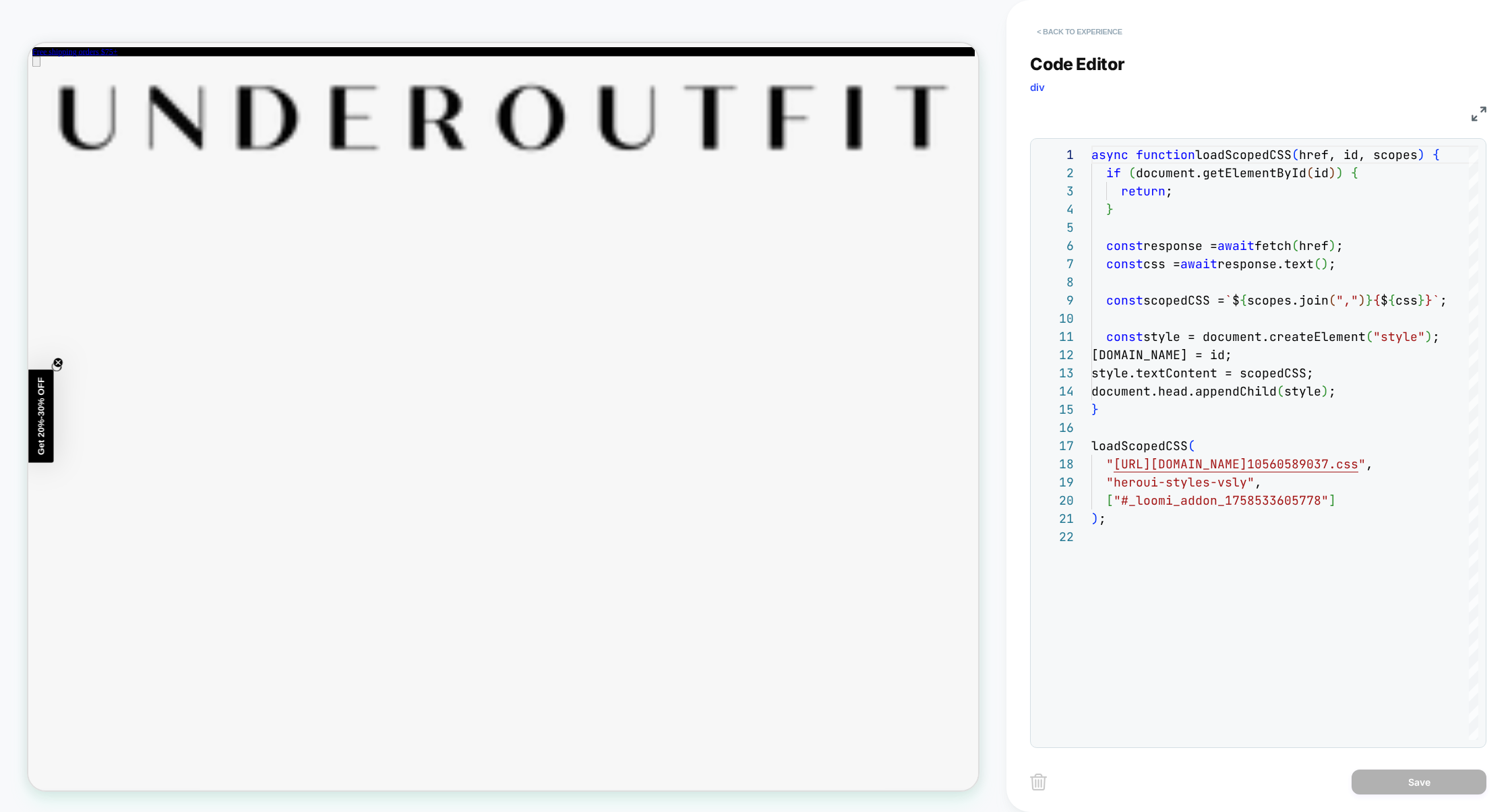
click at [1071, 29] on button "< Back to experience" at bounding box center [1079, 32] width 99 height 21
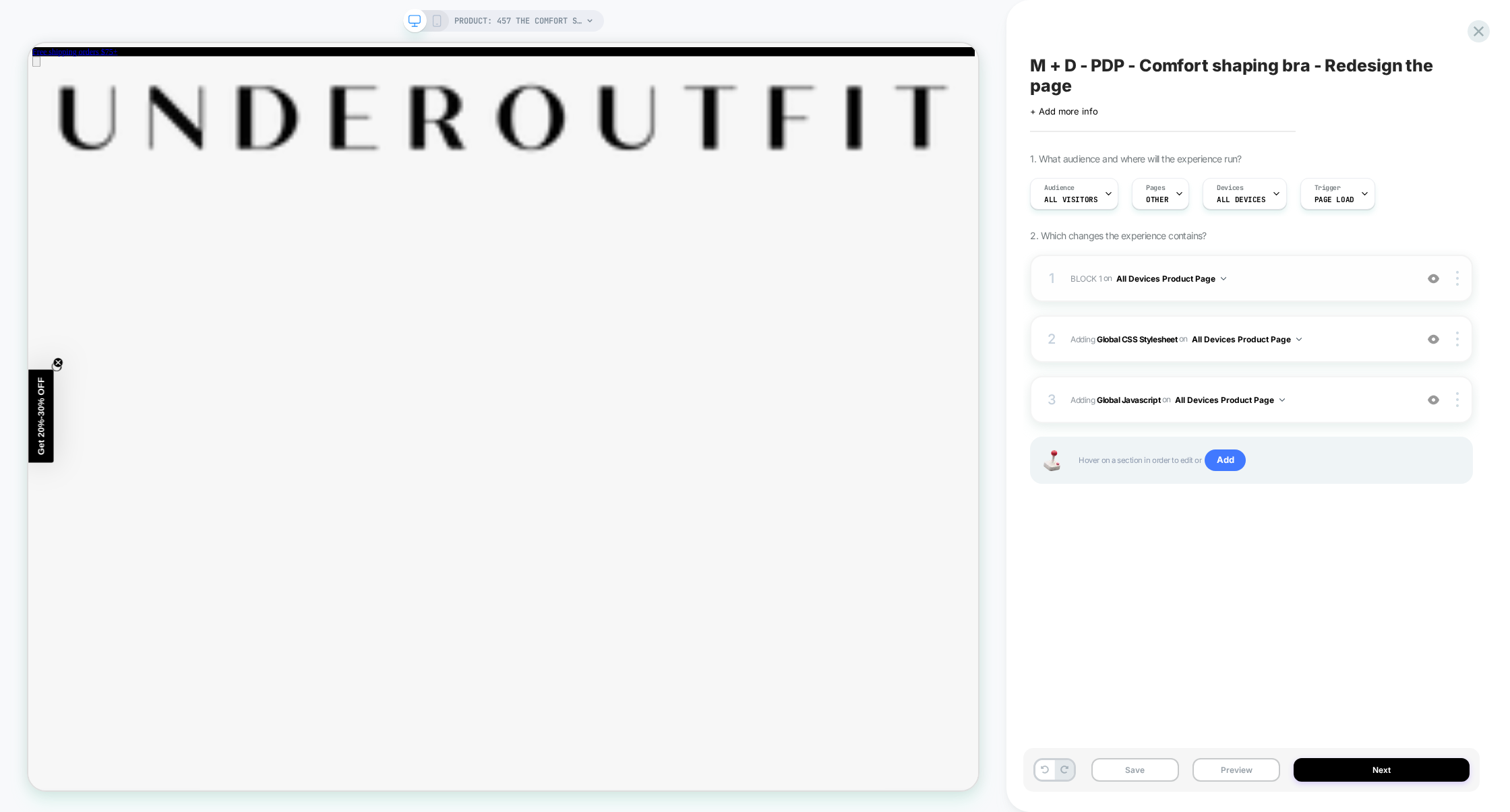
click at [1336, 279] on span "BLOCK 1 Adding Code Block BEFORE section[data-comp="product"] on All Devices Pr…" at bounding box center [1239, 279] width 338 height 17
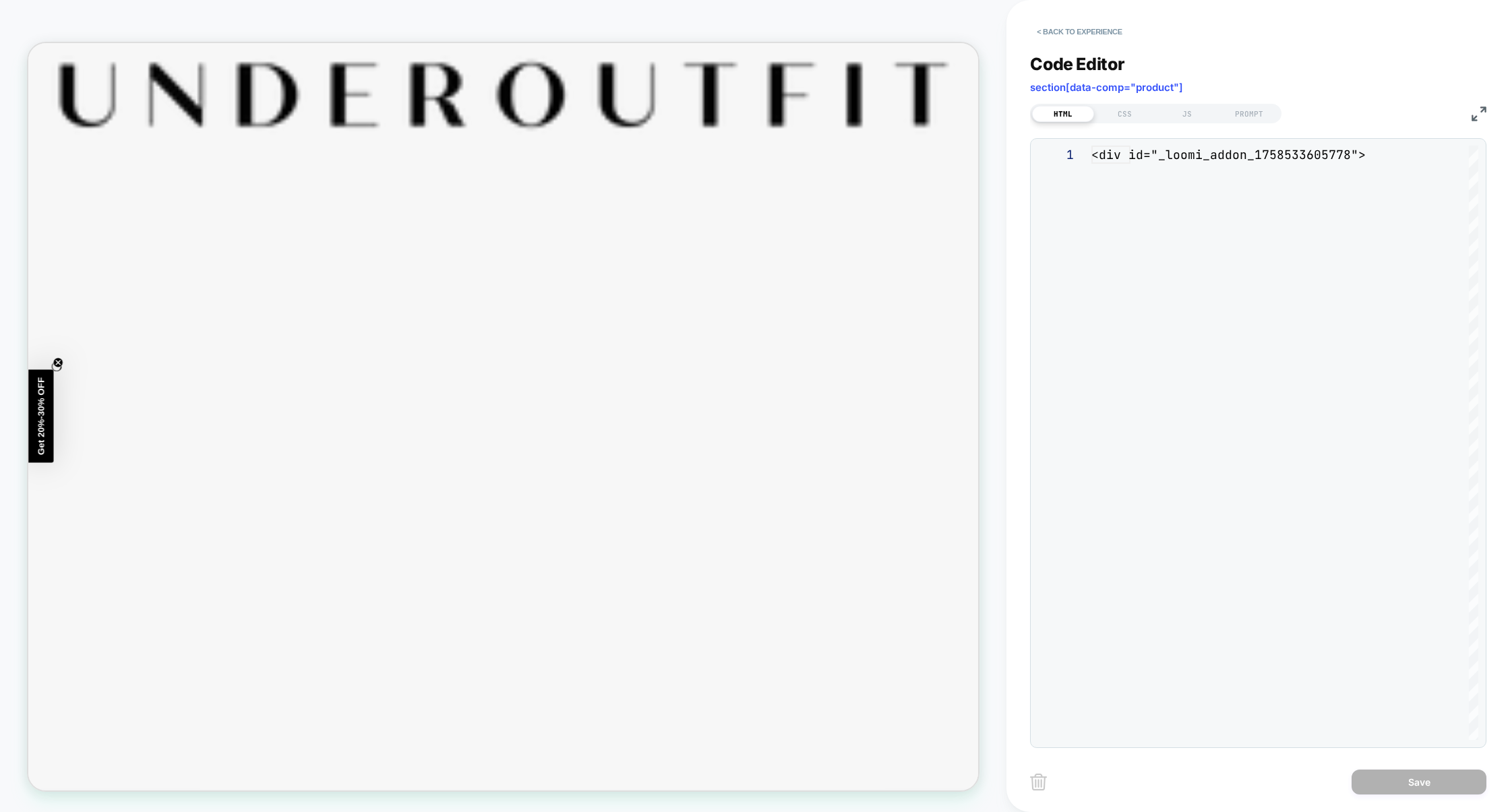
scroll to position [163, 0]
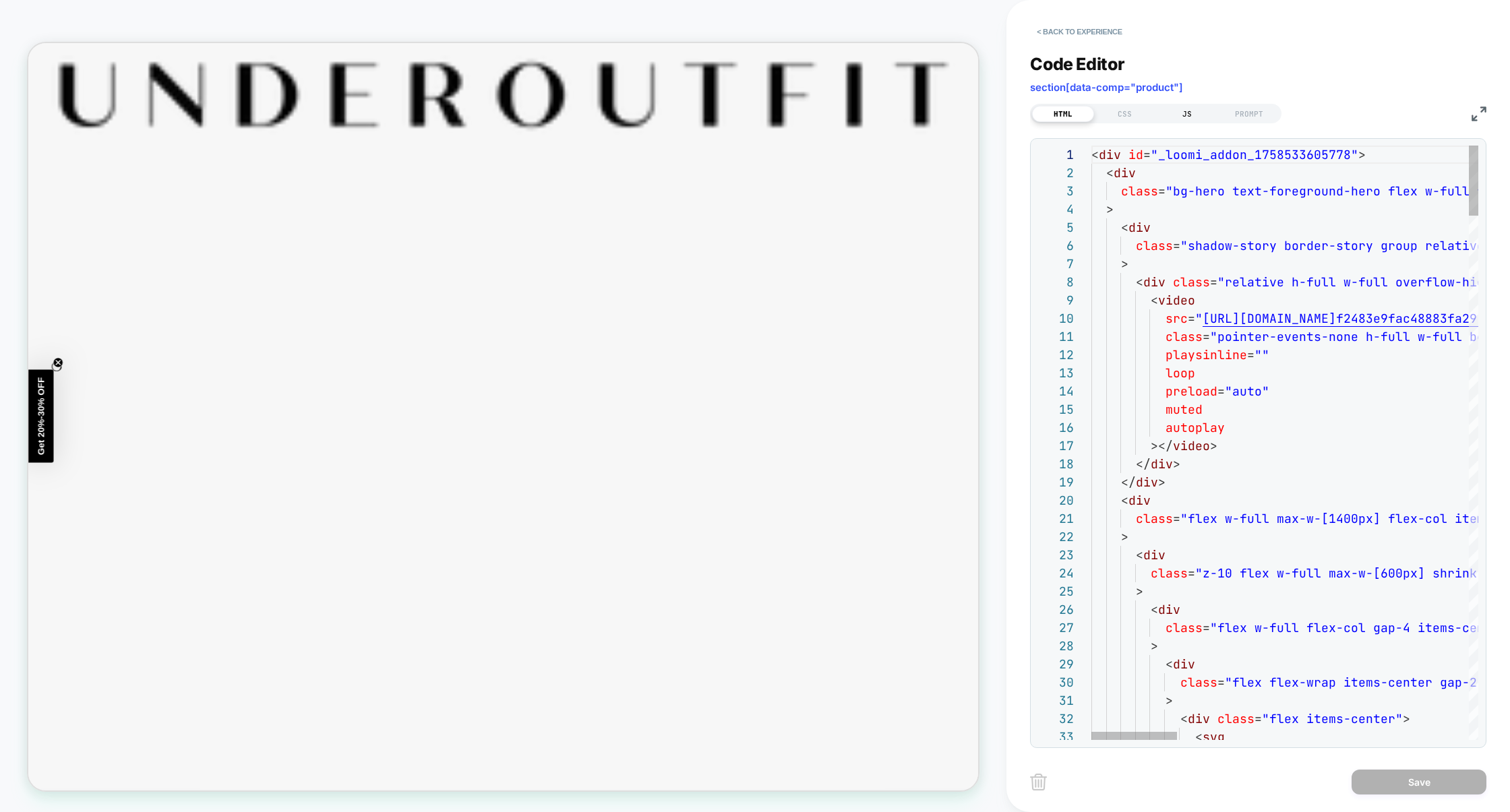
click at [1190, 106] on div "JS" at bounding box center [1187, 114] width 62 height 16
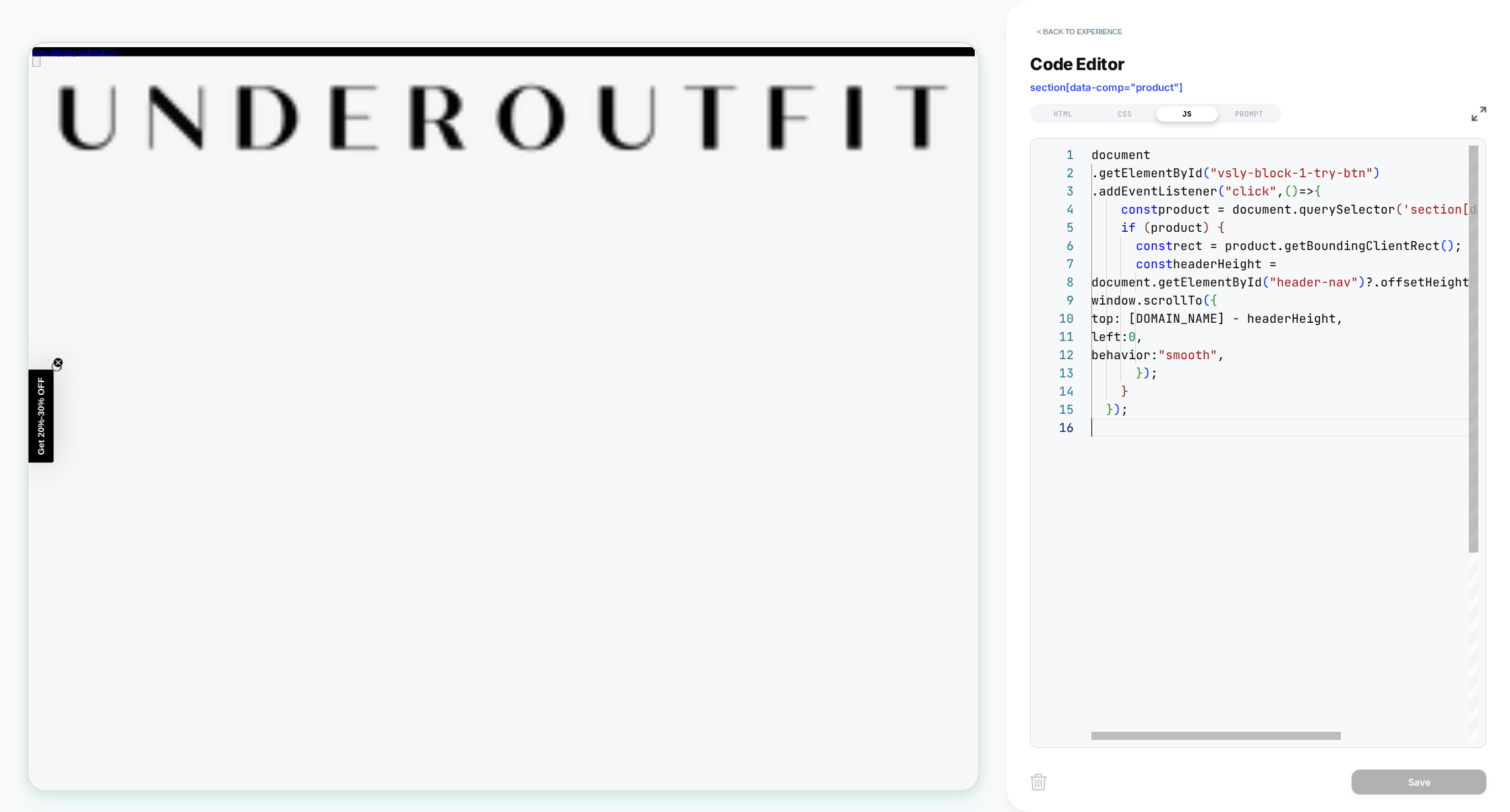
scroll to position [0, 0]
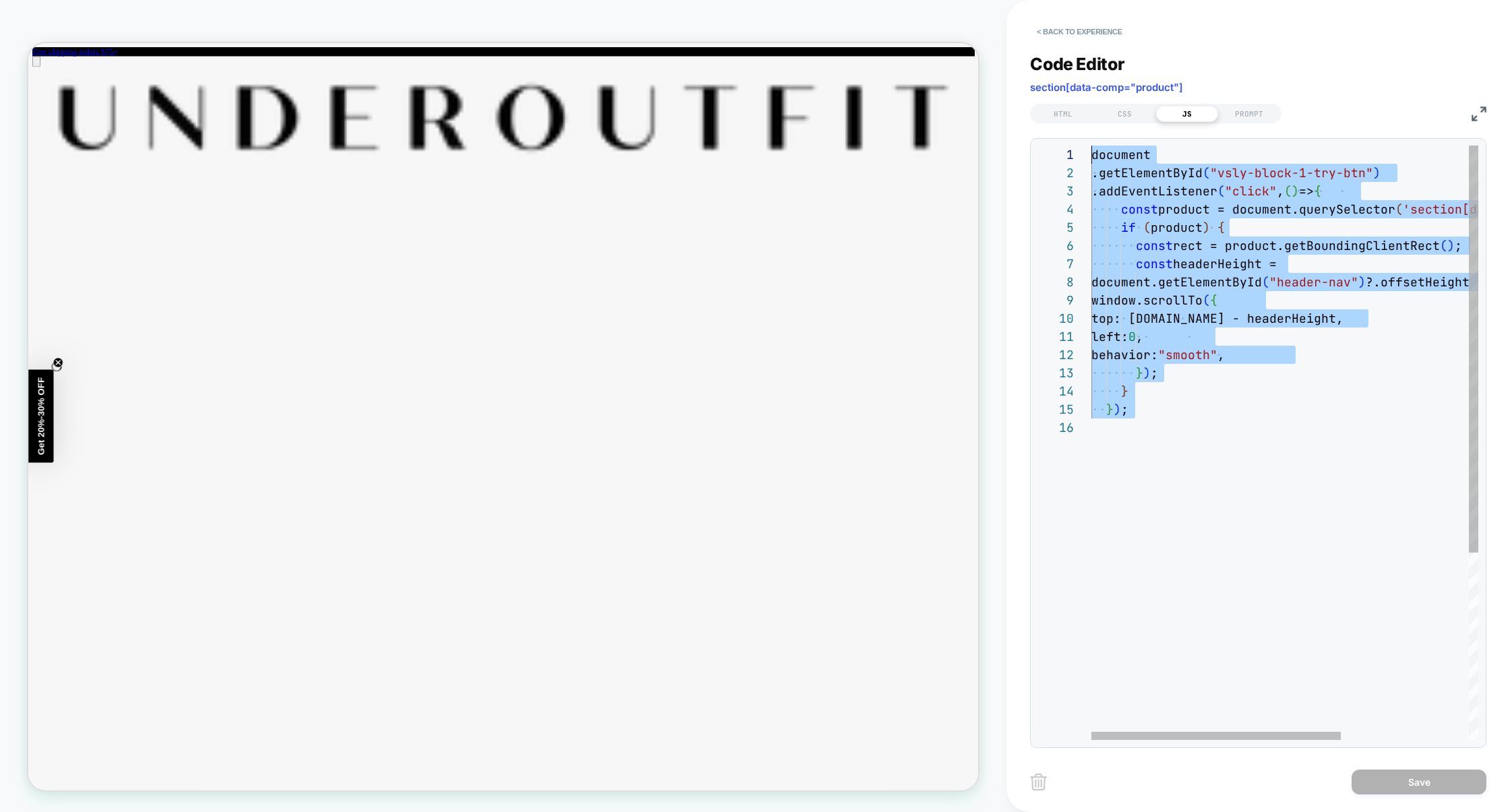
drag, startPoint x: 1248, startPoint y: 485, endPoint x: 911, endPoint y: 33, distance: 563.8
click at [1092, 146] on div "document .getElementById ( "vsly-block-1-try-btn" ) .addEventListener ( "click"…" at bounding box center [1384, 579] width 584 height 867
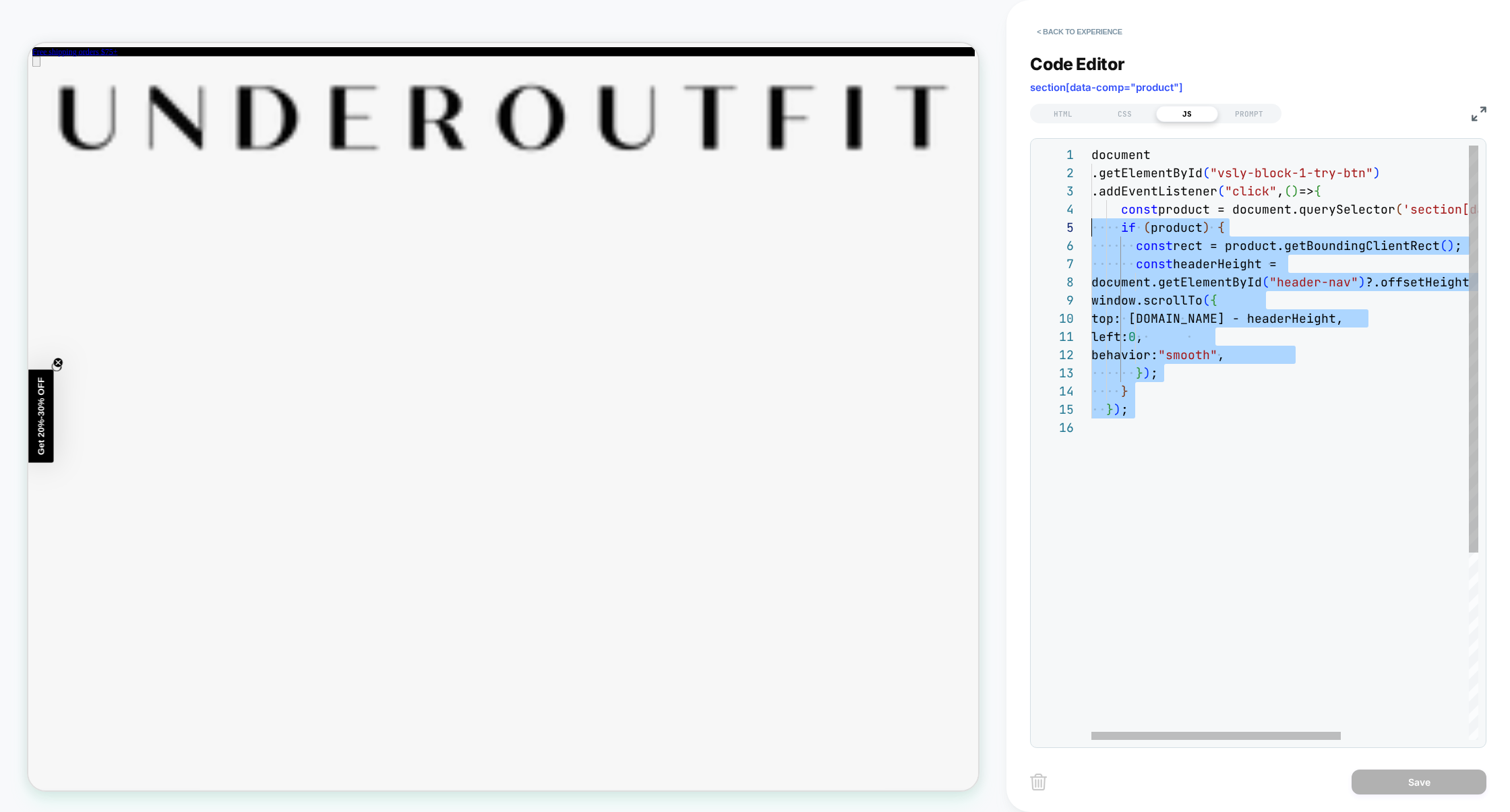
drag, startPoint x: 1211, startPoint y: 479, endPoint x: 980, endPoint y: 86, distance: 455.9
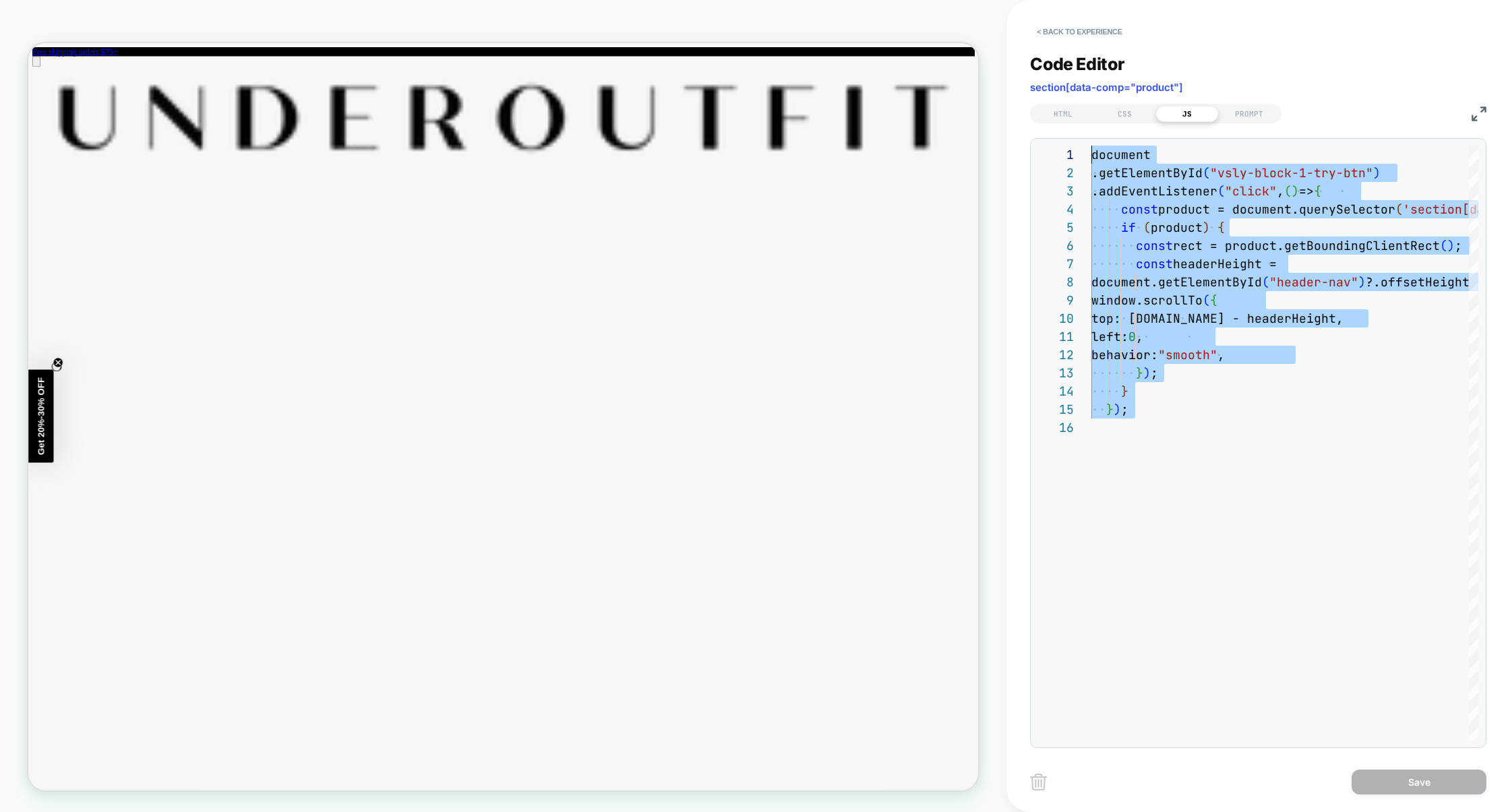
scroll to position [72, 37]
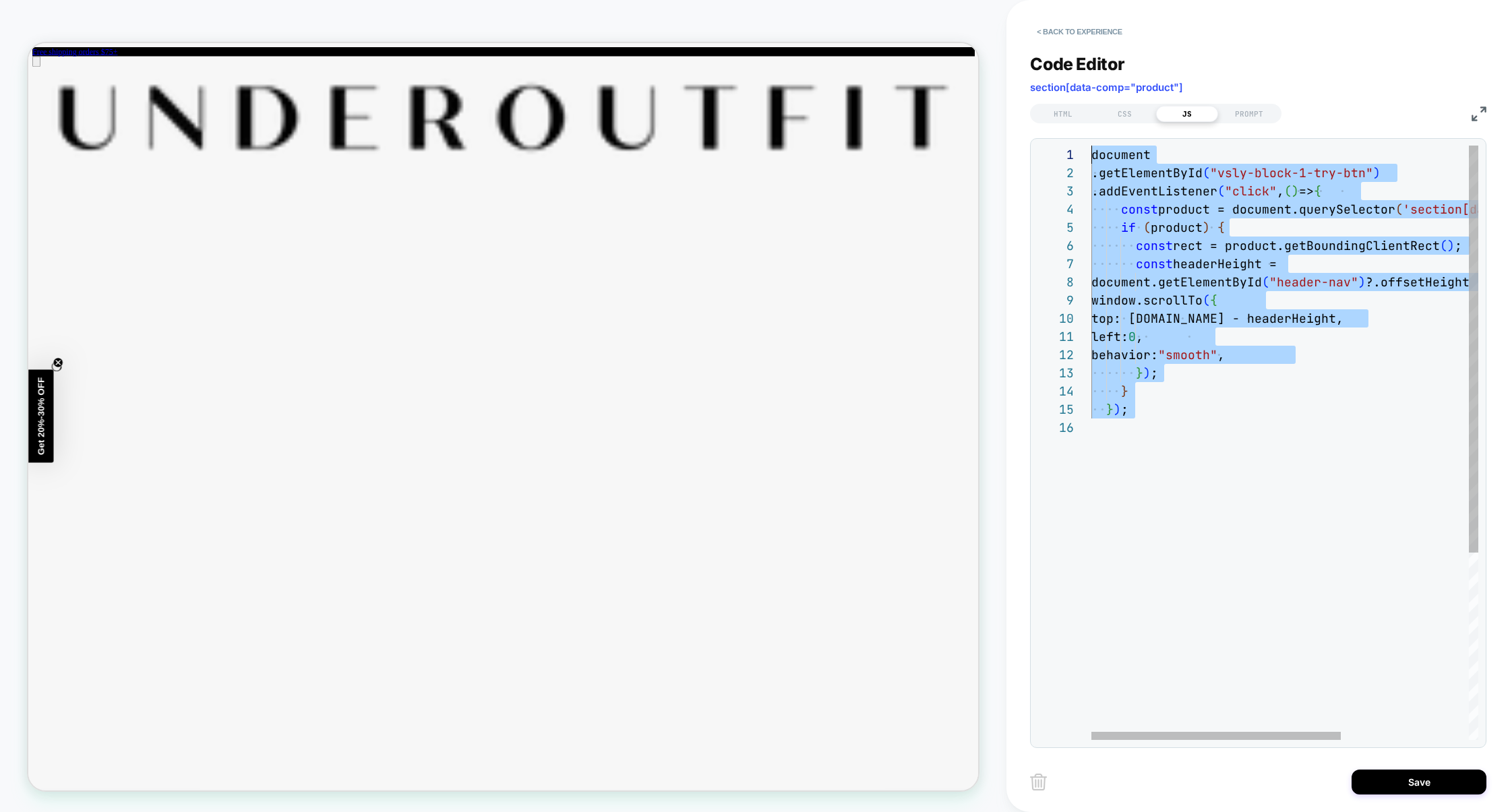
type textarea "**********"
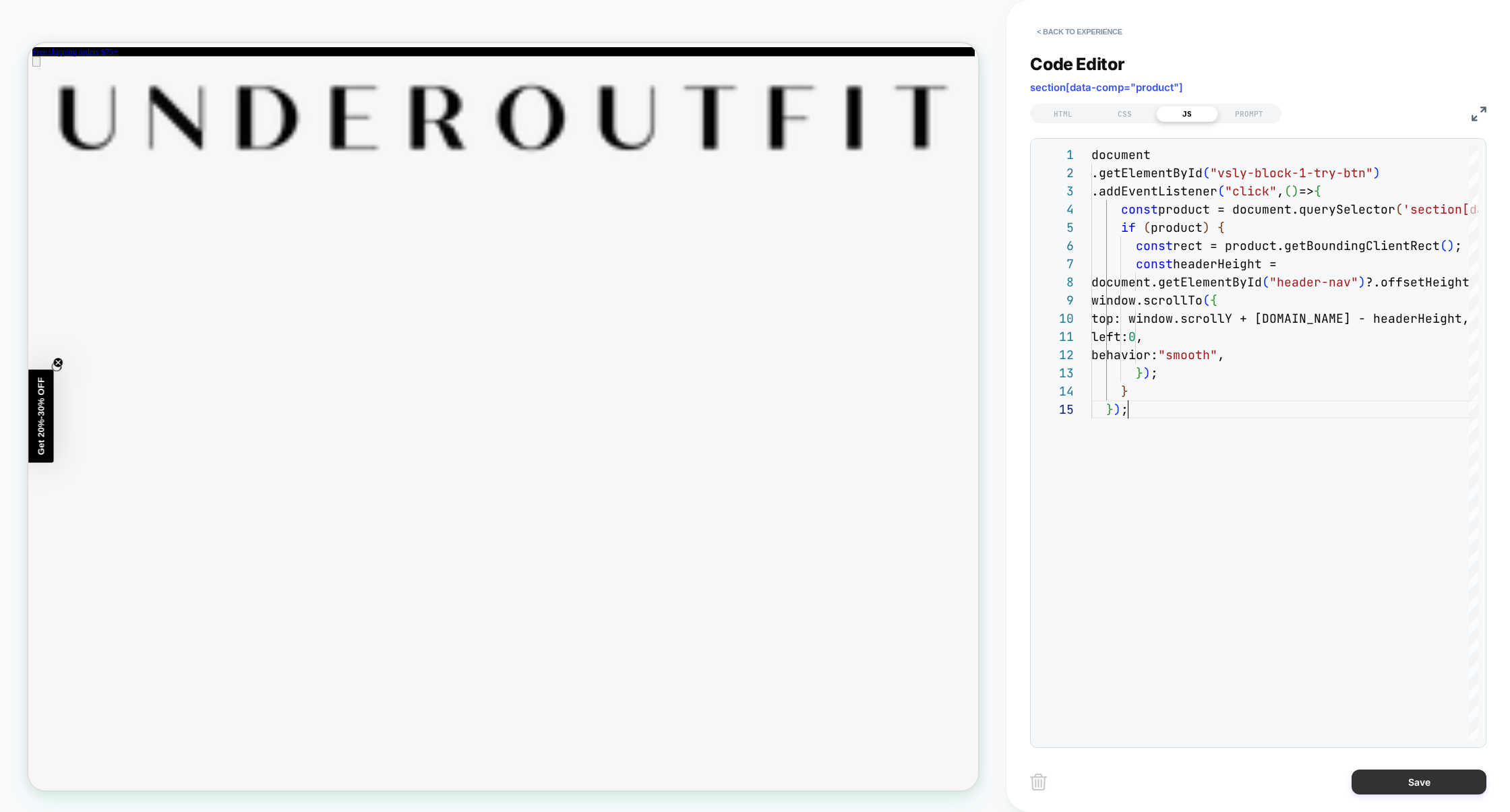
click at [1411, 783] on button "Save" at bounding box center [1419, 782] width 134 height 25
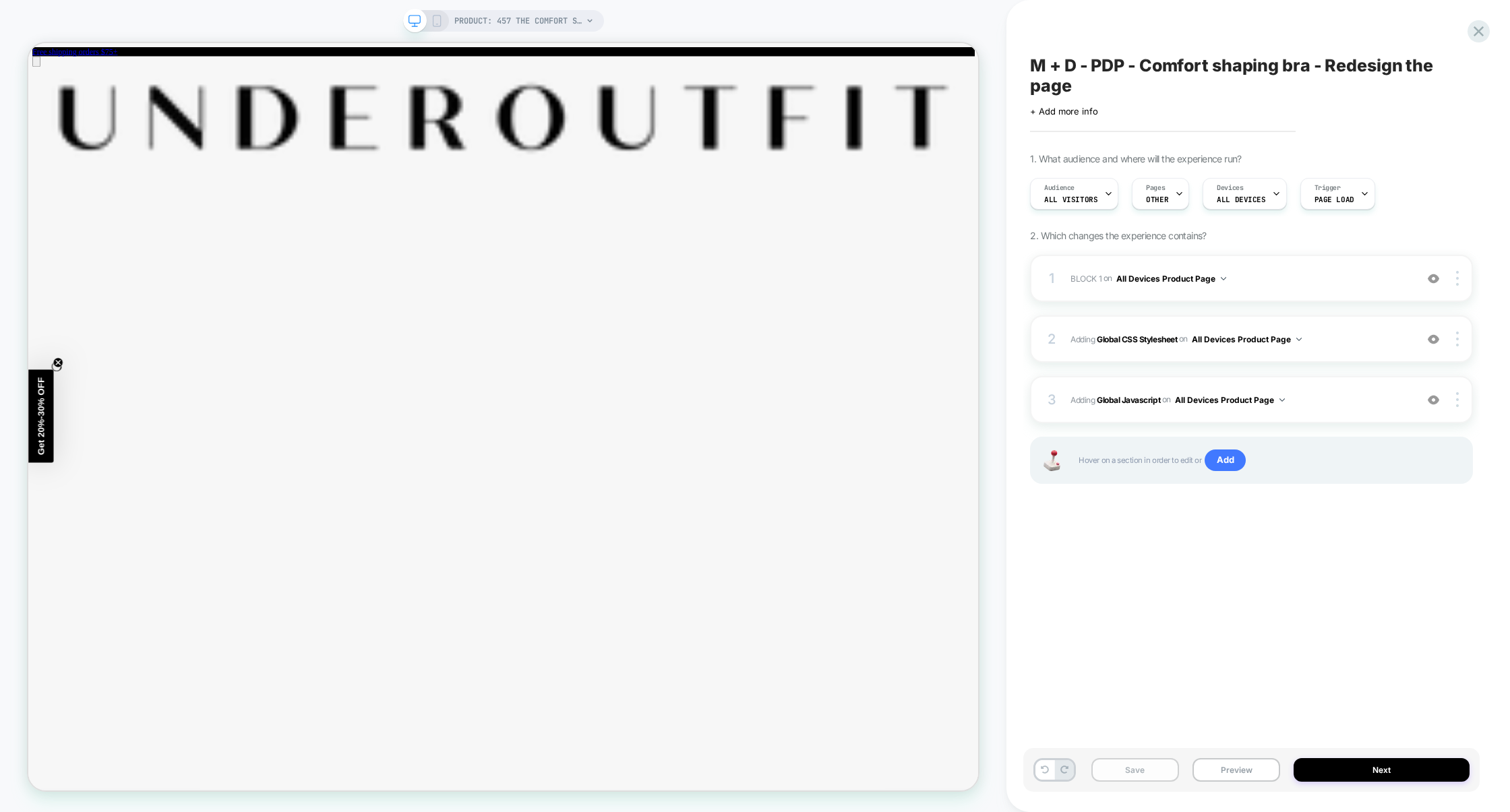
click at [1142, 768] on button "Save" at bounding box center [1136, 770] width 88 height 24
click at [1227, 768] on button "Preview" at bounding box center [1237, 770] width 88 height 24
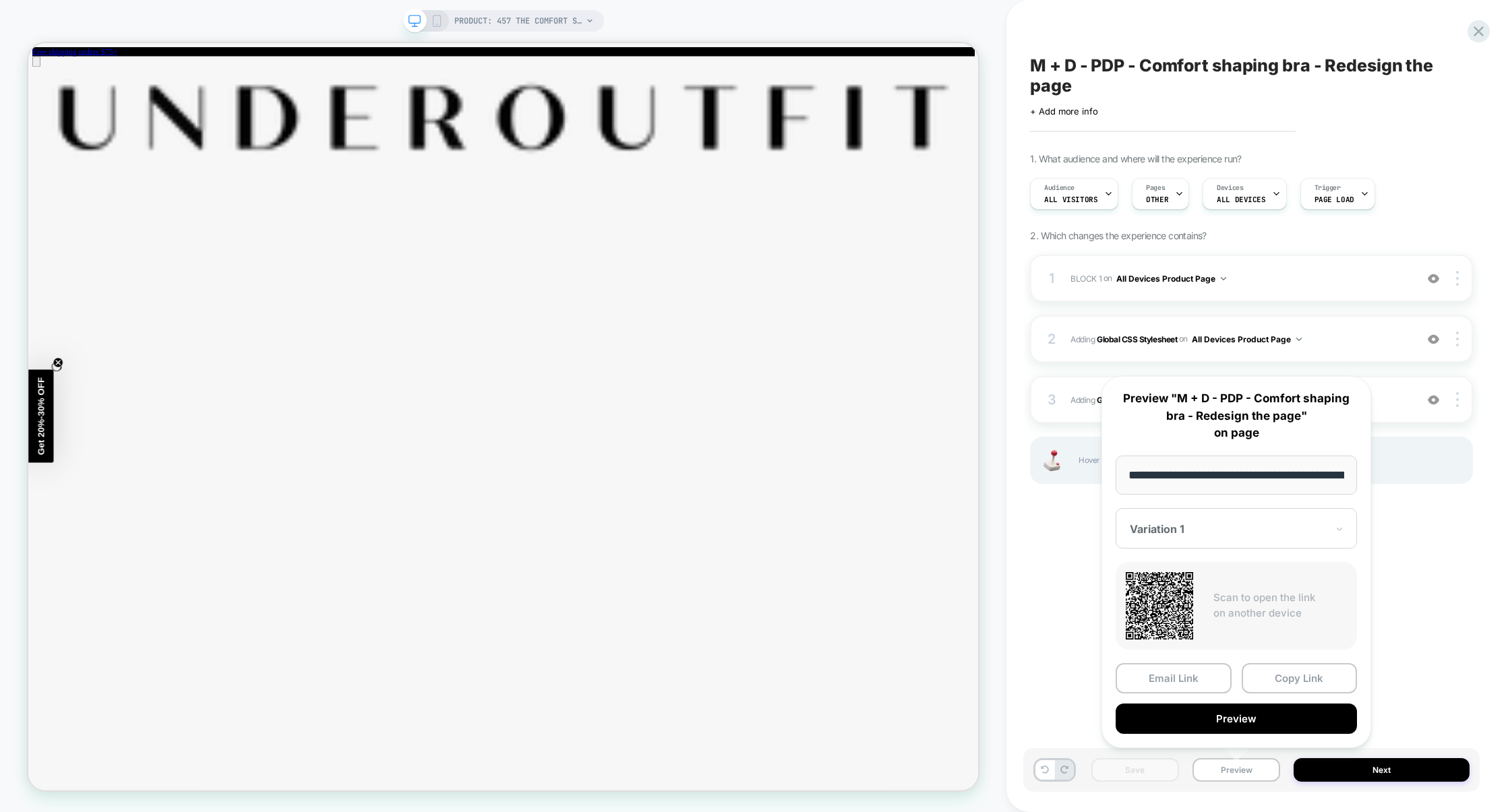
scroll to position [0, 127]
click at [1244, 724] on button "Preview" at bounding box center [1236, 718] width 241 height 30
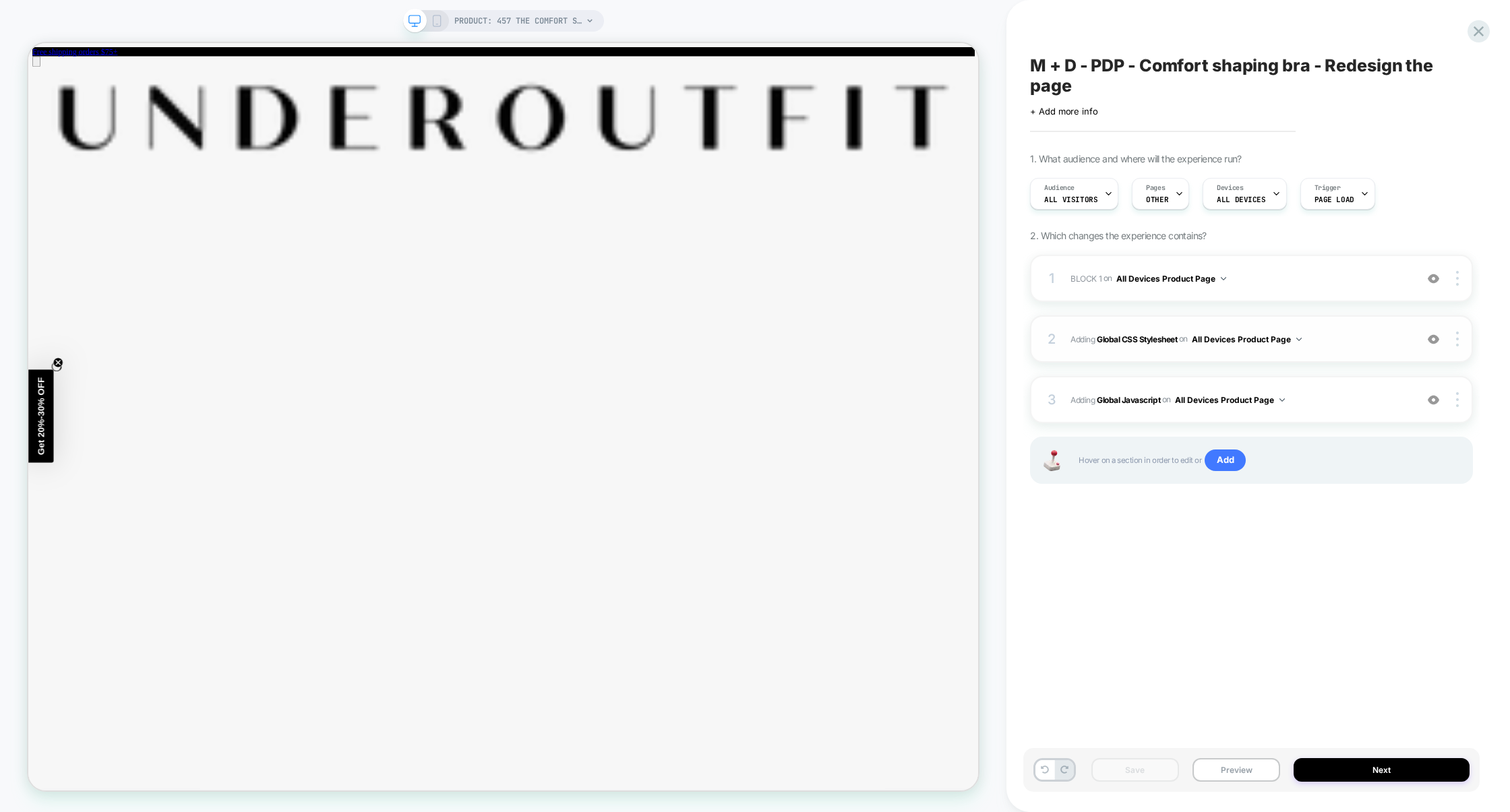
click at [1346, 356] on div "2 Adding Global CSS Stylesheet on All Devices Product Page Add Before Add After…" at bounding box center [1252, 339] width 443 height 47
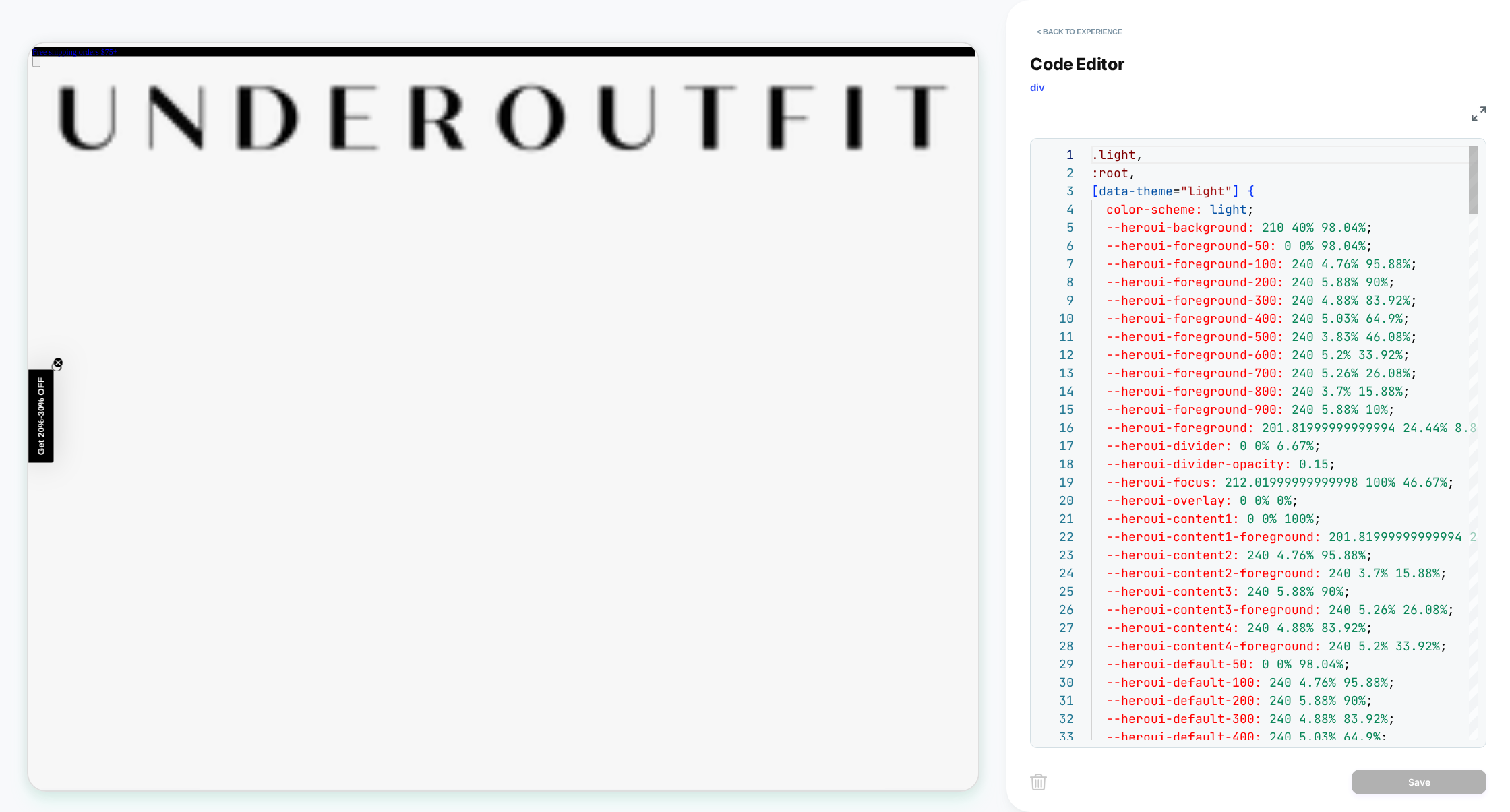
scroll to position [182, 0]
click at [1112, 29] on button "< Back to experience" at bounding box center [1079, 32] width 99 height 21
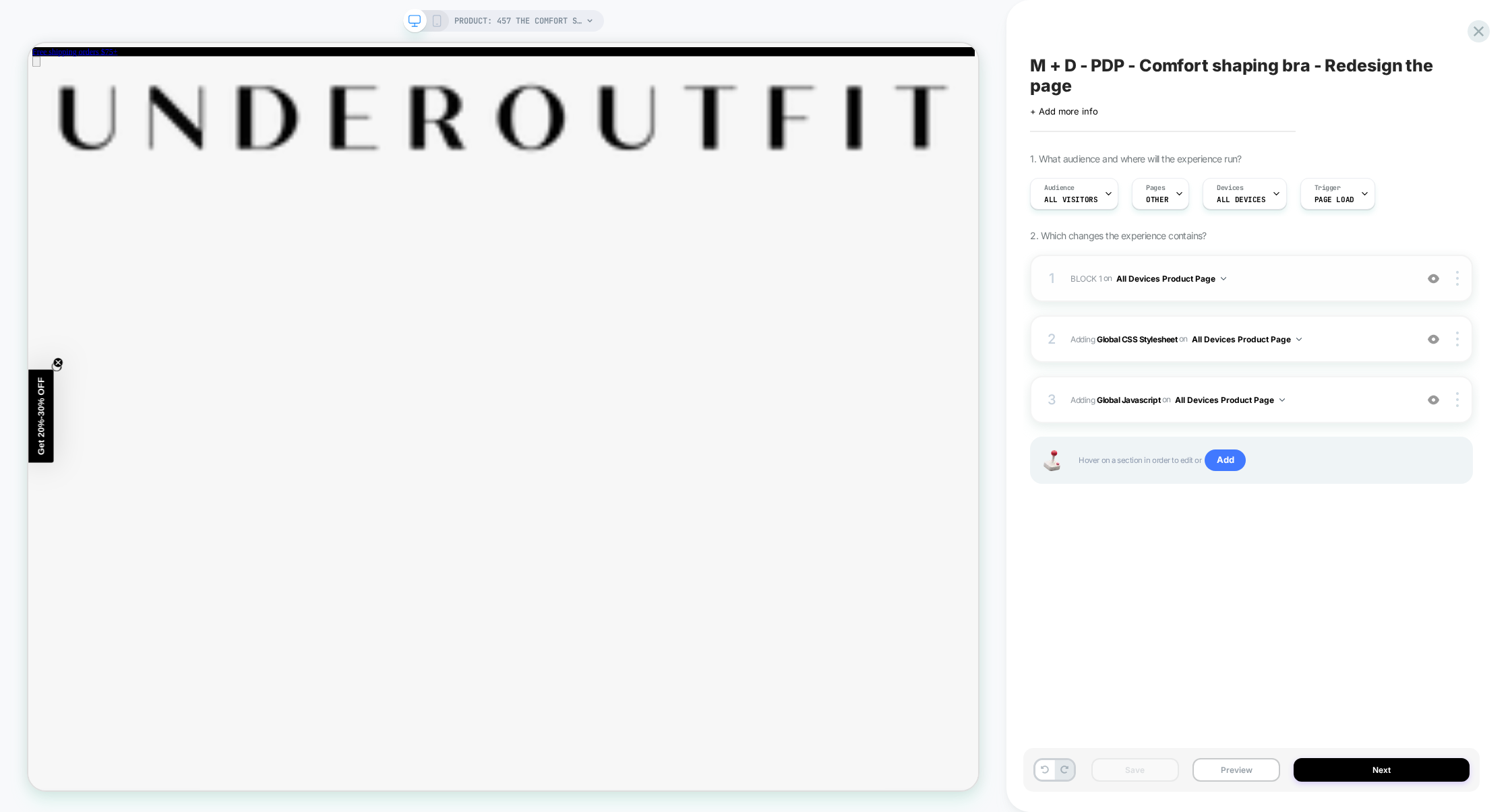
click at [1307, 281] on span "BLOCK 1 Adding Code Block BEFORE section[data-comp="product"] on All Devices Pr…" at bounding box center [1239, 279] width 338 height 17
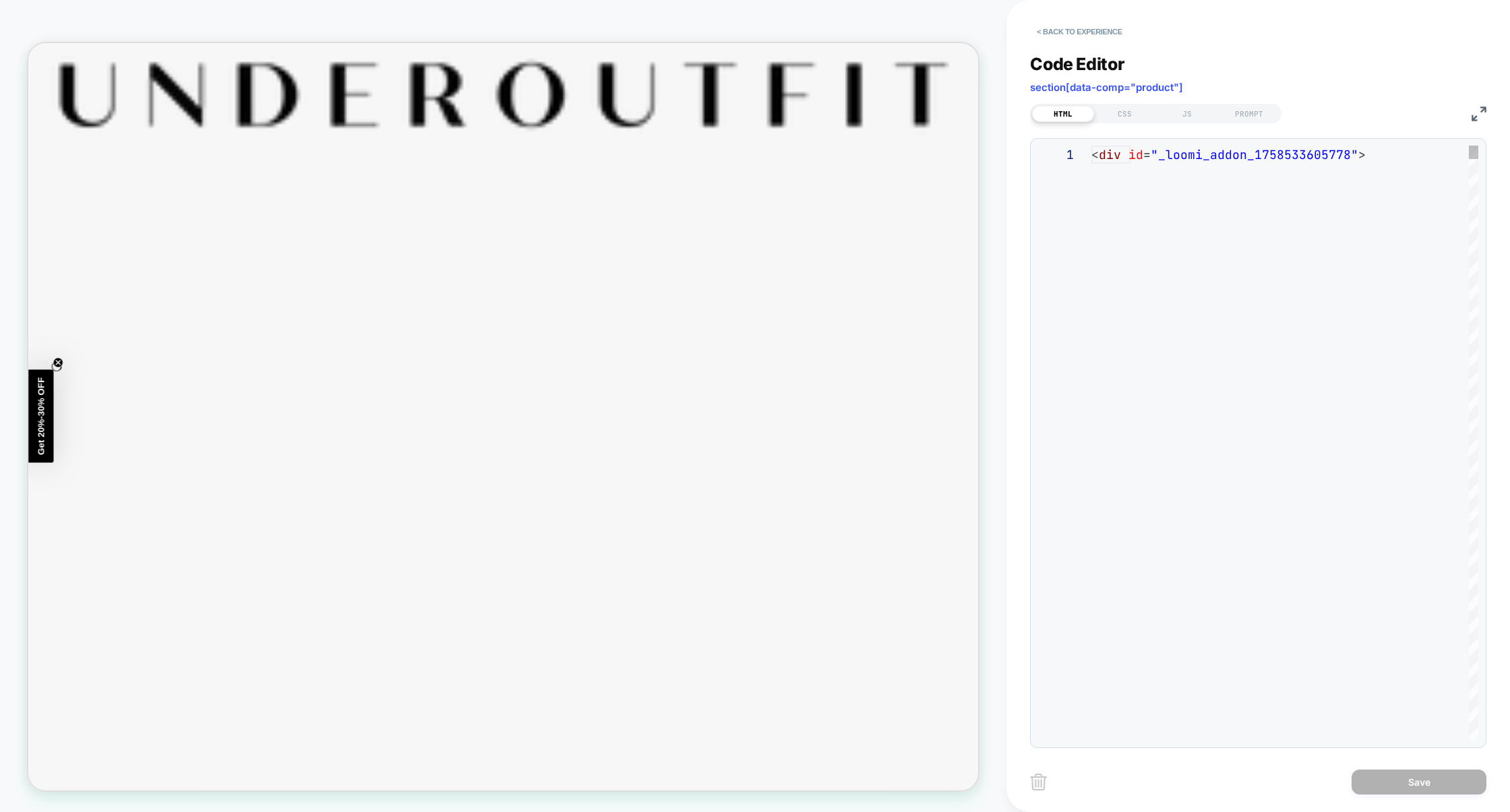
scroll to position [163, 0]
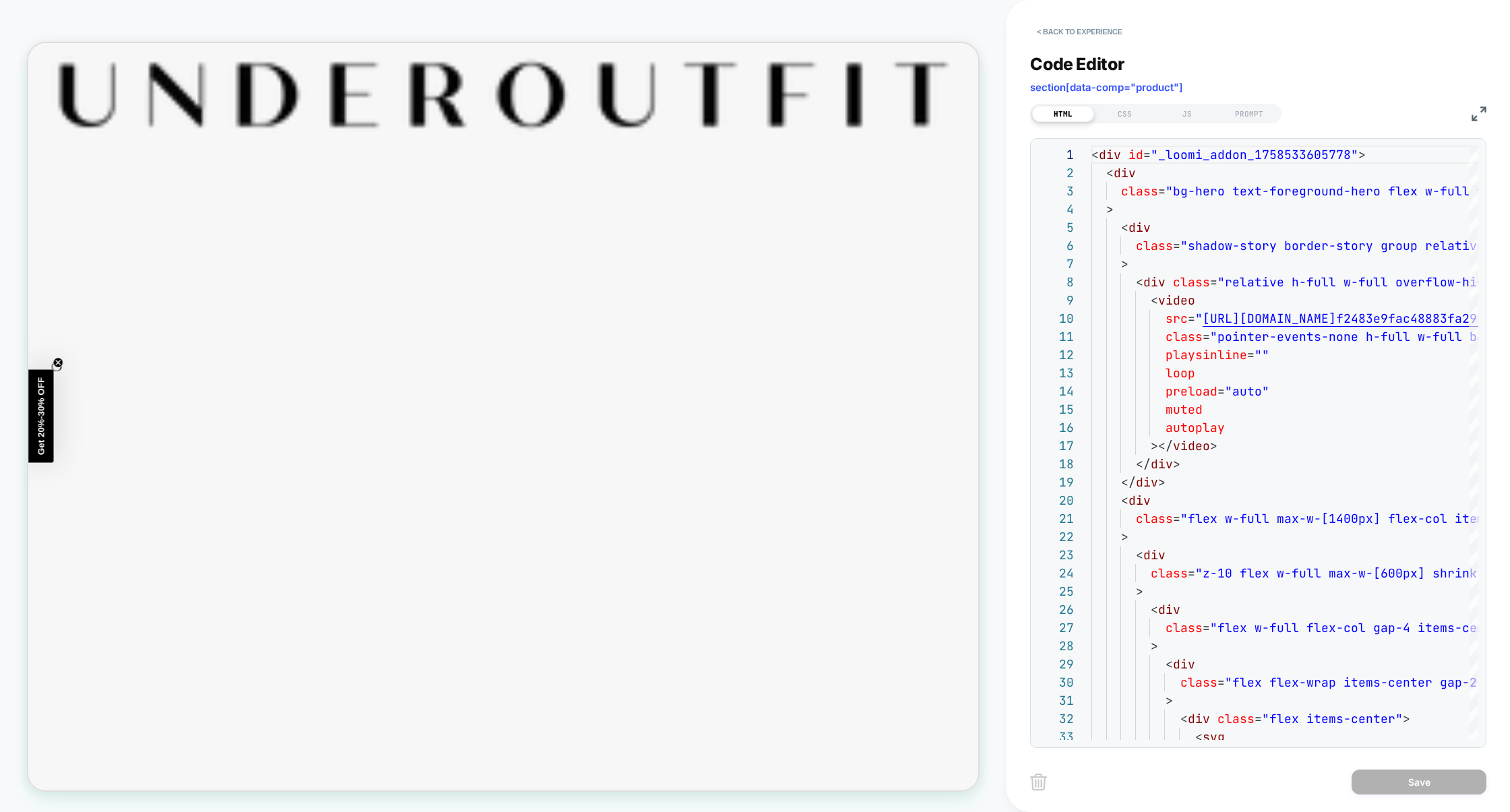
click at [1125, 128] on div "Code Editor section[data-comp="product"] HTML CSS JS PROMPT 1 2 3 4 5 6 7 8 9 1…" at bounding box center [1258, 393] width 456 height 711
click at [1127, 123] on div "HTML CSS JS PROMPT" at bounding box center [1156, 113] width 252 height 20
click at [1134, 112] on div "CSS" at bounding box center [1125, 114] width 62 height 16
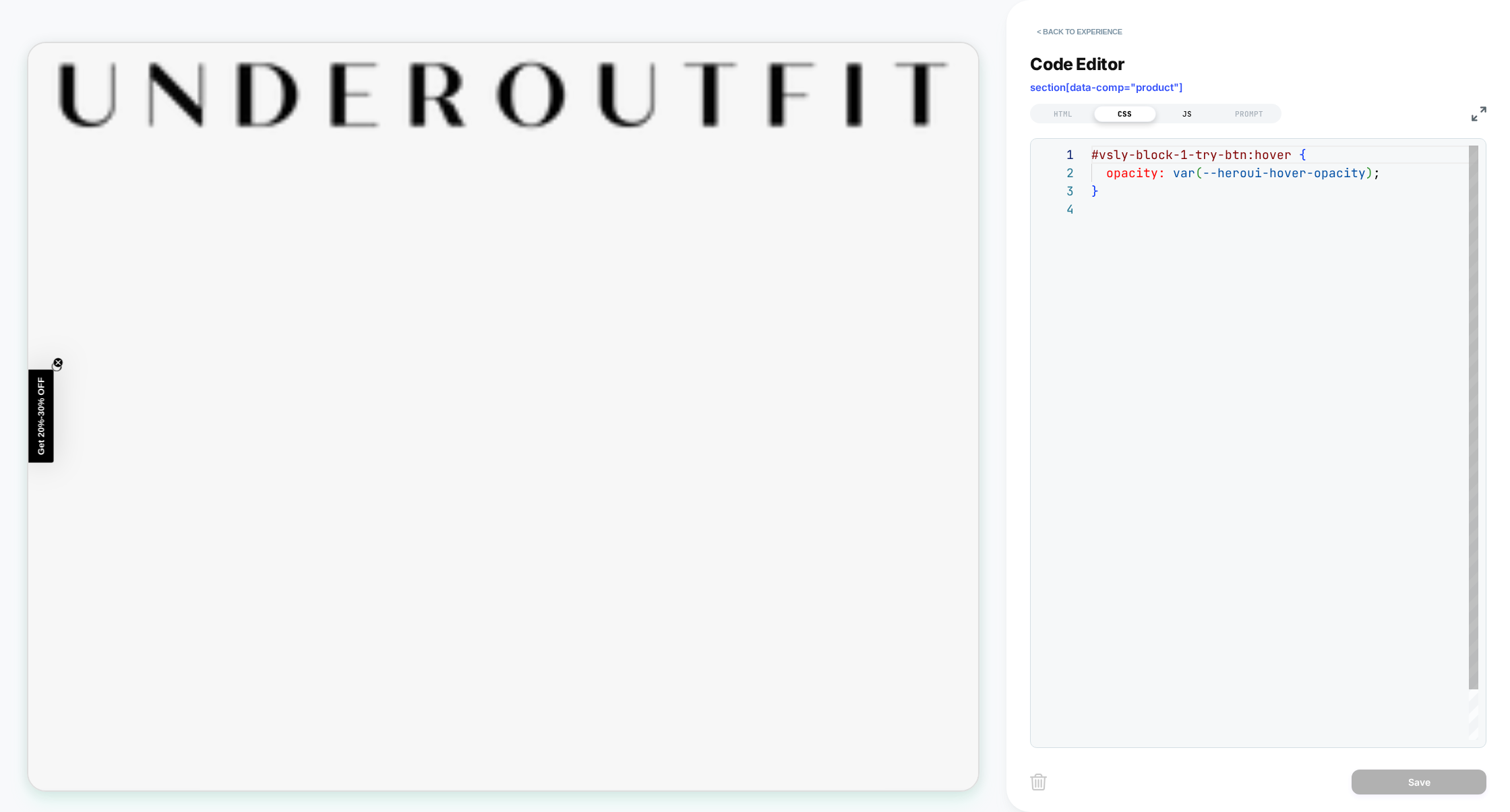
scroll to position [55, 0]
click at [1168, 113] on div "JS" at bounding box center [1187, 114] width 62 height 16
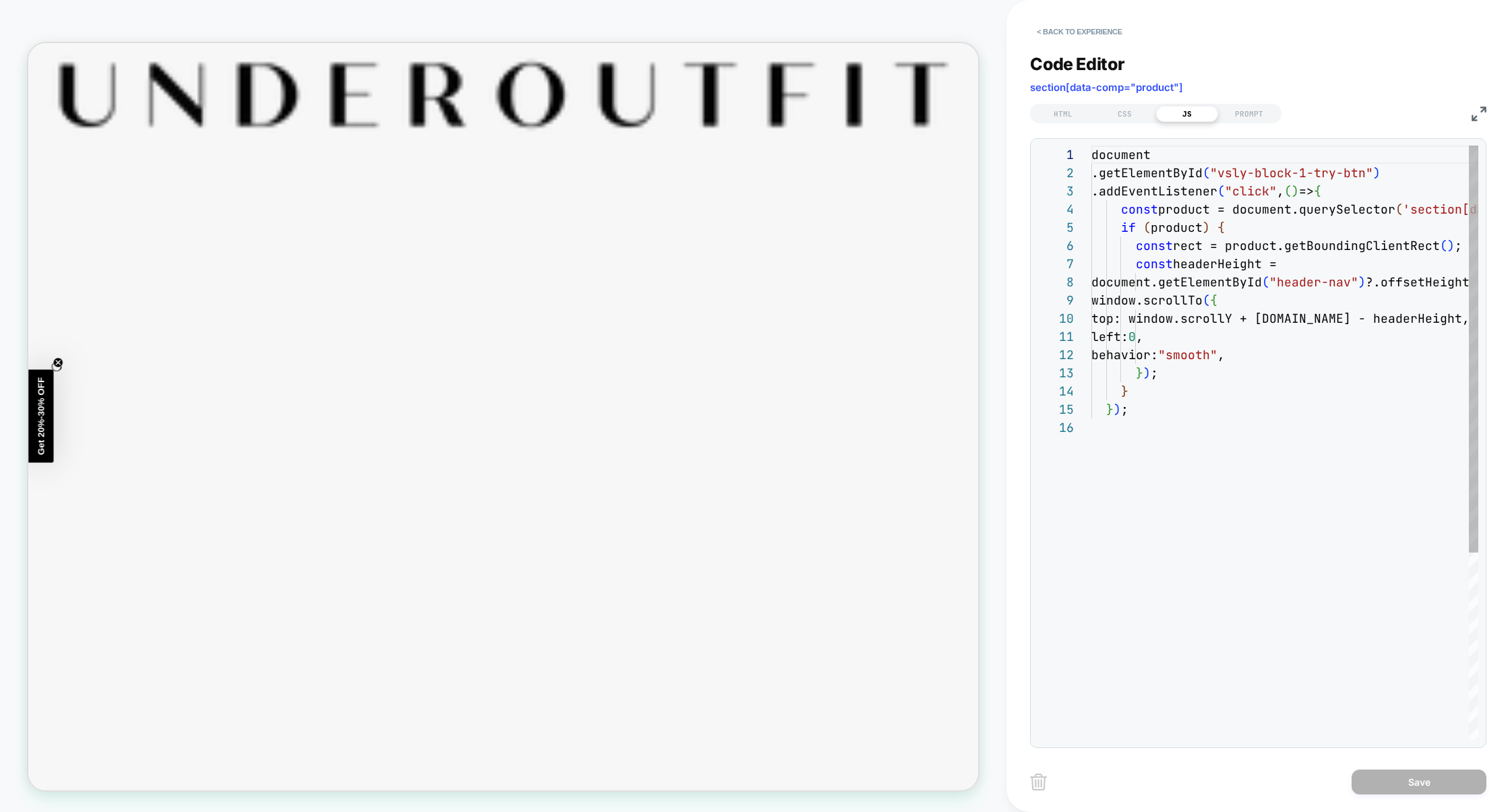
scroll to position [182, 0]
click at [1476, 116] on img at bounding box center [1479, 114] width 15 height 15
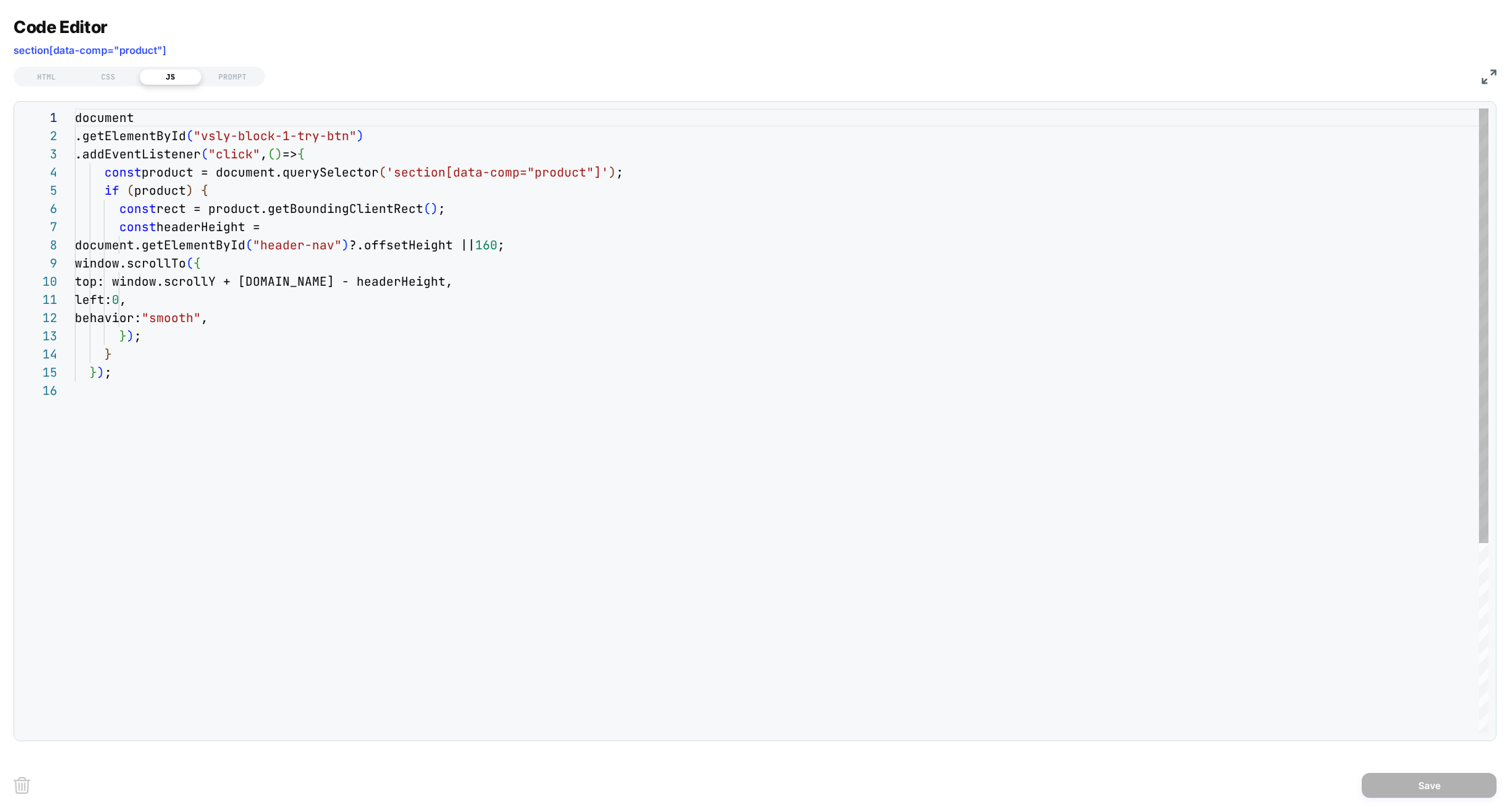
click at [597, 180] on div "document .getElementById ( "vsly-block-1-try-btn" ) .addEventListener ( "click"…" at bounding box center [781, 557] width 1414 height 898
type textarea "**********"
click at [1391, 778] on button "Save" at bounding box center [1429, 785] width 134 height 25
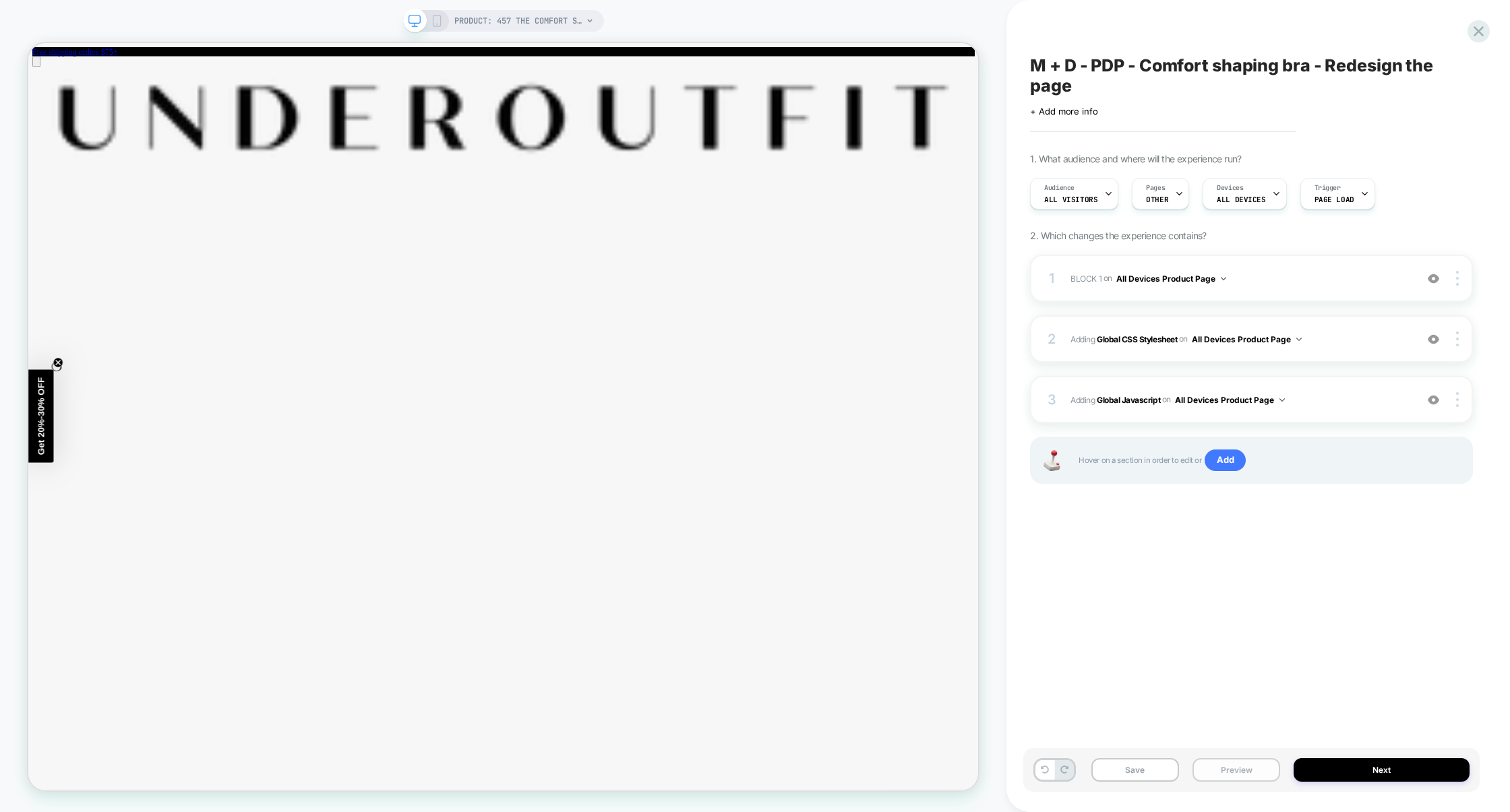
click at [1229, 762] on button "Preview" at bounding box center [1237, 770] width 88 height 24
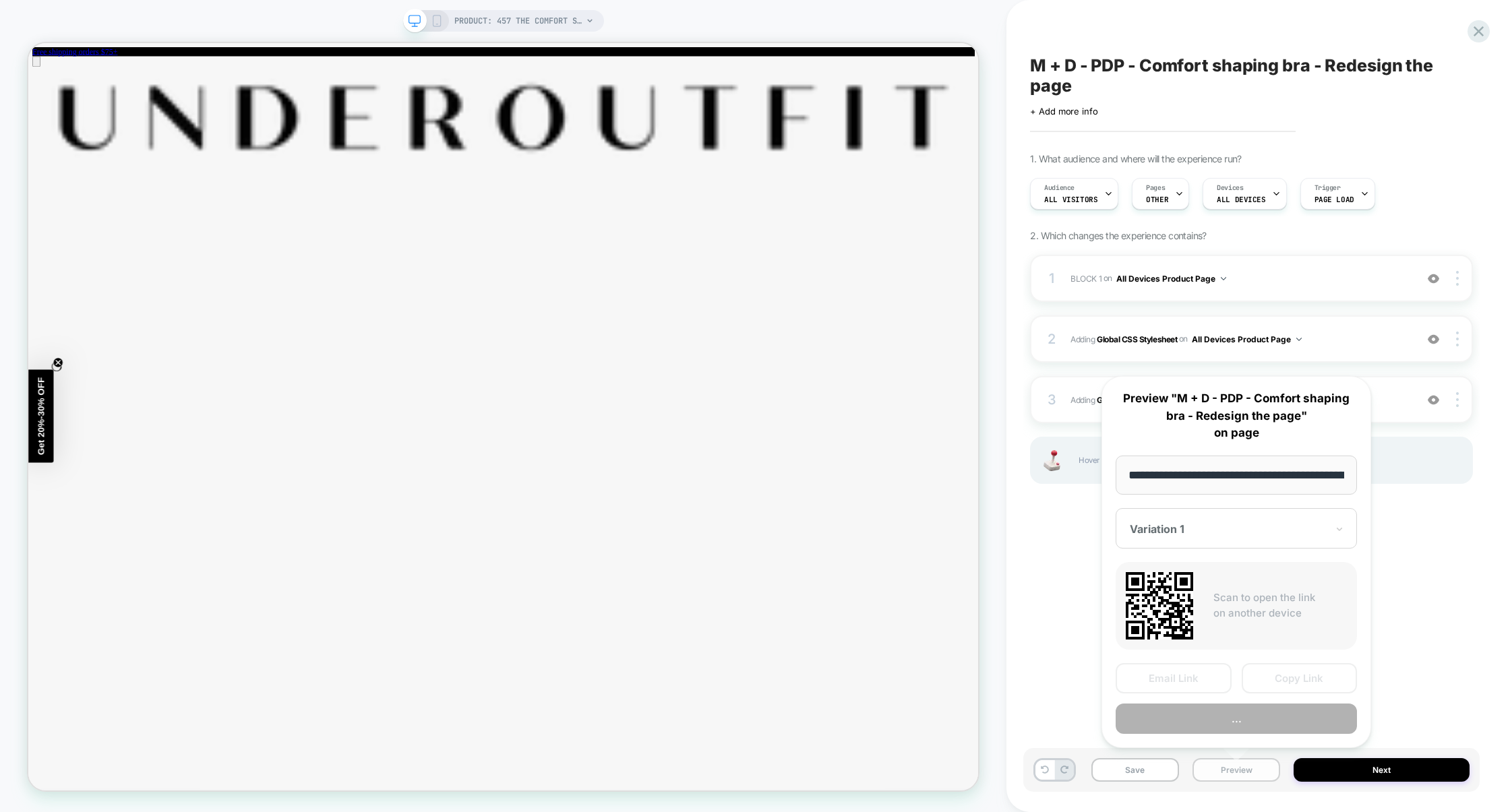
scroll to position [0, 127]
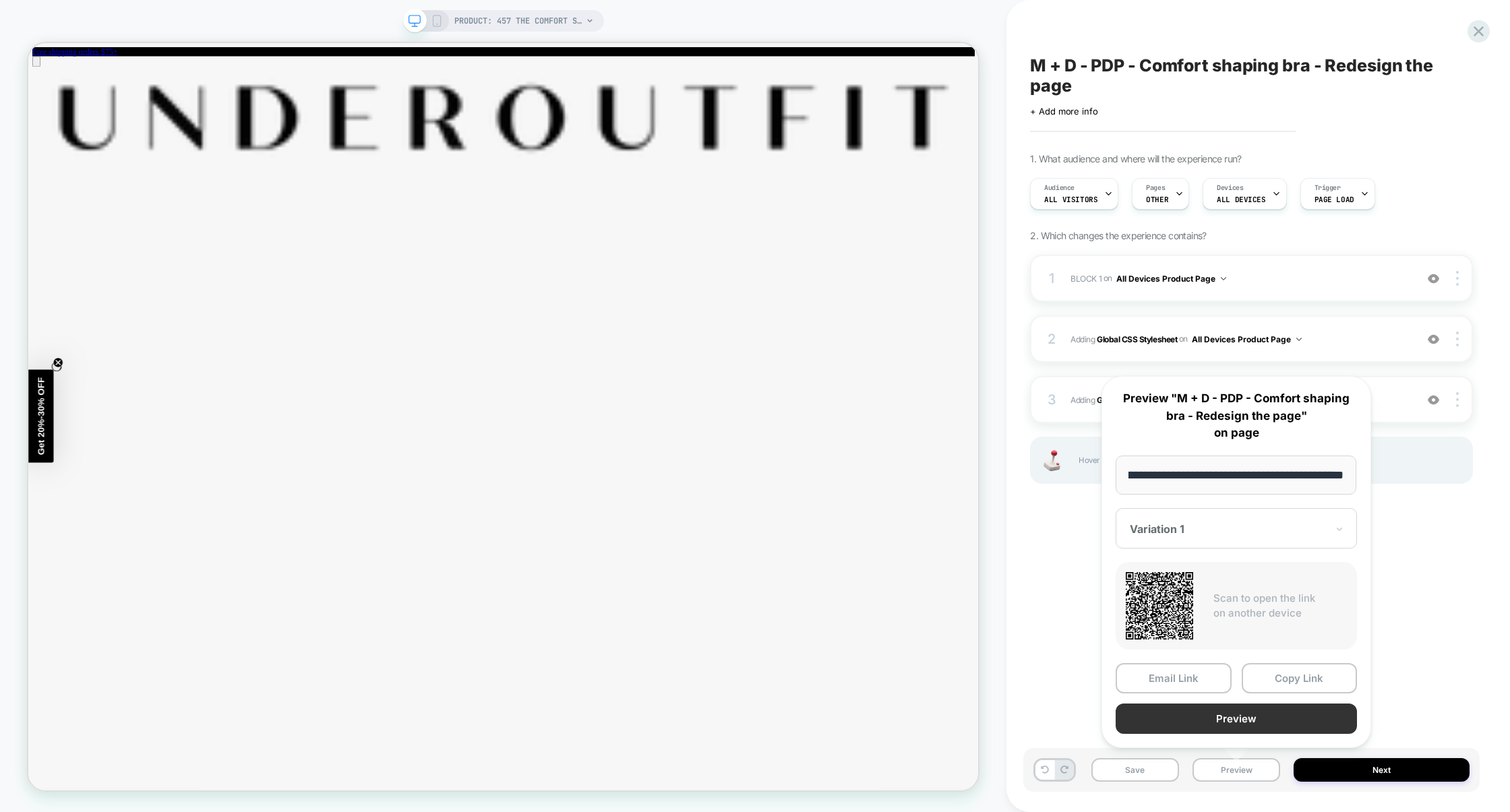
click at [1239, 713] on button "Preview" at bounding box center [1236, 718] width 241 height 30
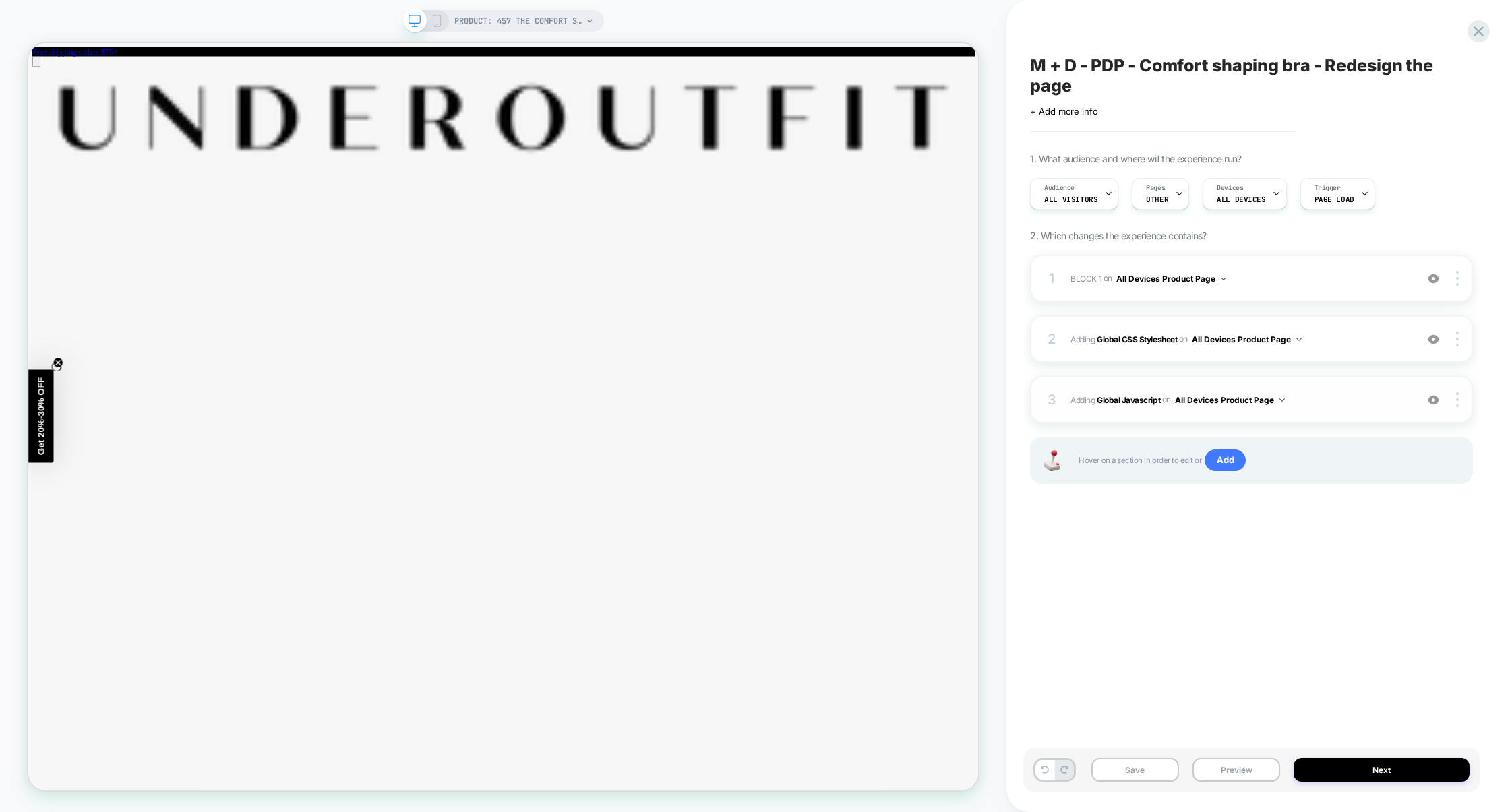
click at [1337, 411] on div "3 Adding Global Javascript on All Devices Product Page Add Before Add After Tar…" at bounding box center [1252, 400] width 443 height 47
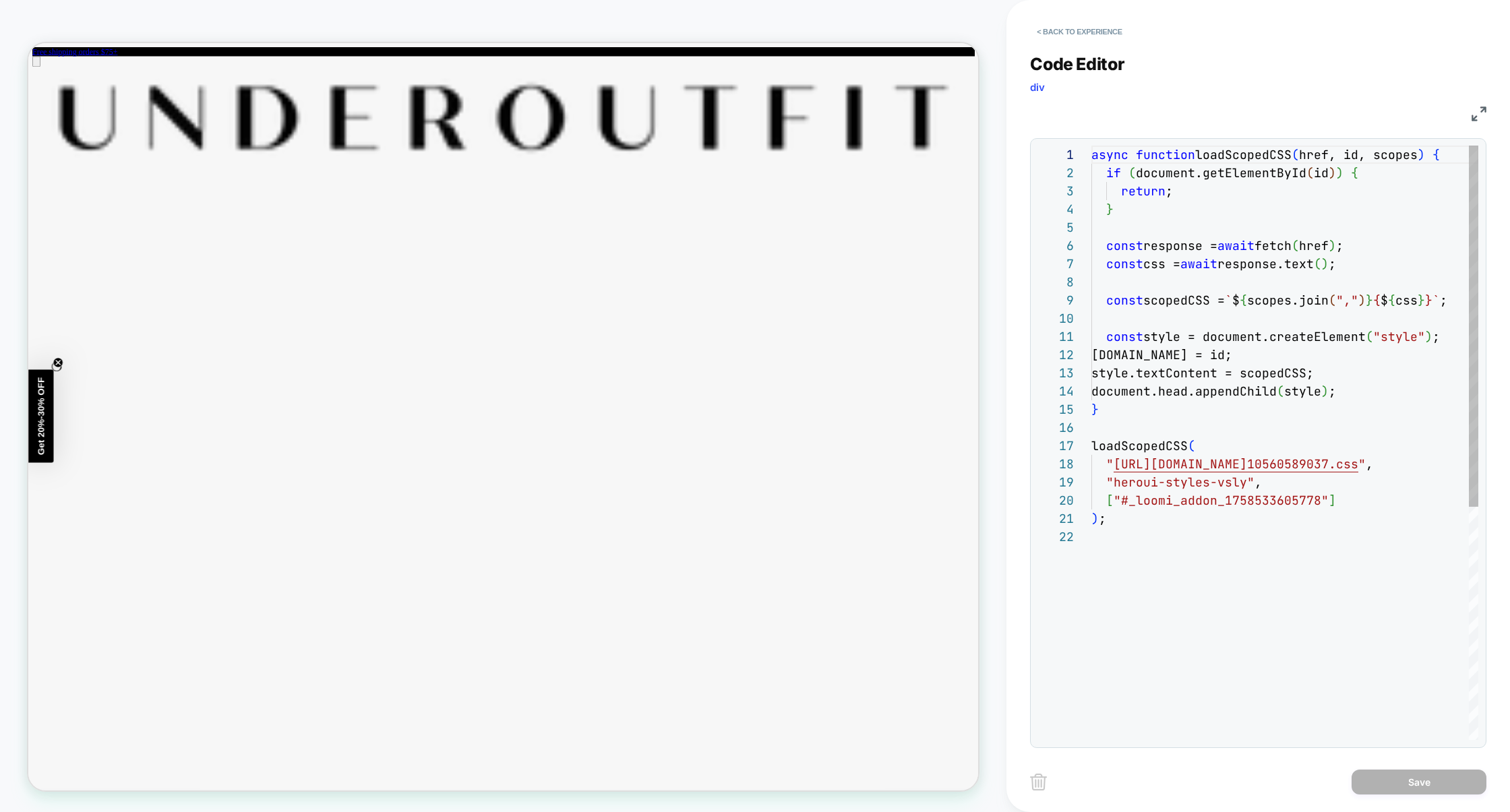
scroll to position [182, 0]
click at [1118, 32] on button "< Back to experience" at bounding box center [1079, 32] width 99 height 21
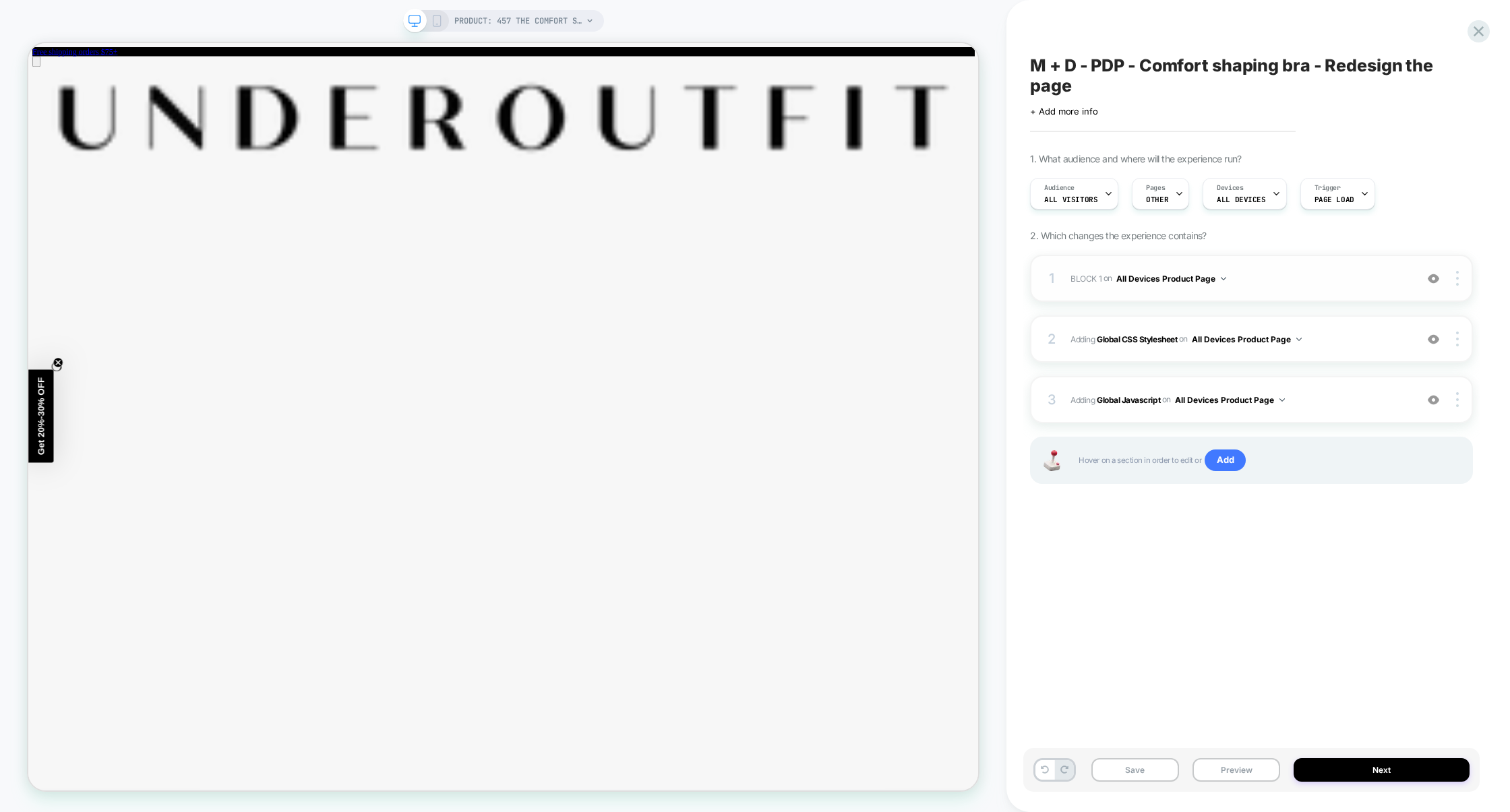
click at [1327, 283] on span "BLOCK 1 Adding Code Block BEFORE section[data-comp="product"] on All Devices Pr…" at bounding box center [1239, 279] width 338 height 17
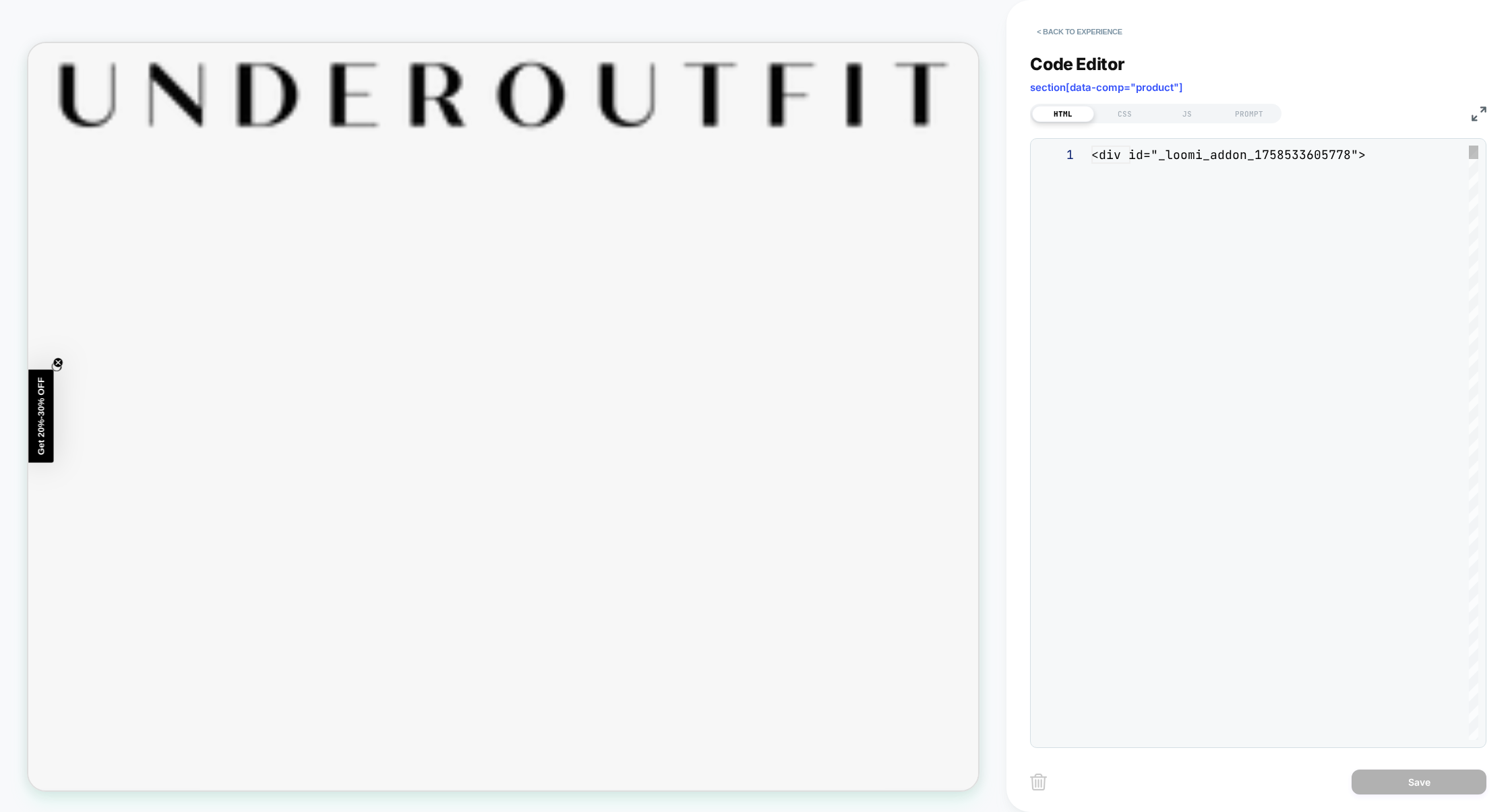
scroll to position [163, 0]
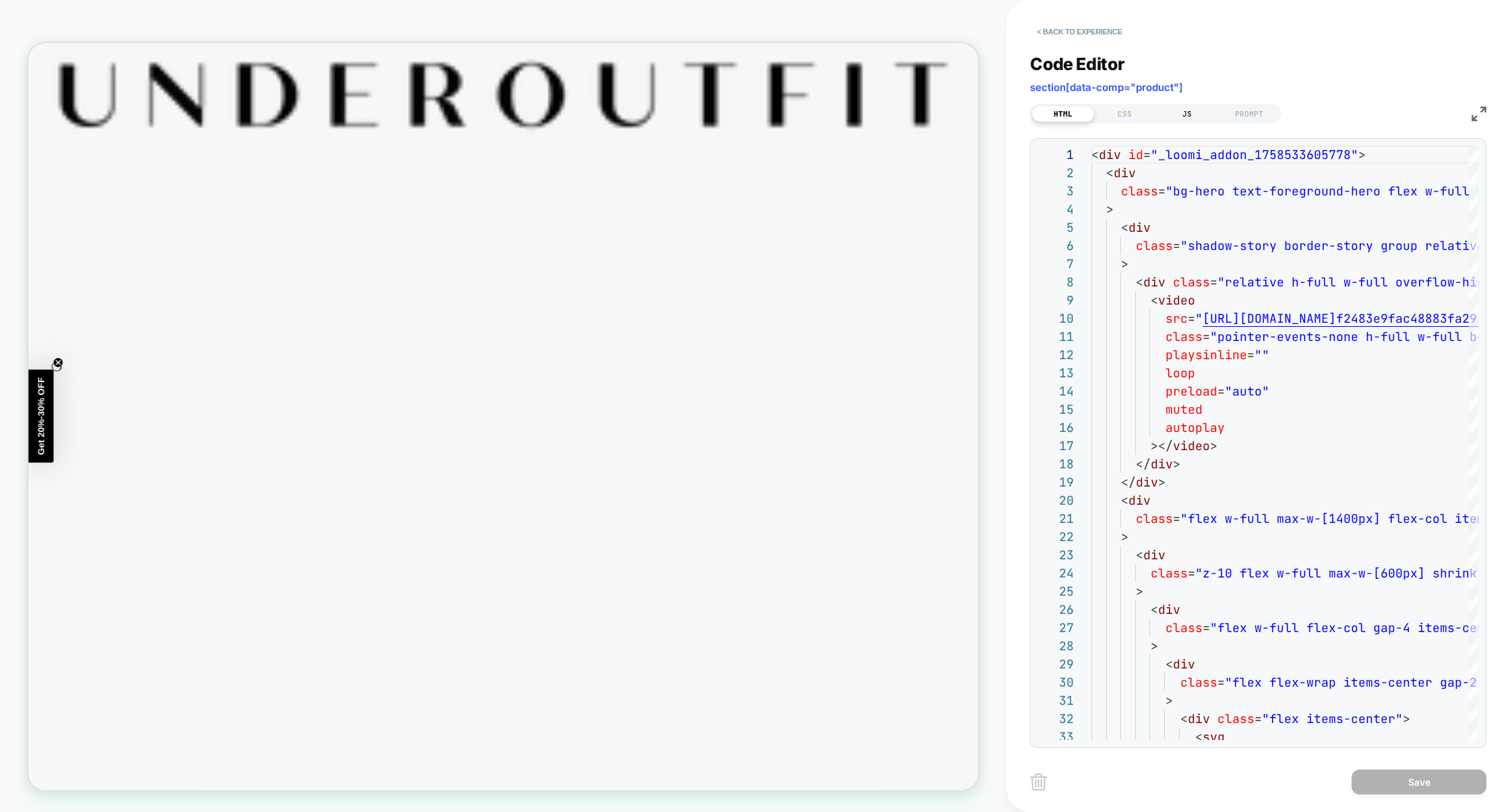
click at [1173, 112] on div "JS" at bounding box center [1187, 114] width 62 height 16
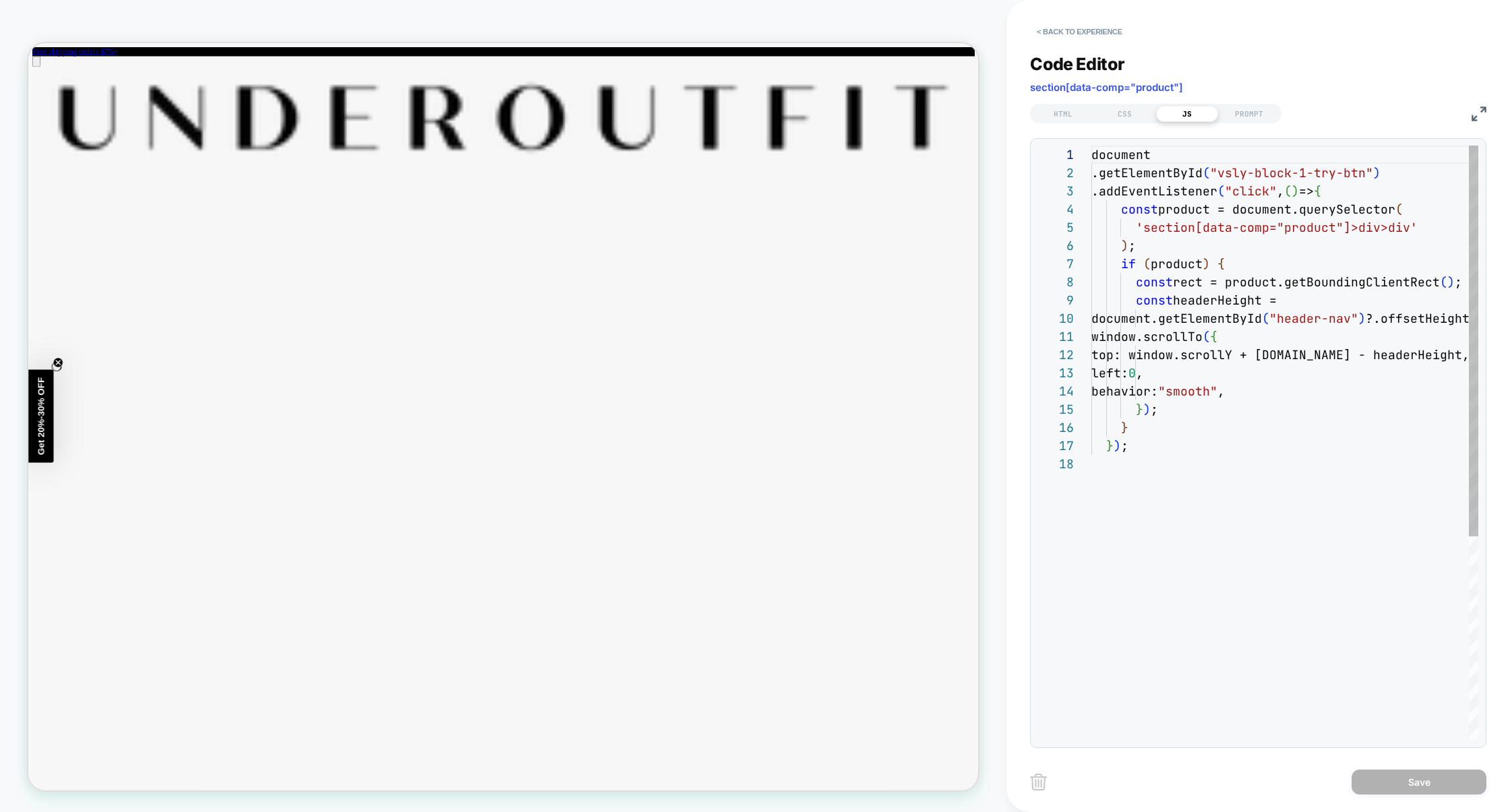
scroll to position [182, 0]
click at [1476, 115] on img at bounding box center [1479, 114] width 15 height 15
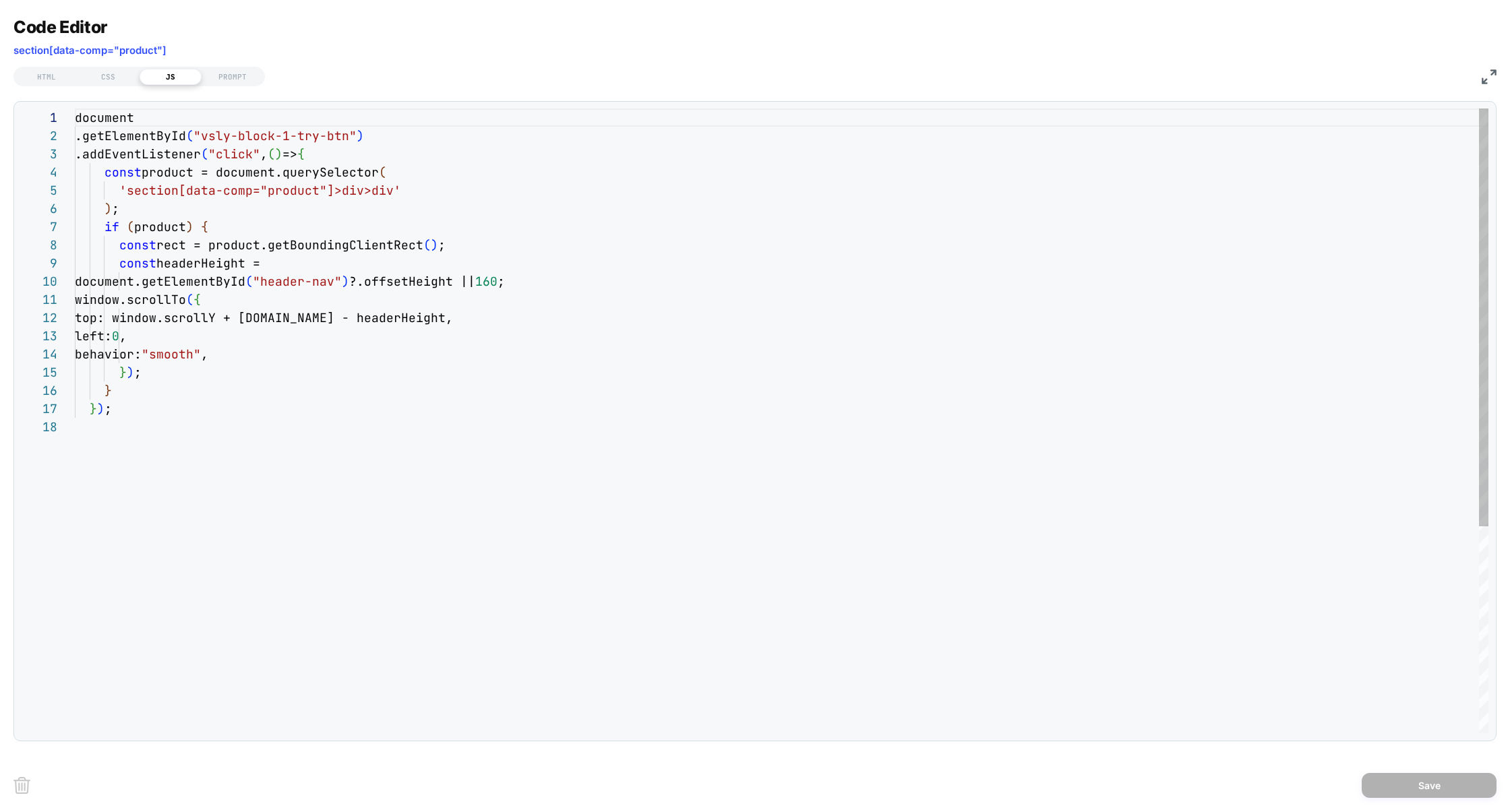
click at [460, 323] on div "document .getElementById ( "vsly-block-1-try-btn" ) .addEventListener ( "click"…" at bounding box center [781, 575] width 1414 height 934
drag, startPoint x: 171, startPoint y: 117, endPoint x: 0, endPoint y: 129, distance: 171.4
click at [0, 119] on div "Code Editor section[data-comp="product"] HTML CSS JS PROMPT 1 2 3 4 5 6 7 8 9 1…" at bounding box center [755, 406] width 1510 height 812
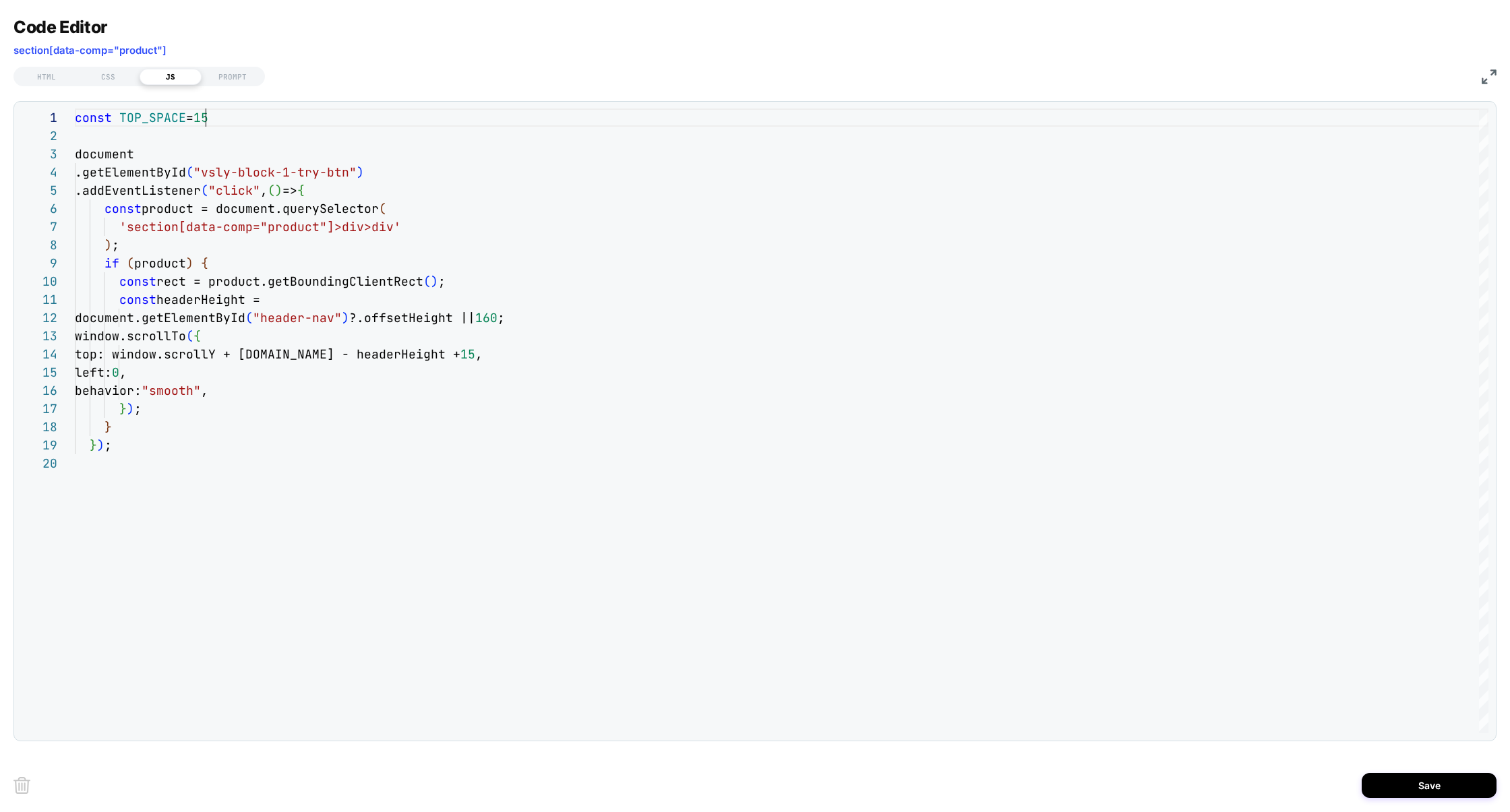
scroll to position [0, 131]
click at [147, 119] on div "const TOP_SPACE = 15 .getElementById ( "vsly-block-1-try-btn" ) .addEventListen…" at bounding box center [781, 593] width 1414 height 970
click at [487, 358] on div "const TOP_SPACE = 15 .getElementById ( "vsly-block-1-try-btn" ) .addEventListen…" at bounding box center [781, 593] width 1414 height 970
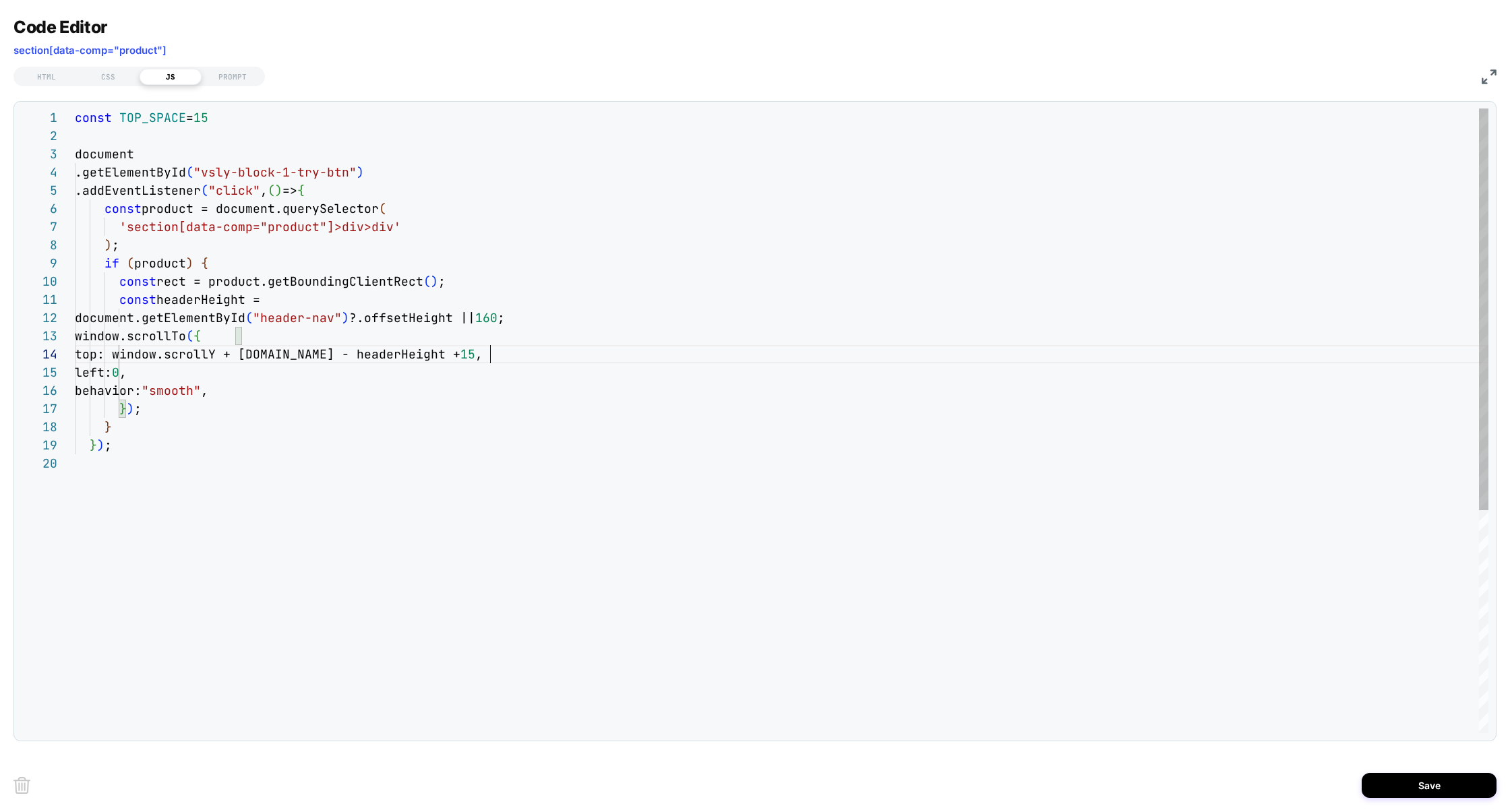
click at [487, 358] on div "const TOP_SPACE = 15 .getElementById ( "vsly-block-1-try-btn" ) .addEventListen…" at bounding box center [781, 593] width 1414 height 970
type textarea "**********"
click at [1387, 777] on button "Save" at bounding box center [1429, 785] width 134 height 25
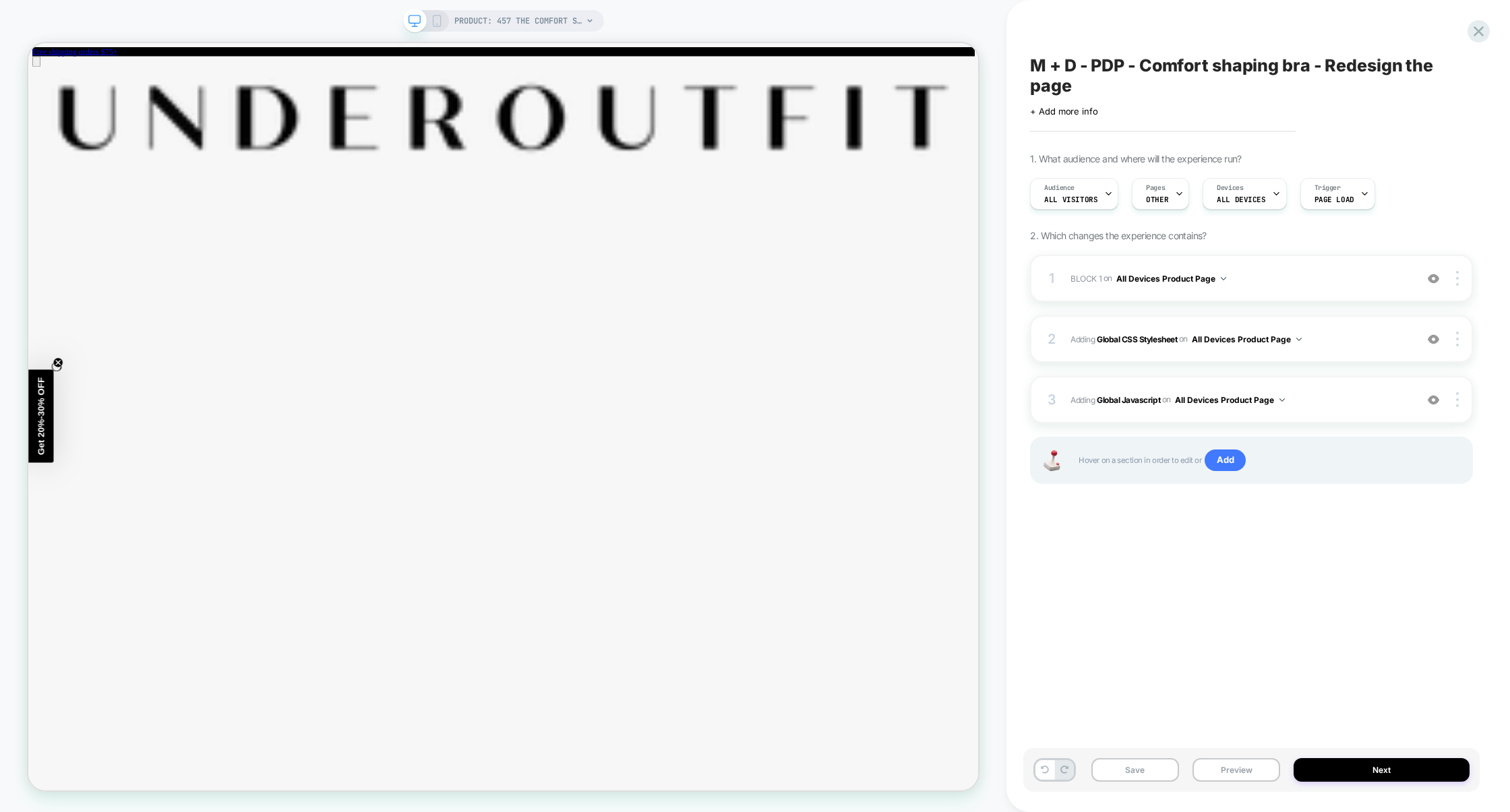
click at [1246, 788] on div "Save Preview Next" at bounding box center [1252, 770] width 456 height 44
click at [1151, 787] on div "Save Preview Next" at bounding box center [1252, 770] width 456 height 44
click at [1151, 776] on button "Save" at bounding box center [1136, 770] width 88 height 24
click at [1218, 776] on button "Preview" at bounding box center [1237, 770] width 88 height 24
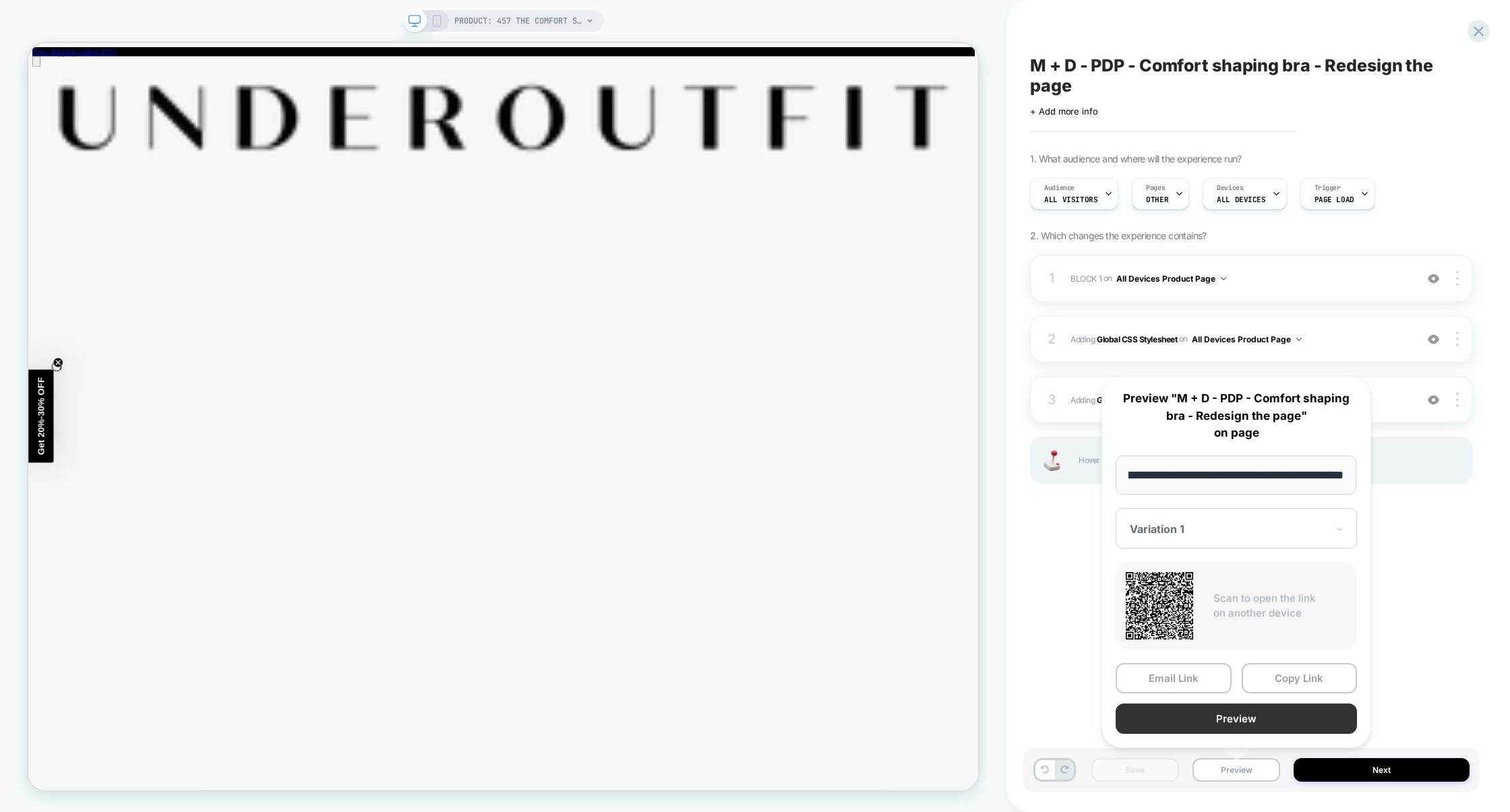
scroll to position [0, 0]
click at [1230, 722] on button "Preview" at bounding box center [1236, 718] width 241 height 30
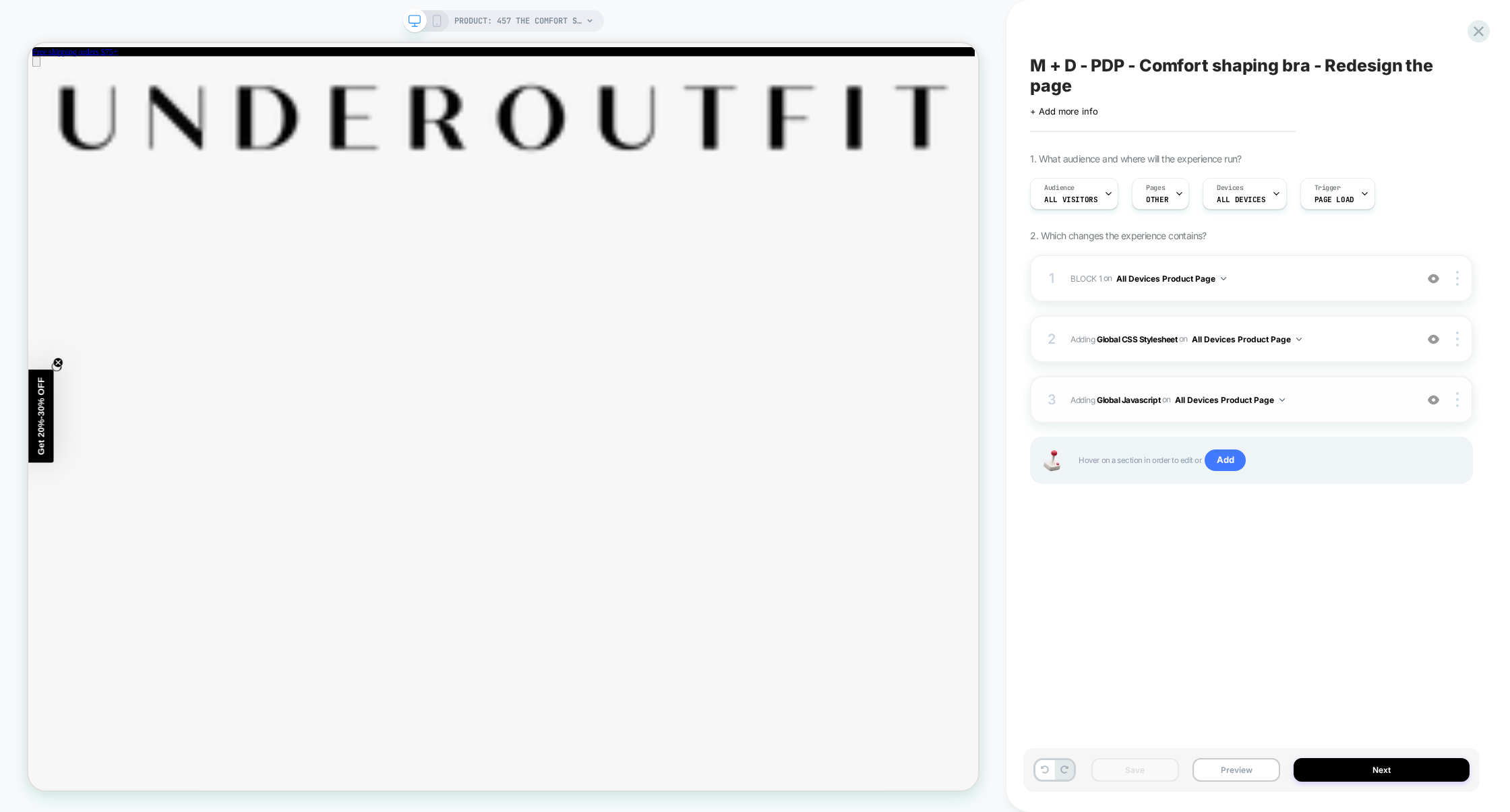
click at [1332, 406] on span "Adding Global Javascript on All Devices Product Page" at bounding box center [1239, 400] width 338 height 17
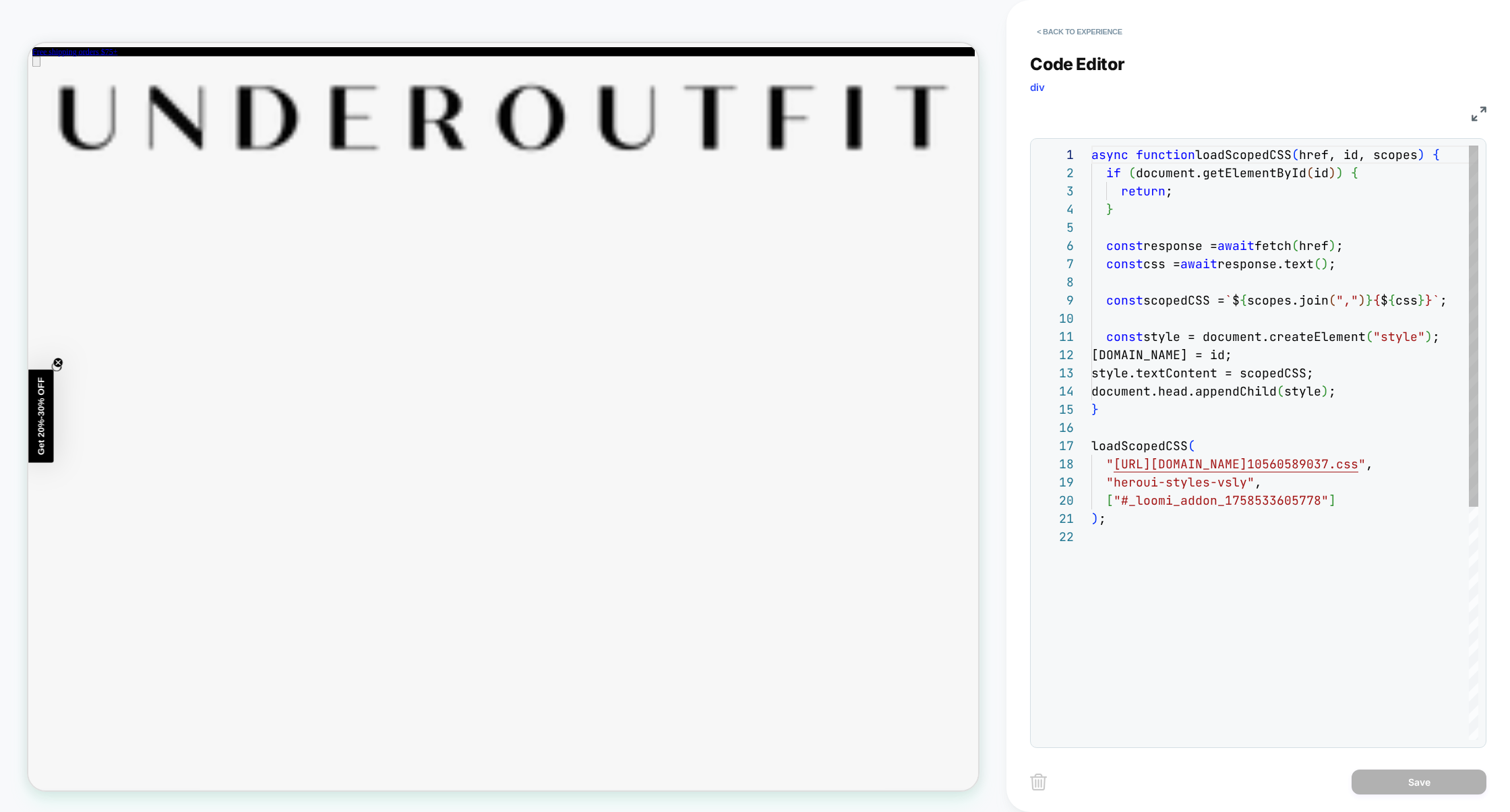
scroll to position [182, 0]
click at [1083, 18] on div "< Back to experience" at bounding box center [1282, 20] width 504 height 41
click at [1083, 29] on button "< Back to experience" at bounding box center [1079, 32] width 99 height 21
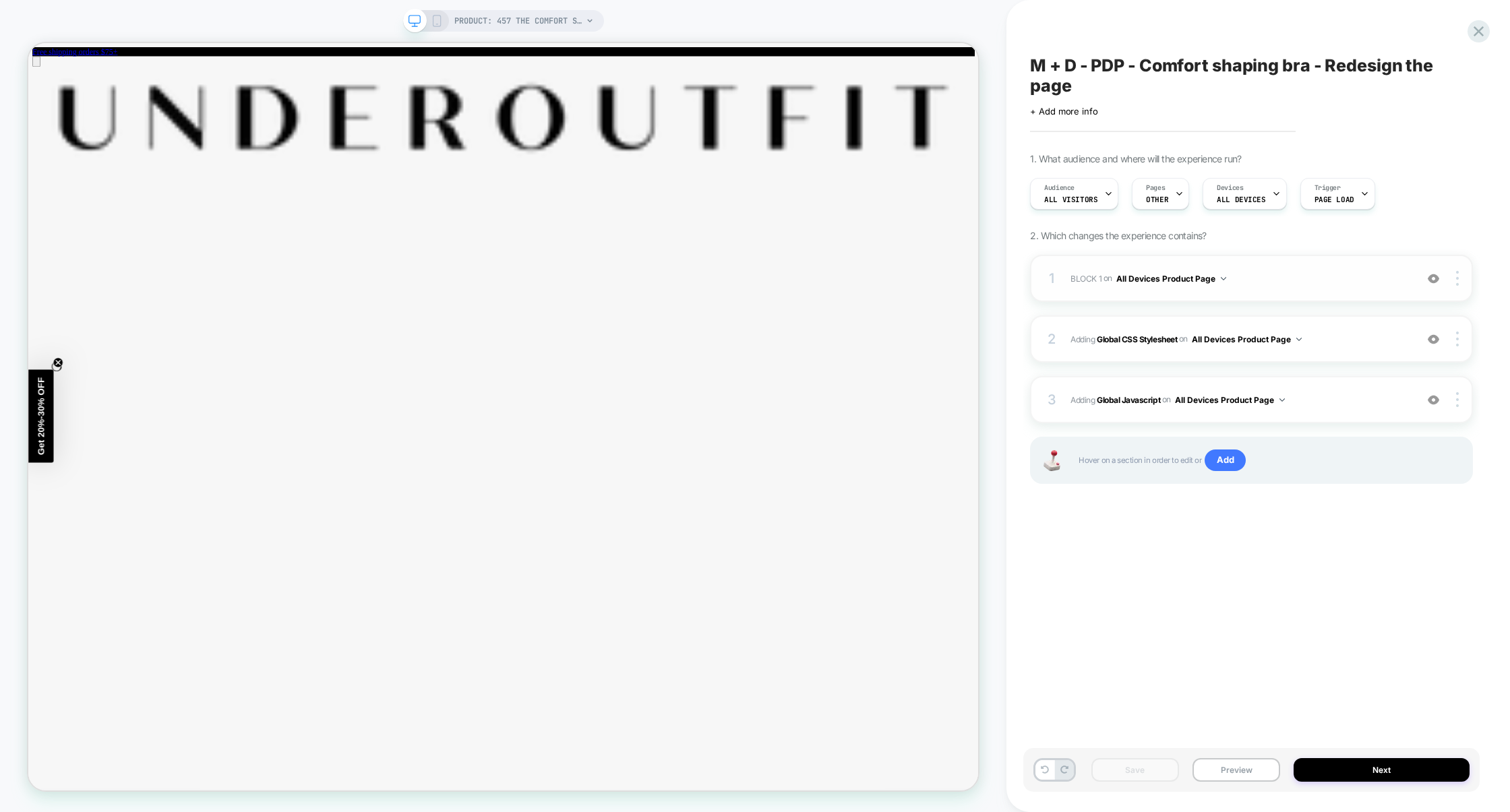
click at [1333, 295] on div "1 BLOCK 1 Adding Code Block BEFORE section[data-comp="product"] on All Devices …" at bounding box center [1252, 279] width 443 height 47
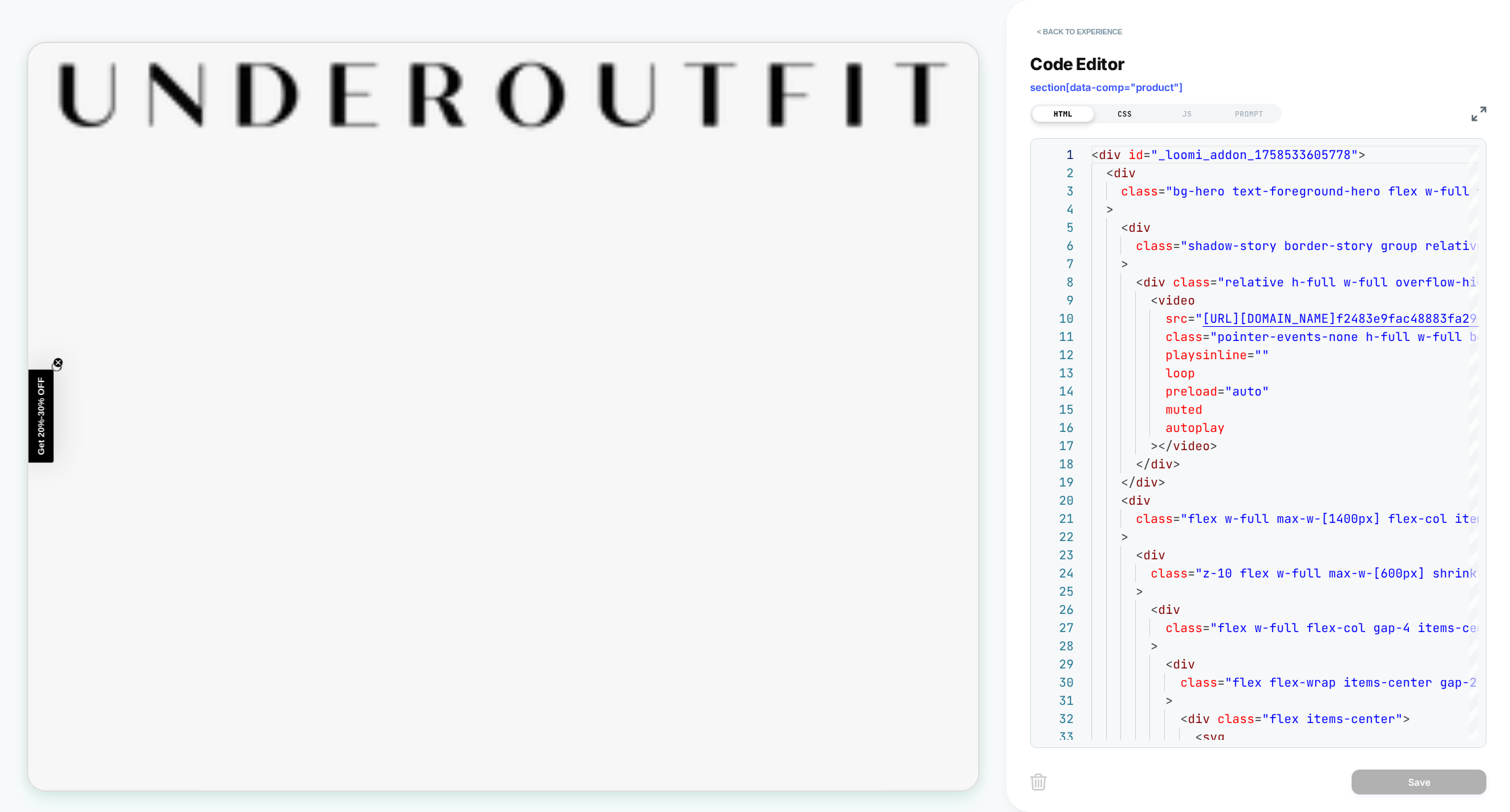
scroll to position [0, 0]
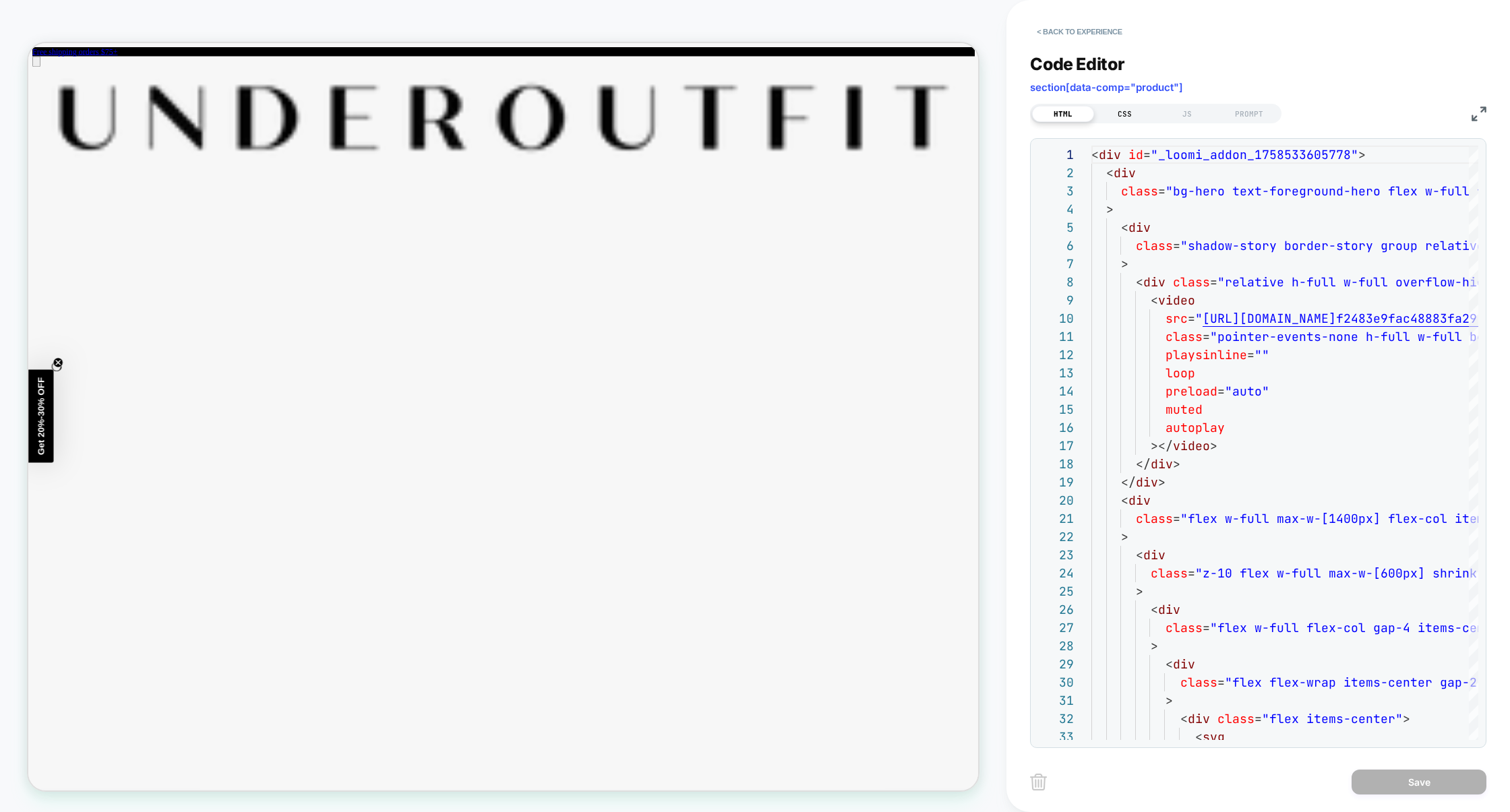
click at [1130, 119] on div "CSS" at bounding box center [1125, 114] width 62 height 16
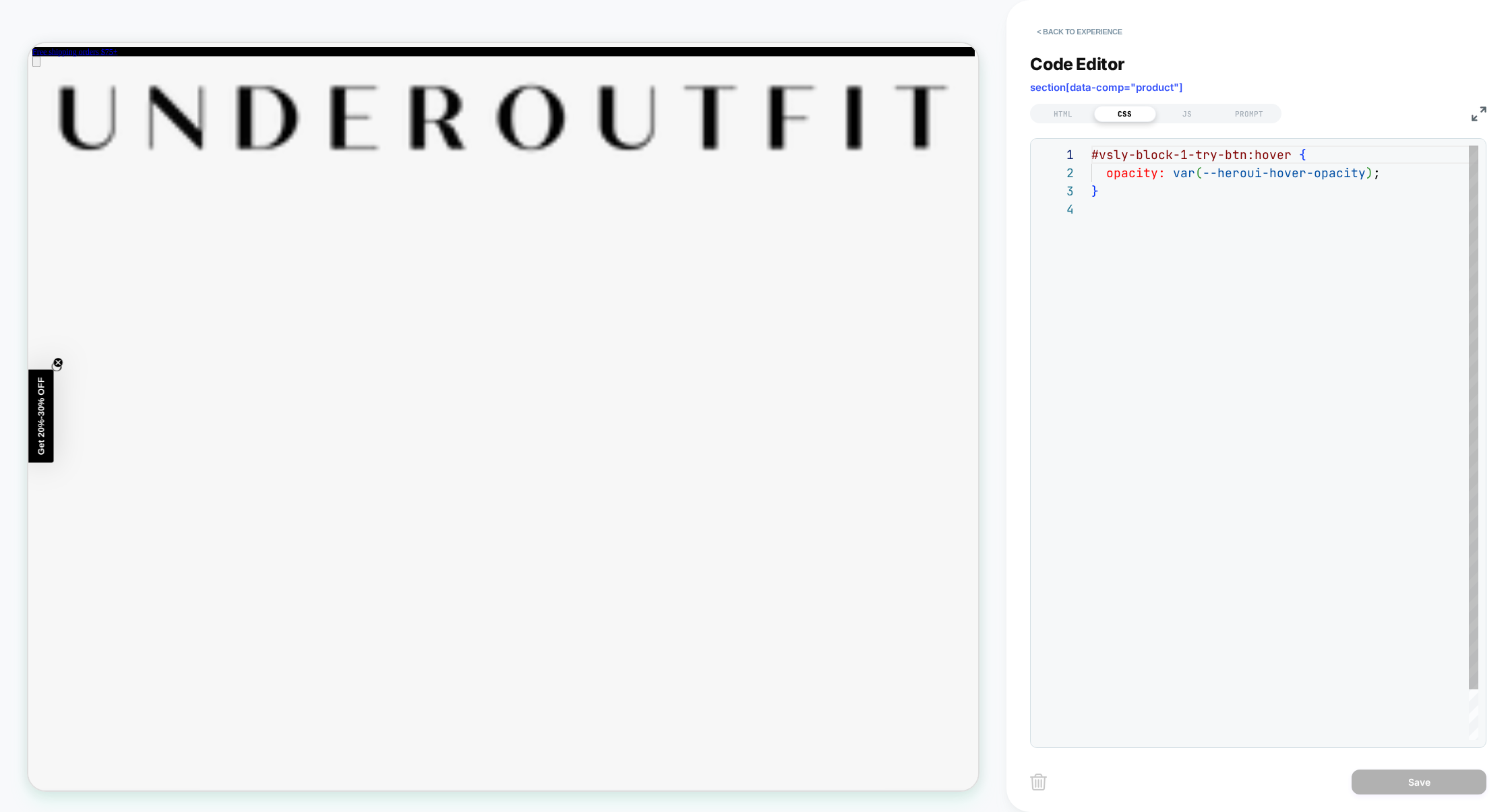
scroll to position [55, 0]
click at [1178, 100] on div "HTML CSS JS PROMPT" at bounding box center [1258, 112] width 456 height 23
click at [1178, 106] on div "JS" at bounding box center [1187, 114] width 62 height 16
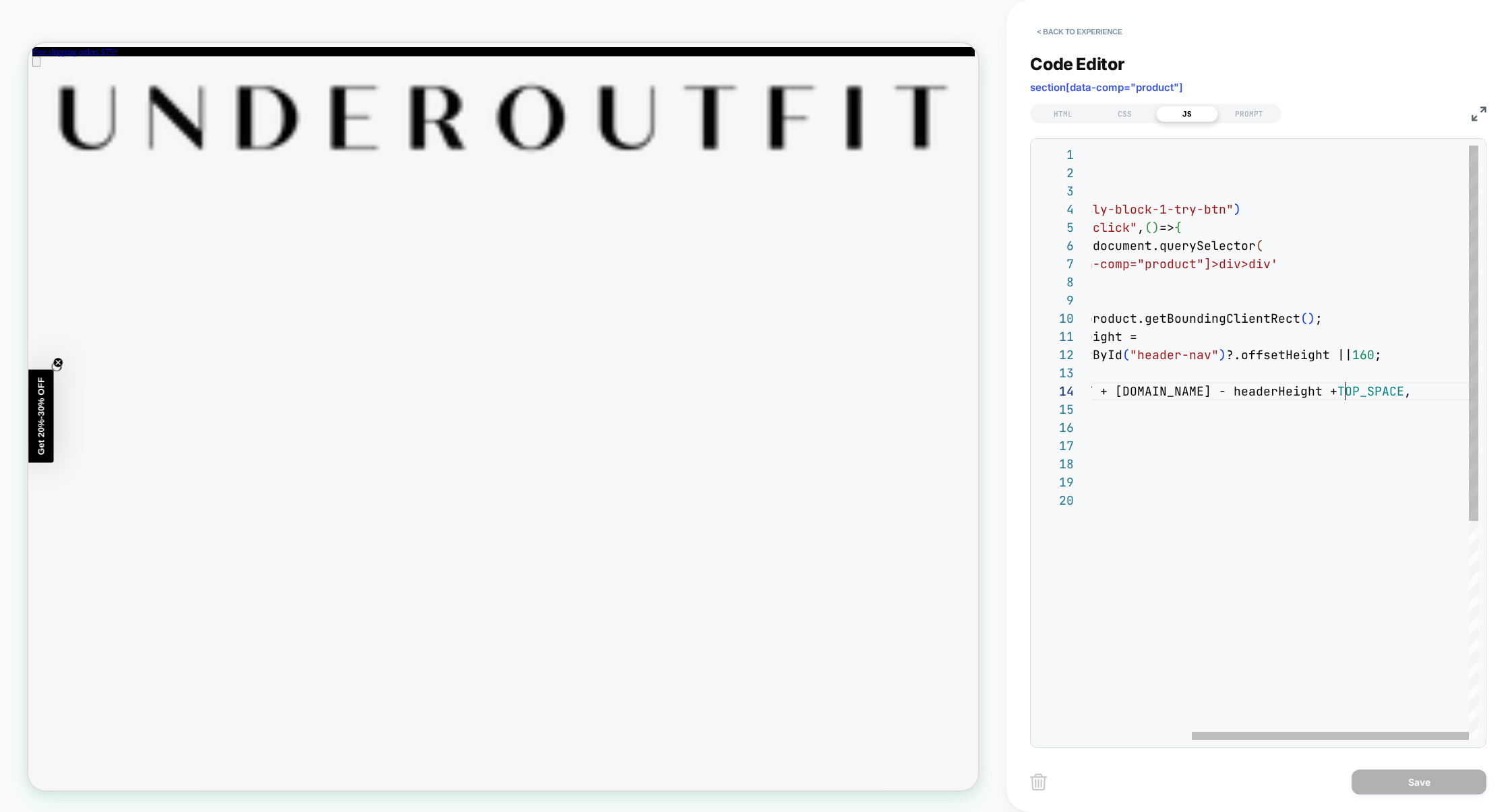
scroll to position [55, 393]
click at [1349, 397] on div "const TOP_SPACE = 15 ; document .getElementById ( "vsly-block-1-try-btn" ) .add…" at bounding box center [1215, 616] width 526 height 940
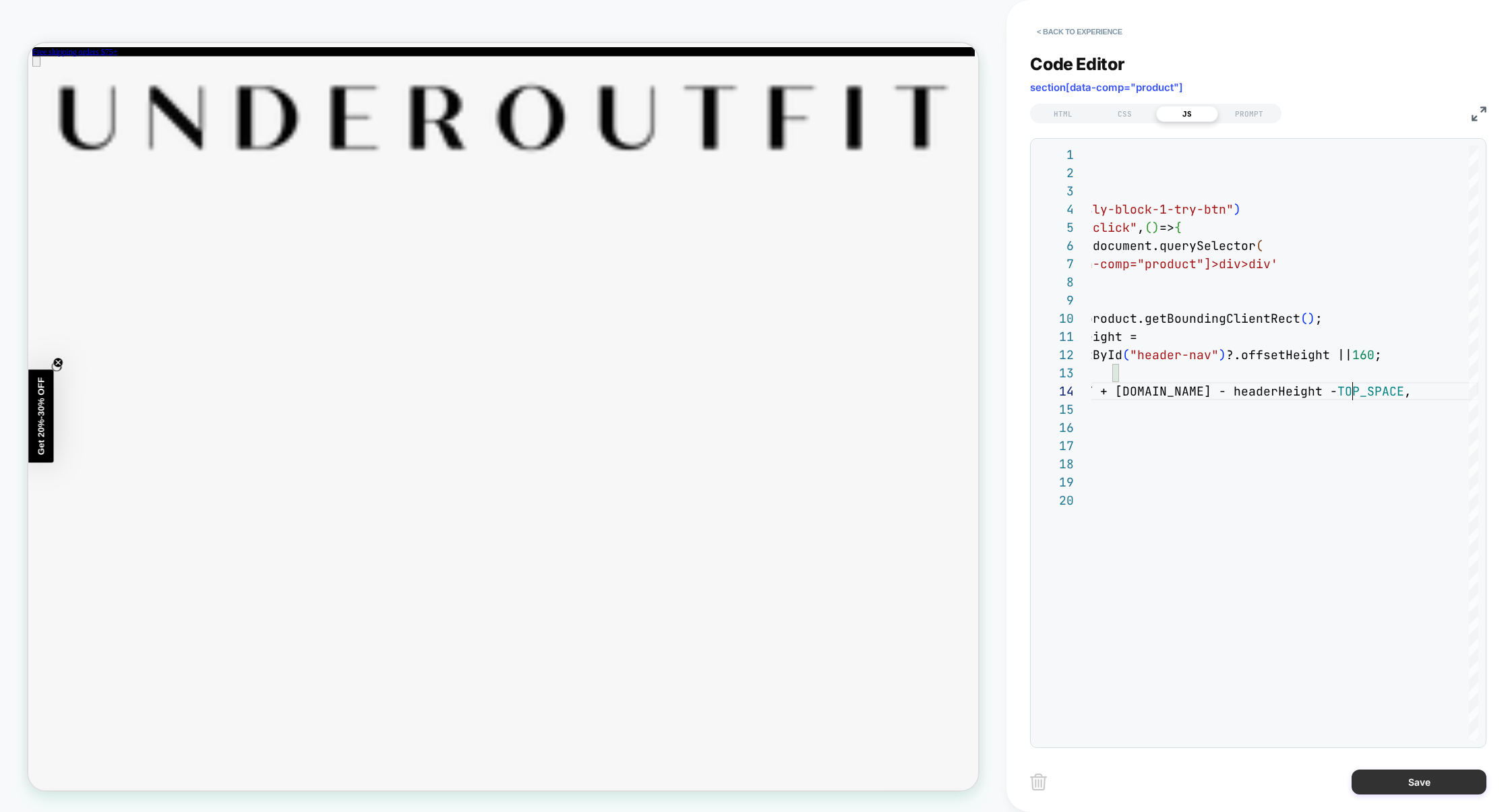
type textarea "**********"
click at [1397, 784] on button "Save" at bounding box center [1419, 782] width 134 height 25
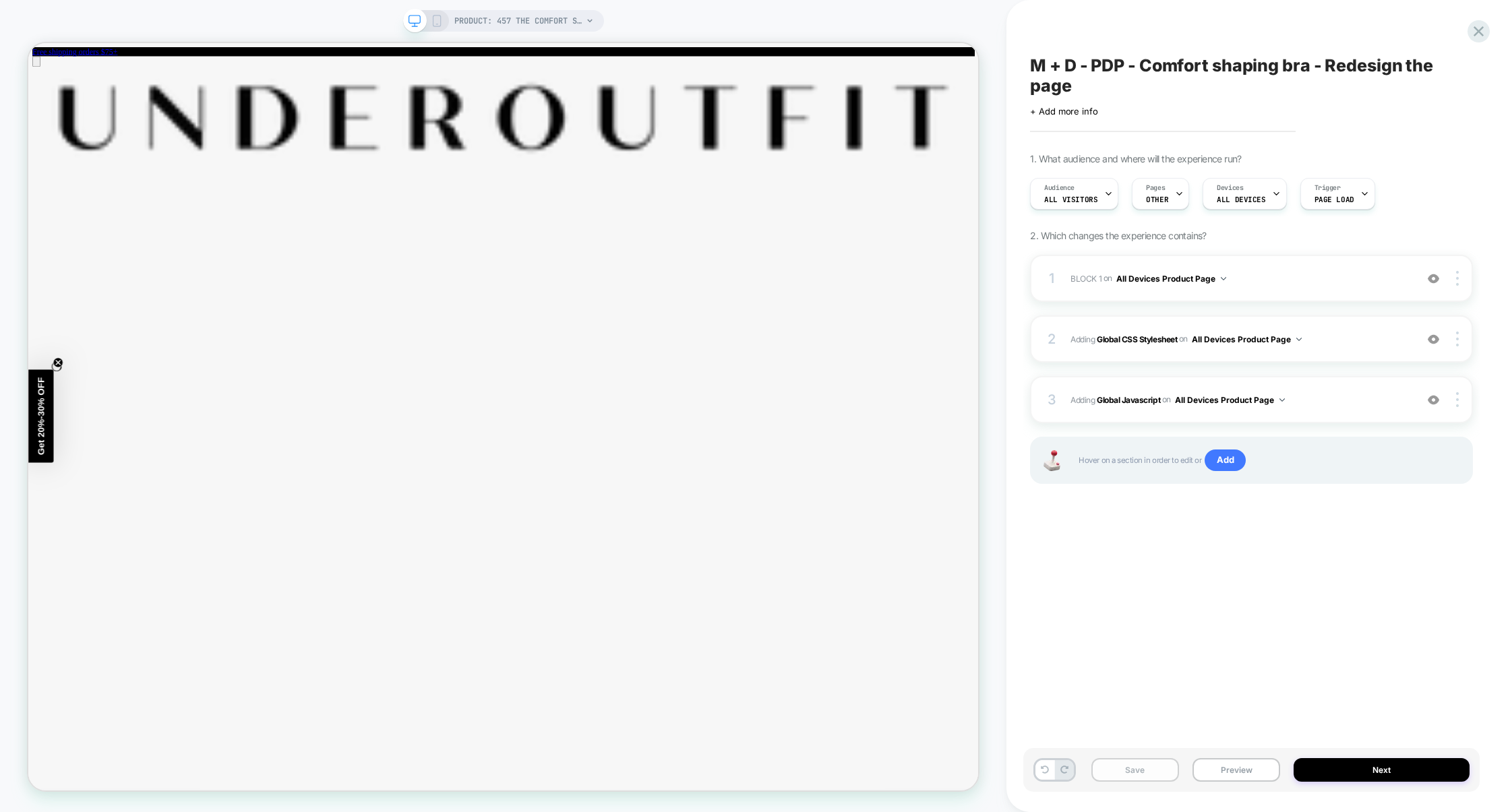
click at [1160, 769] on button "Save" at bounding box center [1136, 770] width 88 height 24
click at [1234, 769] on button "Preview" at bounding box center [1237, 770] width 88 height 24
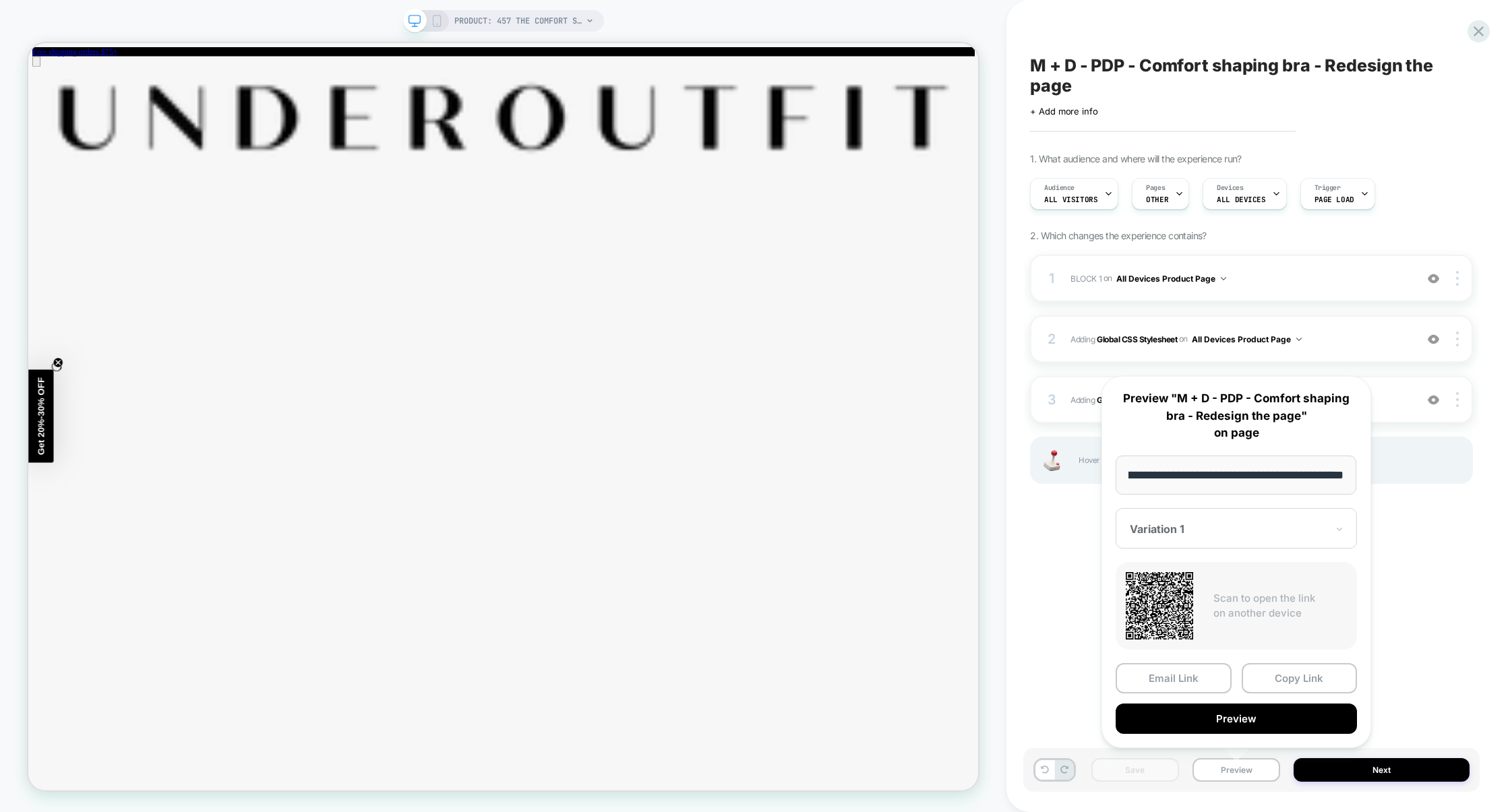
scroll to position [0, 0]
click at [1234, 733] on div "**********" at bounding box center [1236, 562] width 270 height 372
click at [1234, 717] on button "Preview" at bounding box center [1236, 718] width 241 height 30
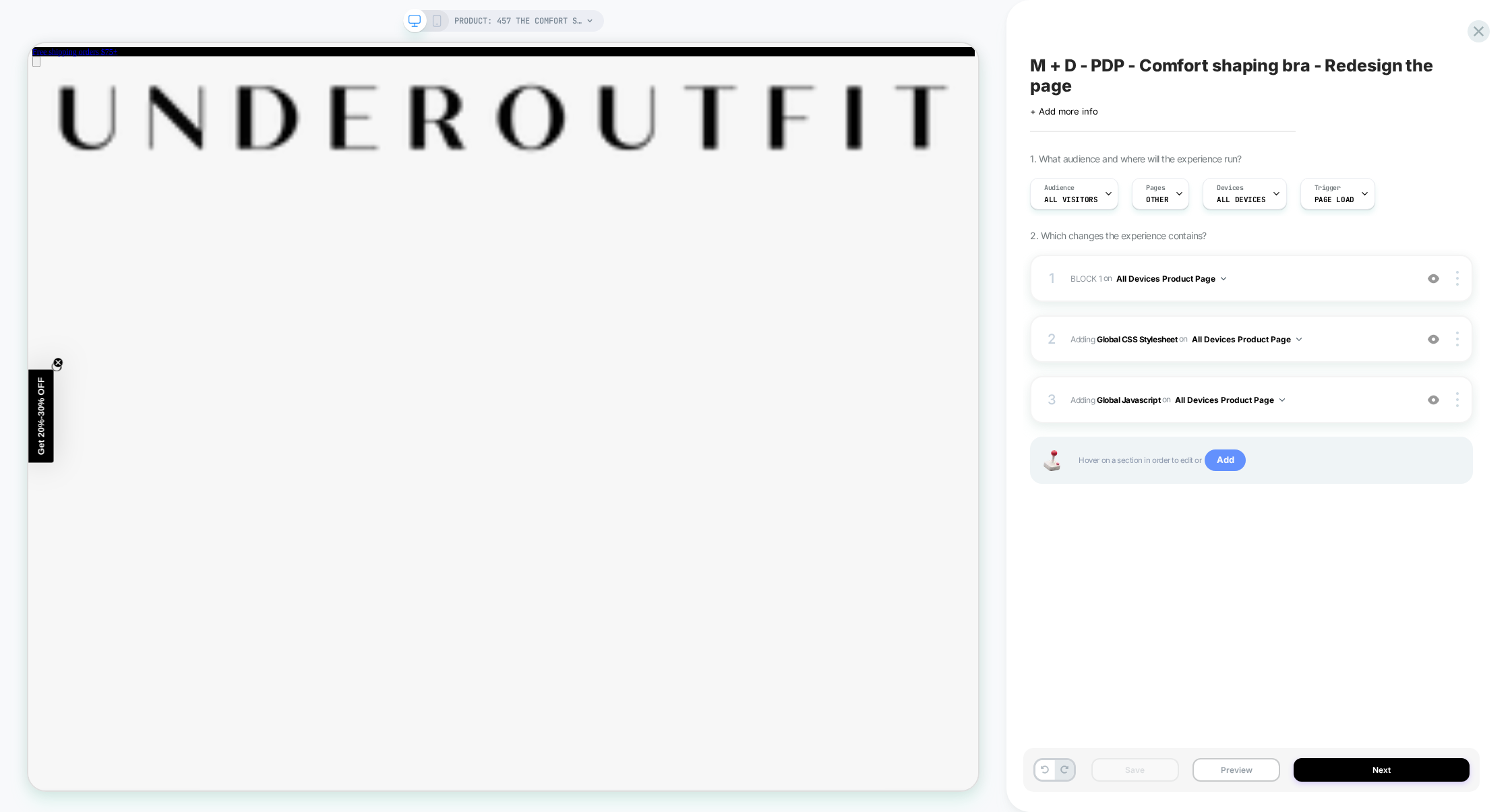
click at [1229, 459] on span "Add" at bounding box center [1226, 460] width 41 height 21
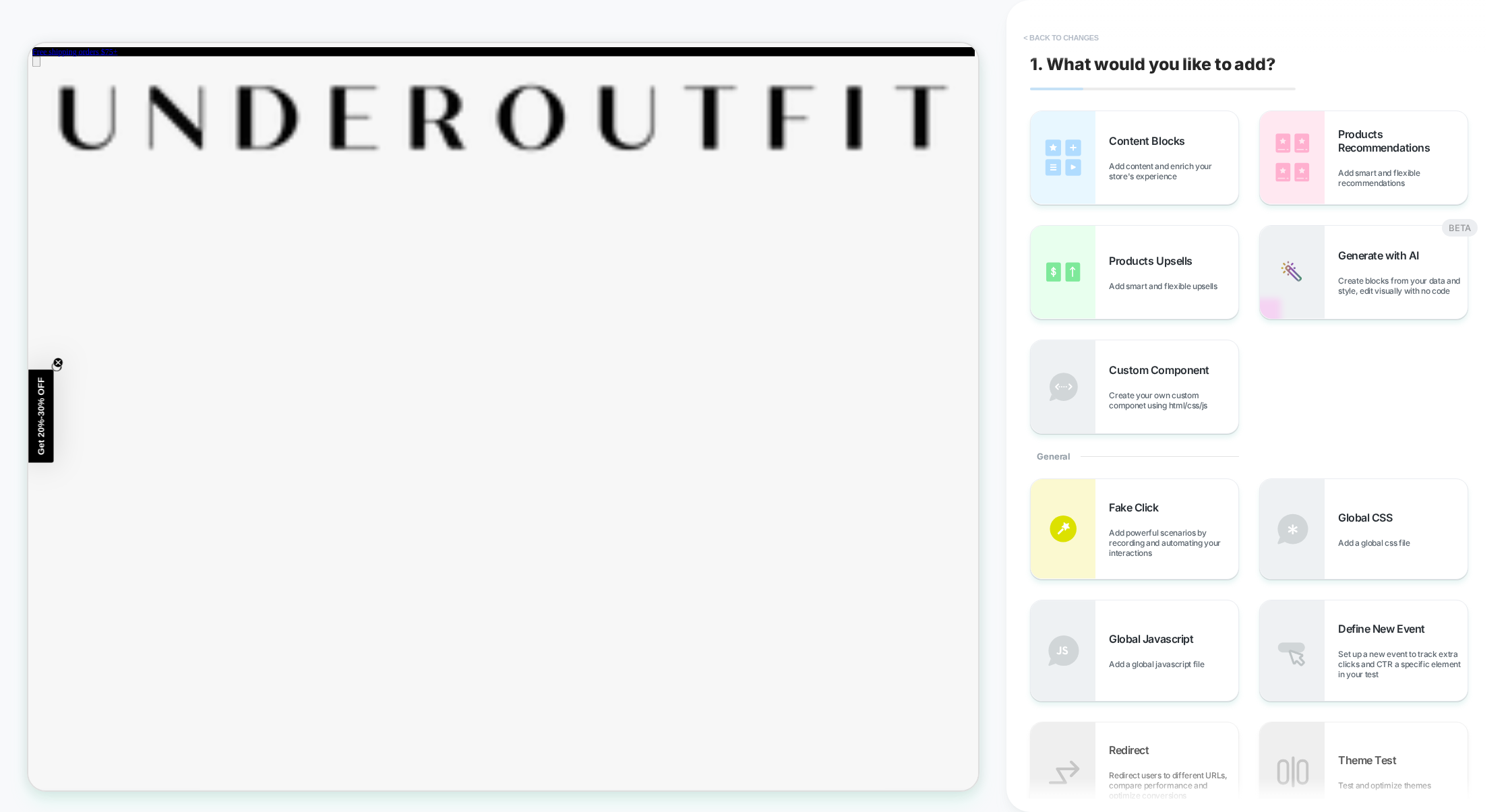
click at [1072, 34] on button "< Back to changes" at bounding box center [1061, 37] width 89 height 21
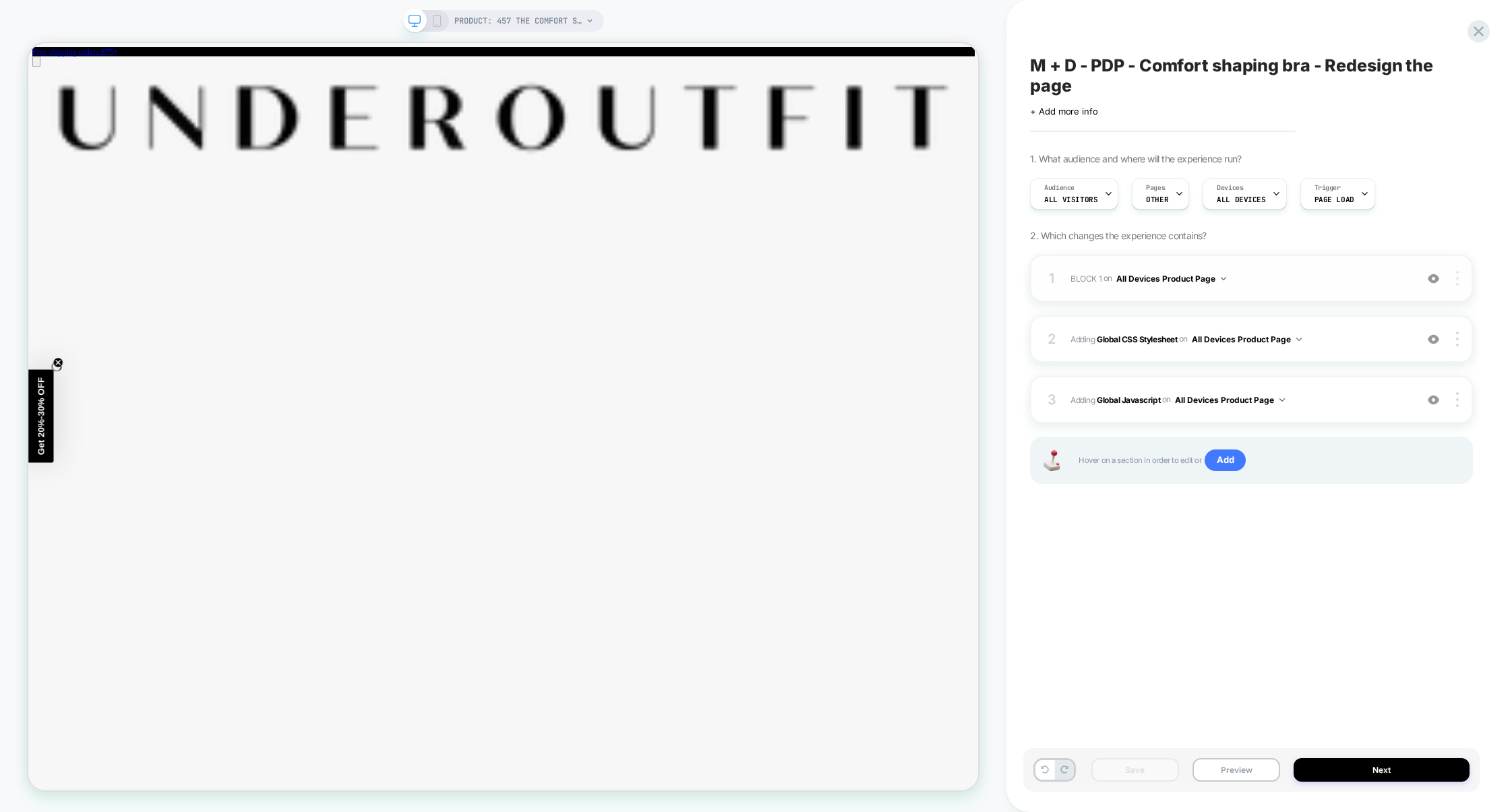
click at [1457, 280] on img at bounding box center [1457, 279] width 2 height 15
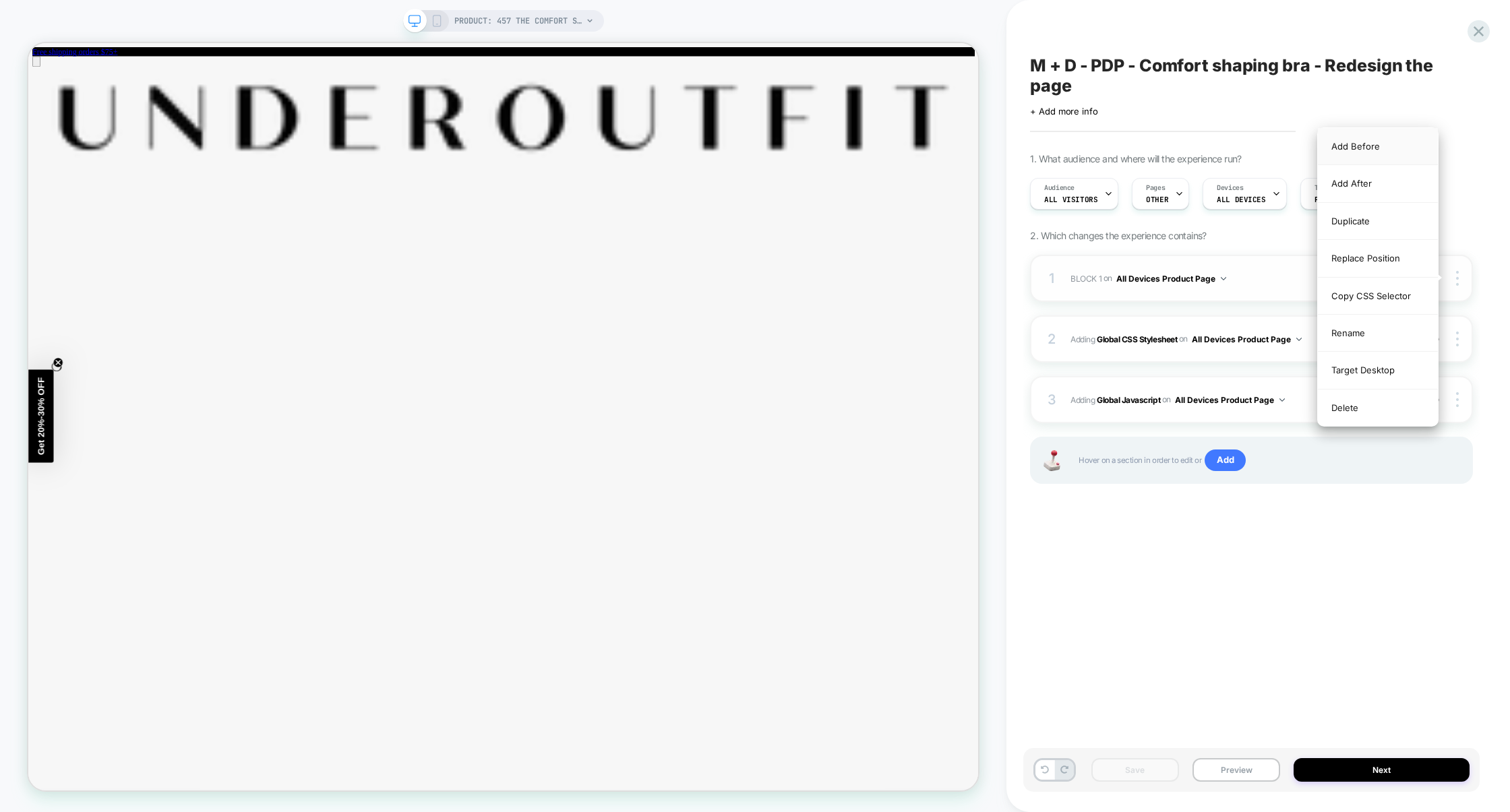
click at [1386, 149] on div "Add Before" at bounding box center [1378, 147] width 120 height 37
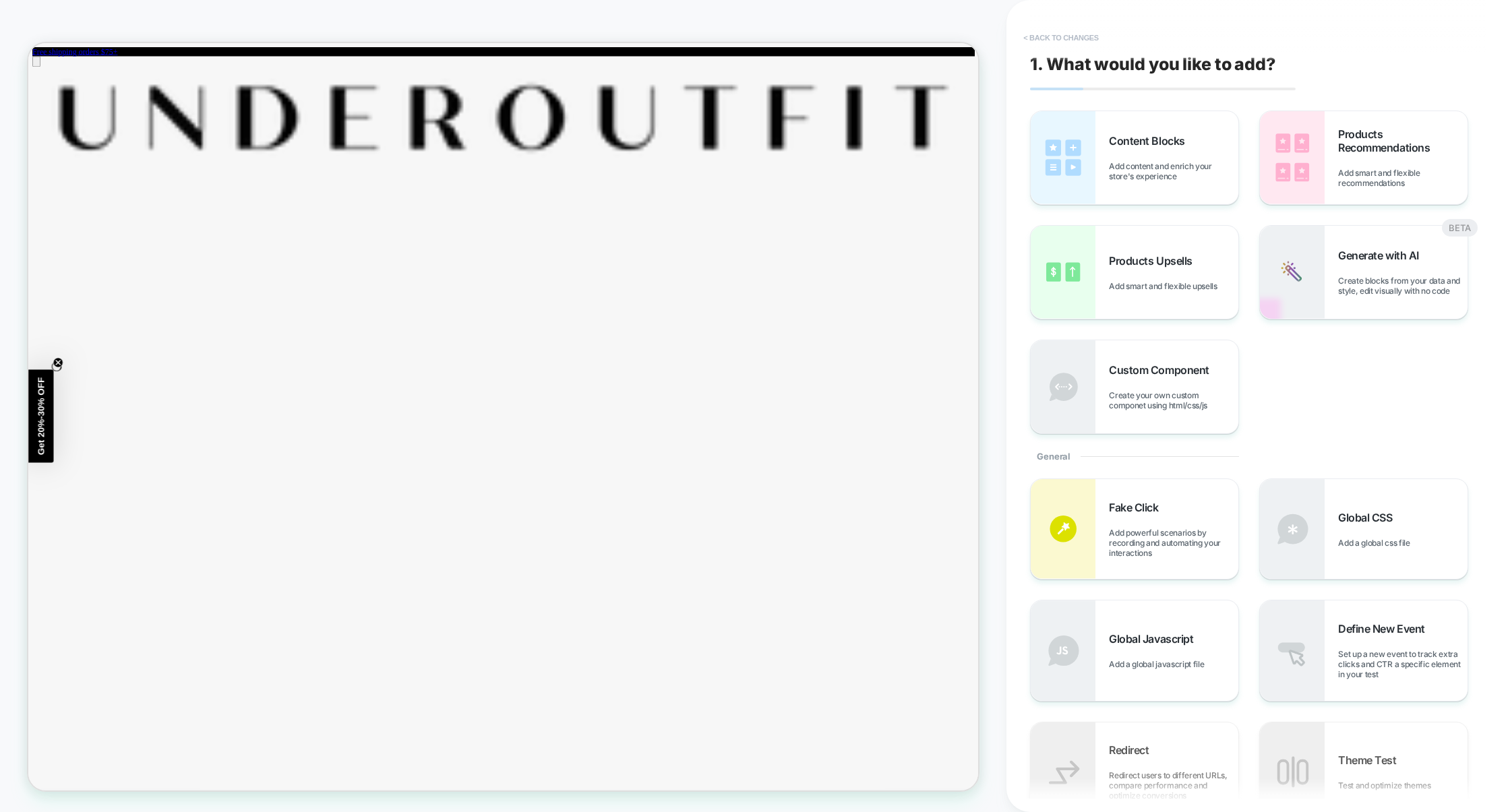
click at [1076, 33] on button "< Back to changes" at bounding box center [1061, 37] width 89 height 21
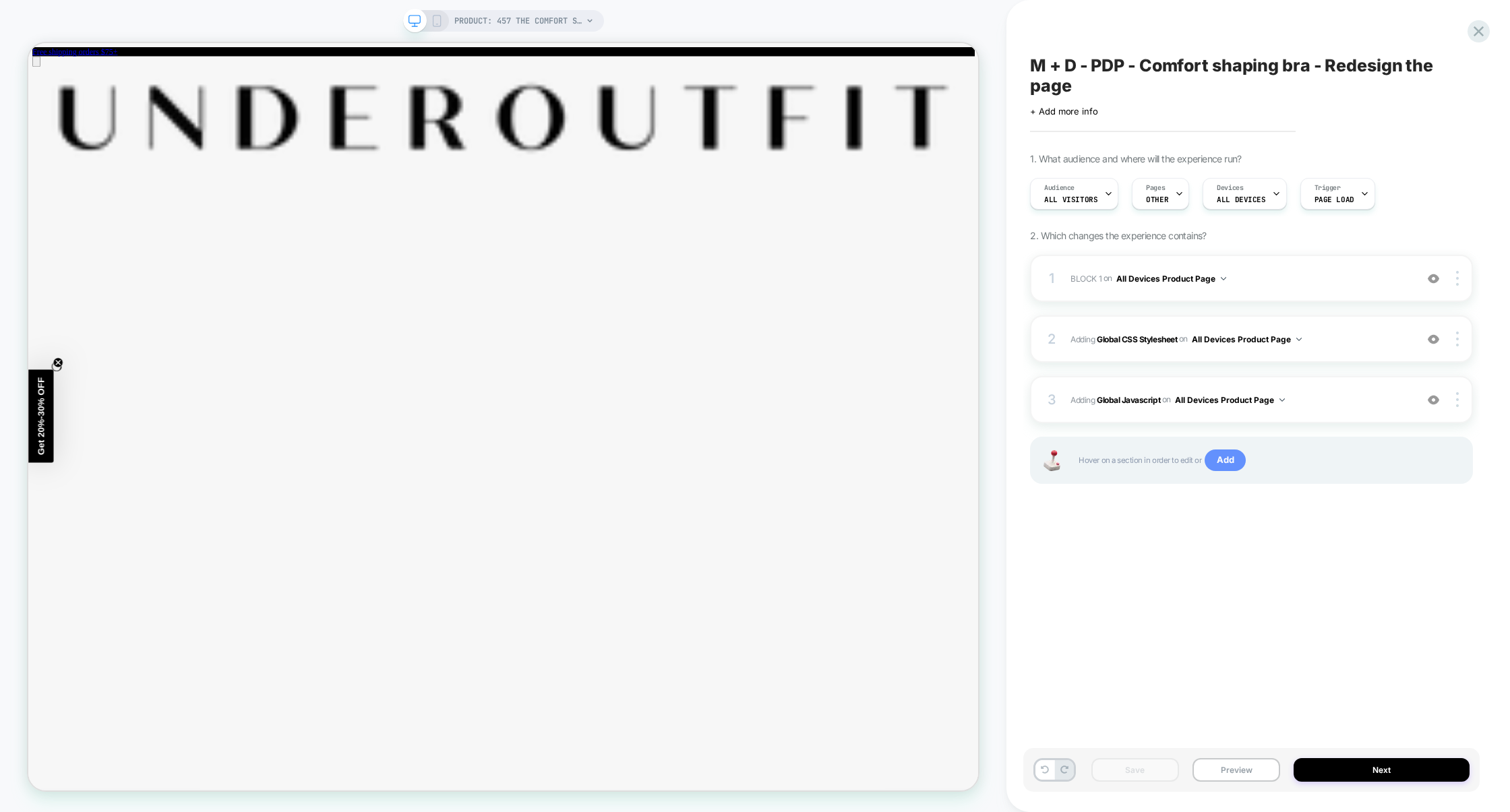
click at [1222, 463] on span "Add" at bounding box center [1226, 460] width 41 height 21
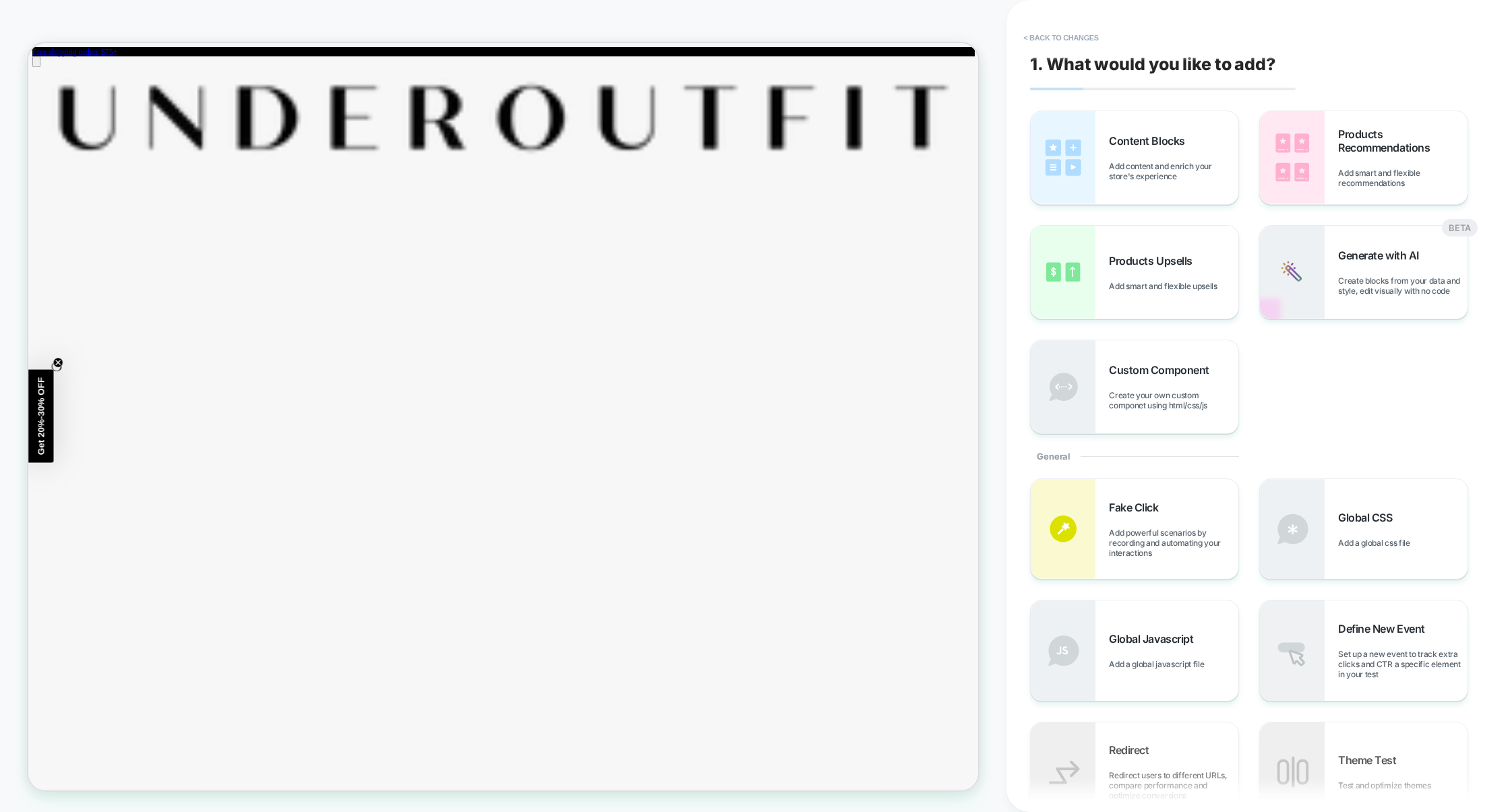
click at [1417, 346] on div "Content Blocks Add content and enrich your store's experience Products Recommen…" at bounding box center [1252, 272] width 443 height 323
click at [1191, 411] on div "Custom Component Create your own custom componet using html/css/js" at bounding box center [1134, 387] width 208 height 93
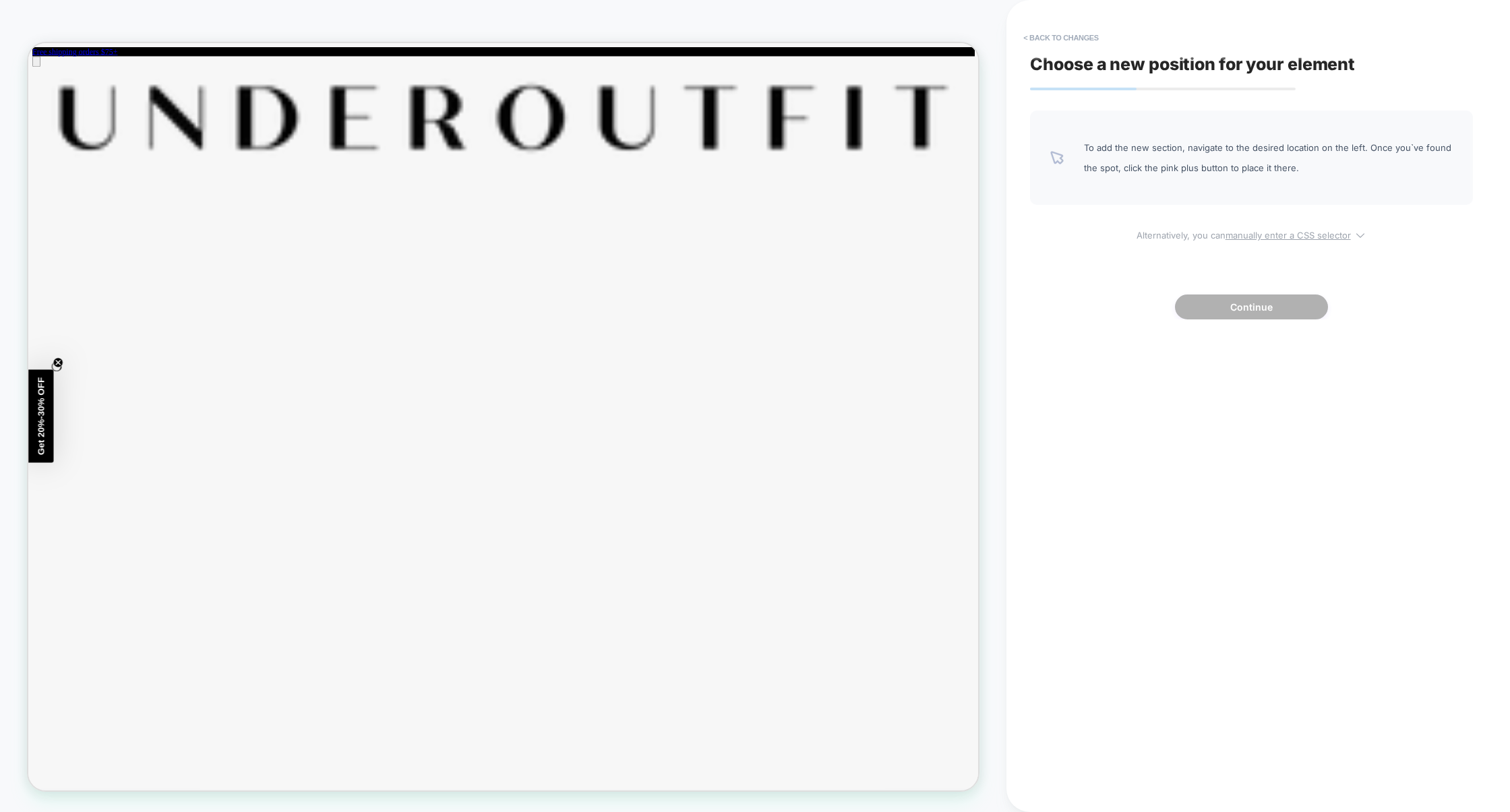
click at [1245, 235] on u "manually enter a CSS selector" at bounding box center [1288, 235] width 125 height 11
select select "*******"
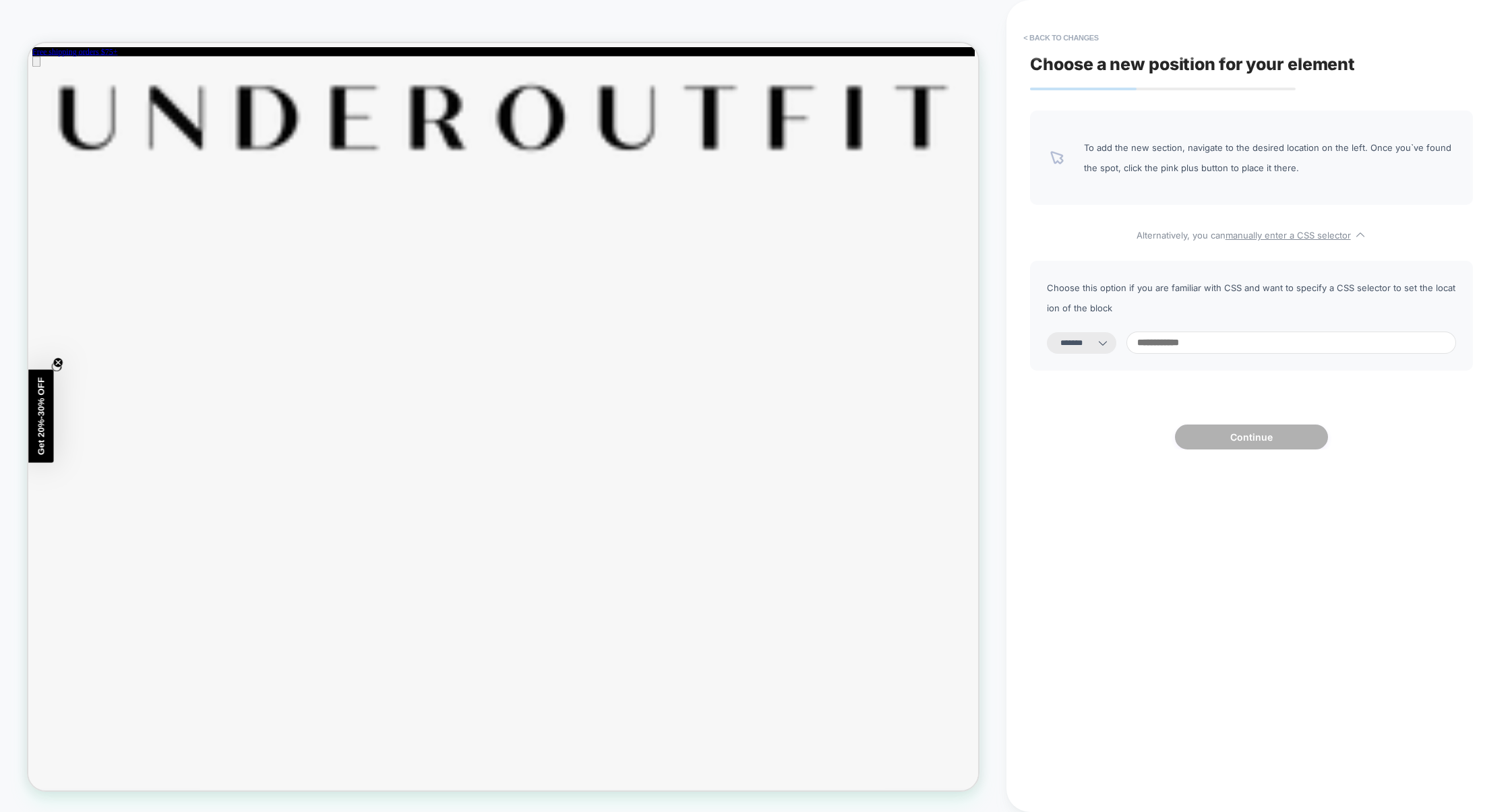
click at [1191, 349] on input at bounding box center [1292, 342] width 330 height 22
paste input "**********"
type input "**********"
select select "*********"
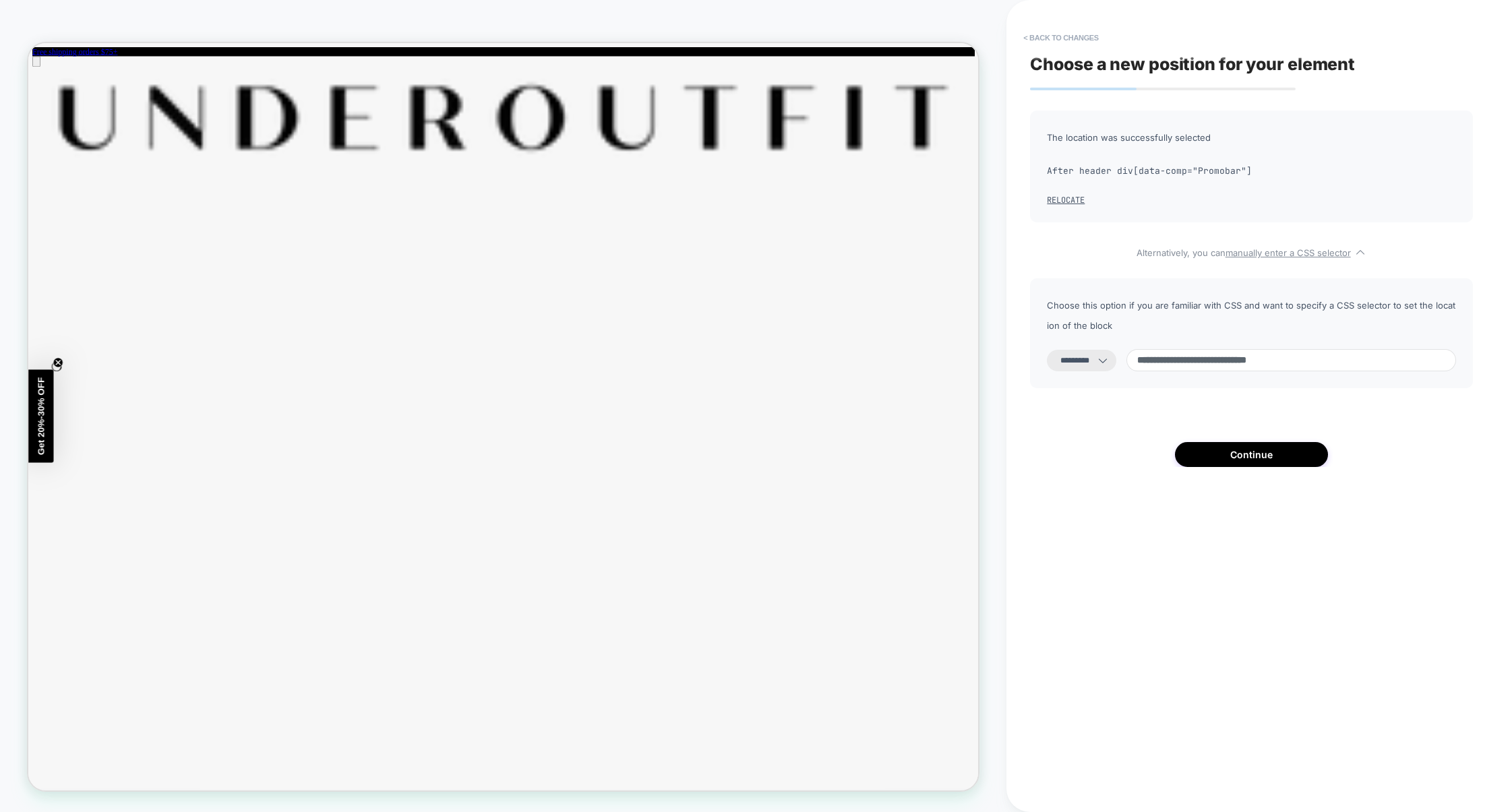
type input "**********"
click at [1081, 363] on select "**********" at bounding box center [1081, 360] width 69 height 21
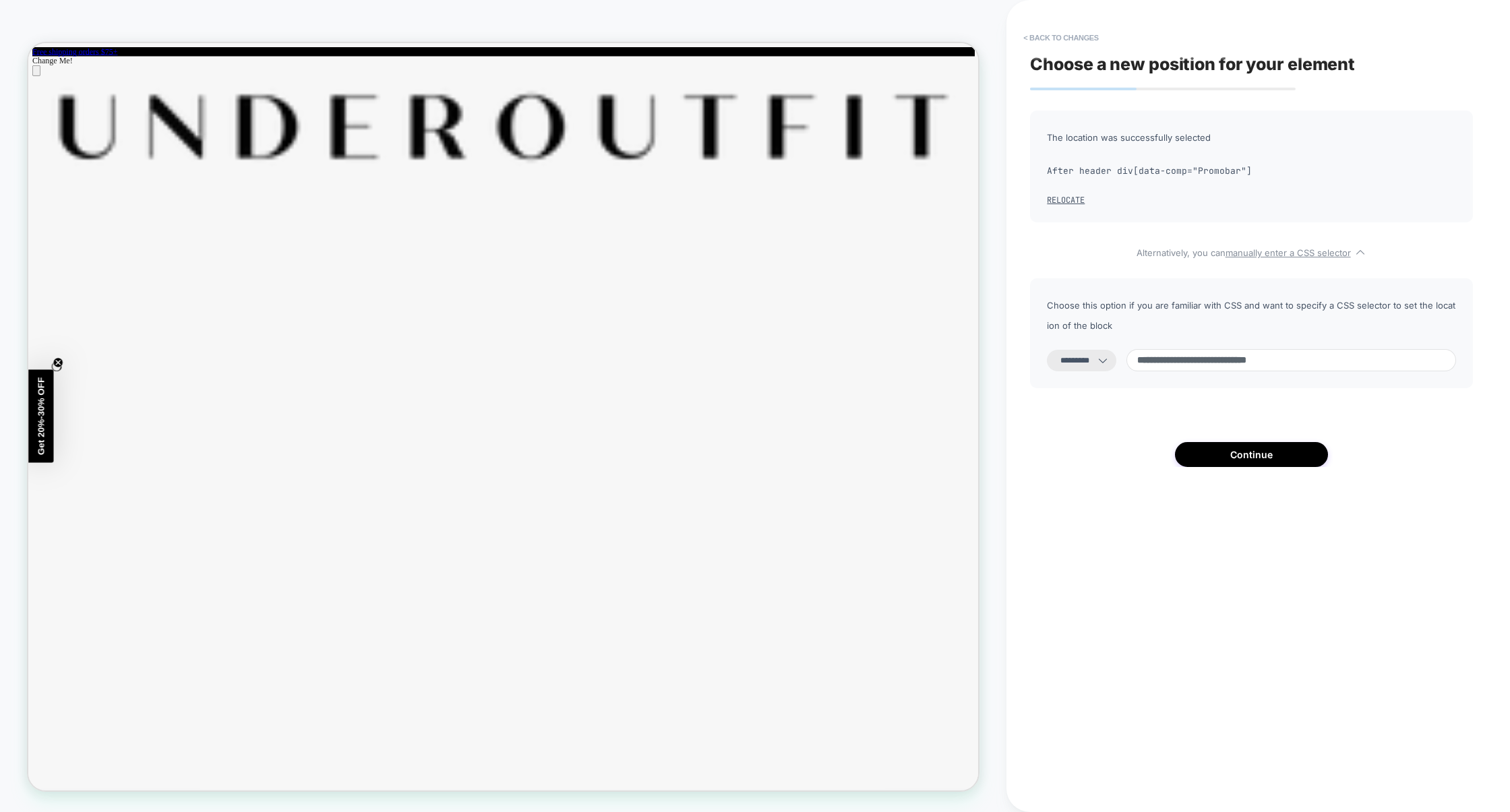
select select "**********"
click at [1047, 349] on select "**********" at bounding box center [1081, 360] width 69 height 21
click at [1257, 459] on button "Continue" at bounding box center [1252, 454] width 153 height 25
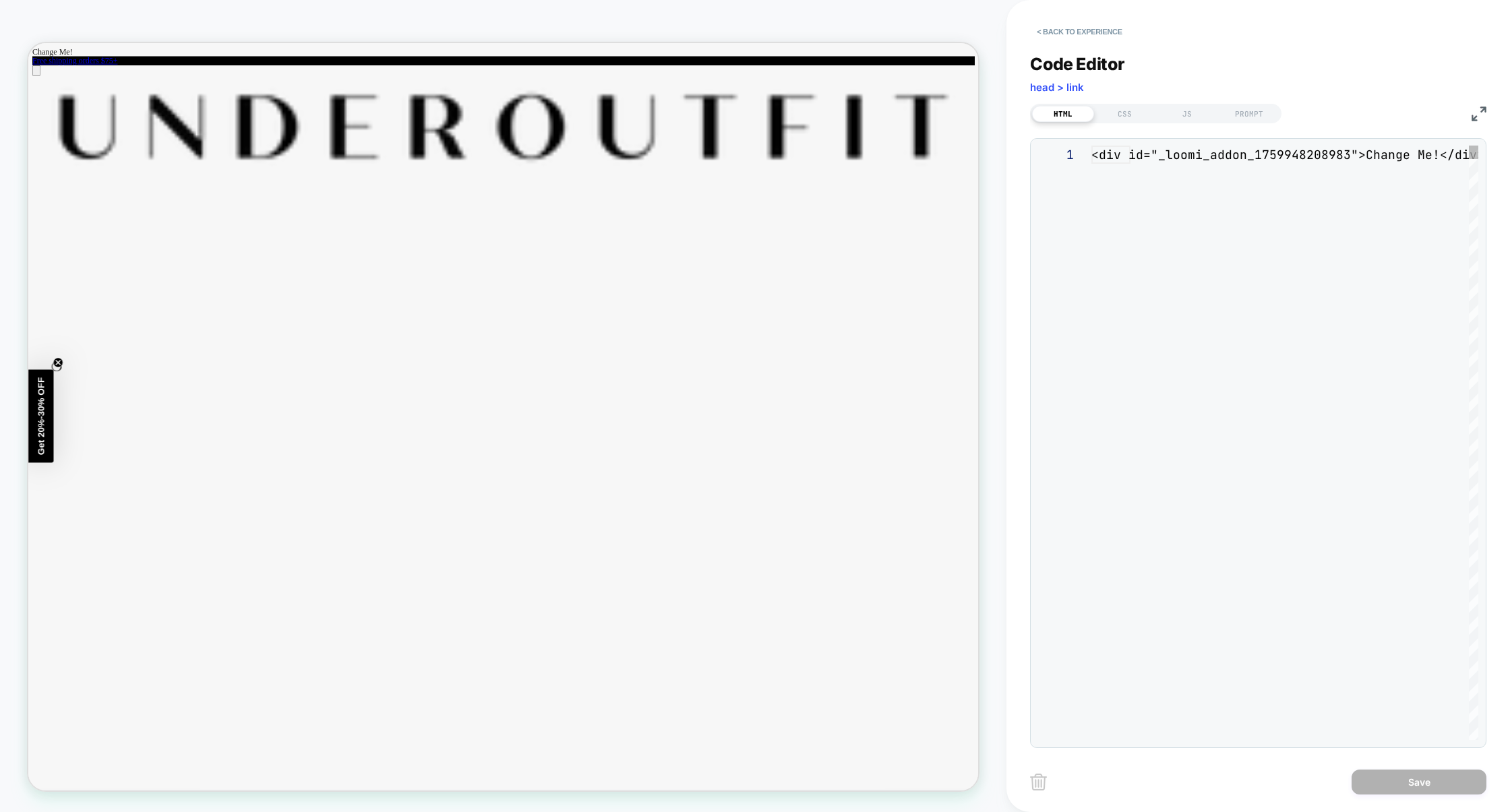
scroll to position [18, 0]
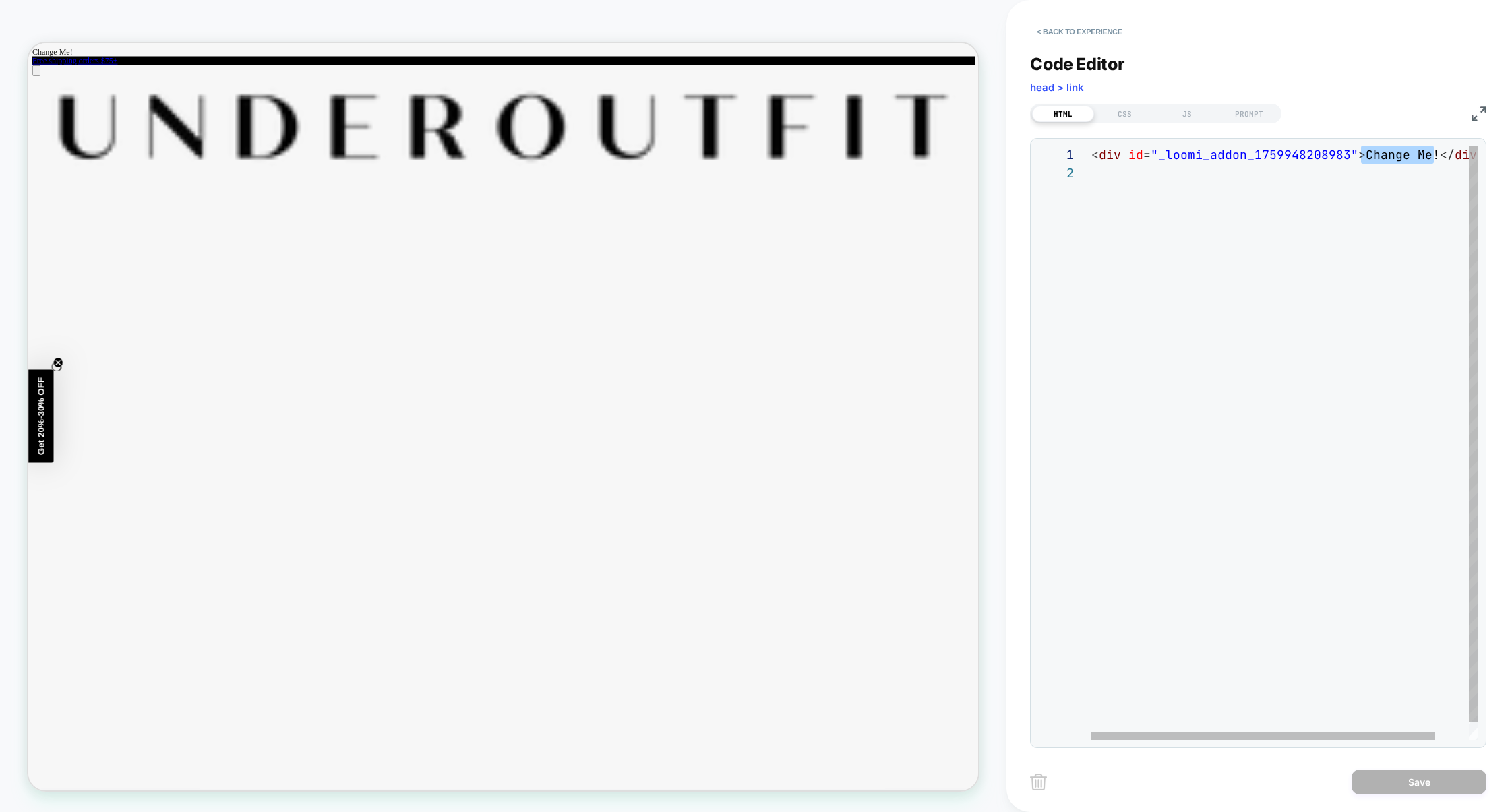
drag, startPoint x: 1364, startPoint y: 158, endPoint x: 1436, endPoint y: 159, distance: 72.0
click at [1436, 159] on div "< div id = "_loomi_addon_1759948208983" > Change Me! </ div >" at bounding box center [1304, 452] width 425 height 612
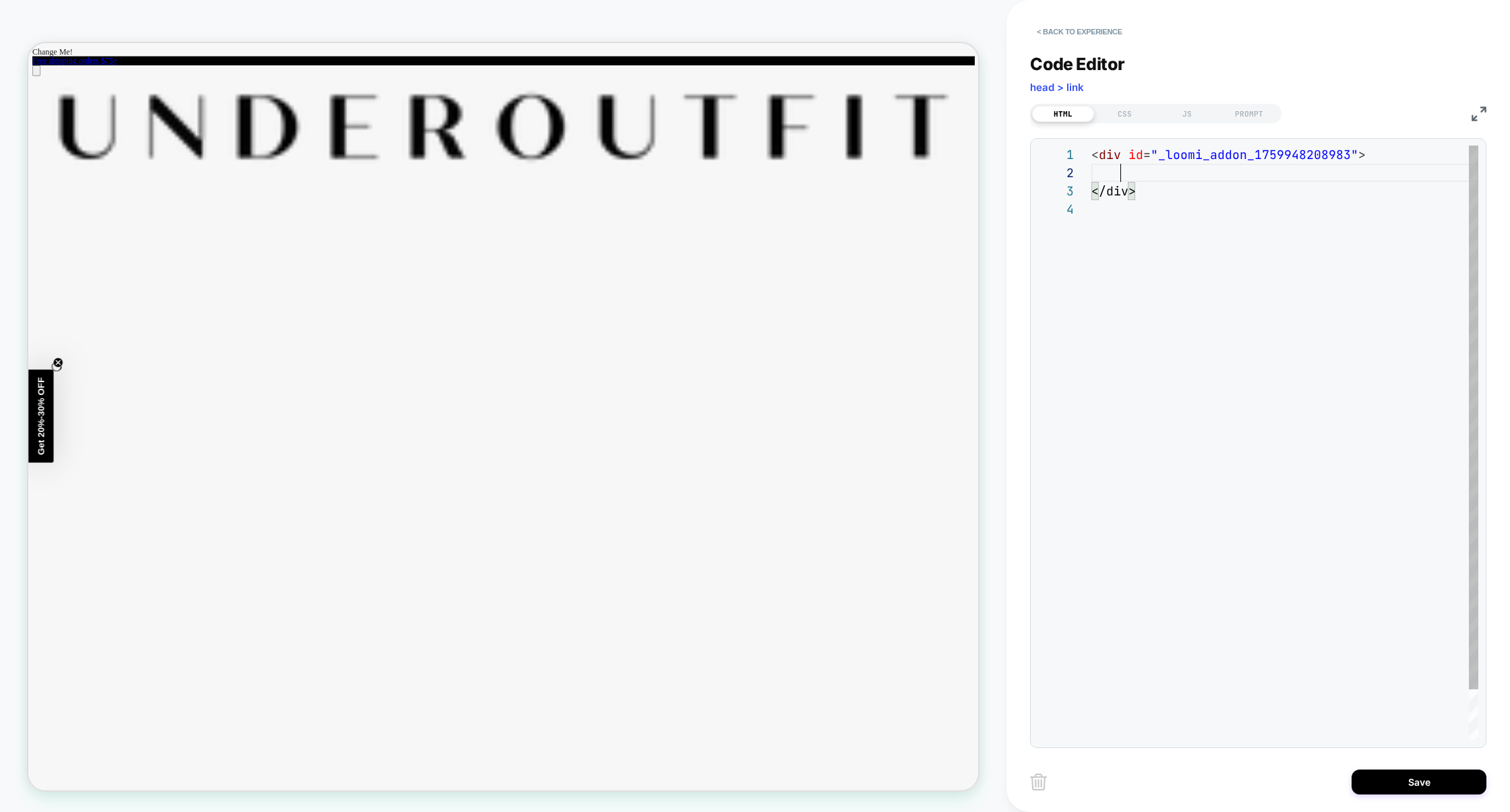
scroll to position [18, 29]
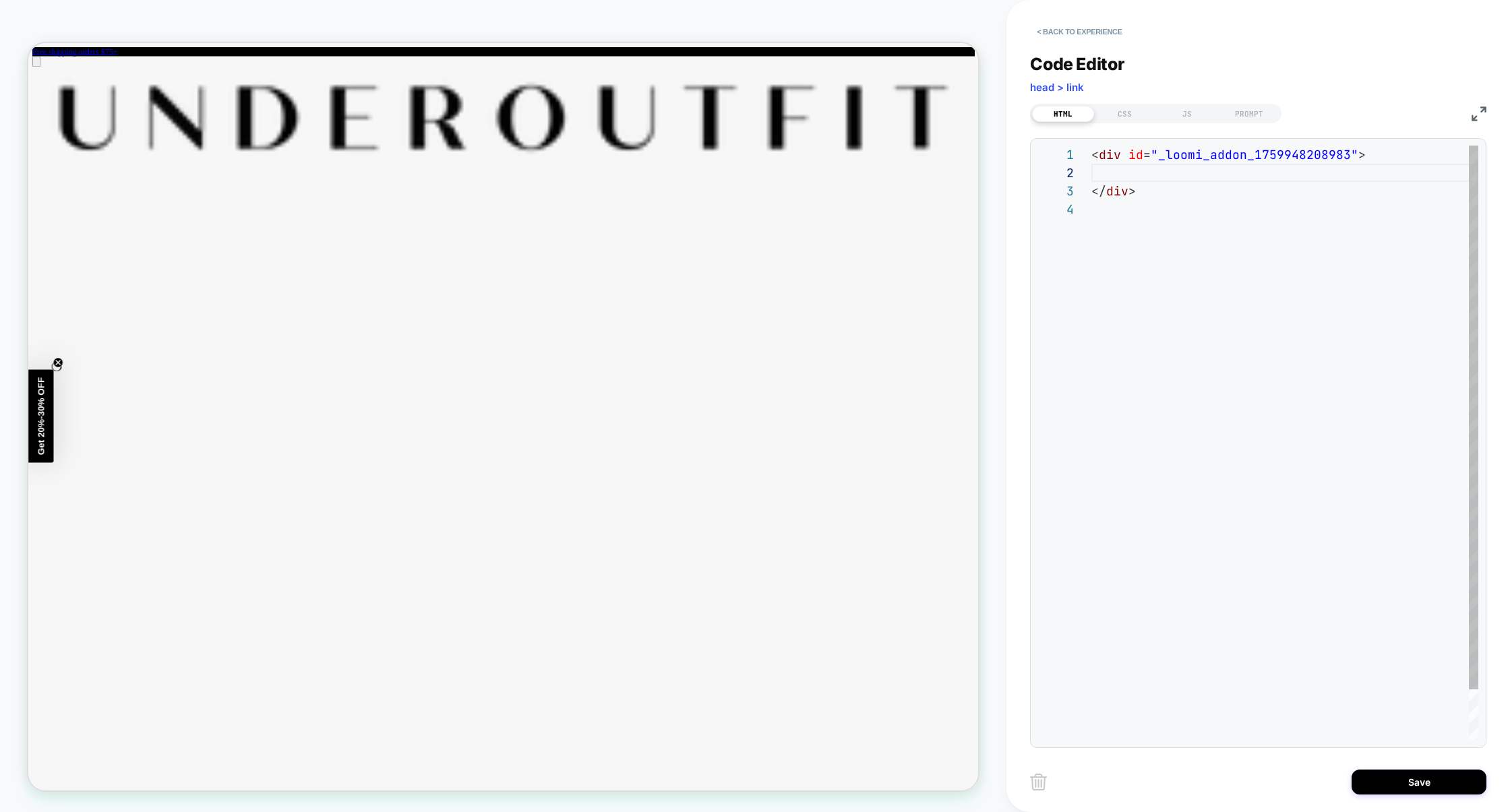
type textarea "**********"
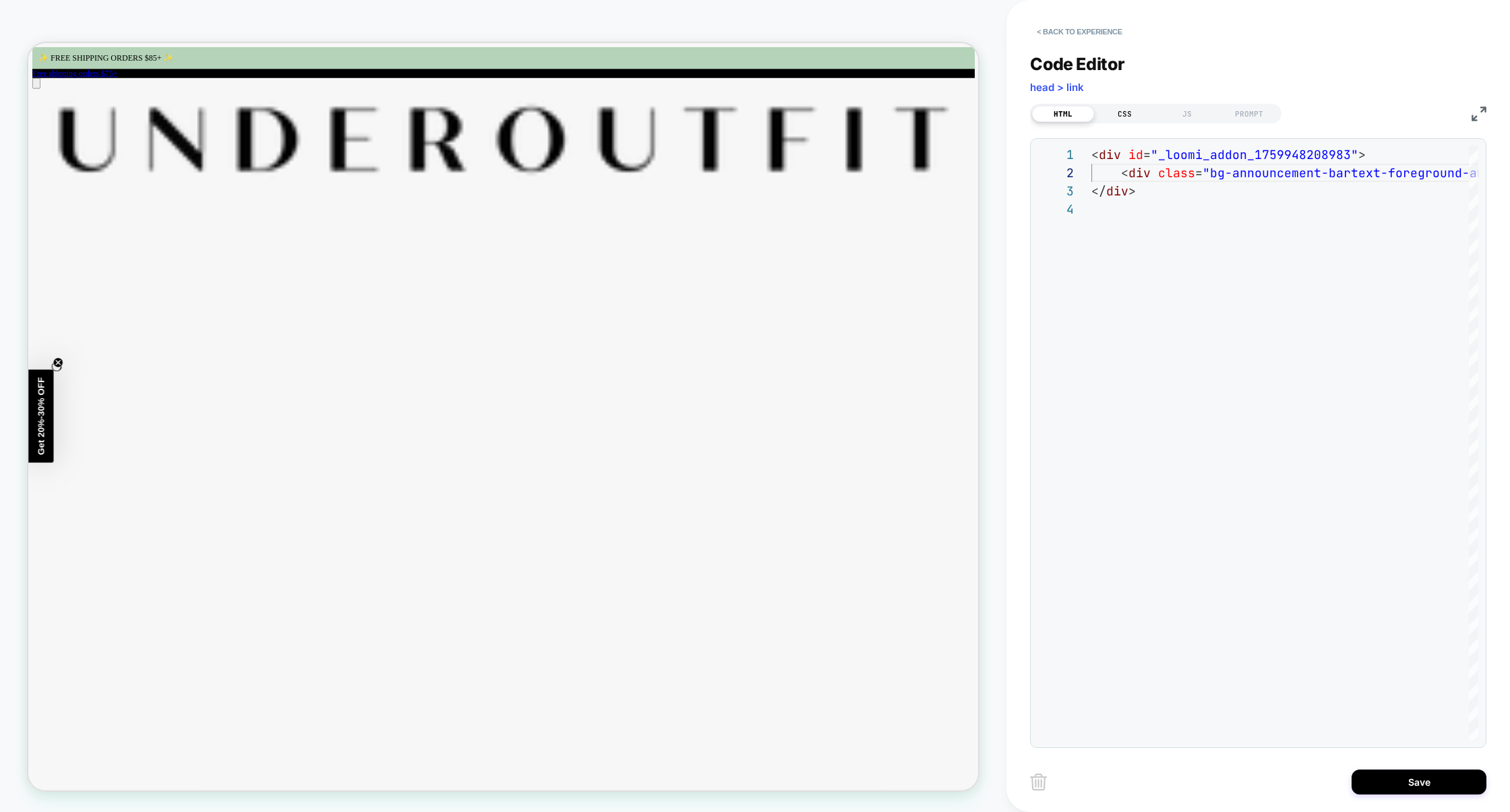
click at [1123, 115] on div "CSS" at bounding box center [1125, 114] width 62 height 16
click at [1131, 149] on div at bounding box center [1285, 443] width 387 height 595
click at [1077, 112] on div "HTML" at bounding box center [1063, 114] width 62 height 16
click at [1135, 113] on div "CSS" at bounding box center [1125, 114] width 62 height 16
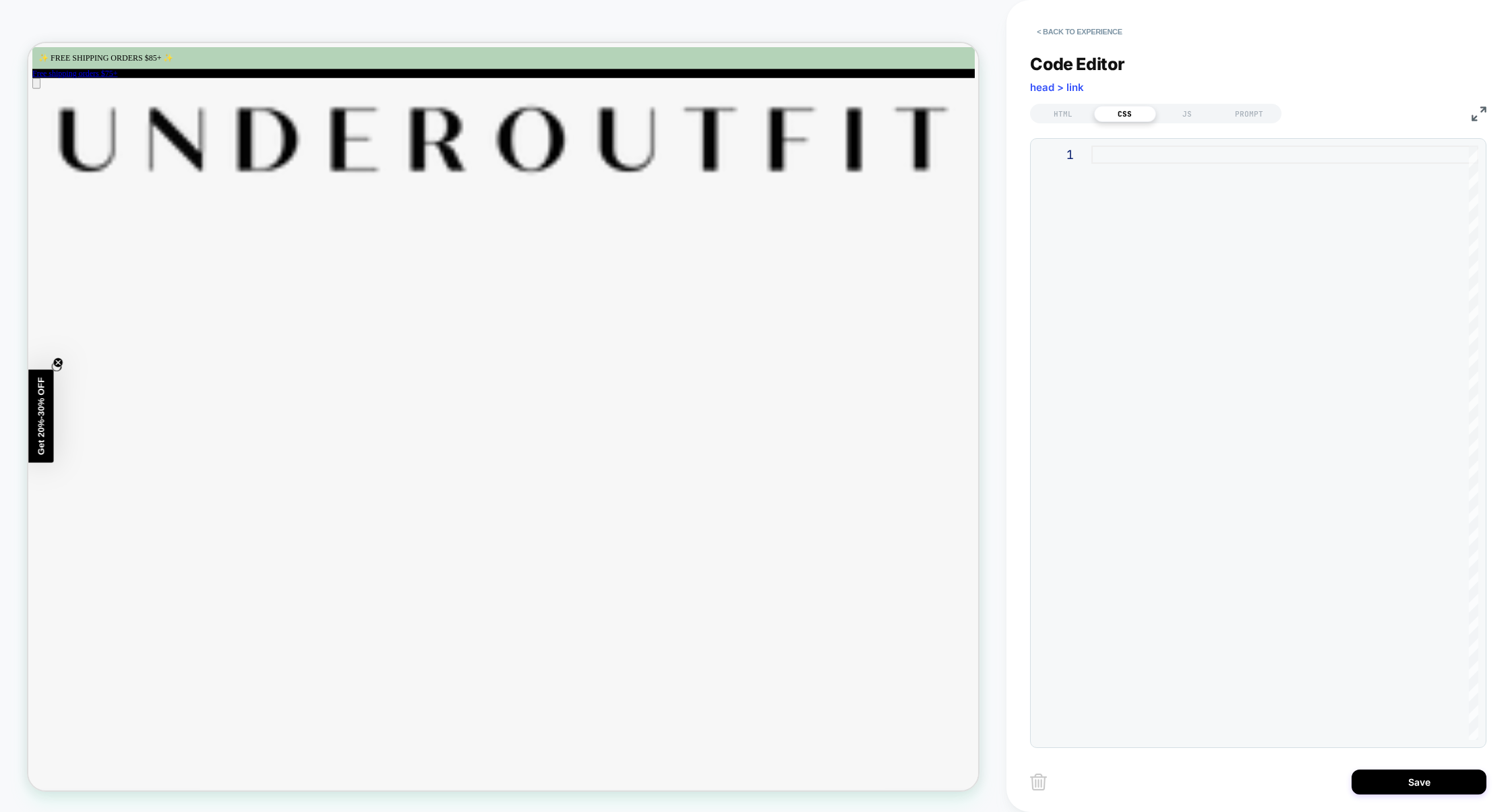
click at [1130, 179] on div at bounding box center [1285, 443] width 387 height 595
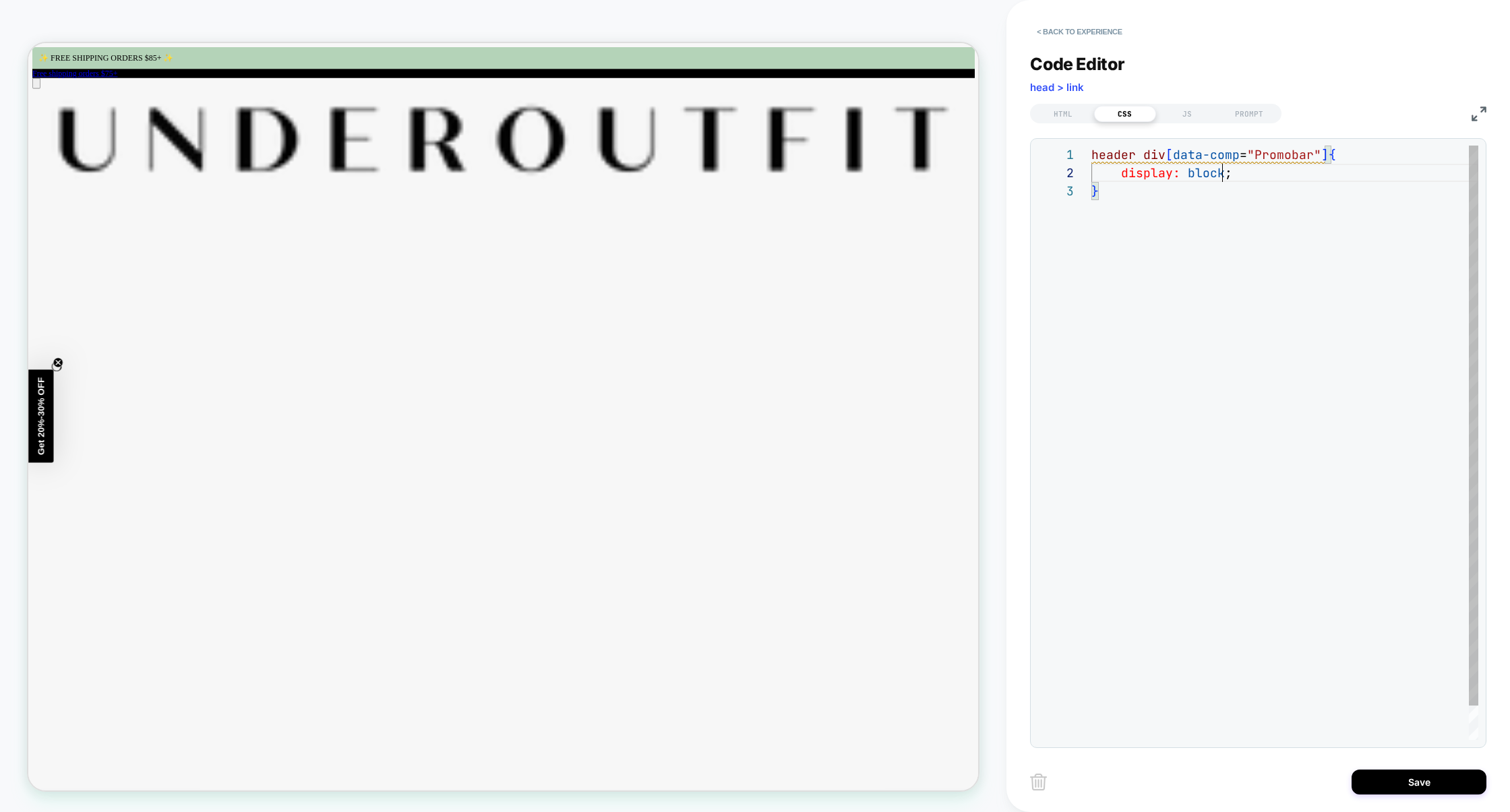
scroll to position [18, 131]
click at [1213, 171] on div "header div [ data-comp = "Promobar" ] { display: block ; }" at bounding box center [1285, 461] width 387 height 630
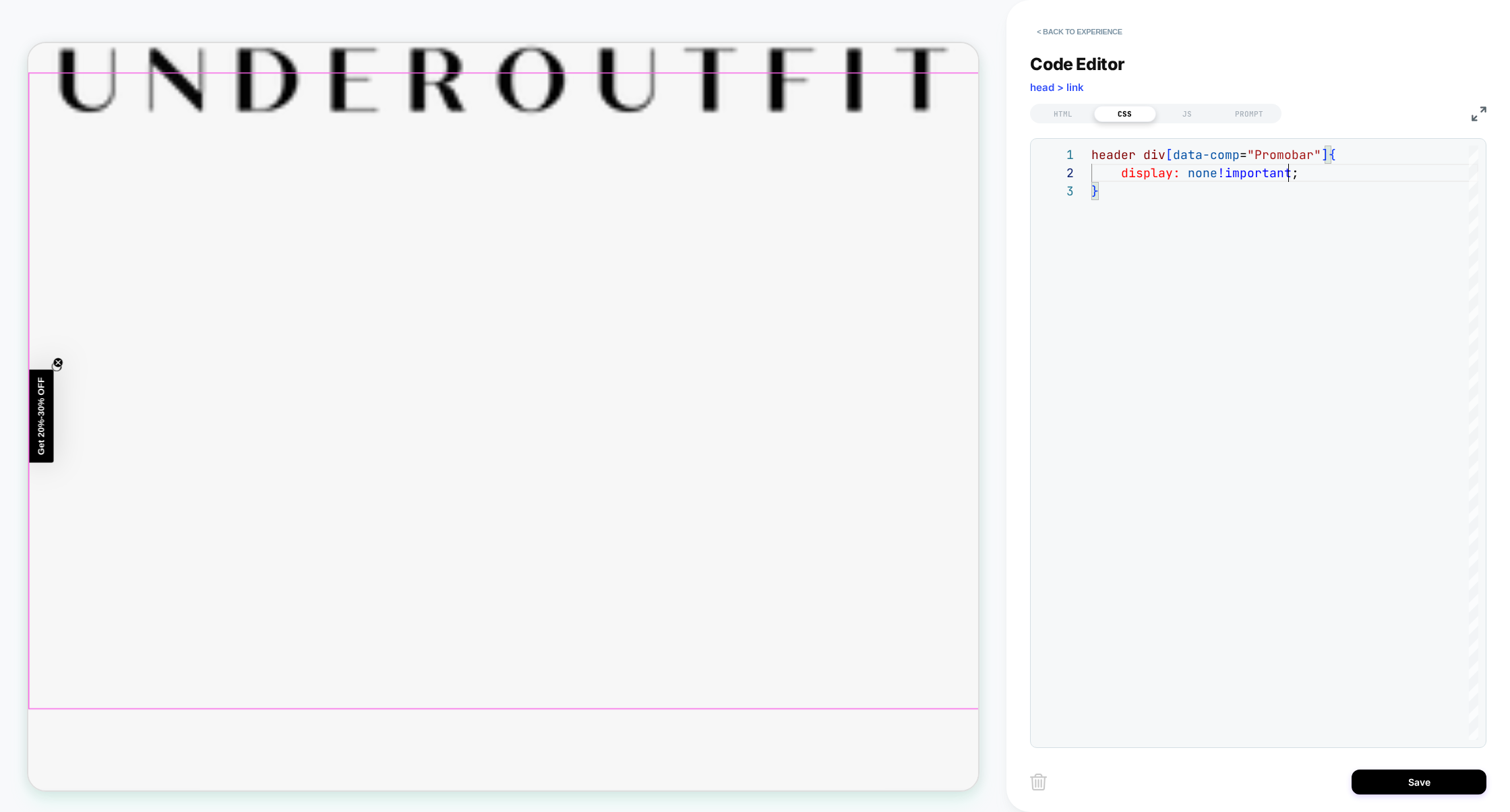
scroll to position [0, 0]
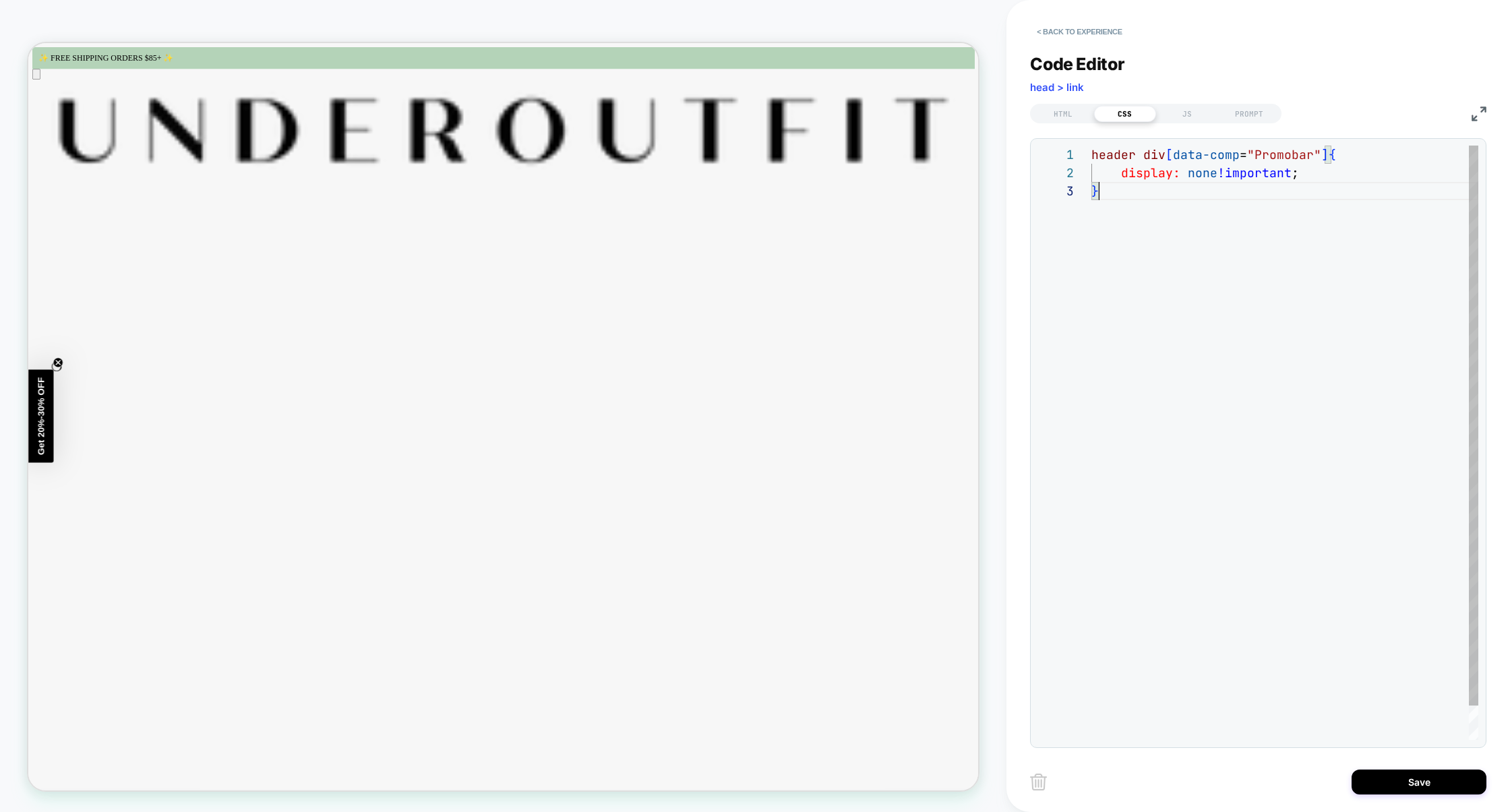
click at [1283, 235] on div "header div [ data-comp = "Promobar" ] { display: none !important ; }" at bounding box center [1285, 461] width 387 height 630
type textarea "**********"
click at [1058, 108] on div "HTML" at bounding box center [1063, 114] width 62 height 16
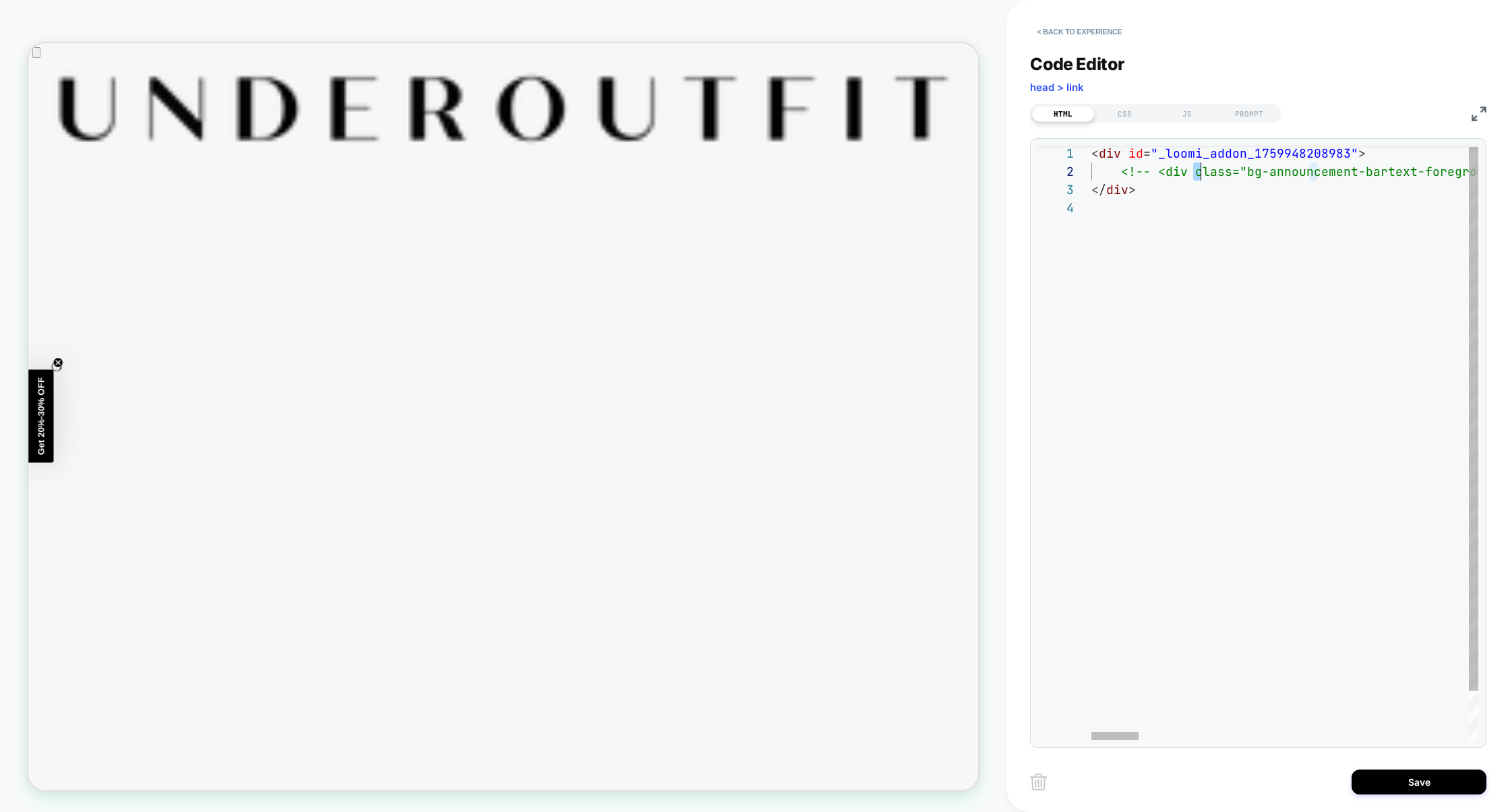
type textarea "**********"
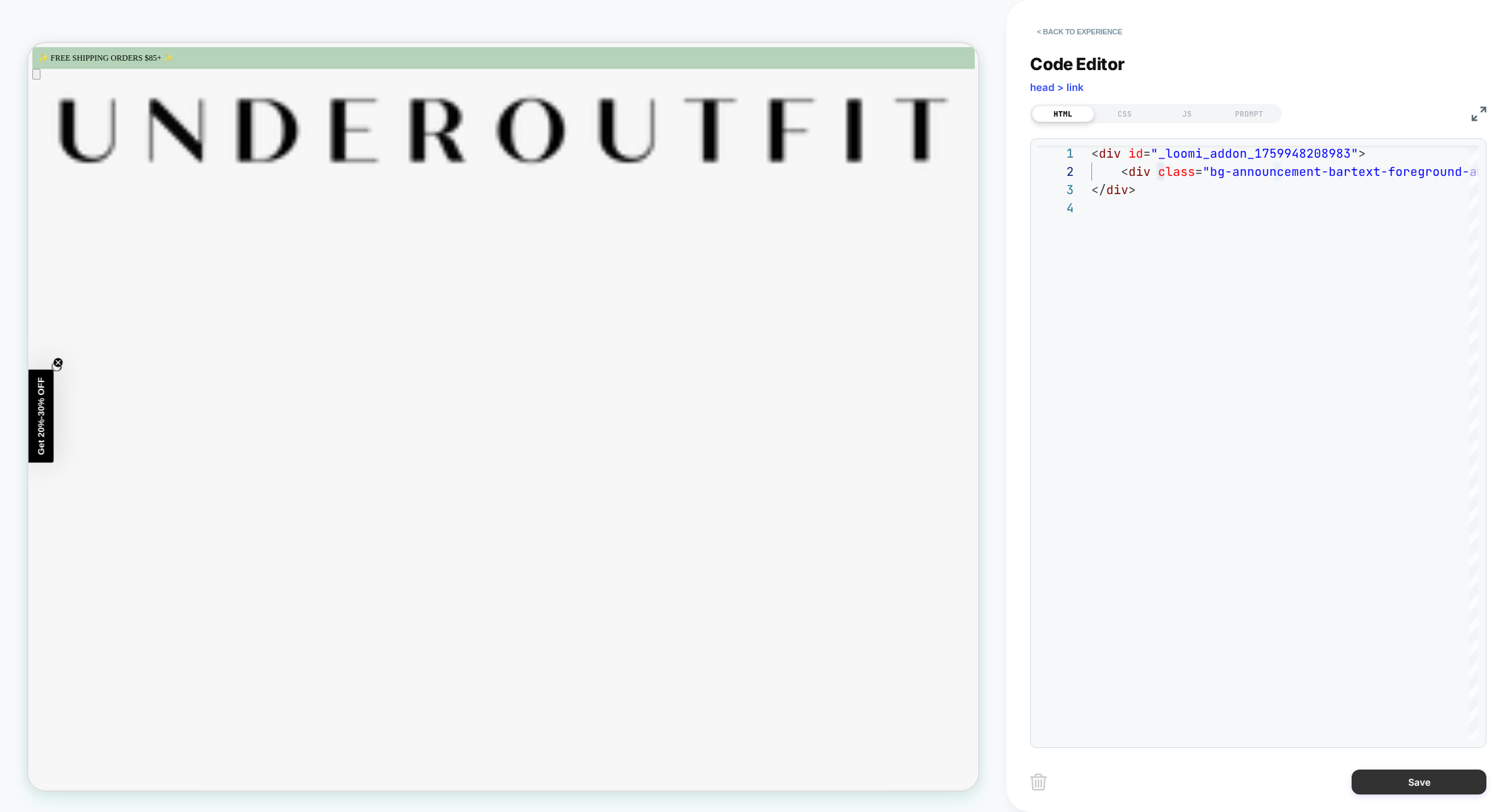
click at [1433, 787] on button "Save" at bounding box center [1419, 782] width 134 height 25
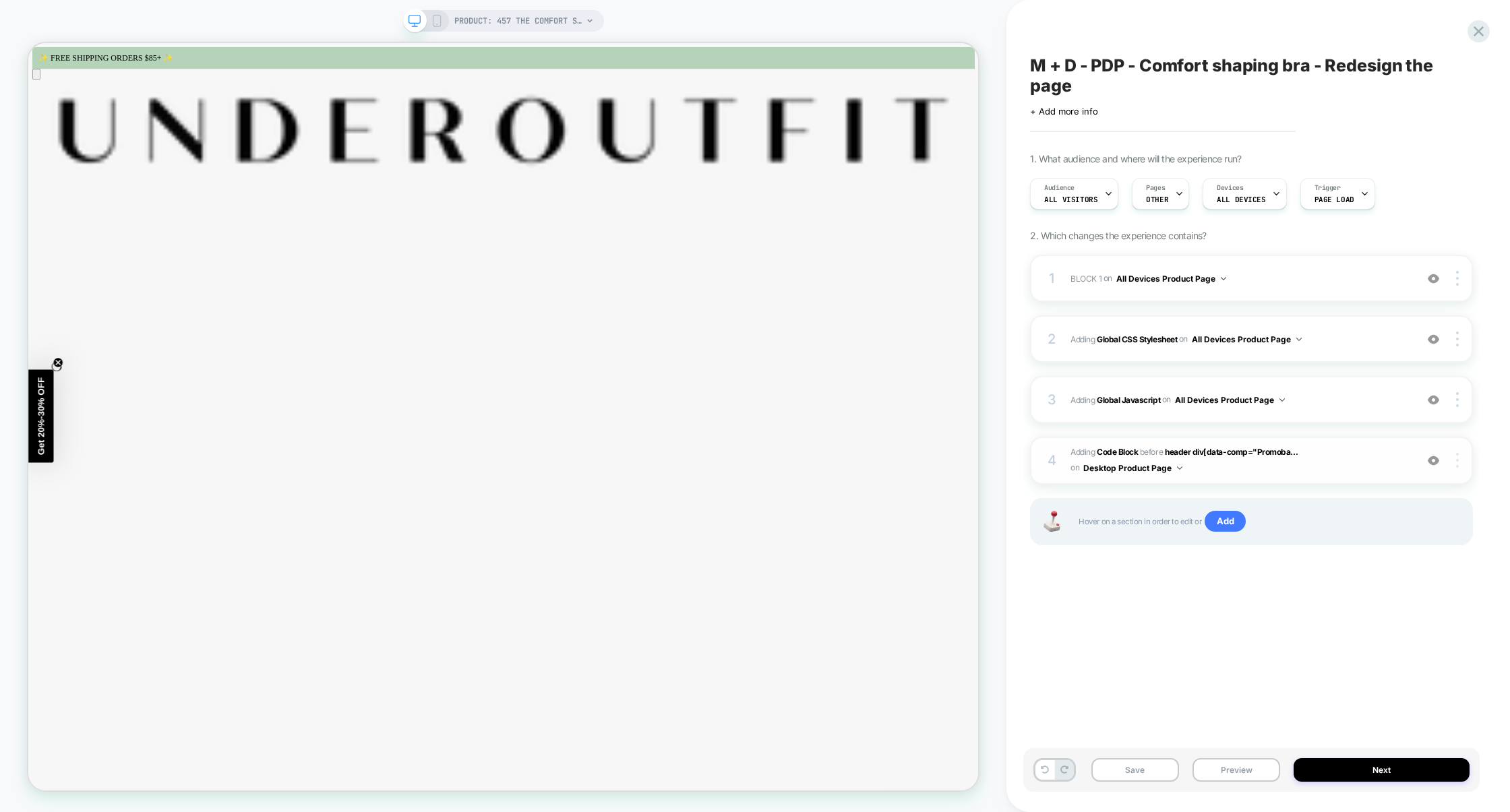
click at [1463, 464] on div at bounding box center [1459, 460] width 25 height 15
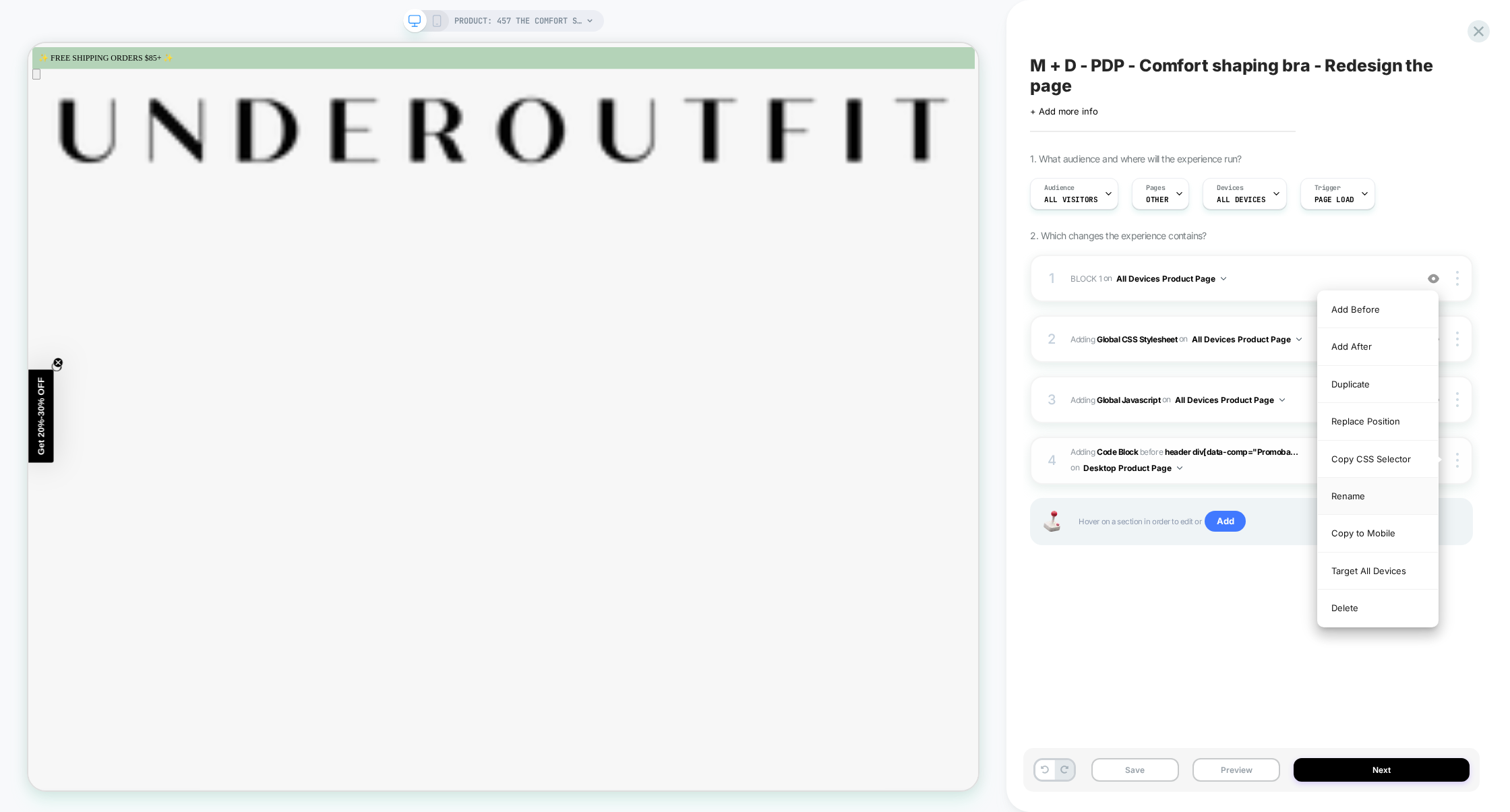
click at [1354, 502] on div "Rename" at bounding box center [1378, 497] width 120 height 37
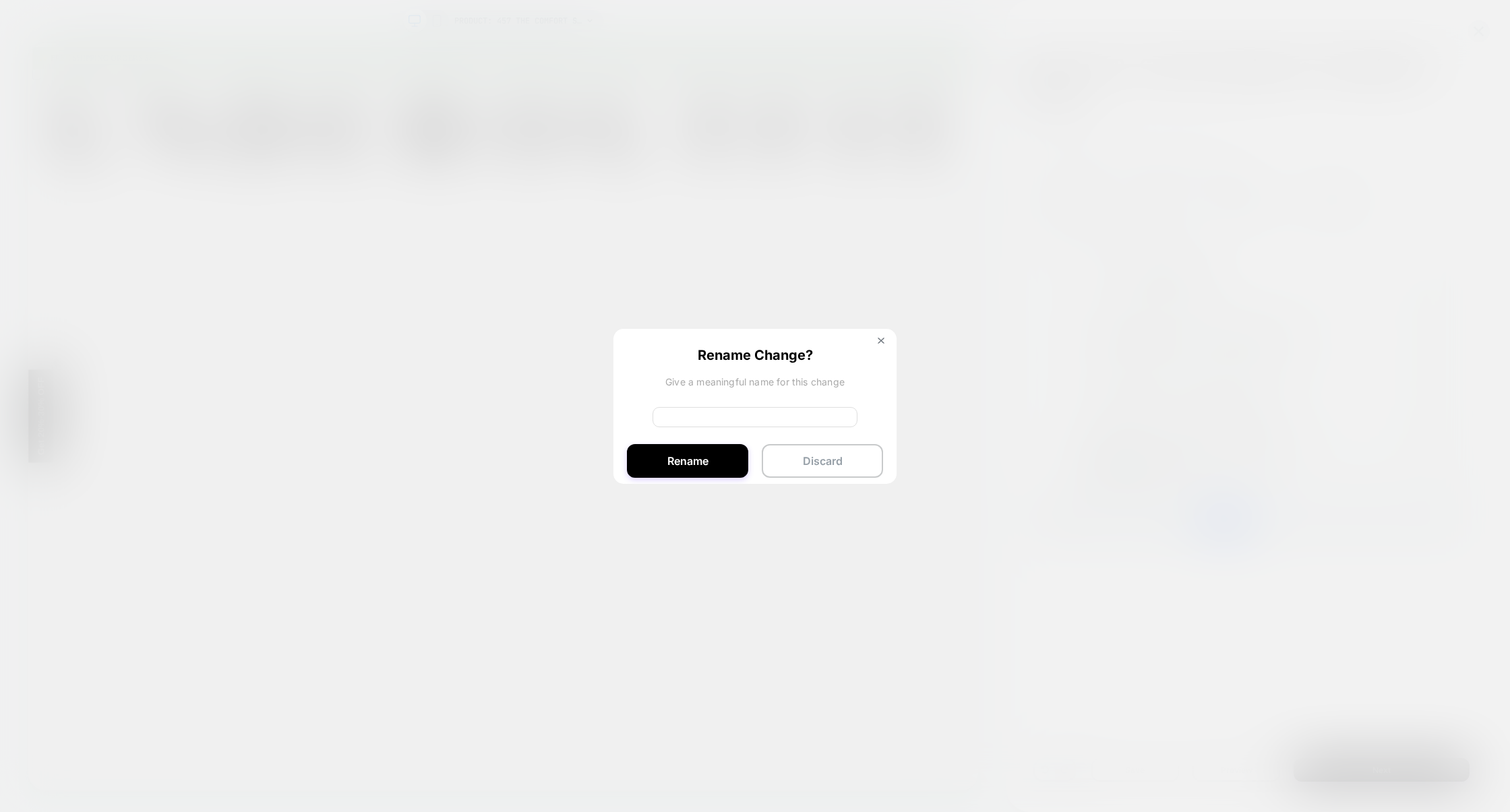
click at [732, 415] on input at bounding box center [755, 417] width 205 height 20
click at [693, 419] on input "********" at bounding box center [755, 417] width 205 height 20
type input "*********"
click at [698, 459] on button "Rename" at bounding box center [687, 460] width 121 height 33
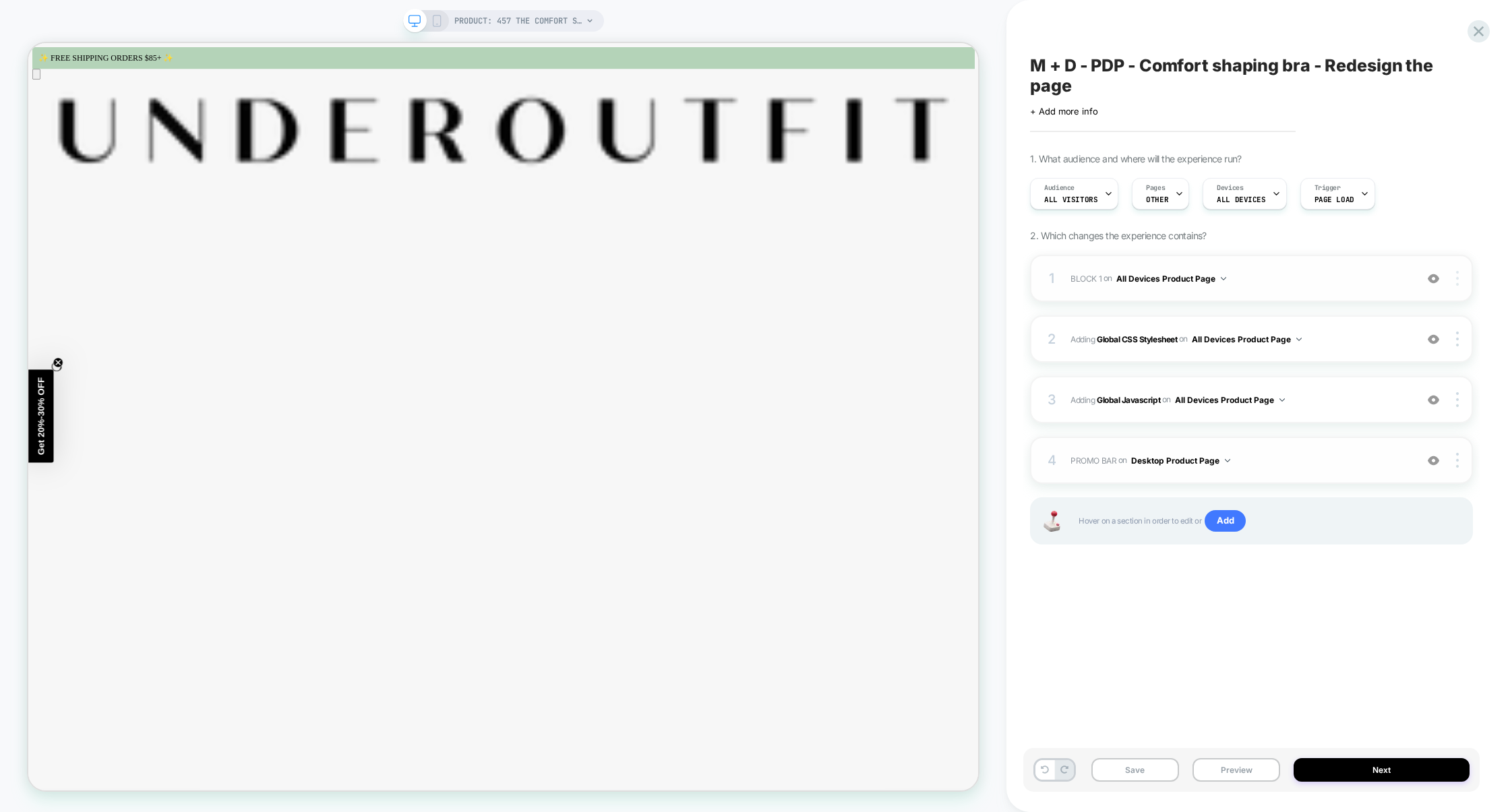
click at [1459, 276] on img at bounding box center [1457, 279] width 2 height 15
click at [1282, 273] on span "BLOCK 1 Adding Code Block BEFORE section[data-comp="product"] on All Devices Pr…" at bounding box center [1239, 279] width 338 height 17
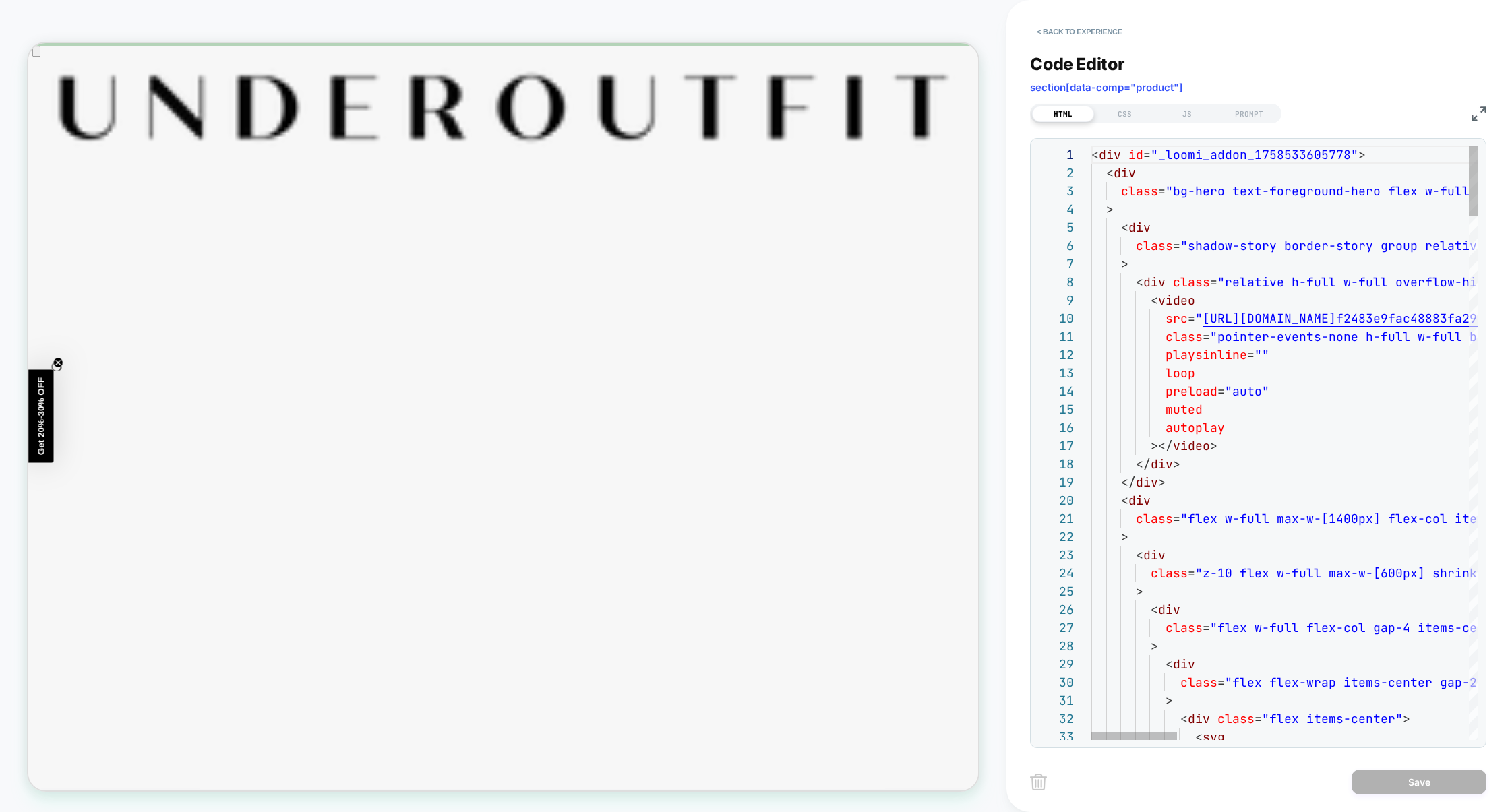
scroll to position [0, 0]
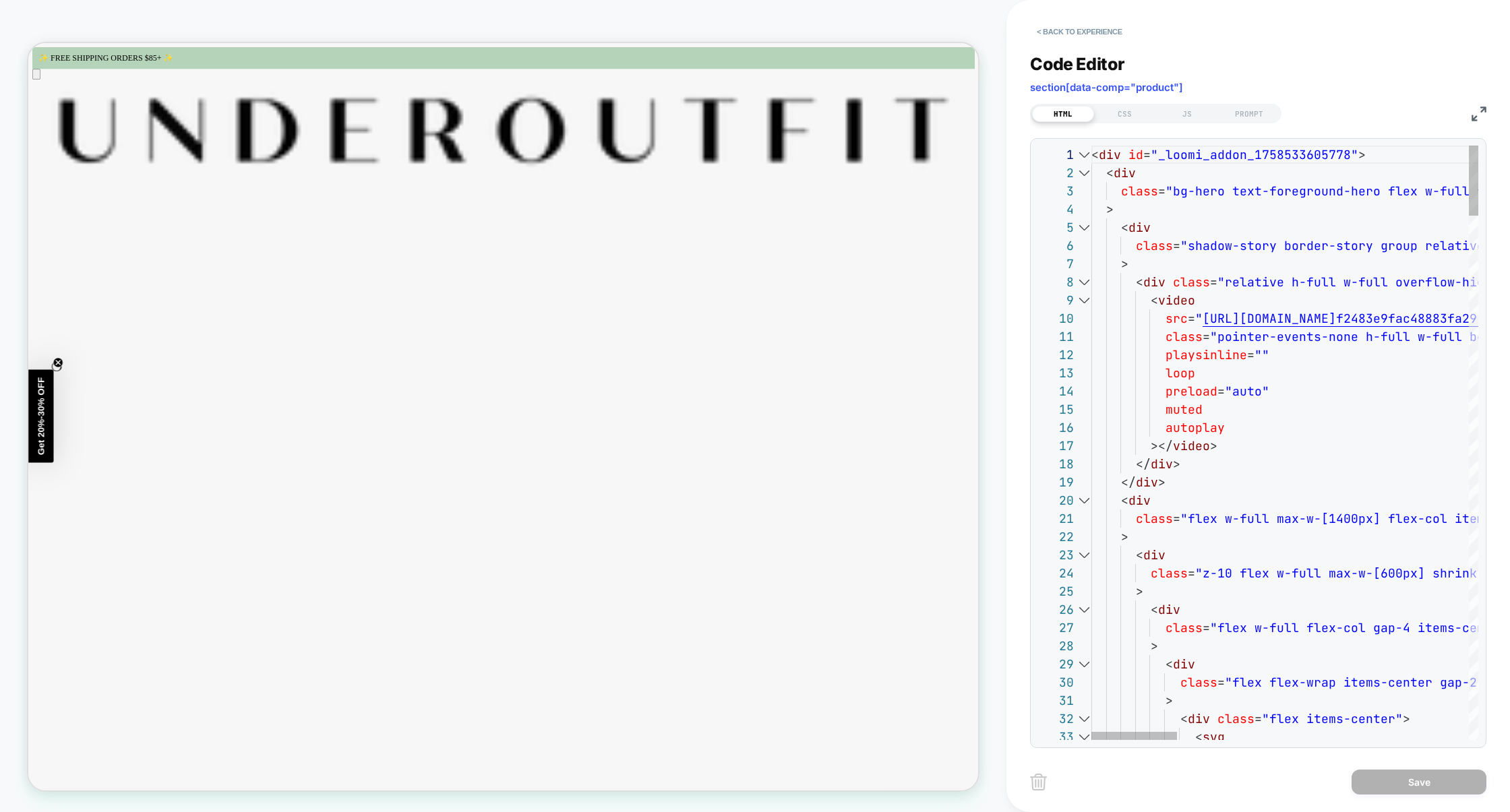
click at [1083, 173] on div at bounding box center [1085, 173] width 18 height 18
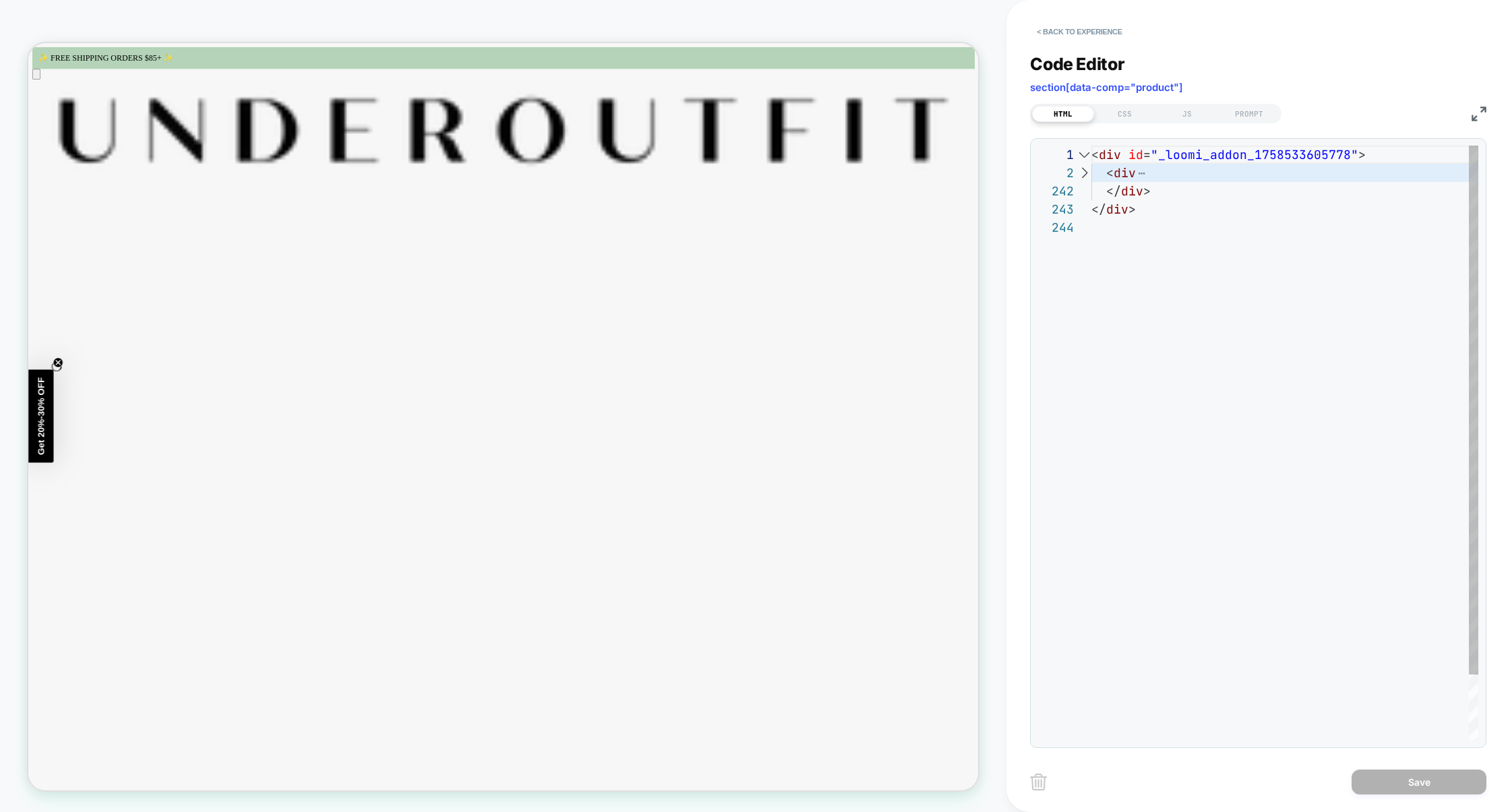
click at [1156, 193] on div "< div id = "_loomi_addon_1758533605778" > < div </ div > </ div >" at bounding box center [1285, 479] width 387 height 667
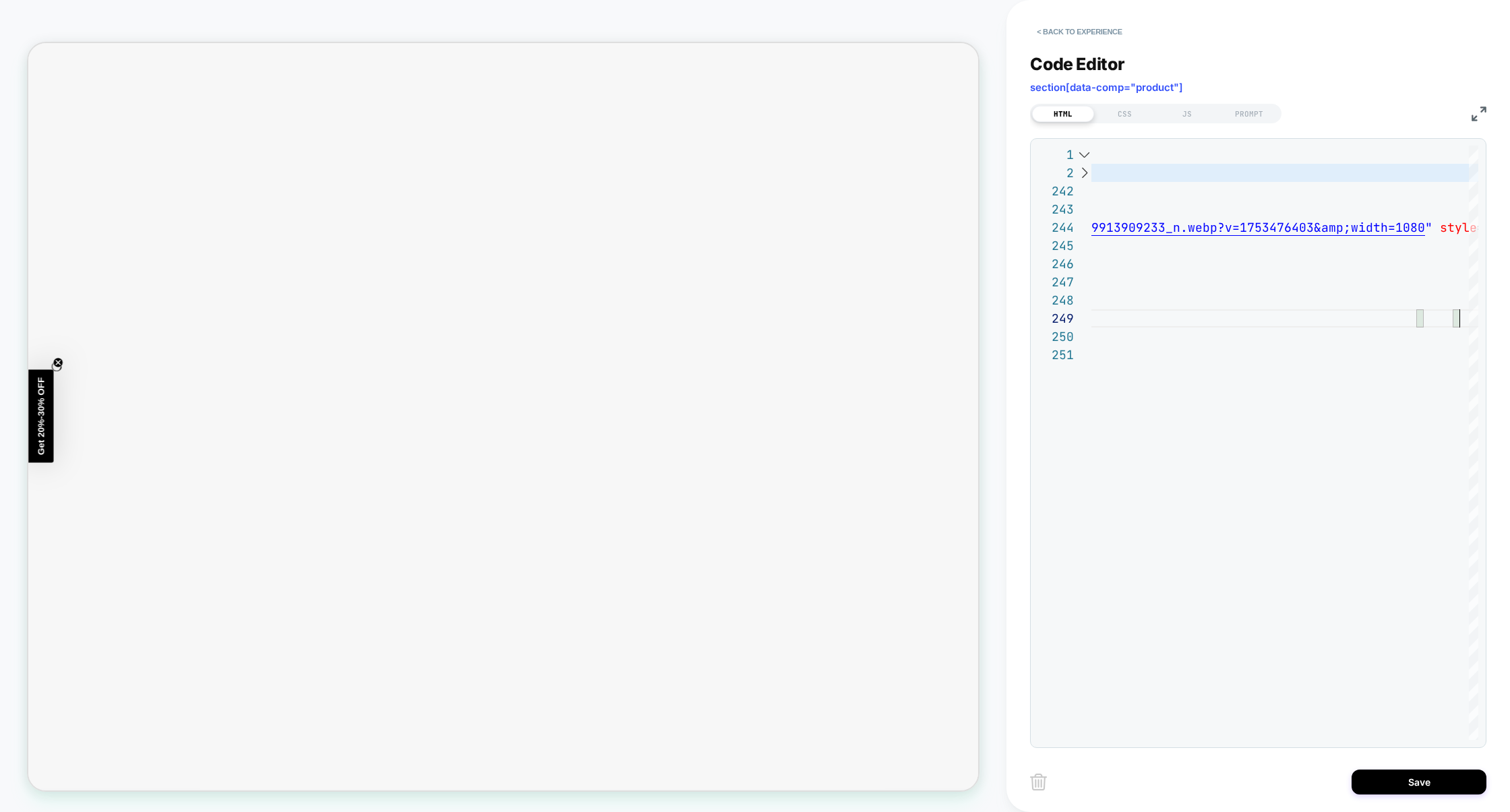
scroll to position [0, 0]
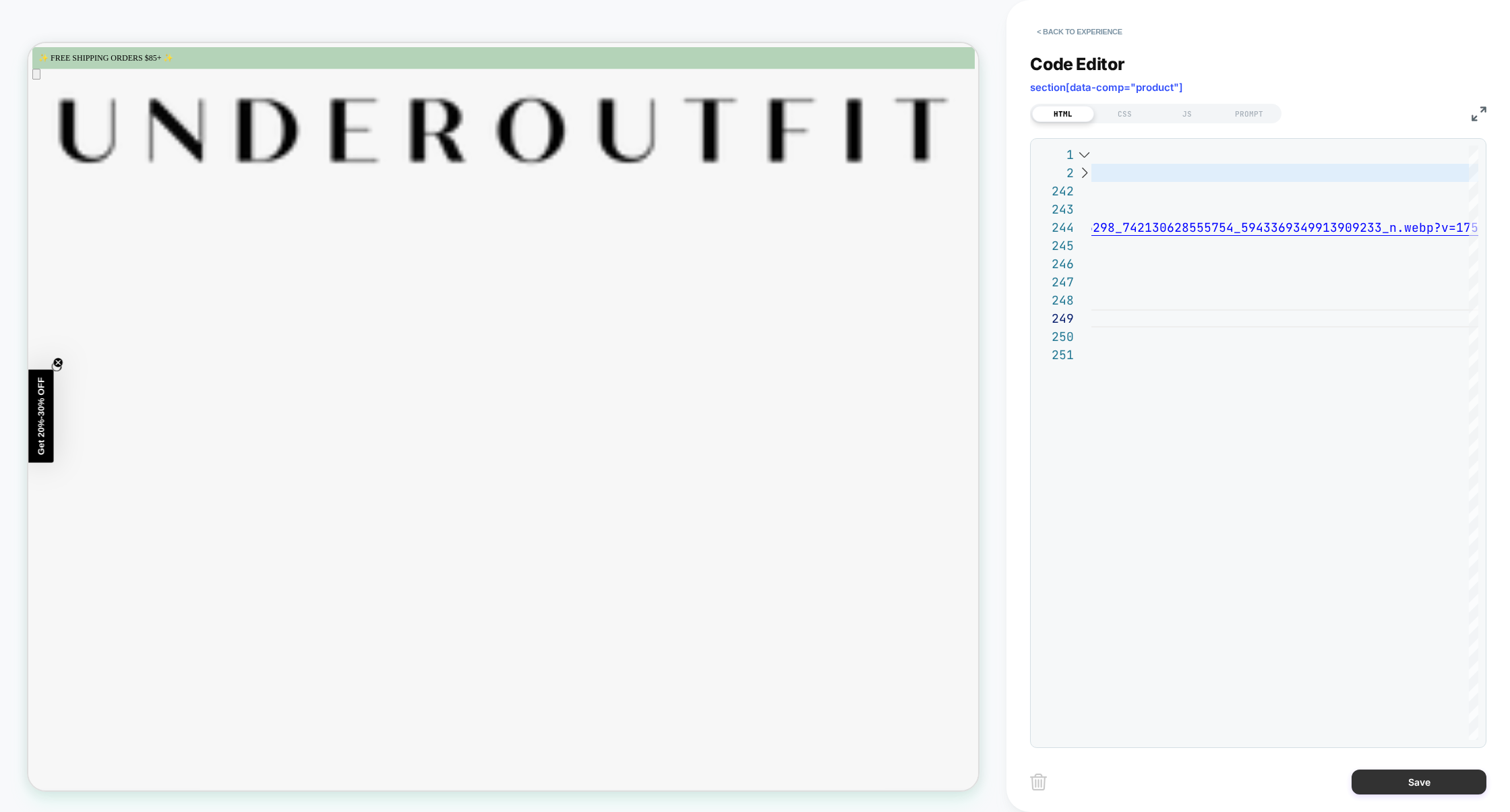
type textarea "******"
click at [1389, 785] on button "Save" at bounding box center [1419, 782] width 134 height 25
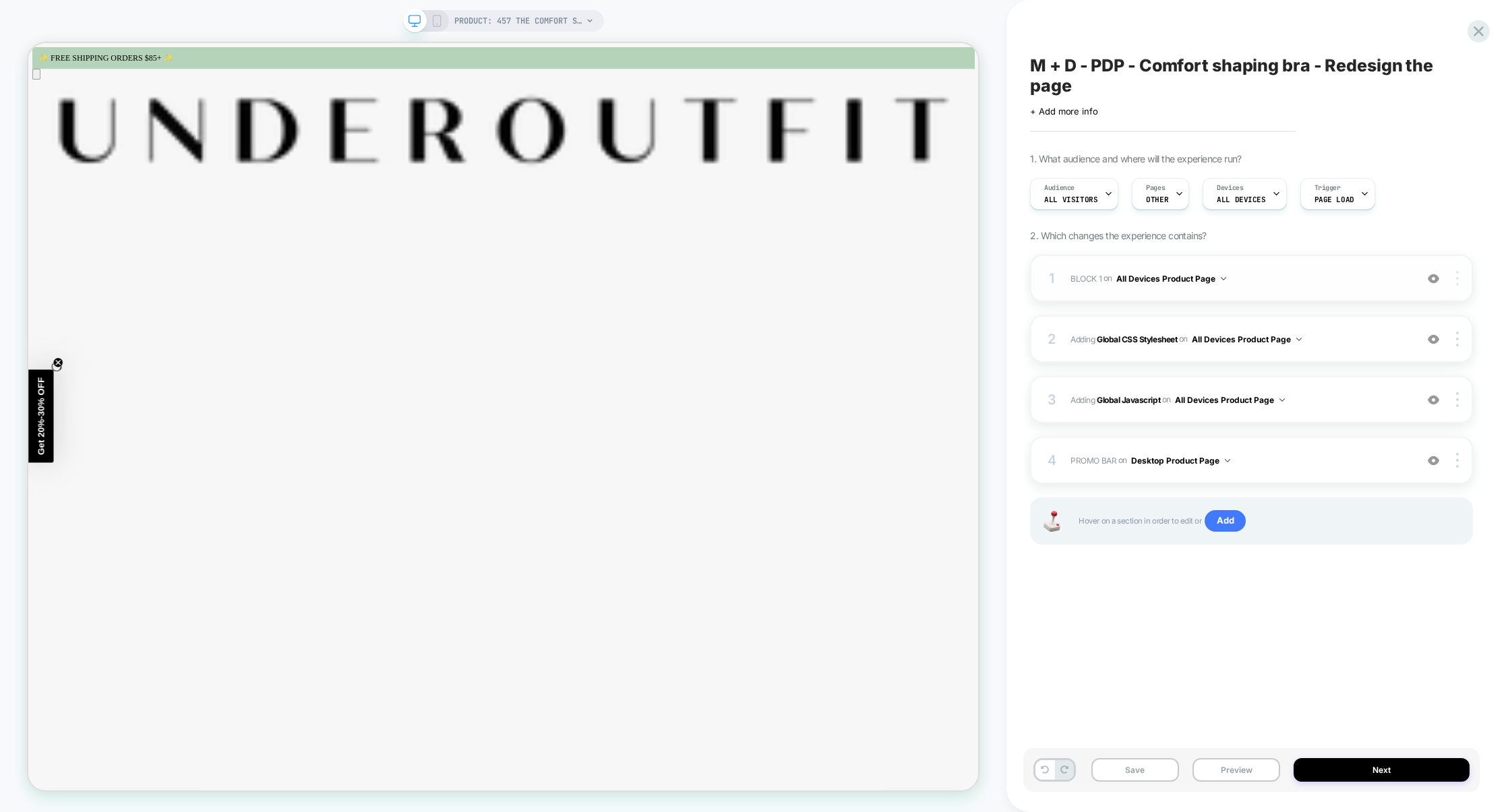
click at [1458, 276] on img at bounding box center [1457, 279] width 2 height 15
click at [1379, 336] on div "Rename" at bounding box center [1378, 333] width 120 height 37
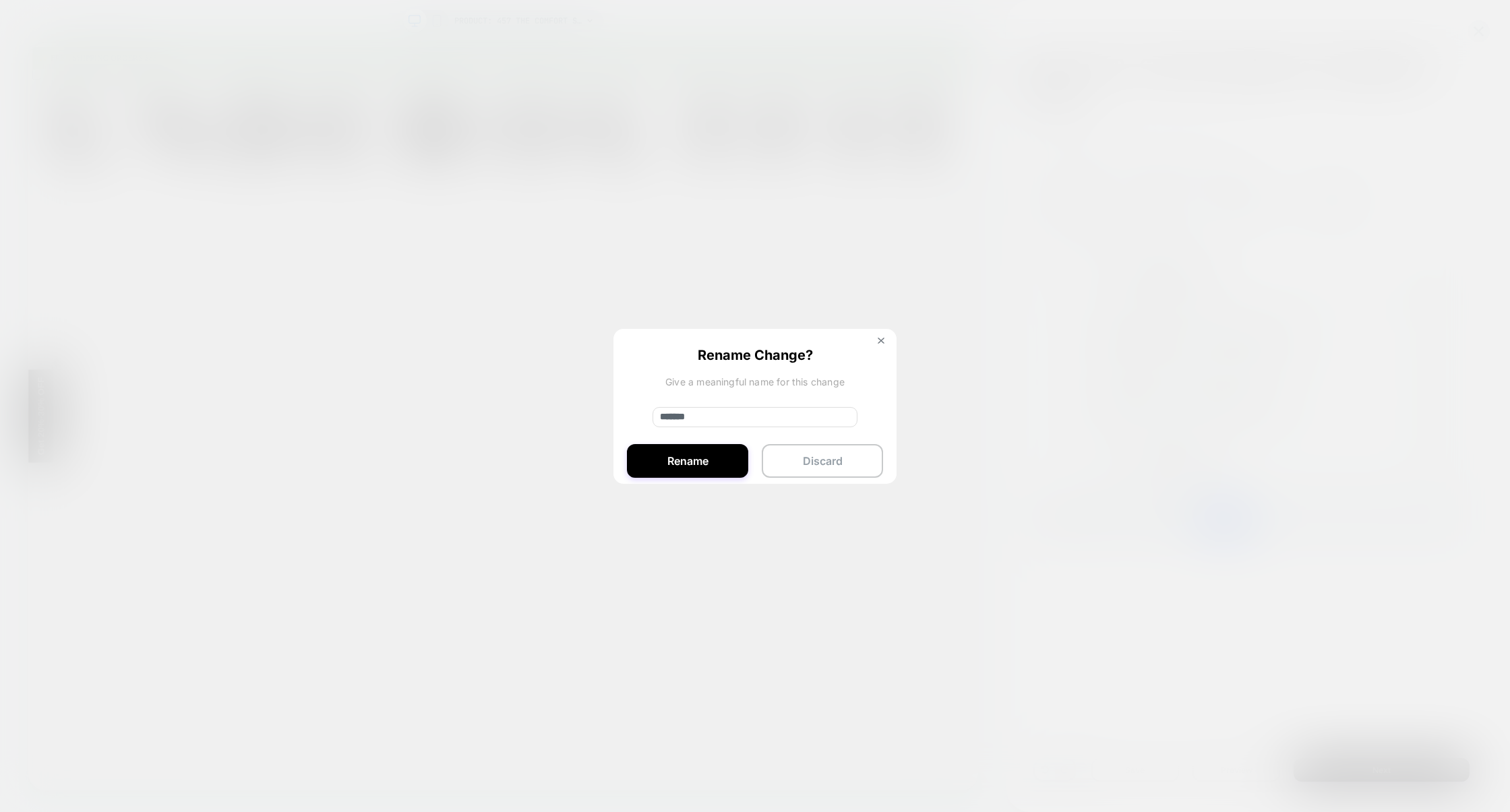
drag, startPoint x: 733, startPoint y: 419, endPoint x: 575, endPoint y: 418, distance: 158.0
click at [1030, 302] on div "1 BLOCK 1 Adding Code Block BEFORE section[data-comp="product"] on All Devices …" at bounding box center [1252, 279] width 443 height 47
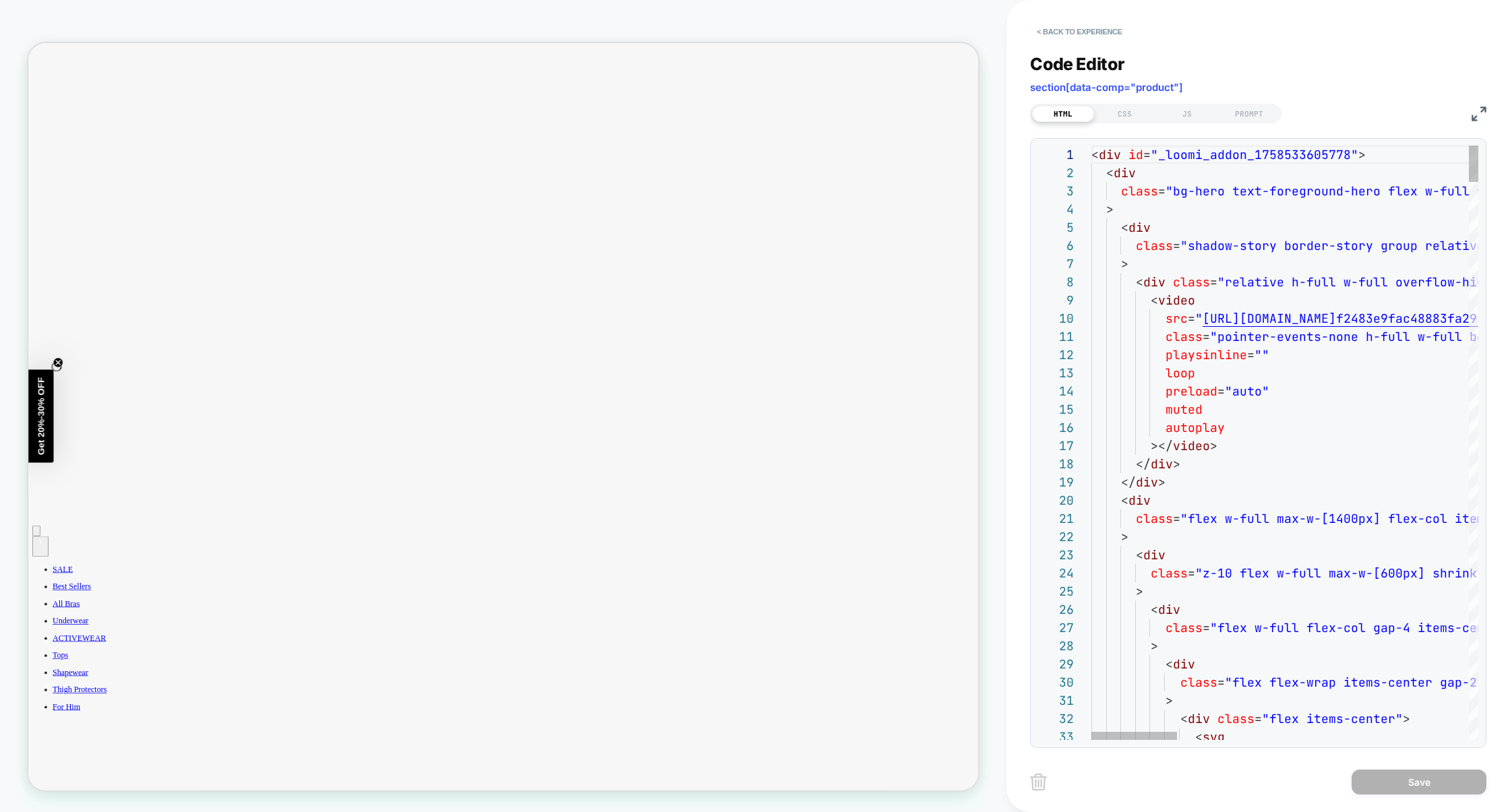
scroll to position [805, 0]
type textarea "**********"
click at [1126, 37] on button "< Back to experience" at bounding box center [1079, 32] width 99 height 21
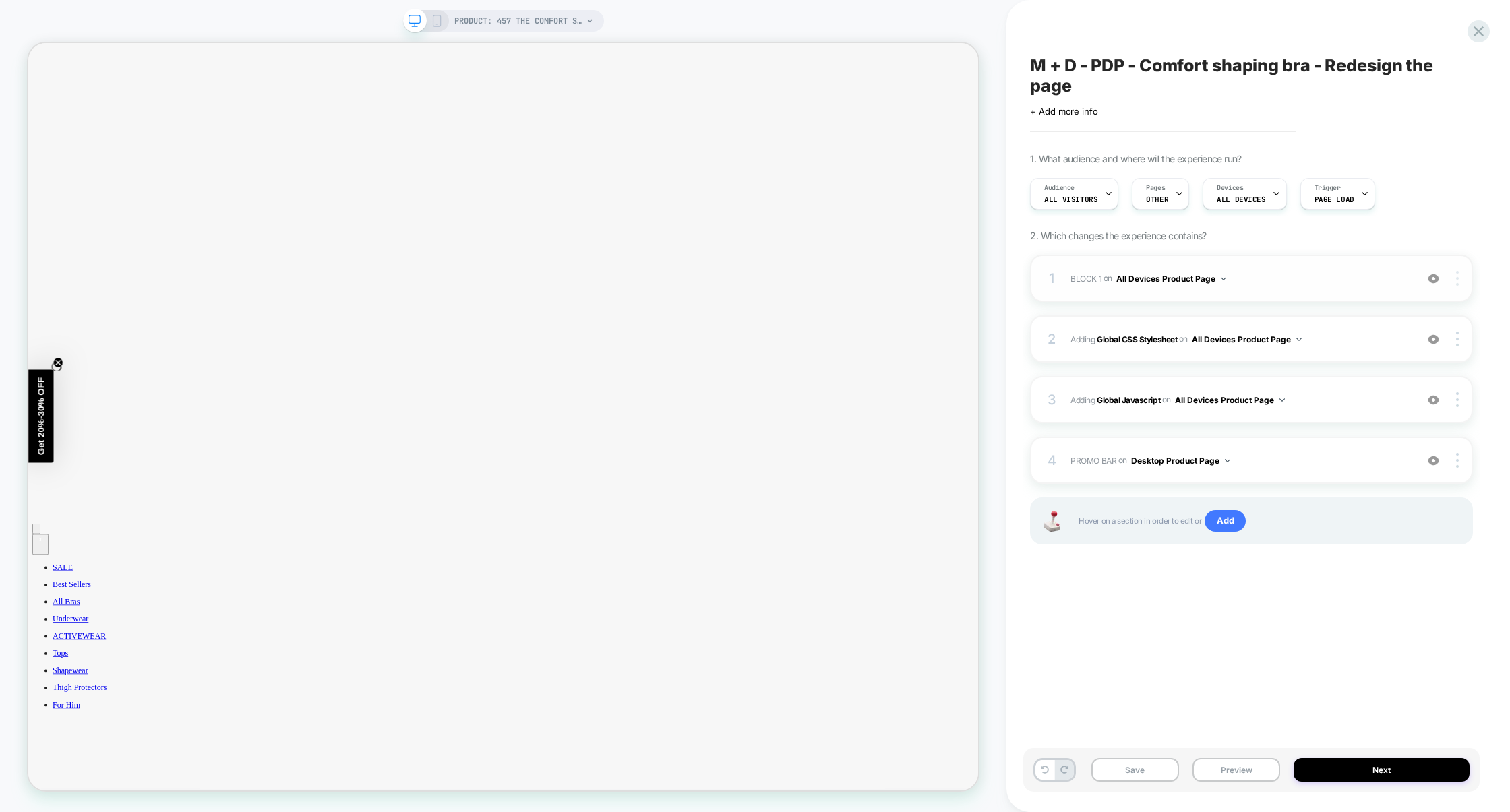
click at [1464, 283] on div at bounding box center [1459, 279] width 25 height 15
click at [1460, 278] on div at bounding box center [1459, 279] width 25 height 15
click at [1365, 326] on div "Rename" at bounding box center [1378, 333] width 120 height 37
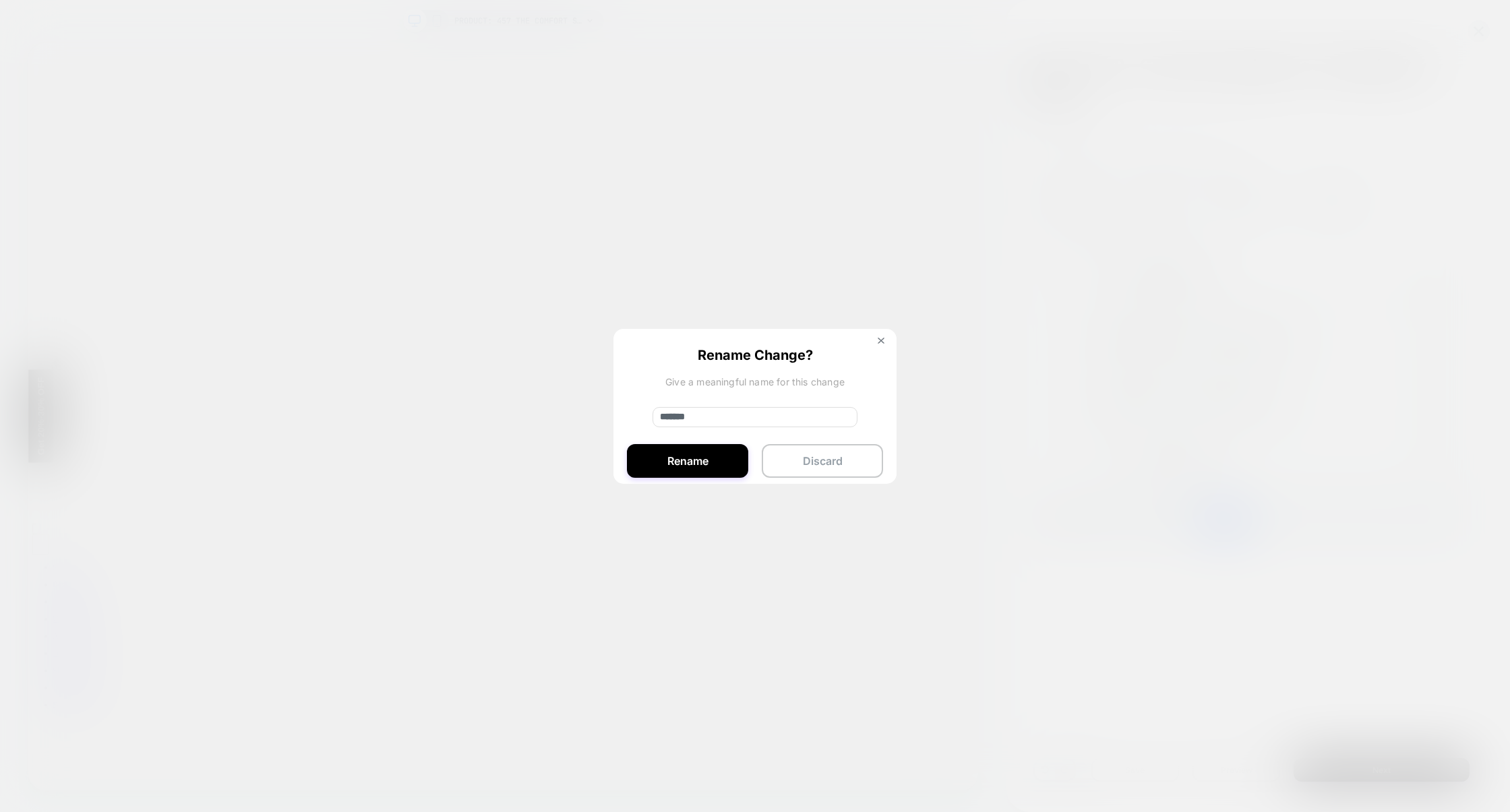
click at [708, 423] on input "*******" at bounding box center [755, 417] width 205 height 20
type input "**********"
click at [684, 448] on button "Rename" at bounding box center [687, 460] width 121 height 33
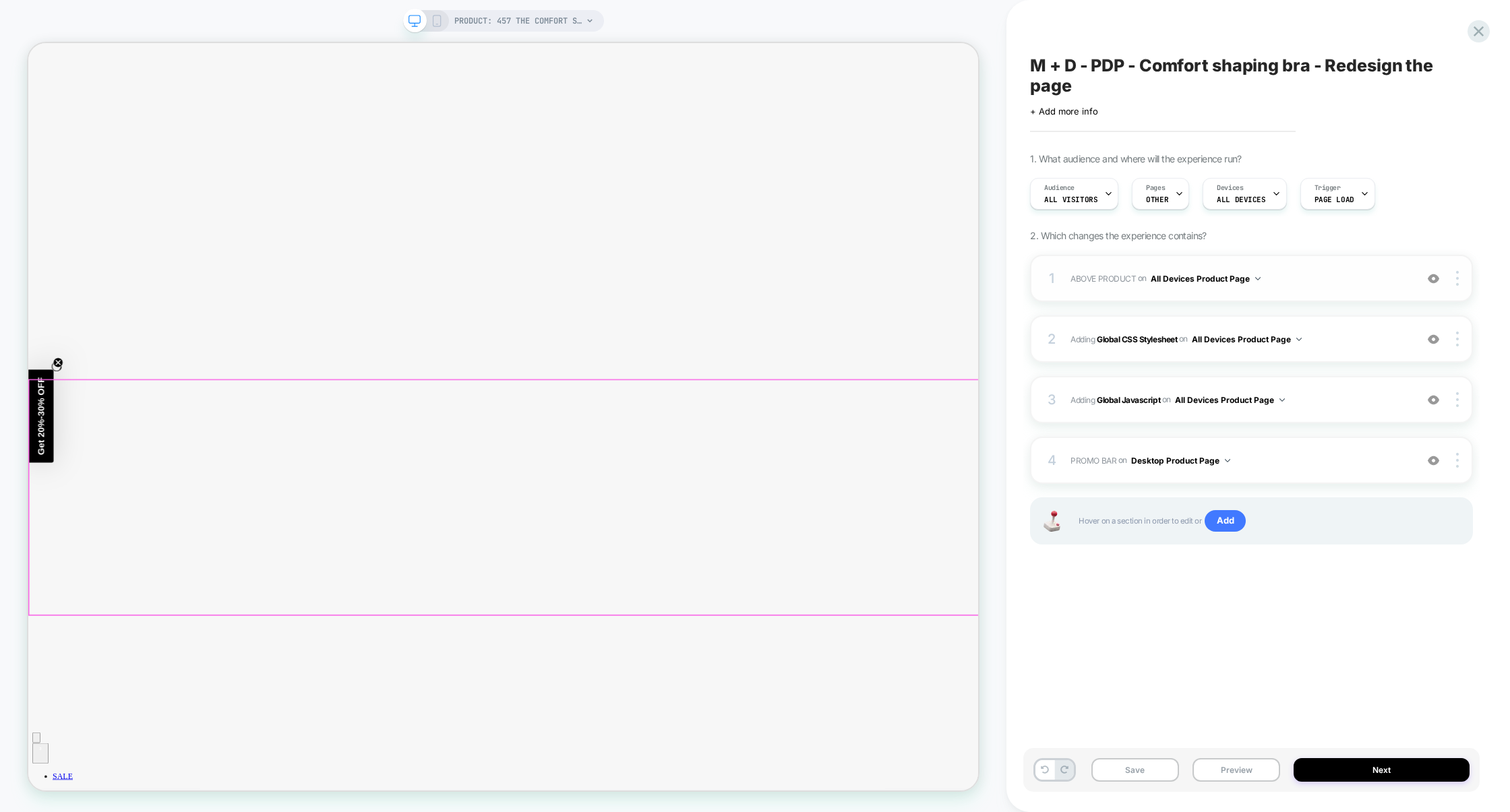
scroll to position [0, 0]
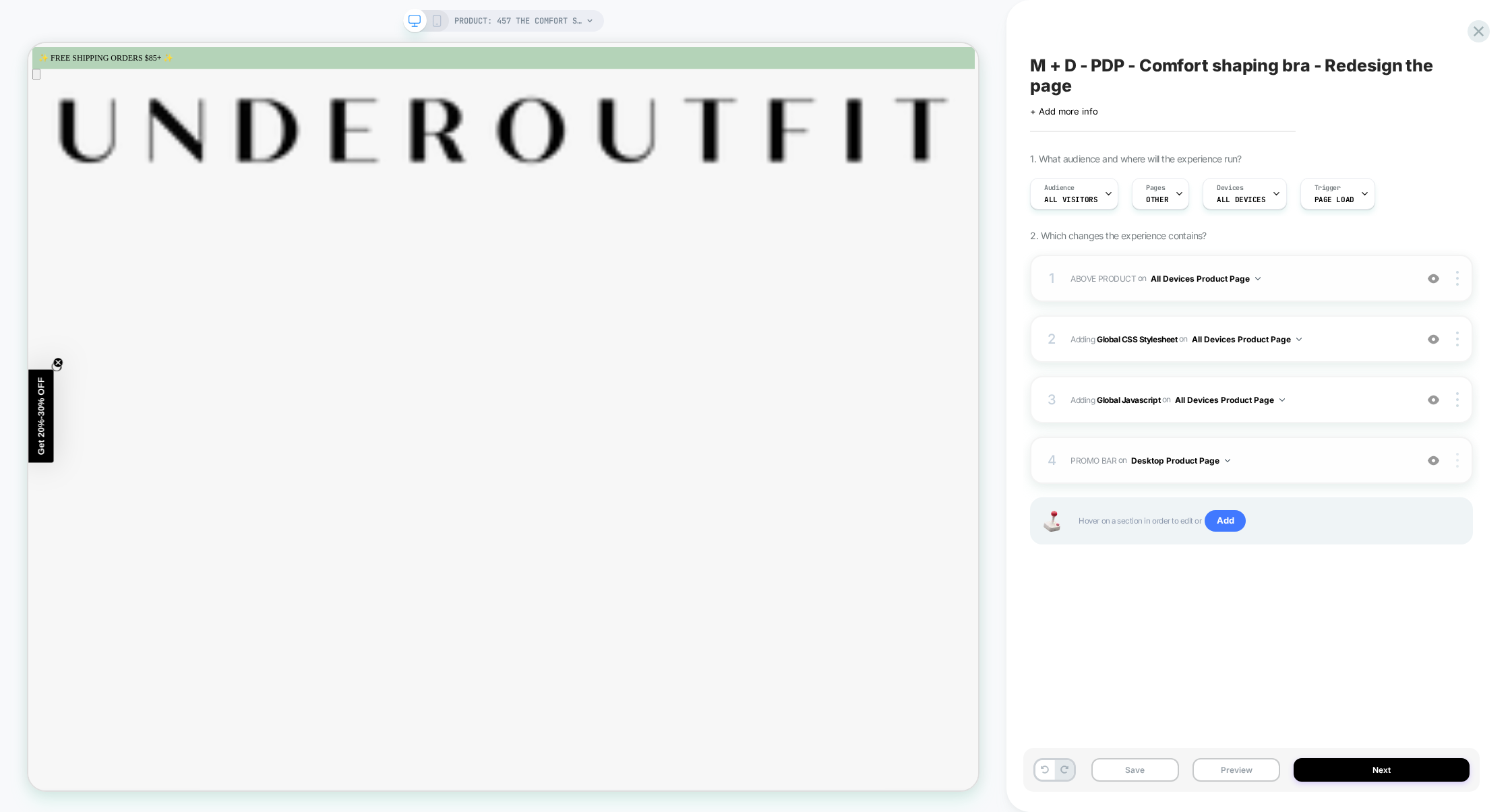
click at [1459, 455] on img at bounding box center [1457, 460] width 2 height 15
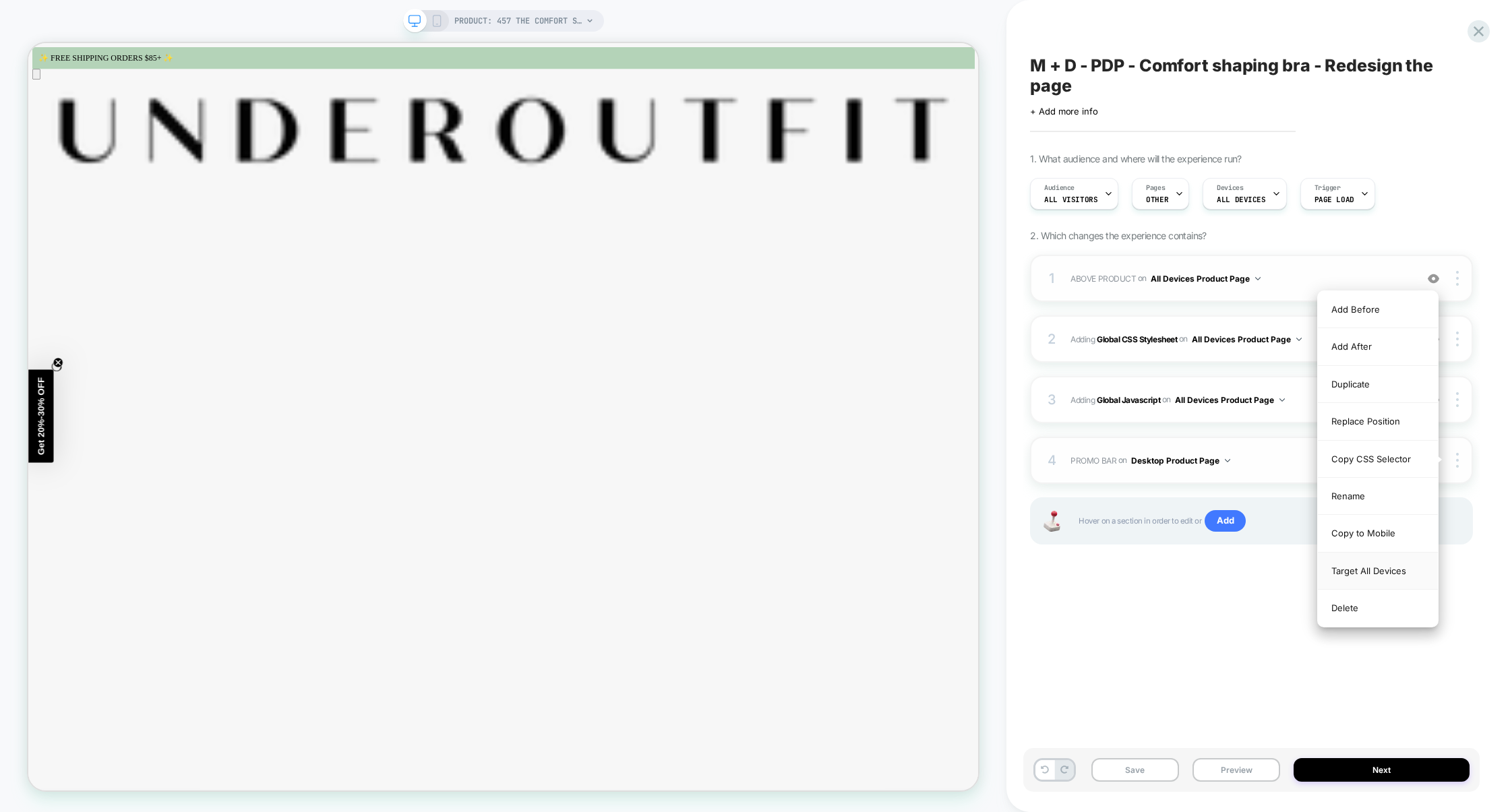
click at [1375, 570] on div "Target All Devices" at bounding box center [1378, 571] width 120 height 37
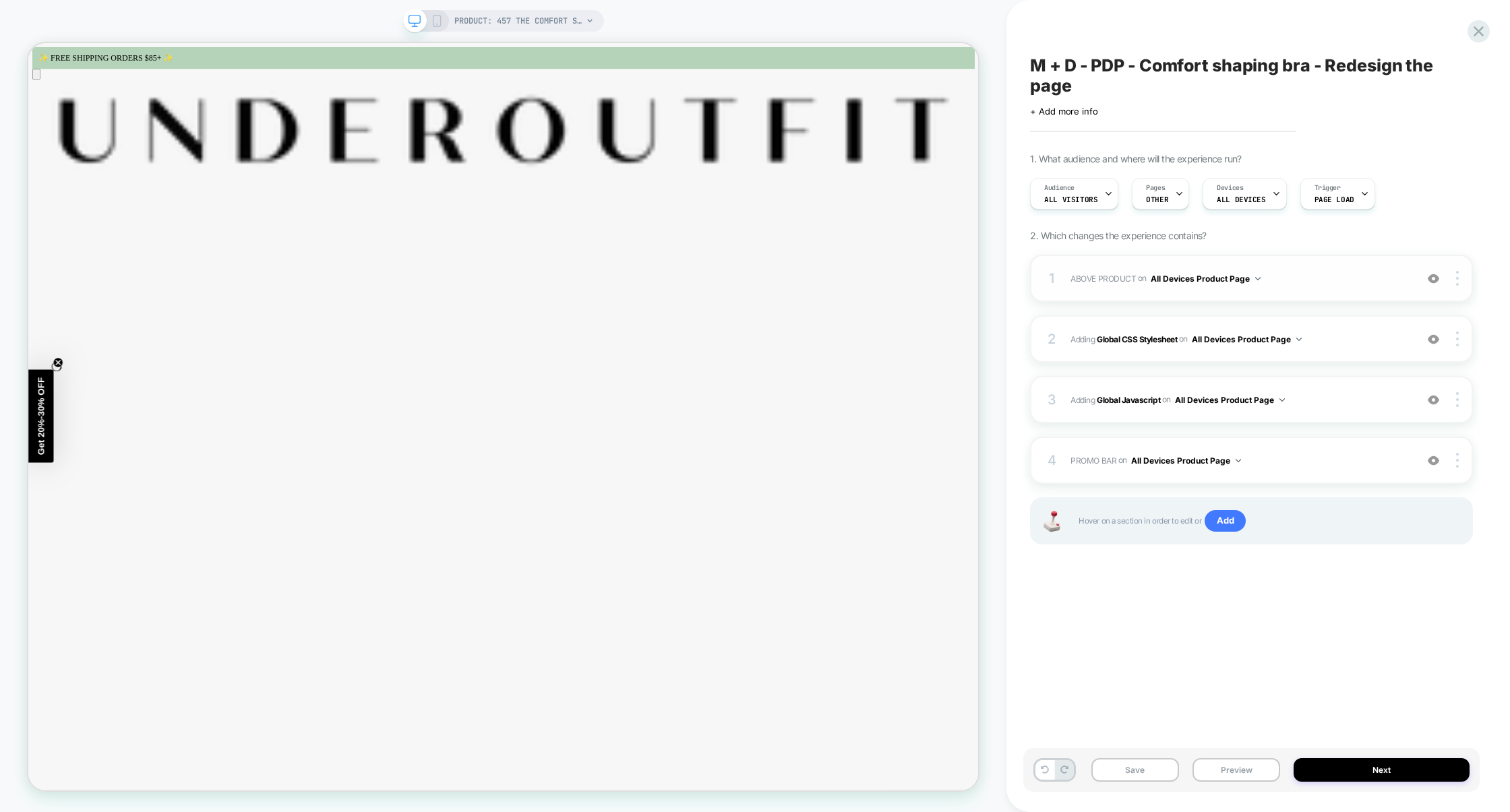
click at [1266, 621] on div "M + D - PDP - Comfort shaping bra - Redesign the page Click to edit experience …" at bounding box center [1252, 406] width 456 height 785
click at [1155, 766] on button "Save" at bounding box center [1136, 770] width 88 height 24
click at [1226, 767] on button "Preview" at bounding box center [1237, 770] width 88 height 24
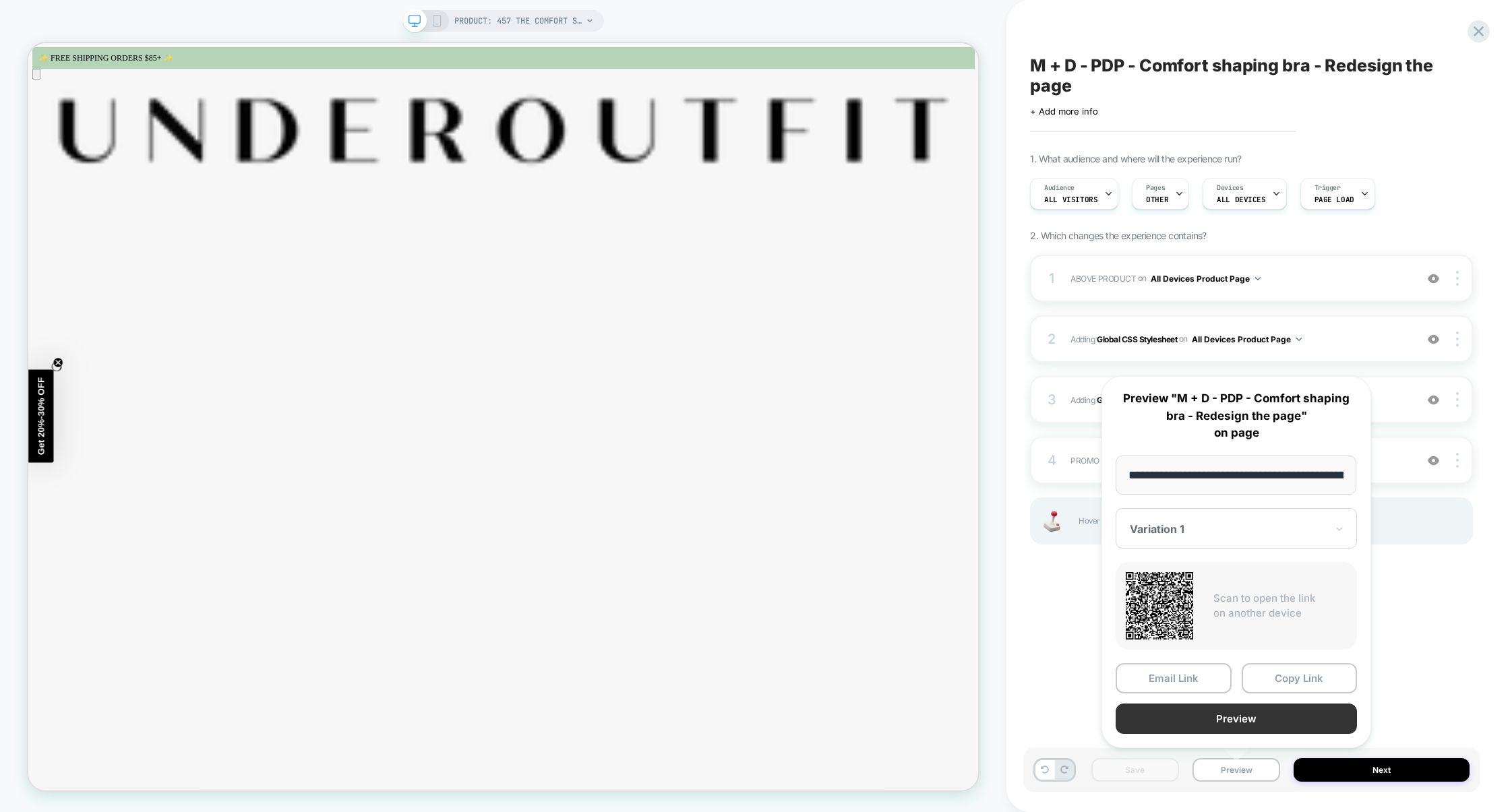
click at [1236, 724] on button "Preview" at bounding box center [1236, 718] width 241 height 30
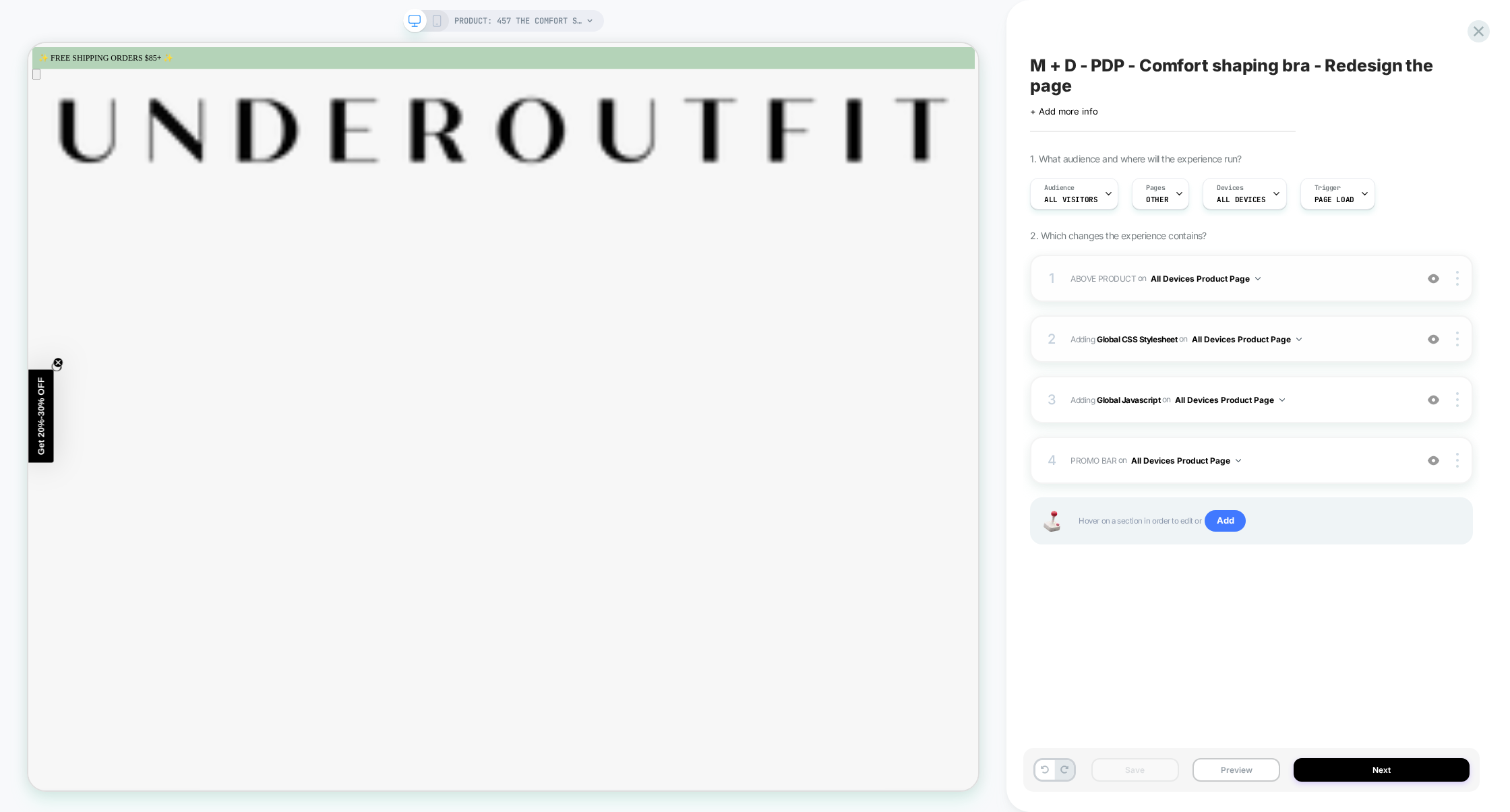
click at [1341, 348] on span "Adding Global CSS Stylesheet on All Devices Product Page" at bounding box center [1239, 339] width 338 height 17
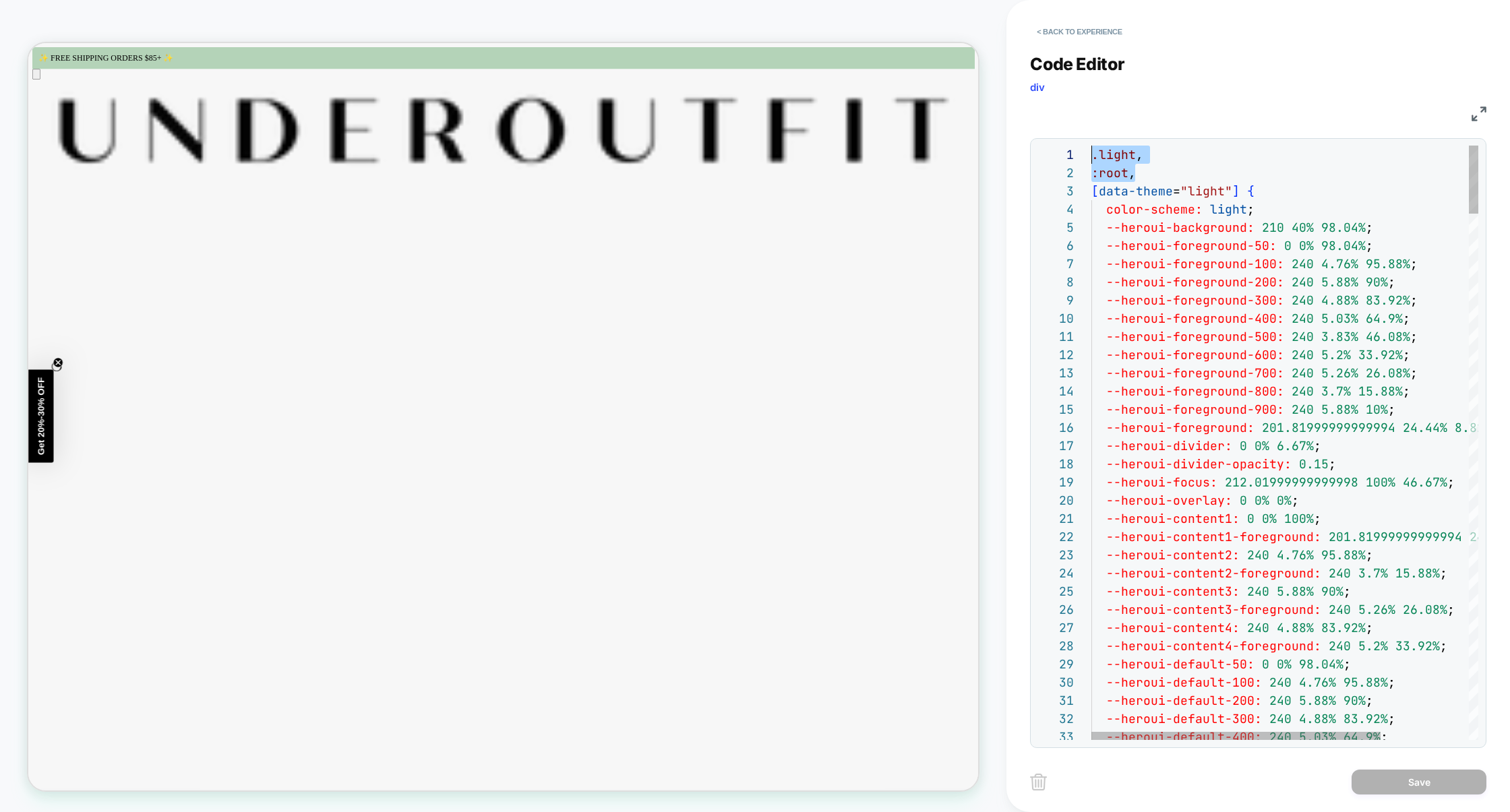
drag, startPoint x: 1143, startPoint y: 169, endPoint x: 1018, endPoint y: 116, distance: 135.8
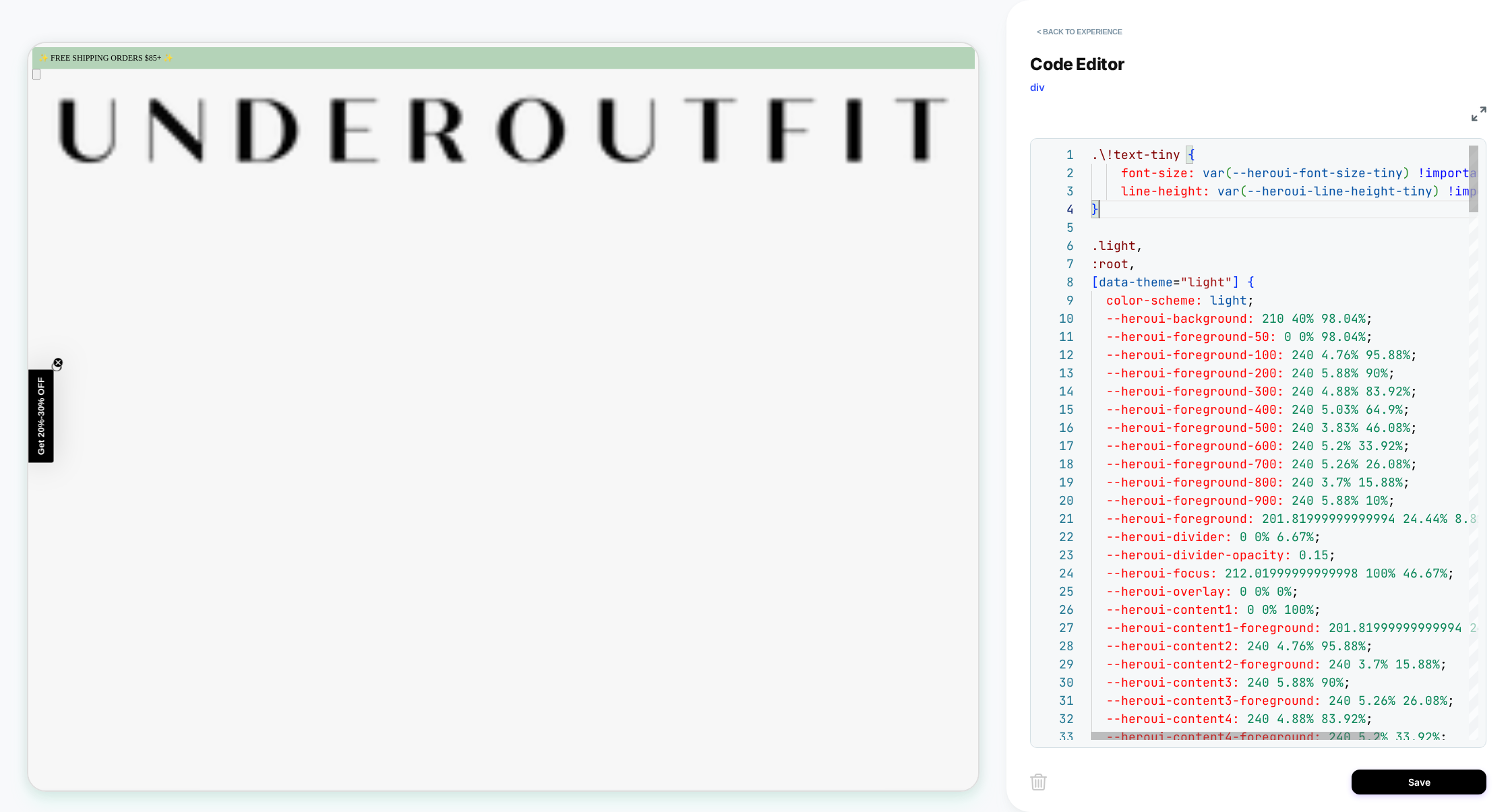
scroll to position [55, 7]
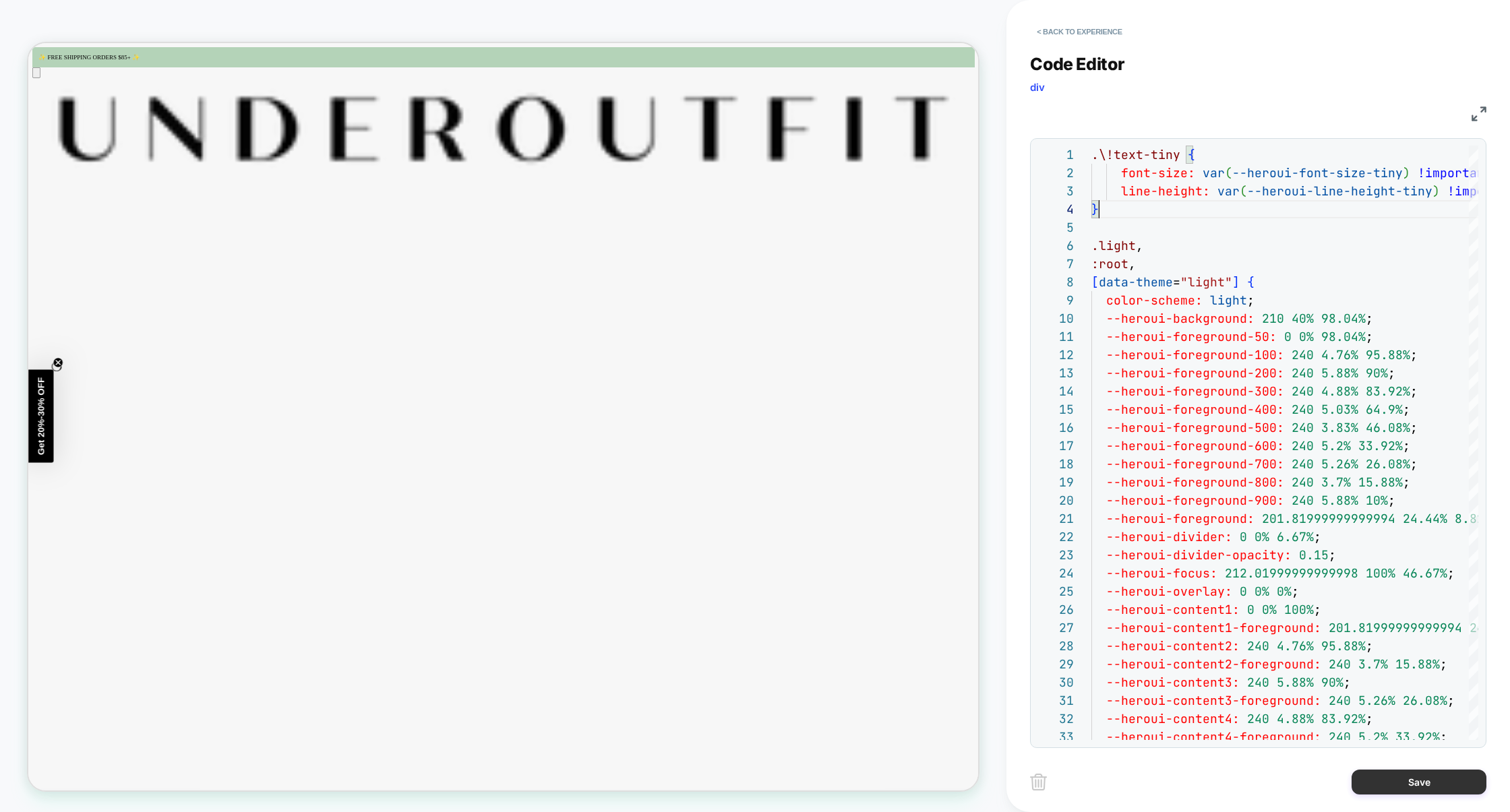
type textarea "**********"
click at [1398, 777] on button "Save" at bounding box center [1419, 782] width 134 height 25
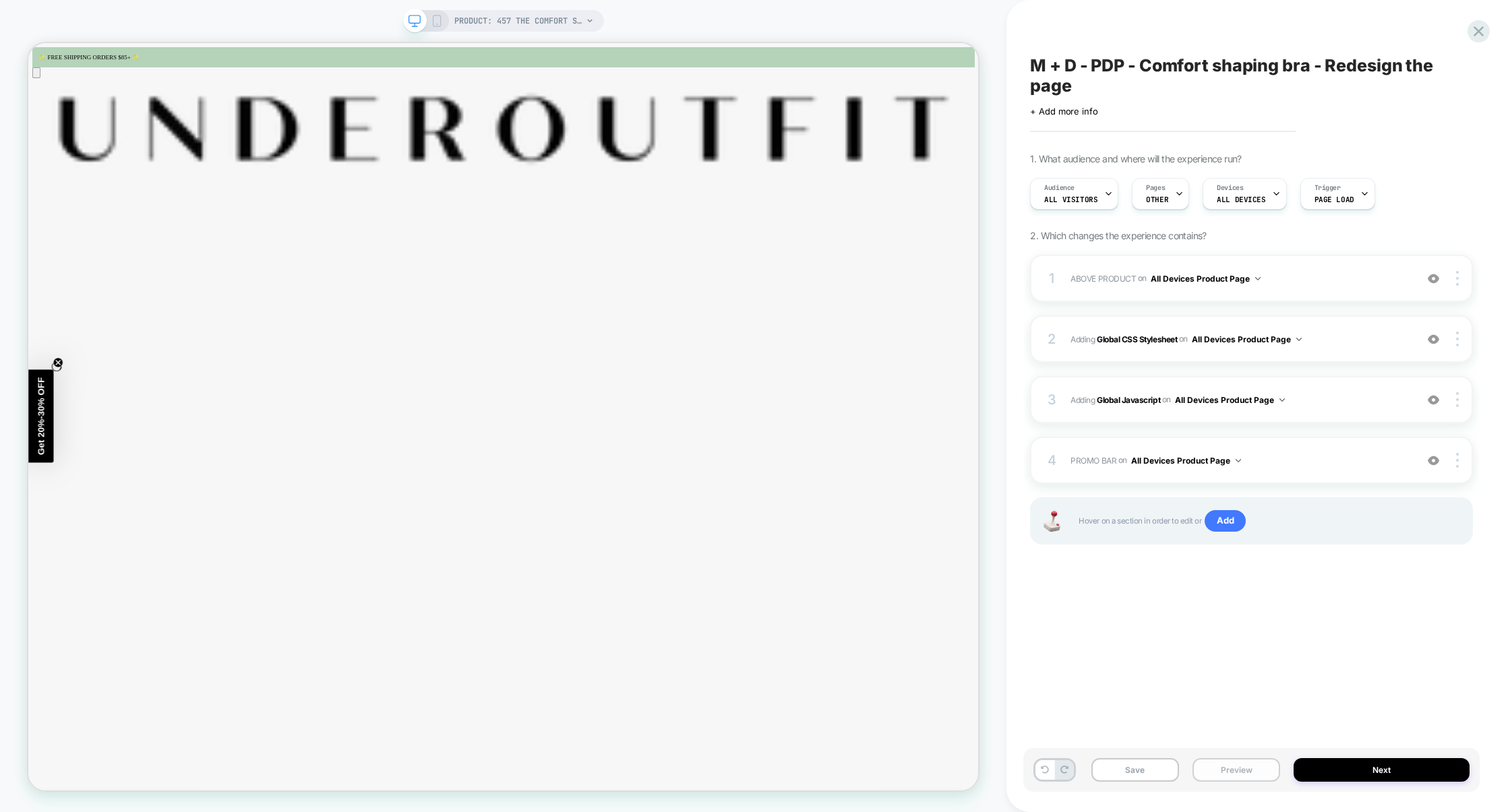
click at [1206, 766] on button "Preview" at bounding box center [1237, 770] width 88 height 24
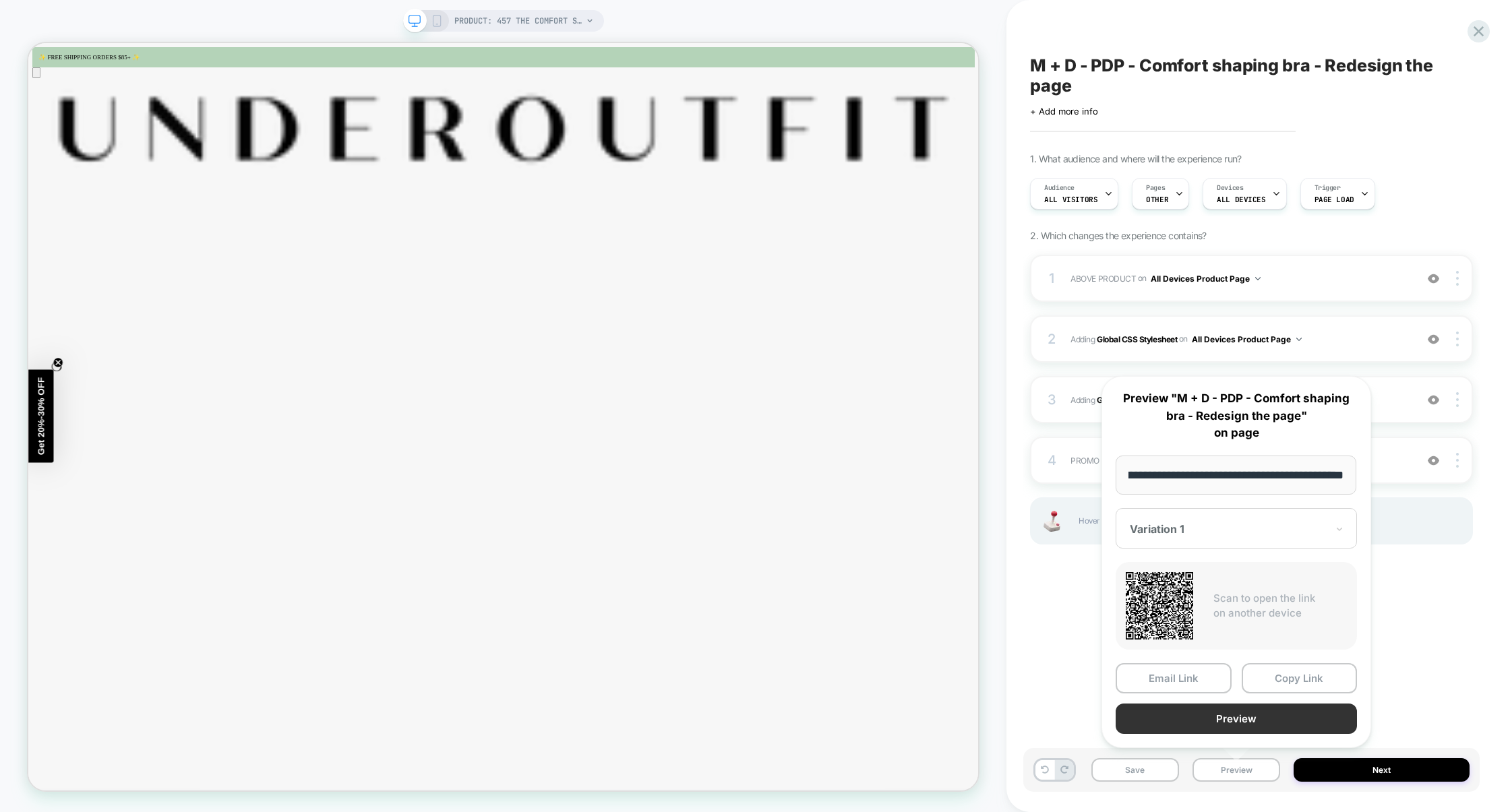
scroll to position [0, 0]
click at [1226, 723] on button "Preview" at bounding box center [1236, 718] width 241 height 30
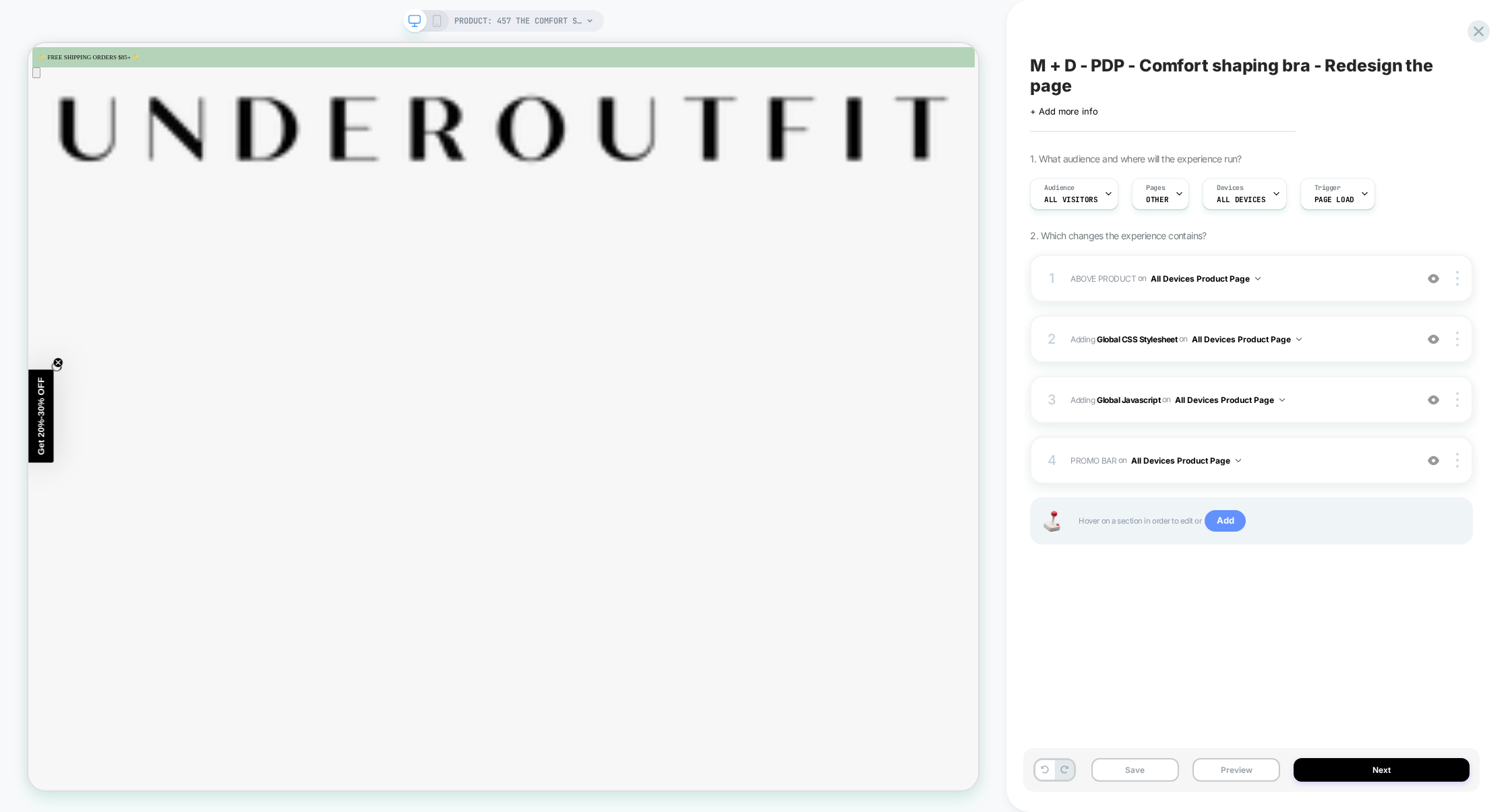
click at [1233, 521] on span "Add" at bounding box center [1226, 520] width 41 height 21
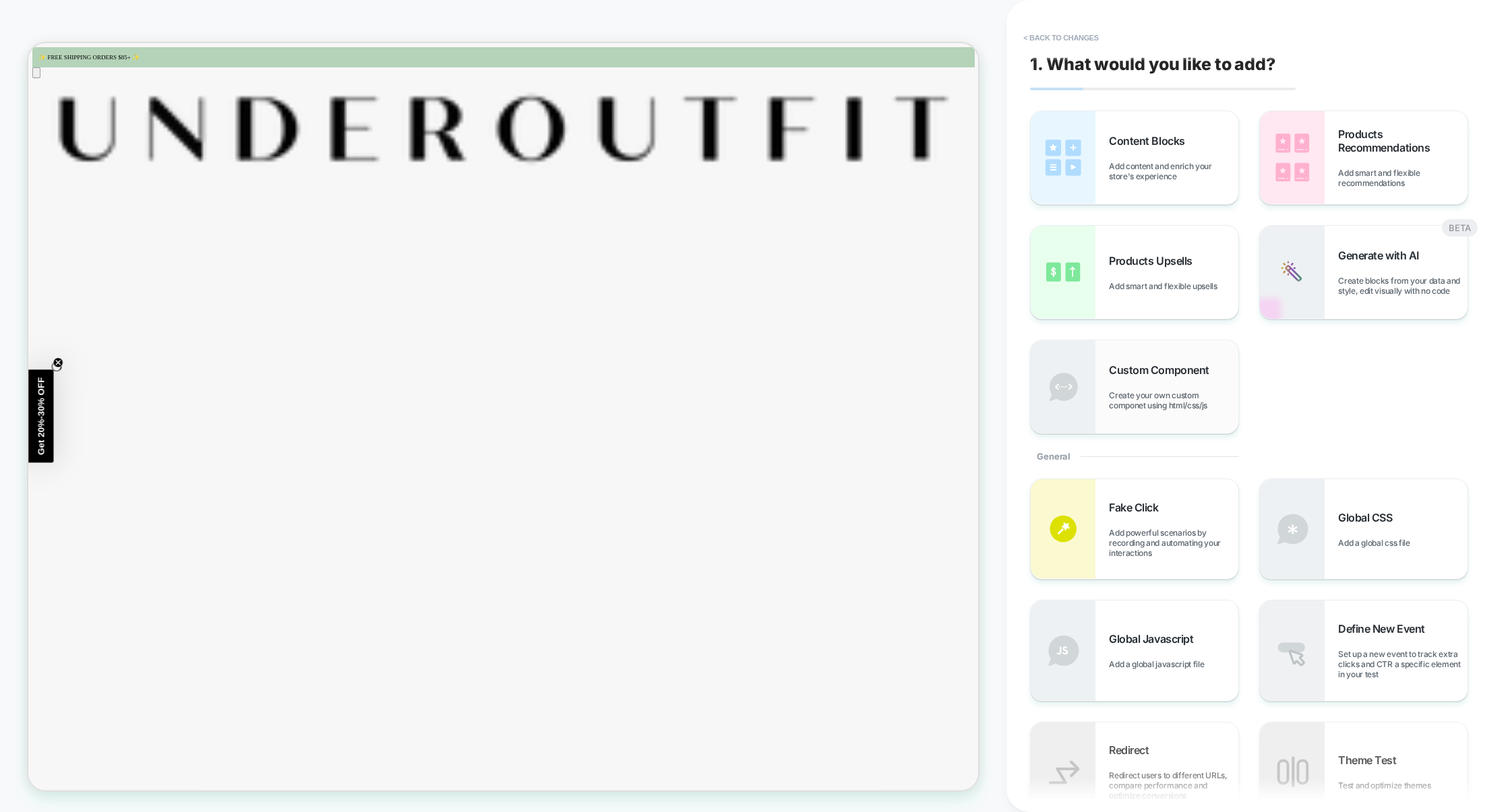
click at [1174, 396] on span "Create your own custom componet using html/css/js" at bounding box center [1173, 400] width 130 height 20
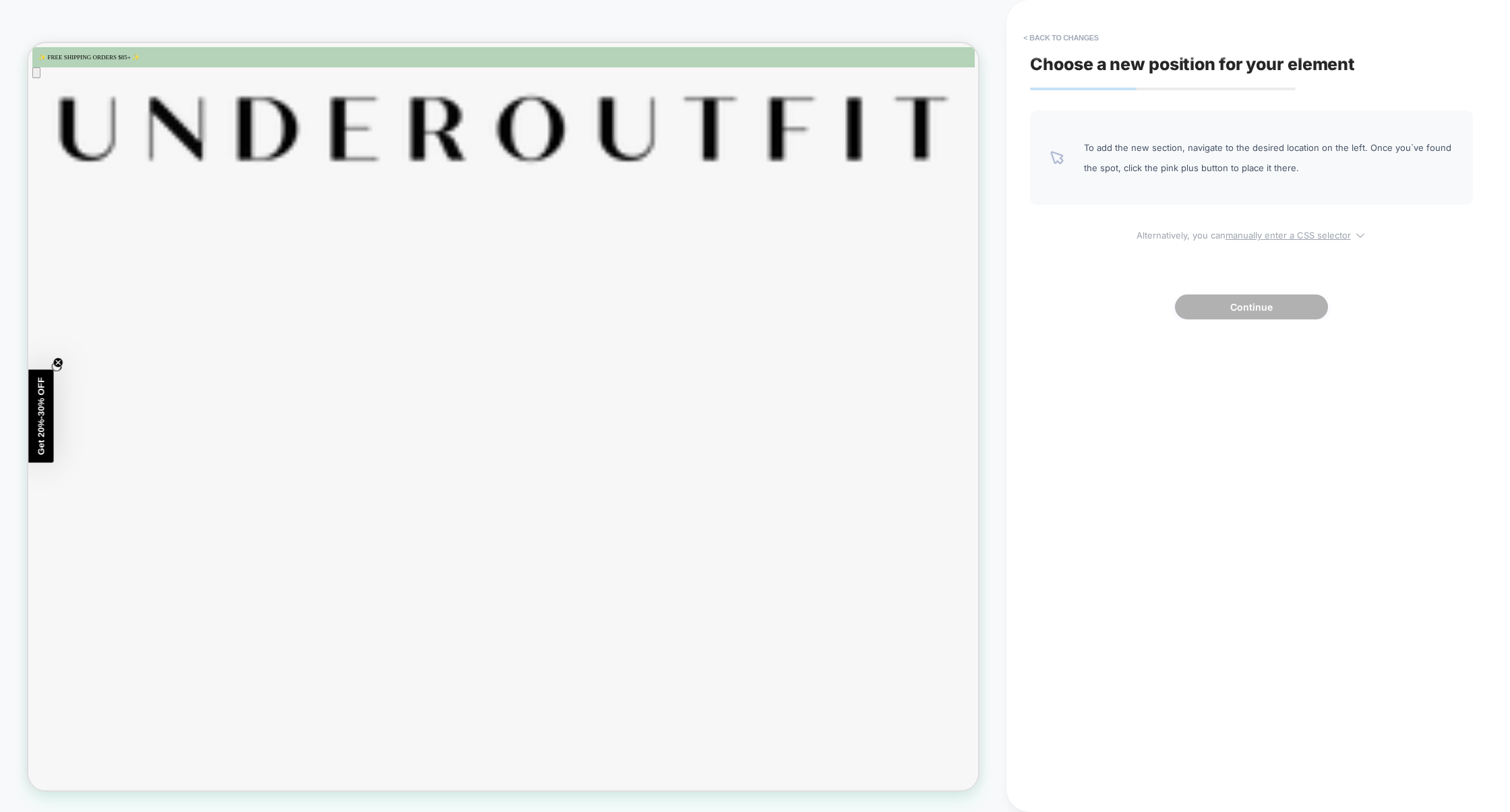
click at [1257, 238] on u "manually enter a CSS selector" at bounding box center [1288, 235] width 125 height 11
select select "*******"
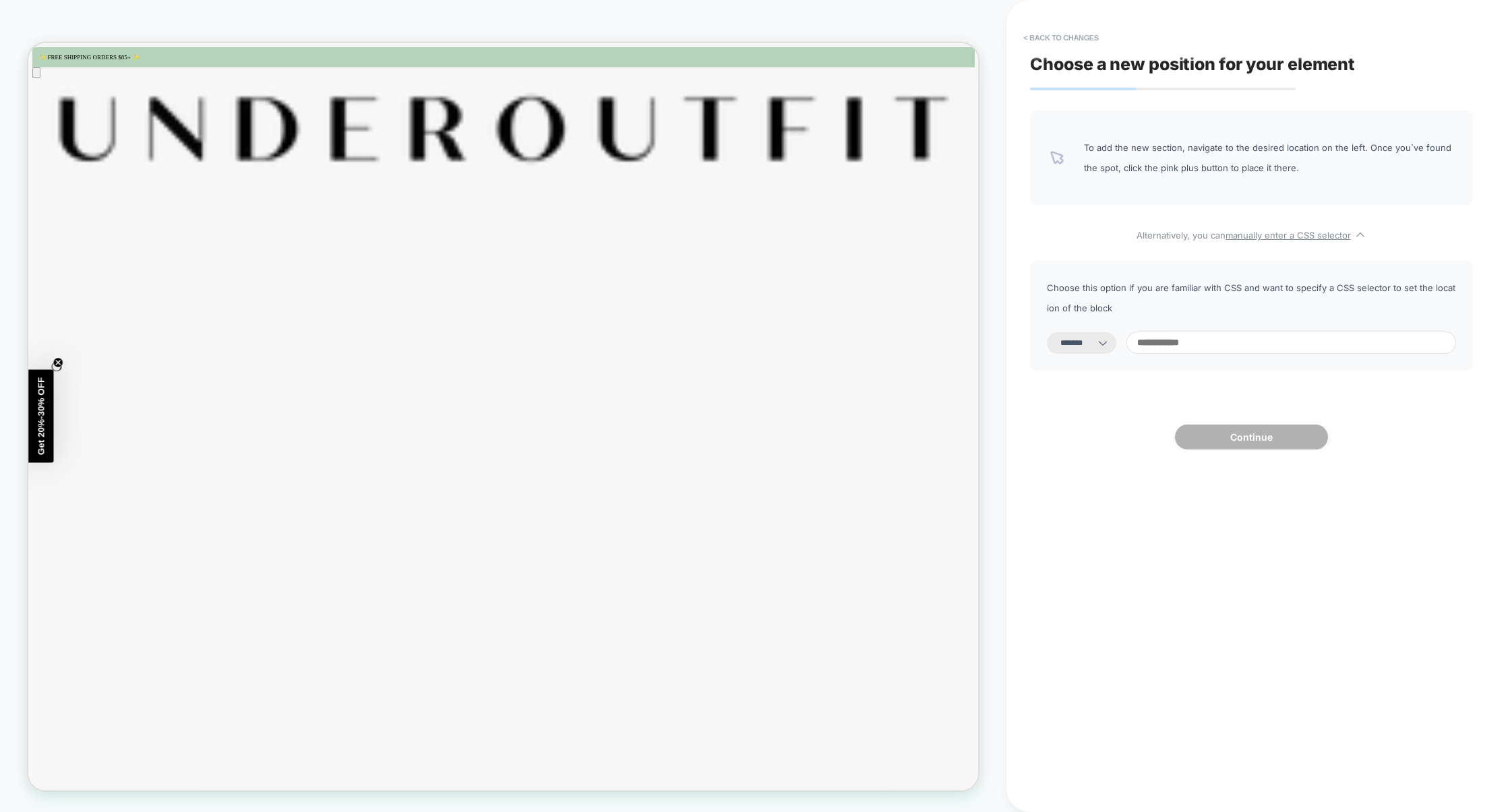
click at [1200, 343] on input at bounding box center [1292, 342] width 330 height 22
type input "**"
select select "*********"
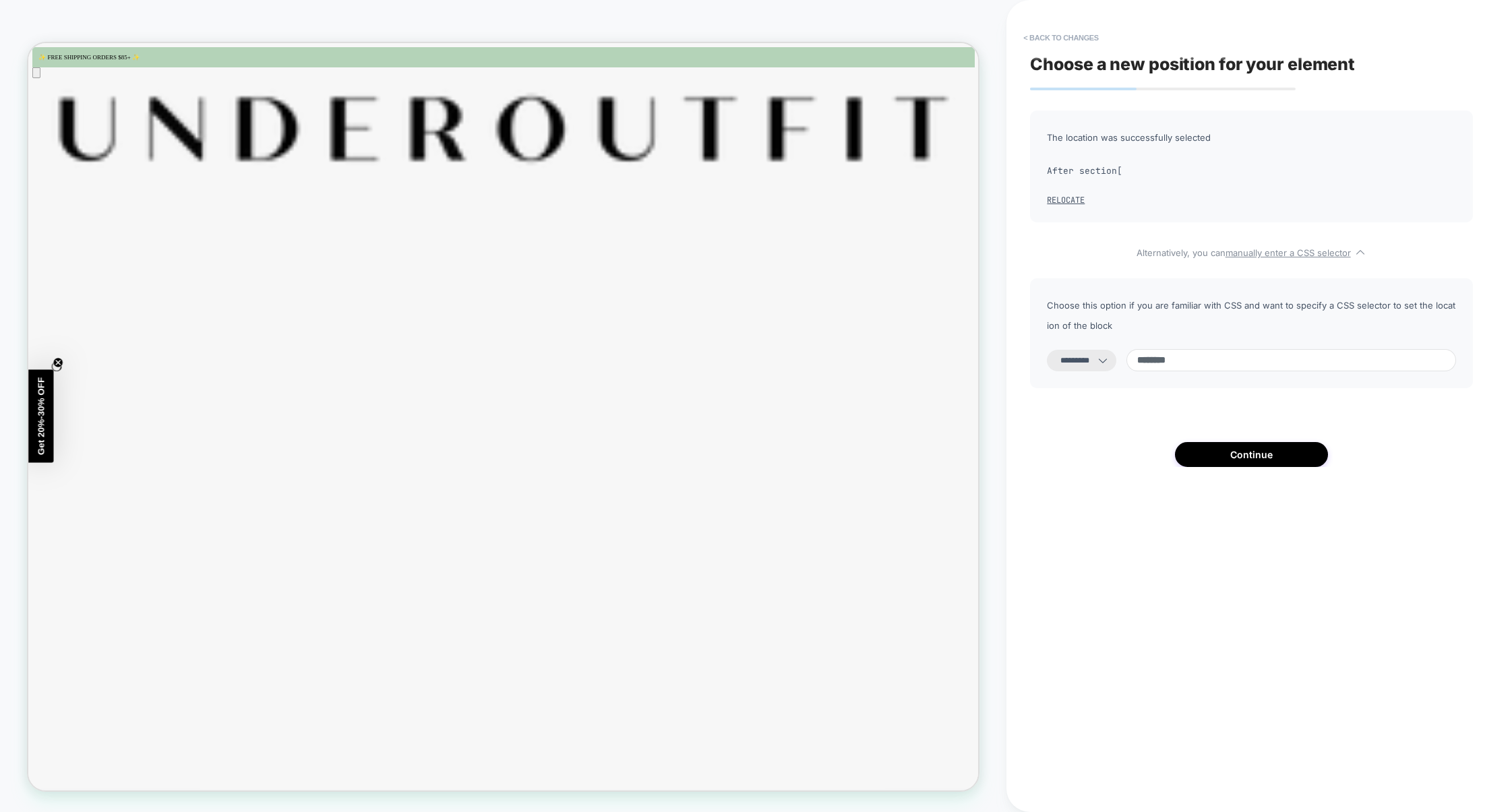
paste input "**********"
type input "**********"
click at [1243, 459] on button "Continue" at bounding box center [1252, 454] width 153 height 25
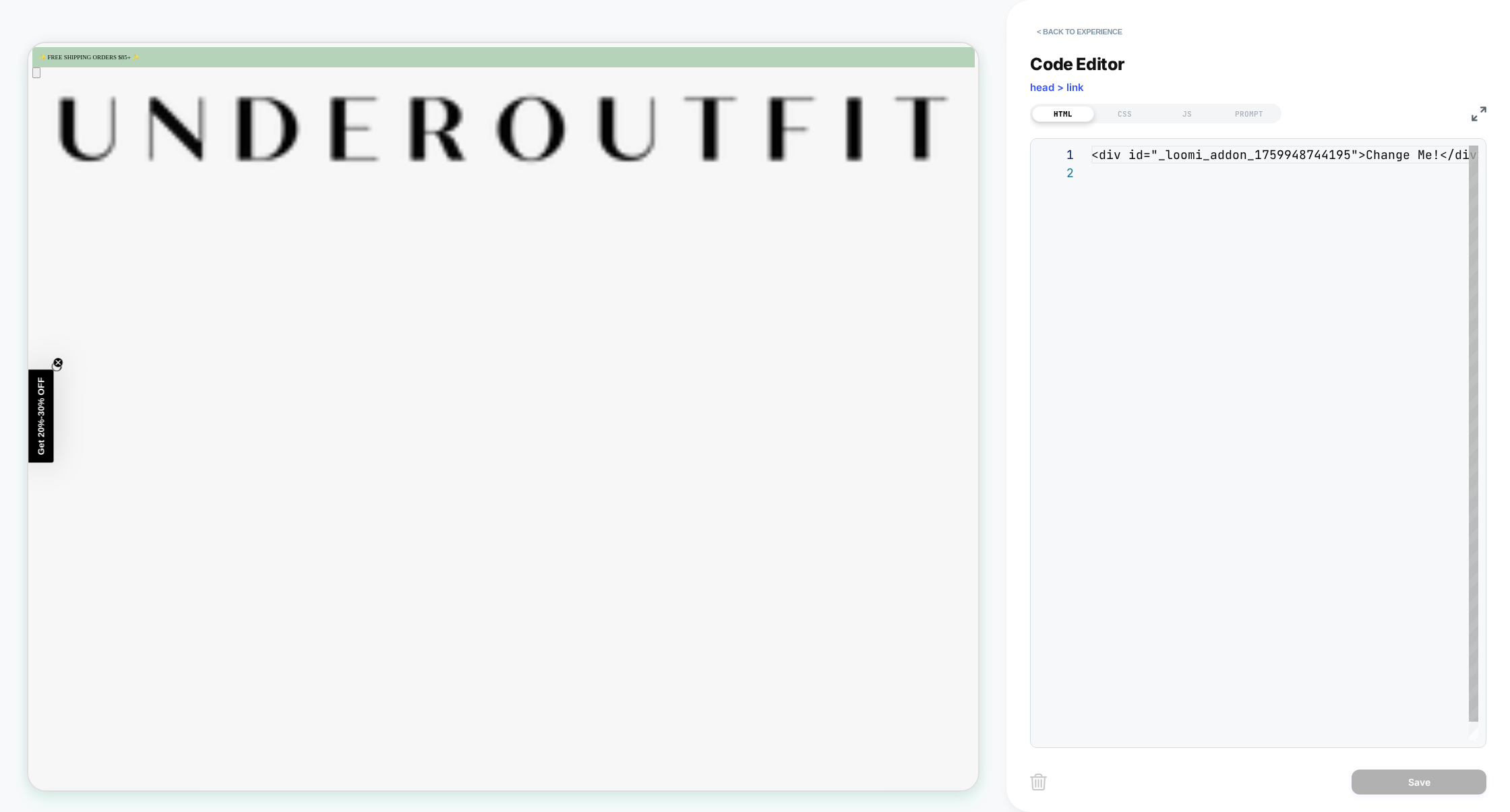
scroll to position [18, 0]
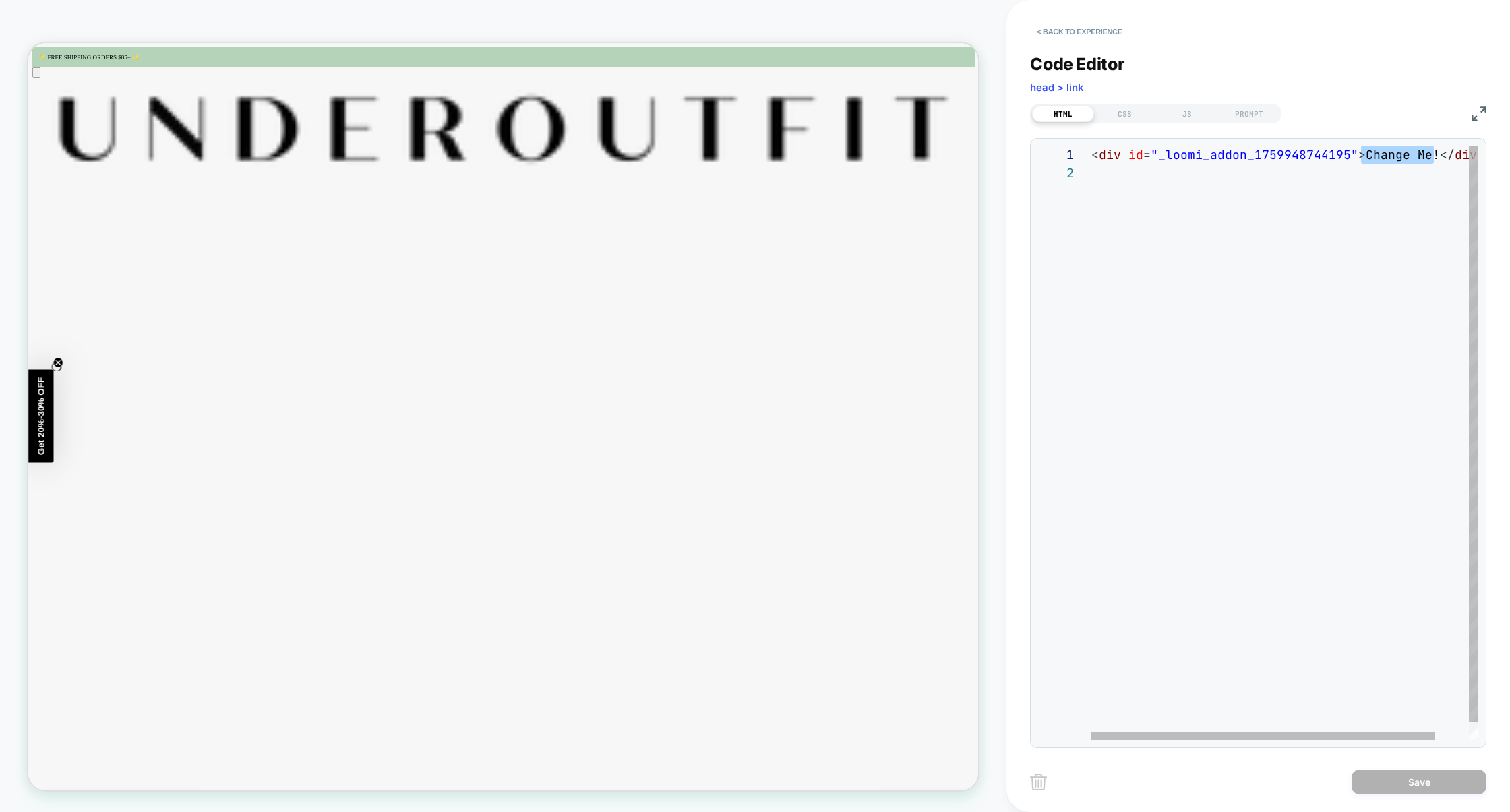
drag, startPoint x: 1362, startPoint y: 158, endPoint x: 1437, endPoint y: 158, distance: 75.0
click at [1437, 158] on div "< div id = "_loomi_addon_1759948744195" > Change Me! </ div >" at bounding box center [1304, 452] width 425 height 612
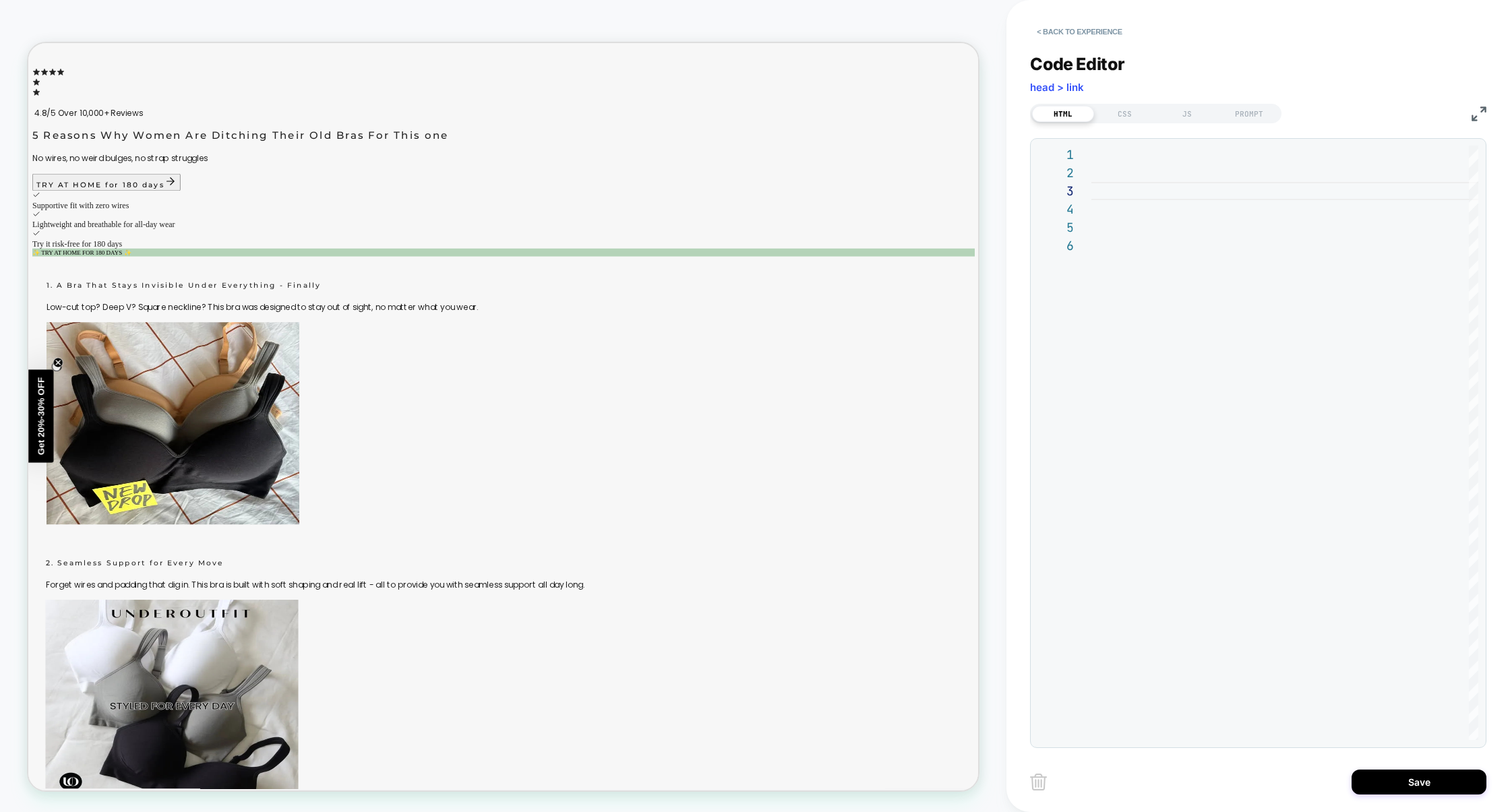
scroll to position [3069, 0]
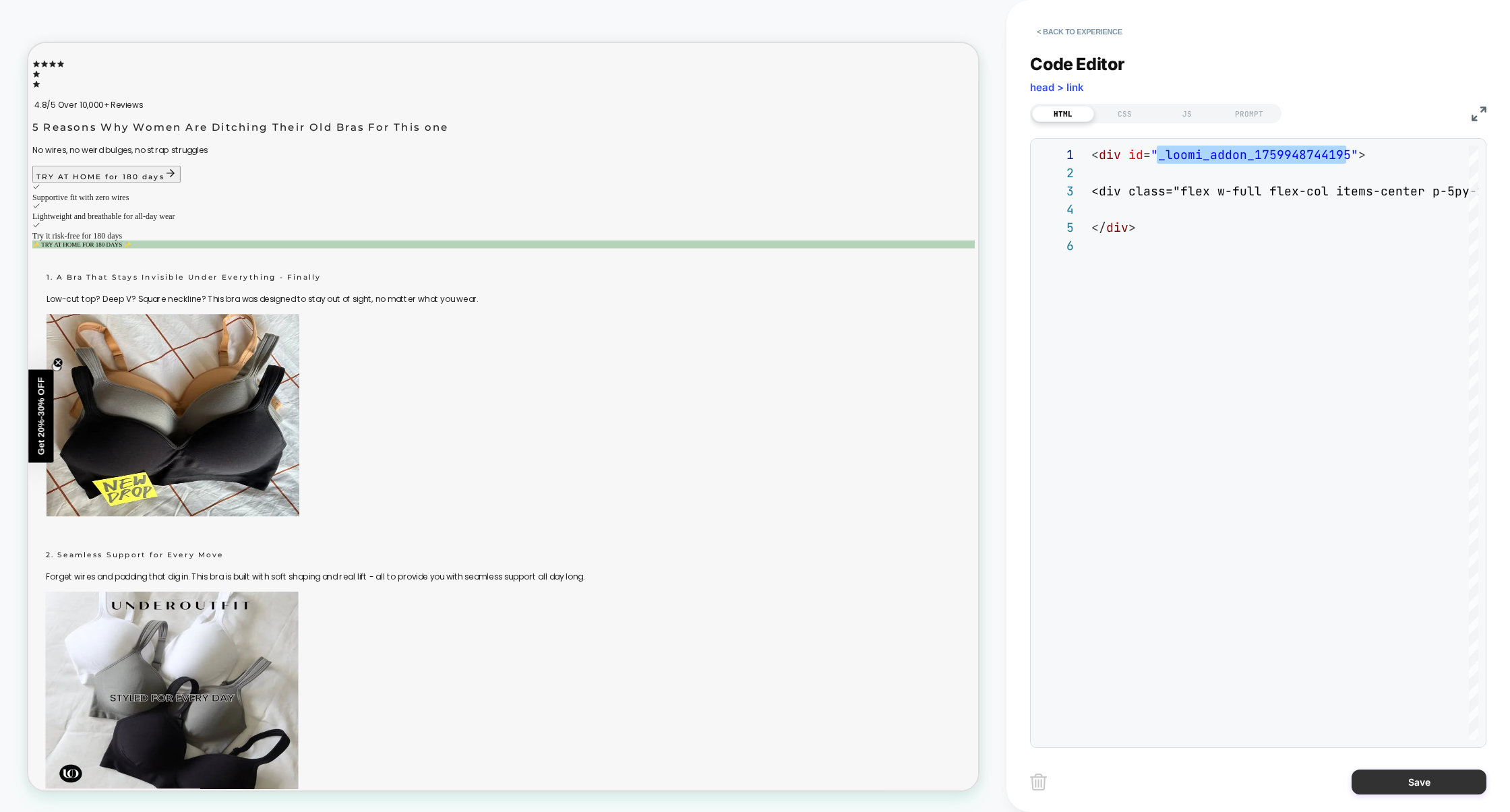
type textarea "**********"
click at [1405, 781] on button "Save" at bounding box center [1419, 782] width 134 height 25
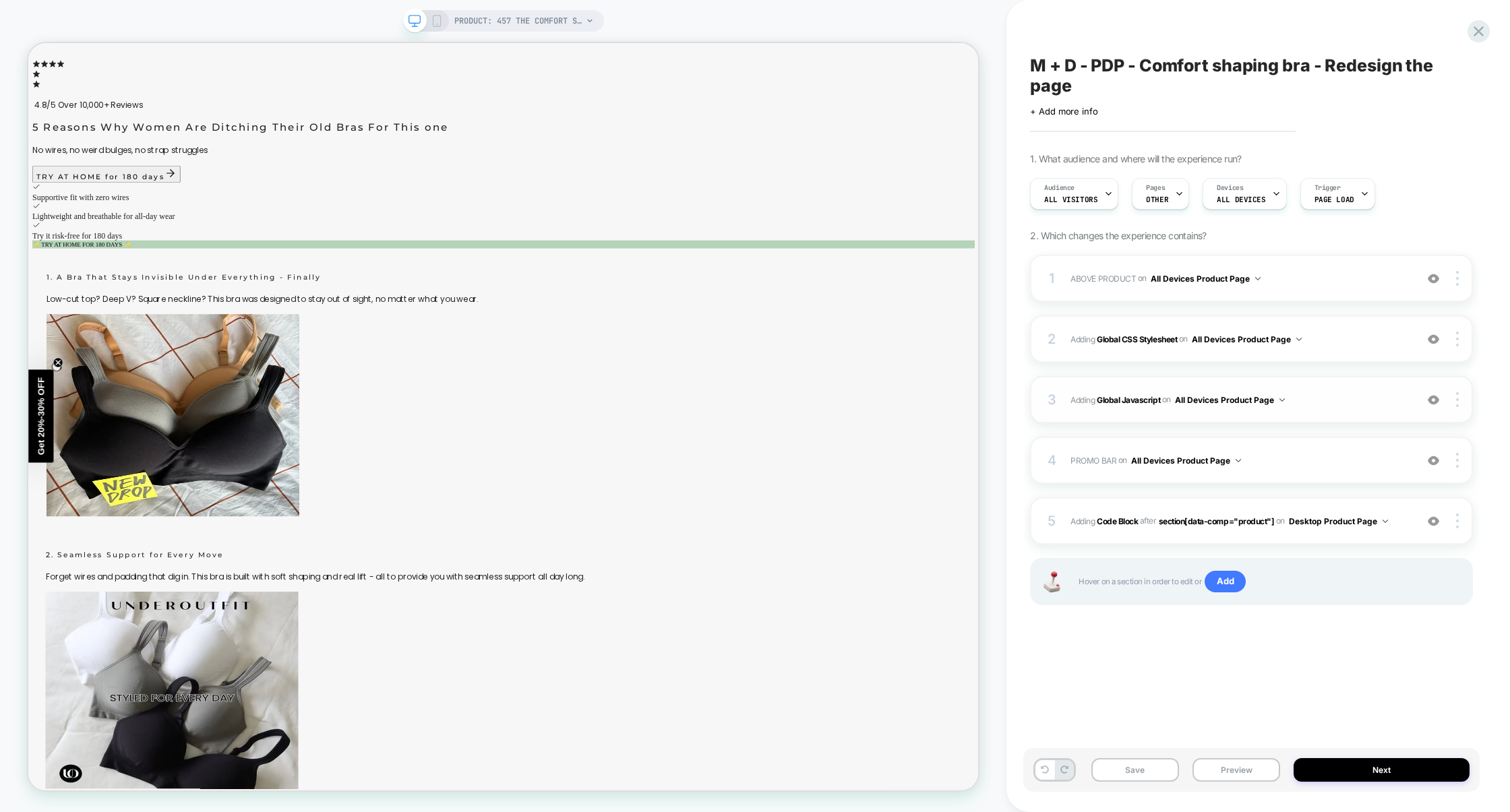
click at [1349, 401] on span "Adding Global Javascript on All Devices Product Page" at bounding box center [1239, 400] width 338 height 17
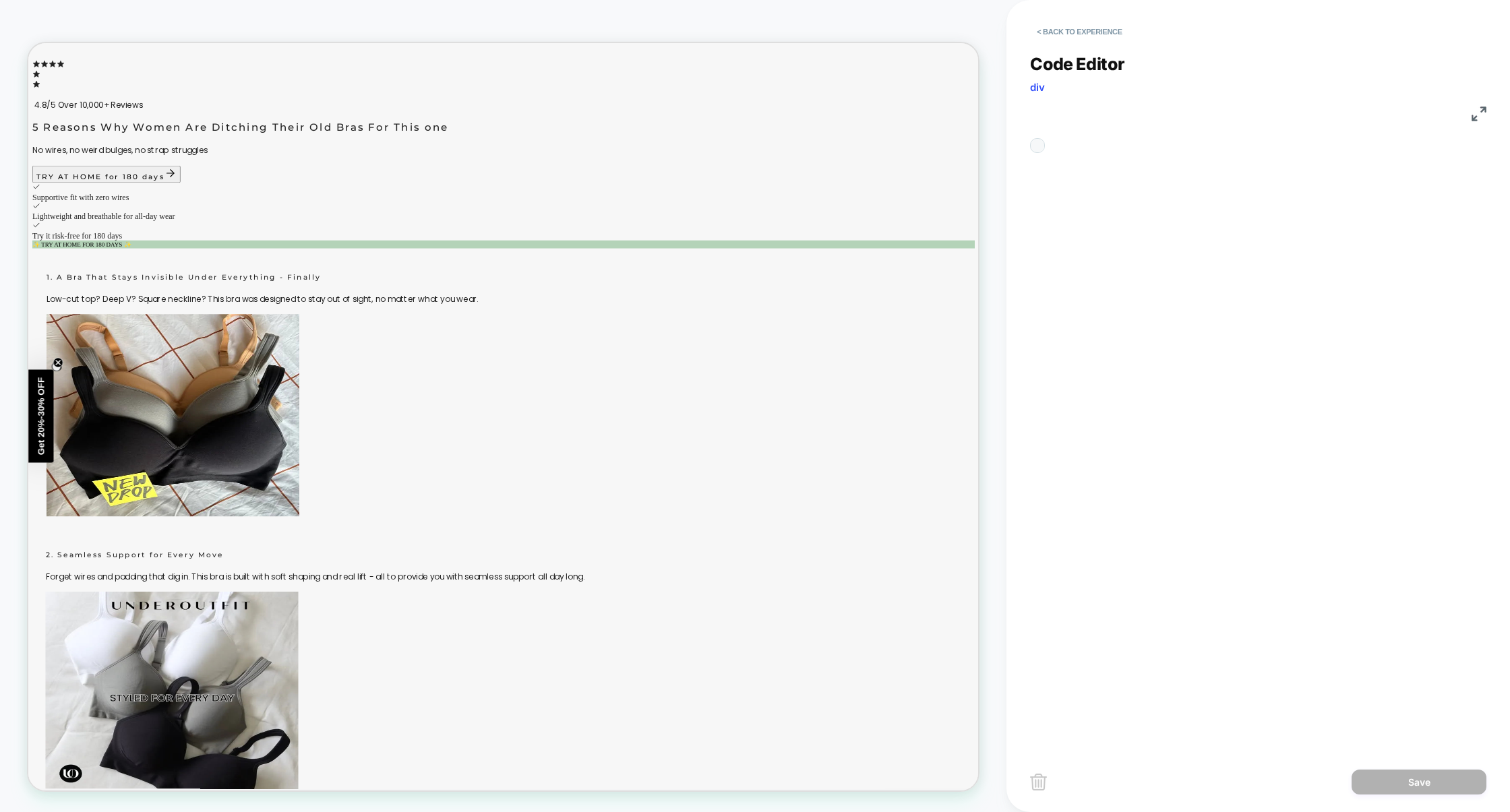
scroll to position [182, 0]
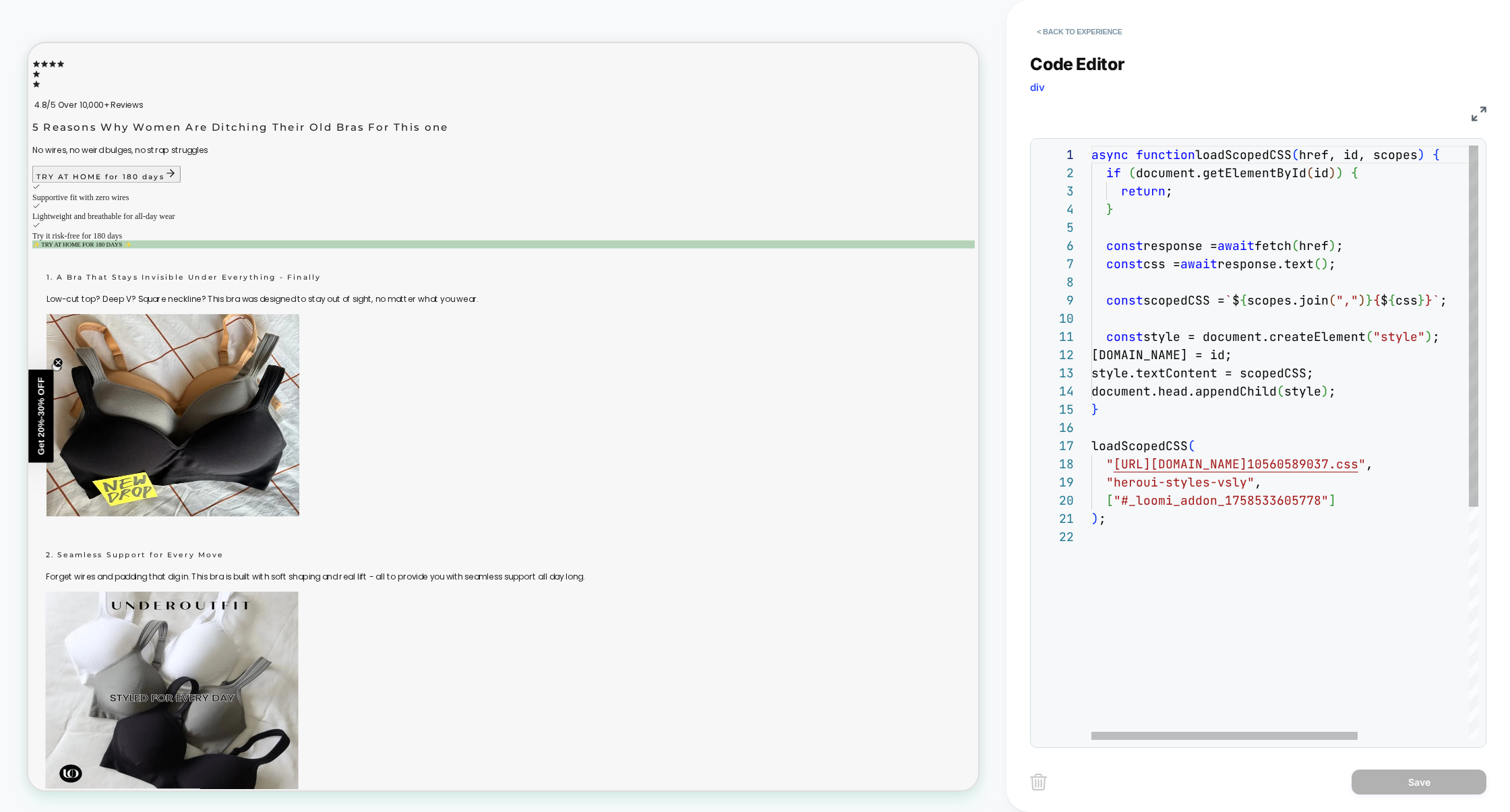
click at [1325, 502] on div "async function loadScopedCSS ( href, id, scopes ) { if ( document.getElementByI…" at bounding box center [1366, 634] width 548 height 977
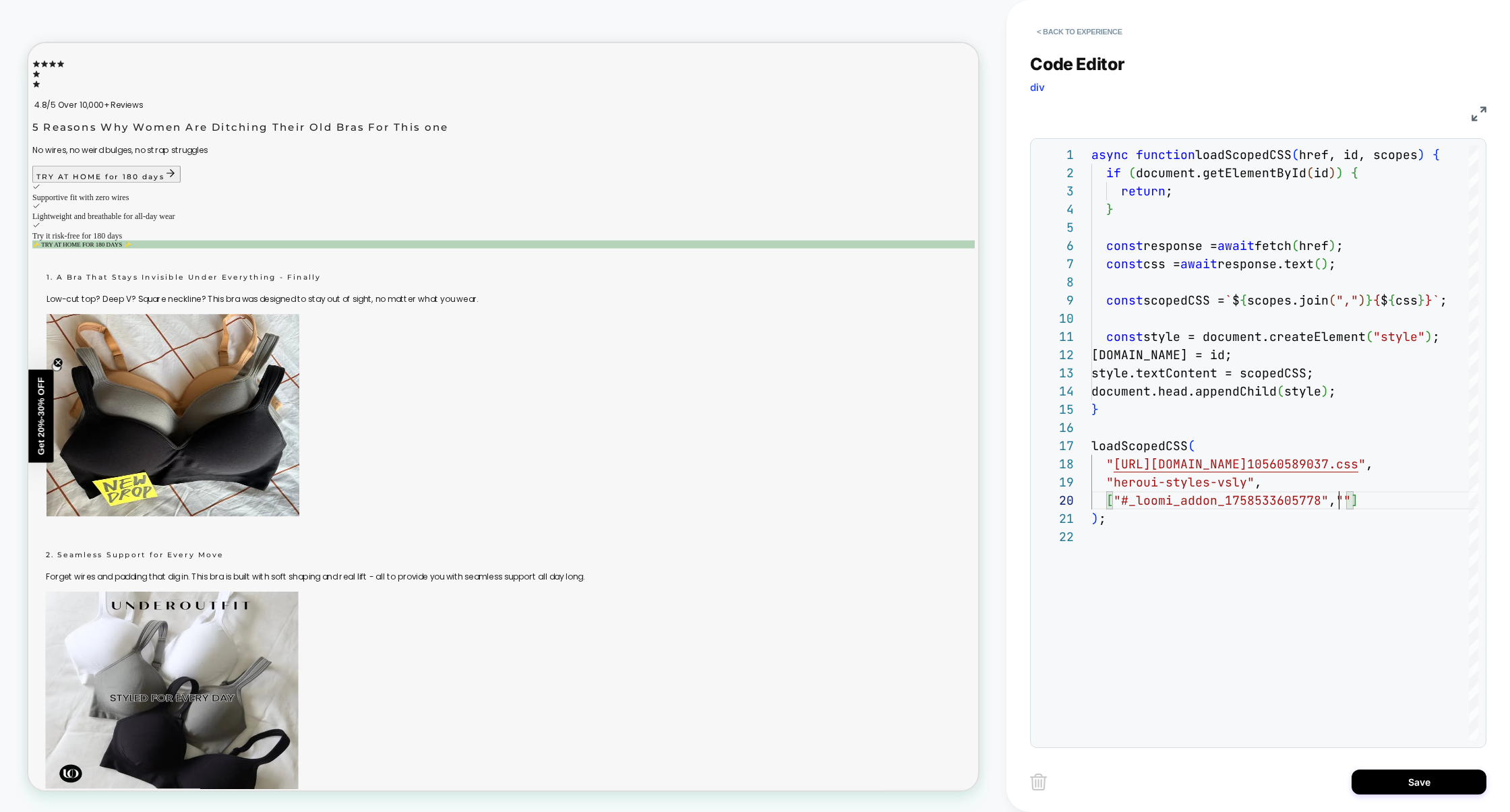
scroll to position [163, 437]
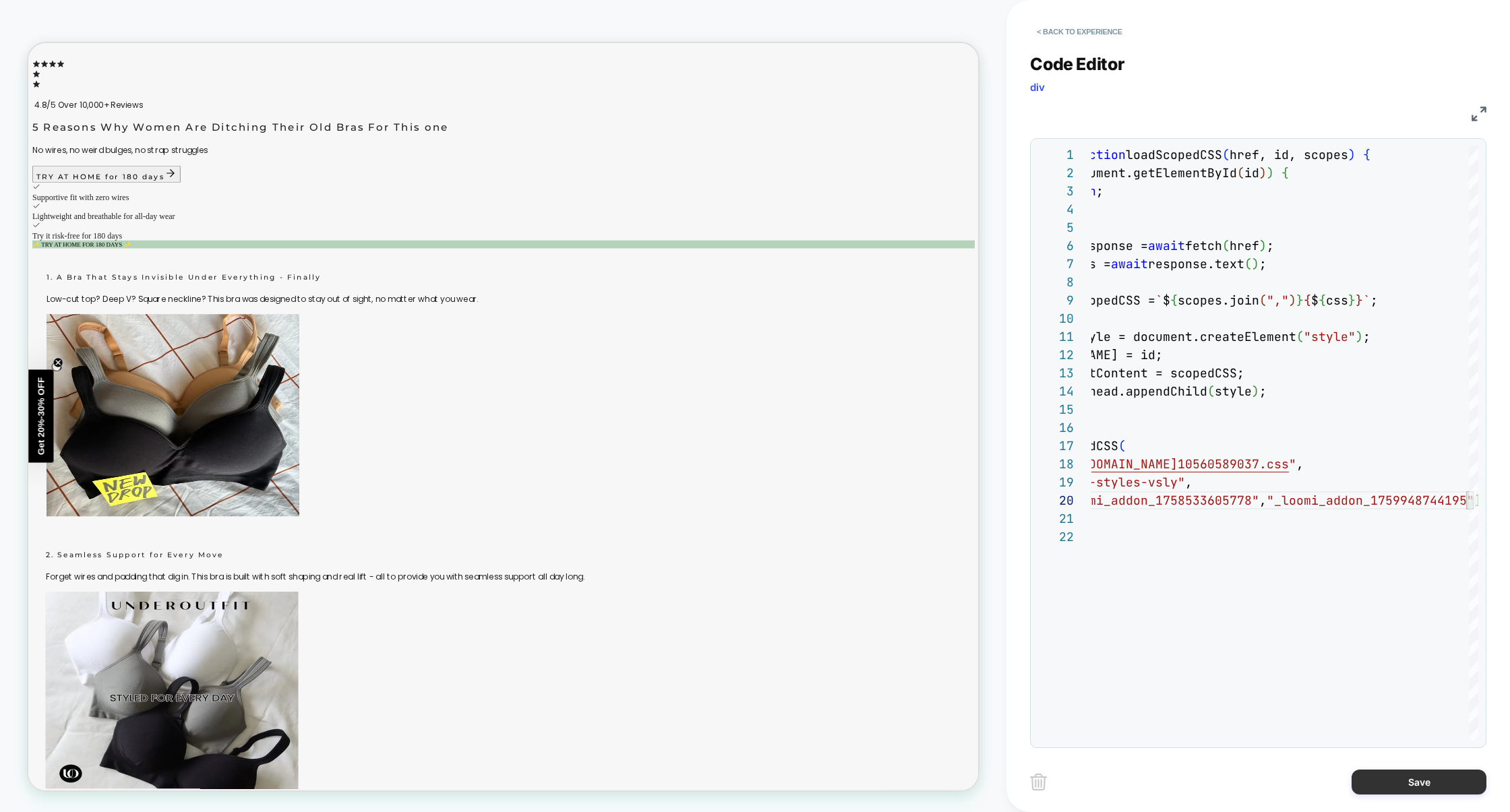
type textarea "**********"
click at [1420, 783] on button "Save" at bounding box center [1419, 782] width 134 height 25
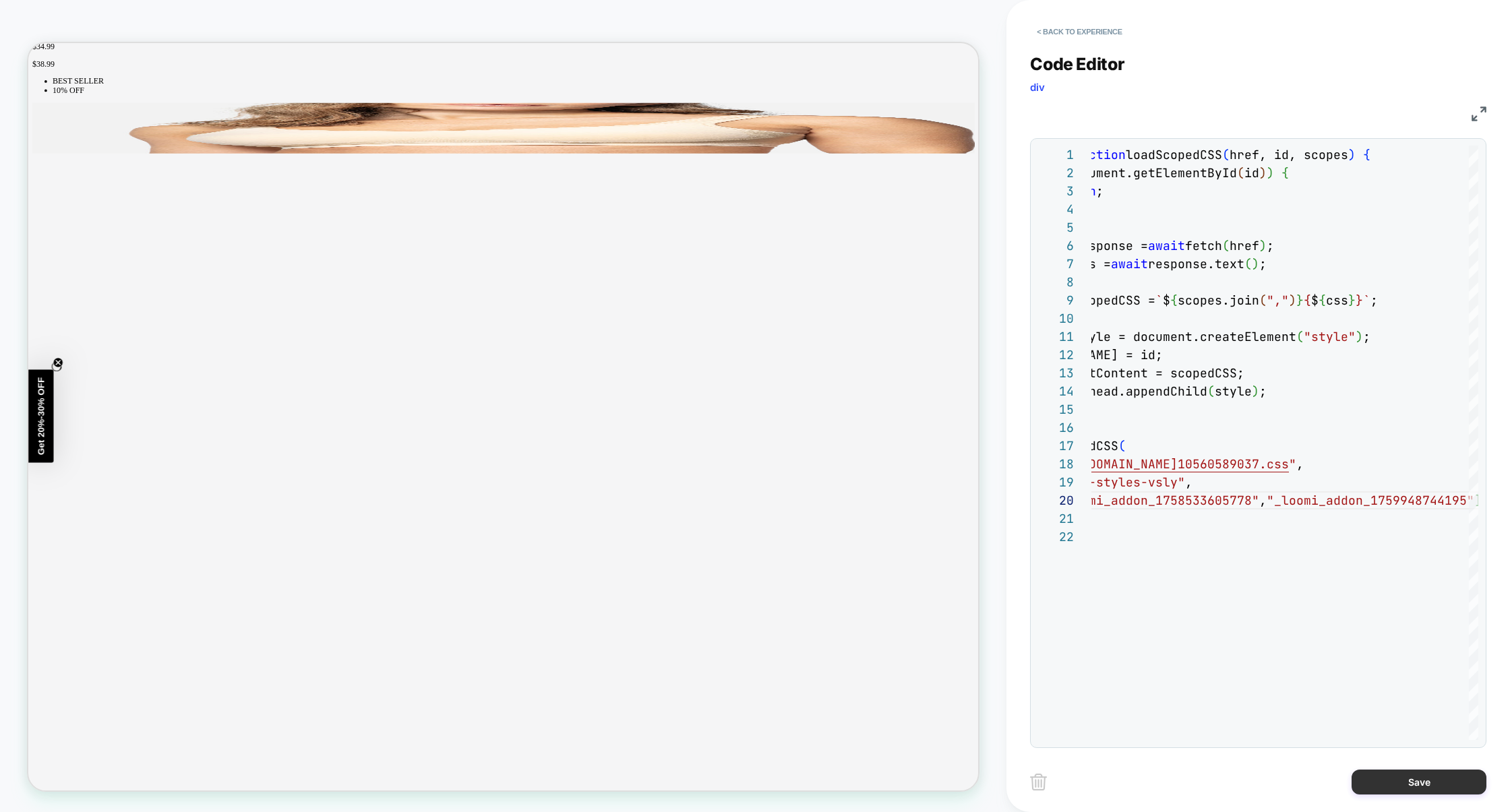
scroll to position [3069, 0]
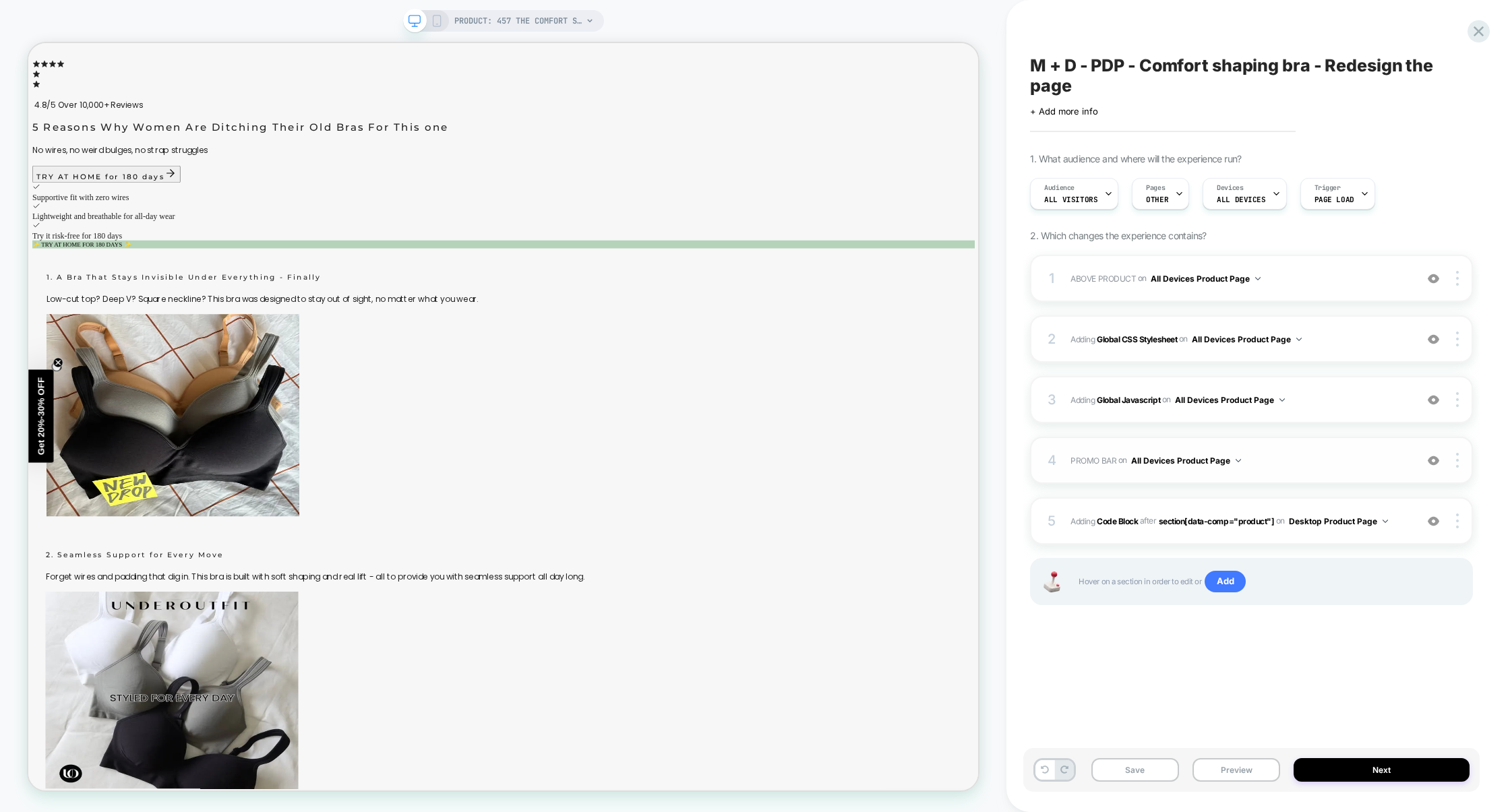
click at [1282, 471] on div "4 PROMO BAR Adding Code Block BEFORE header div[data-comp="Promobar"] on All De…" at bounding box center [1252, 460] width 443 height 47
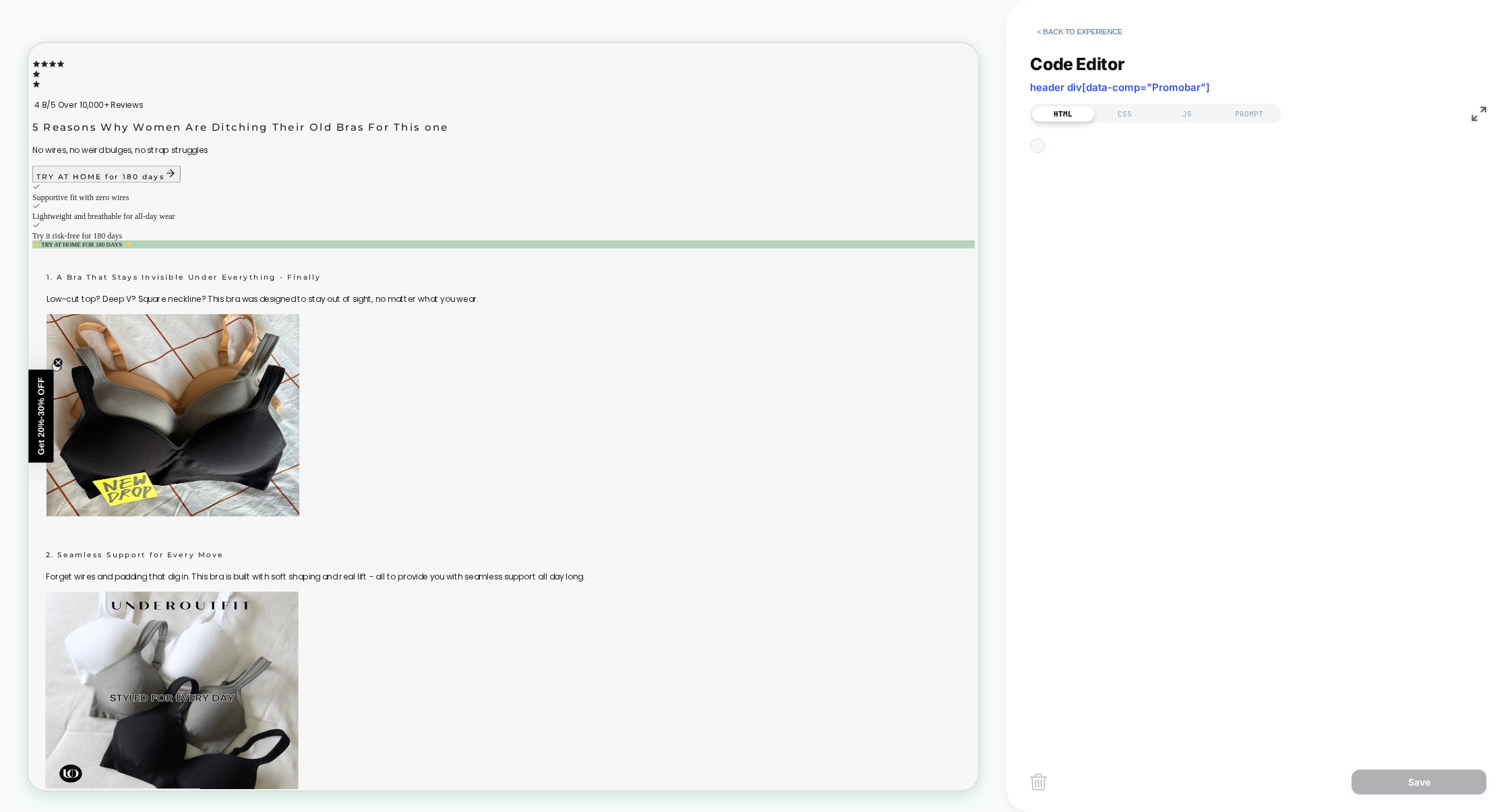
scroll to position [182, 0]
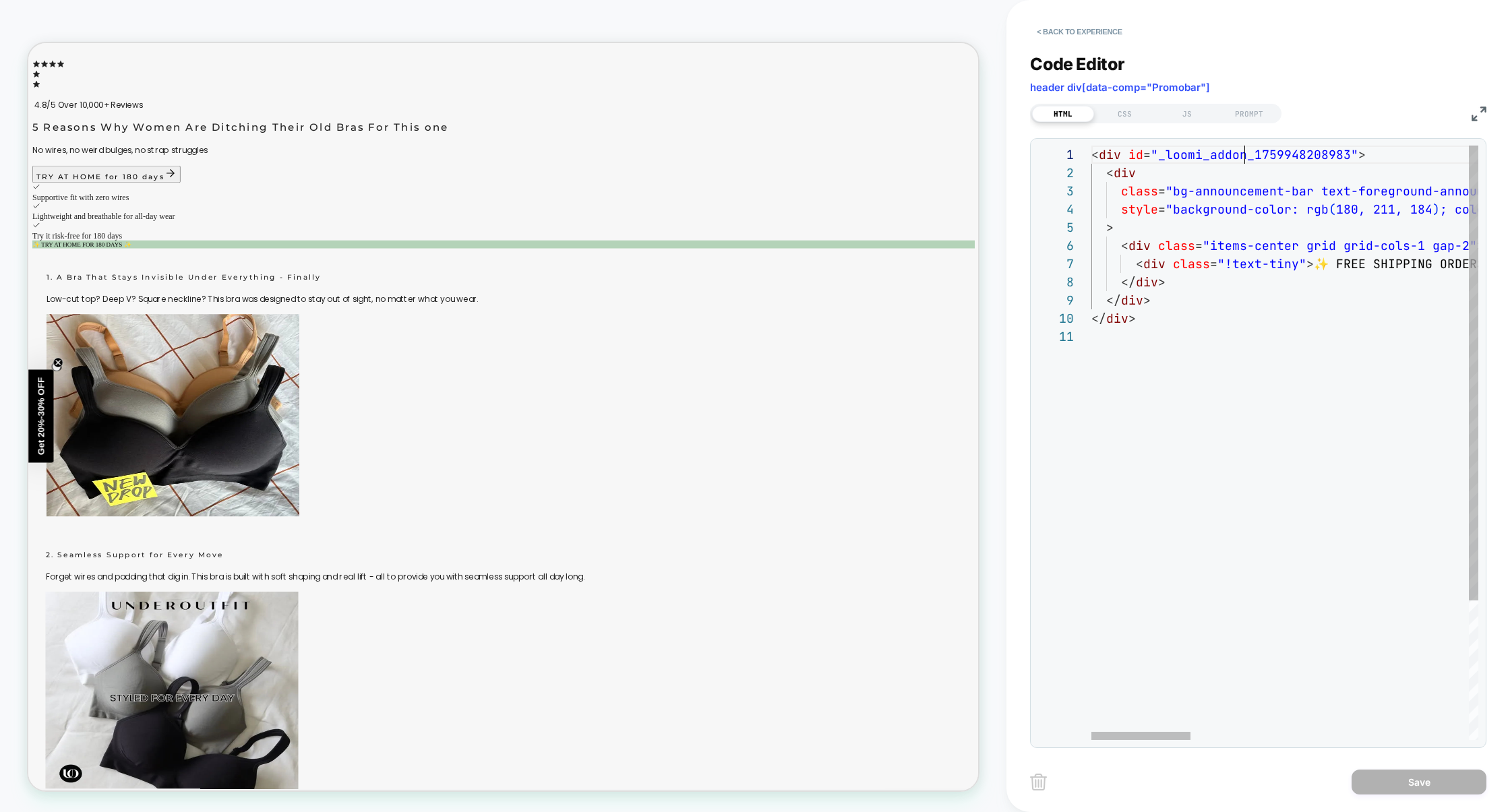
click at [1094, 33] on button "< Back to experience" at bounding box center [1079, 32] width 99 height 21
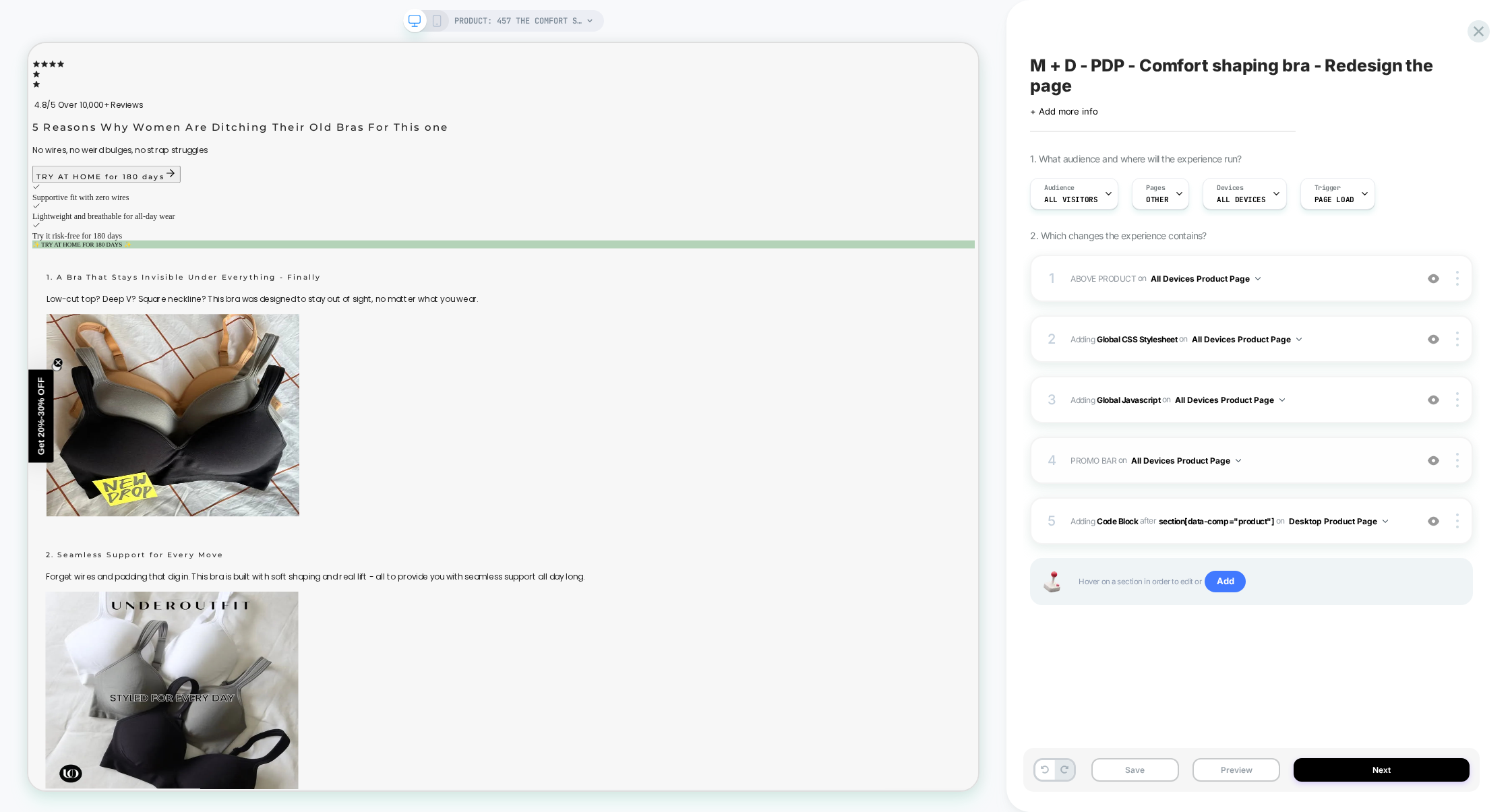
click at [1294, 471] on div "4 PROMO BAR Adding Code Block BEFORE header div[data-comp="Promobar"] on All De…" at bounding box center [1252, 460] width 443 height 47
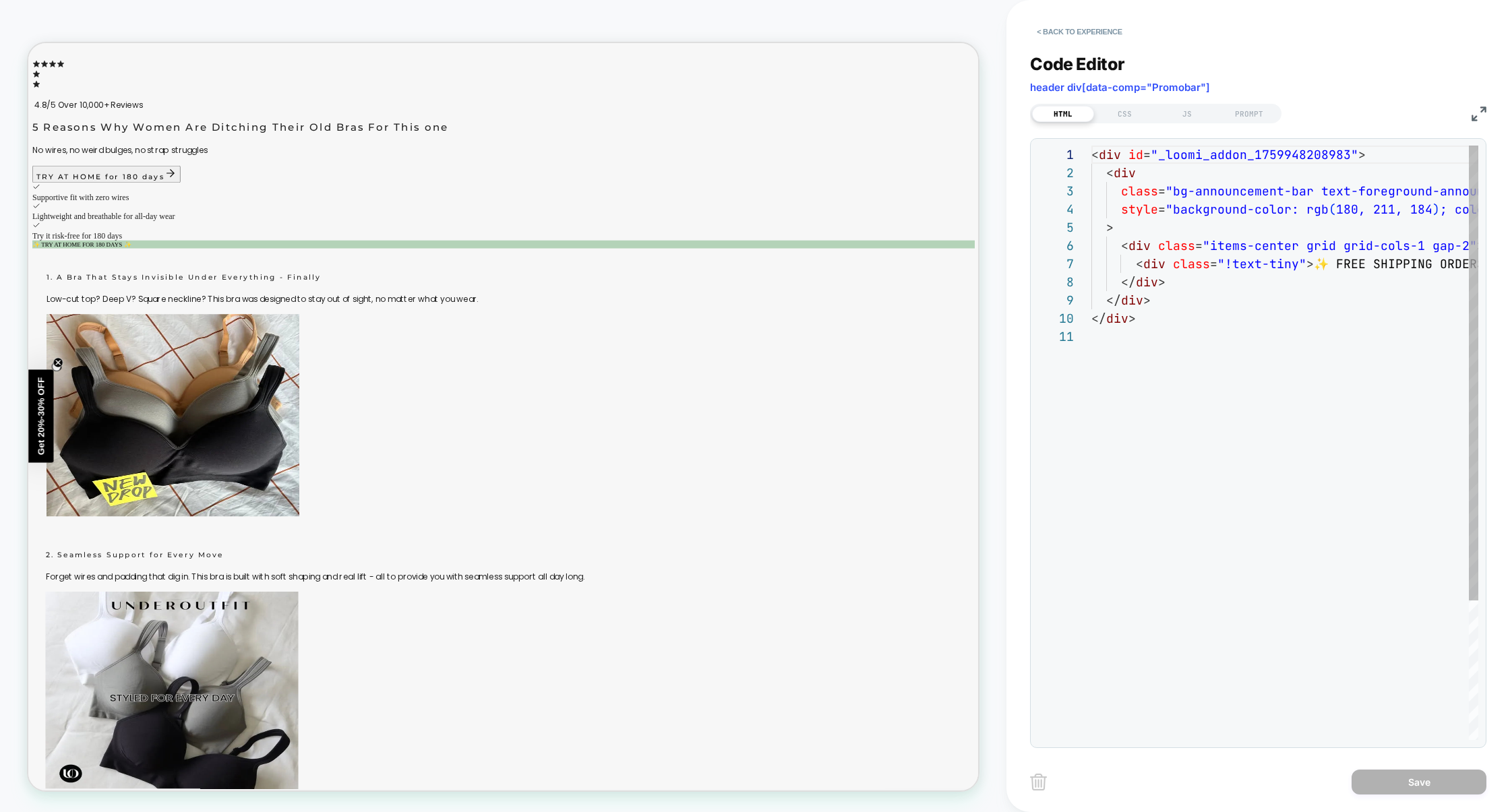
scroll to position [182, 0]
click at [1070, 30] on button "< Back to experience" at bounding box center [1079, 32] width 99 height 21
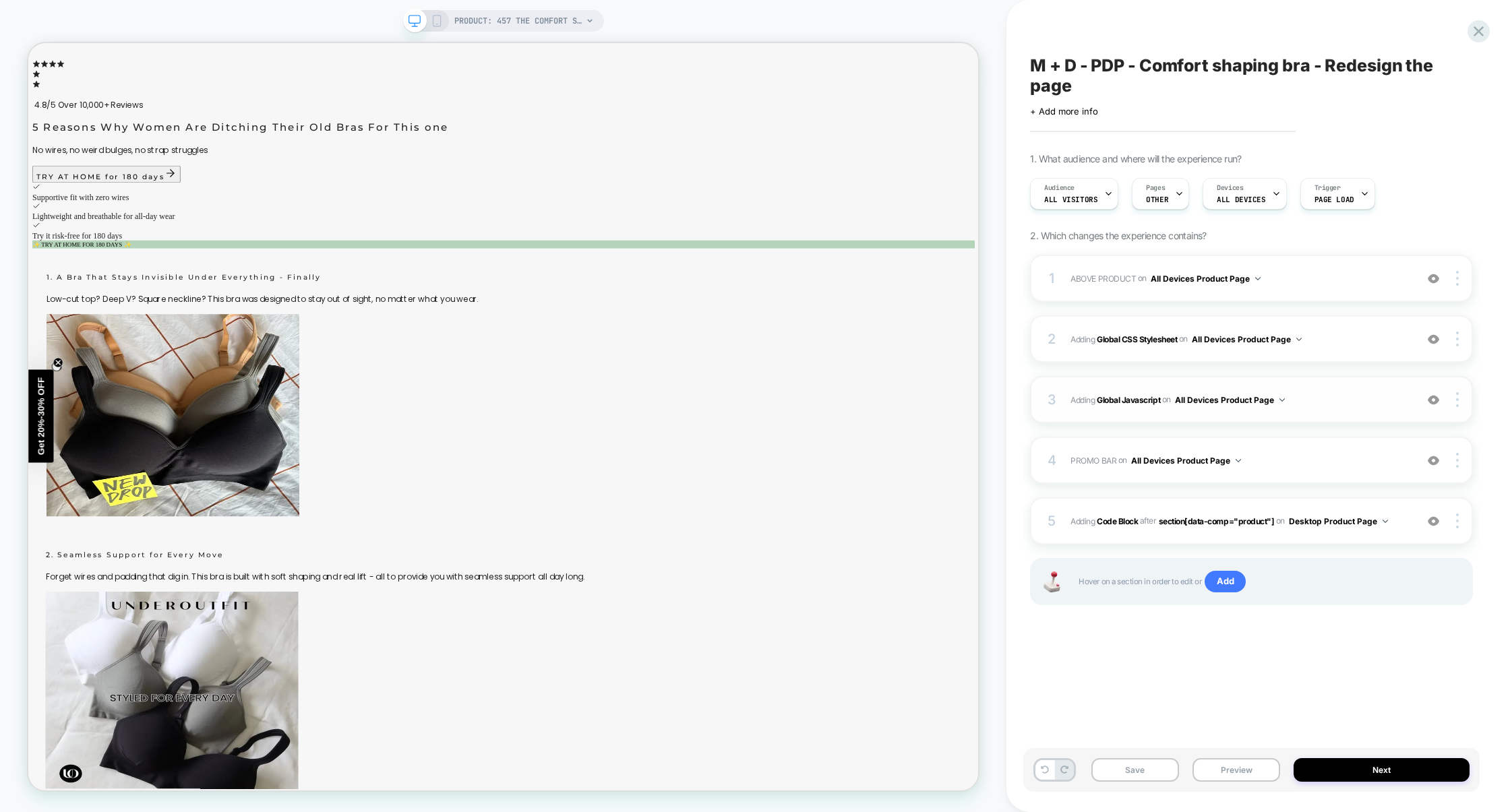
click at [1330, 403] on span "Adding Global Javascript on All Devices Product Page" at bounding box center [1239, 400] width 338 height 17
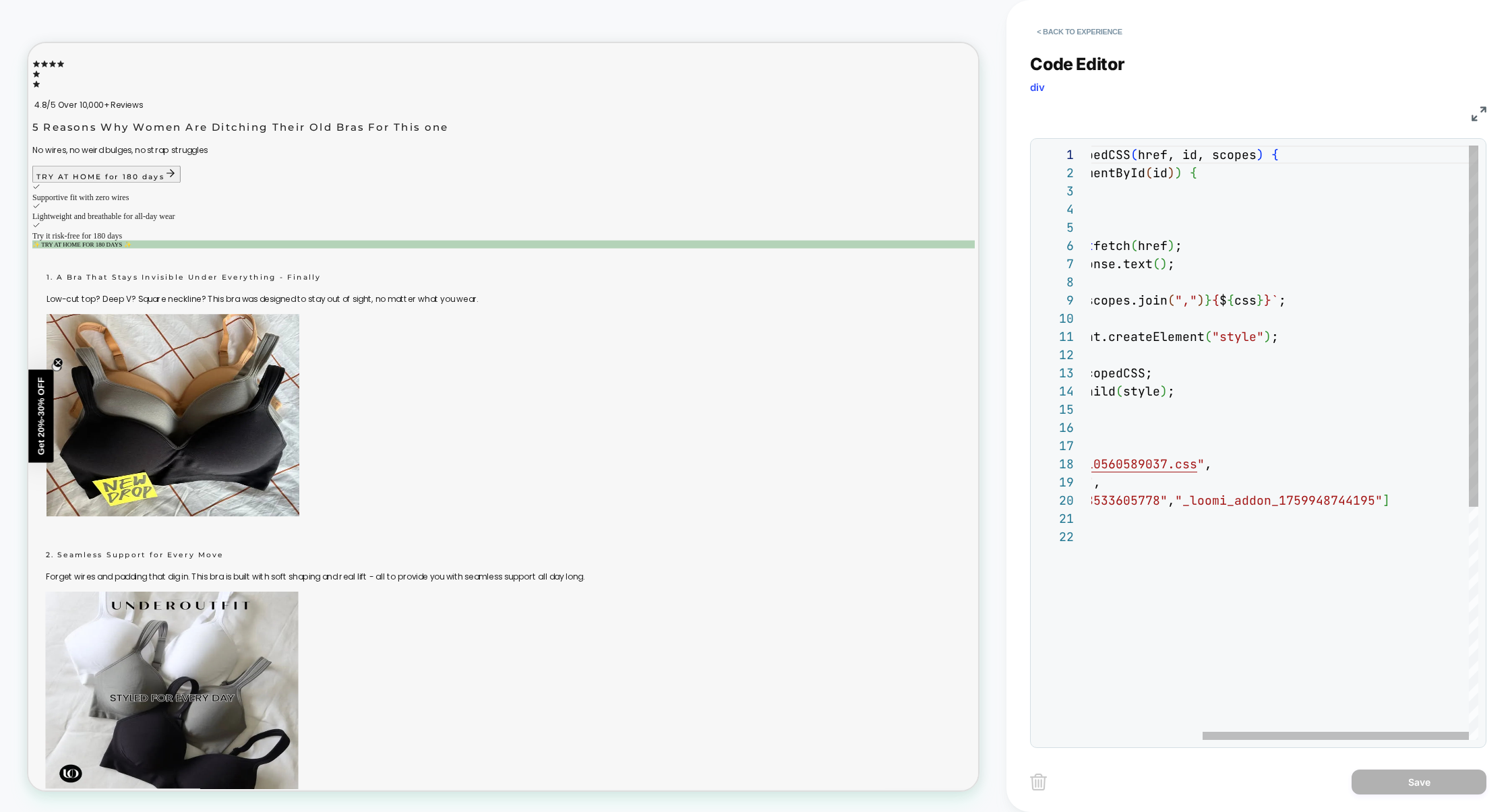
click at [1384, 503] on div "async function loadScopedCSS ( href, id, scopes ) { if ( document.getElementByI…" at bounding box center [1204, 634] width 548 height 977
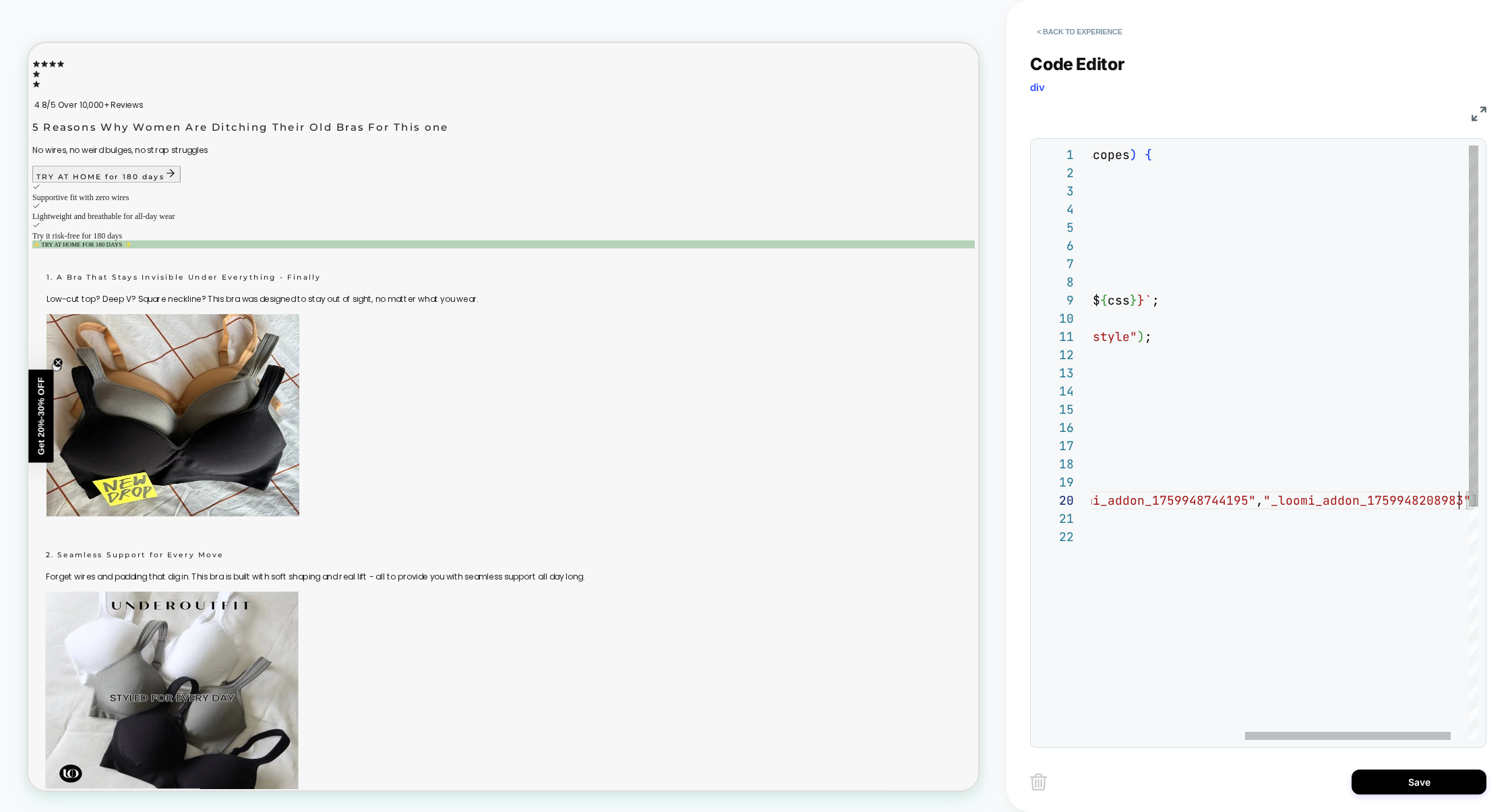
scroll to position [163, 655]
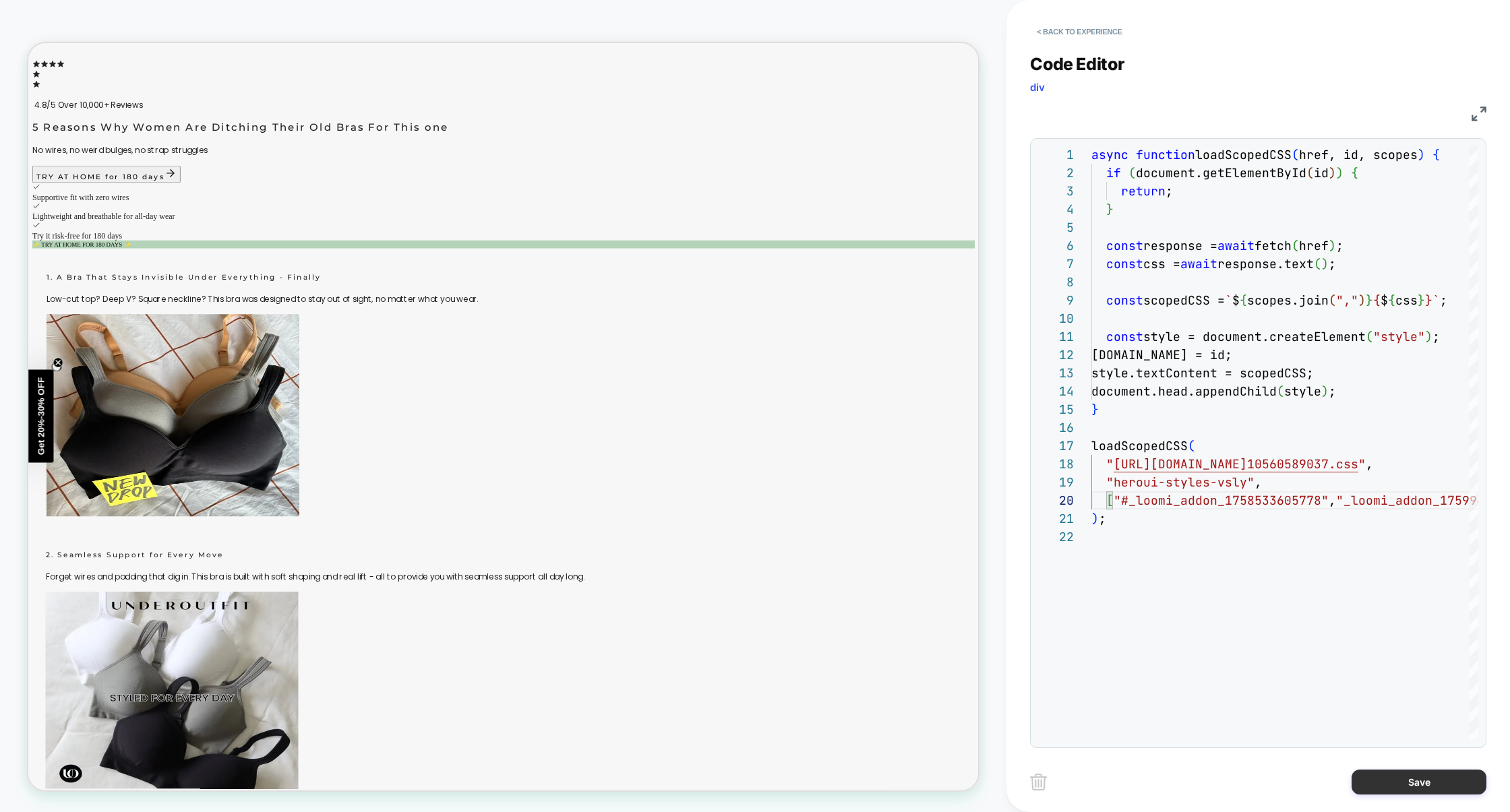
type textarea "**********"
click at [1396, 775] on button "Save" at bounding box center [1419, 782] width 134 height 25
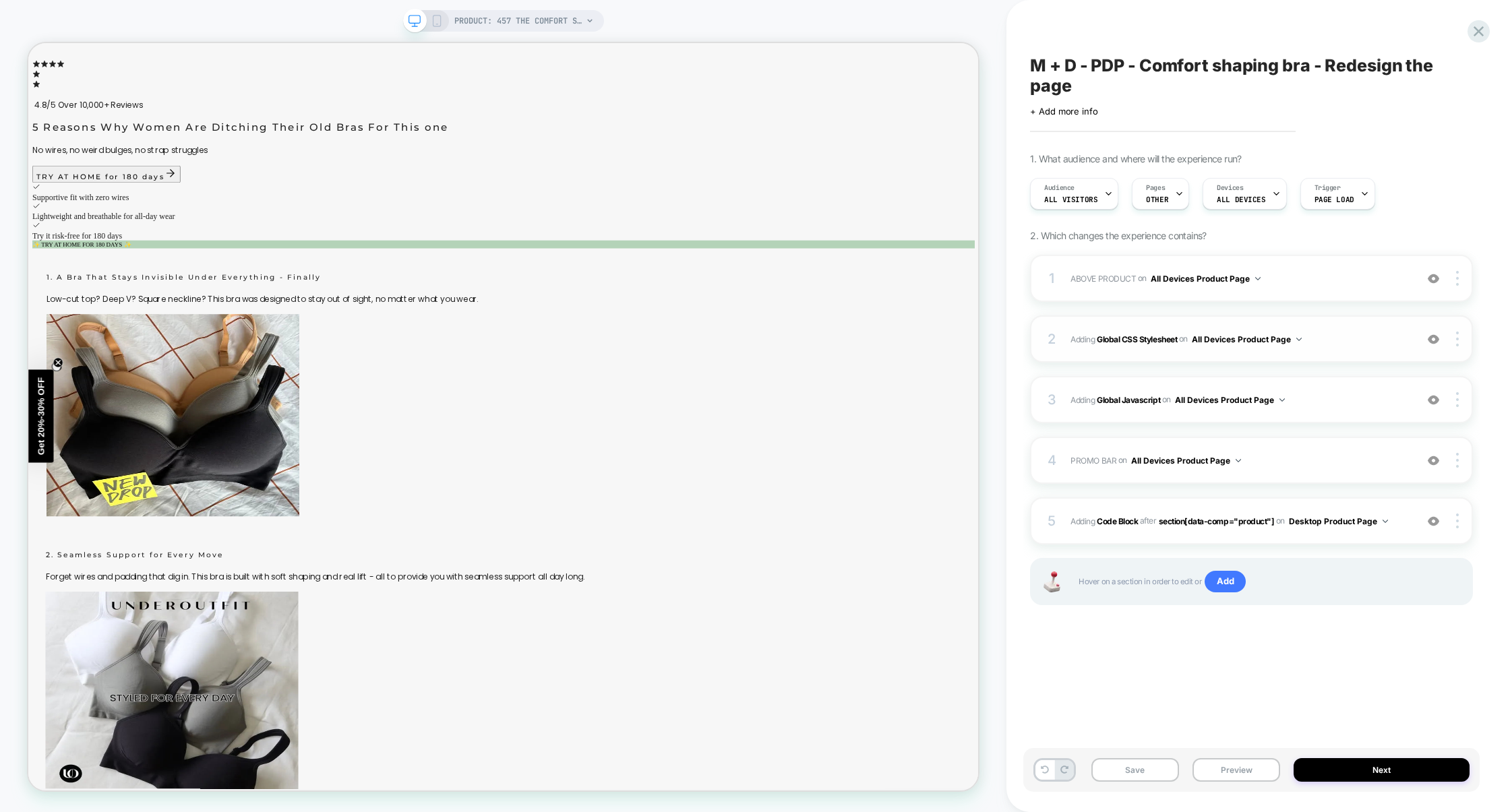
click at [1370, 336] on span "Adding Global CSS Stylesheet on All Devices Product Page" at bounding box center [1239, 339] width 338 height 17
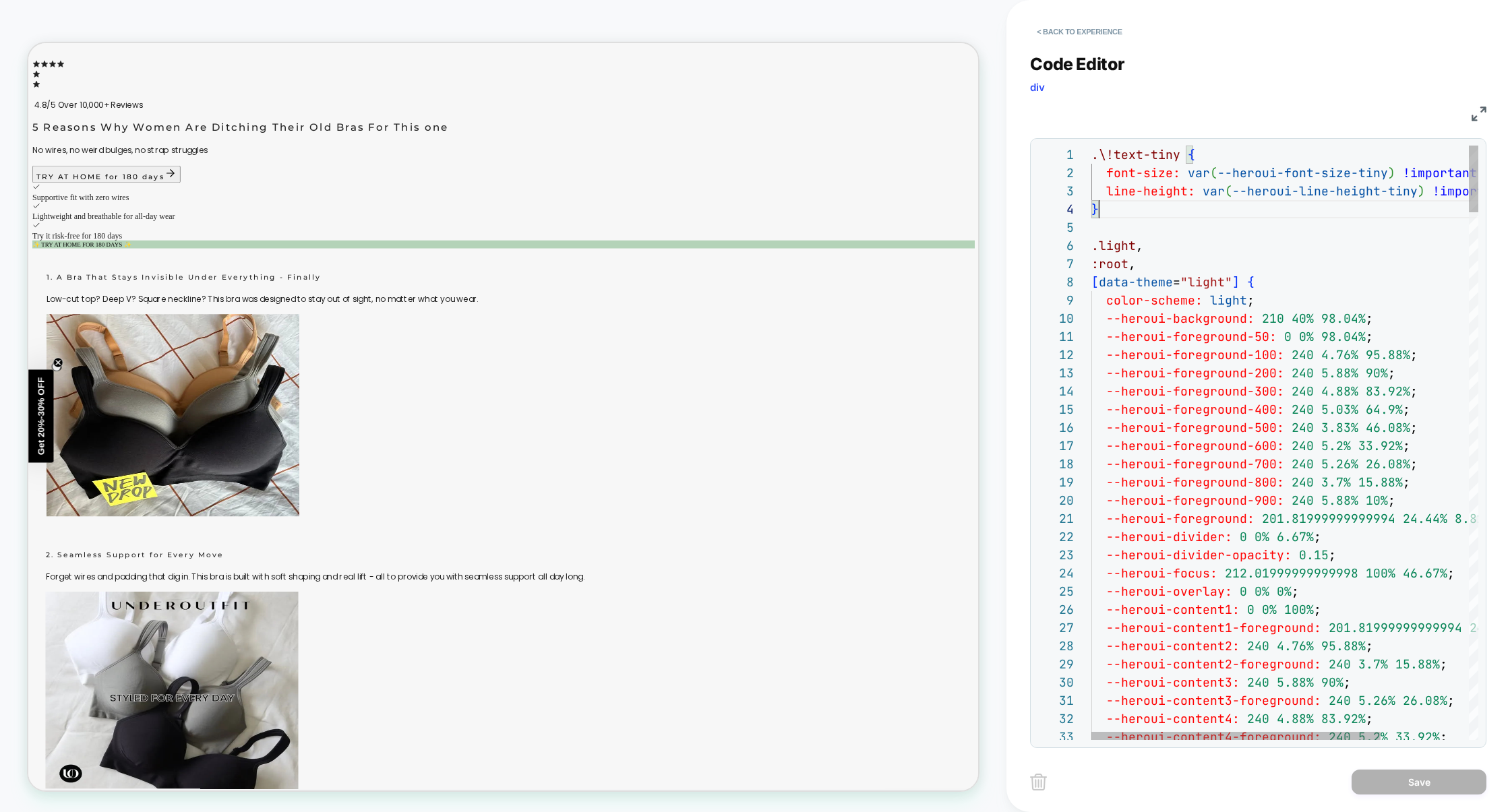
scroll to position [0, 0]
drag, startPoint x: 1111, startPoint y: 208, endPoint x: 1014, endPoint y: 97, distance: 147.4
click at [1014, 97] on div "< Back to experience Code Editor div CSS 1 2 3 4 5 6 7 8 9 10 11 12 13 14 15 16…" at bounding box center [1258, 406] width 504 height 812
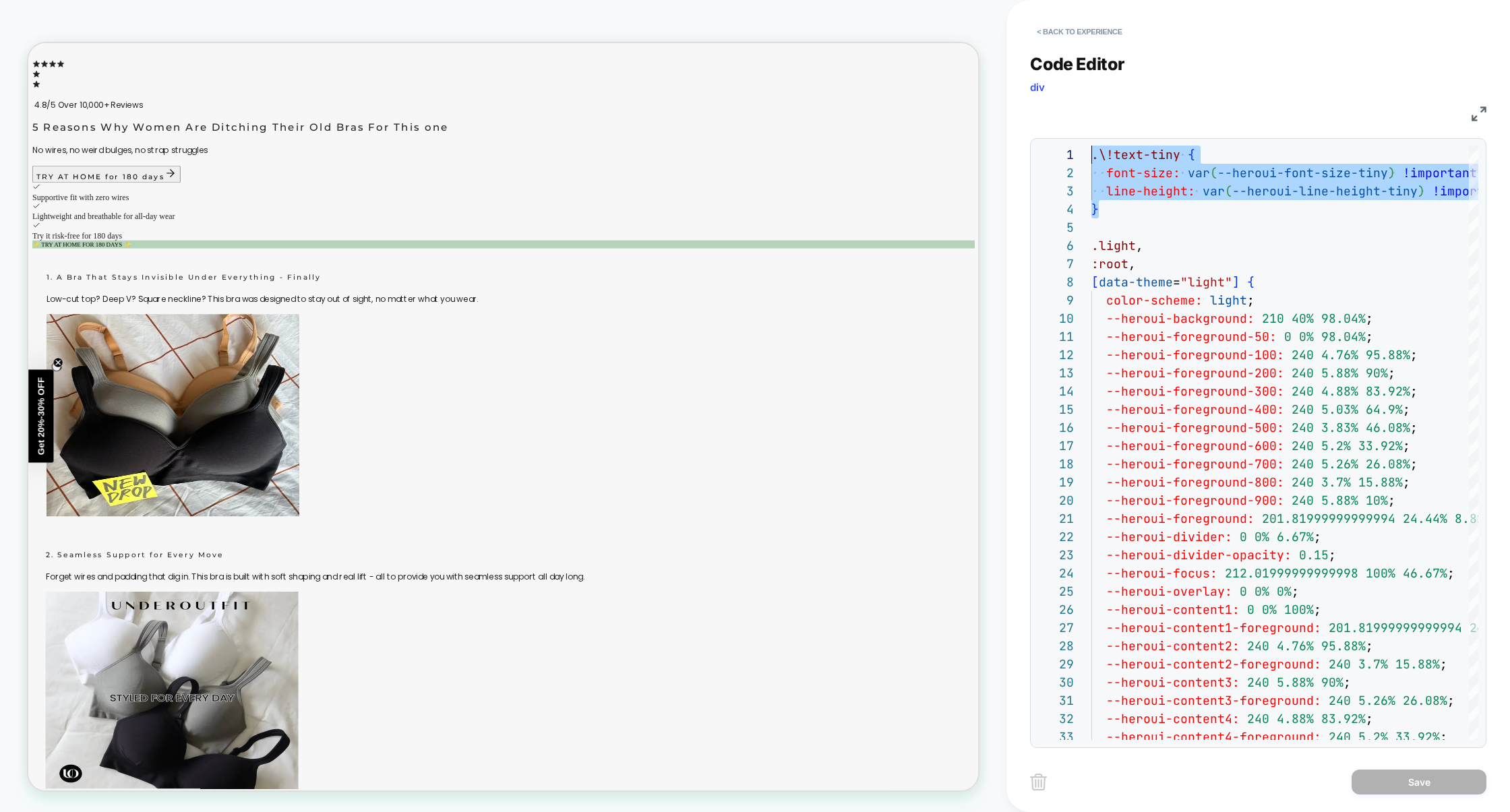
type textarea "**********"
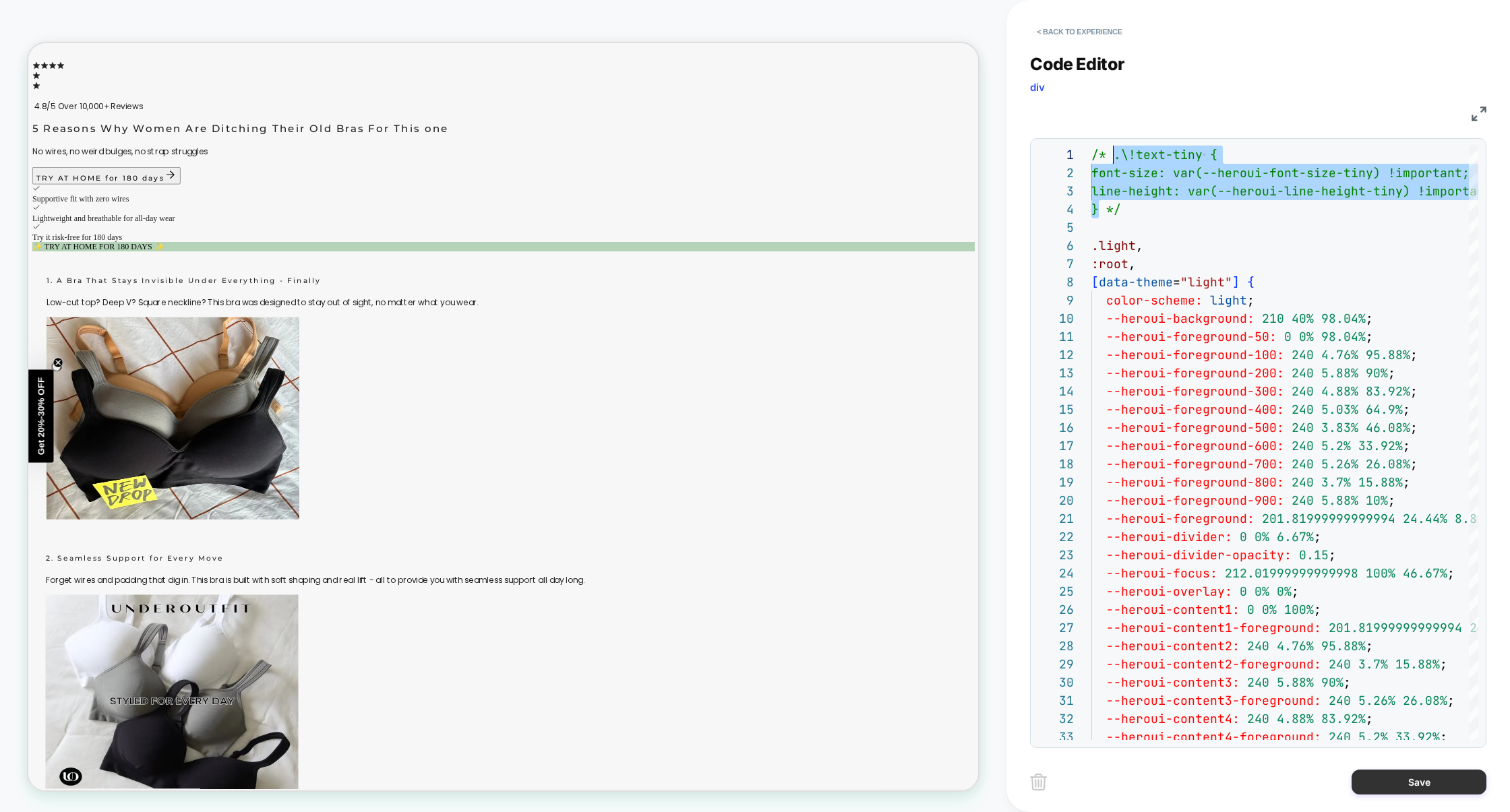
click at [1409, 786] on button "Save" at bounding box center [1419, 782] width 134 height 25
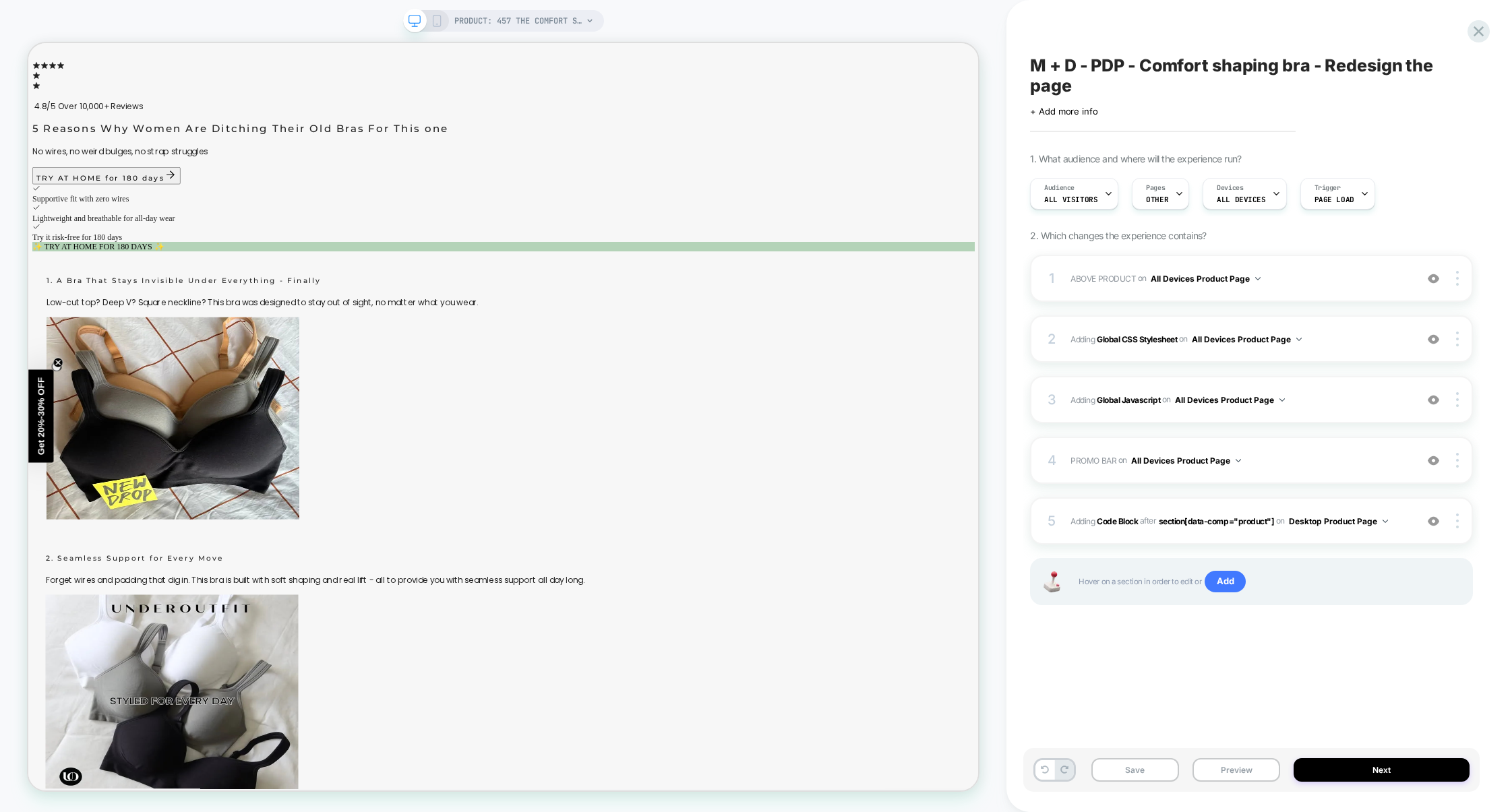
click at [1244, 782] on div "Save Preview Next" at bounding box center [1252, 770] width 456 height 44
click at [1244, 775] on button "Preview" at bounding box center [1237, 770] width 88 height 24
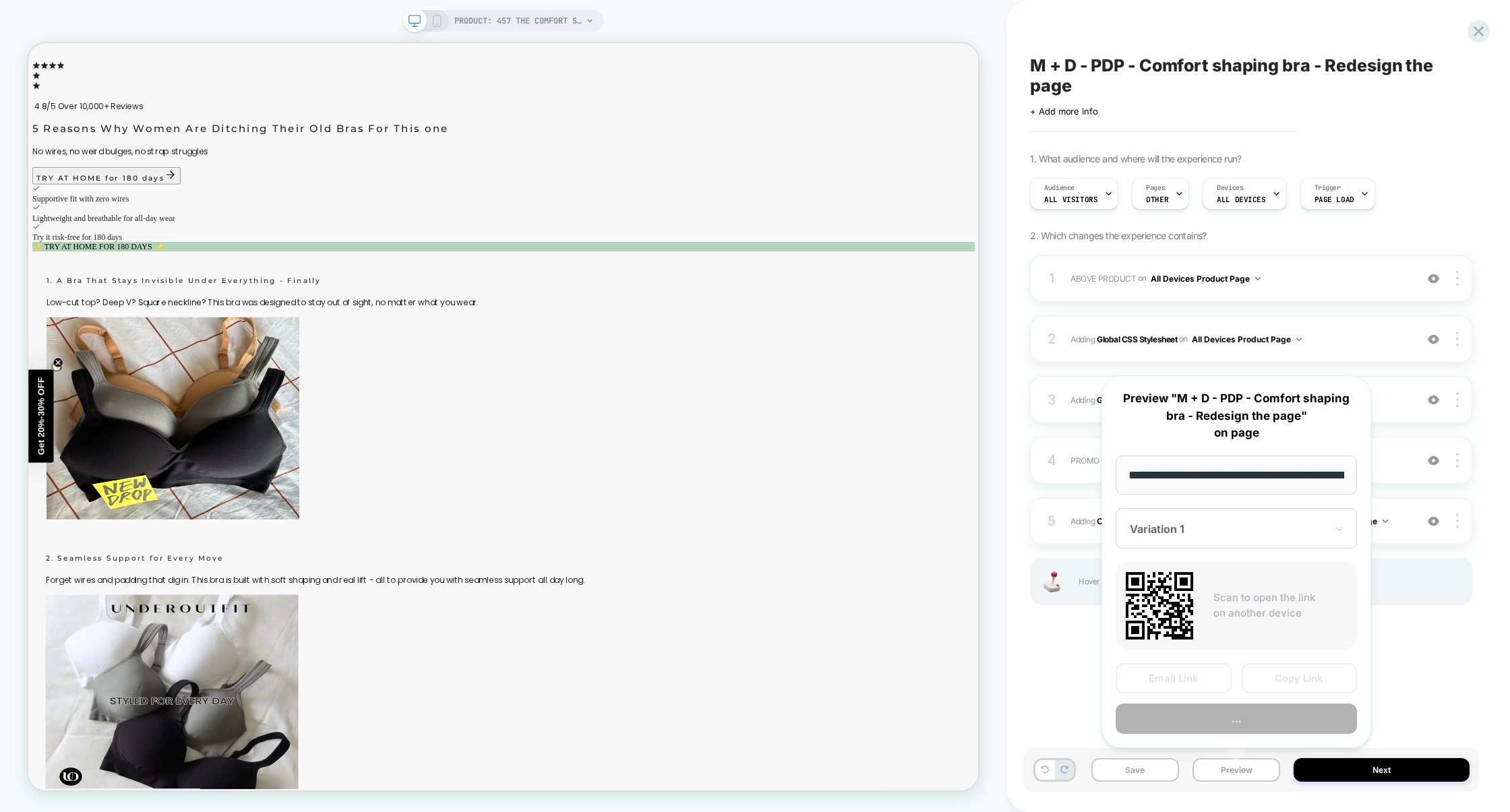
scroll to position [0, 127]
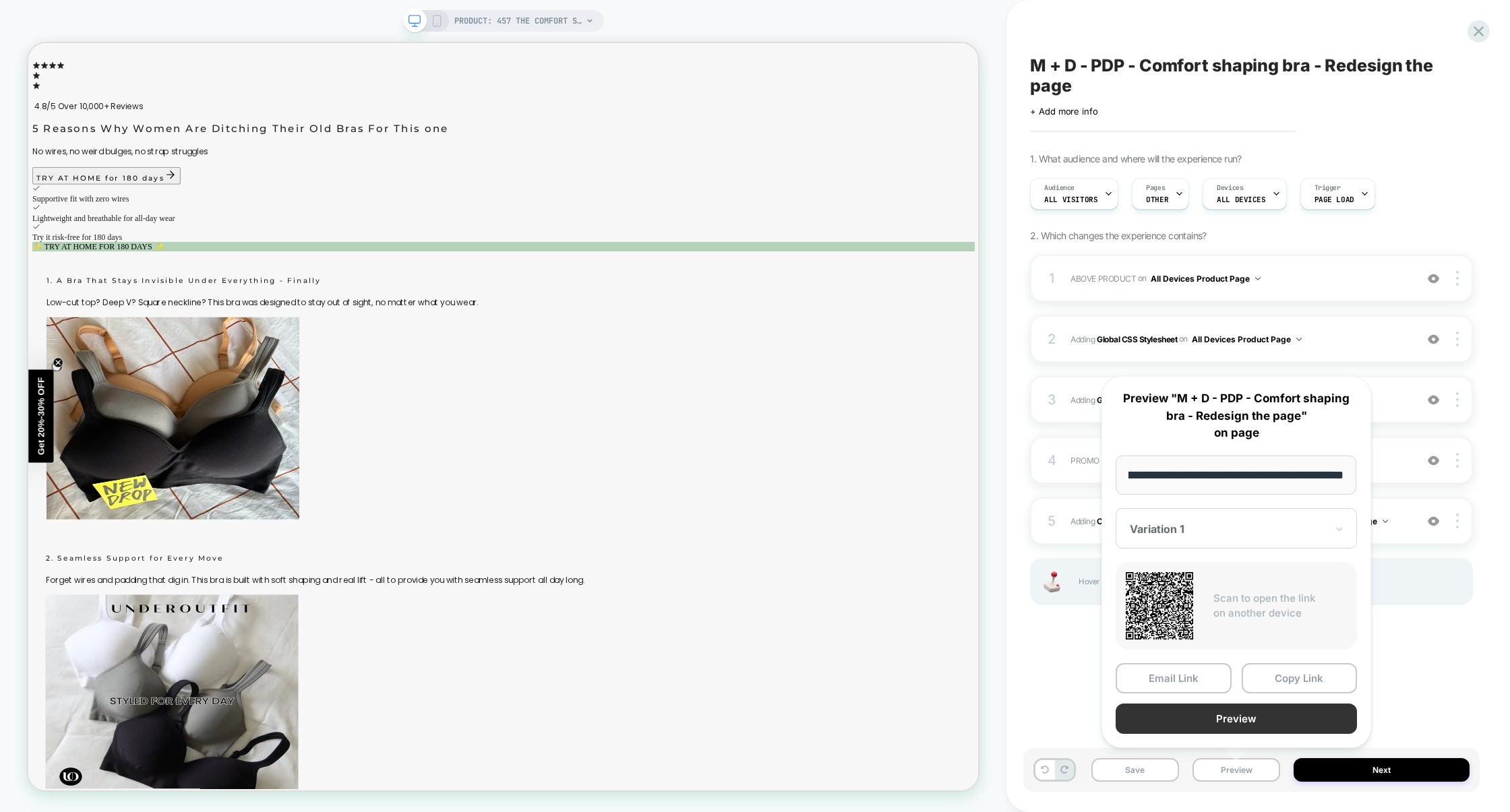
click at [1241, 721] on button "Preview" at bounding box center [1236, 718] width 241 height 30
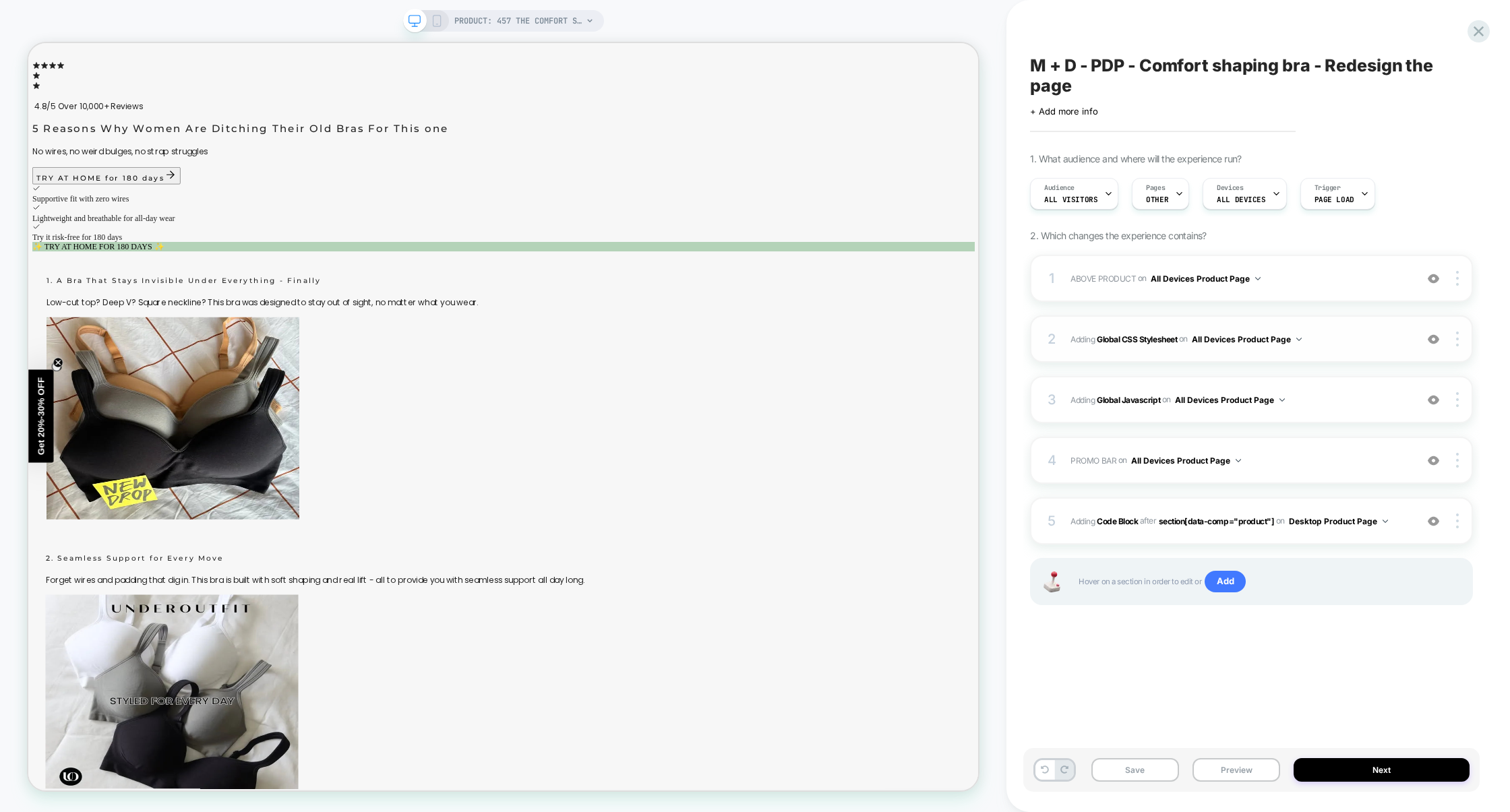
click at [1367, 345] on span "Adding Global CSS Stylesheet on All Devices Product Page" at bounding box center [1239, 339] width 338 height 17
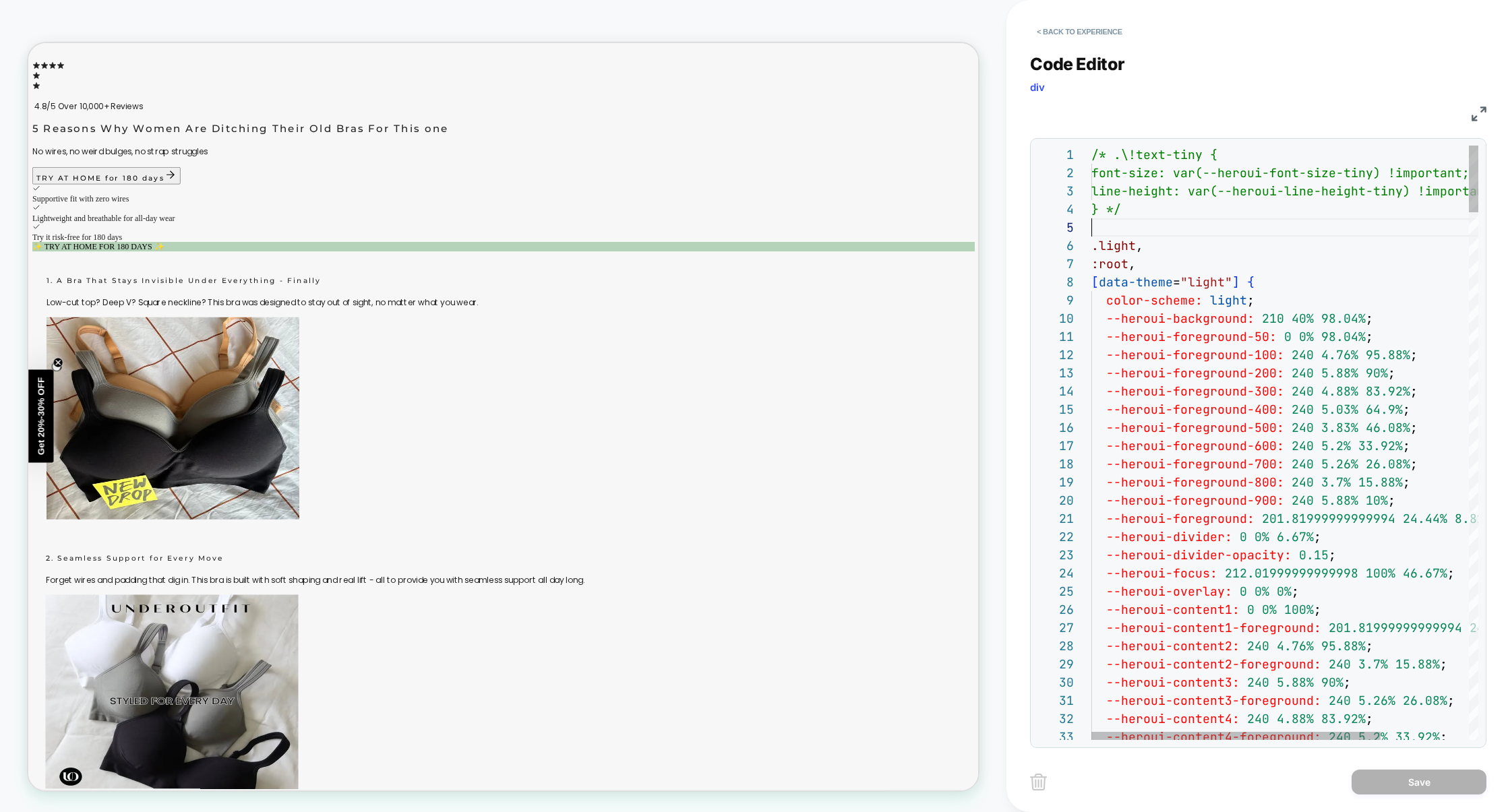
scroll to position [0, 0]
drag, startPoint x: 1200, startPoint y: 266, endPoint x: 979, endPoint y: 119, distance: 265.4
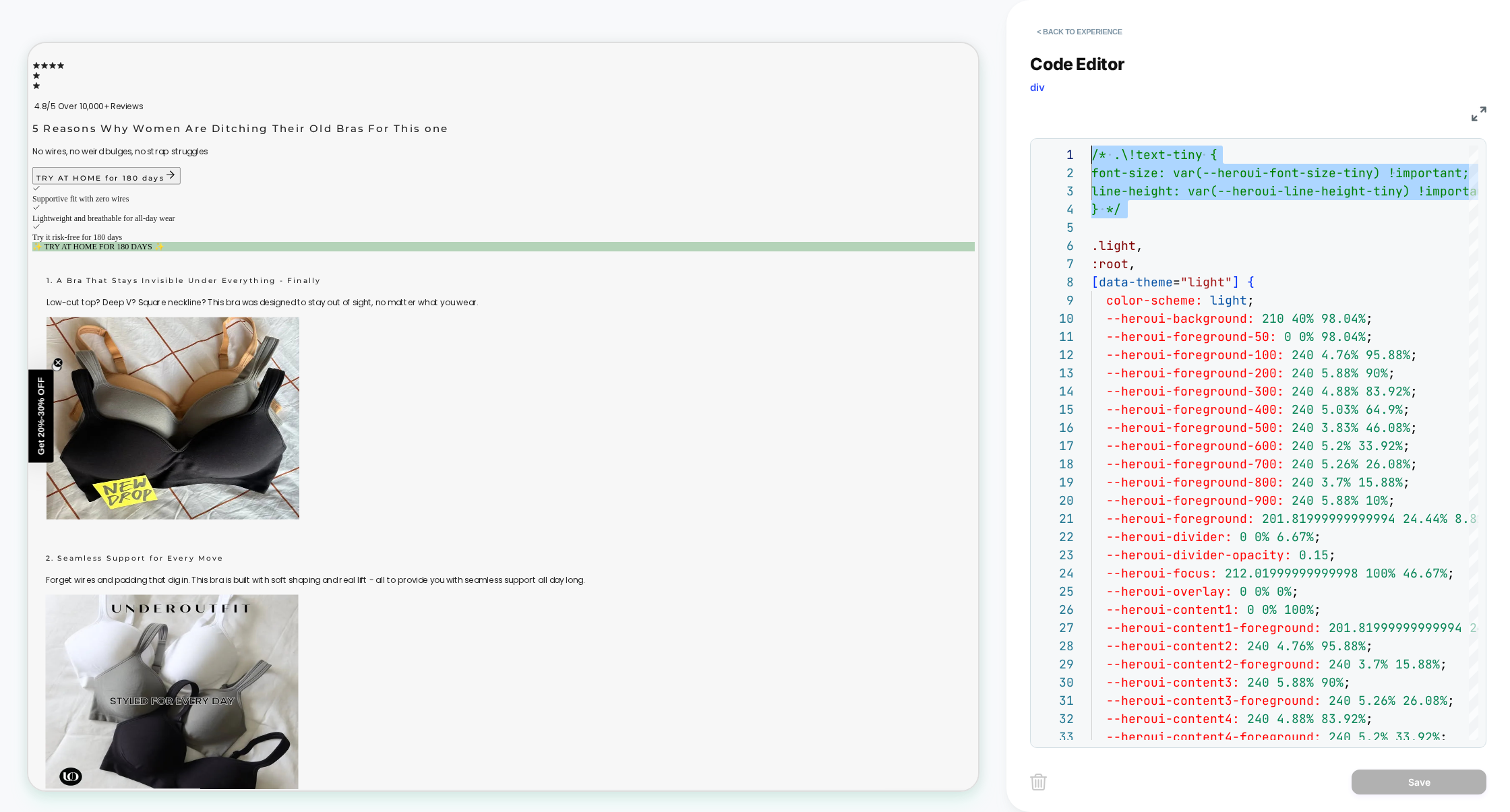
type textarea "**********"
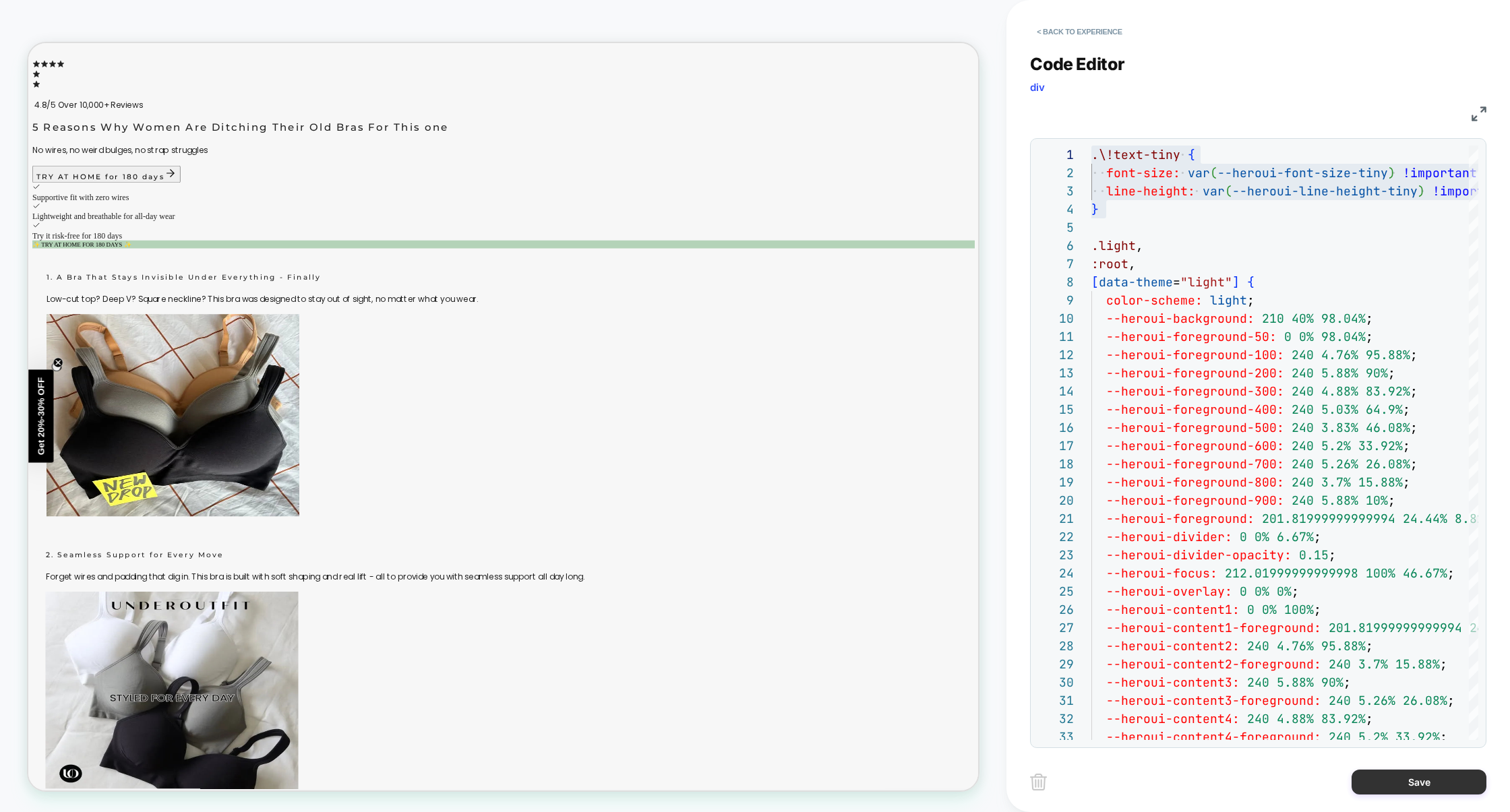
click at [1408, 781] on button "Save" at bounding box center [1419, 782] width 134 height 25
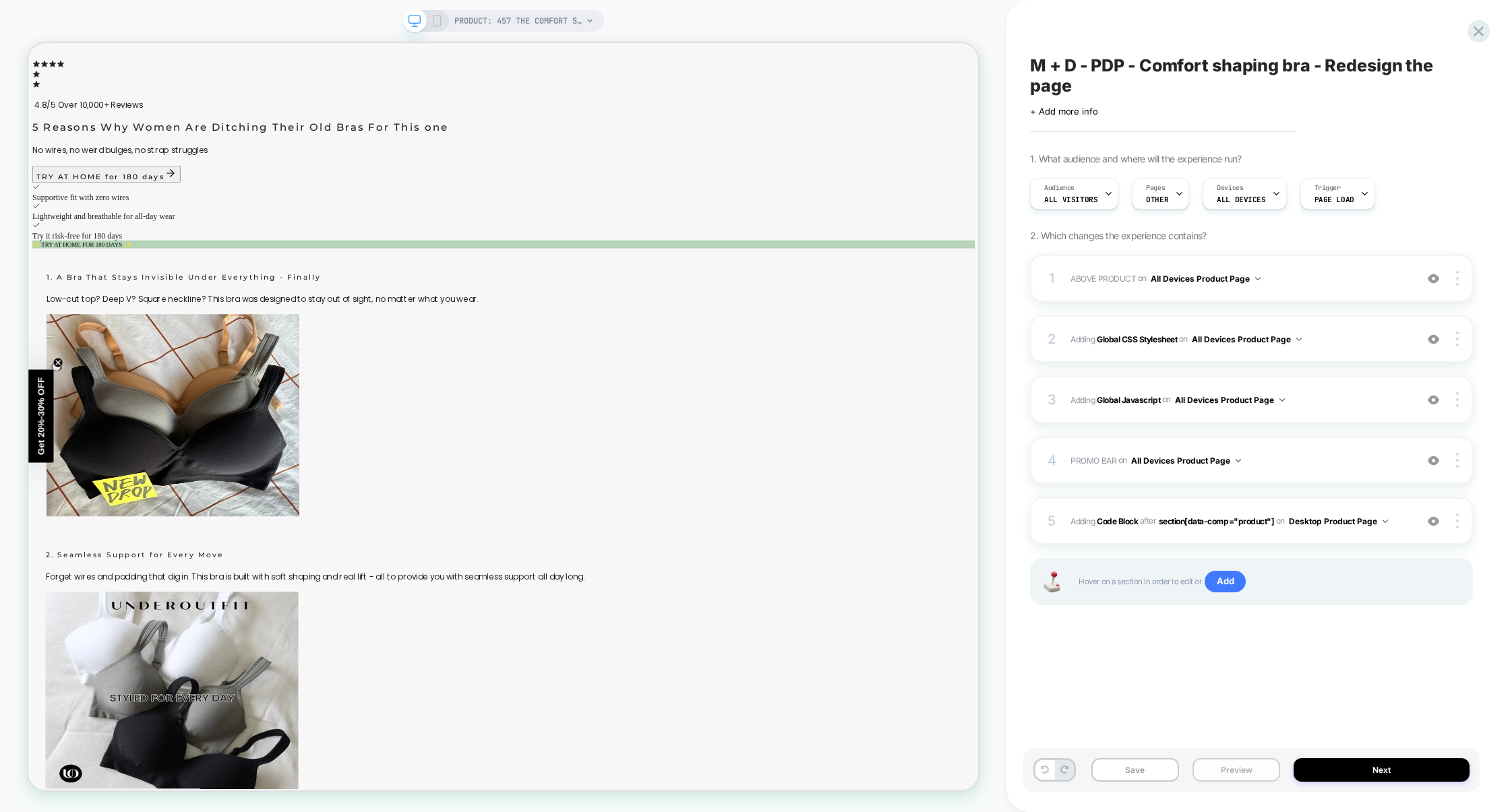
click at [1249, 777] on button "Preview" at bounding box center [1237, 770] width 88 height 24
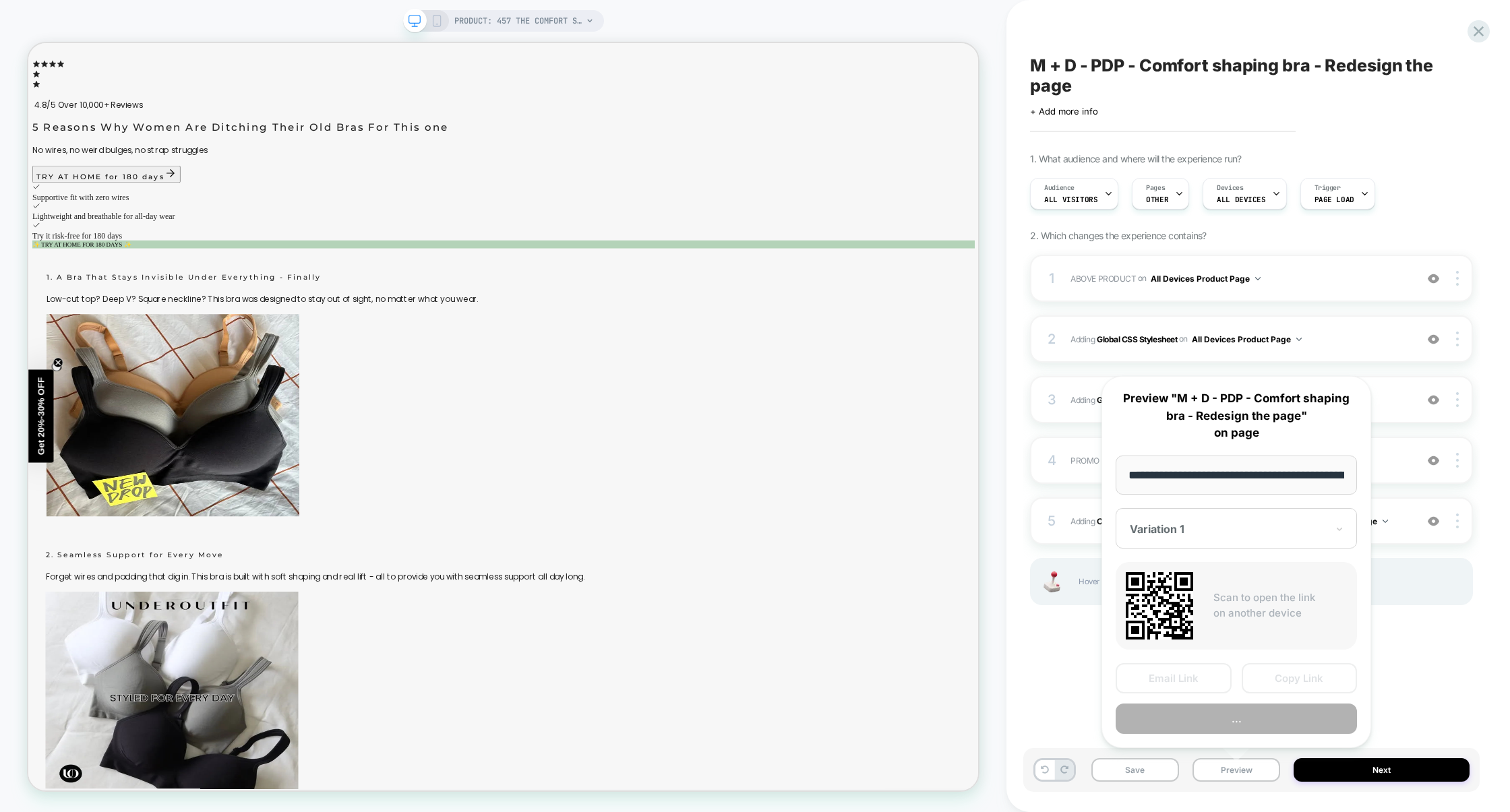
scroll to position [0, 127]
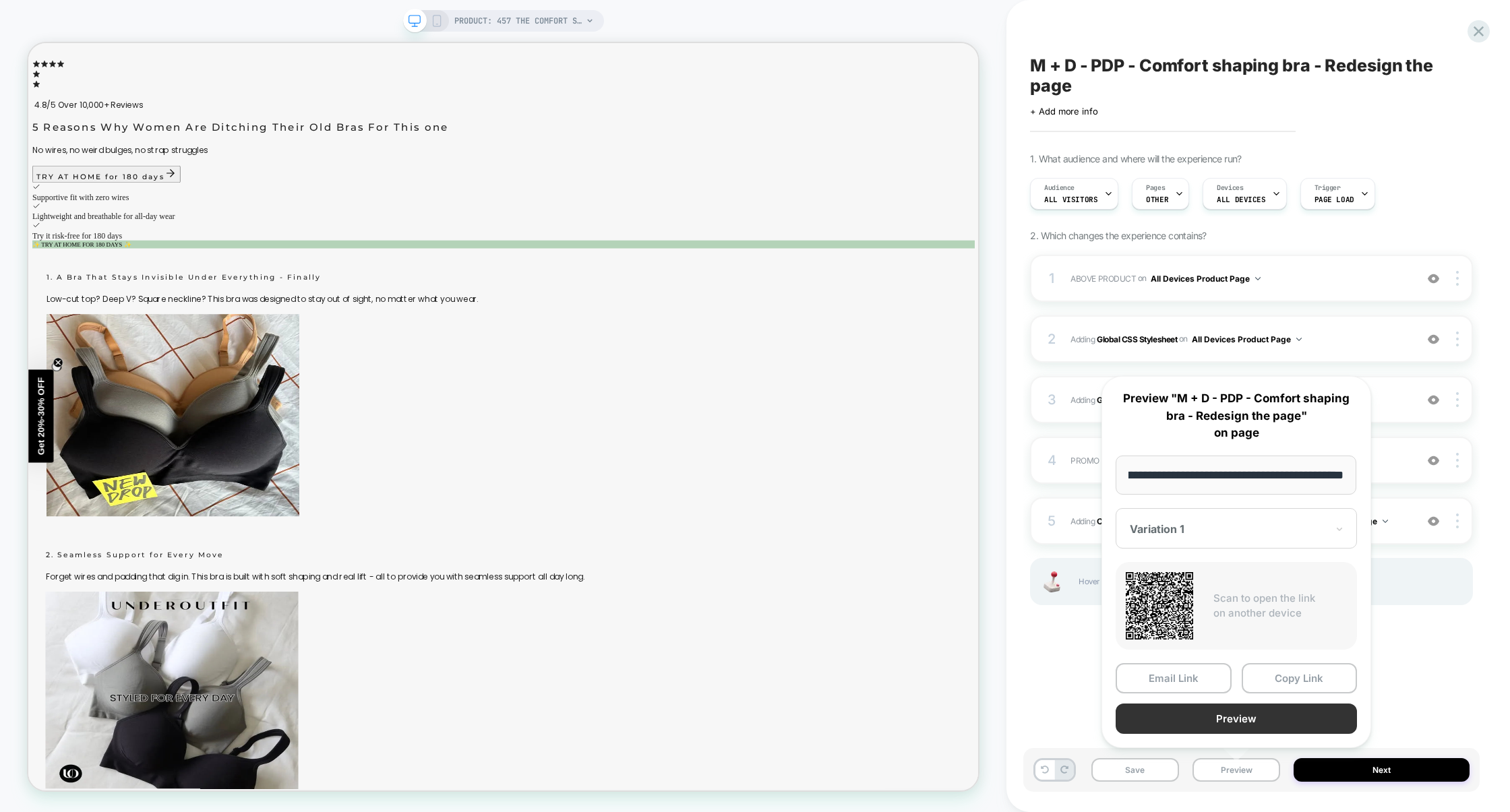
click at [1251, 705] on button "Preview" at bounding box center [1236, 718] width 241 height 30
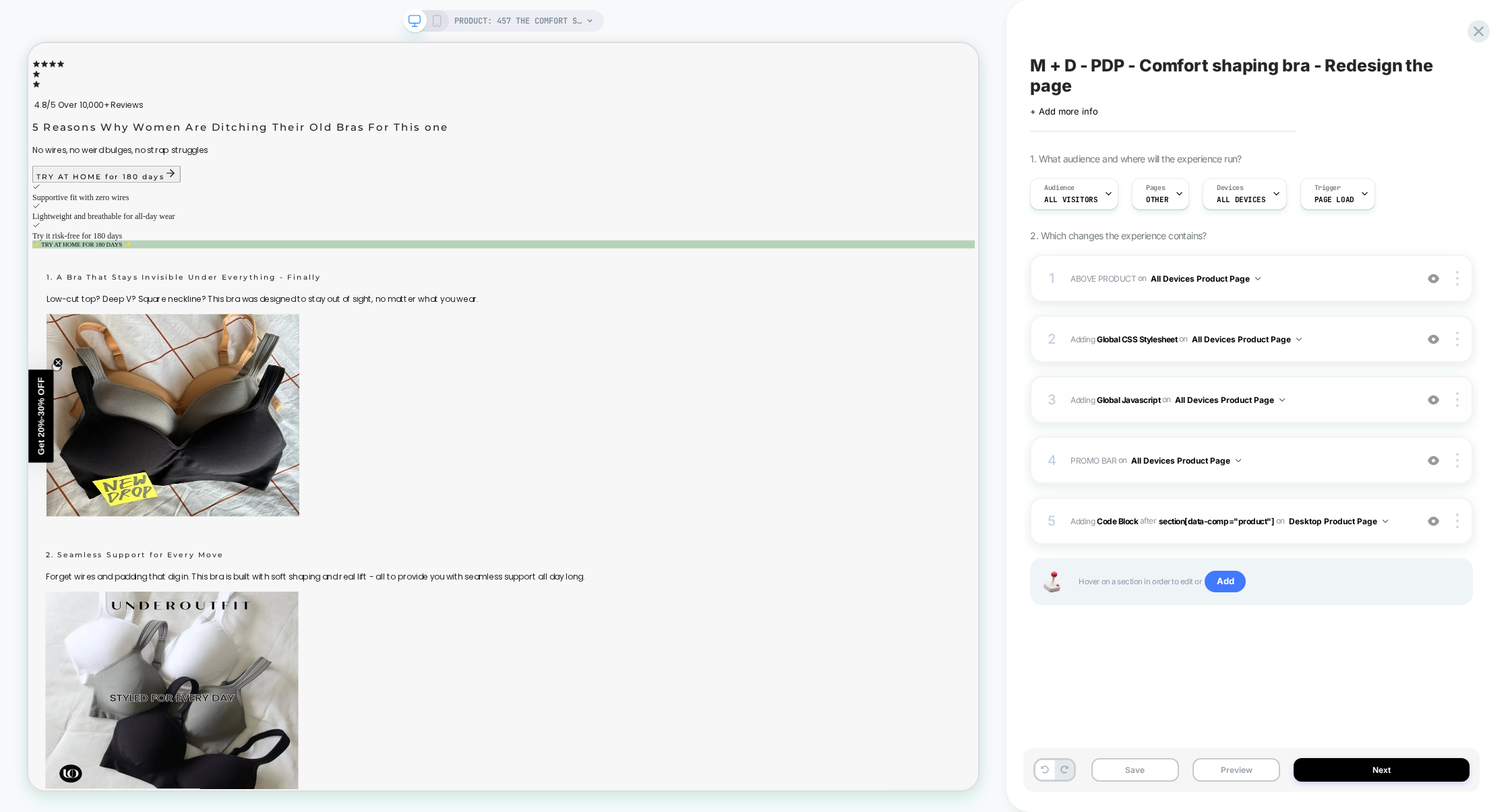
click at [1437, 401] on img at bounding box center [1433, 400] width 11 height 11
click at [1438, 341] on img at bounding box center [1433, 340] width 11 height 11
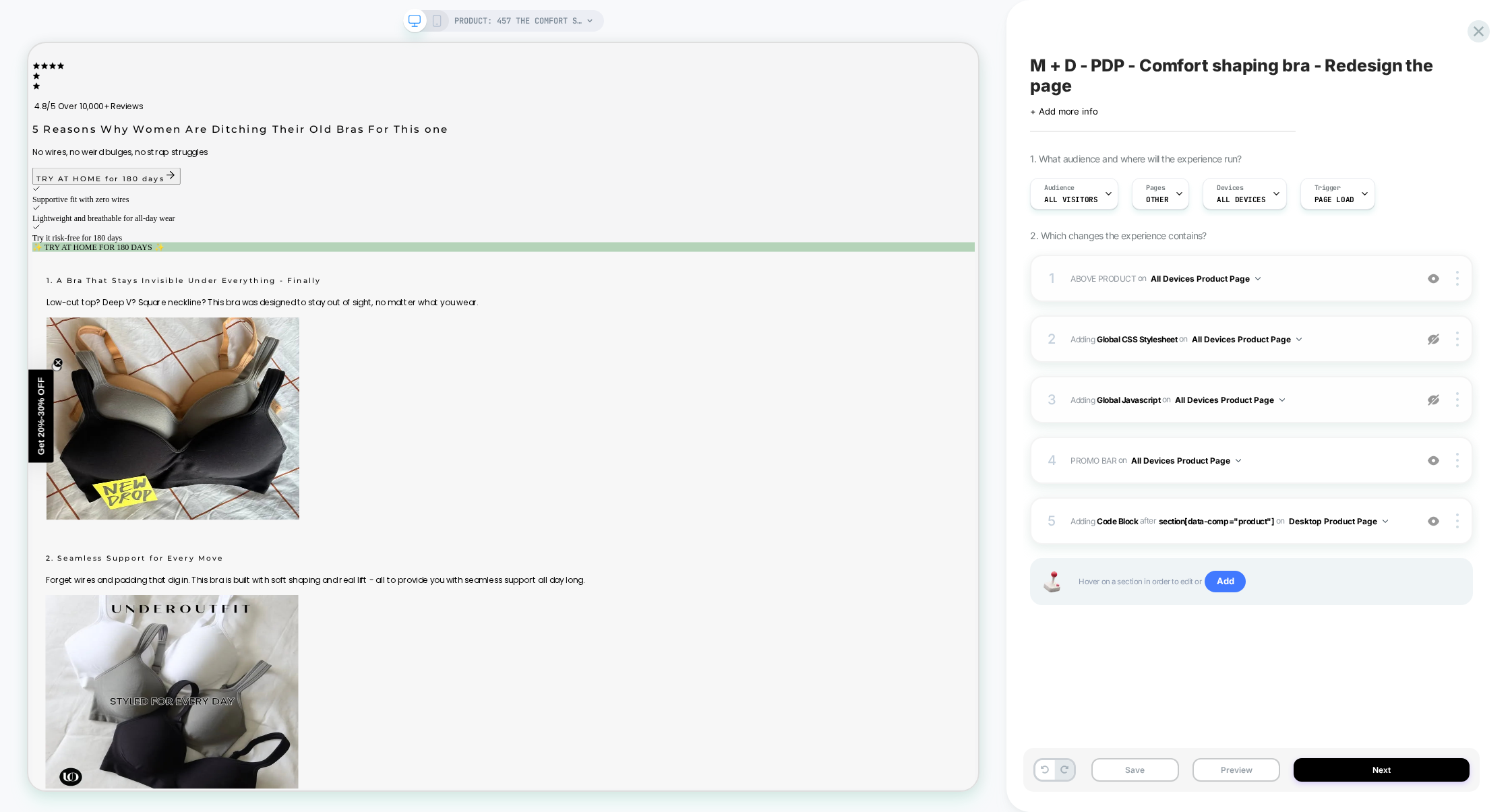
click at [1433, 281] on img at bounding box center [1433, 279] width 11 height 11
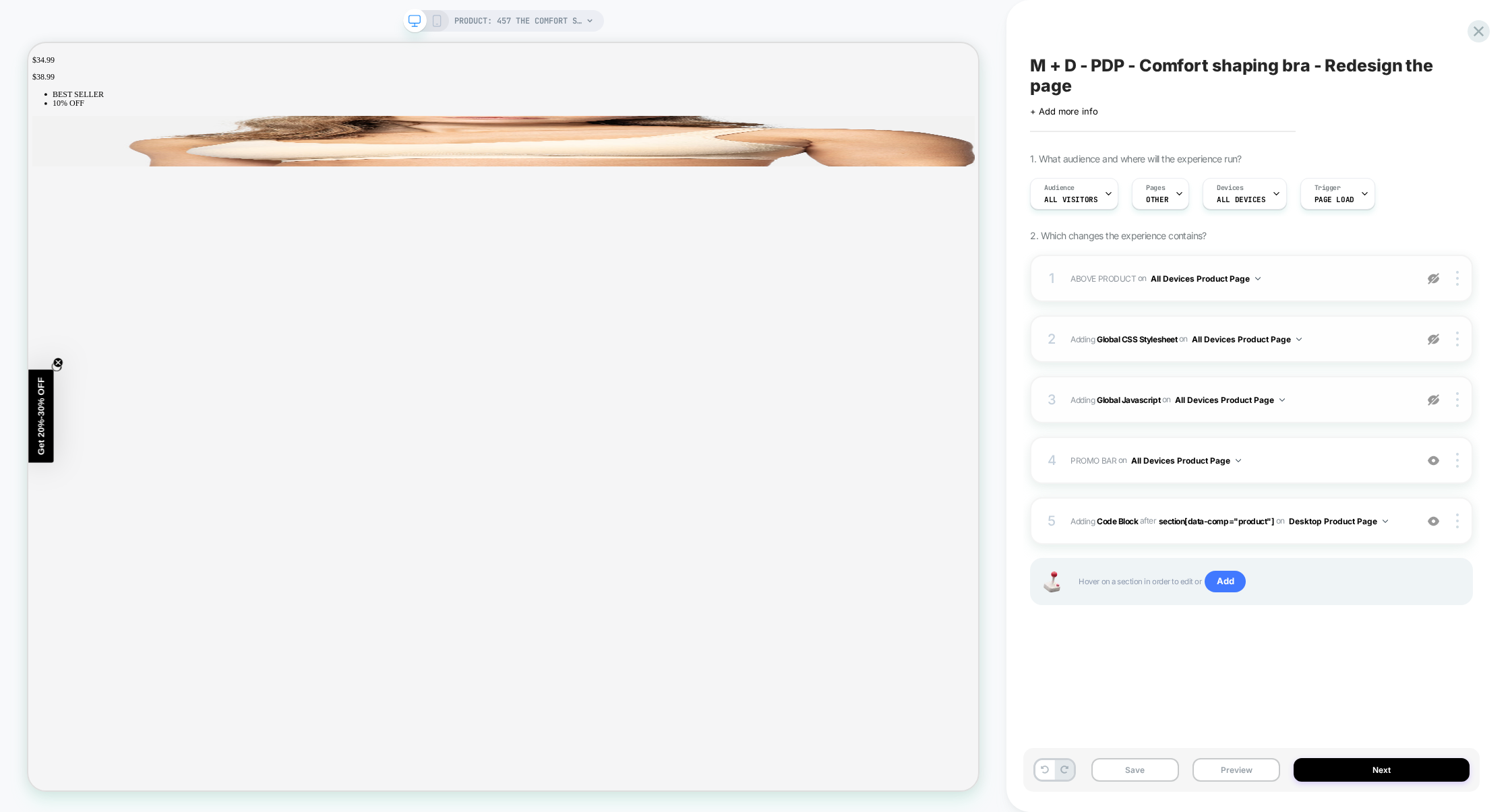
scroll to position [675, 0]
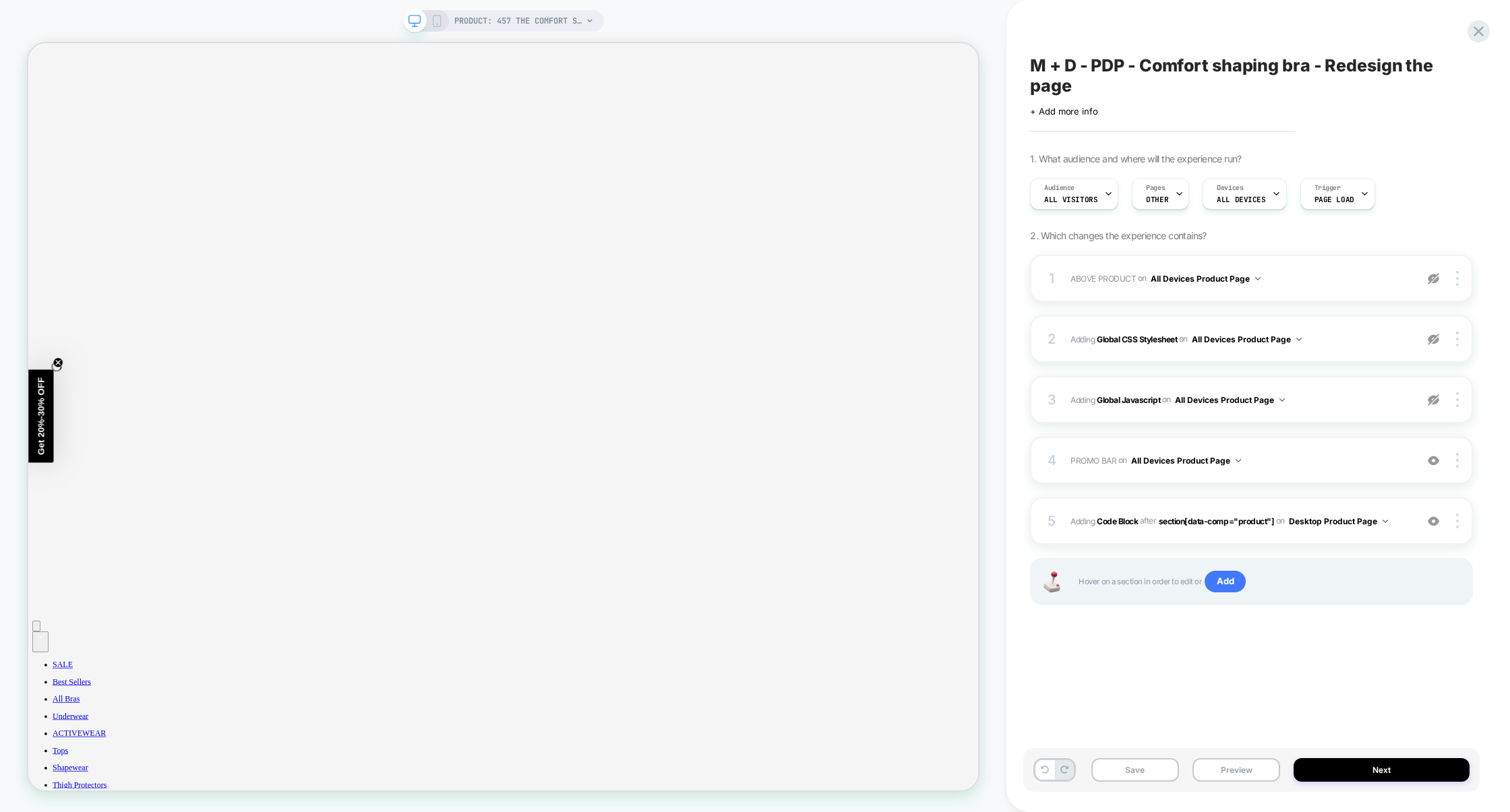
click at [1428, 459] on img at bounding box center [1433, 461] width 11 height 11
click at [1442, 521] on div at bounding box center [1433, 520] width 25 height 15
click at [1246, 770] on button "Preview" at bounding box center [1237, 770] width 88 height 24
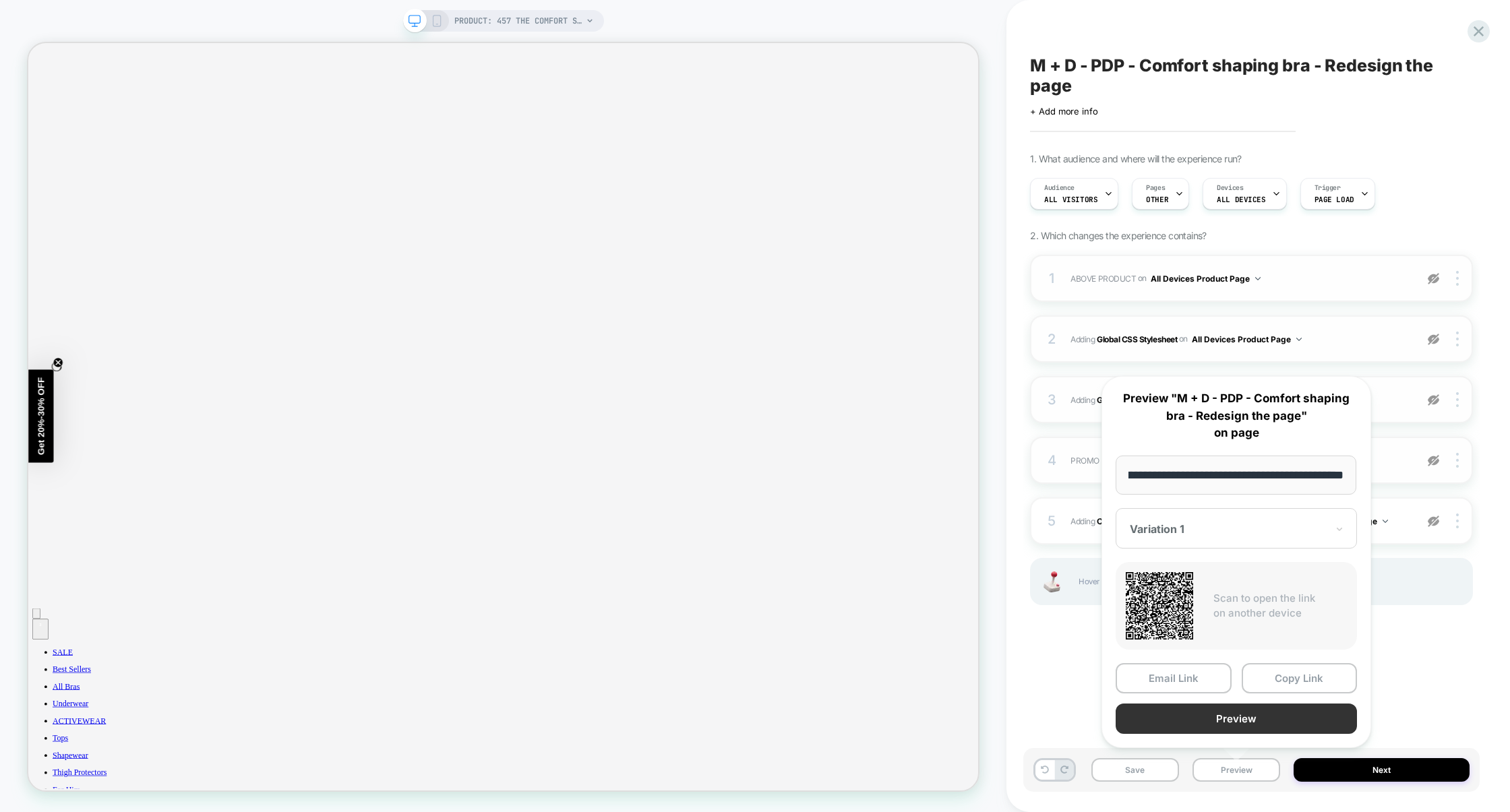
scroll to position [0, 0]
click at [1248, 722] on button "Preview" at bounding box center [1236, 718] width 241 height 30
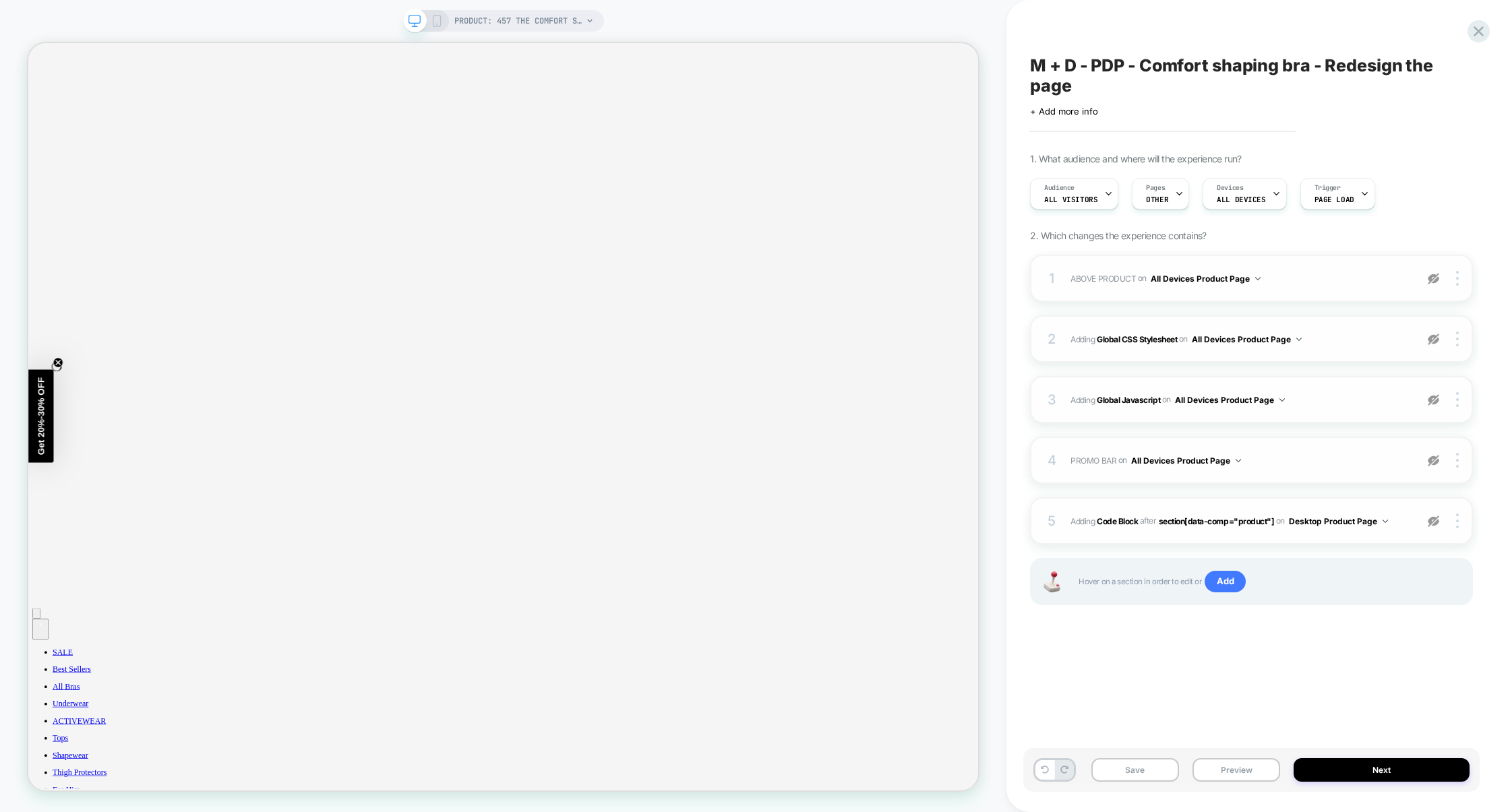
click at [1438, 521] on img at bounding box center [1433, 521] width 11 height 11
click at [1435, 463] on img at bounding box center [1433, 461] width 11 height 11
click at [1436, 406] on img at bounding box center [1433, 400] width 11 height 11
click at [1436, 338] on img at bounding box center [1433, 340] width 11 height 11
click at [1437, 283] on img at bounding box center [1433, 279] width 11 height 11
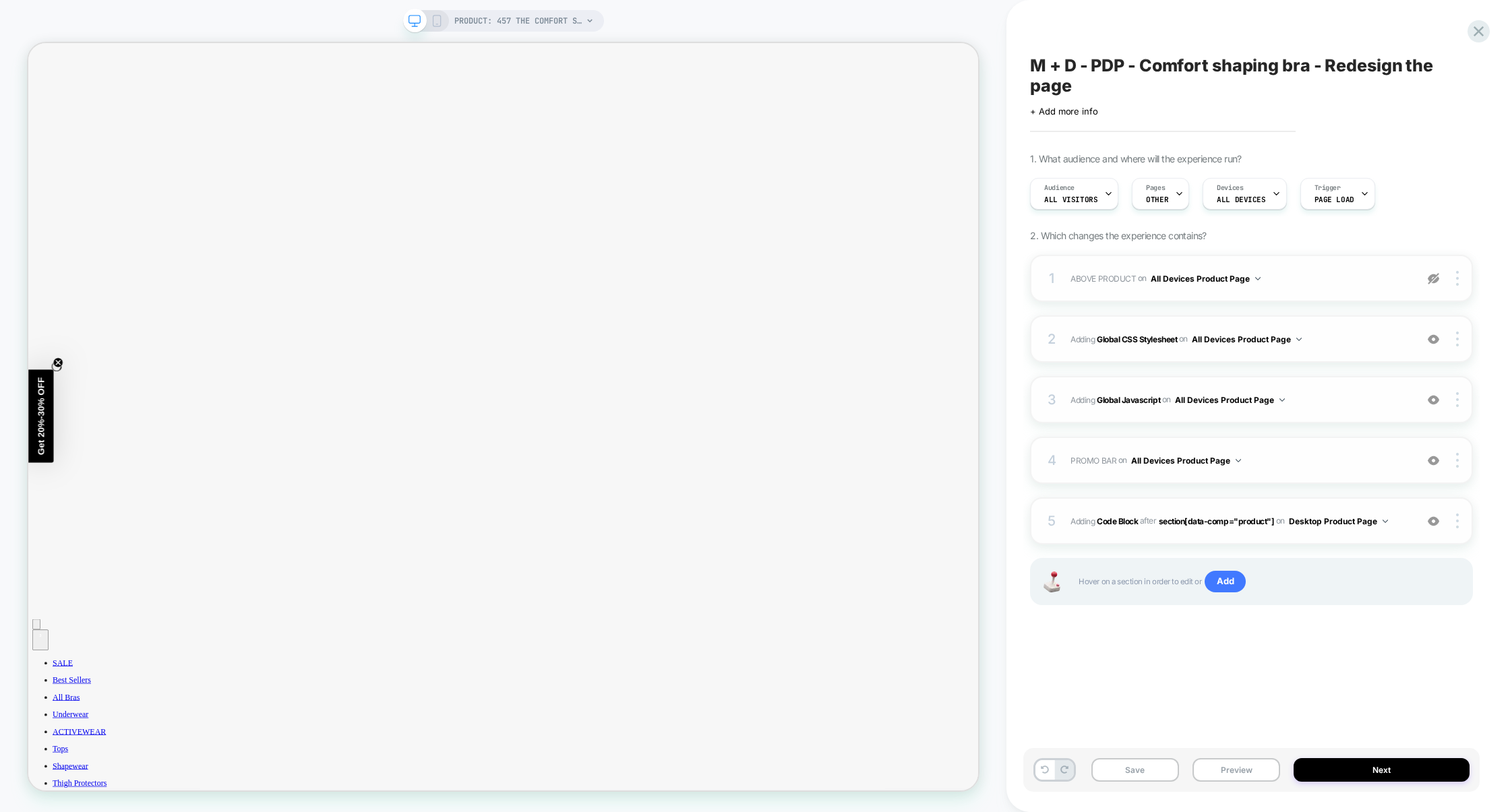
scroll to position [3069, 0]
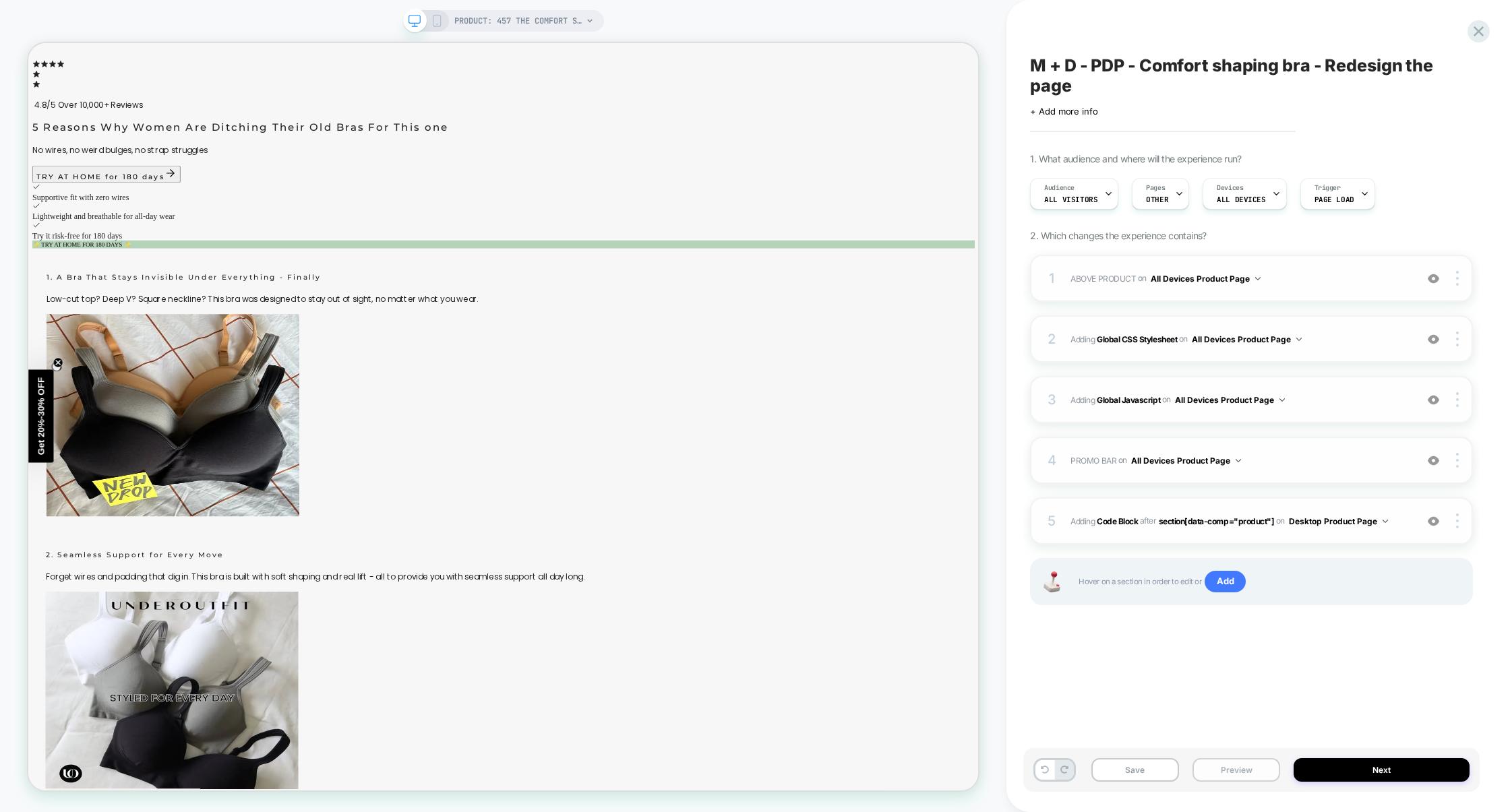
click at [1237, 764] on button "Preview" at bounding box center [1237, 770] width 88 height 24
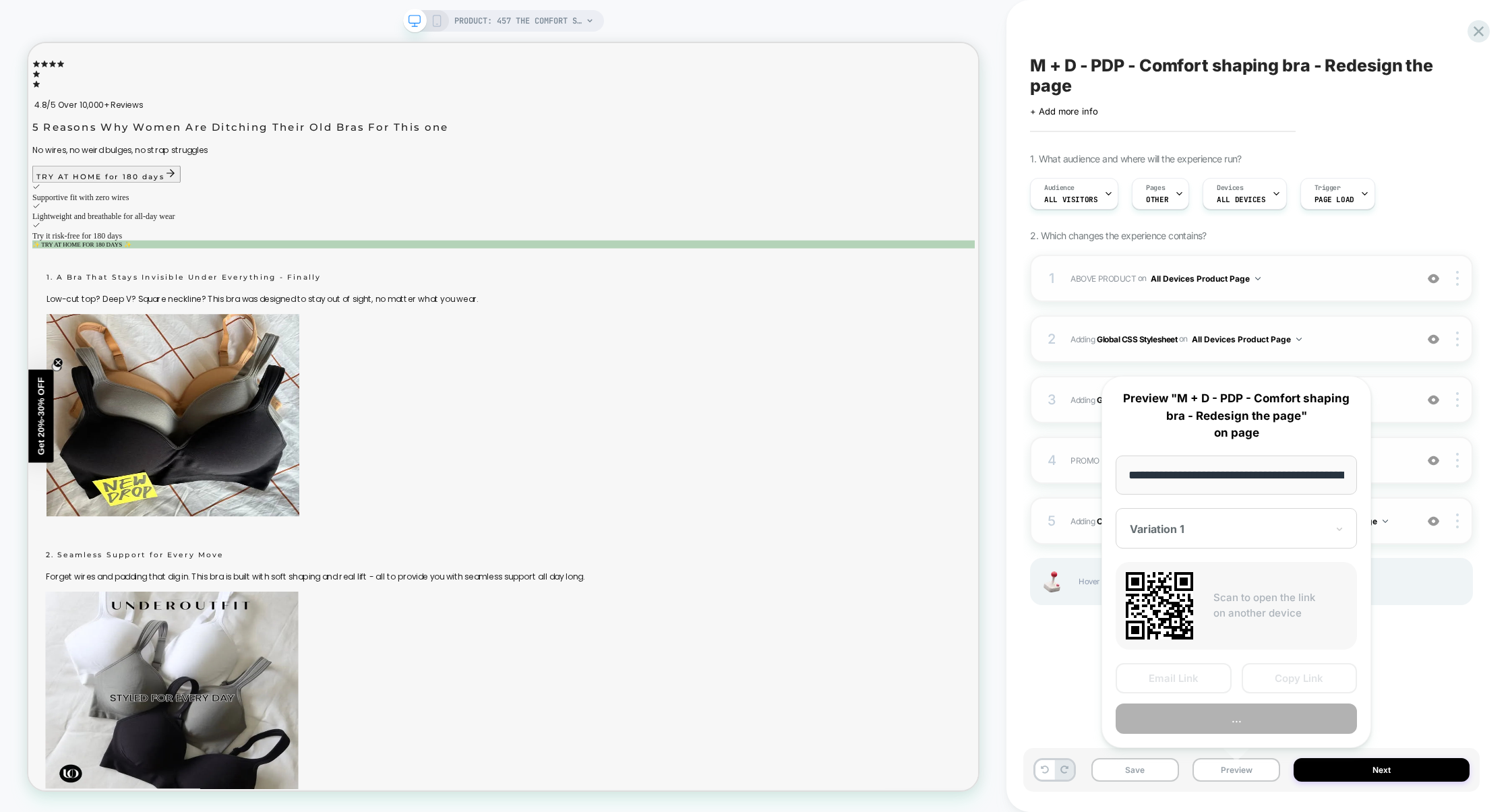
scroll to position [0, 127]
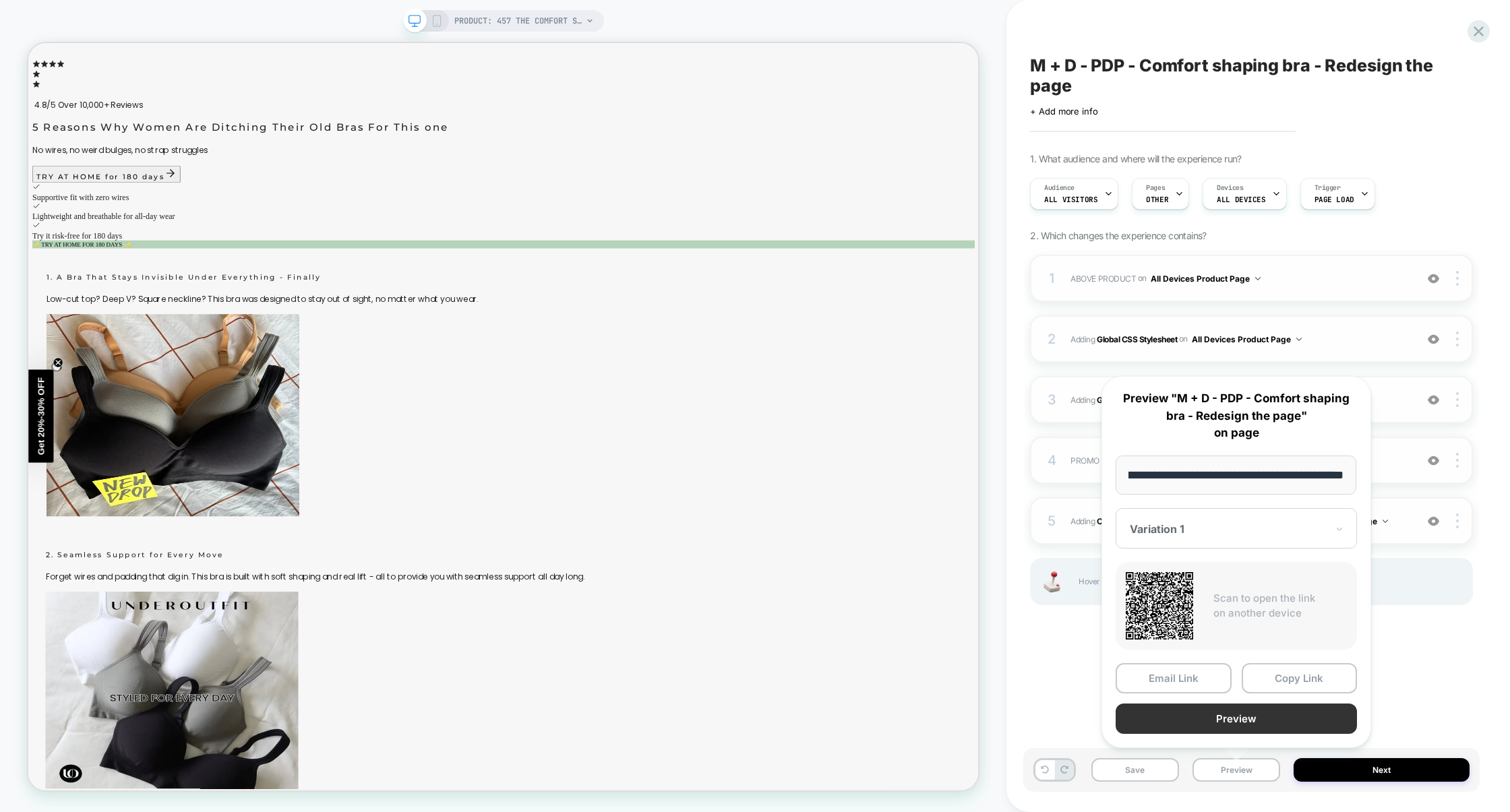
click at [1240, 721] on button "Preview" at bounding box center [1236, 718] width 241 height 30
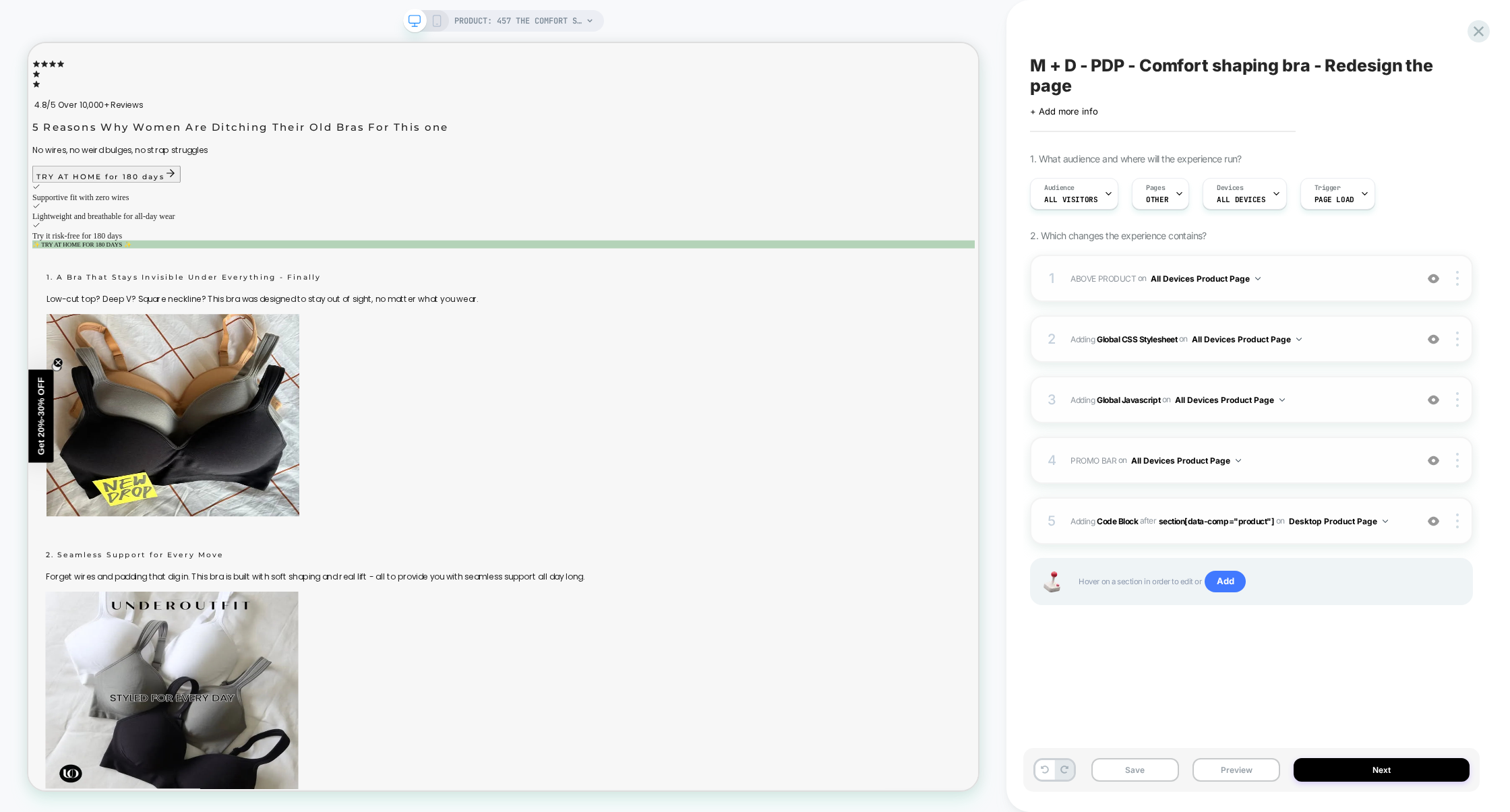
click at [1341, 345] on span "Adding Global CSS Stylesheet on All Devices Product Page" at bounding box center [1239, 339] width 338 height 17
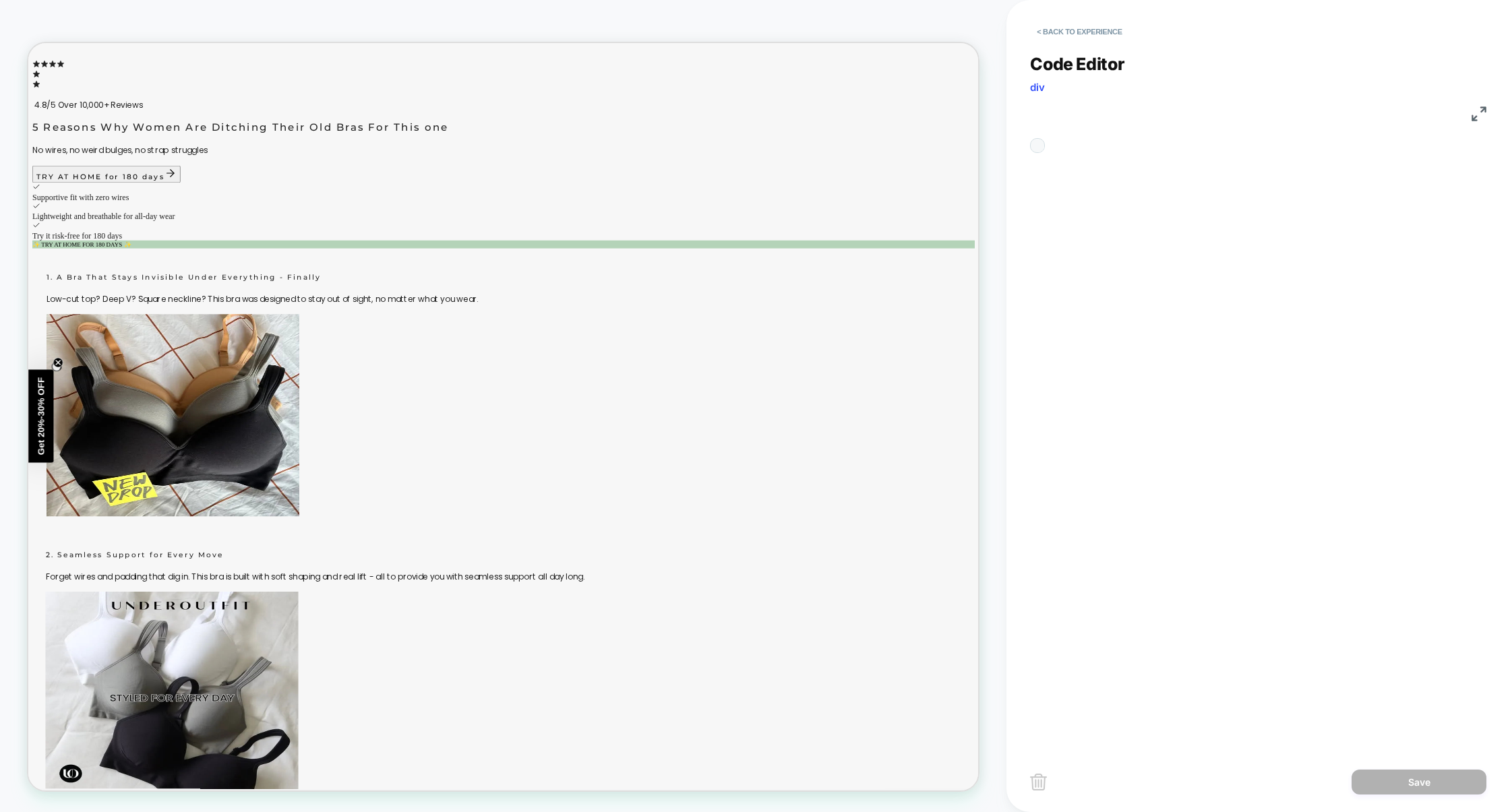
scroll to position [182, 0]
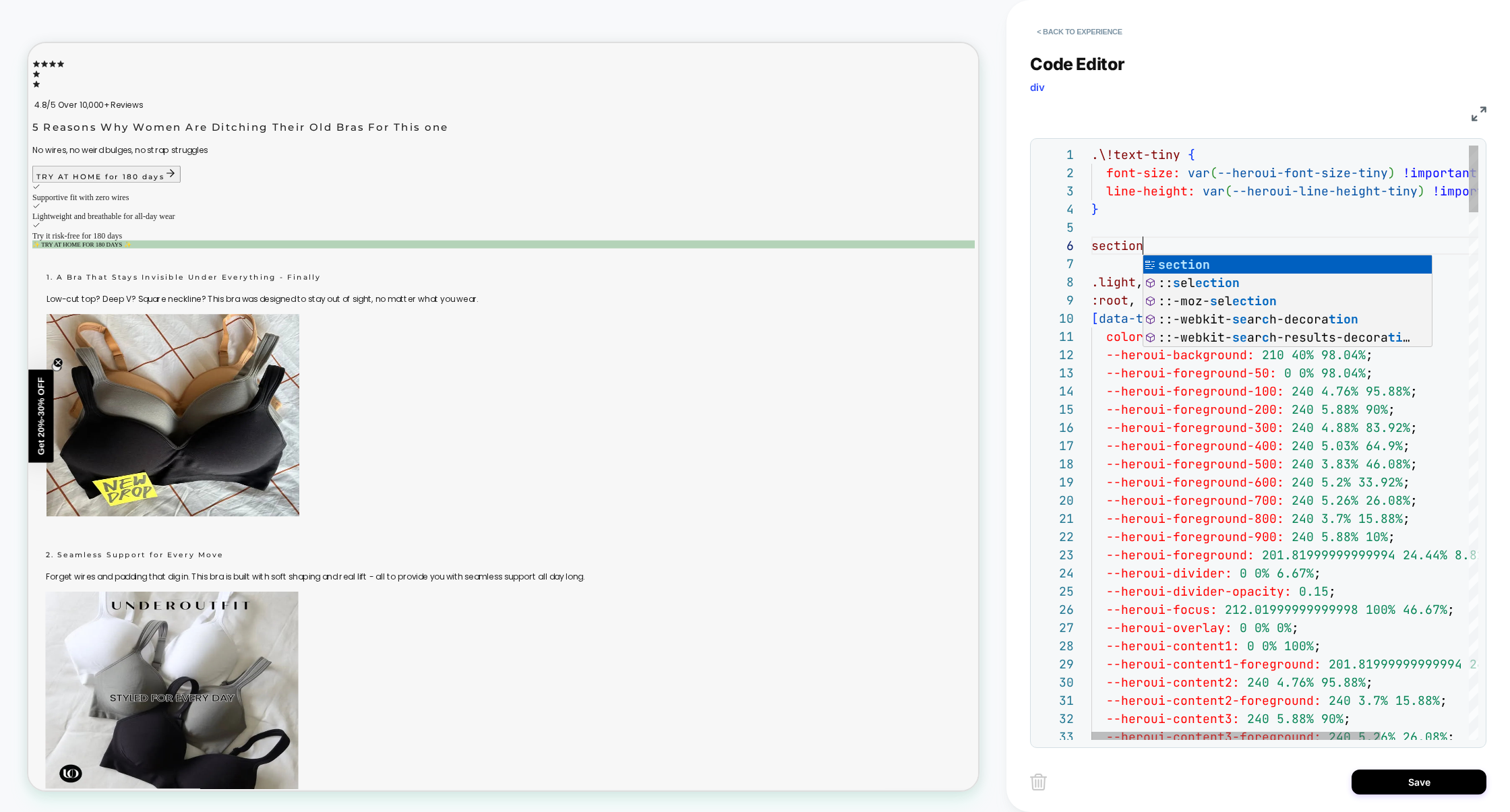
scroll to position [90, 58]
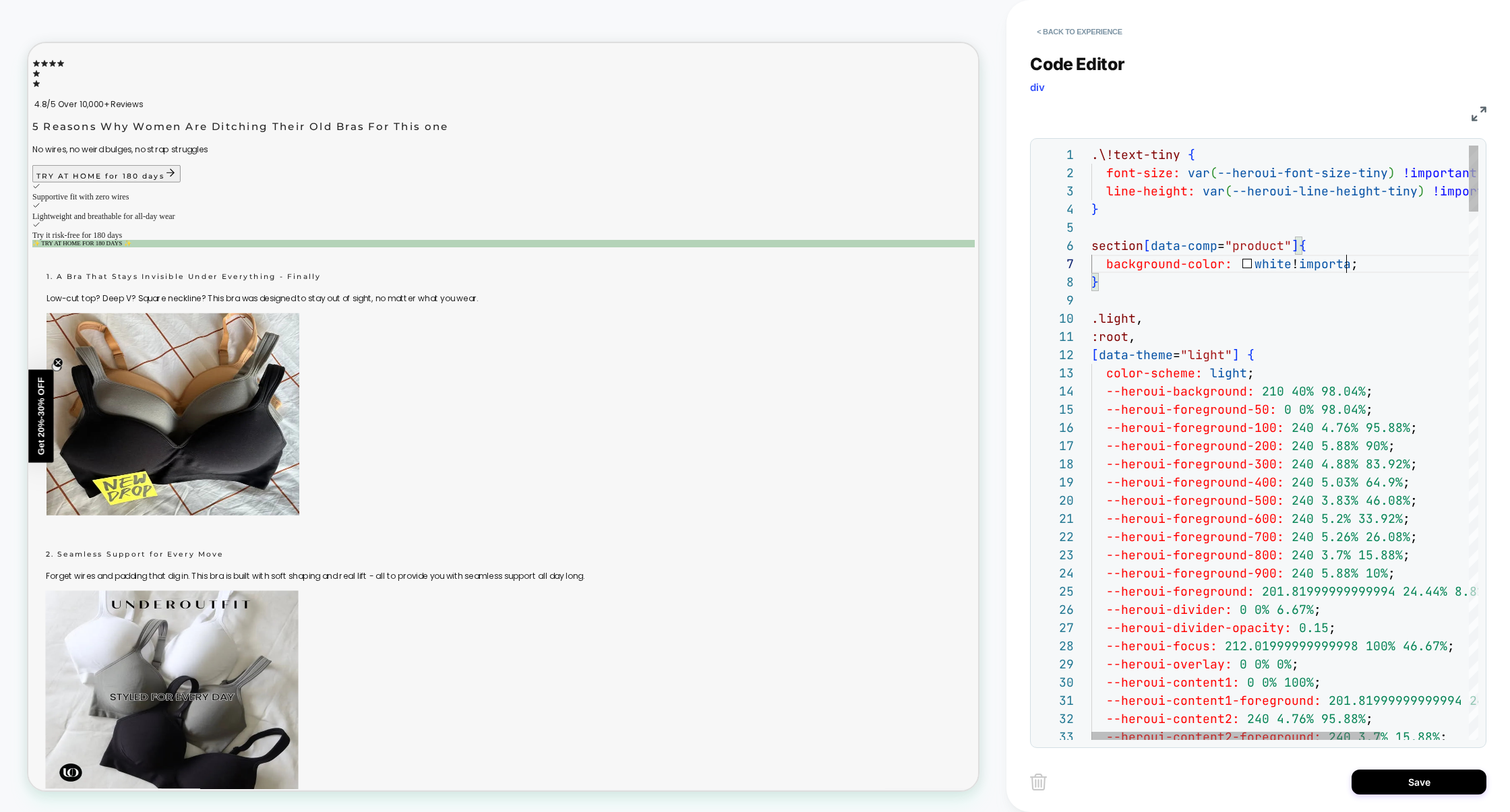
type textarea "**********"
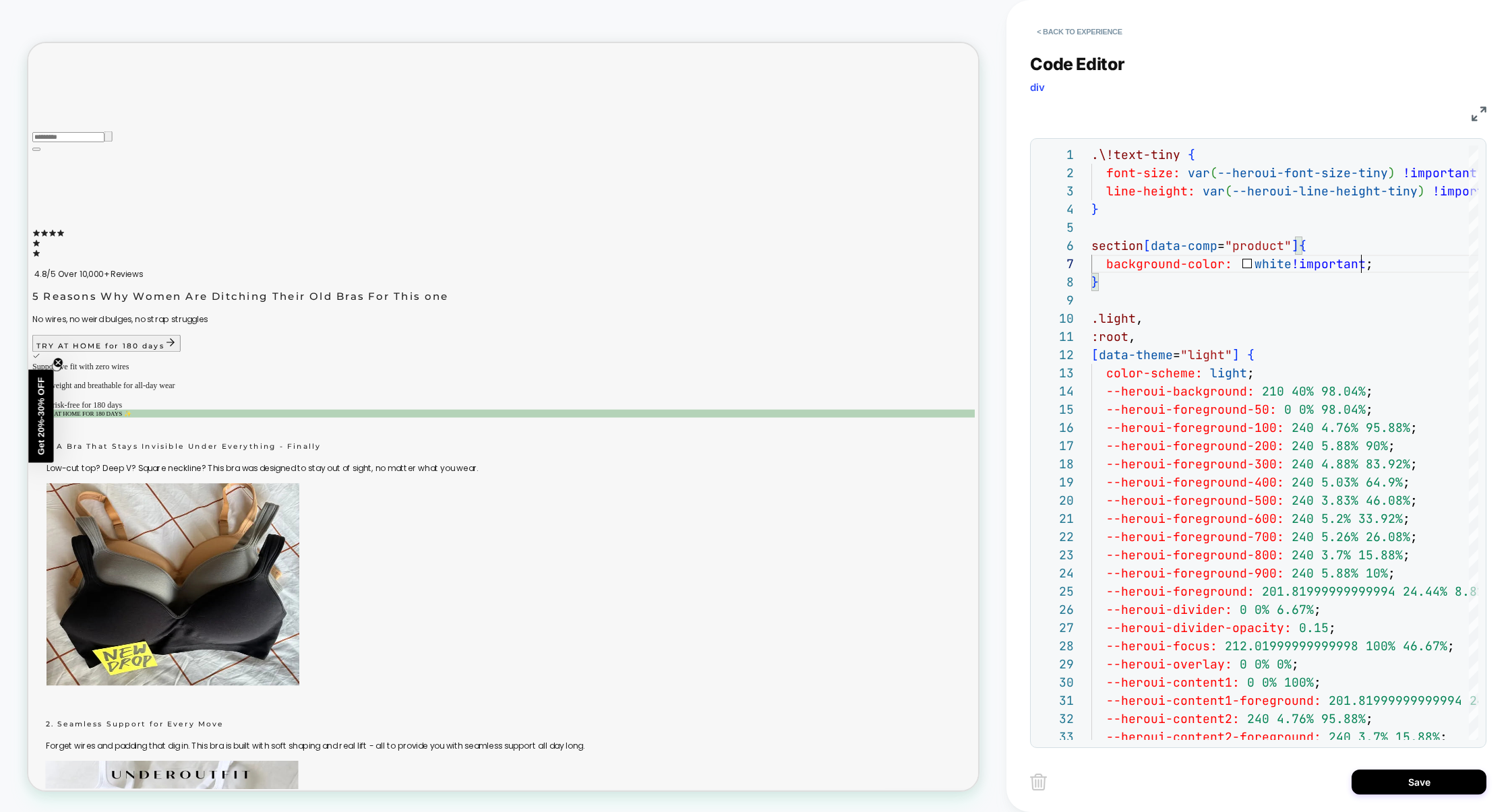
scroll to position [2849, 0]
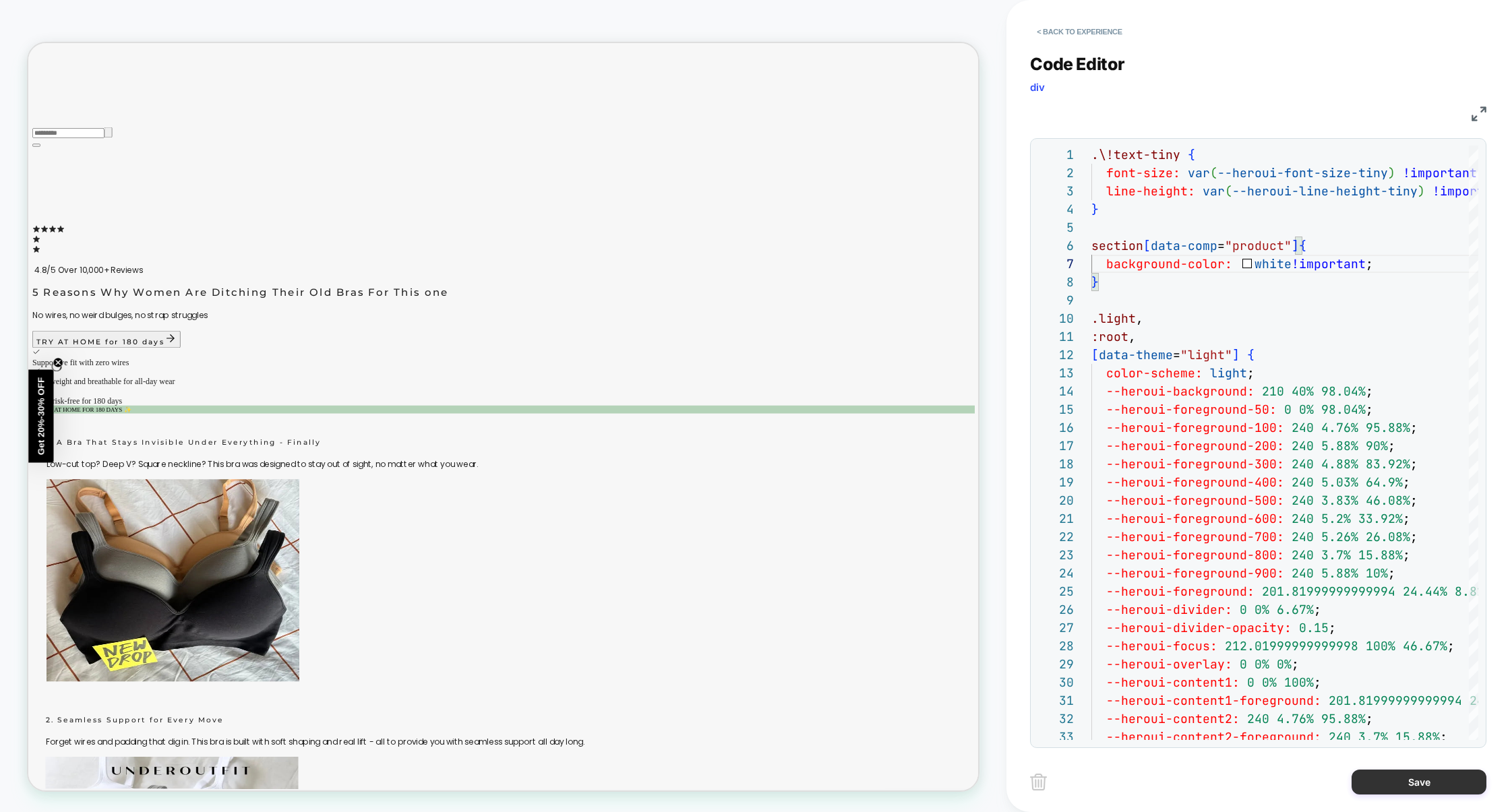
type textarea "**********"
click at [1405, 783] on button "Save" at bounding box center [1419, 782] width 134 height 25
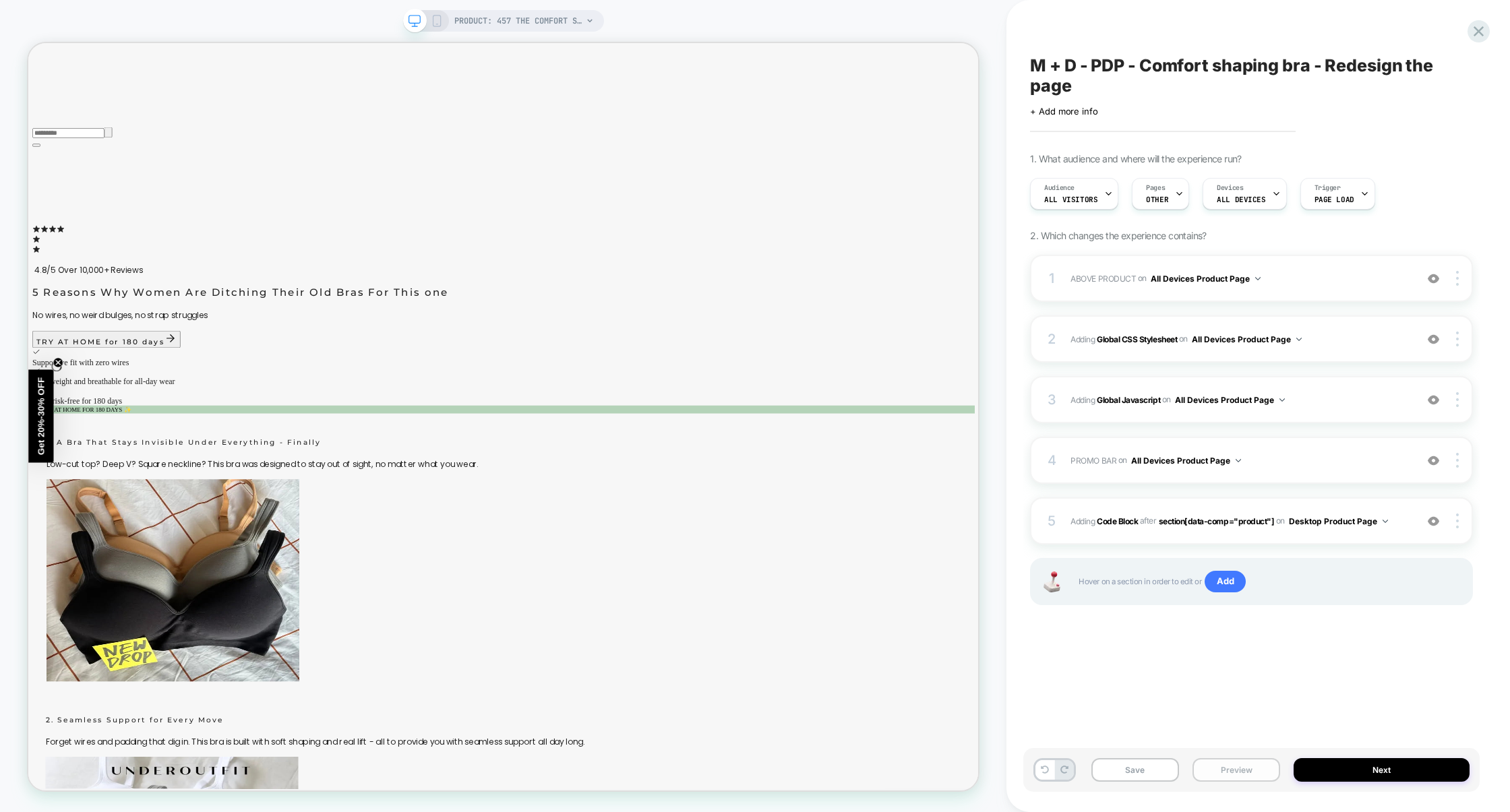
click at [1253, 772] on button "Preview" at bounding box center [1237, 770] width 88 height 24
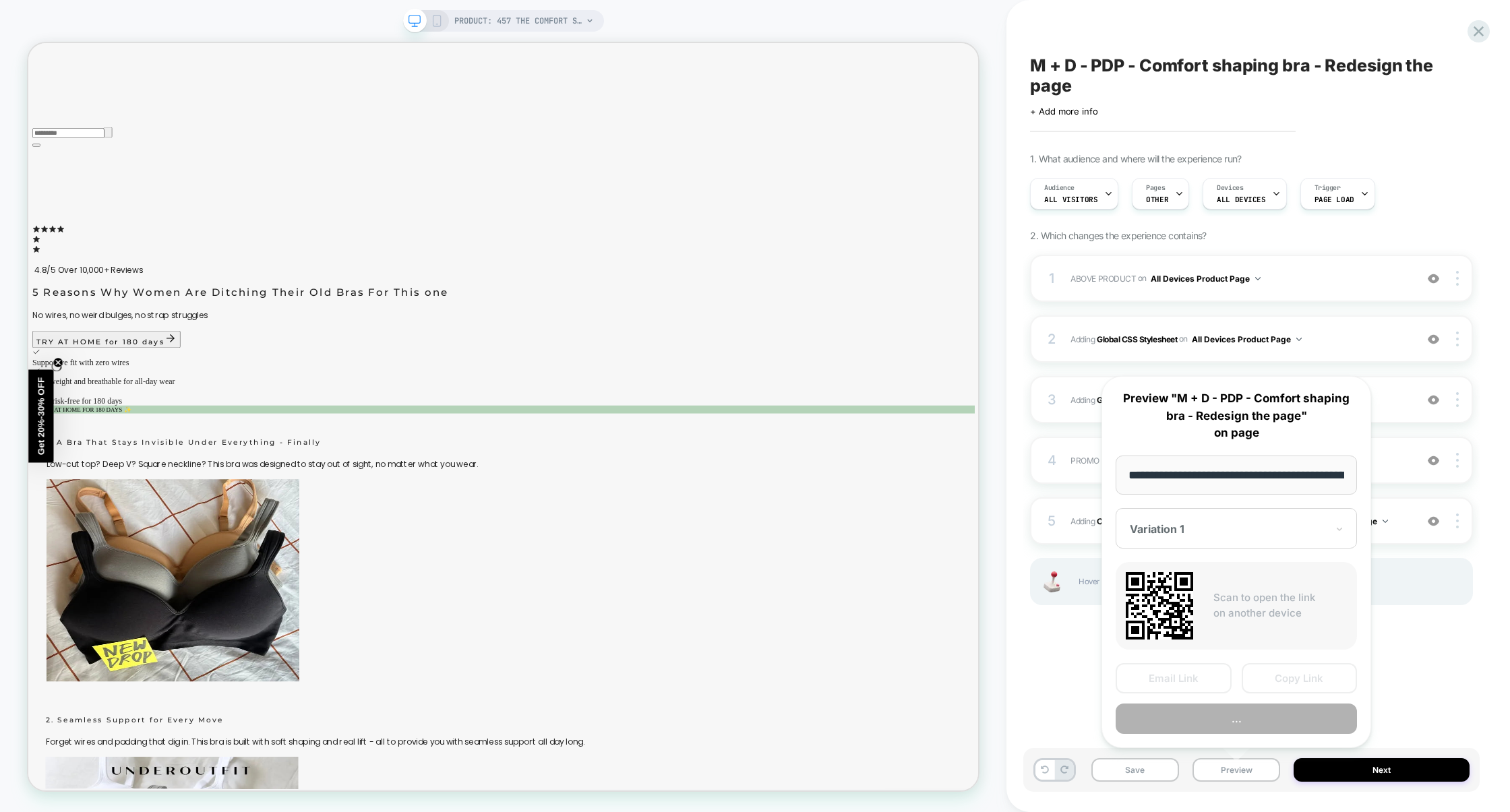
scroll to position [0, 127]
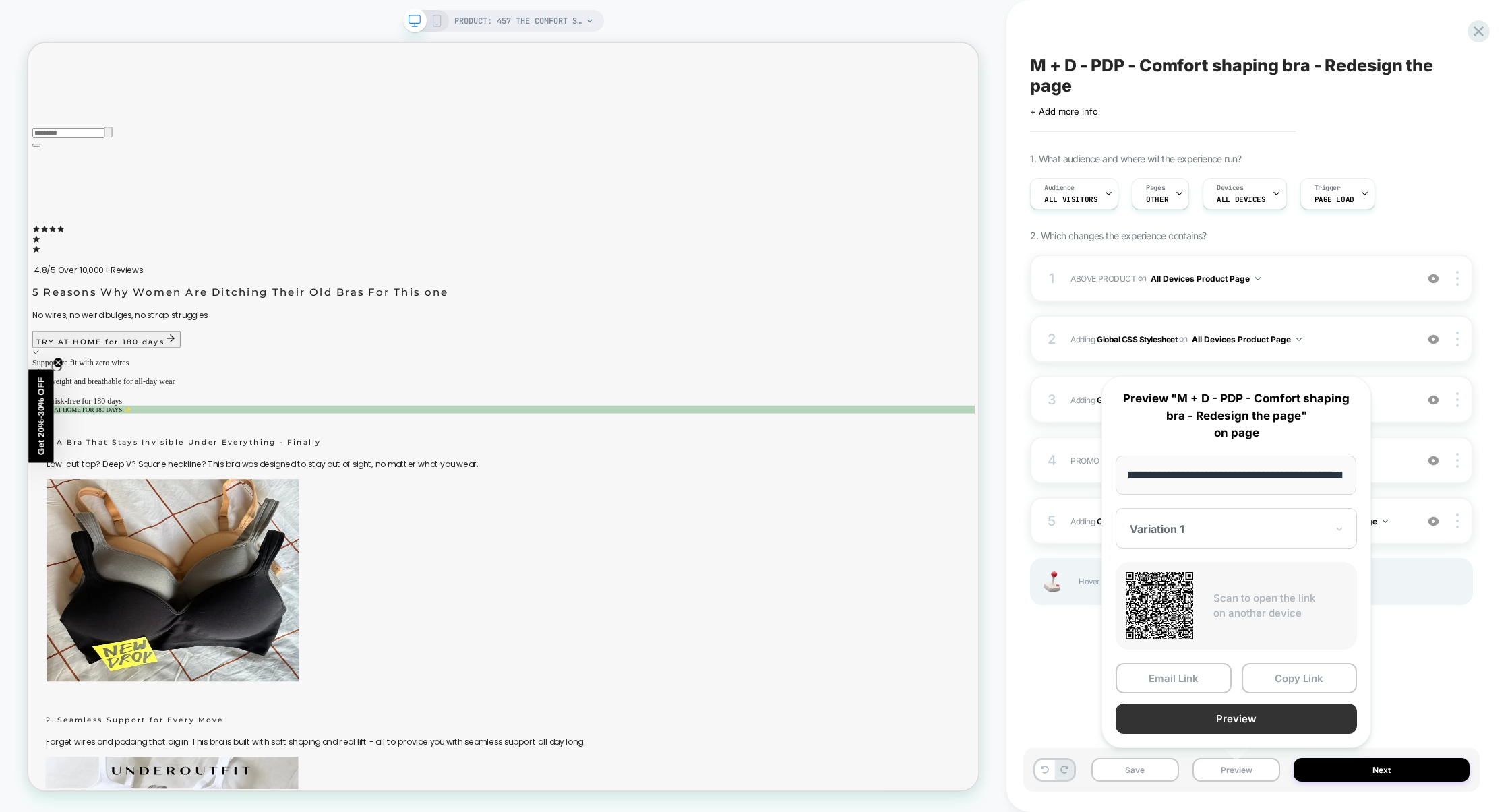
click at [1253, 727] on button "Preview" at bounding box center [1236, 718] width 241 height 30
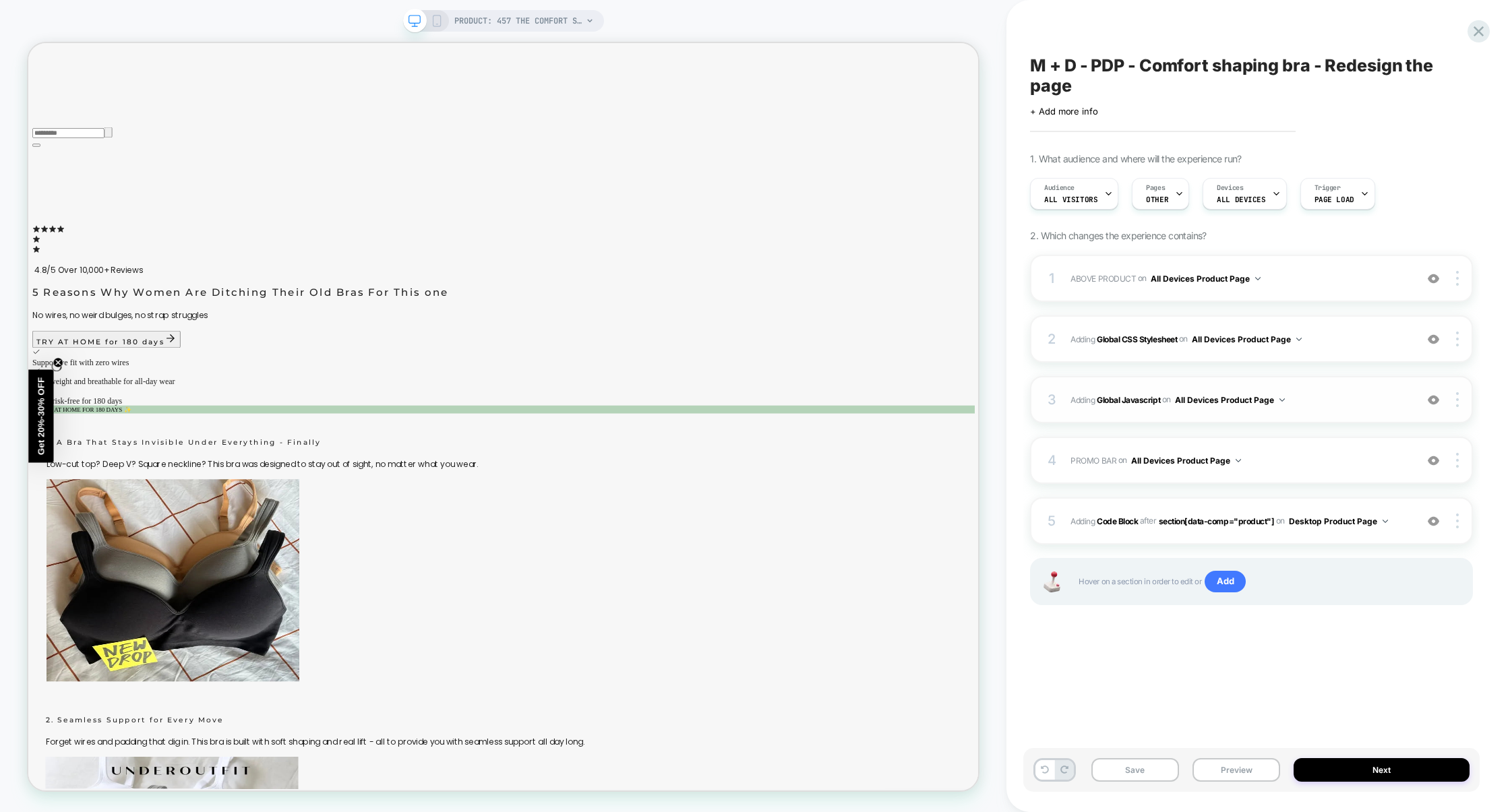
click at [1337, 399] on span "Adding Global Javascript on All Devices Product Page" at bounding box center [1239, 400] width 338 height 17
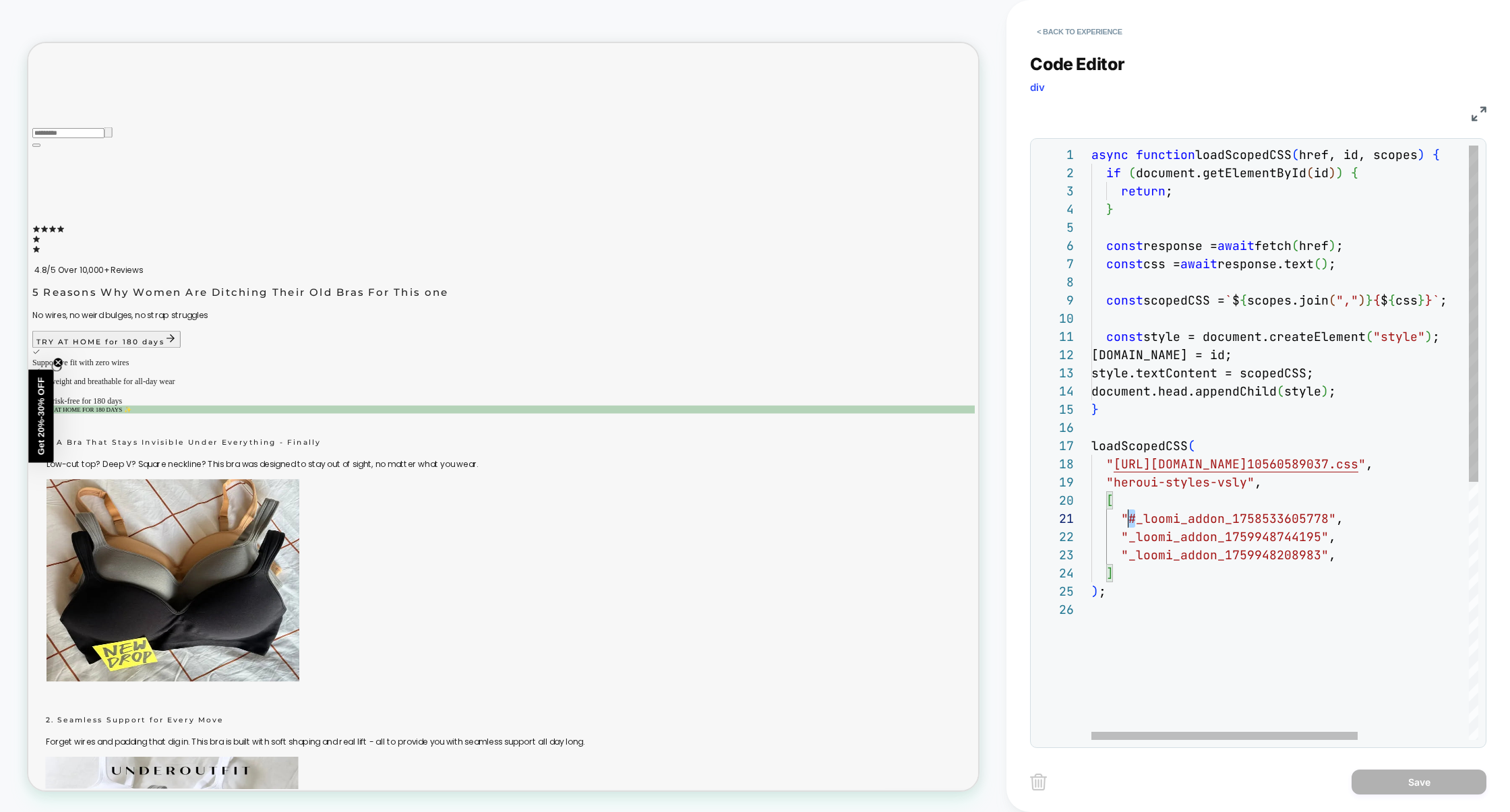
scroll to position [0, 37]
click at [1130, 522] on div "async function loadScopedCSS ( href, id, scopes ) { if ( document.getElementByI…" at bounding box center [1366, 670] width 548 height 1049
click at [1128, 535] on div "async function loadScopedCSS ( href, id, scopes ) { if ( document.getElementByI…" at bounding box center [1366, 670] width 548 height 1049
click at [1128, 554] on div "async function loadScopedCSS ( href, id, scopes ) { if ( document.getElementByI…" at bounding box center [1366, 670] width 548 height 1049
type textarea "**********"
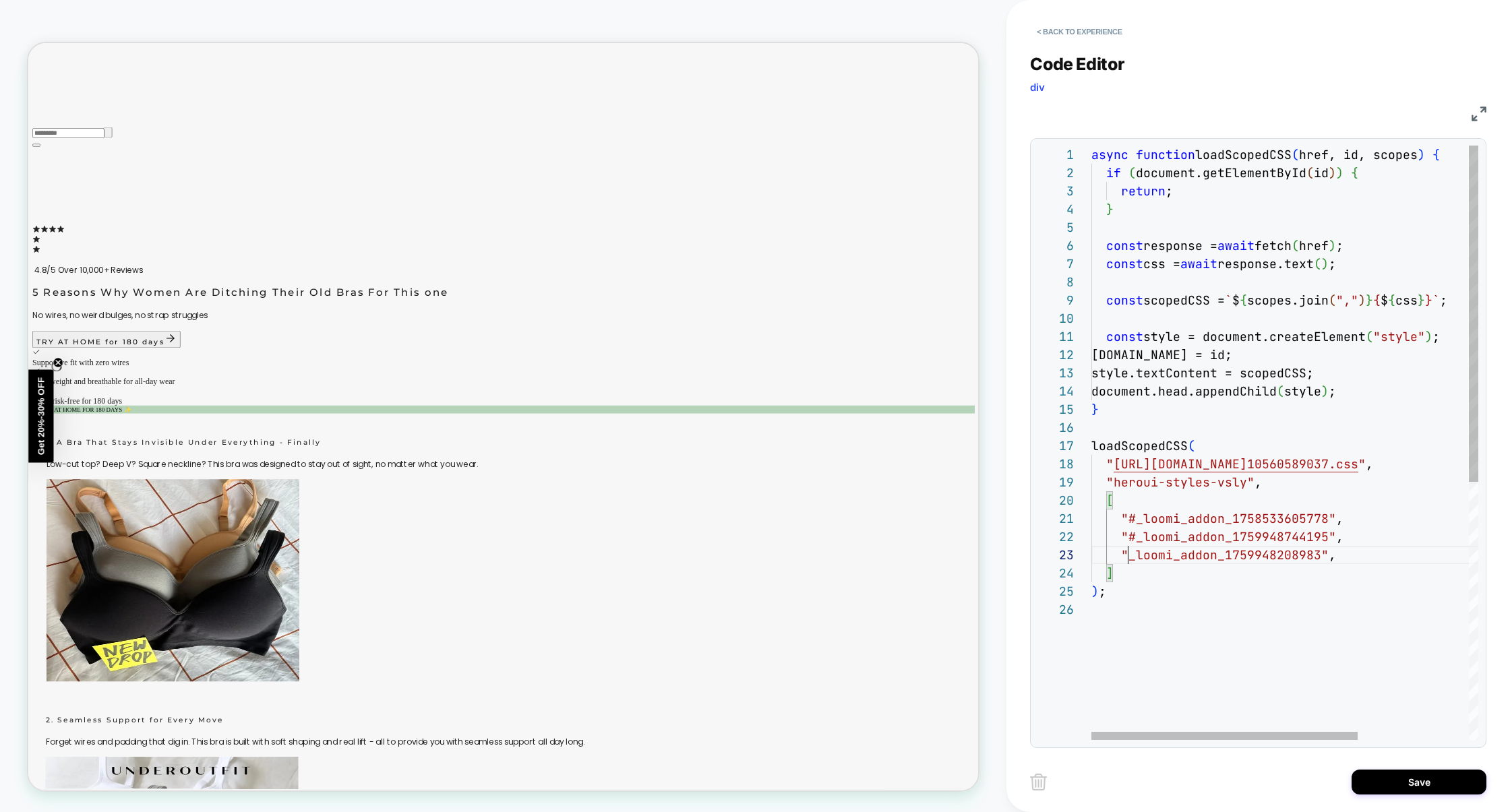
scroll to position [37, 44]
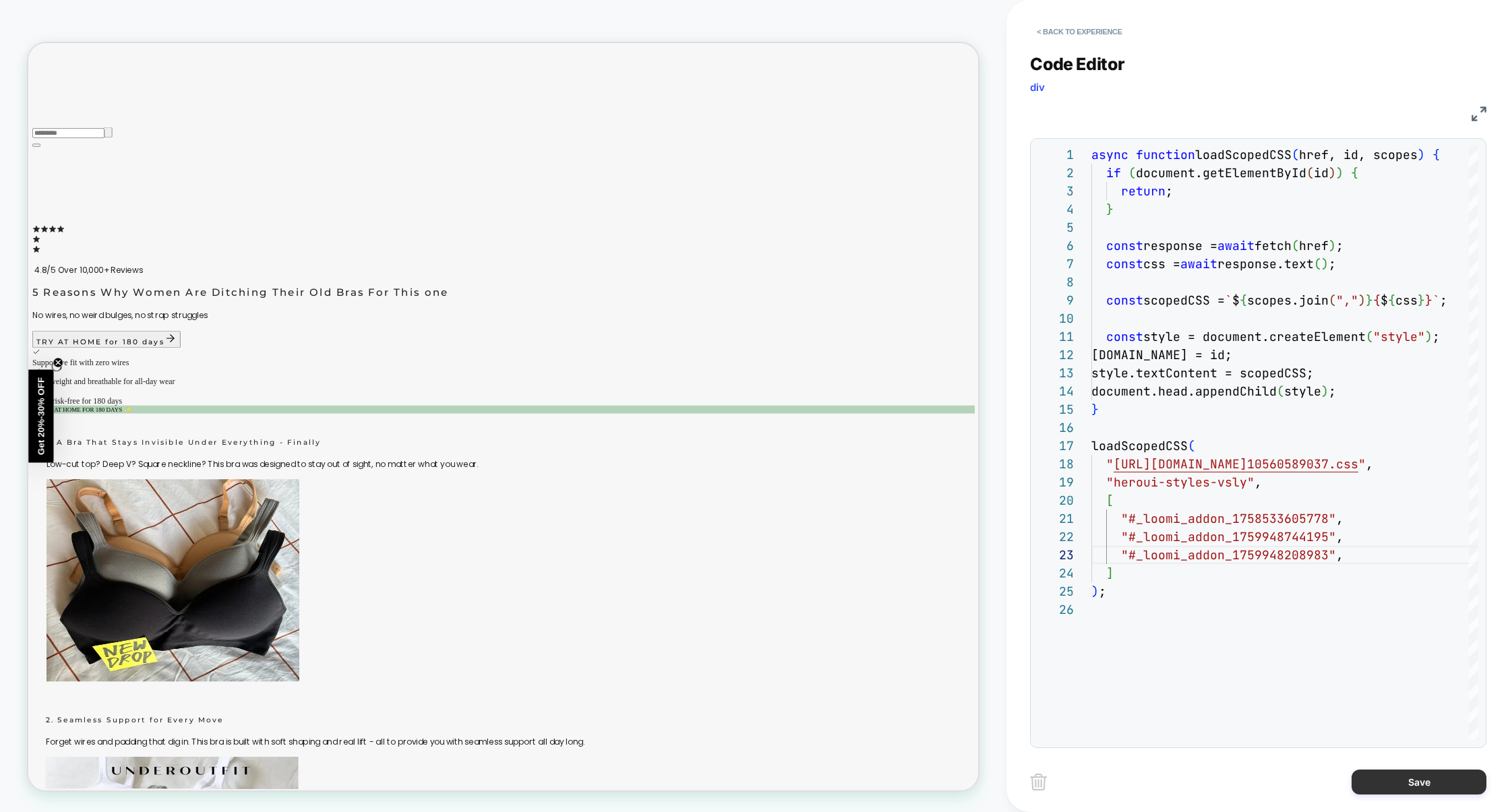
click at [1420, 779] on button "Save" at bounding box center [1419, 782] width 134 height 25
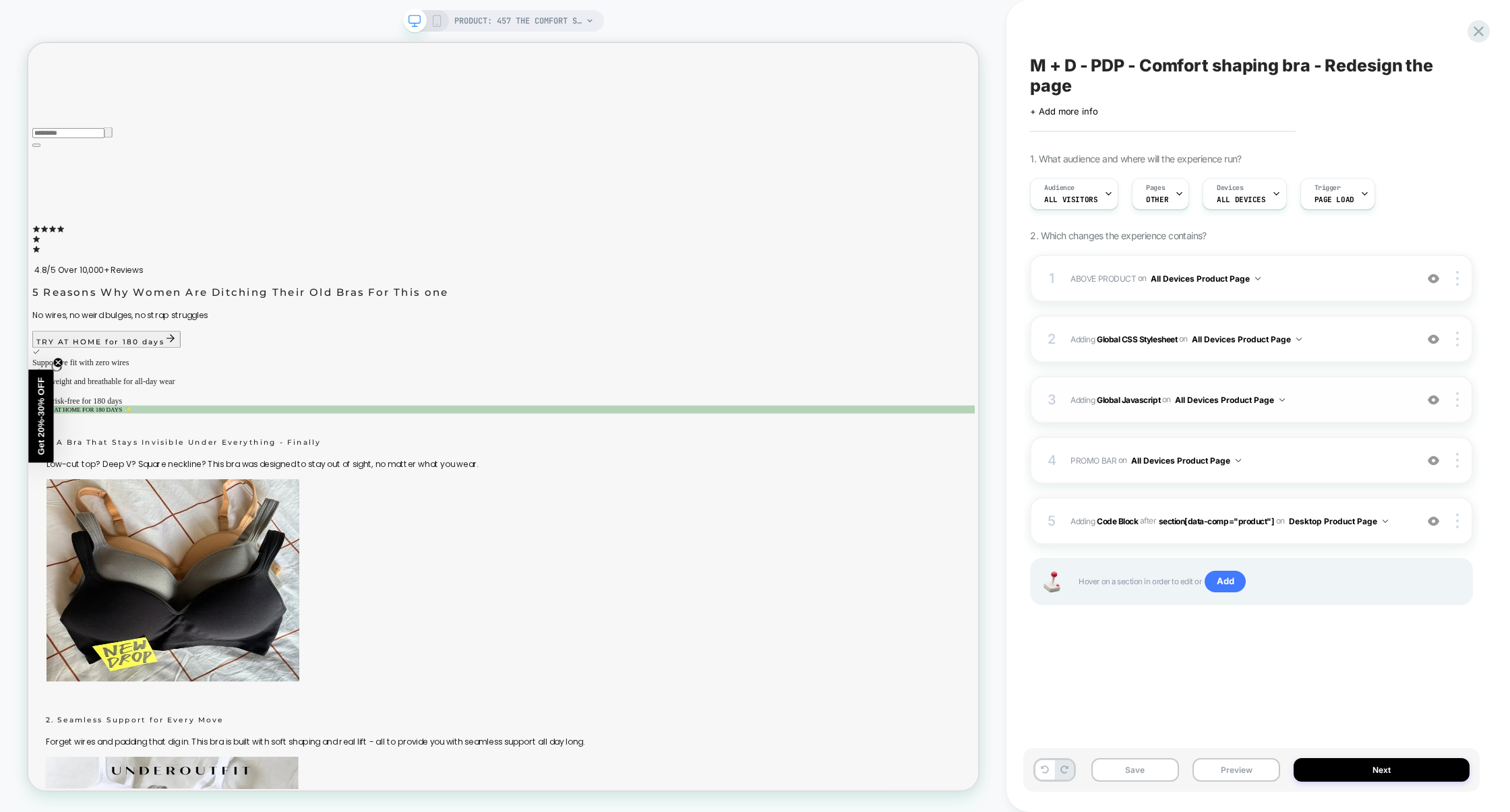
click at [1341, 405] on span "Adding Global Javascript on All Devices Product Page" at bounding box center [1239, 400] width 338 height 17
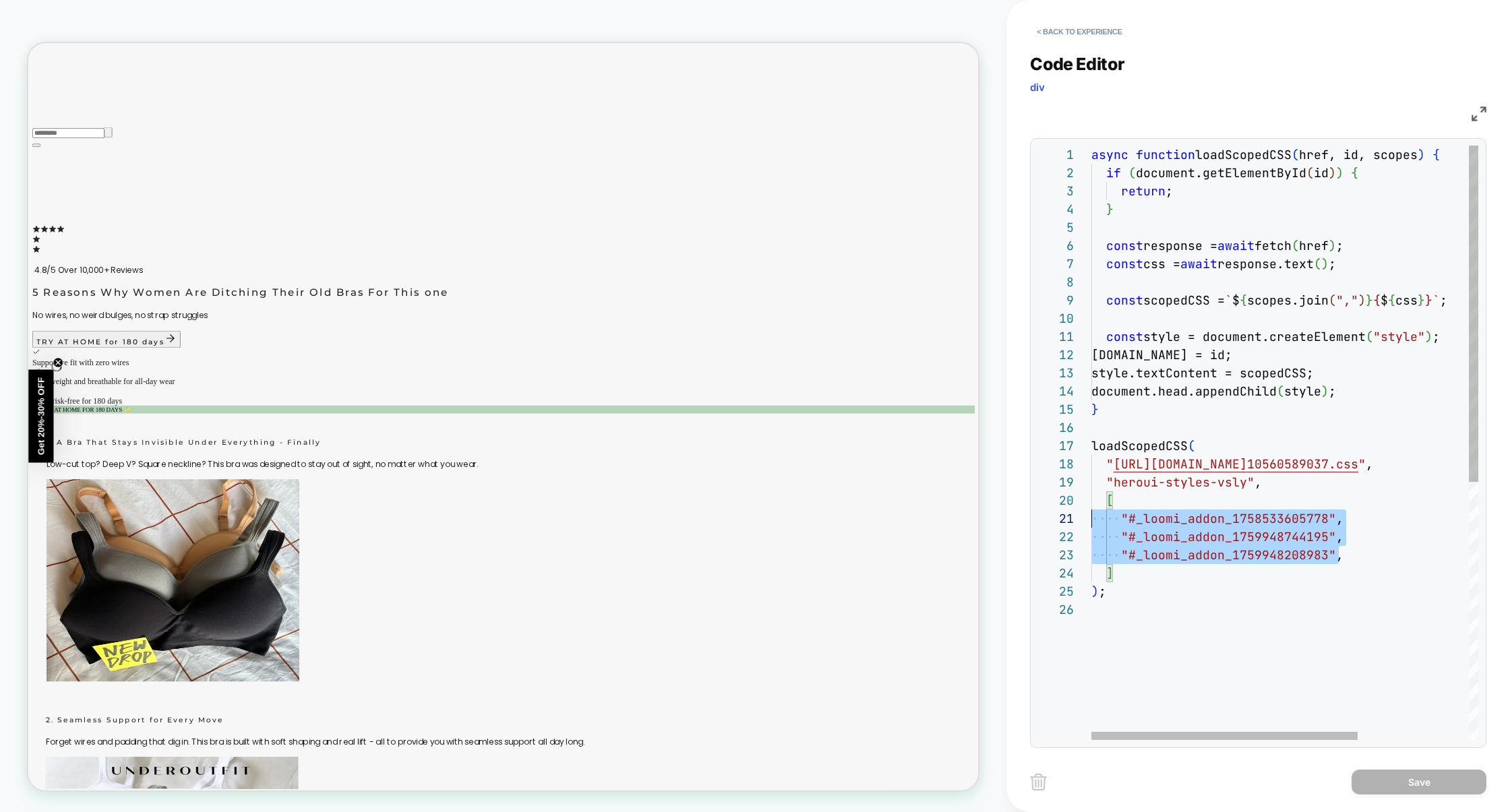
scroll to position [163, 0]
drag, startPoint x: 1341, startPoint y: 560, endPoint x: 1034, endPoint y: 508, distance: 311.4
click at [1034, 508] on div "1 2 3 4 5 6 7 8 9 10 11 12 13 14 15 16 17 18 19 20 21 22 23 24 25 26 async func…" at bounding box center [1258, 443] width 456 height 610
type textarea "**********"
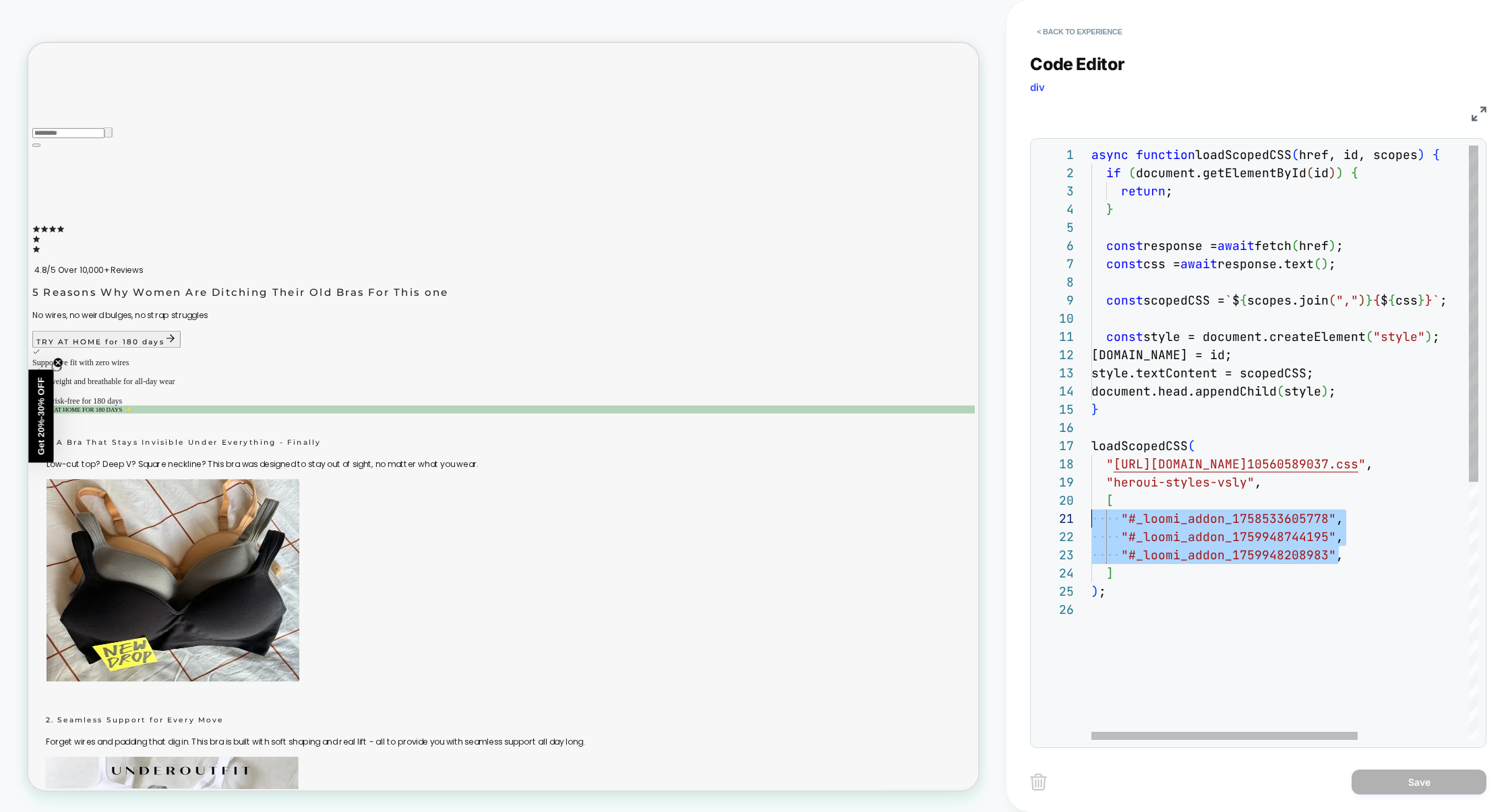
drag, startPoint x: 1358, startPoint y: 560, endPoint x: 1036, endPoint y: 524, distance: 324.0
click at [1092, 524] on div "async function loadScopedCSS ( href, id, scopes ) { if ( document.getElementByI…" at bounding box center [1366, 670] width 548 height 1049
click at [1108, 24] on button "< Back to experience" at bounding box center [1079, 32] width 99 height 21
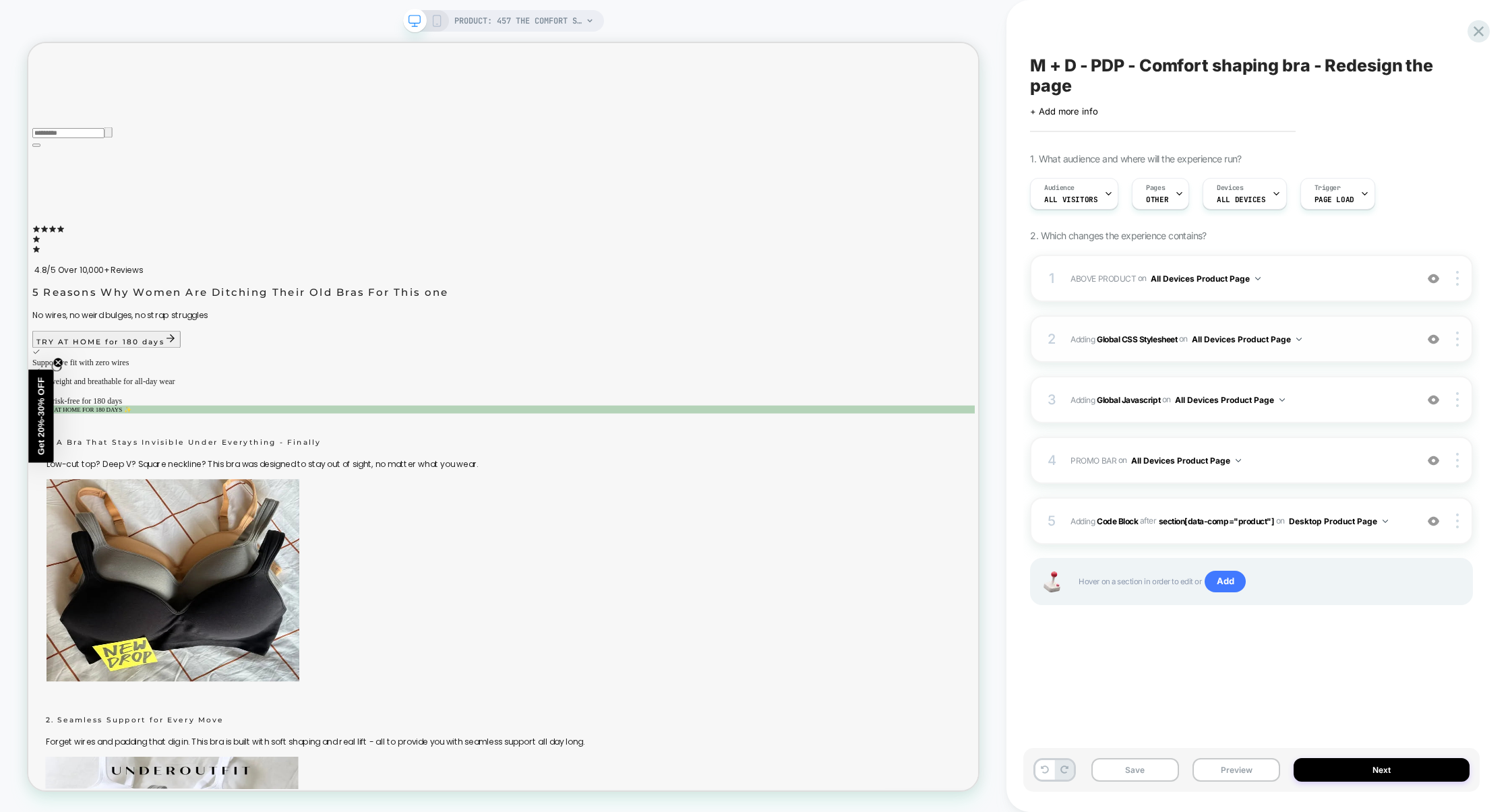
click at [1352, 353] on div "2 Adding Global CSS Stylesheet on All Devices Product Page Add Before Add After…" at bounding box center [1252, 339] width 443 height 47
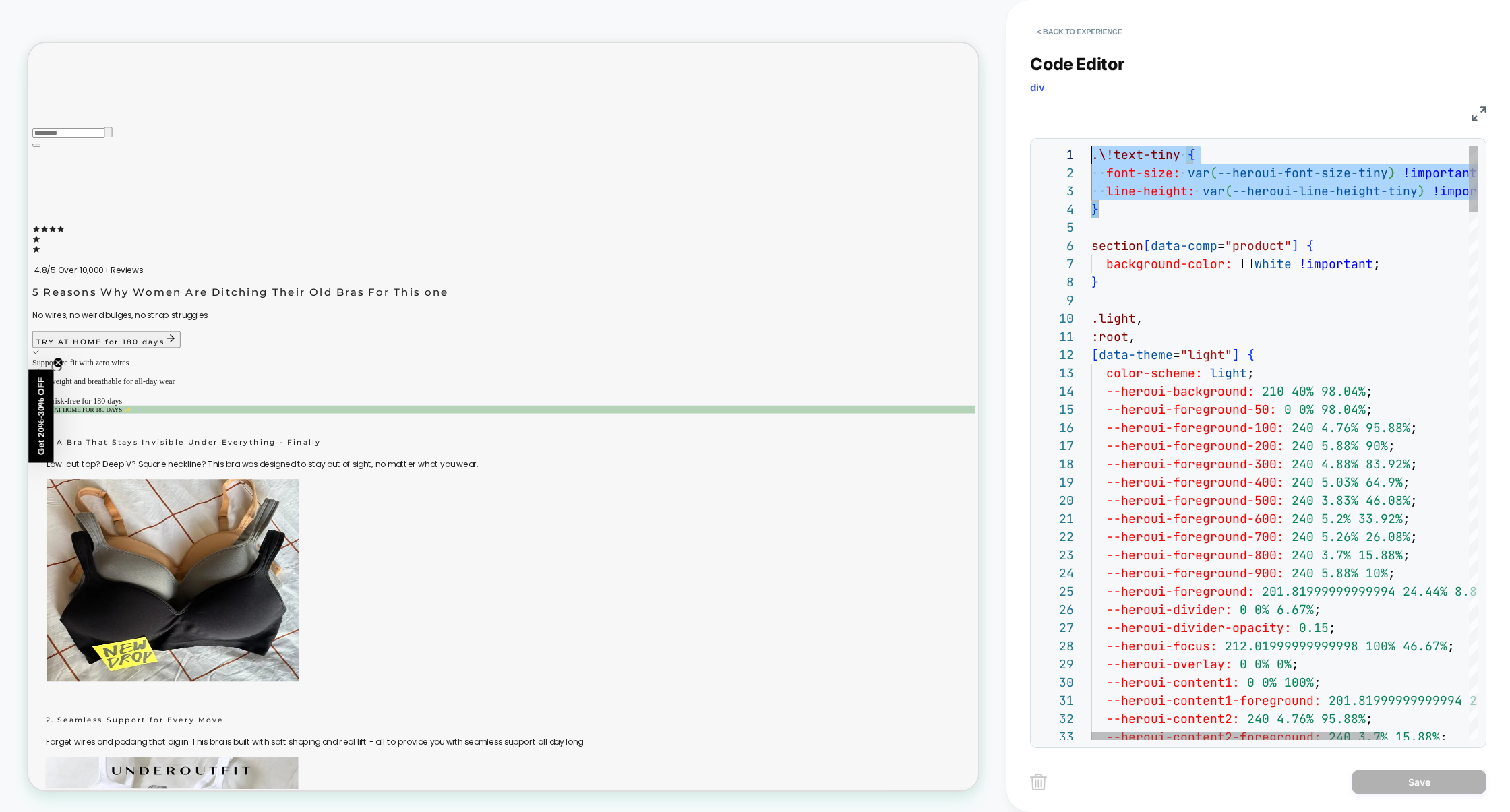
drag, startPoint x: 1138, startPoint y: 217, endPoint x: 1041, endPoint y: 119, distance: 137.9
type textarea "**********"
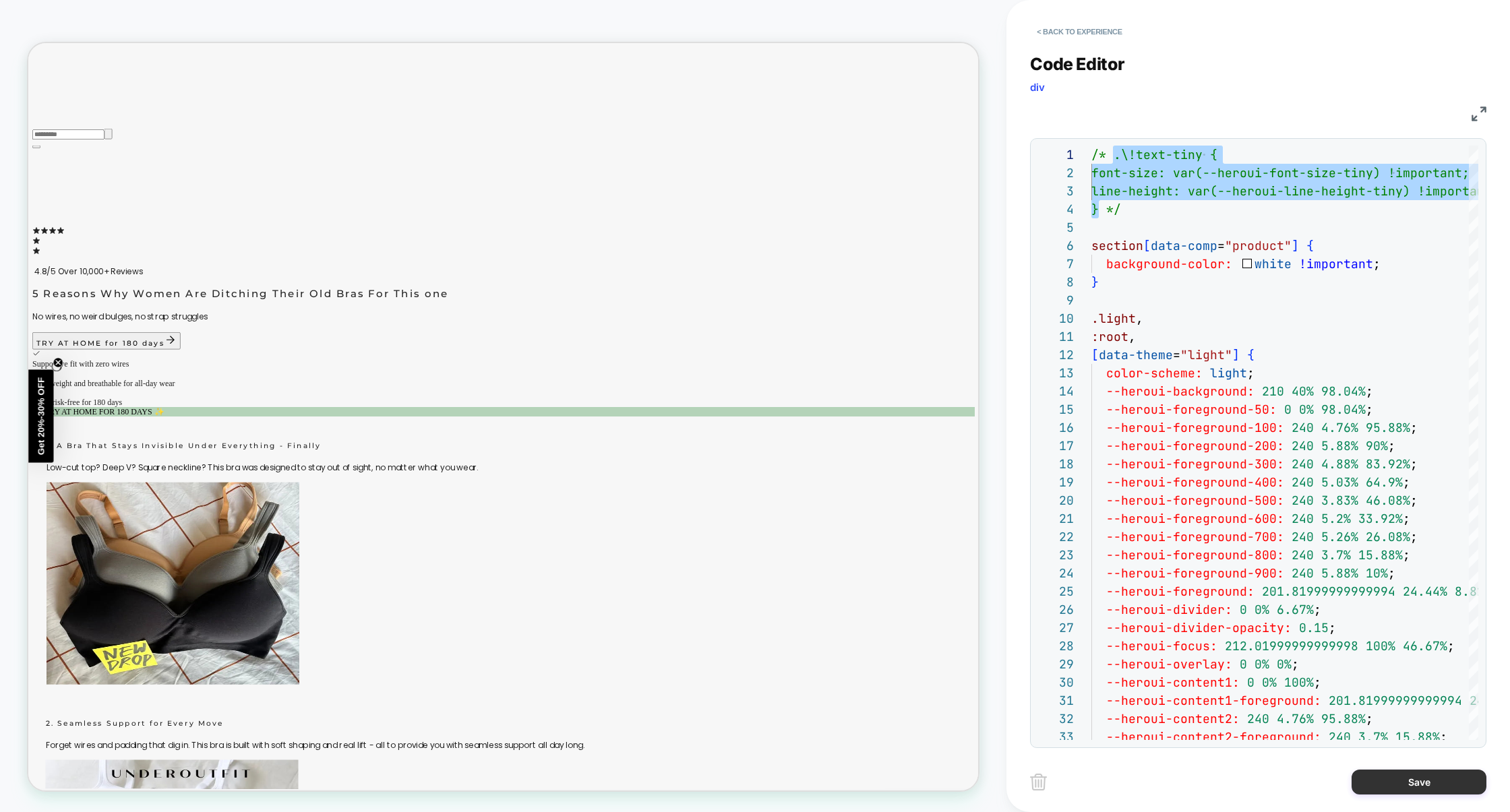
click at [1407, 787] on button "Save" at bounding box center [1419, 782] width 134 height 25
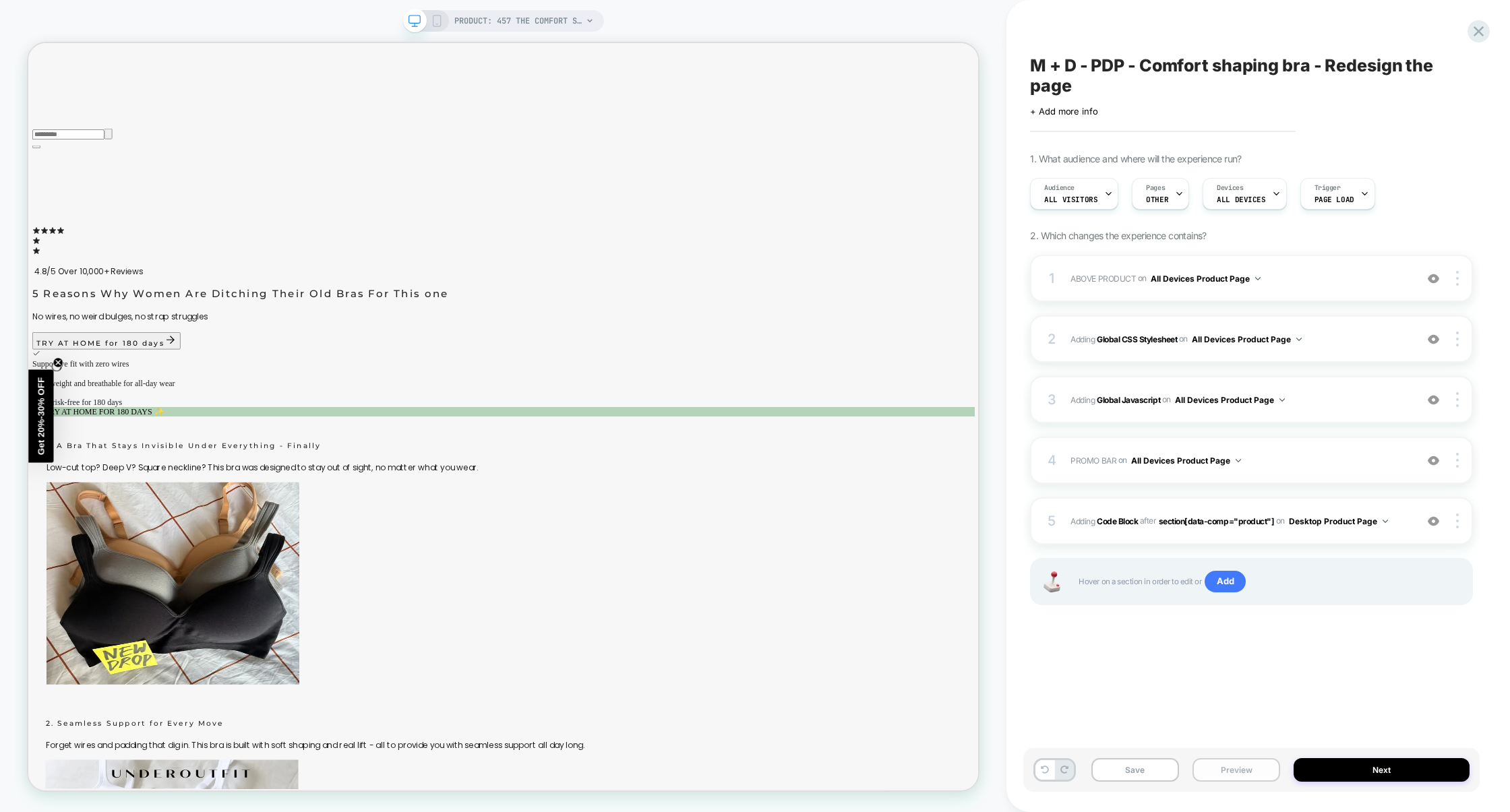
click at [1251, 770] on button "Preview" at bounding box center [1237, 770] width 88 height 24
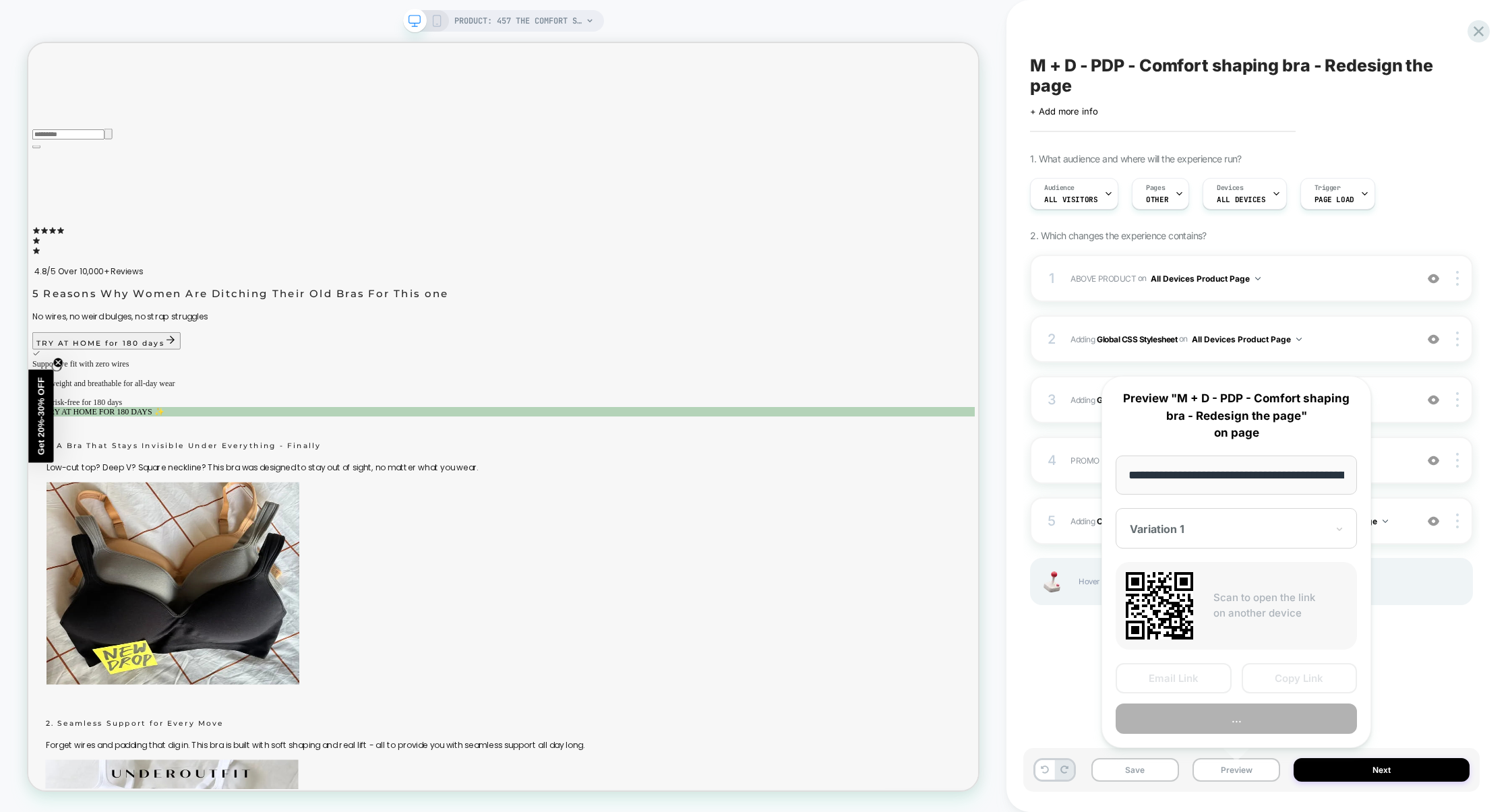
scroll to position [0, 127]
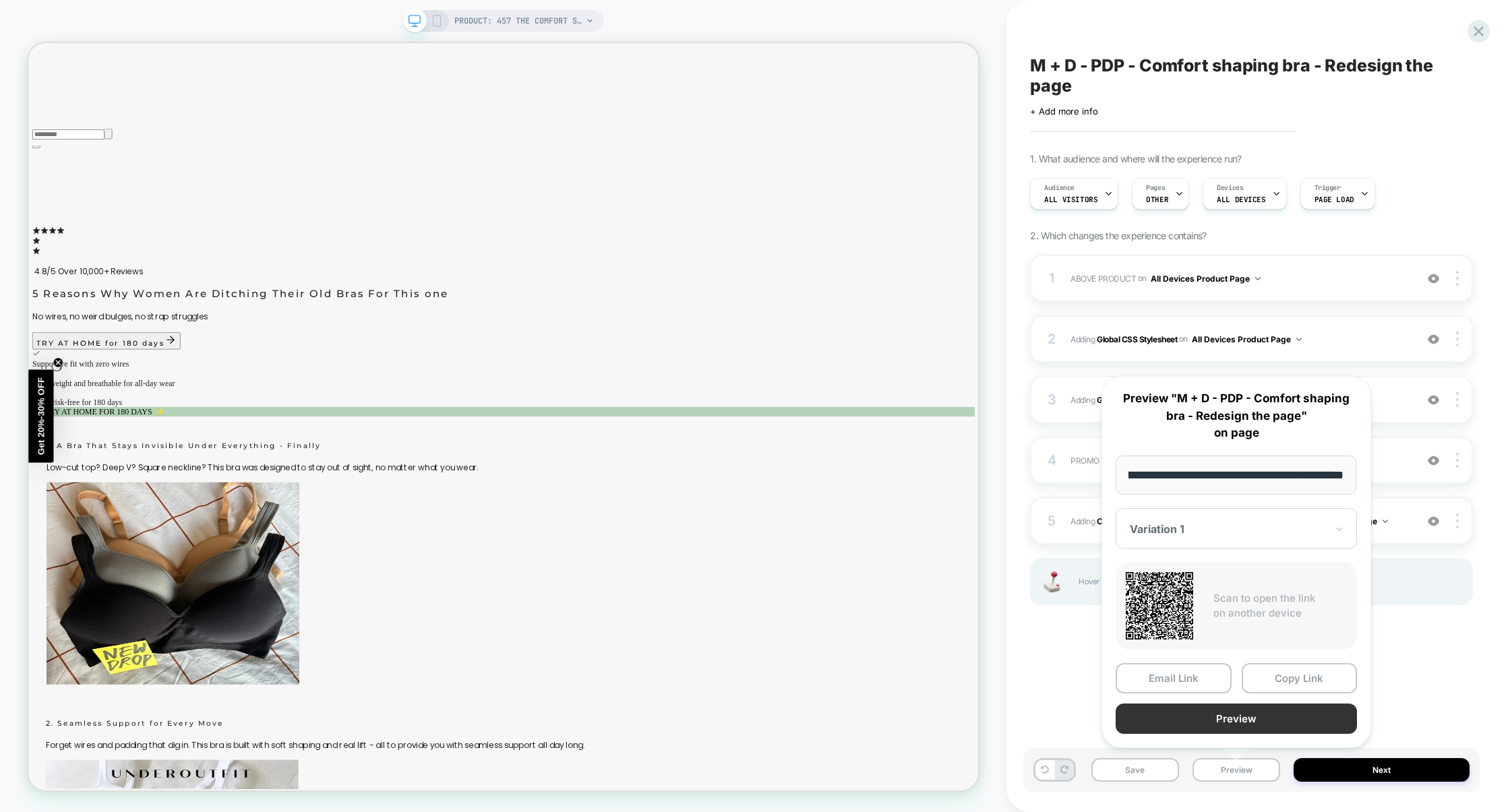
click at [1254, 714] on button "Preview" at bounding box center [1236, 718] width 241 height 30
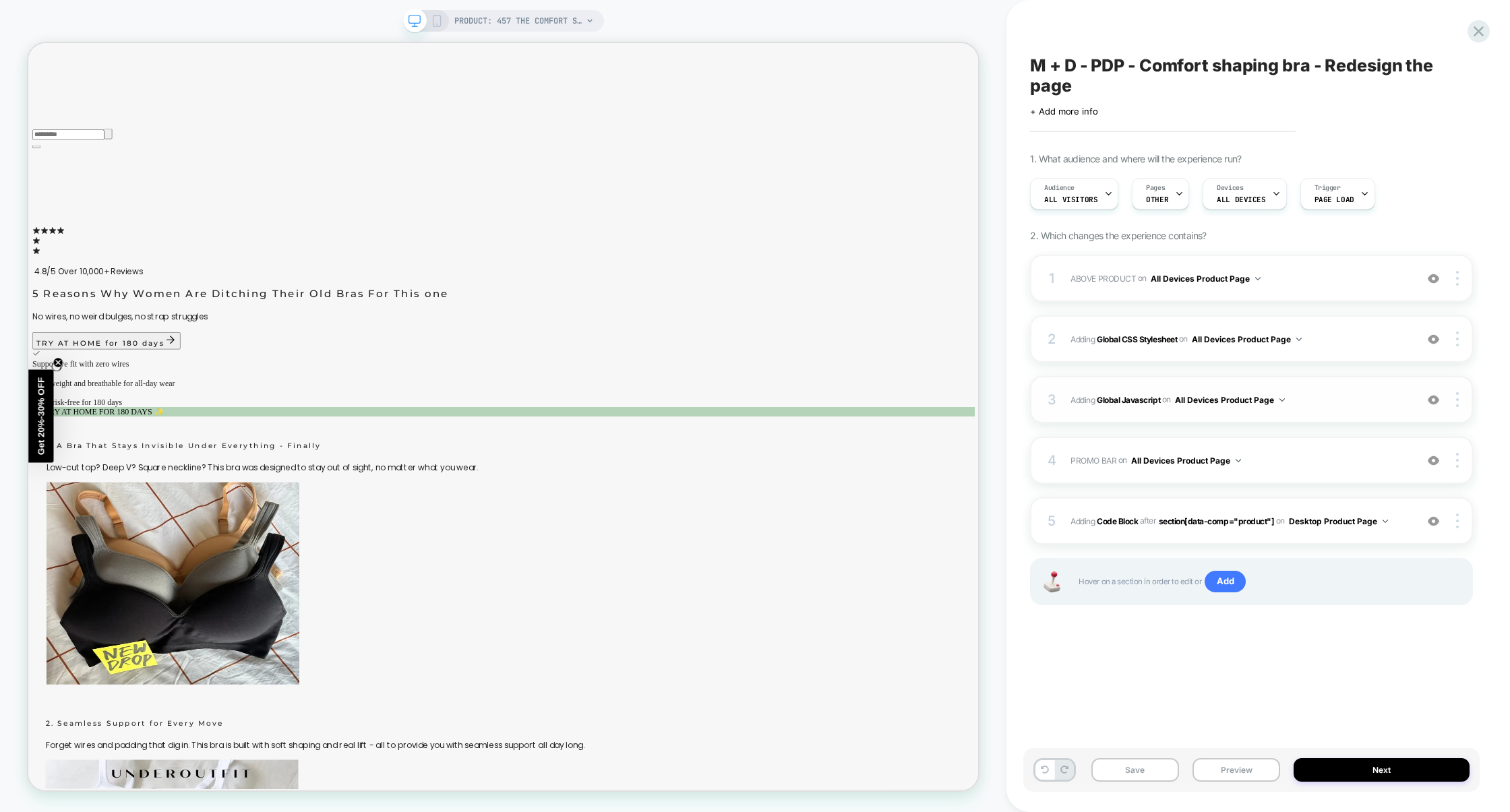
click at [1324, 403] on span "Adding Global Javascript on All Devices Product Page" at bounding box center [1239, 400] width 338 height 17
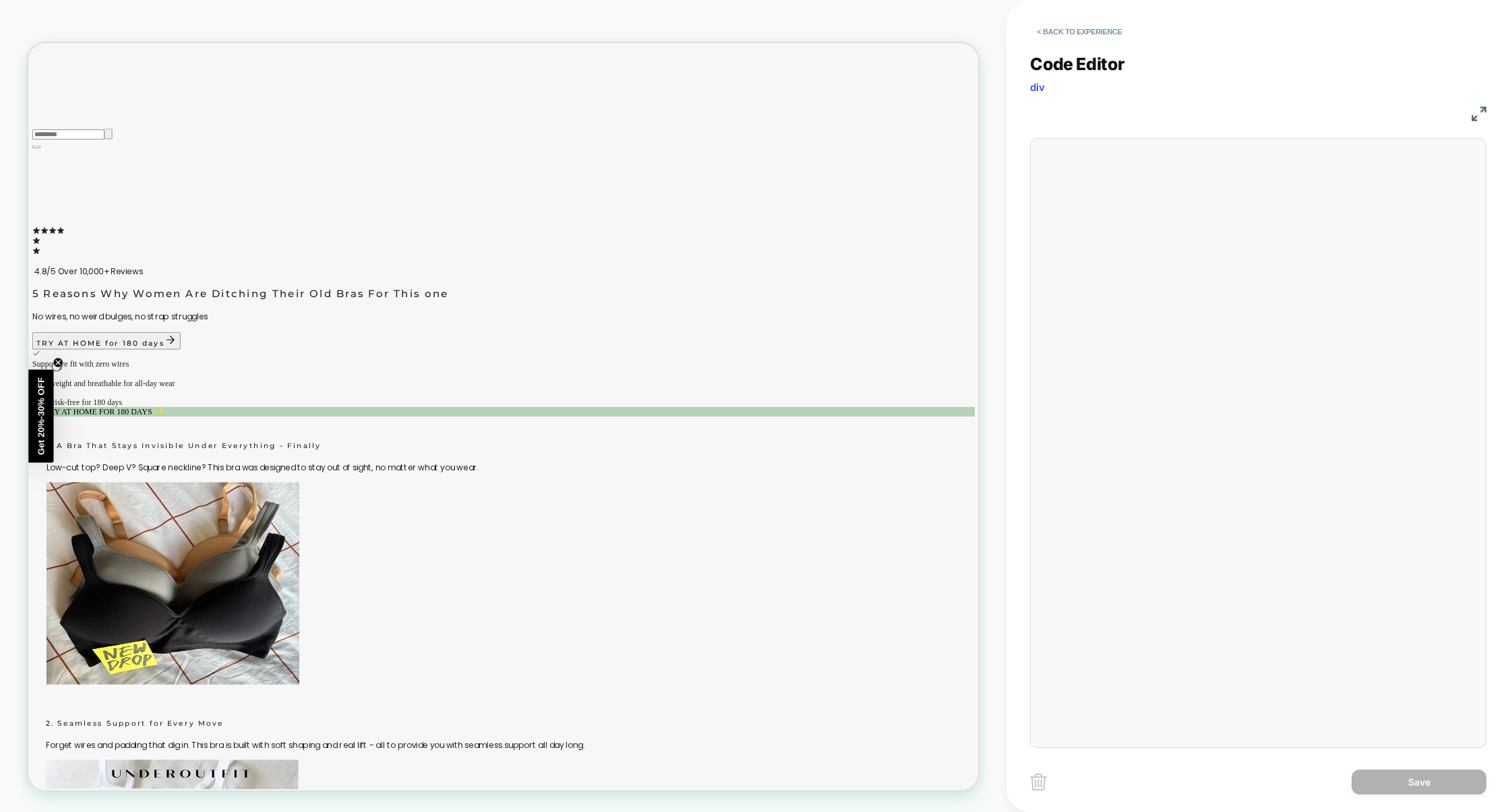
scroll to position [182, 0]
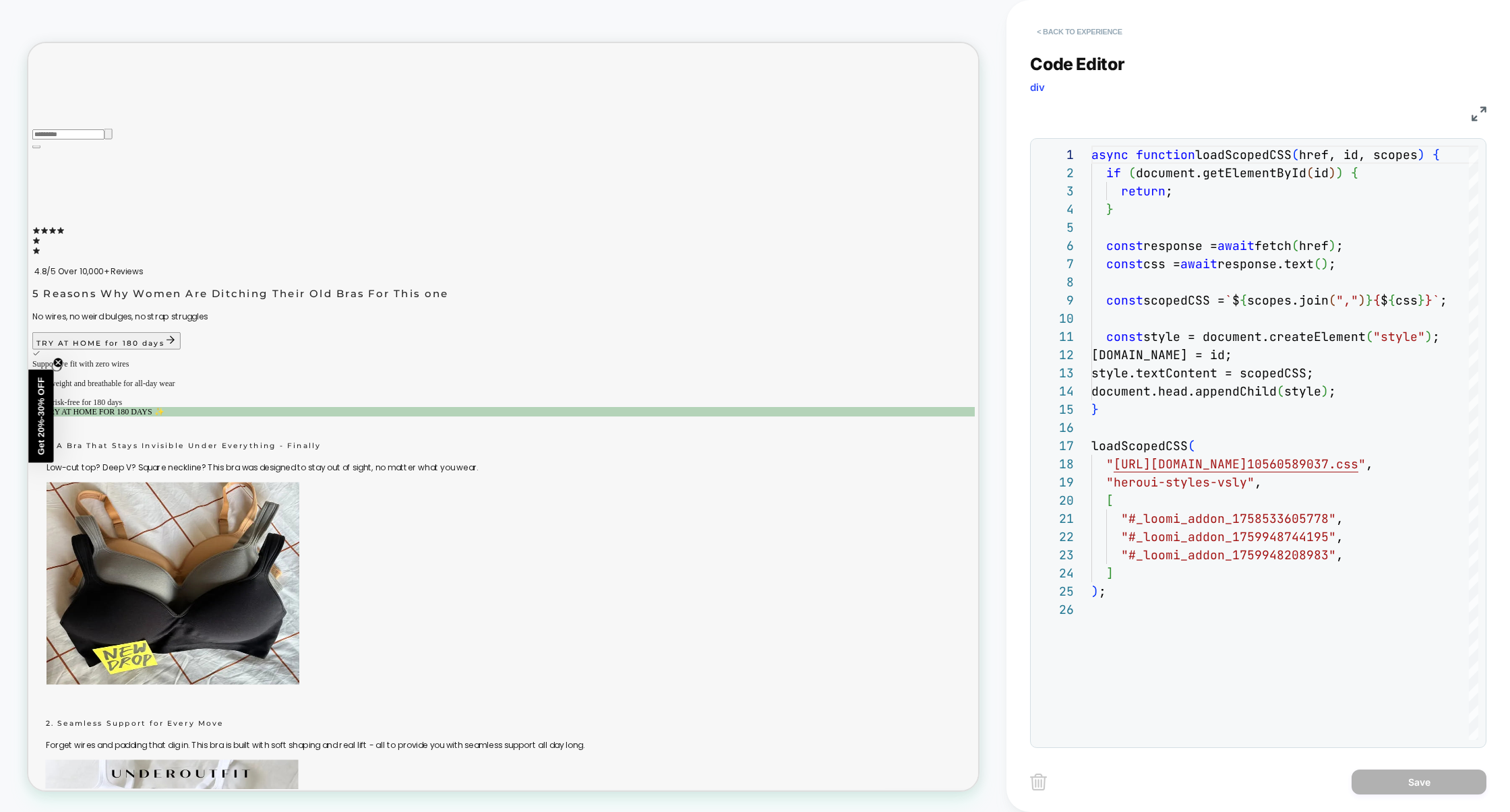
click at [1072, 34] on button "< Back to experience" at bounding box center [1079, 32] width 99 height 21
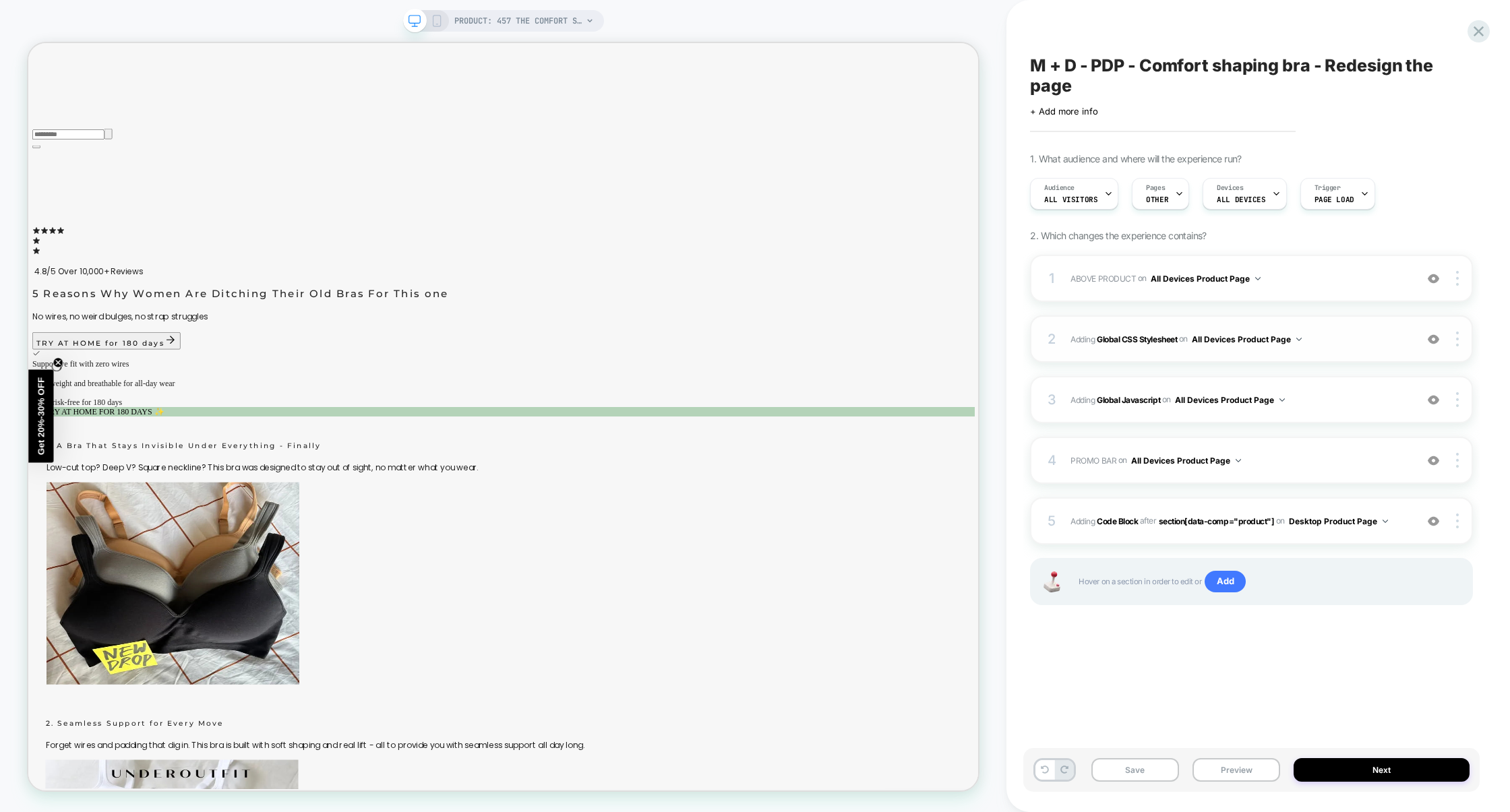
click at [1367, 340] on span "Adding Global CSS Stylesheet on All Devices Product Page" at bounding box center [1239, 339] width 338 height 17
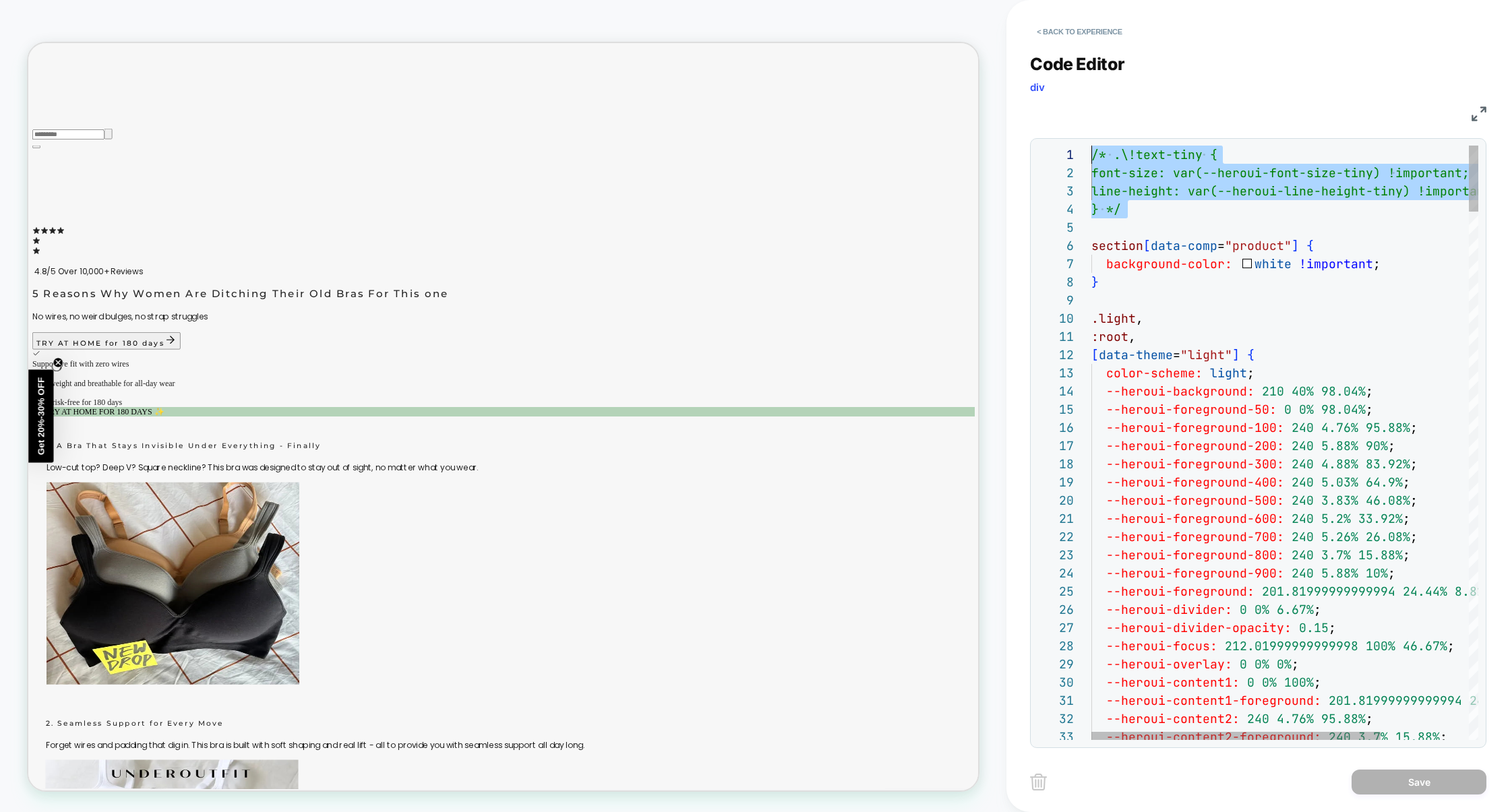
scroll to position [0, 0]
drag, startPoint x: 1130, startPoint y: 224, endPoint x: 994, endPoint y: 84, distance: 195.2
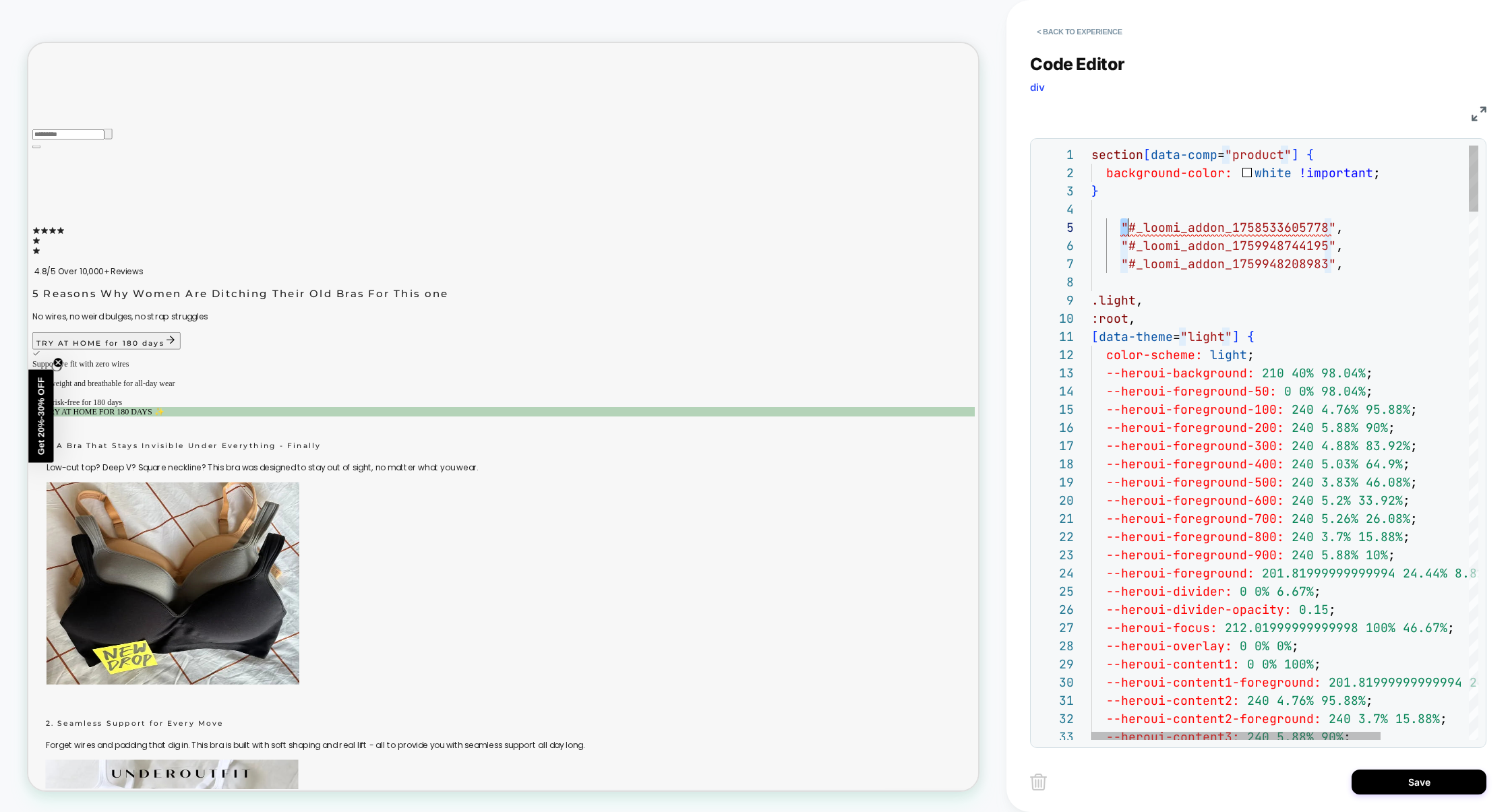
scroll to position [72, 37]
drag, startPoint x: 1321, startPoint y: 230, endPoint x: 1120, endPoint y: 227, distance: 201.0
click at [1120, 227] on span "# _ loomi_addon_1758533605778 ," at bounding box center [1210, 227] width 237 height 15
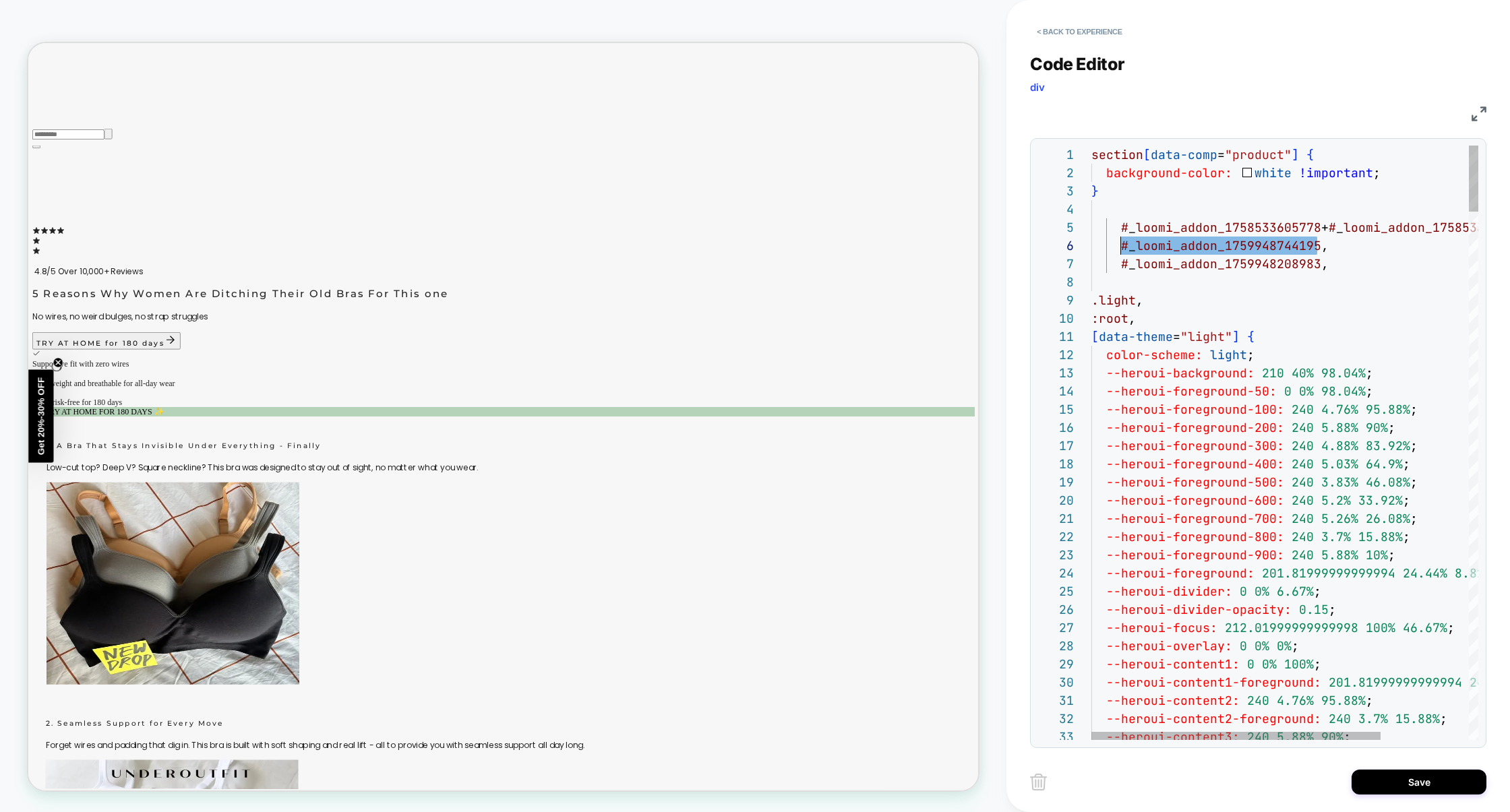
scroll to position [90, 29]
drag, startPoint x: 1258, startPoint y: 248, endPoint x: 1123, endPoint y: 249, distance: 135.0
drag, startPoint x: 1256, startPoint y: 264, endPoint x: 1122, endPoint y: 269, distance: 134.1
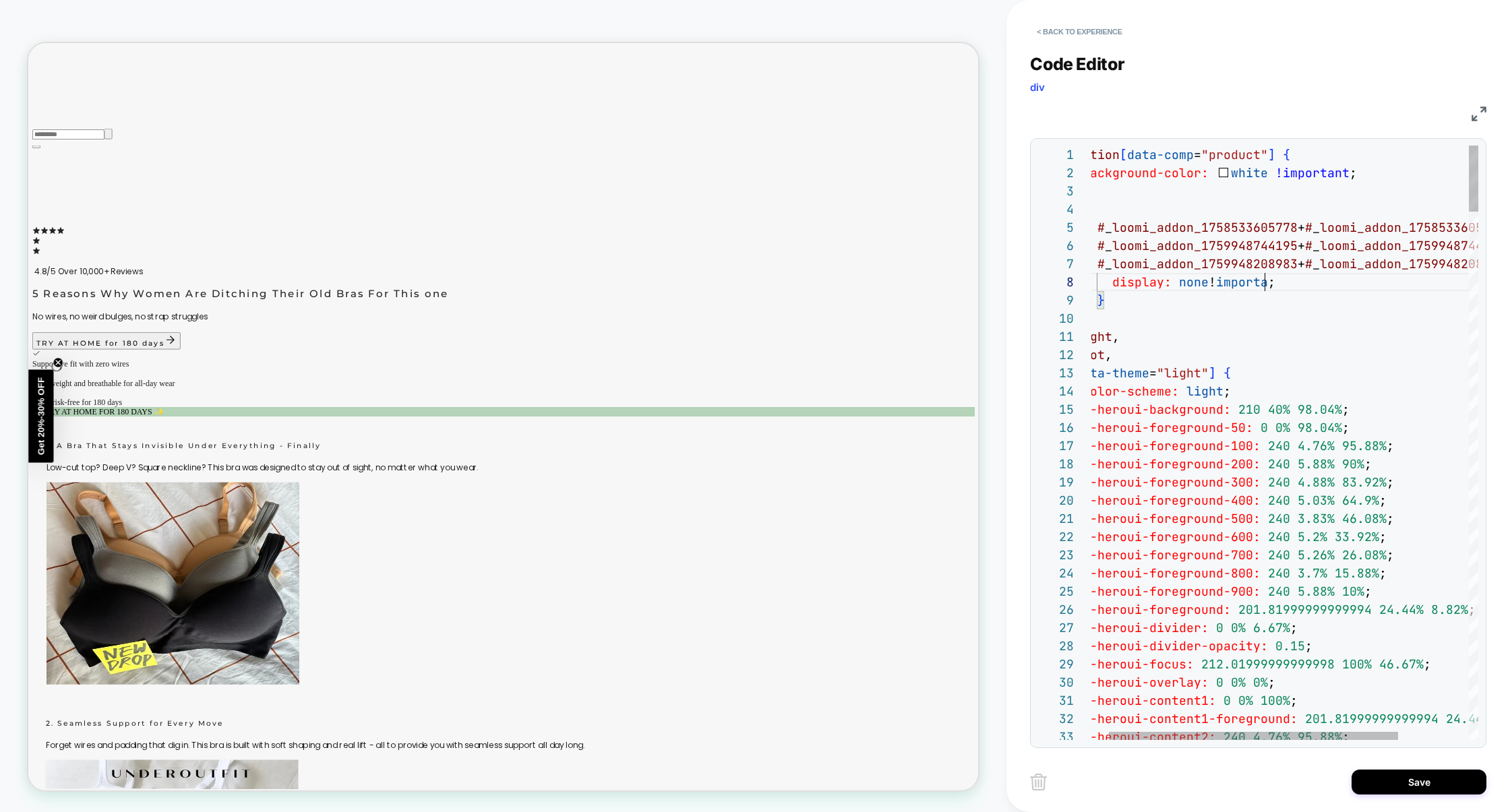
scroll to position [127, 211]
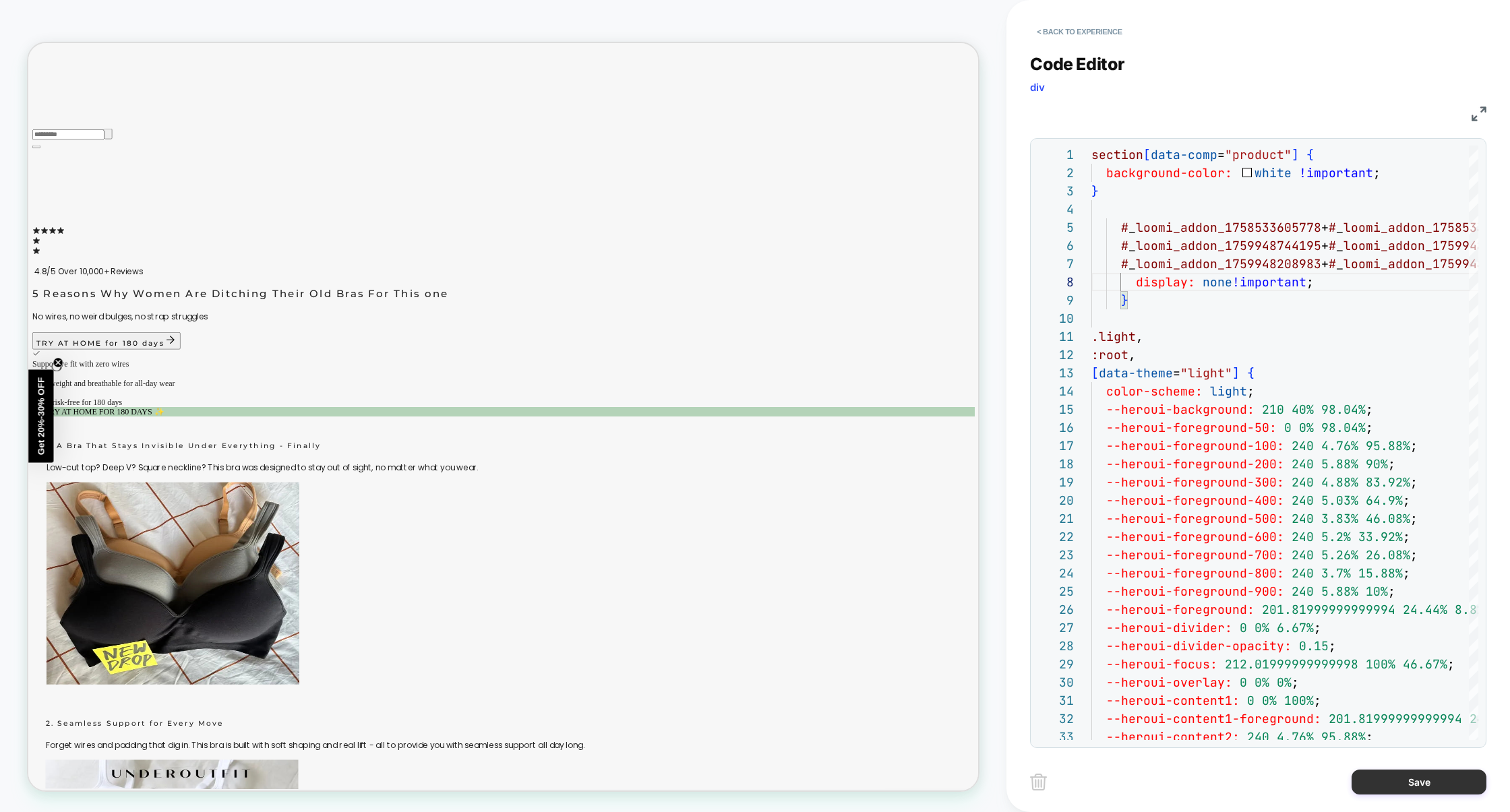
type textarea "**********"
click at [1401, 786] on button "Save" at bounding box center [1419, 782] width 134 height 25
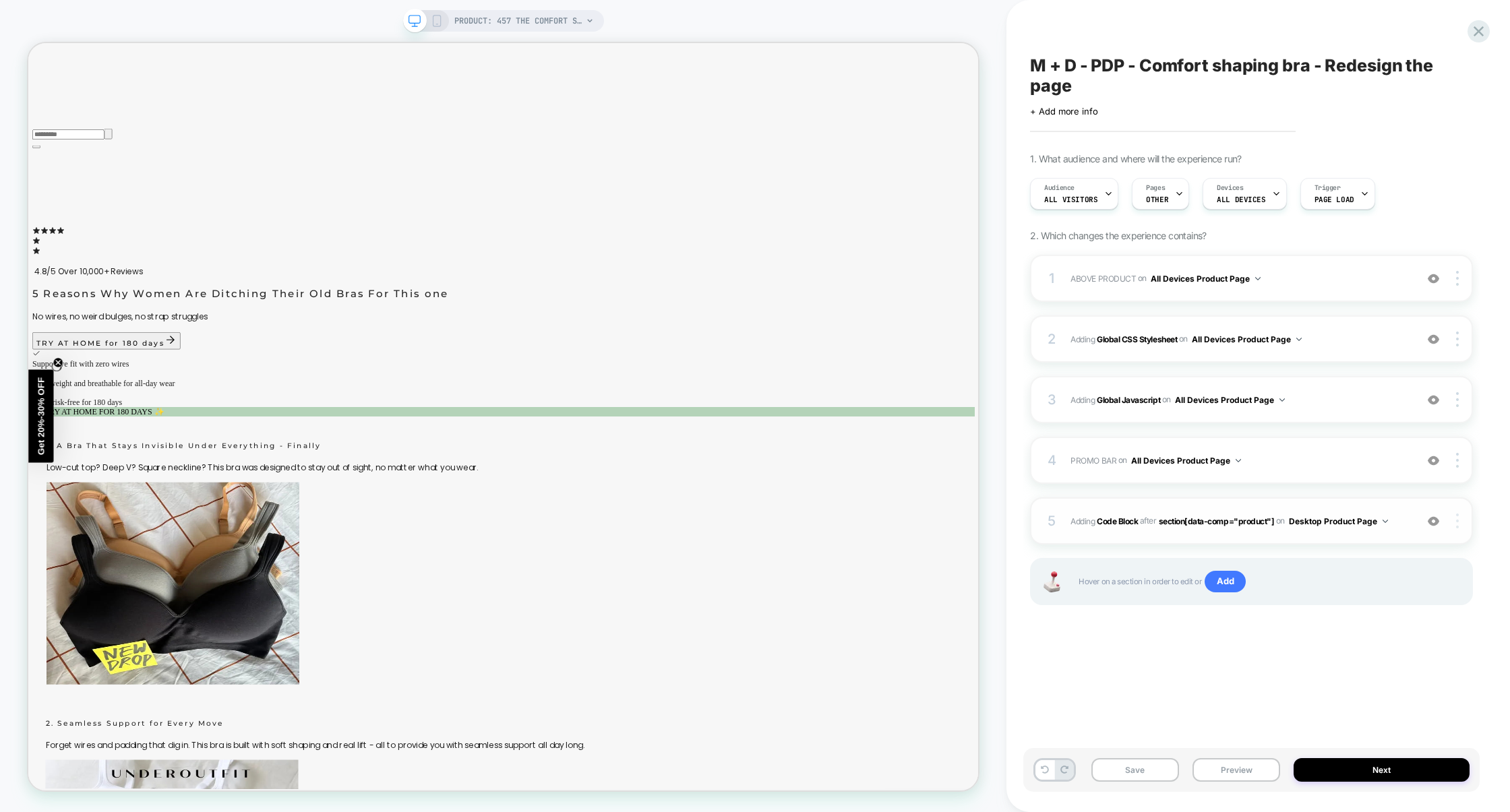
click at [1459, 525] on div at bounding box center [1459, 520] width 25 height 15
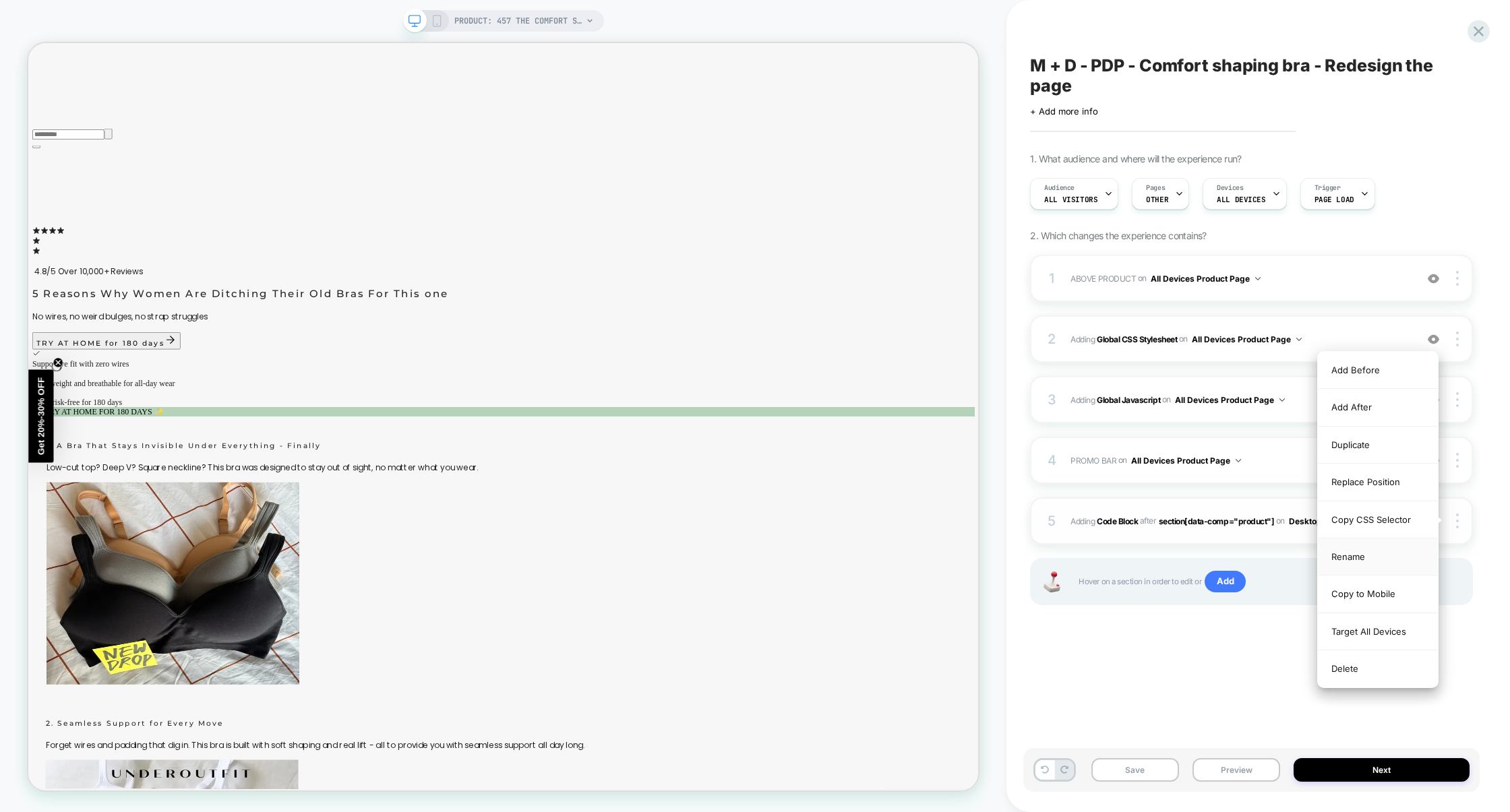
click at [1368, 556] on div "Rename" at bounding box center [1378, 557] width 120 height 37
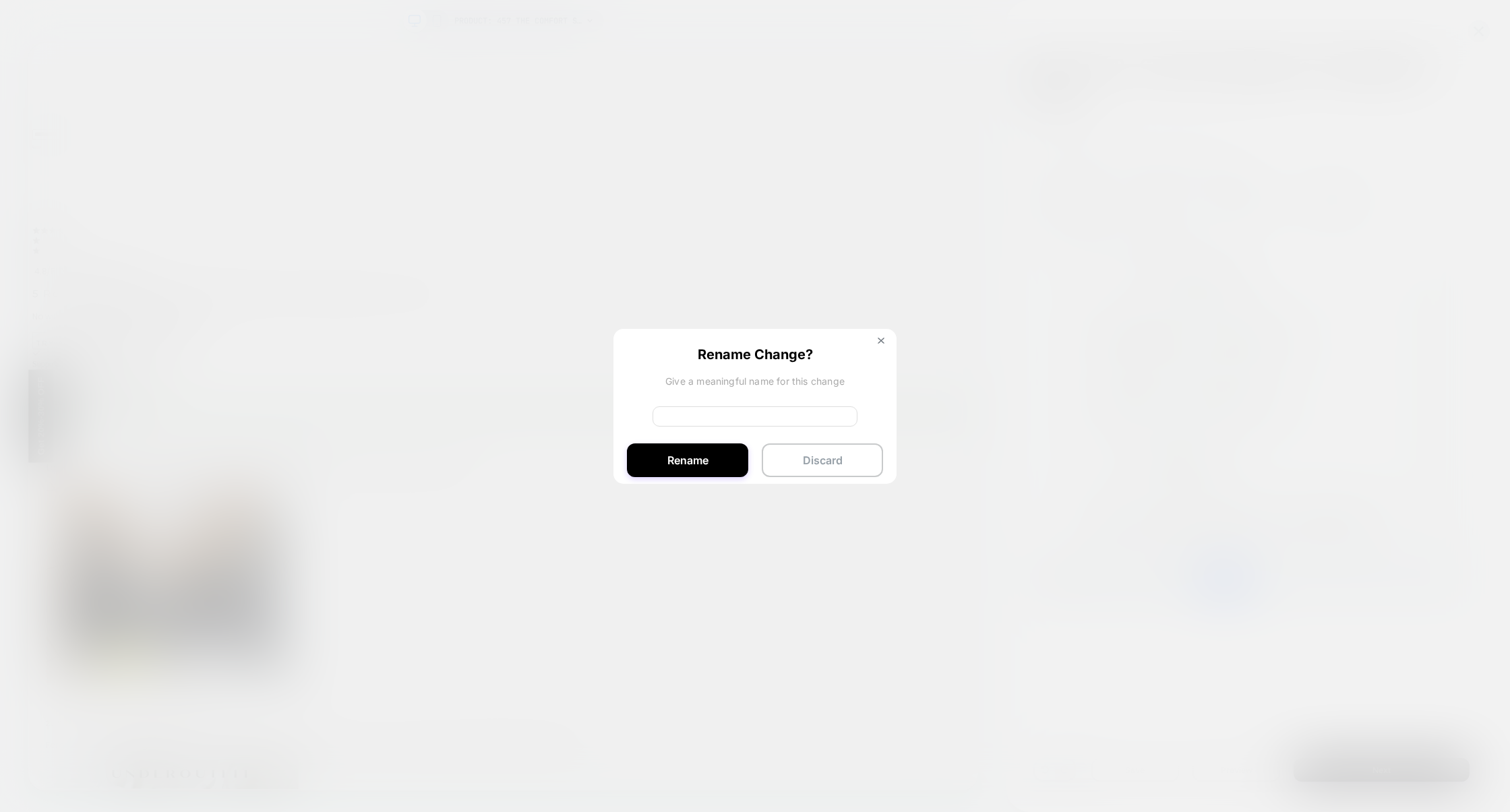
click at [731, 410] on input at bounding box center [755, 416] width 205 height 20
type input "*******"
click at [663, 463] on button "Rename" at bounding box center [687, 460] width 121 height 33
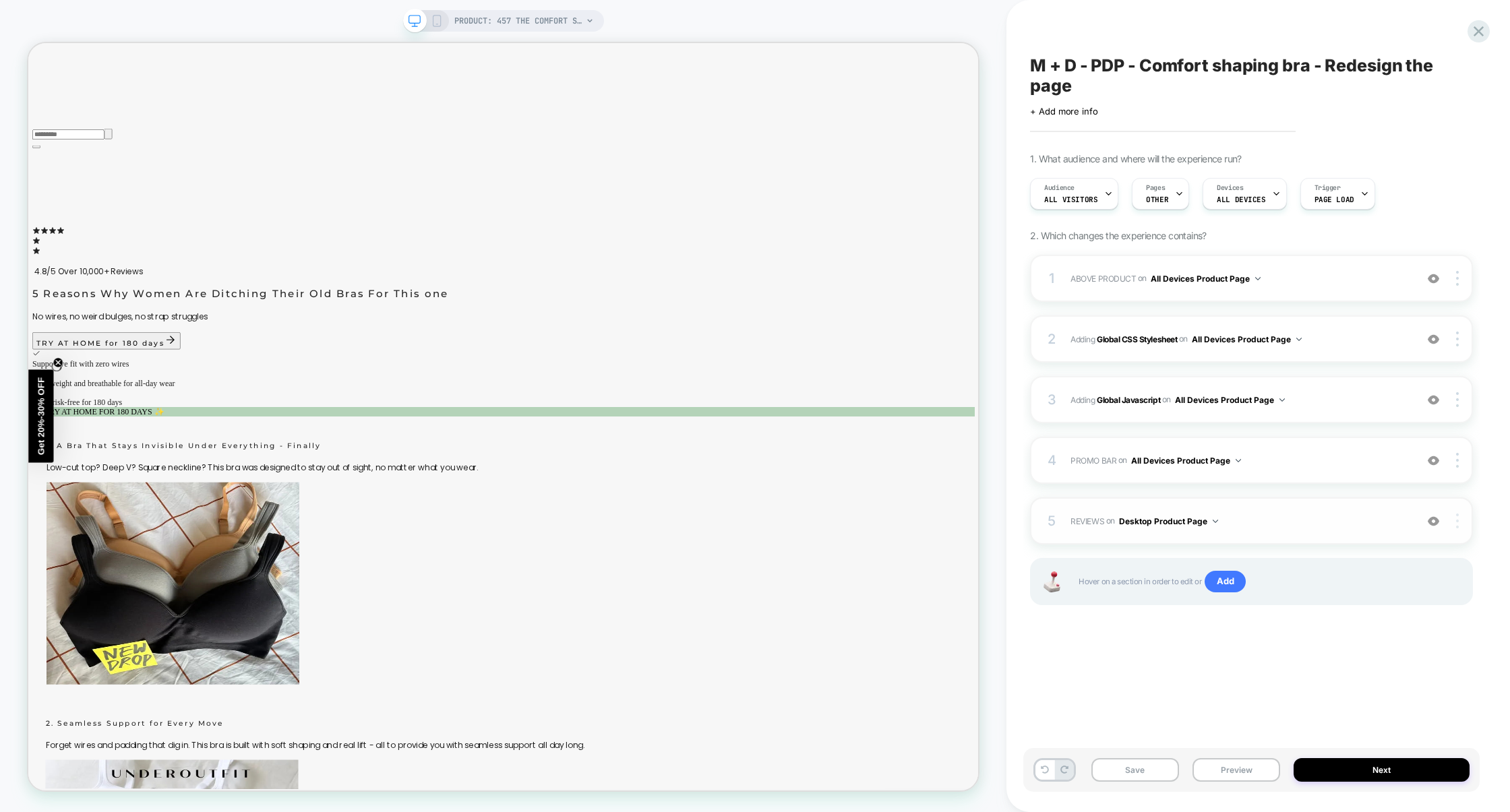
click at [1465, 523] on div at bounding box center [1459, 520] width 25 height 15
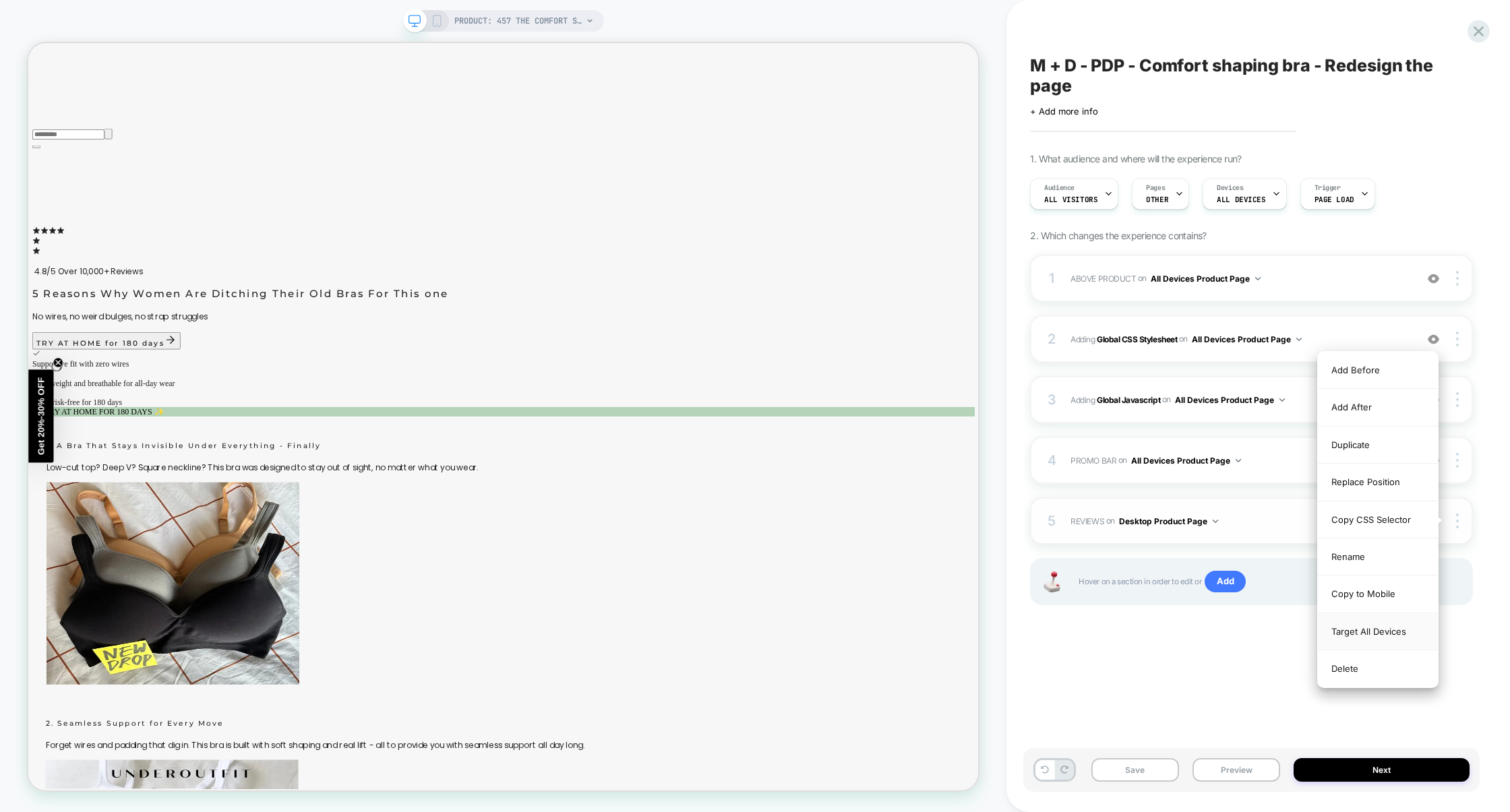
click at [1377, 630] on div "Target All Devices" at bounding box center [1378, 632] width 120 height 37
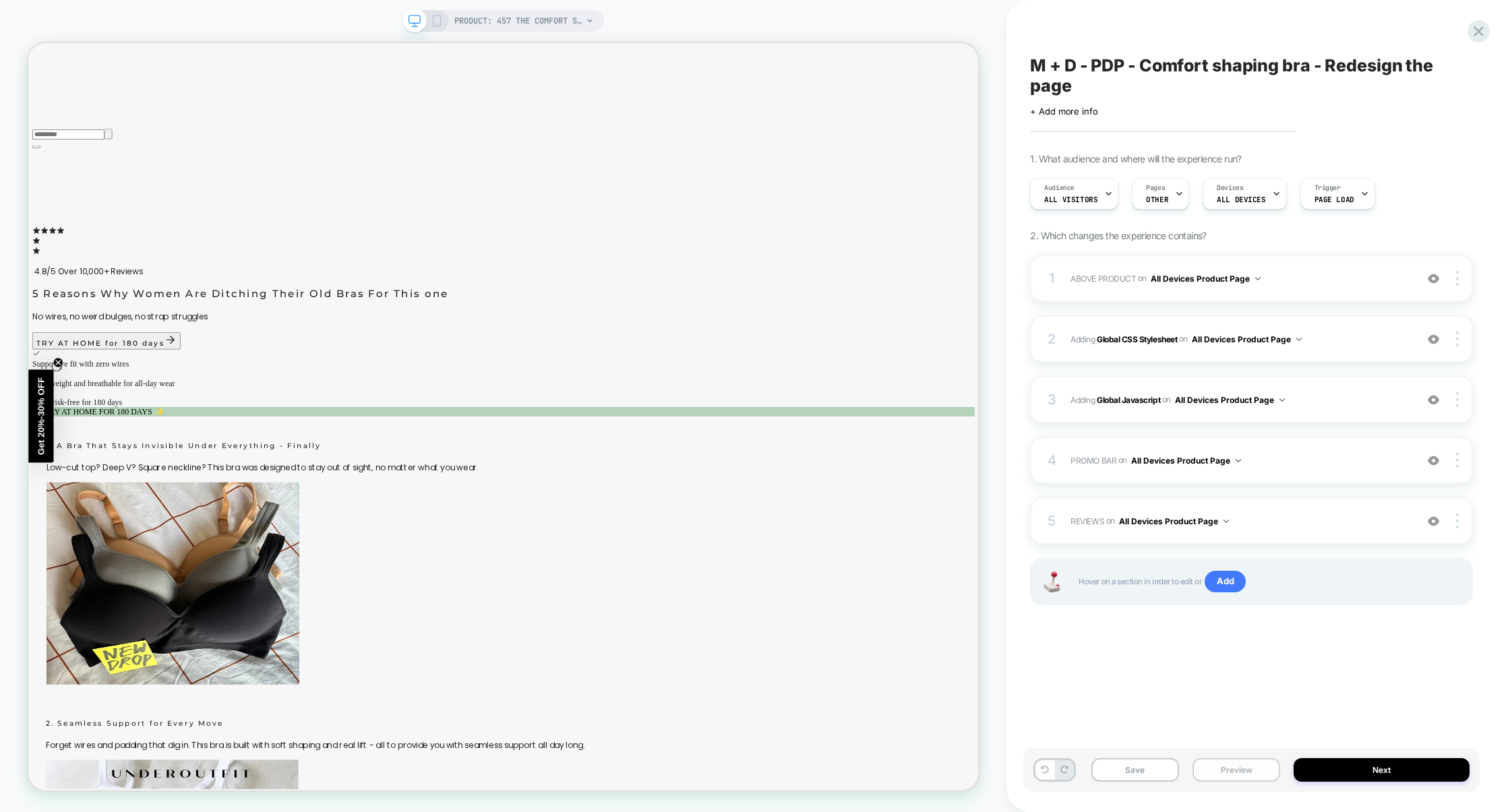
click at [1225, 780] on button "Preview" at bounding box center [1237, 770] width 88 height 24
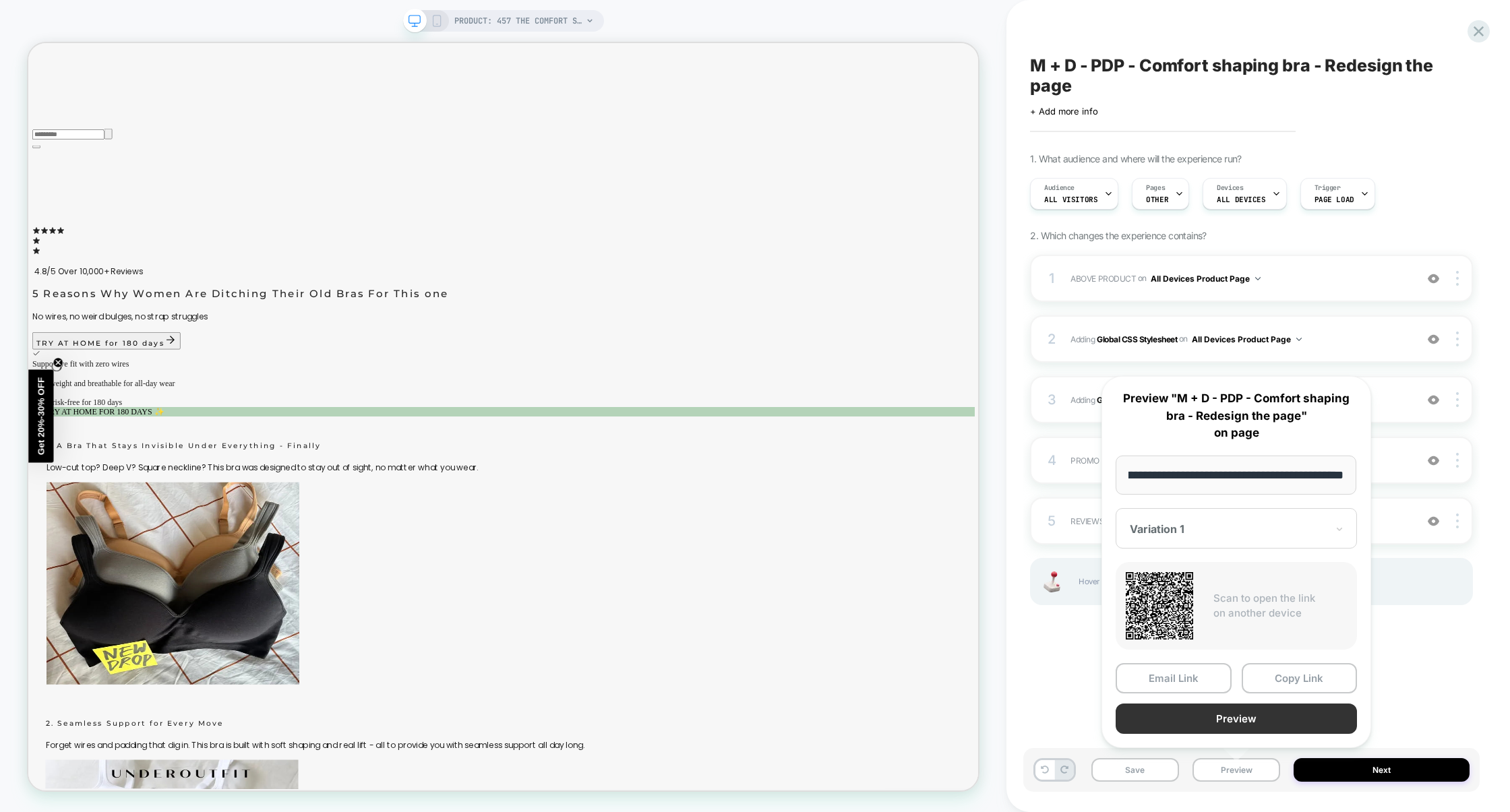
scroll to position [0, 0]
click at [1244, 722] on button "Preview" at bounding box center [1236, 718] width 241 height 30
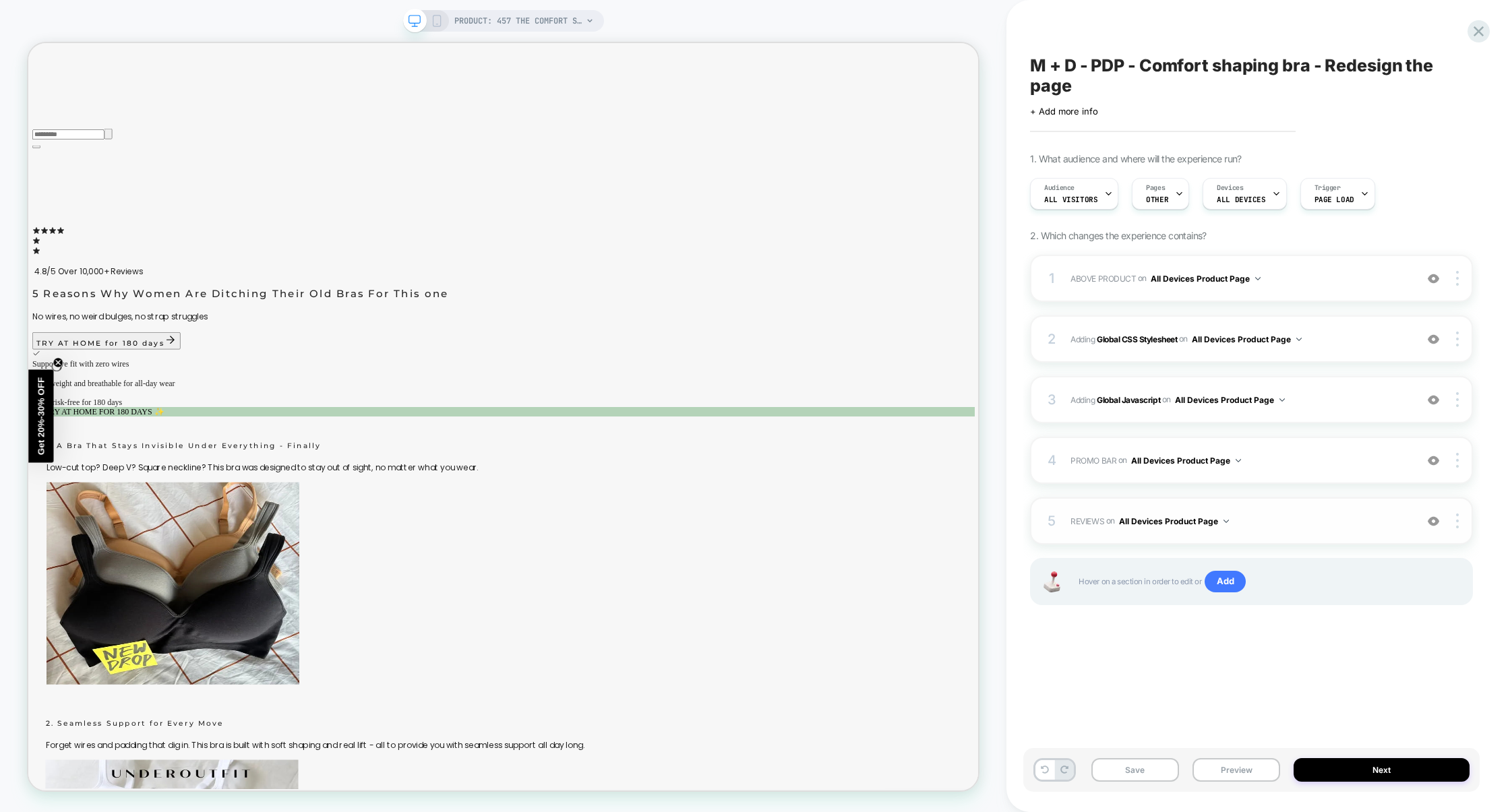
click at [1263, 527] on span "REVIEWS Adding Code Block AFTER section[data-comp="product"] on All Devices Pro…" at bounding box center [1239, 521] width 338 height 17
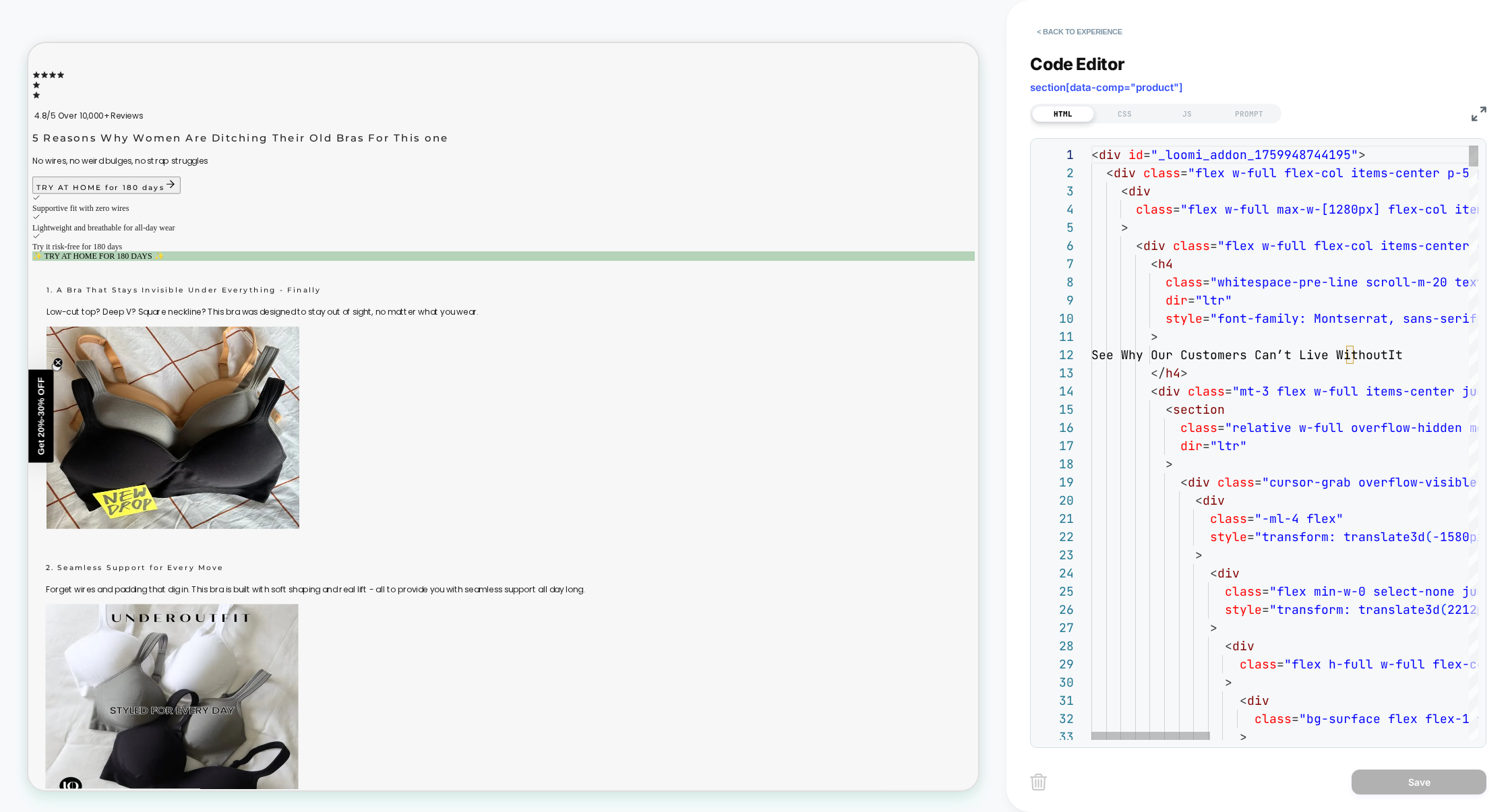
scroll to position [3057, 0]
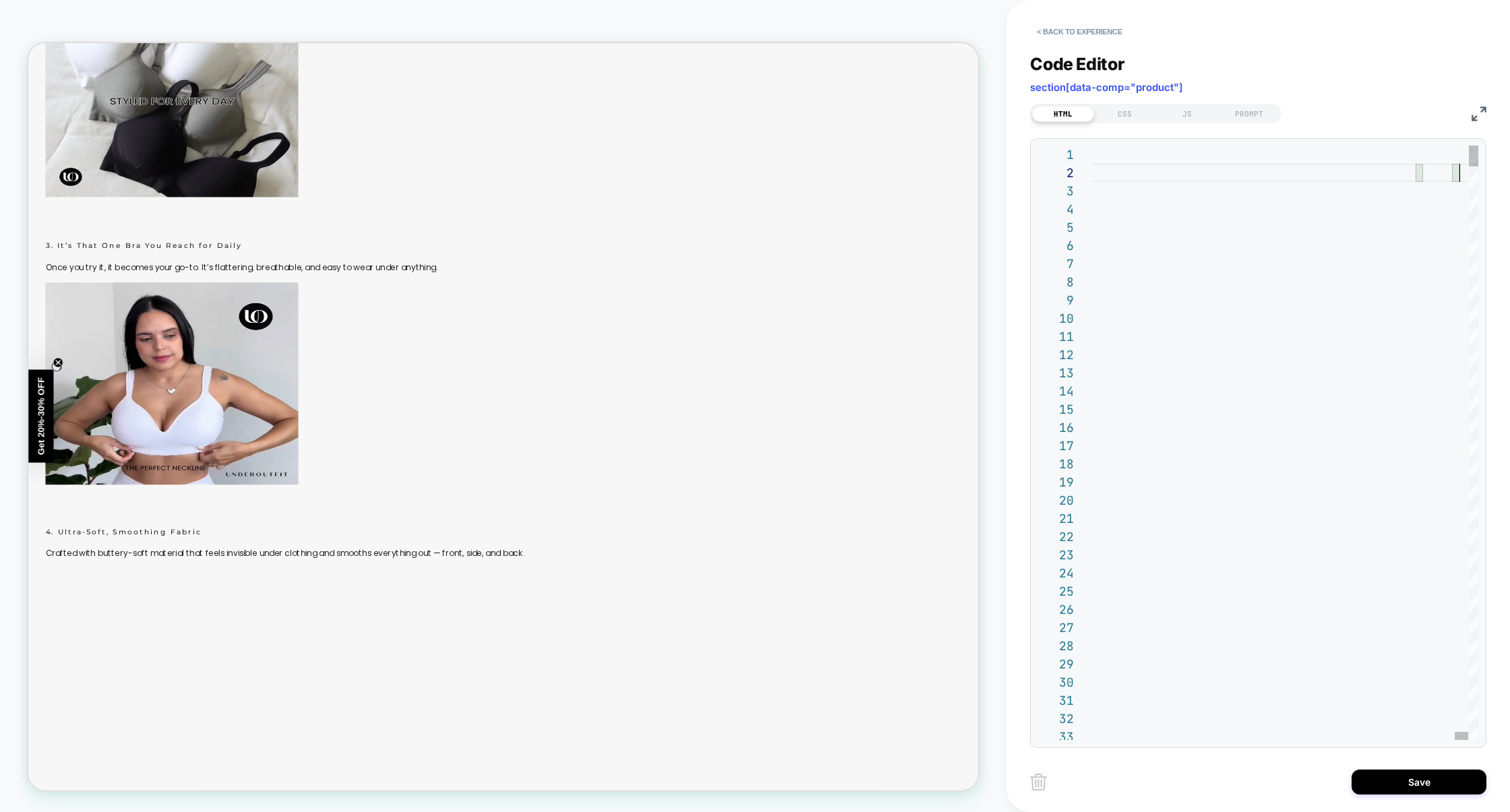
scroll to position [18, 15]
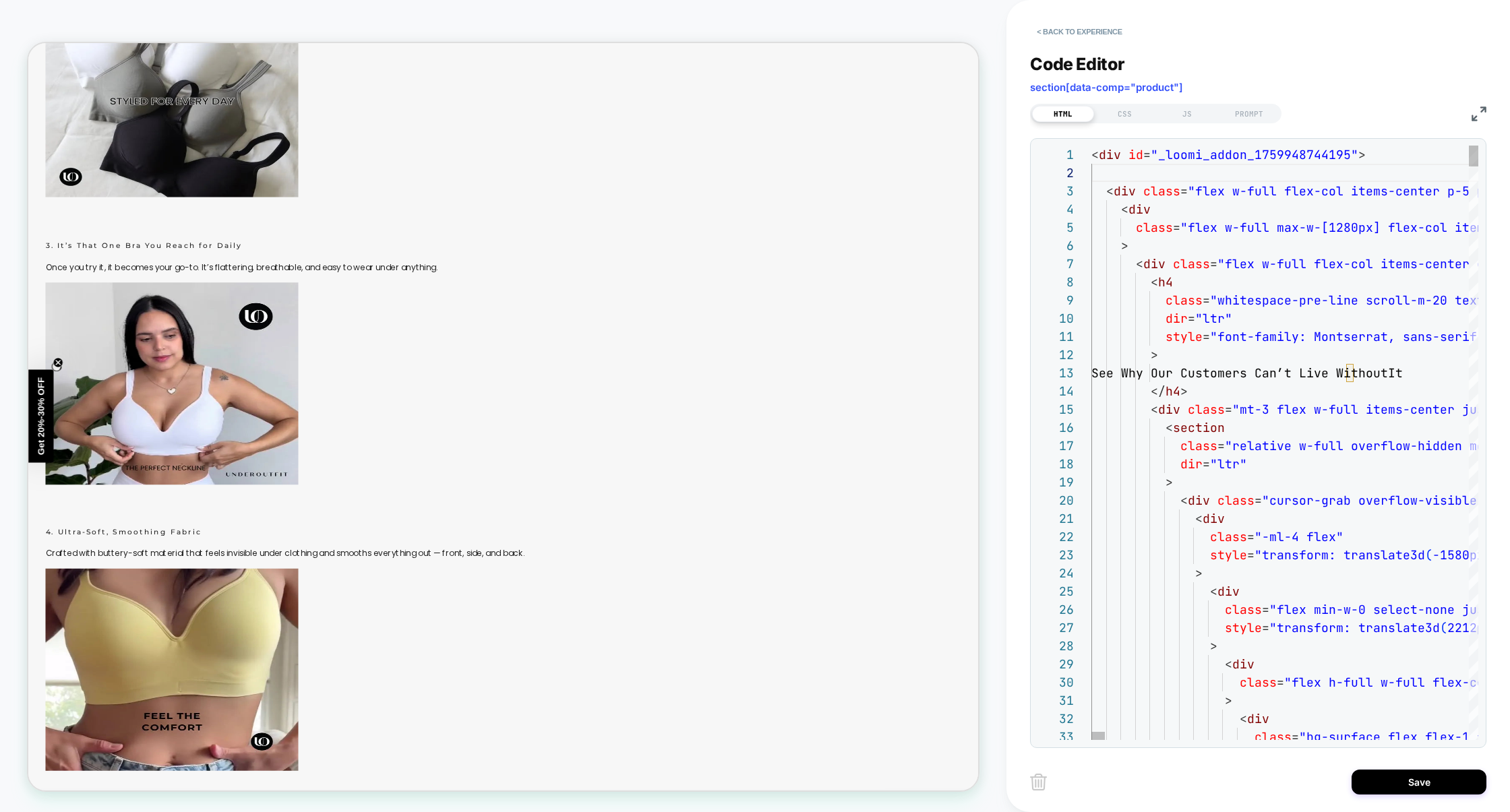
type textarea "**********"
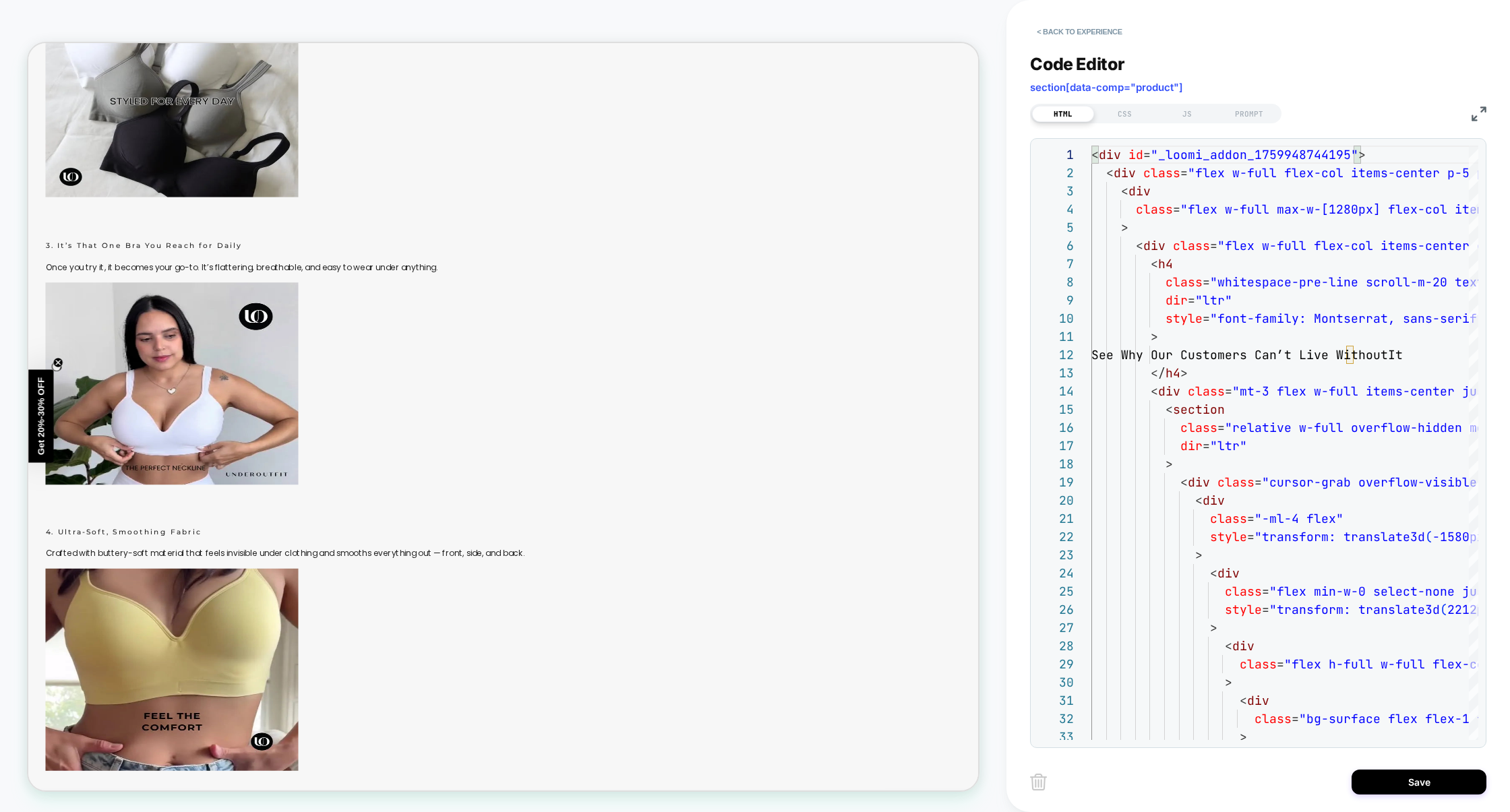
click at [1389, 783] on button "Save" at bounding box center [1419, 782] width 134 height 25
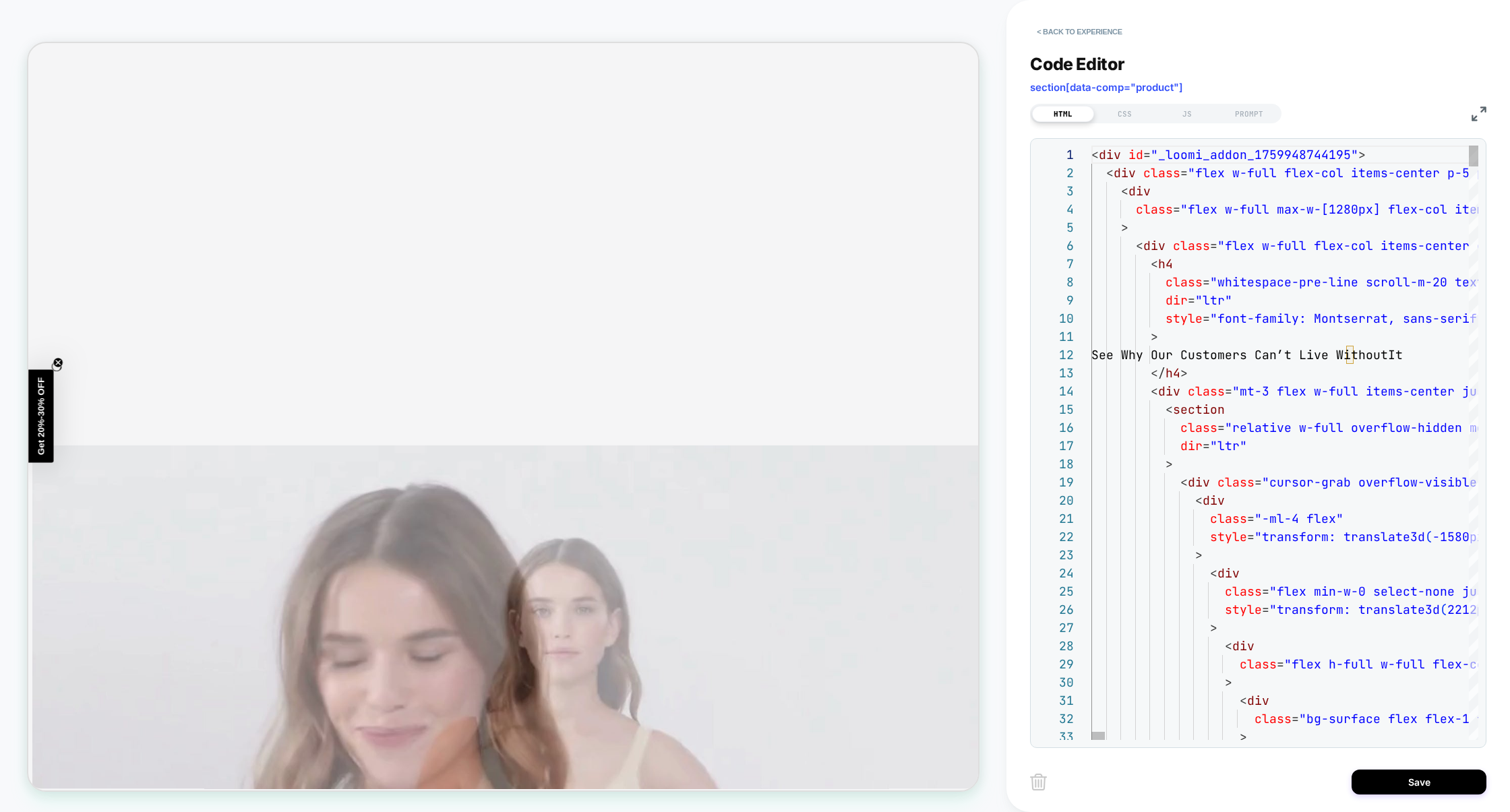
scroll to position [3869, 0]
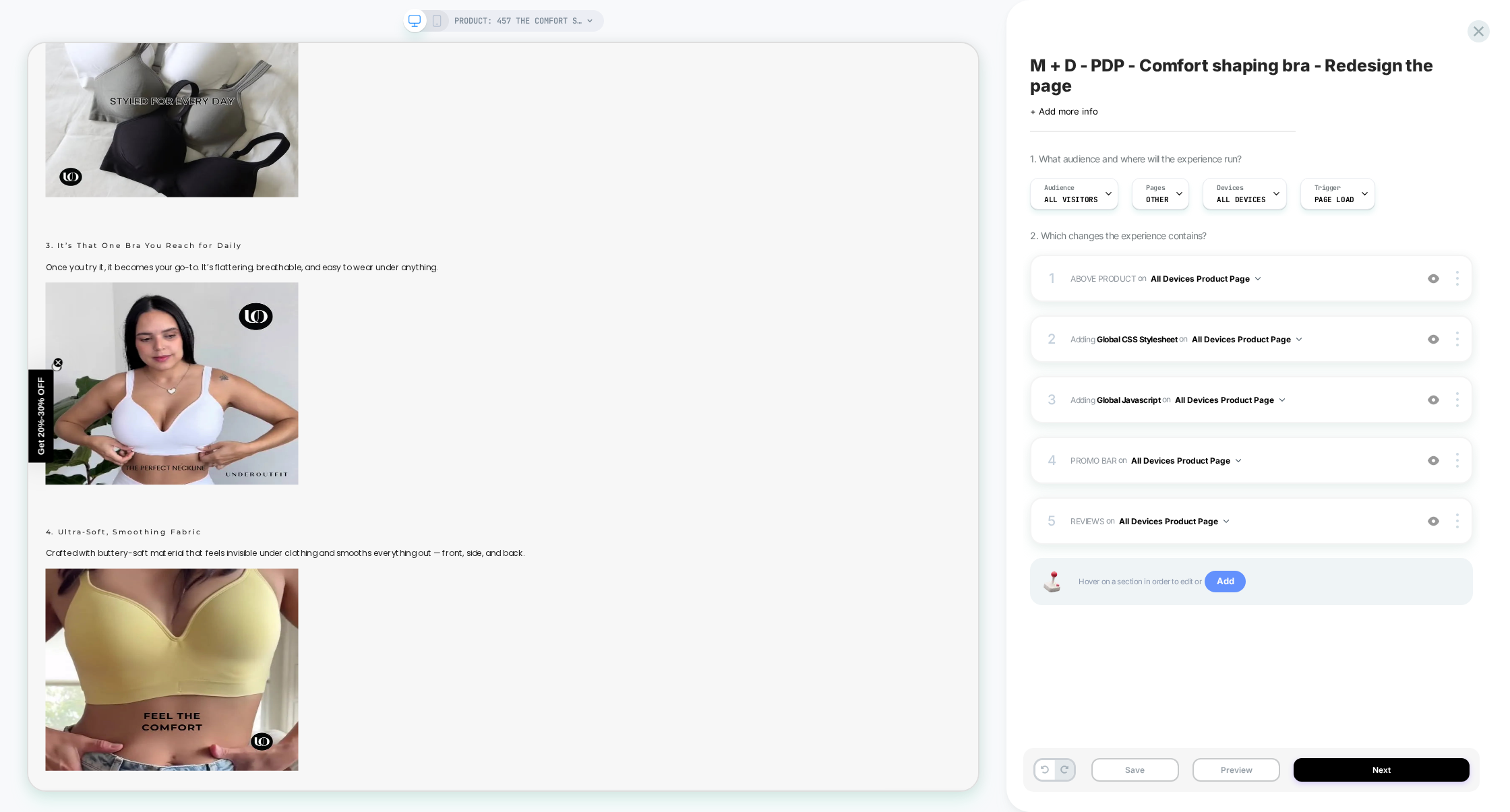
click at [1227, 579] on span "Add" at bounding box center [1226, 582] width 41 height 21
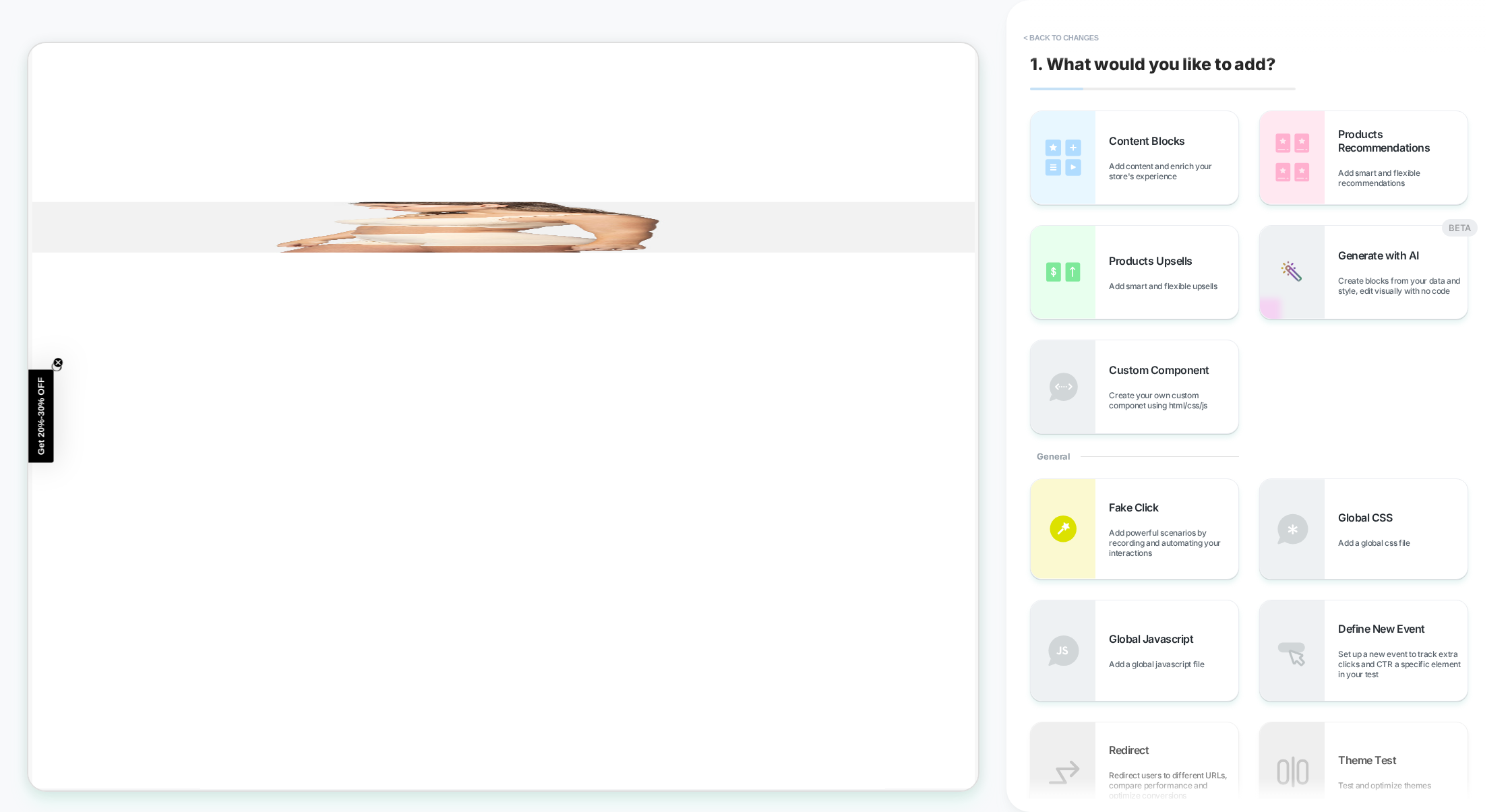
scroll to position [10389, 0]
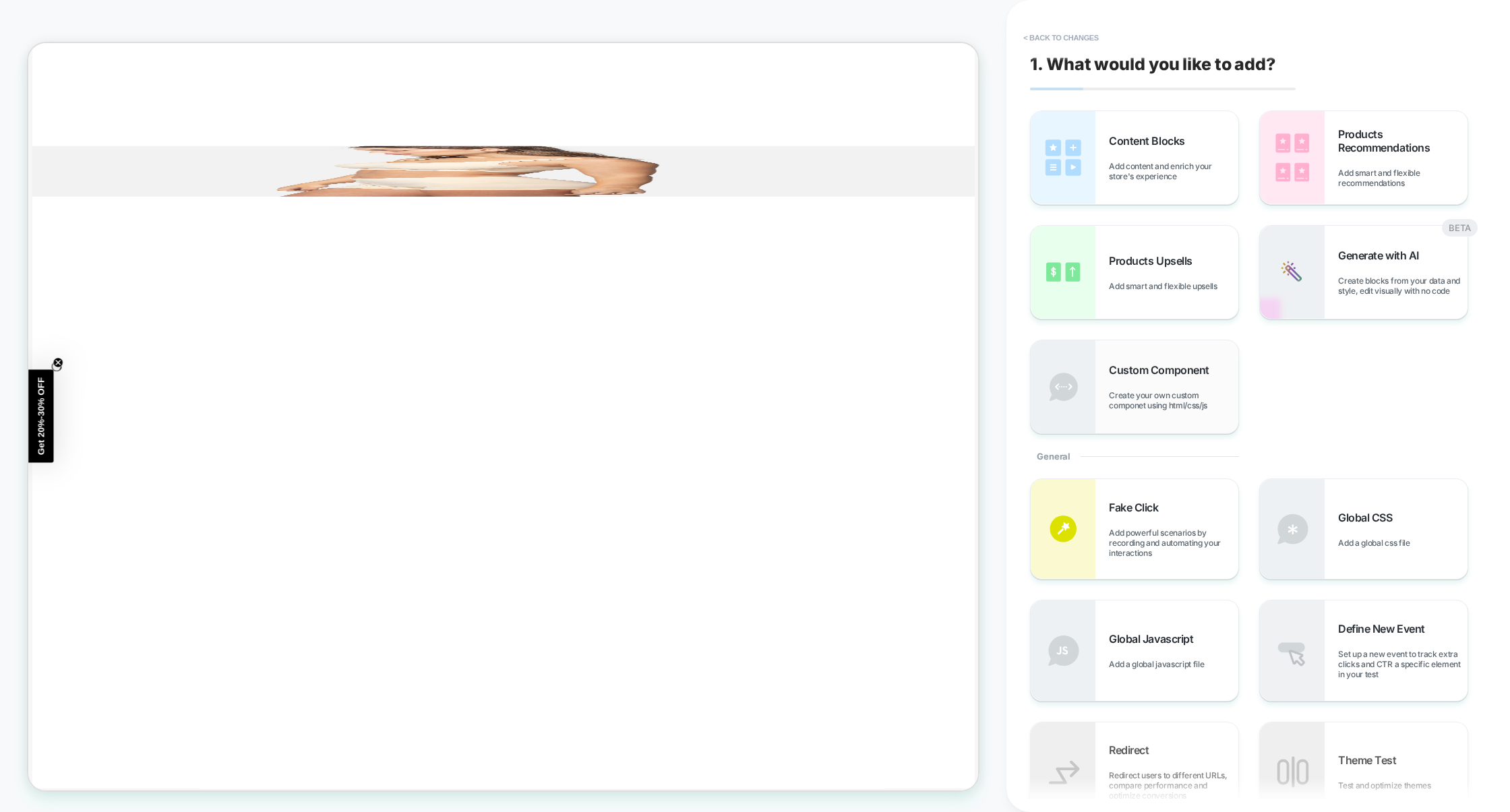
click at [1180, 395] on span "Create your own custom componet using html/css/js" at bounding box center [1173, 400] width 130 height 20
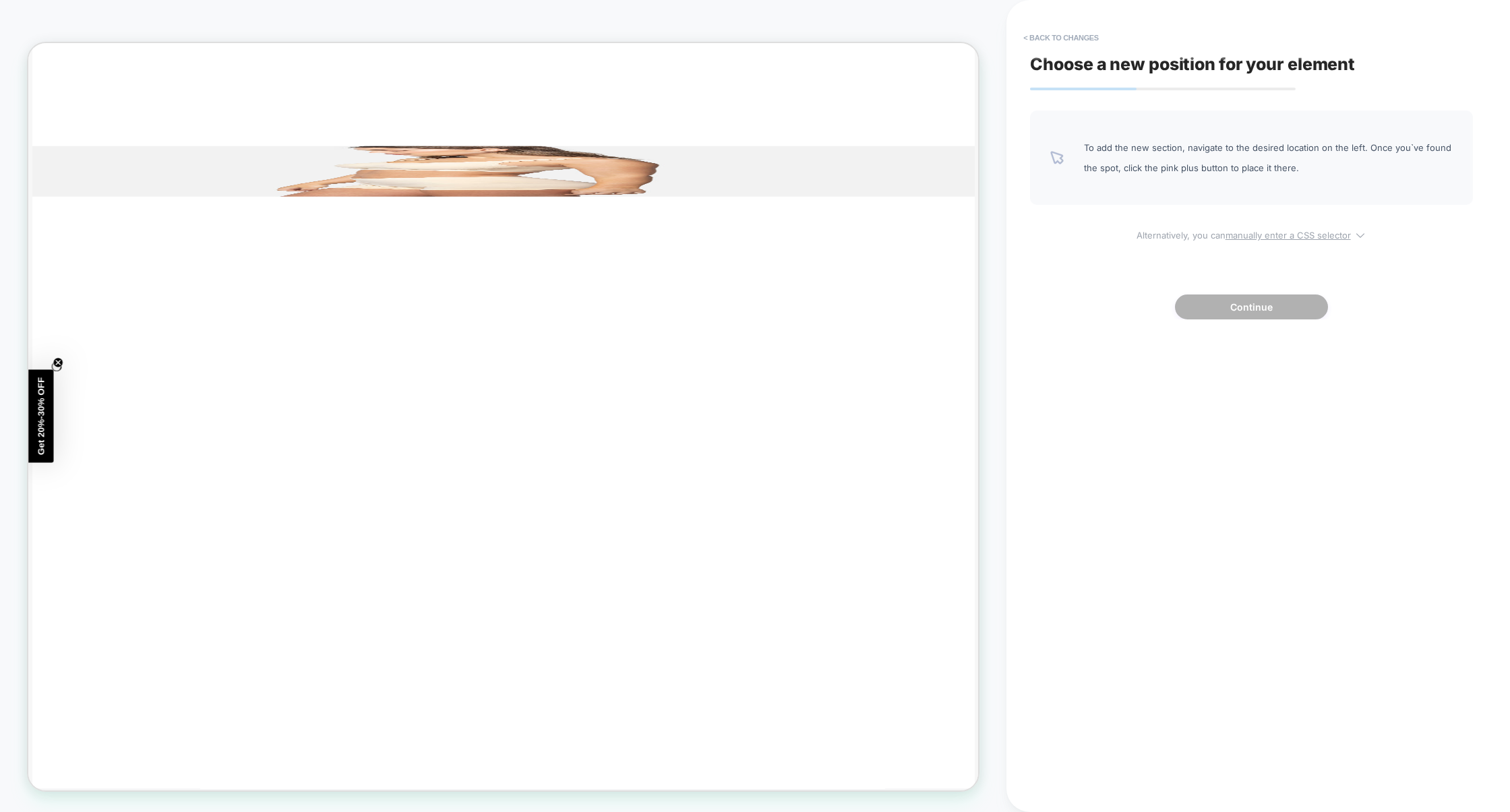
click at [1277, 231] on u "manually enter a CSS selector" at bounding box center [1288, 235] width 125 height 11
select select "*******"
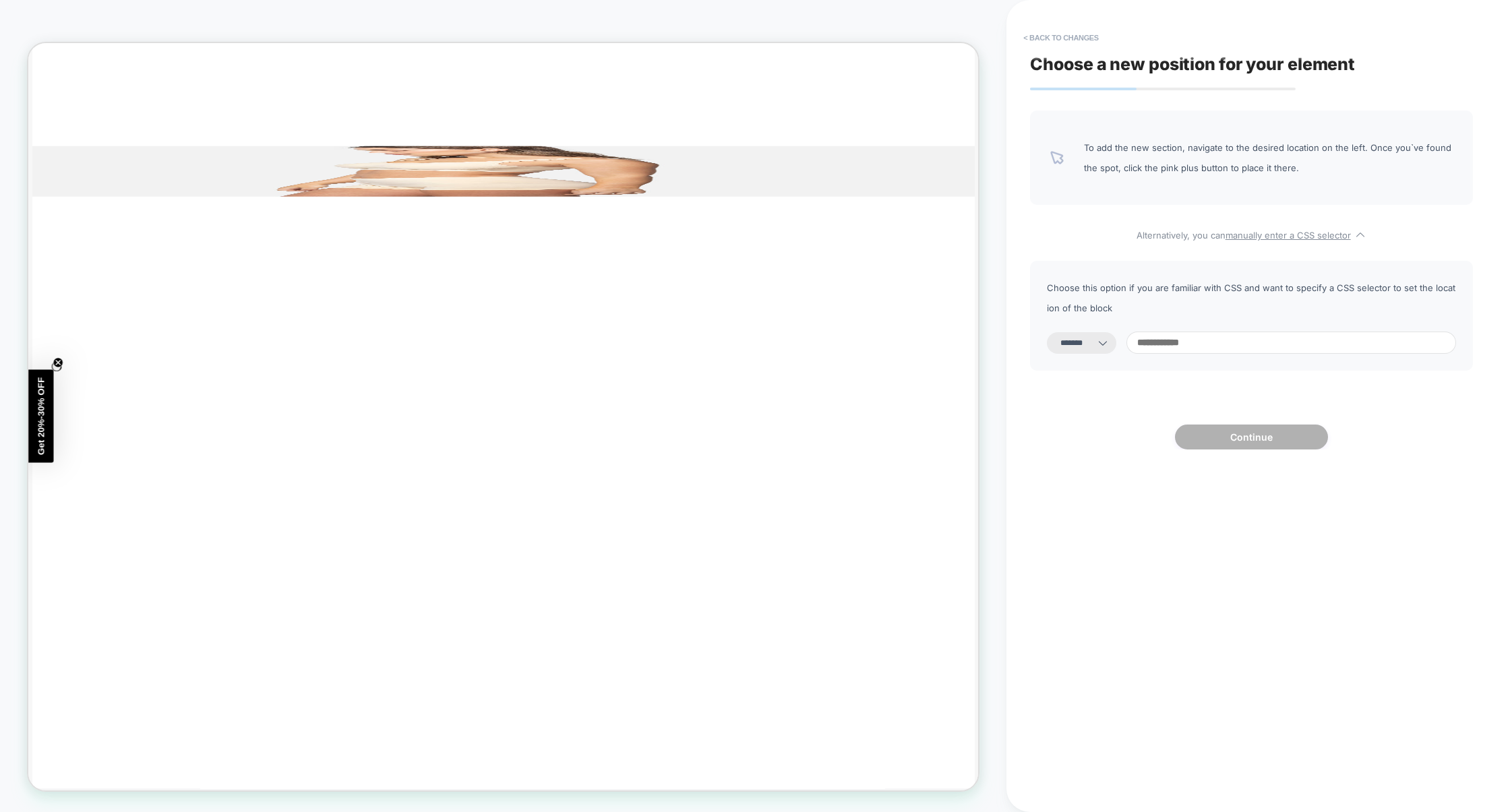
click at [1183, 347] on input at bounding box center [1292, 342] width 330 height 22
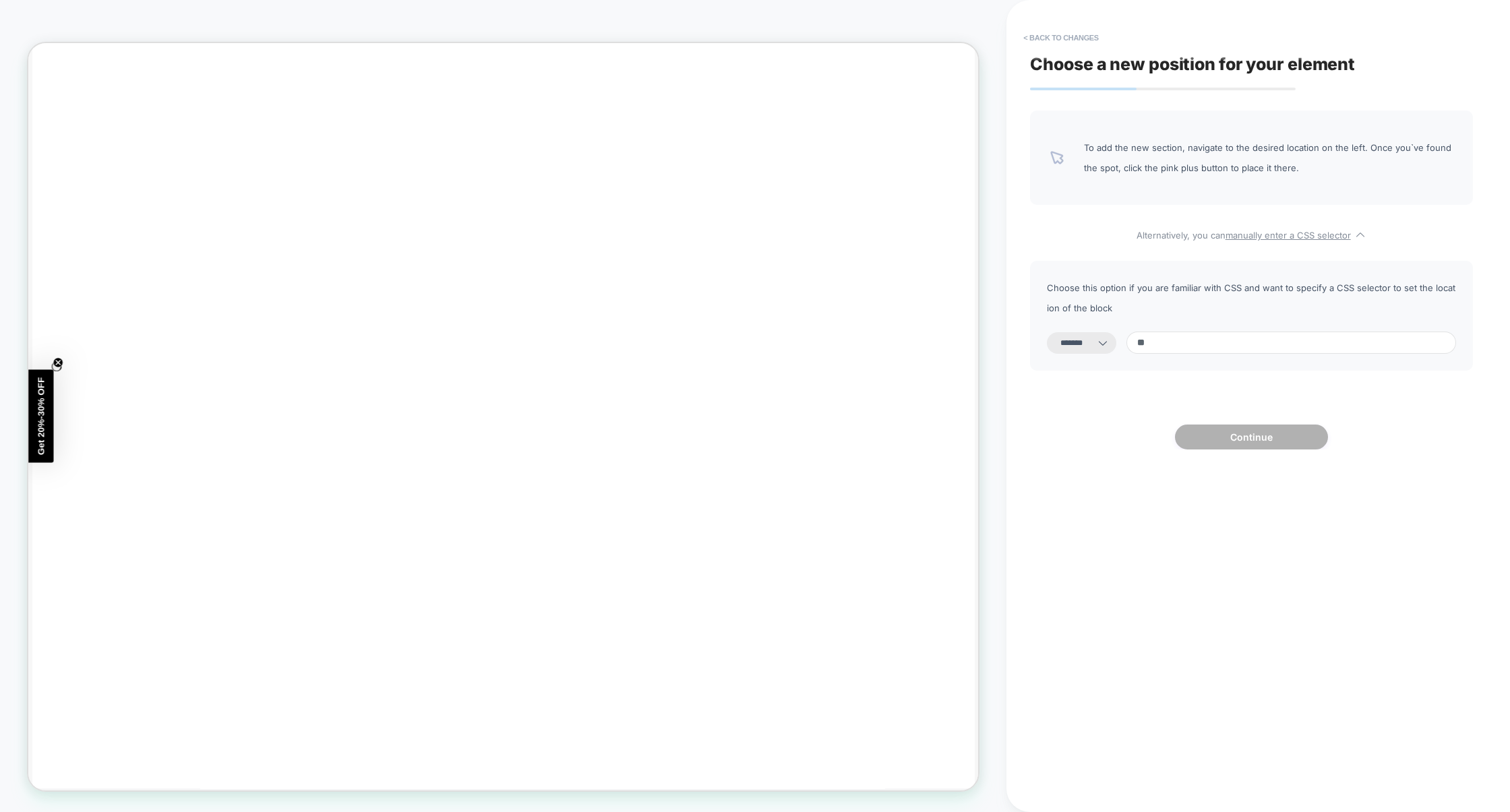
scroll to position [11997, 0]
type input "*******"
select select "*********"
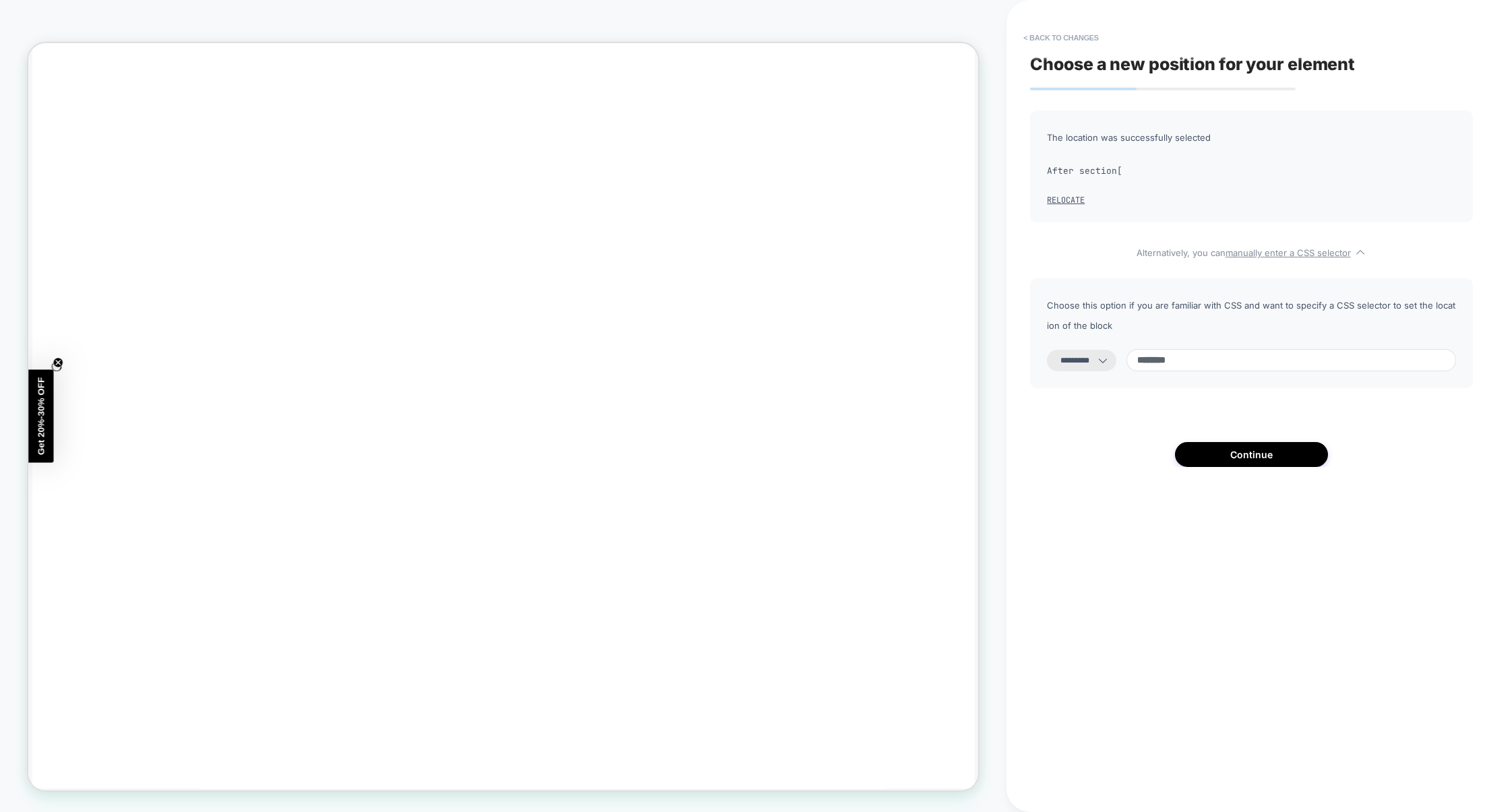
paste input "**********"
type input "**********"
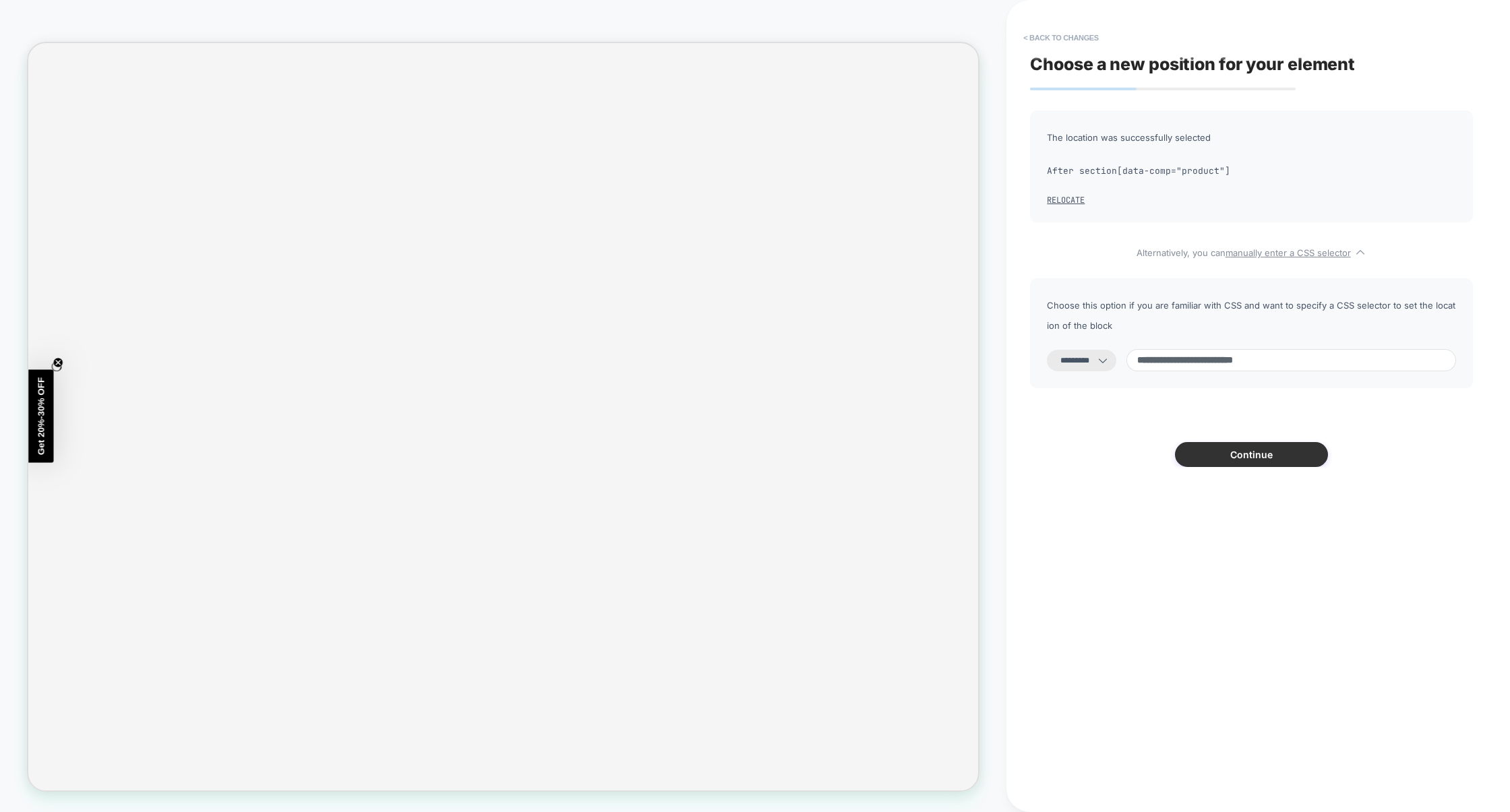
click at [1261, 451] on button "Continue" at bounding box center [1252, 454] width 153 height 25
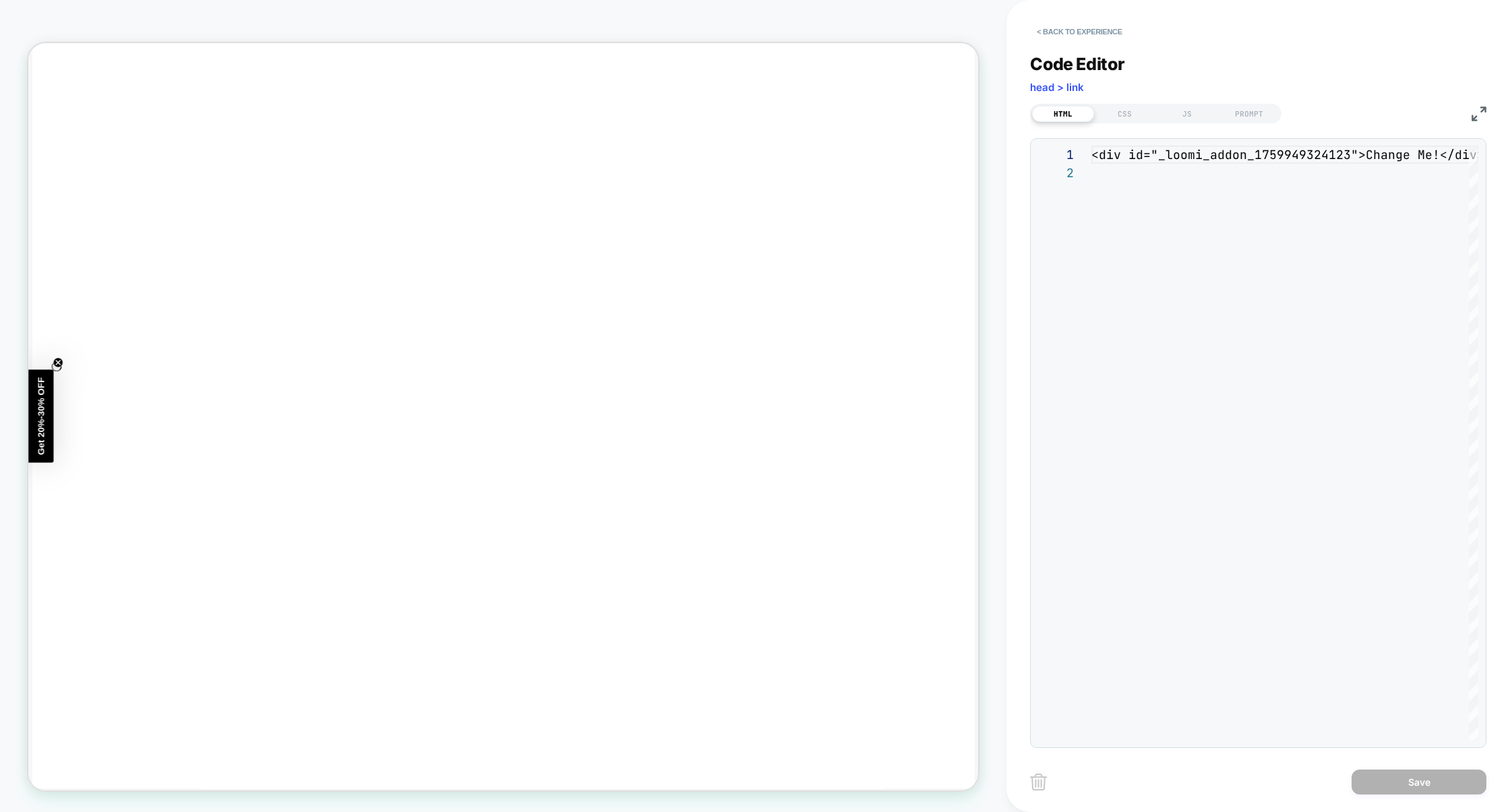
scroll to position [18, 0]
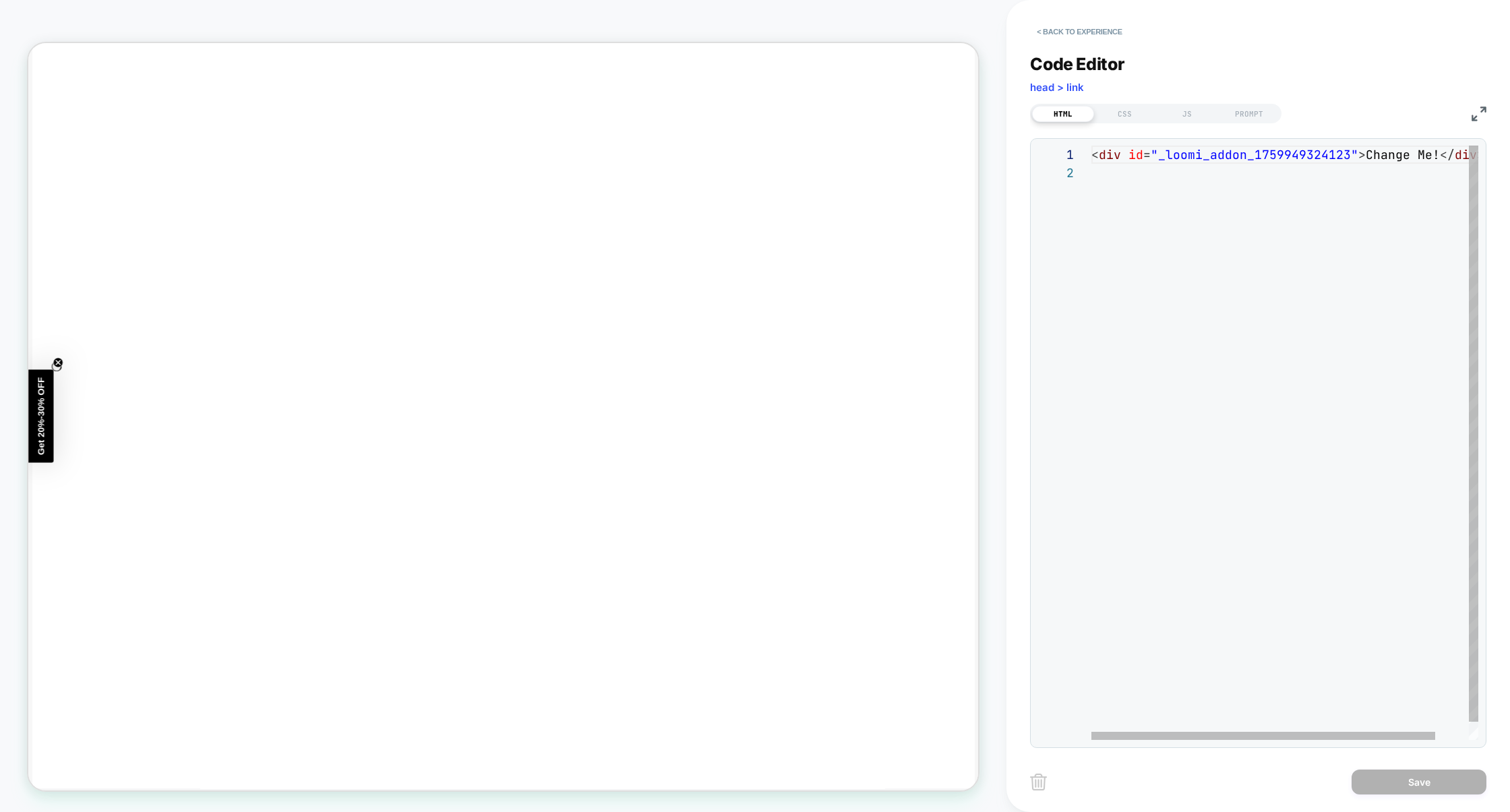
click at [1261, 451] on div "< div id = "_loomi_addon_1759949324123" > Change Me! </ div >" at bounding box center [1304, 452] width 425 height 612
drag, startPoint x: 1363, startPoint y: 155, endPoint x: 1436, endPoint y: 161, distance: 73.2
click at [1436, 161] on span "< div id = "_loomi_addon_1759949324123" > Change Me! </ div >" at bounding box center [1288, 154] width 393 height 15
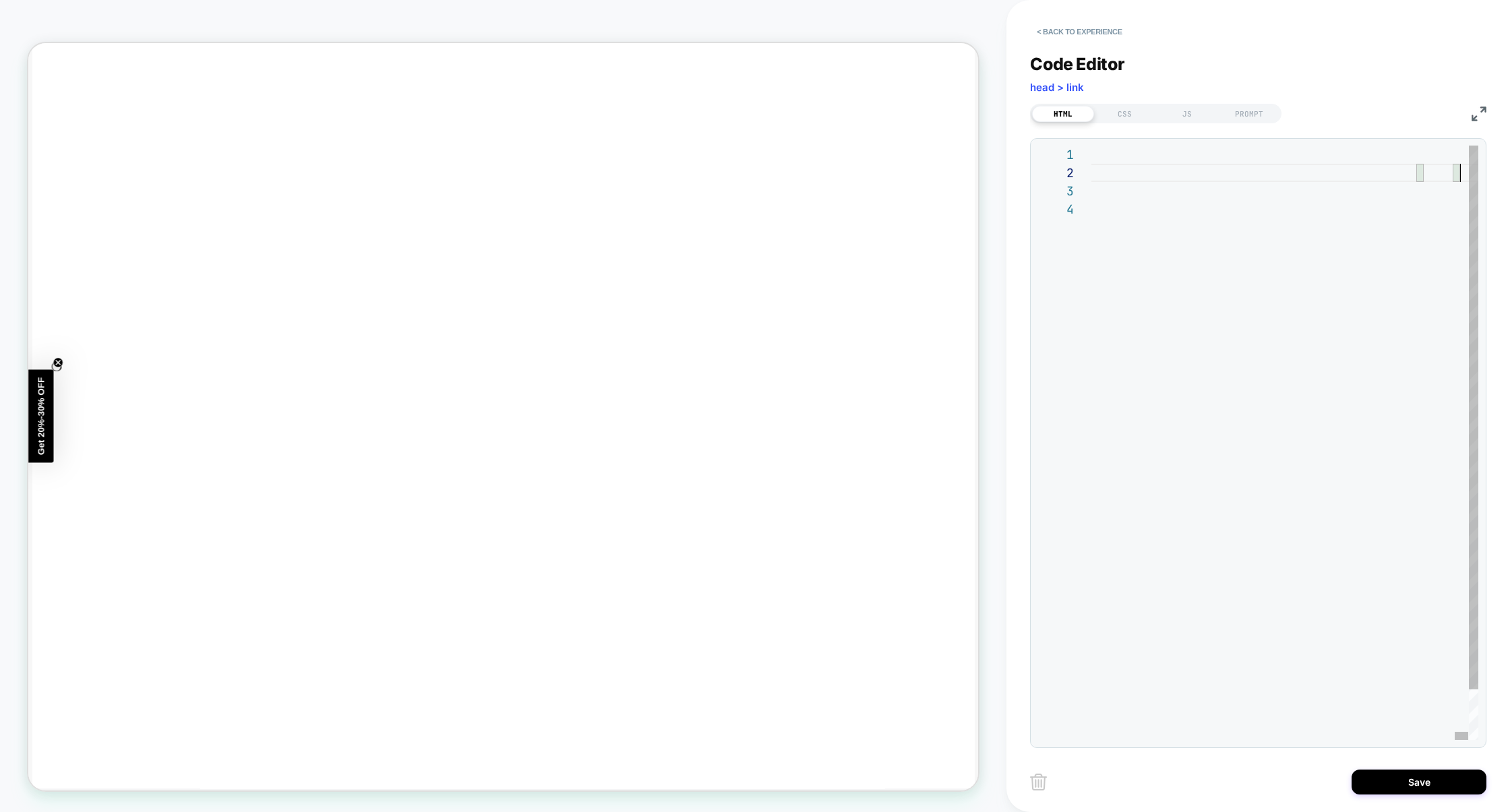
scroll to position [0, 3639]
type textarea "**********"
click at [1395, 776] on button "Save" at bounding box center [1419, 782] width 134 height 25
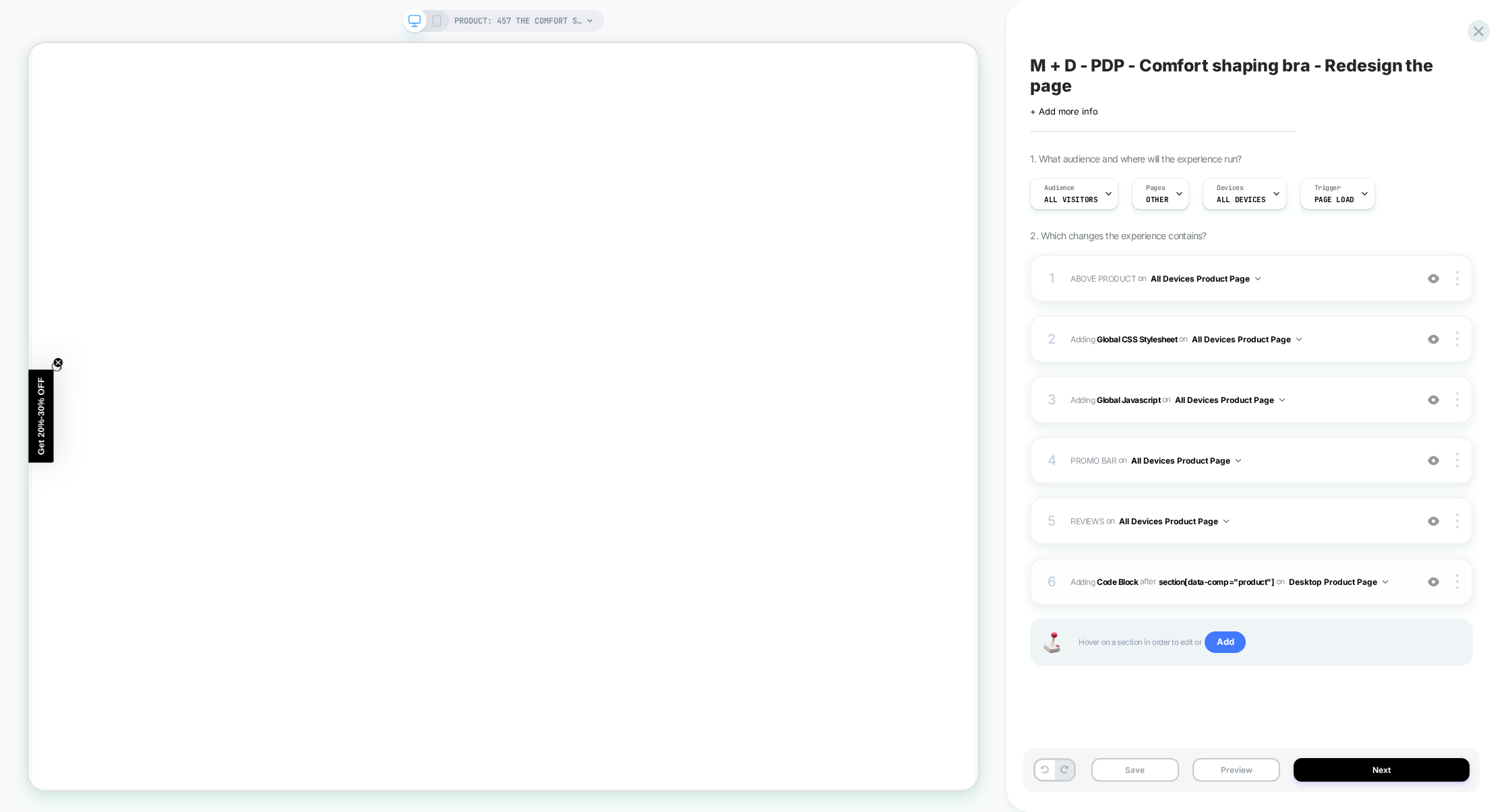
click at [1224, 568] on div "6 Adding Code Block AFTER section[data-comp="product"] section[data-comp="produ…" at bounding box center [1252, 582] width 443 height 47
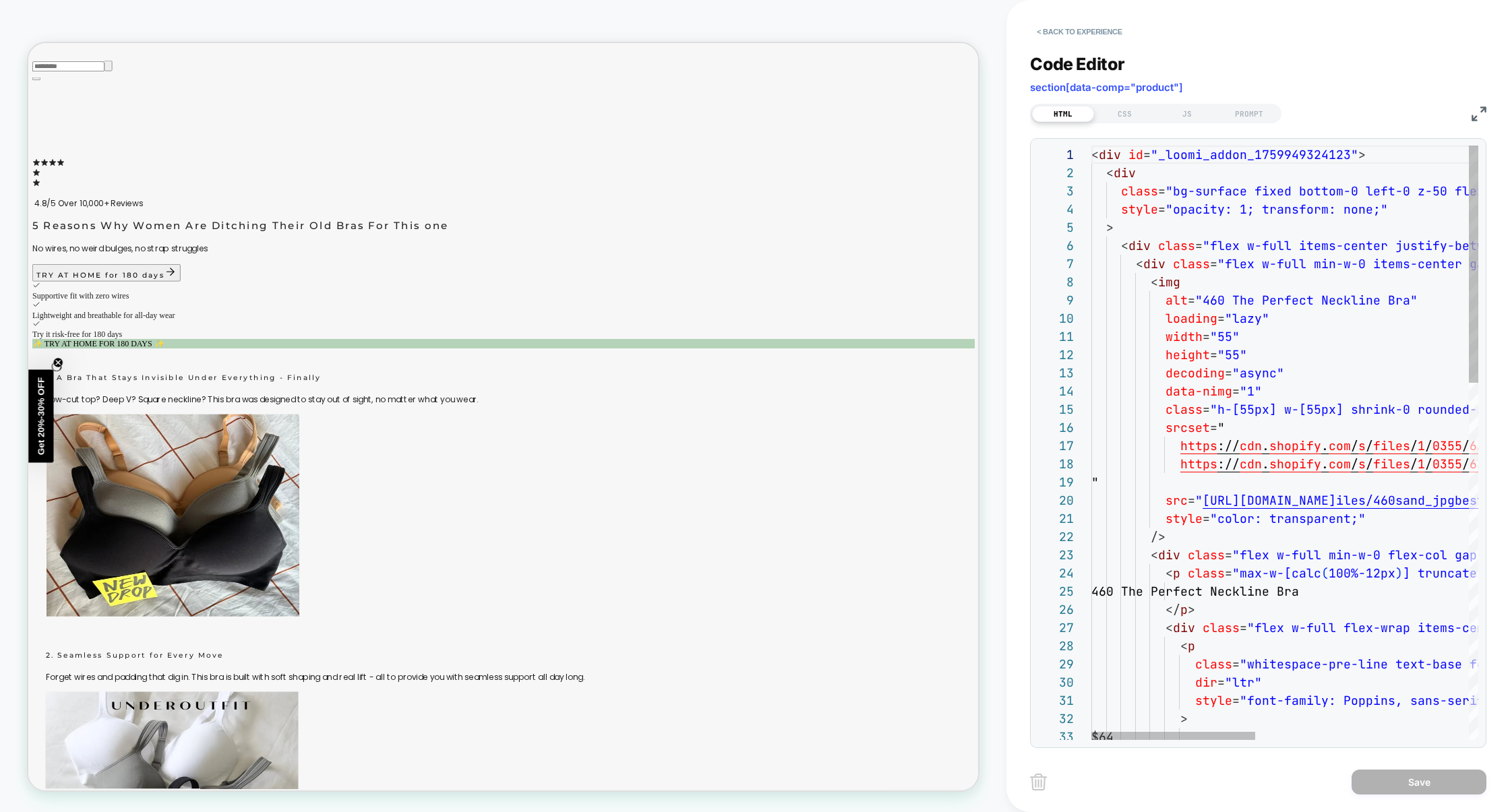
scroll to position [2915, 0]
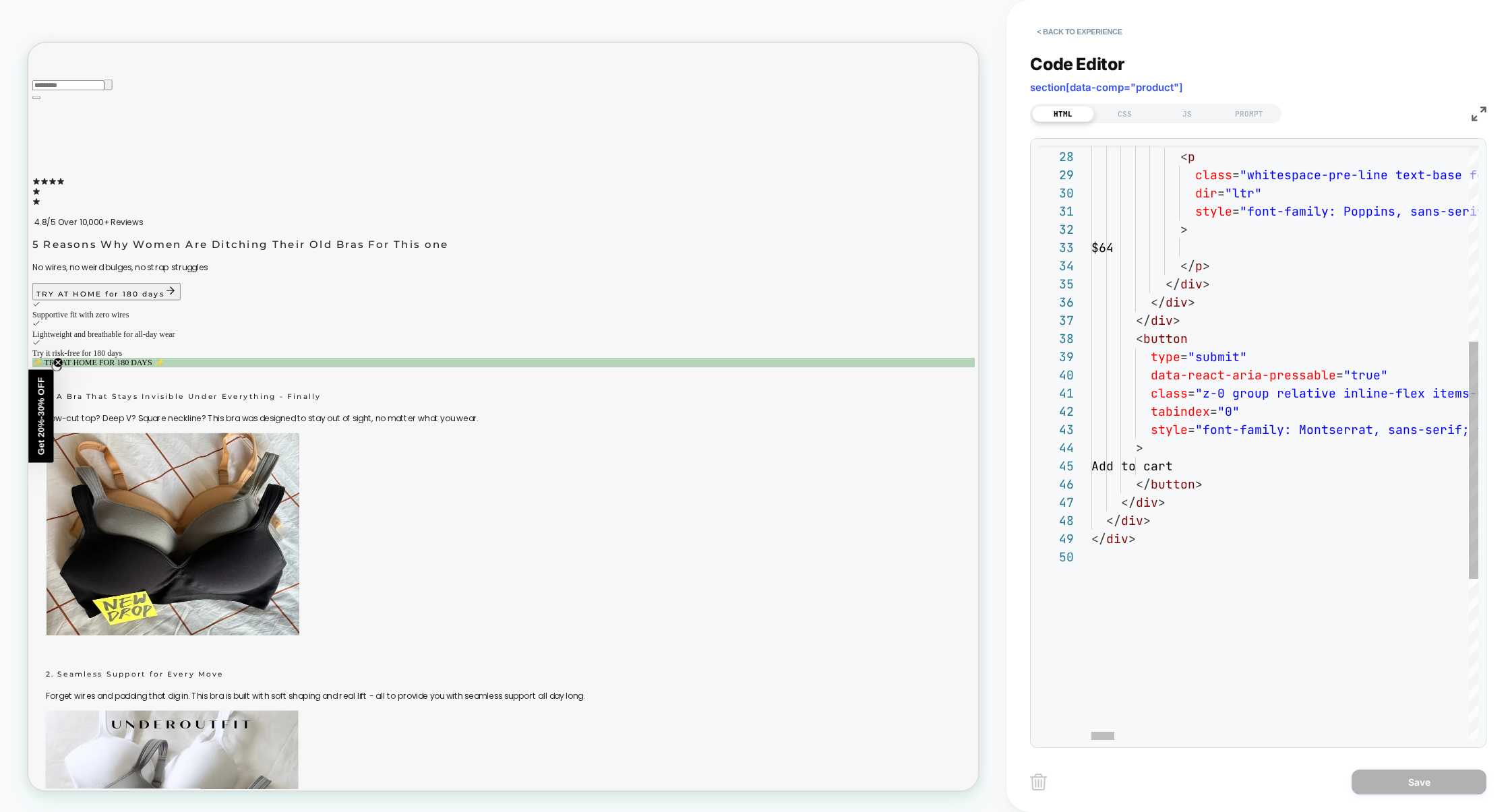
type textarea "**********"
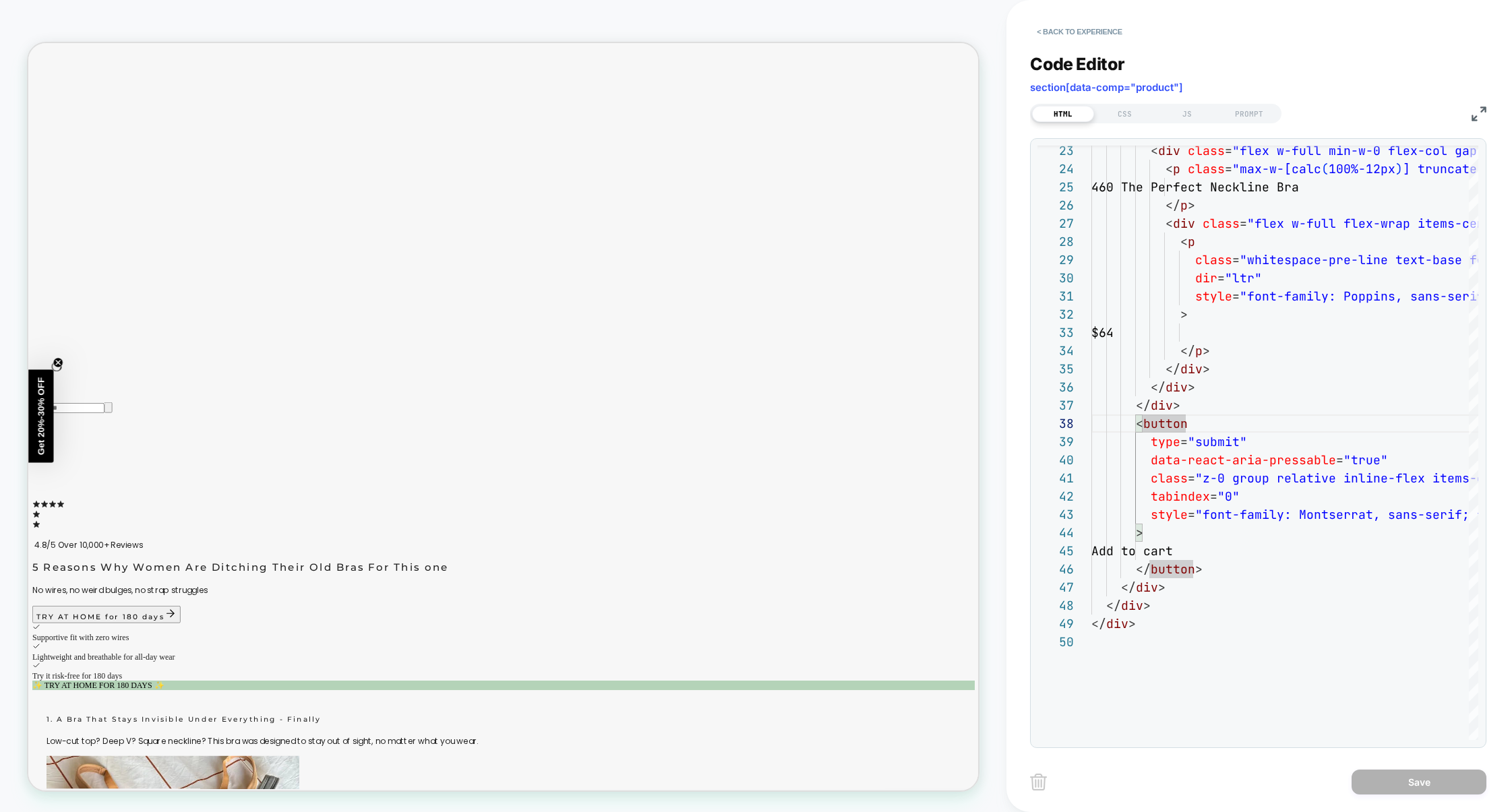
scroll to position [2468, 0]
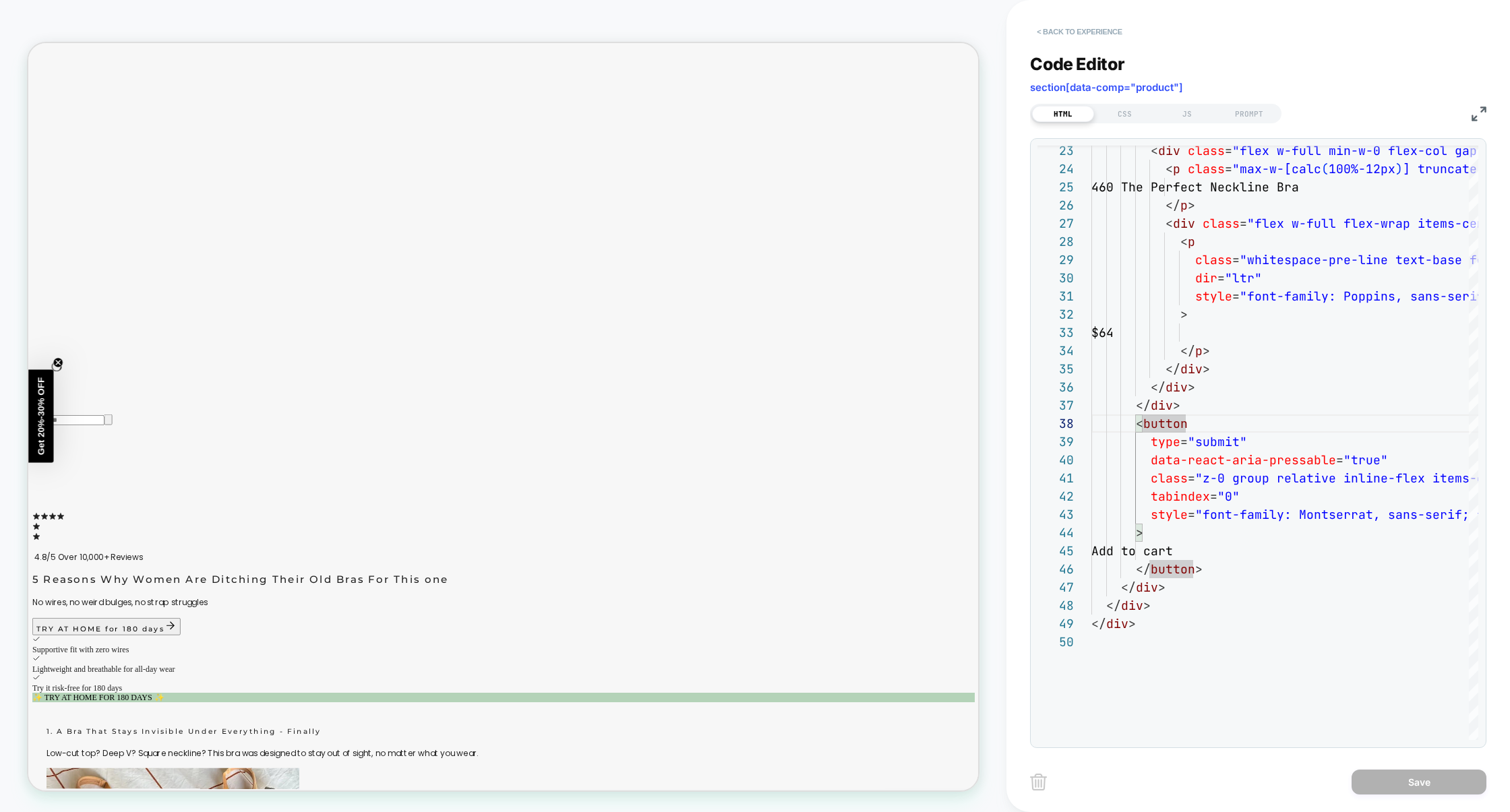
click at [1078, 29] on button "< Back to experience" at bounding box center [1079, 32] width 99 height 21
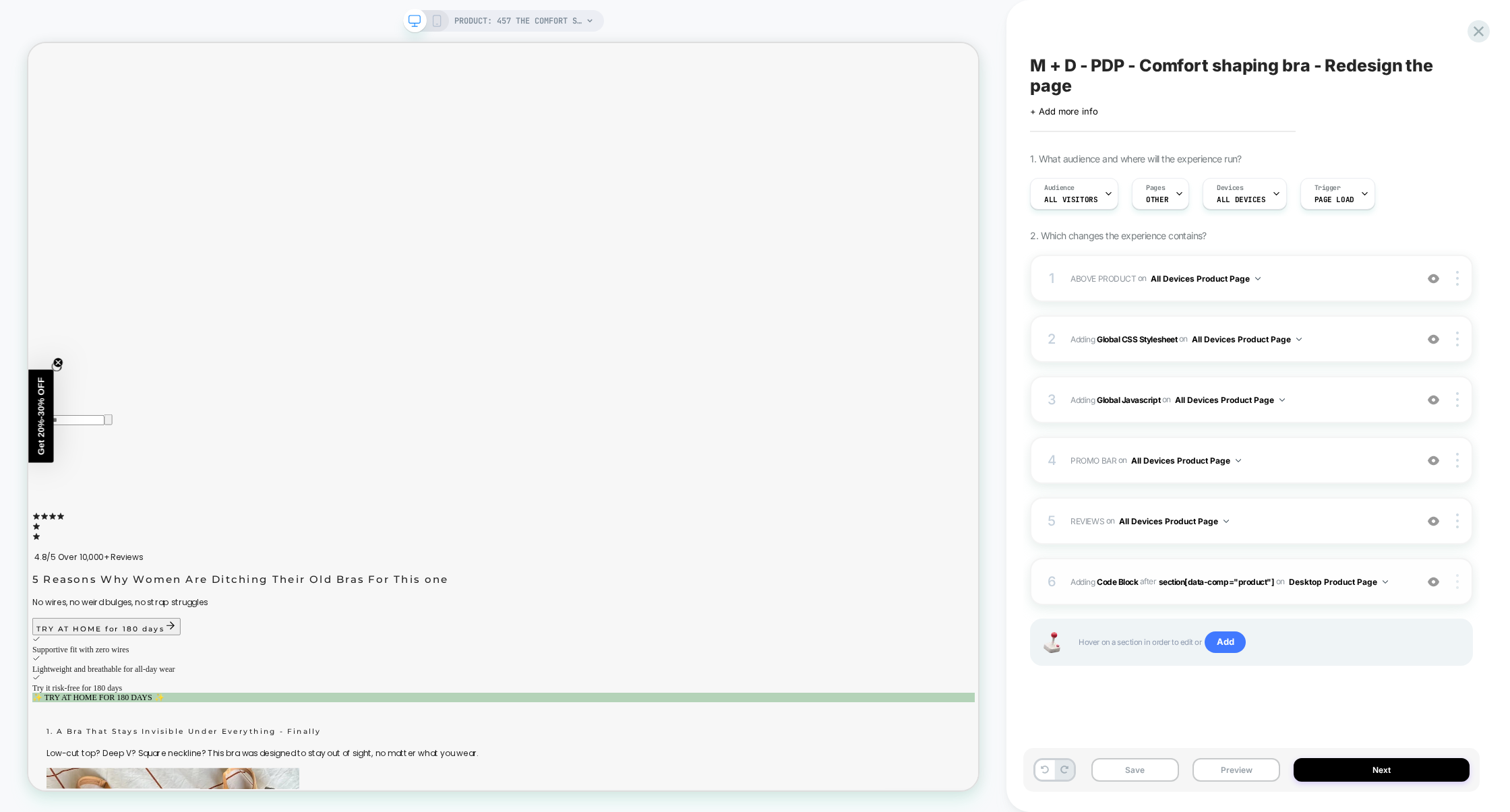
click at [1461, 585] on div at bounding box center [1459, 582] width 25 height 15
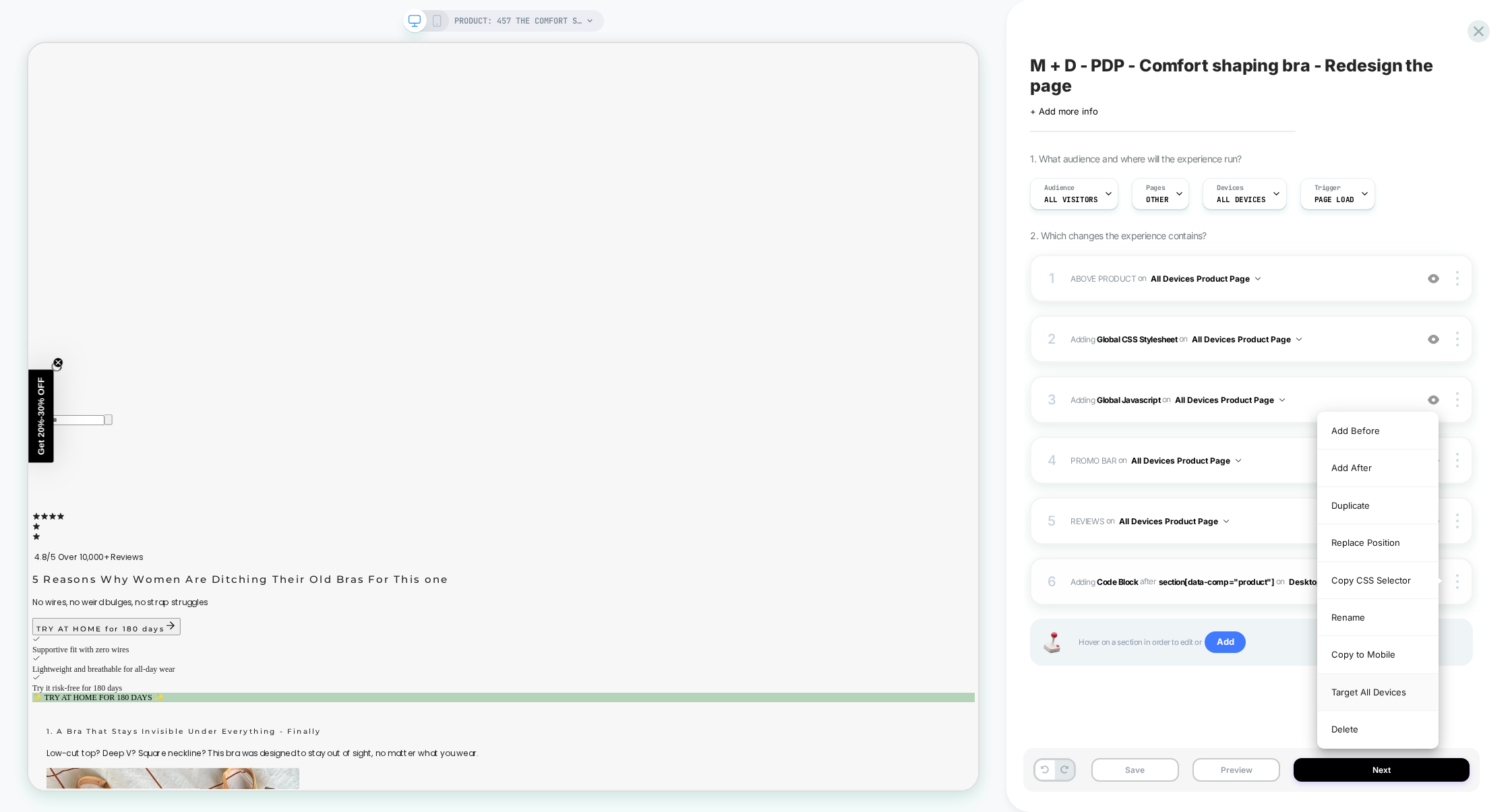
click at [1371, 695] on div "Target All Devices" at bounding box center [1378, 692] width 120 height 37
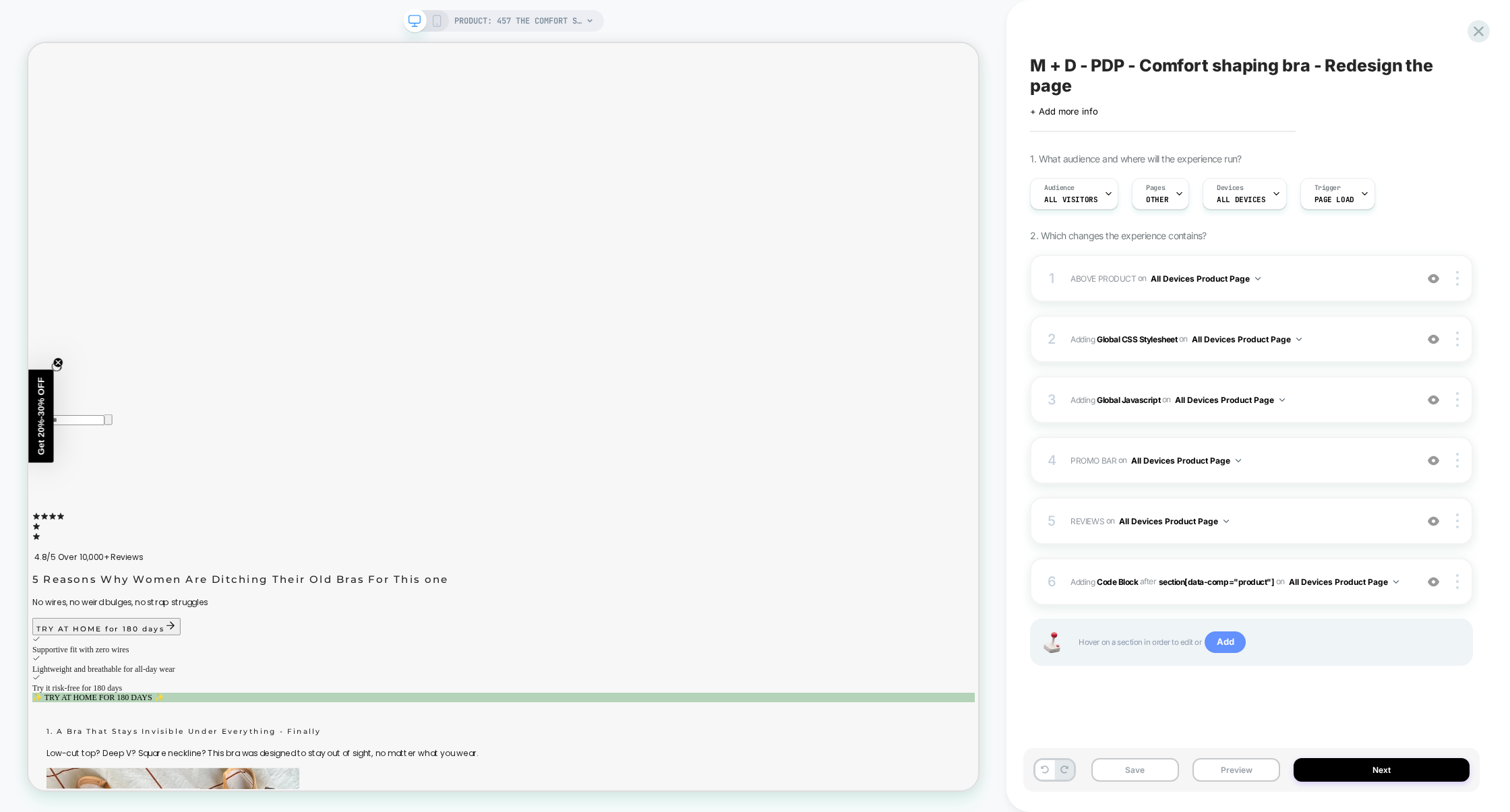
click at [1231, 643] on span "Add" at bounding box center [1226, 642] width 41 height 21
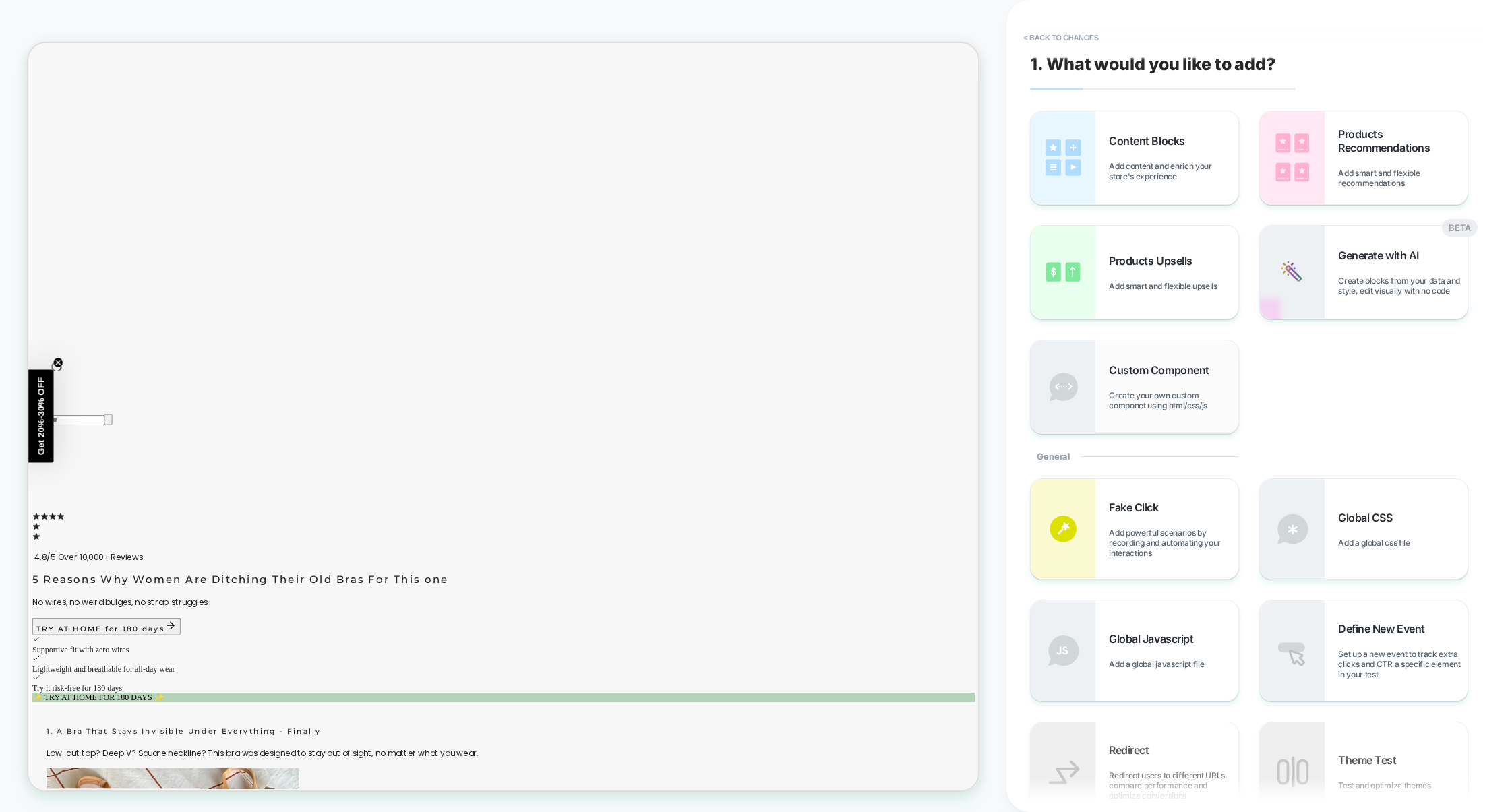
click at [1201, 398] on span "Create your own custom componet using html/css/js" at bounding box center [1173, 400] width 130 height 20
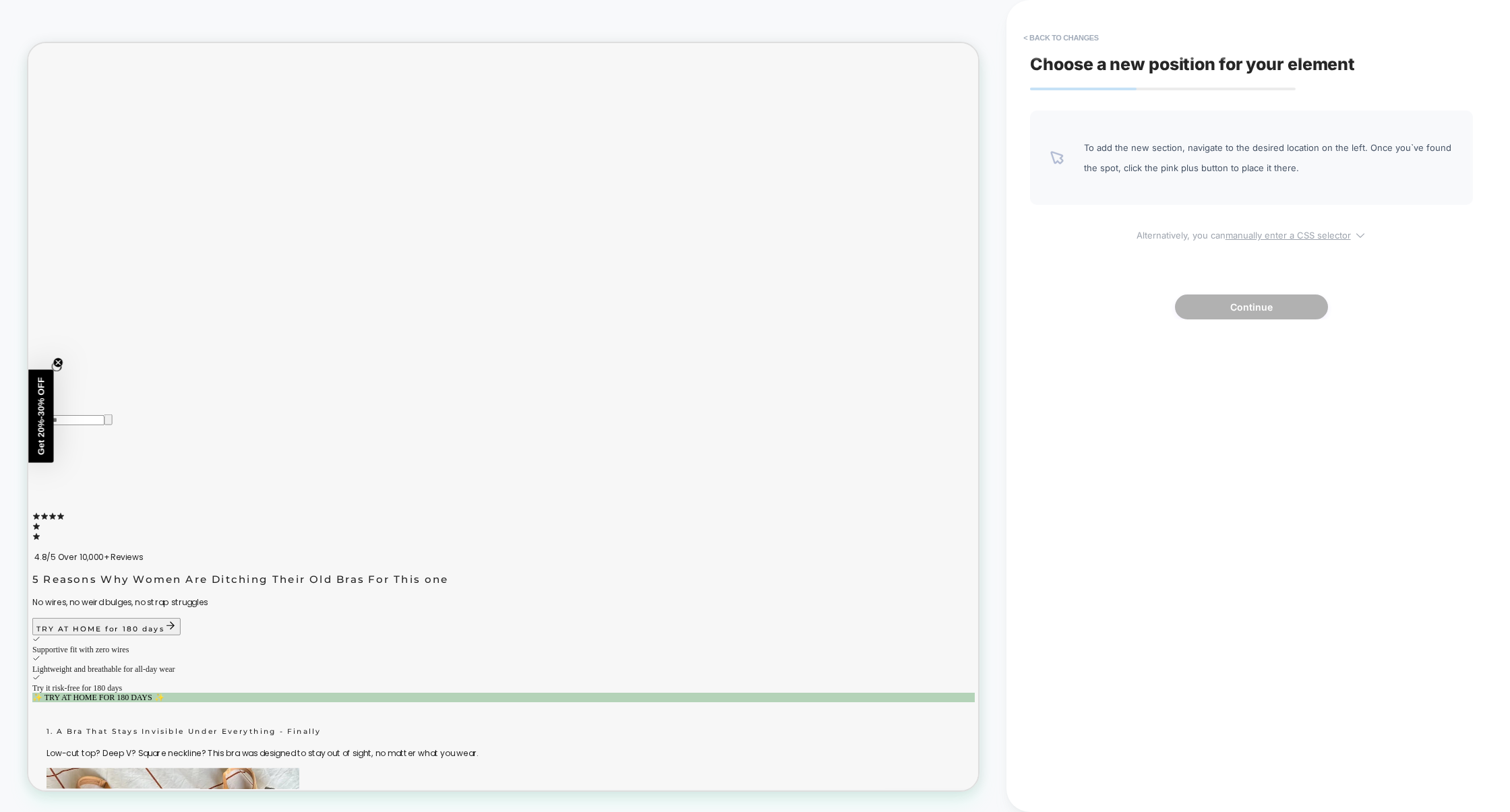
click at [1287, 236] on u "manually enter a CSS selector" at bounding box center [1288, 235] width 125 height 11
select select "*******"
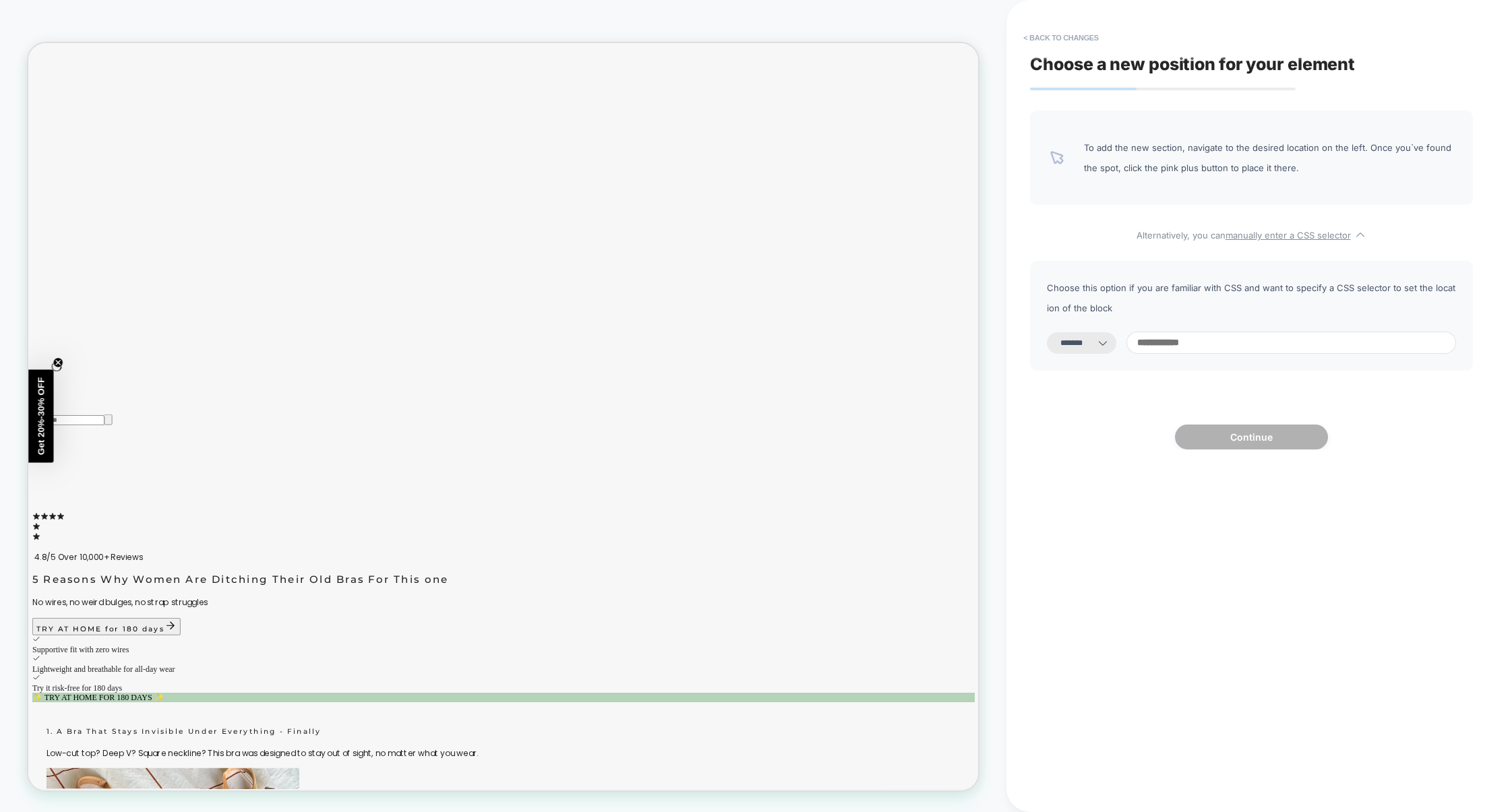
click at [1207, 360] on div "**********" at bounding box center [1252, 315] width 443 height 110
click at [1213, 353] on input at bounding box center [1292, 342] width 330 height 22
paste input "******"
type input "******"
select select "*********"
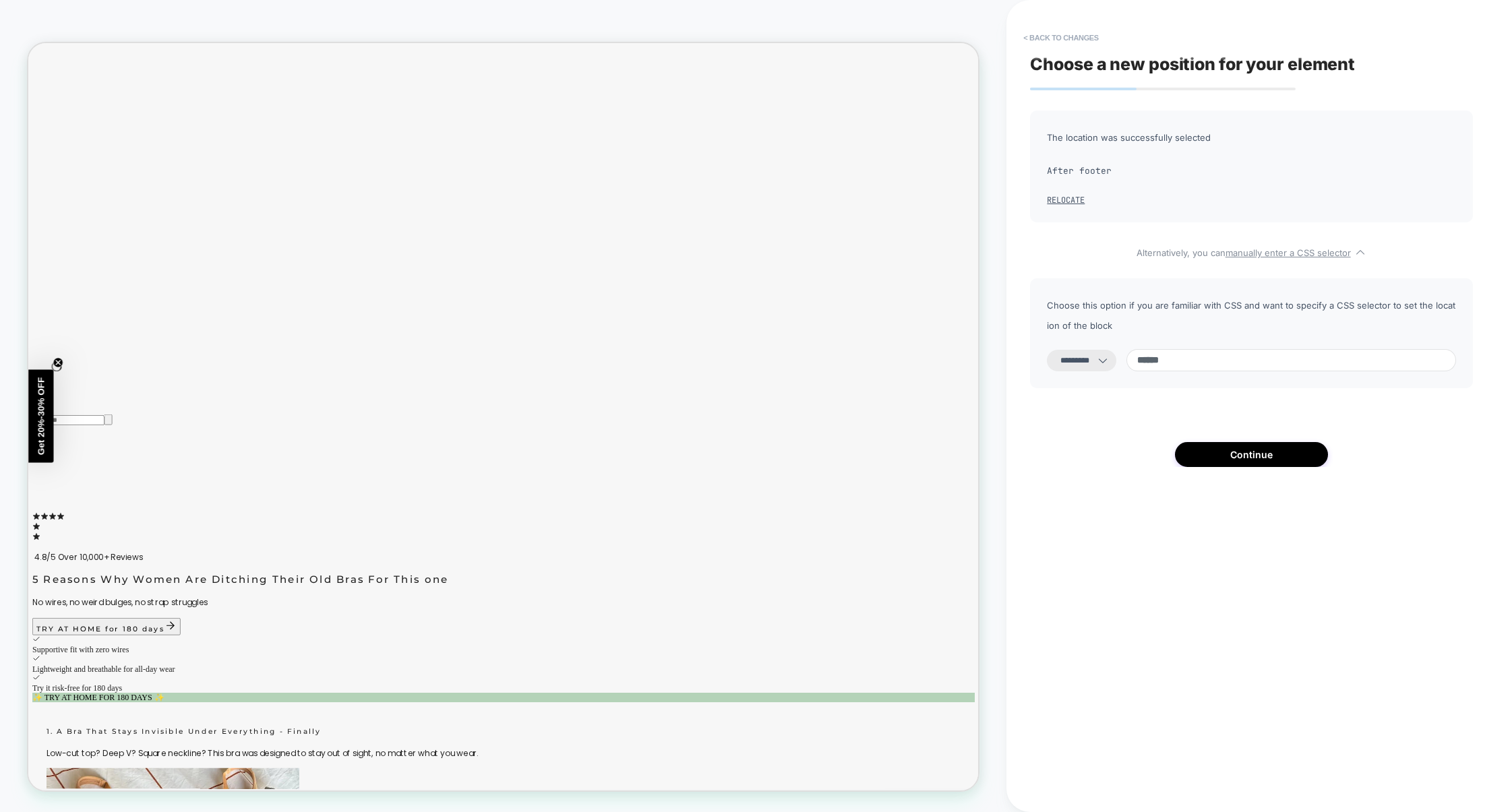
type input "******"
click at [1082, 345] on div "**********" at bounding box center [1252, 333] width 443 height 110
click at [1082, 362] on select "**********" at bounding box center [1081, 360] width 69 height 21
select select "**********"
click at [1047, 349] on select "**********" at bounding box center [1081, 360] width 69 height 21
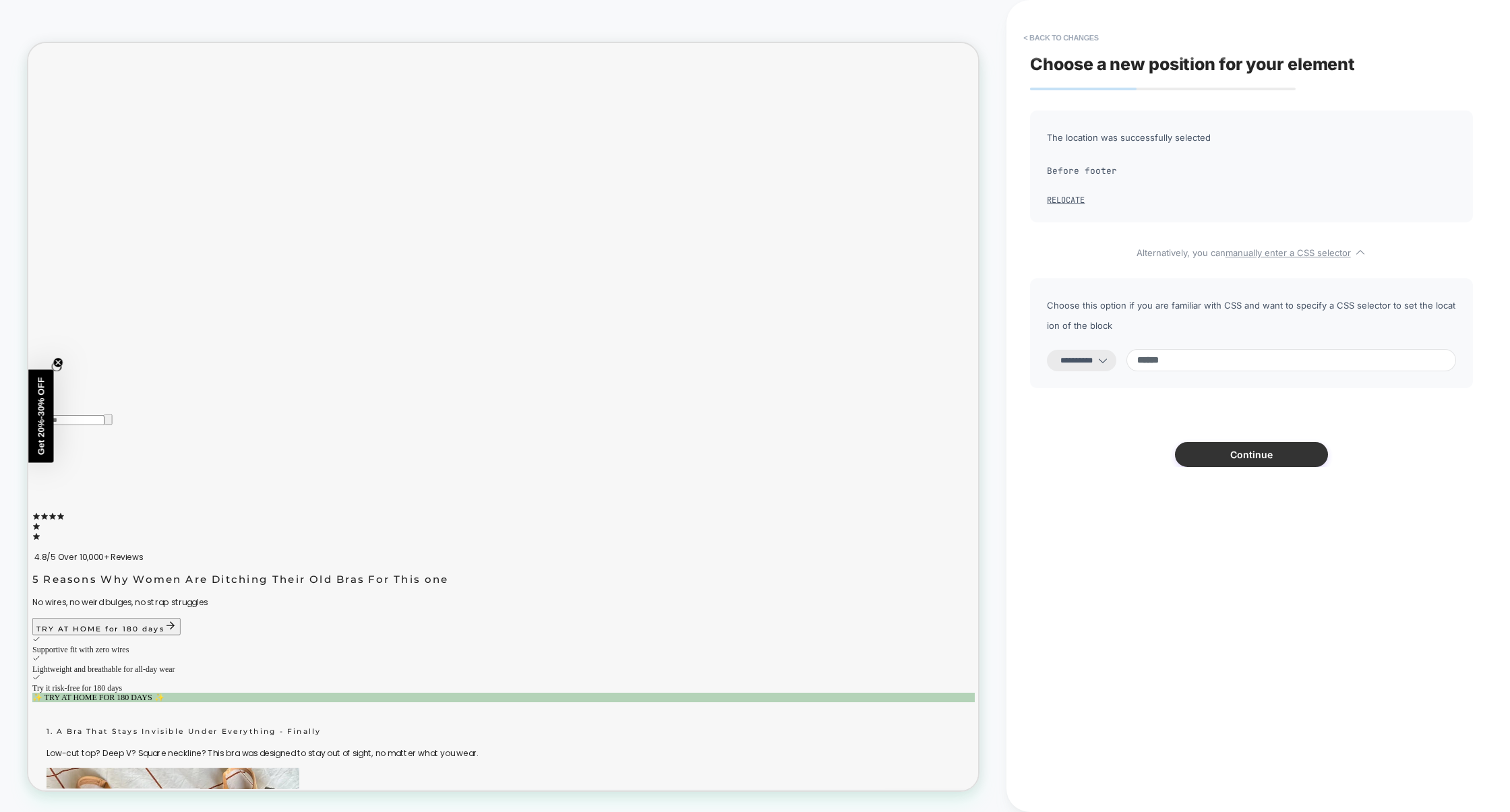
click at [1222, 455] on button "Continue" at bounding box center [1252, 454] width 153 height 25
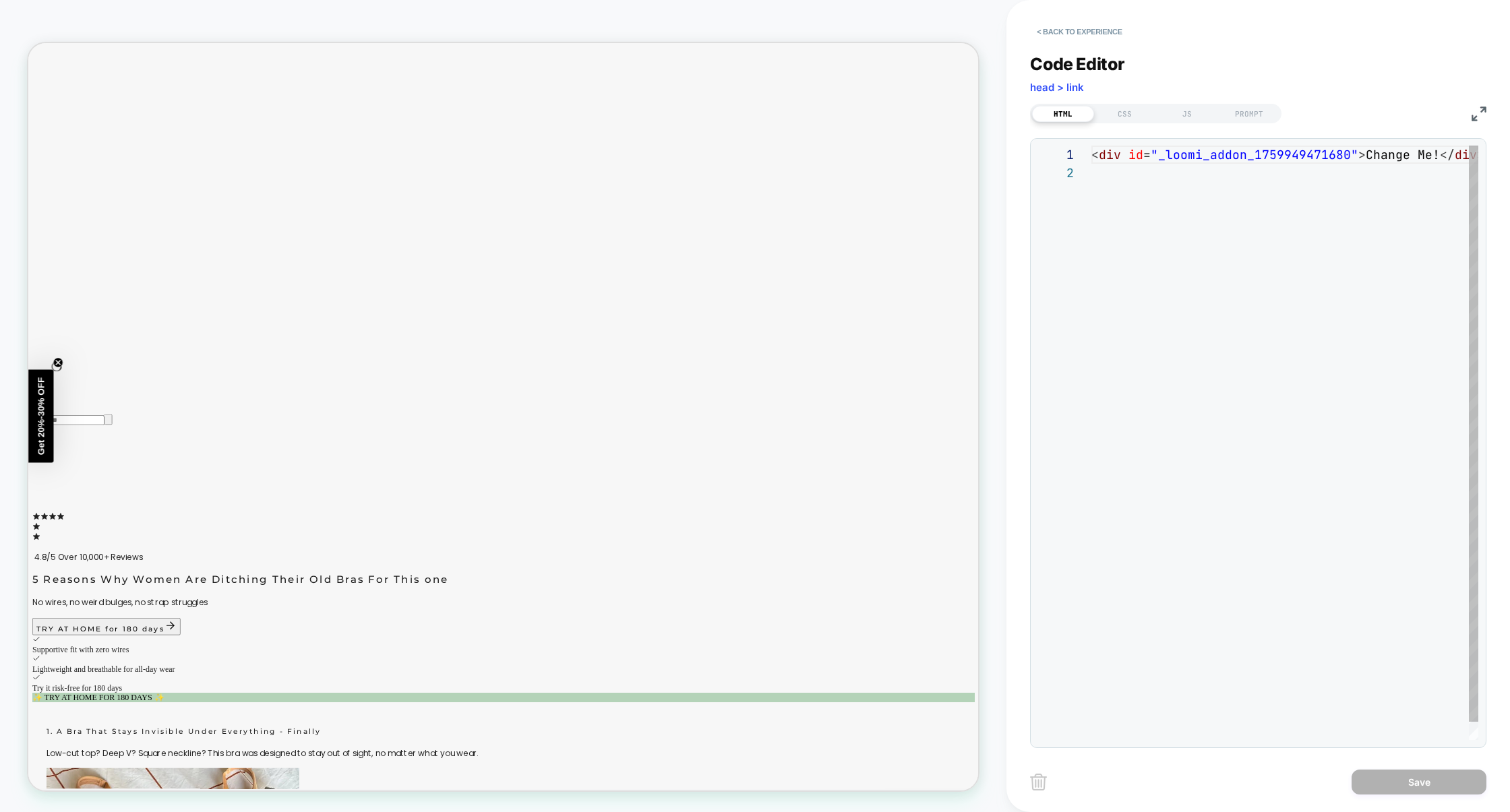
scroll to position [18, 0]
click at [1226, 366] on div "< div id = "_loomi_addon_1759949471680" > Change Me! </ div >" at bounding box center [1304, 452] width 425 height 612
drag, startPoint x: 1363, startPoint y: 158, endPoint x: 1432, endPoint y: 161, distance: 69.1
click at [1432, 161] on div "< div id = "_loomi_addon_1759949471680" > Change Me! </ div >" at bounding box center [1304, 452] width 425 height 612
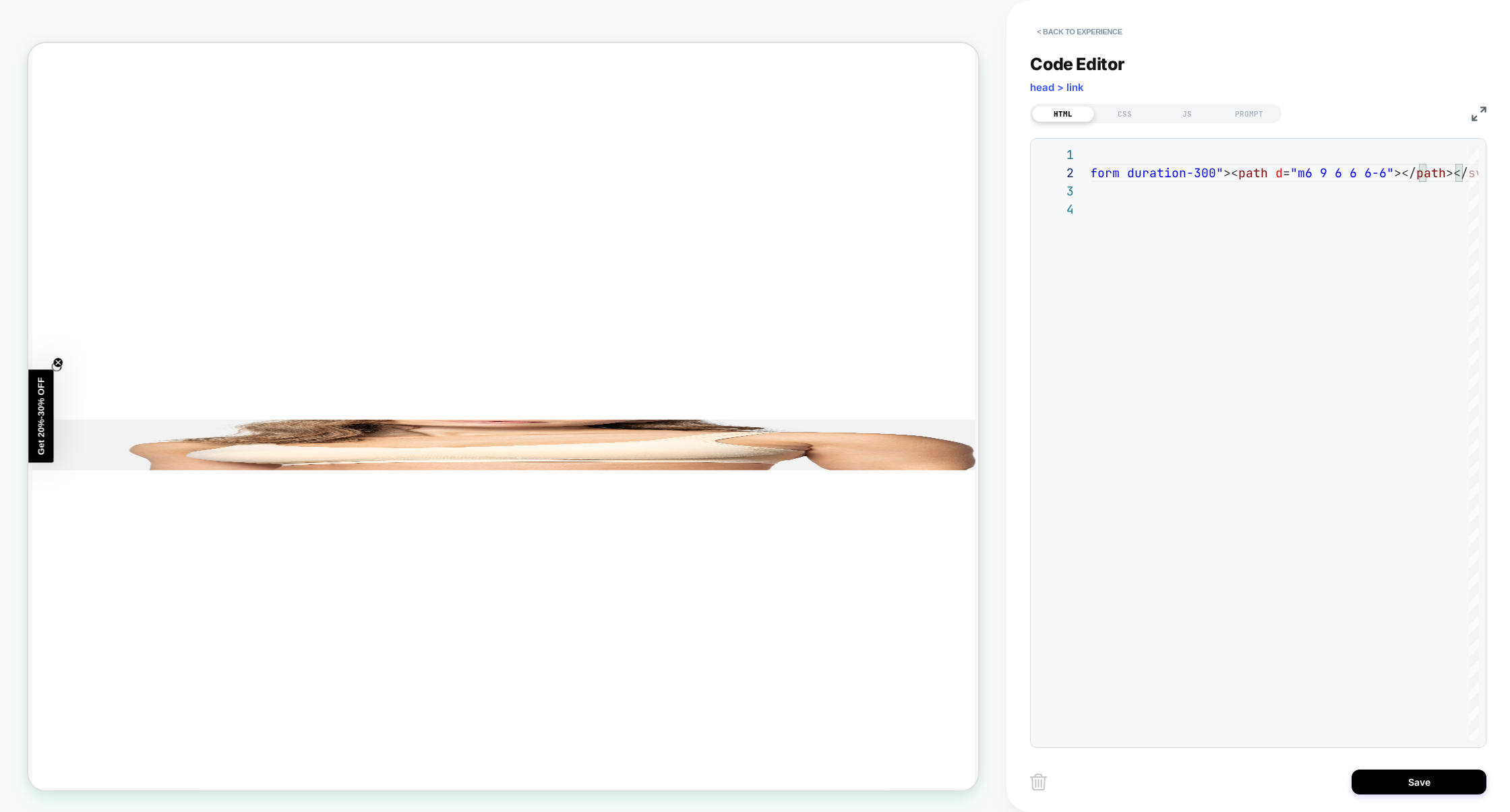
scroll to position [12381, 0]
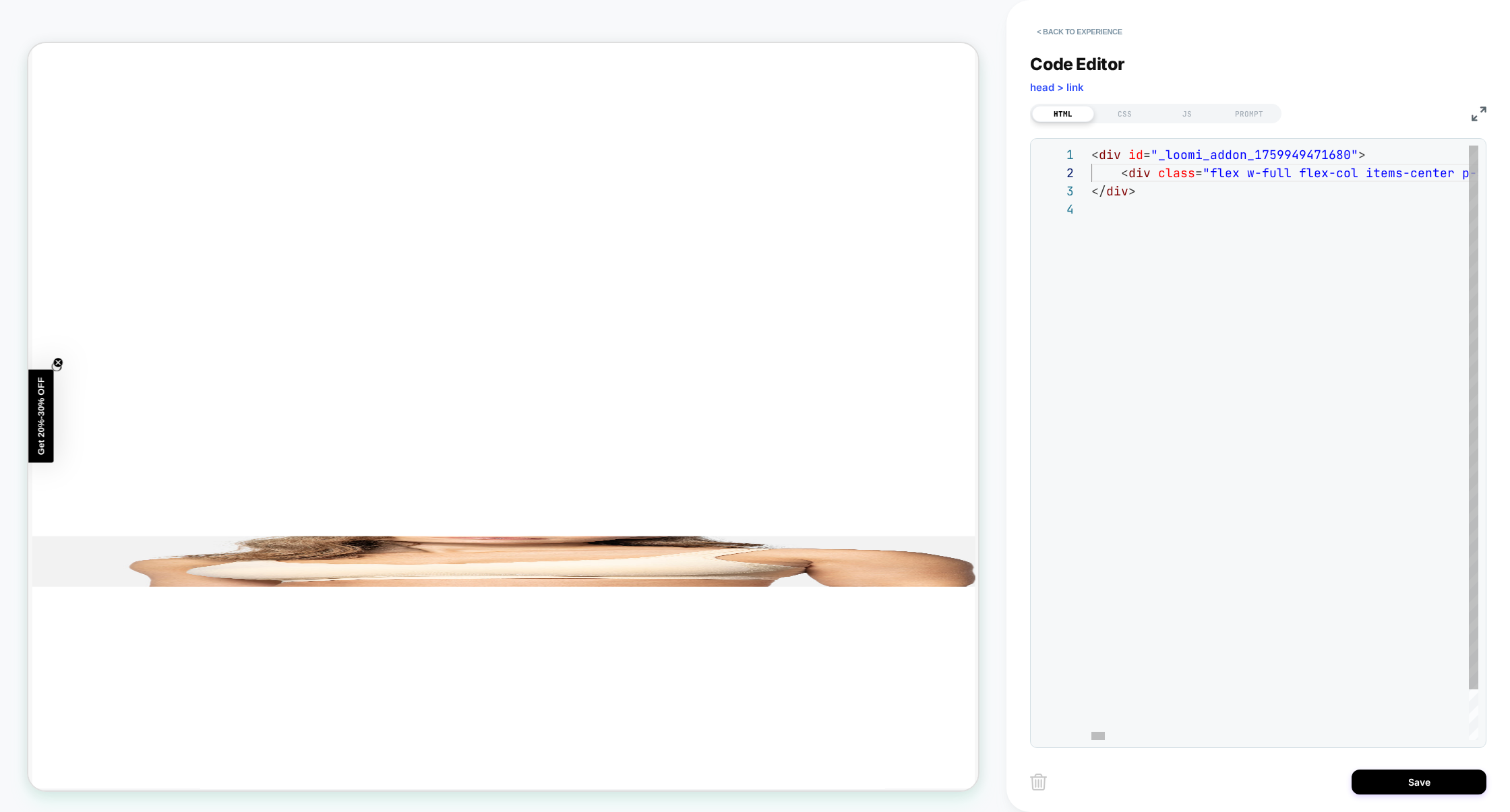
type textarea "**********"
click at [1398, 794] on button "Save" at bounding box center [1419, 782] width 134 height 25
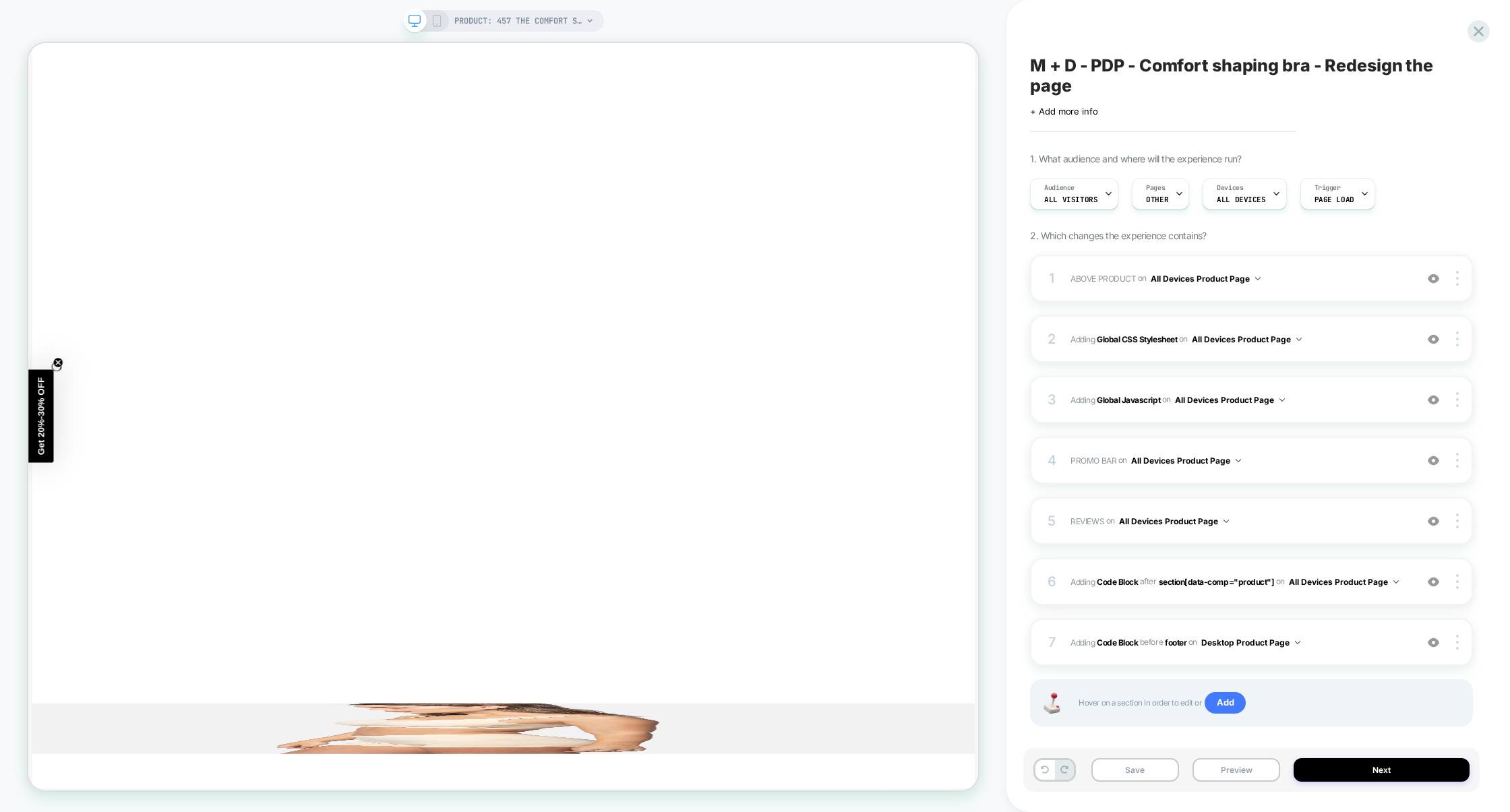
scroll to position [12381, 0]
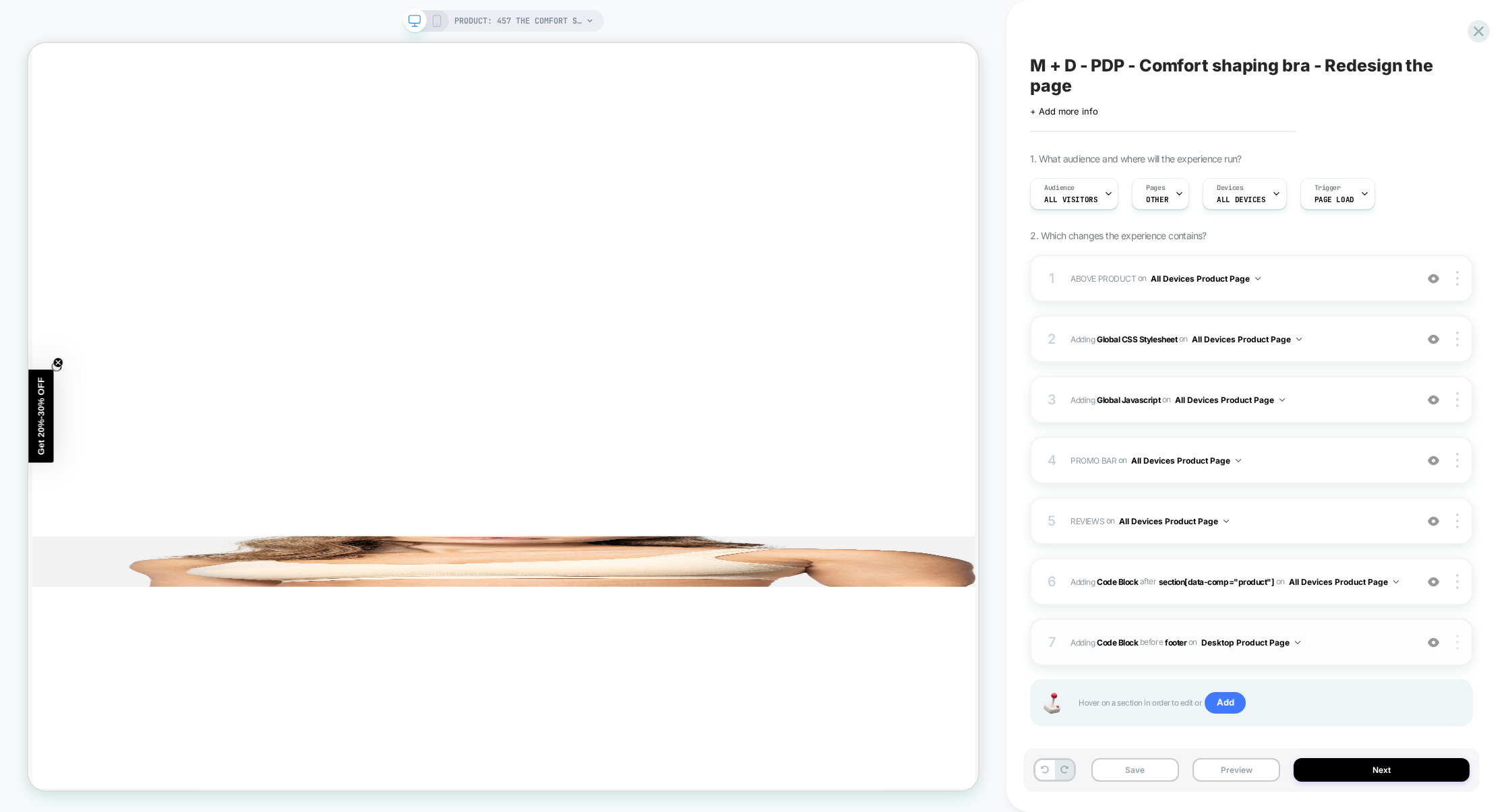
click at [1459, 646] on img at bounding box center [1457, 642] width 2 height 15
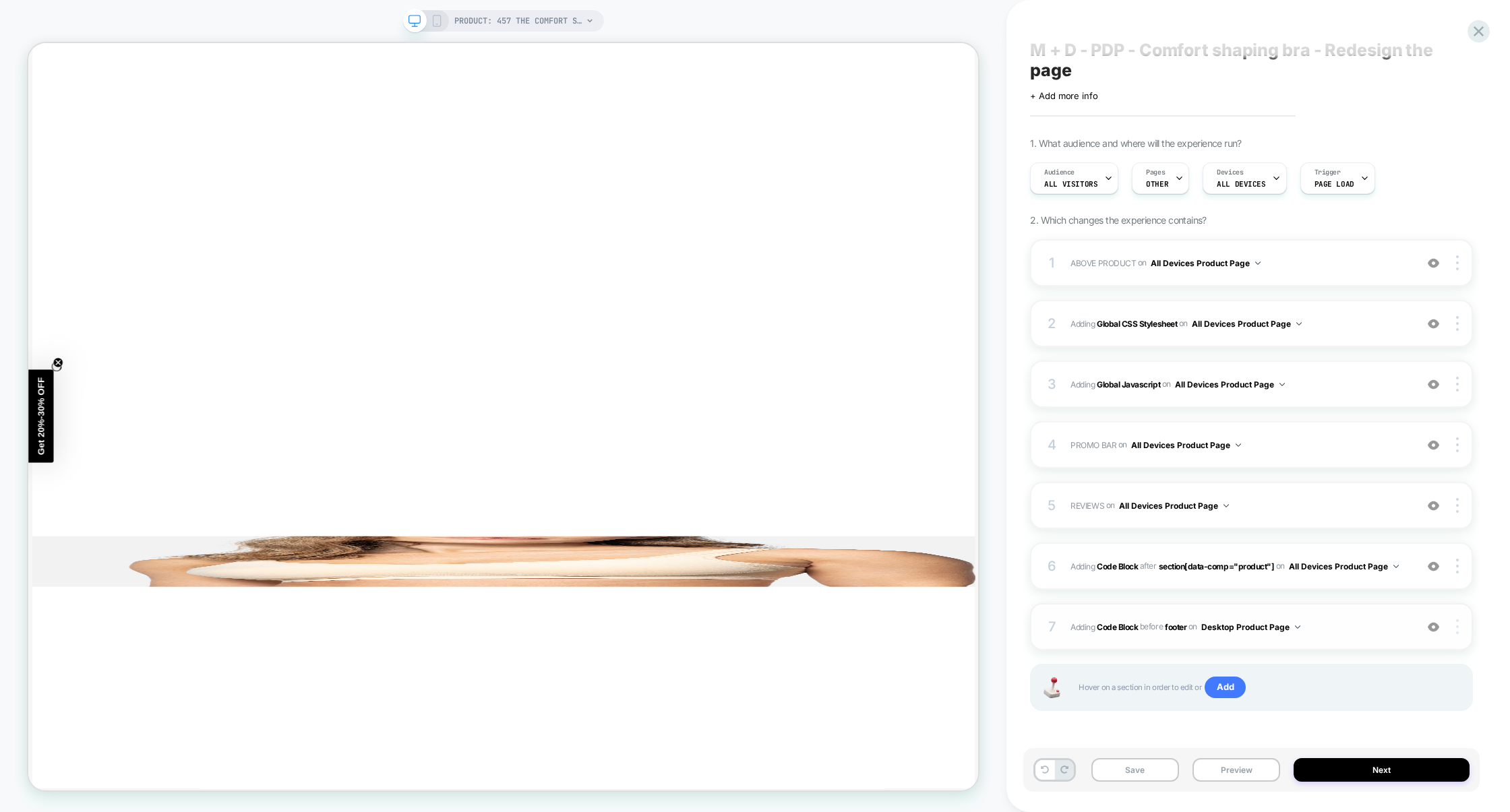
click at [1461, 630] on div at bounding box center [1459, 626] width 25 height 15
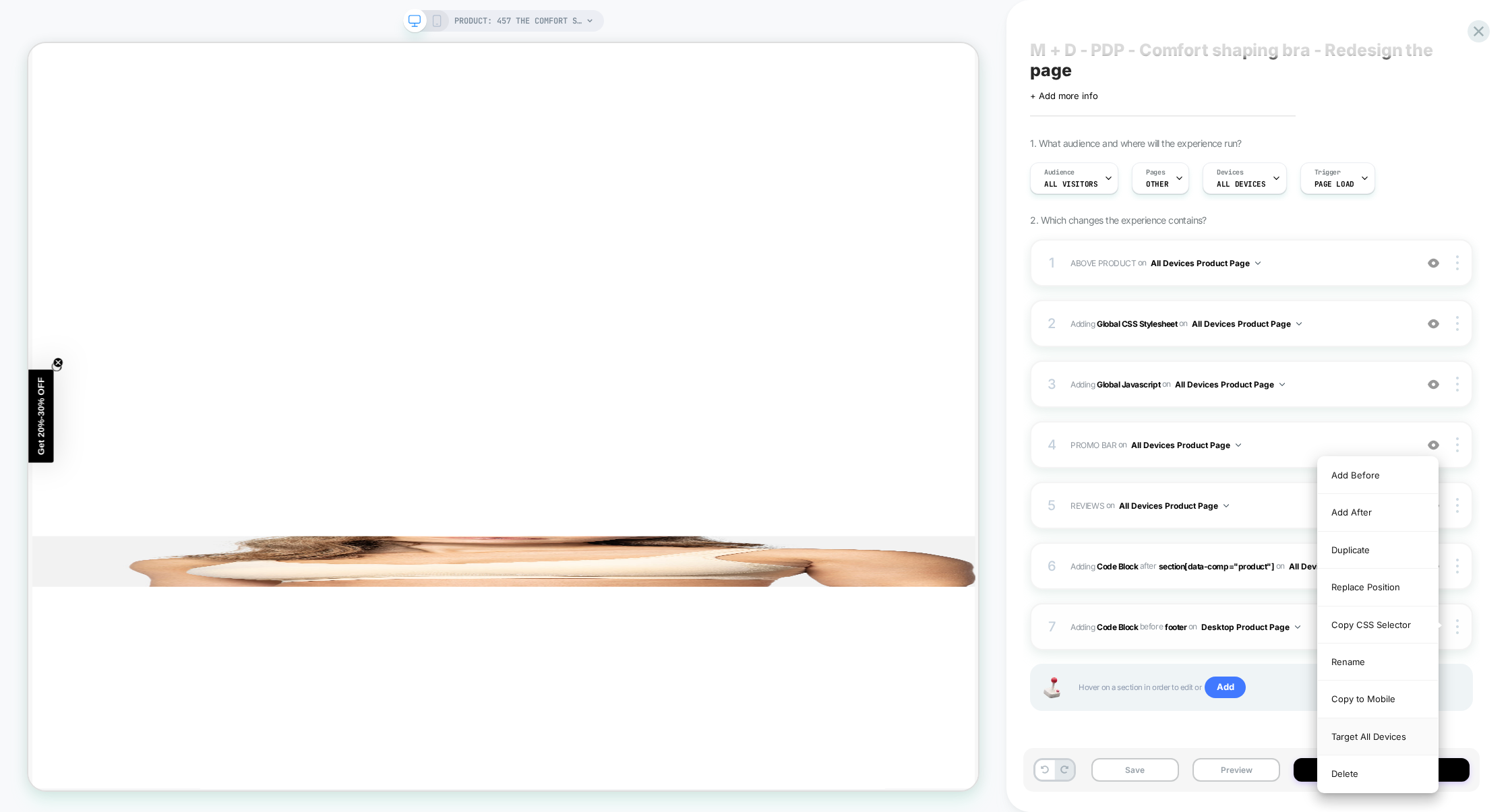
click at [1366, 741] on div "Target All Devices" at bounding box center [1378, 737] width 120 height 37
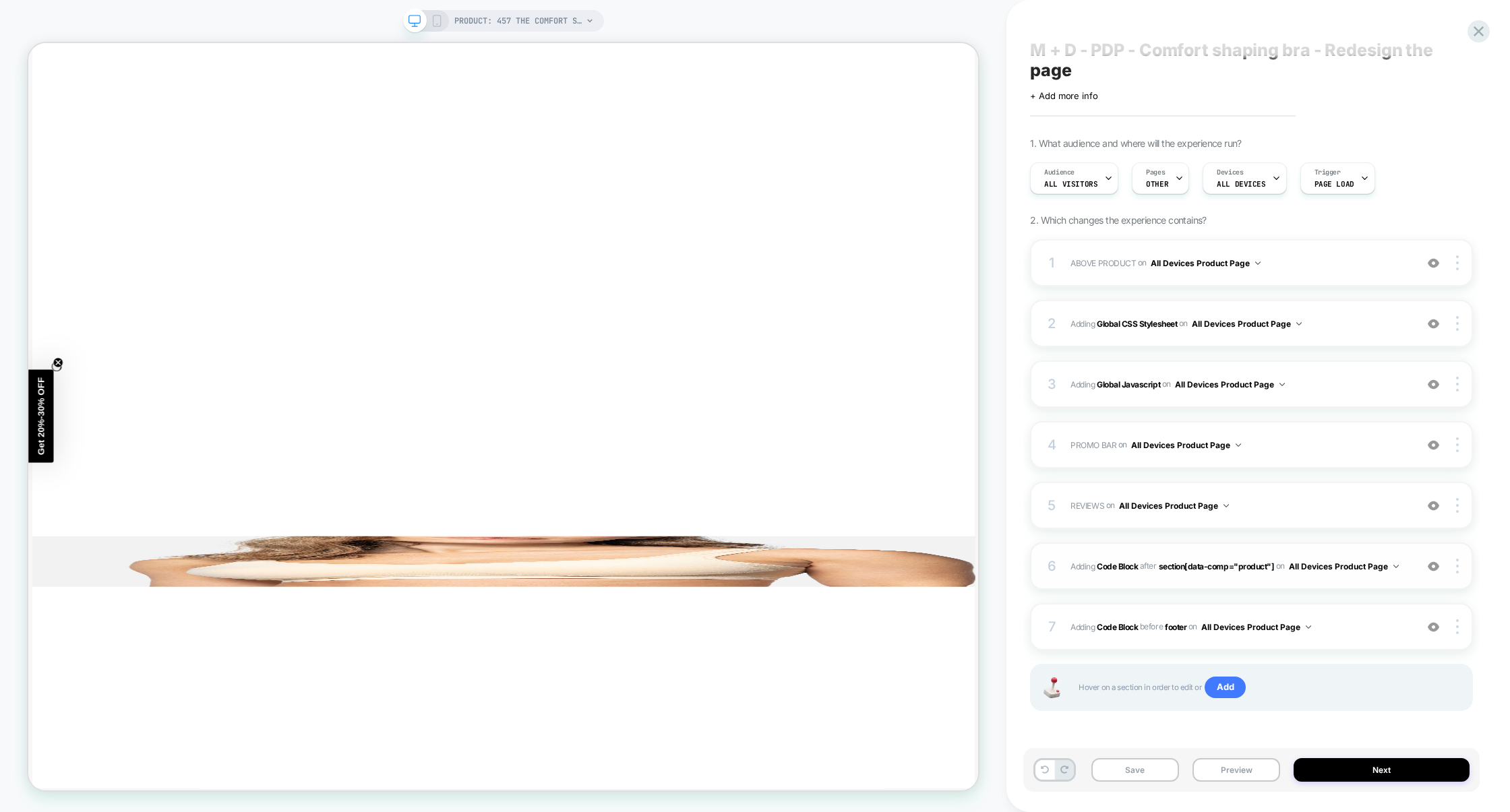
click at [1250, 585] on div "6 Adding Code Block AFTER section[data-comp="product"] section[data-comp="produ…" at bounding box center [1252, 566] width 443 height 47
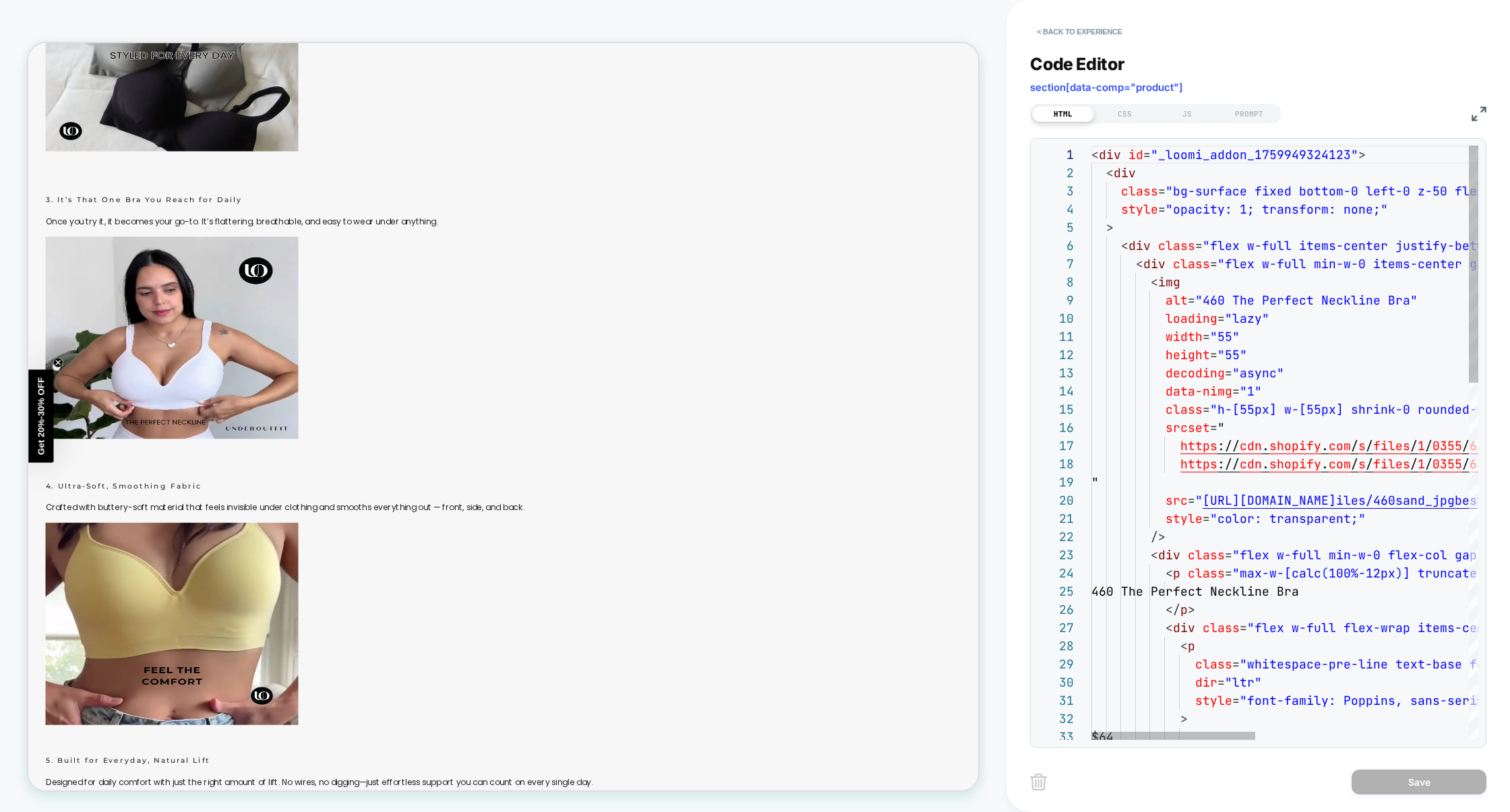
scroll to position [3281, 0]
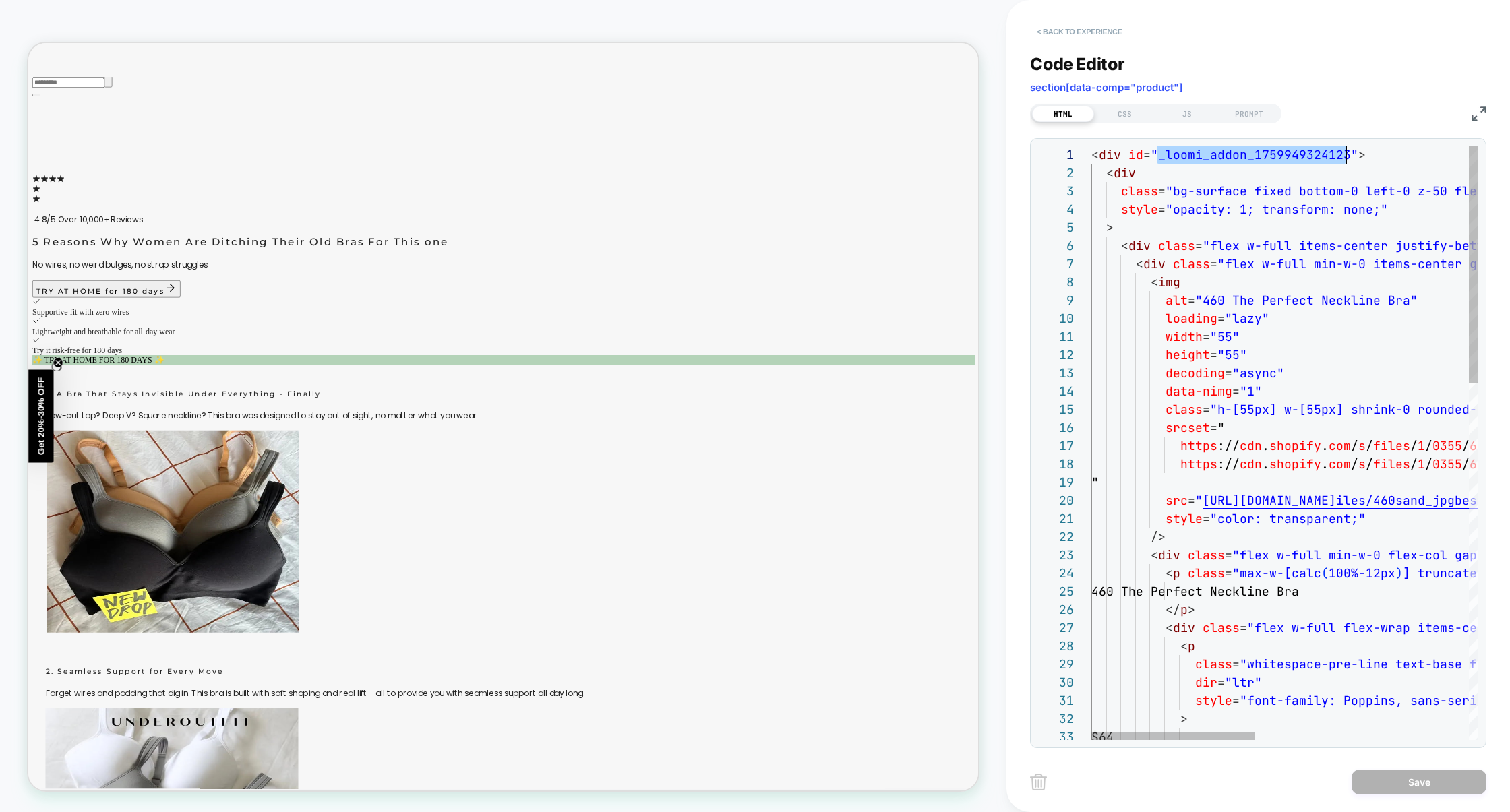
scroll to position [2915, 0]
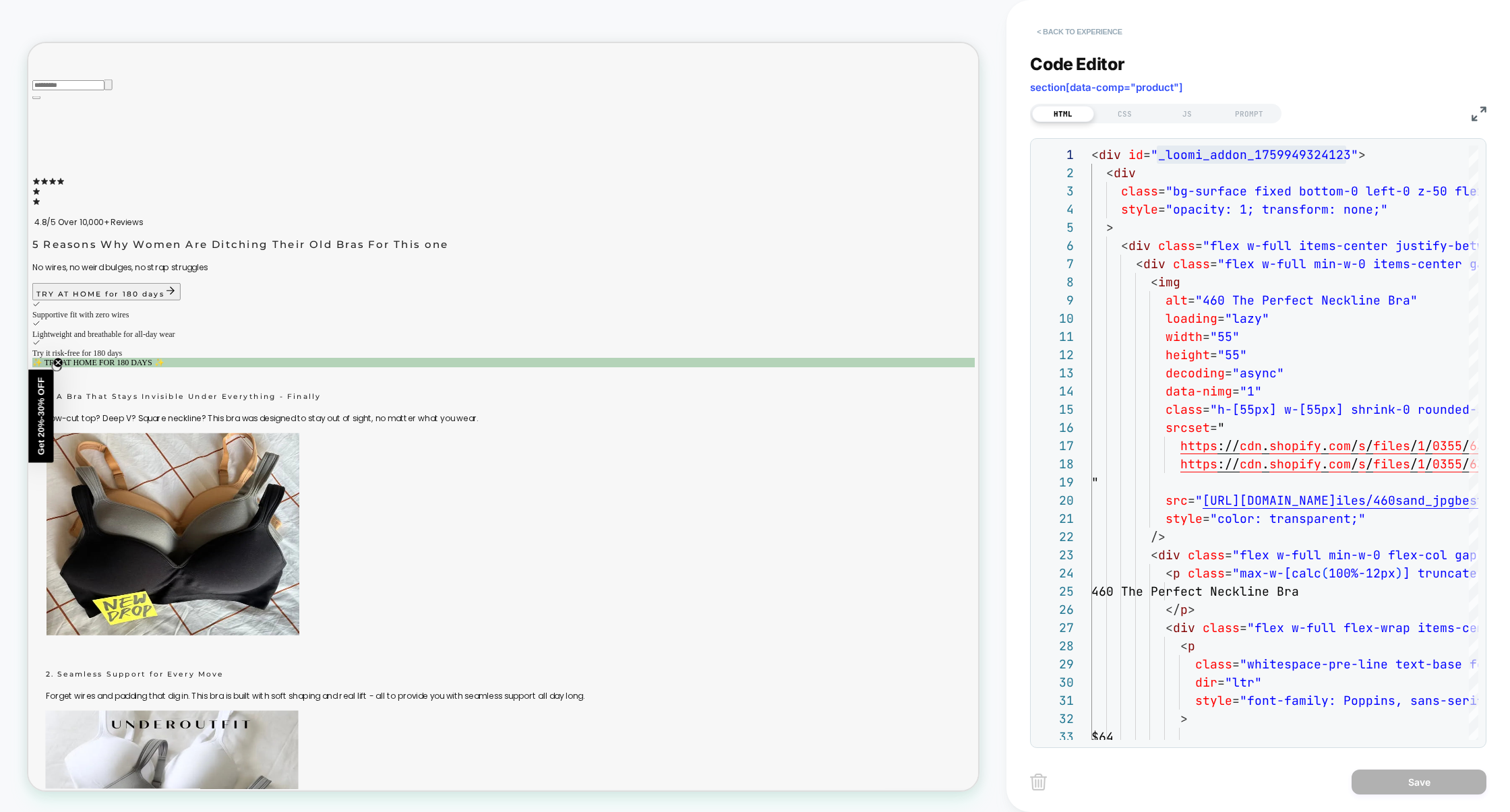
click at [1104, 32] on button "< Back to experience" at bounding box center [1079, 32] width 99 height 21
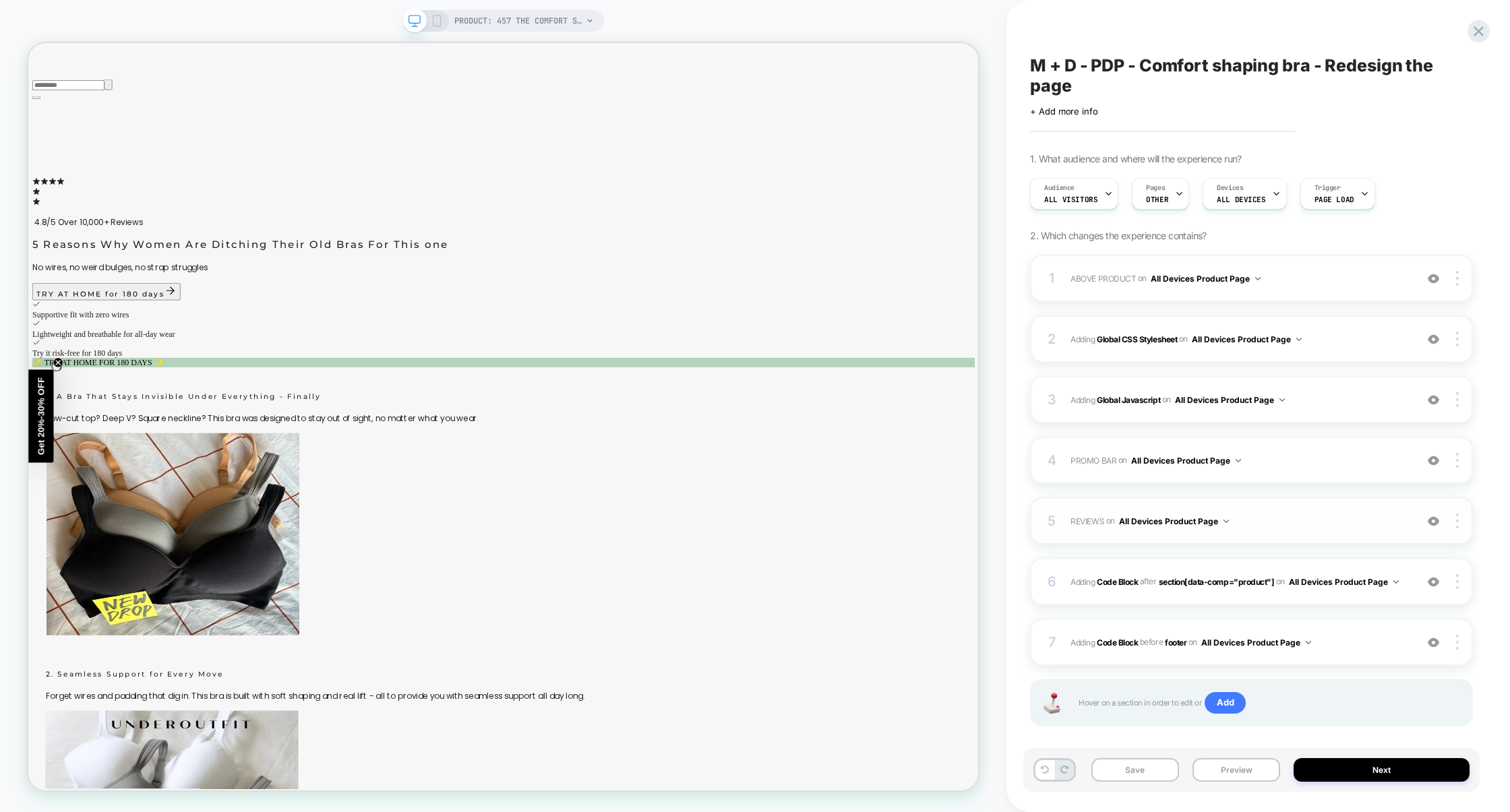
click at [1296, 533] on div "5 REVIEWS Adding Code Block AFTER section[data-comp="product"] on All Devices P…" at bounding box center [1252, 521] width 443 height 47
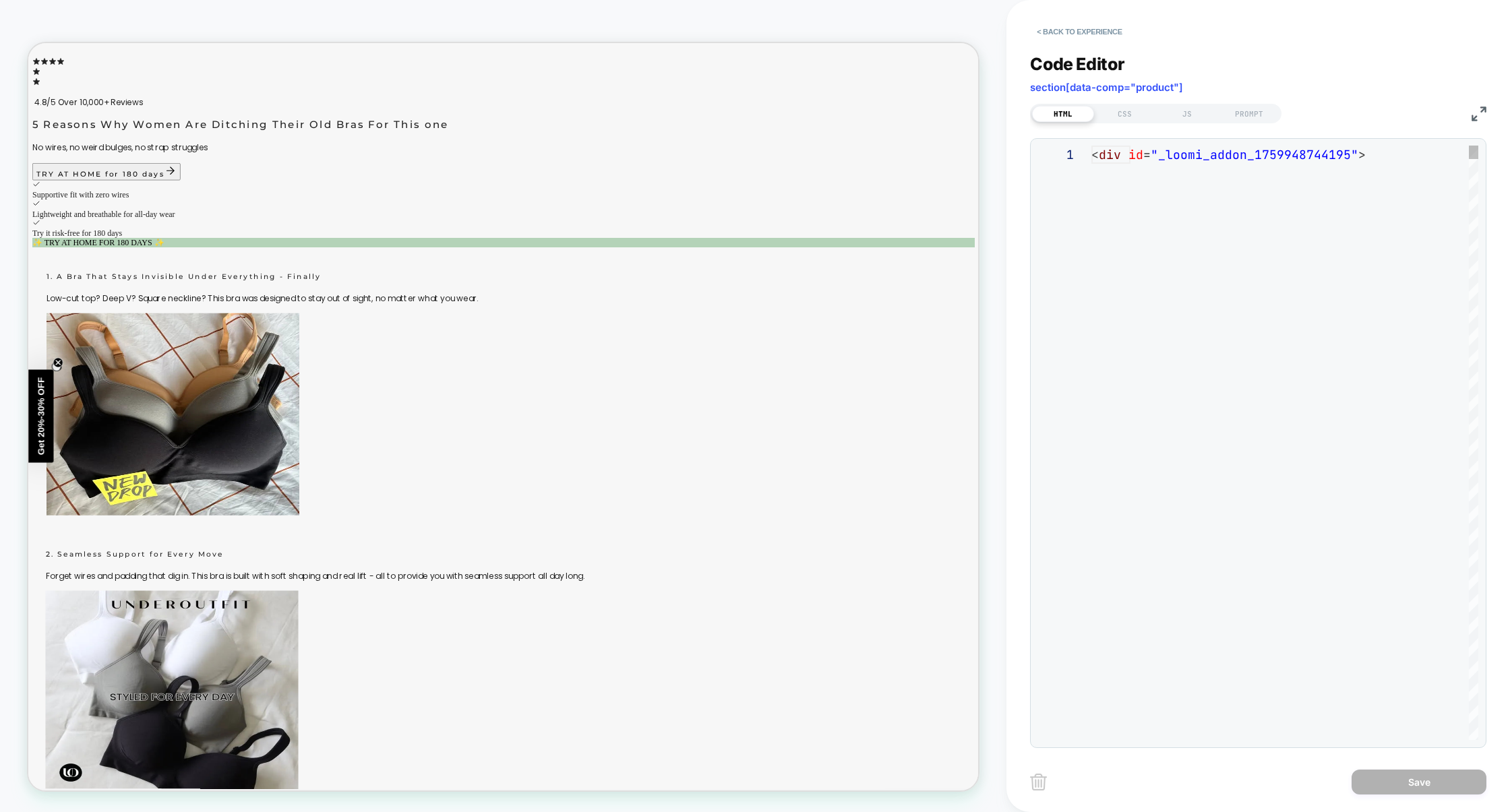
scroll to position [163, 0]
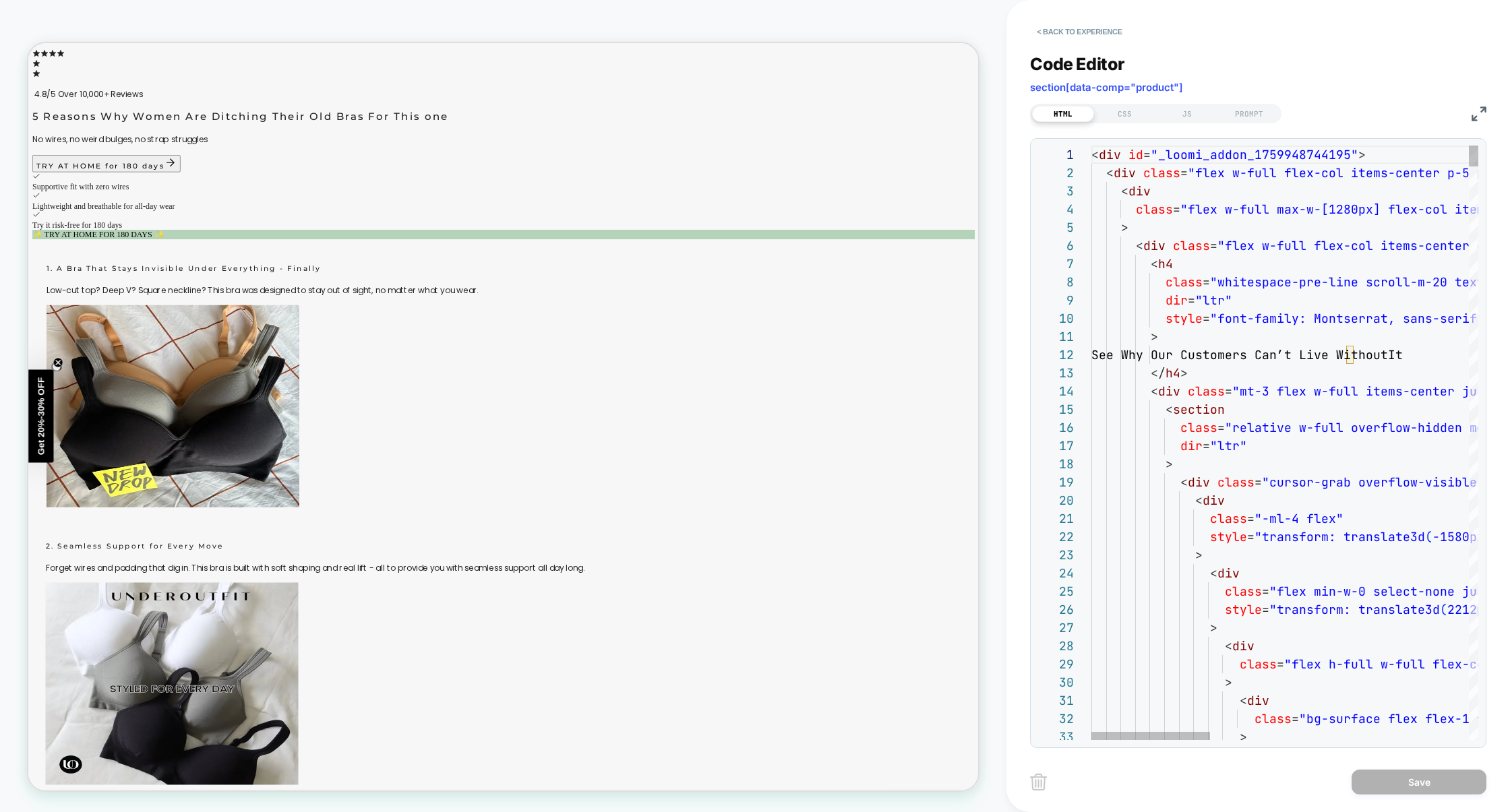
type textarea "**********"
click at [1084, 37] on button "< Back to experience" at bounding box center [1079, 32] width 99 height 21
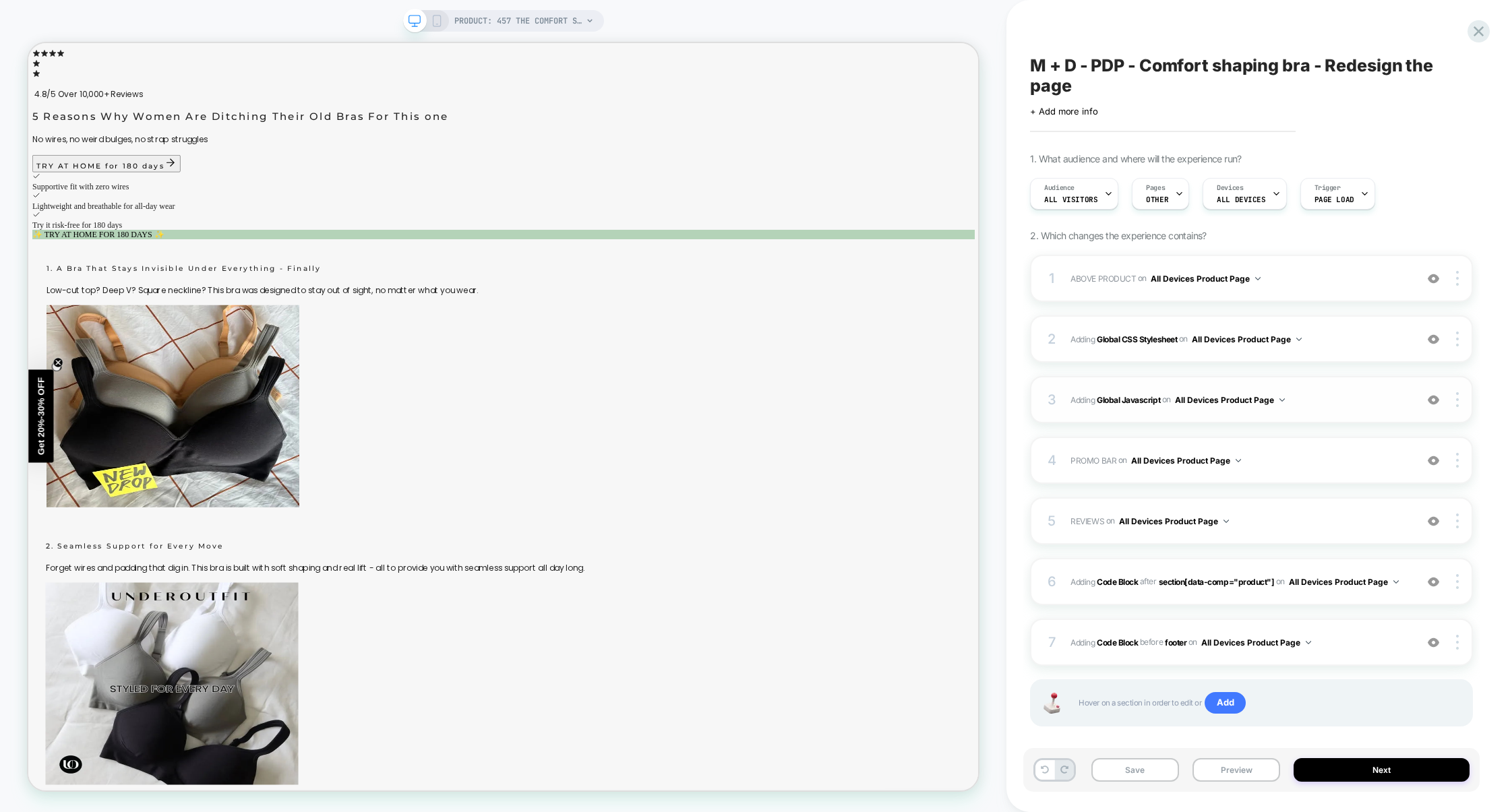
click at [1322, 408] on span "Adding Global Javascript on All Devices Product Page" at bounding box center [1239, 400] width 338 height 17
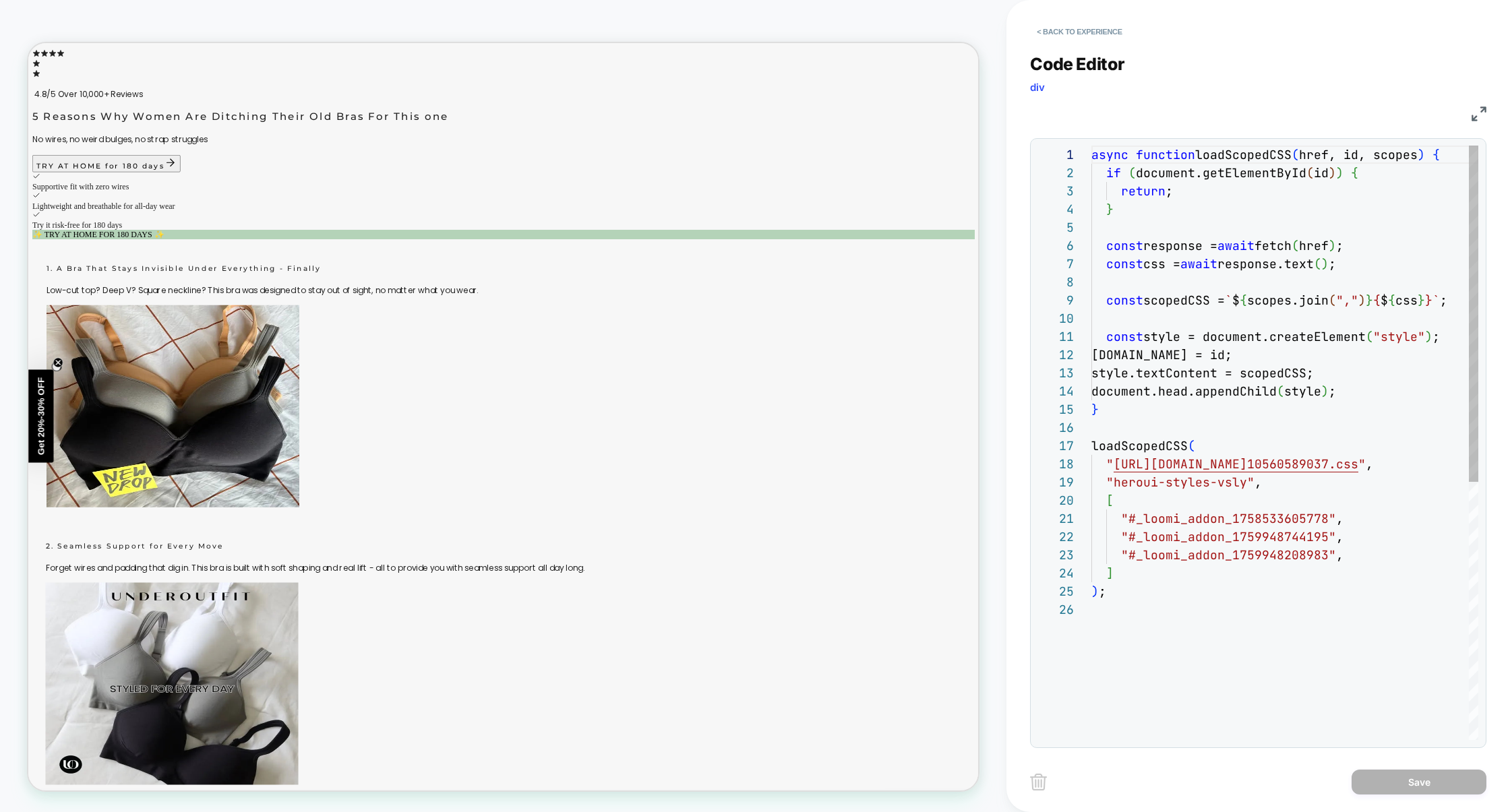
scroll to position [182, 0]
click at [1344, 558] on div "async function loadScopedCSS ( href, id, scopes ) { if ( document.getElementByI…" at bounding box center [1366, 670] width 548 height 1049
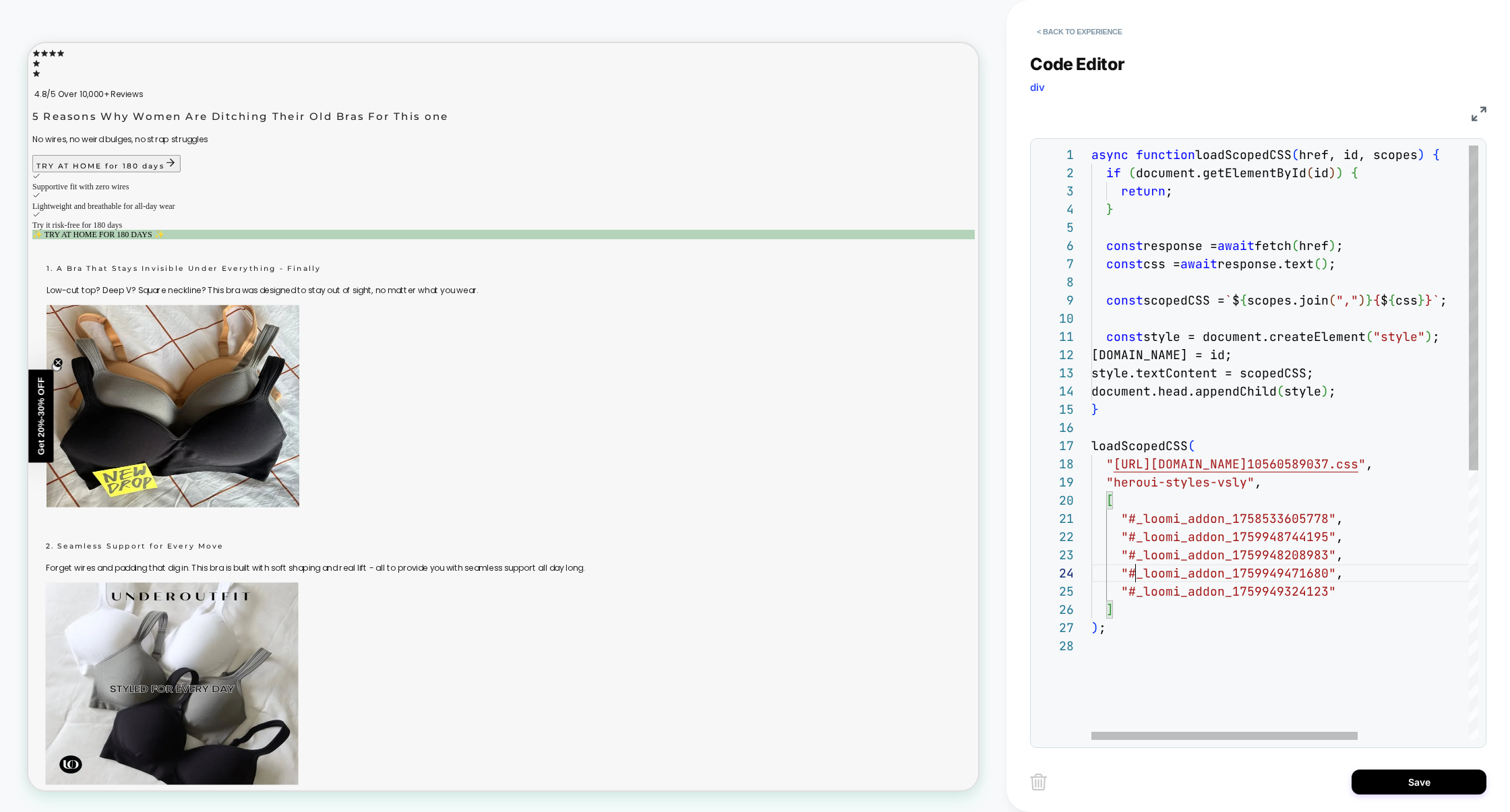
scroll to position [55, 44]
type textarea "**********"
click at [1407, 777] on button "Save" at bounding box center [1419, 782] width 134 height 25
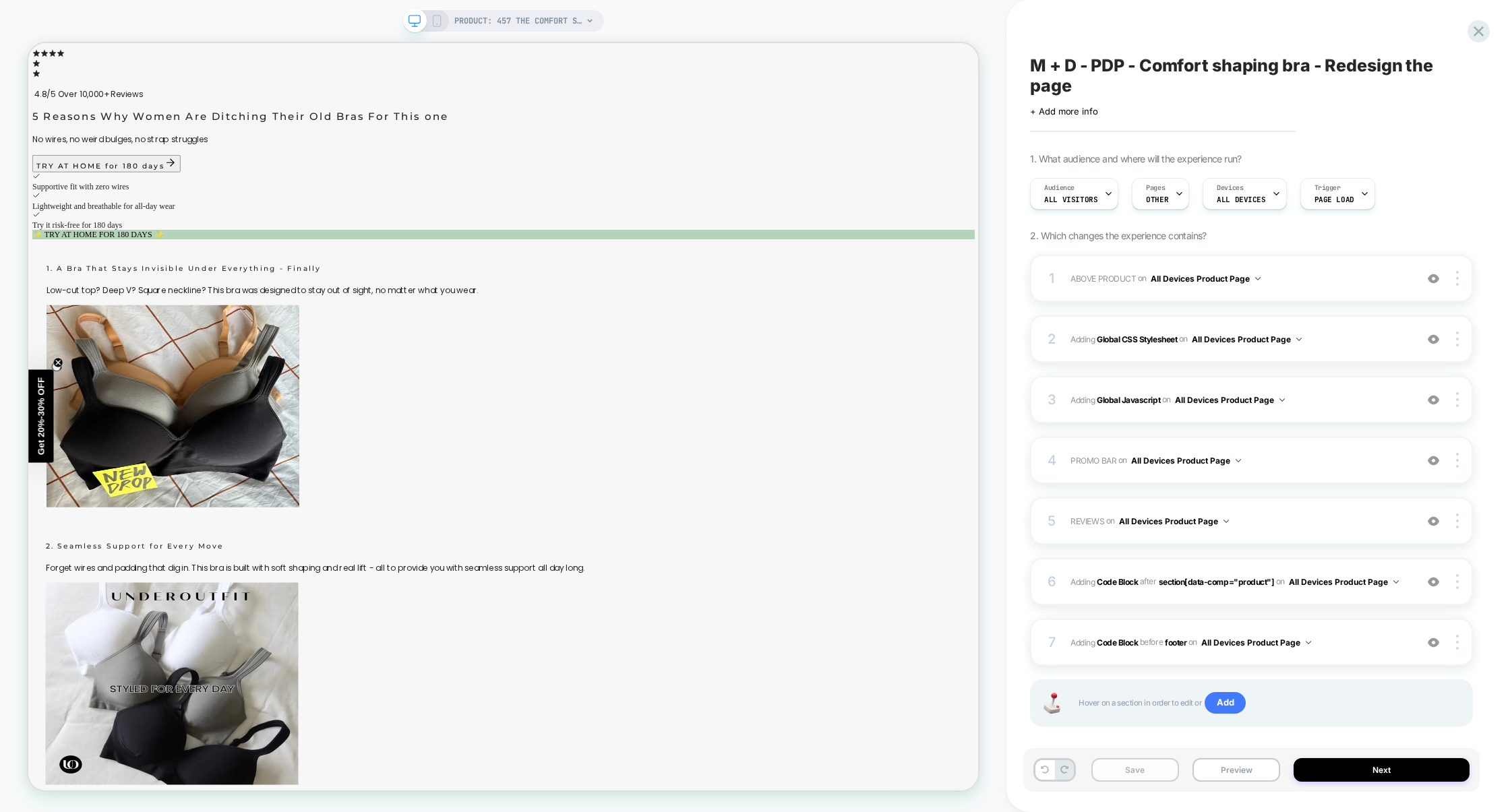
click at [1137, 768] on button "Save" at bounding box center [1136, 770] width 88 height 24
click at [1215, 772] on button "Preview" at bounding box center [1237, 770] width 88 height 24
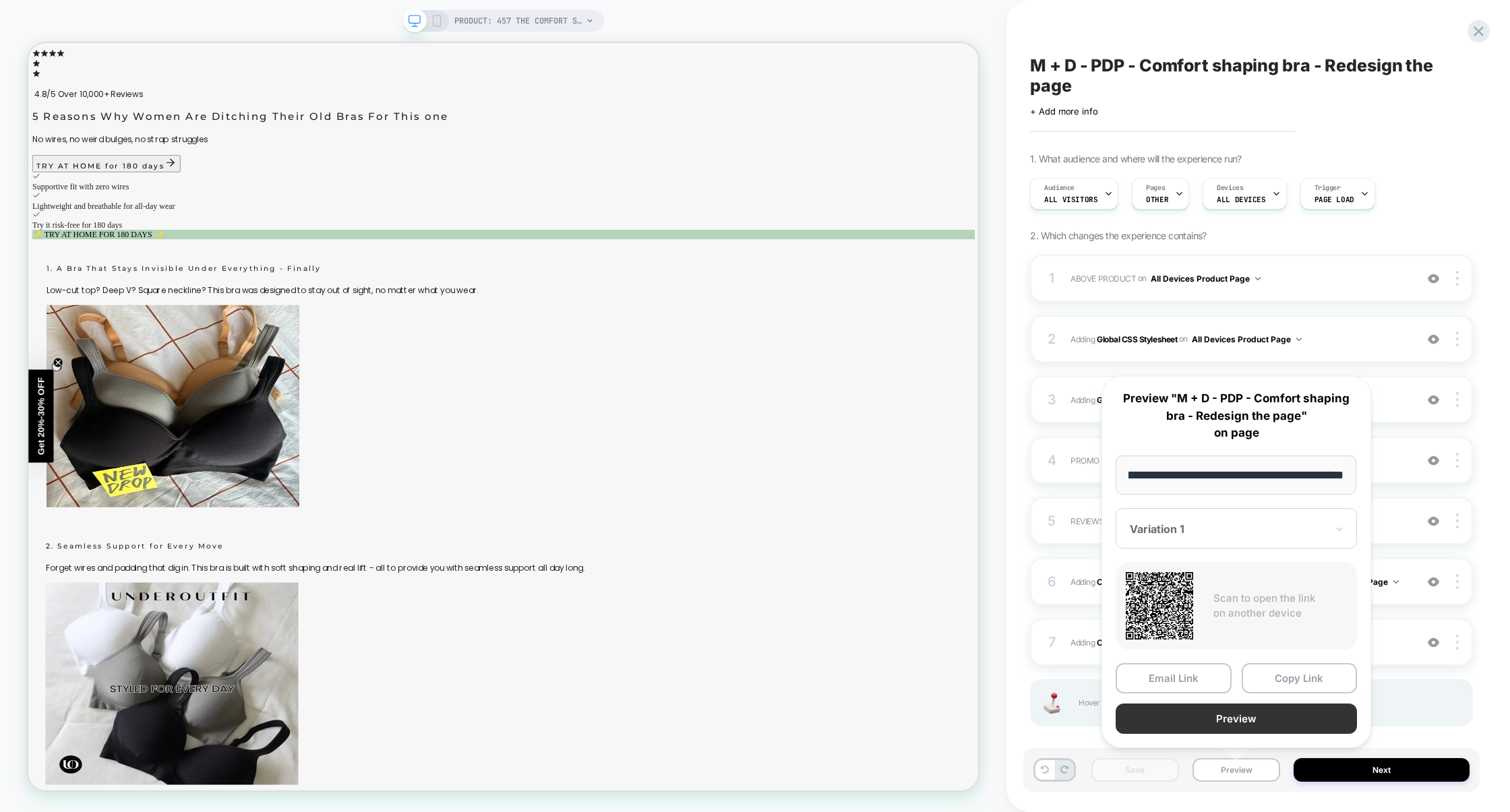
scroll to position [0, 0]
click at [1238, 713] on button "Preview" at bounding box center [1236, 718] width 241 height 30
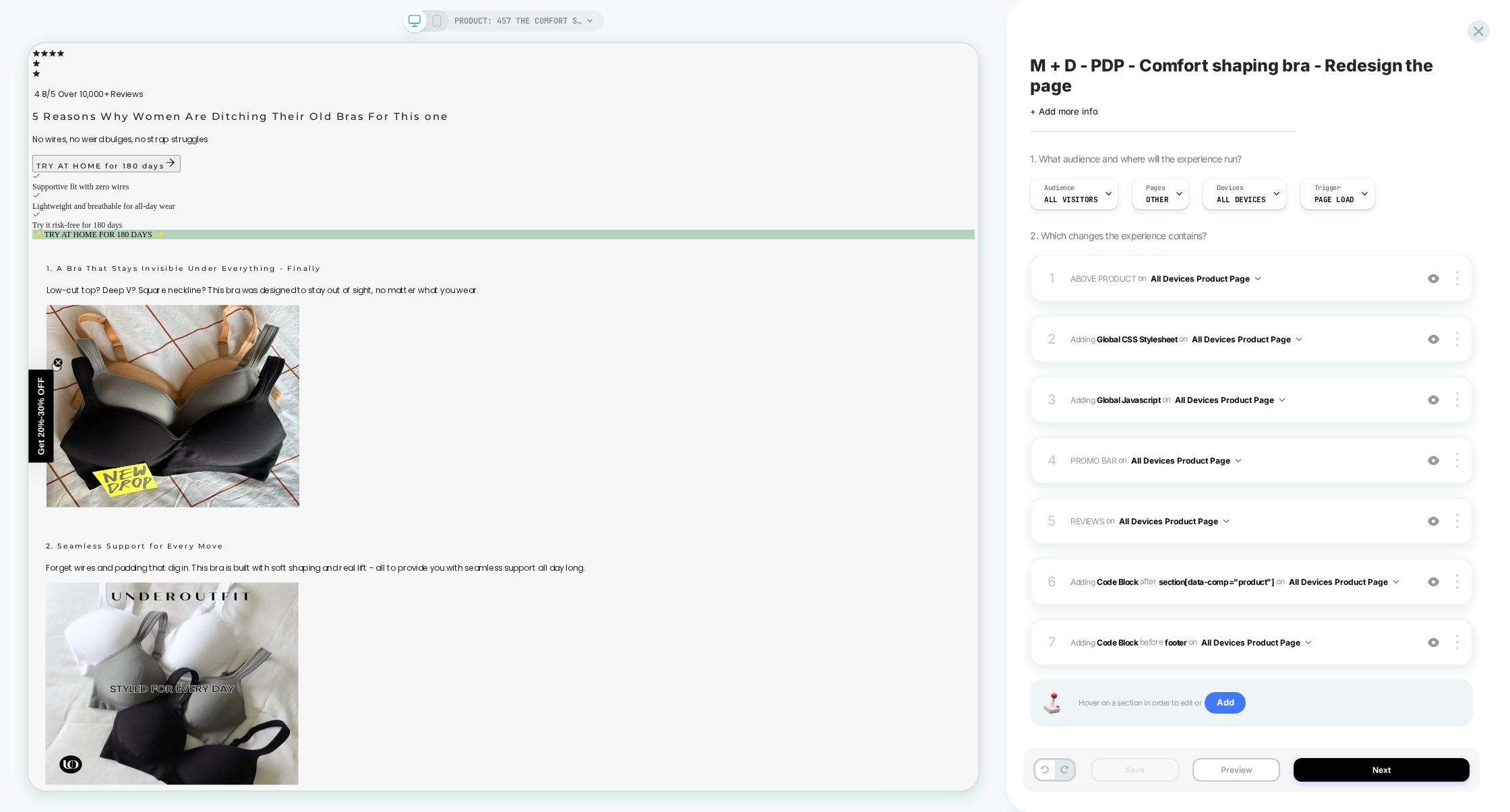
click at [1354, 641] on span "Adding Code Block BEFORE footer footer on All Devices Product Page" at bounding box center [1239, 643] width 338 height 17
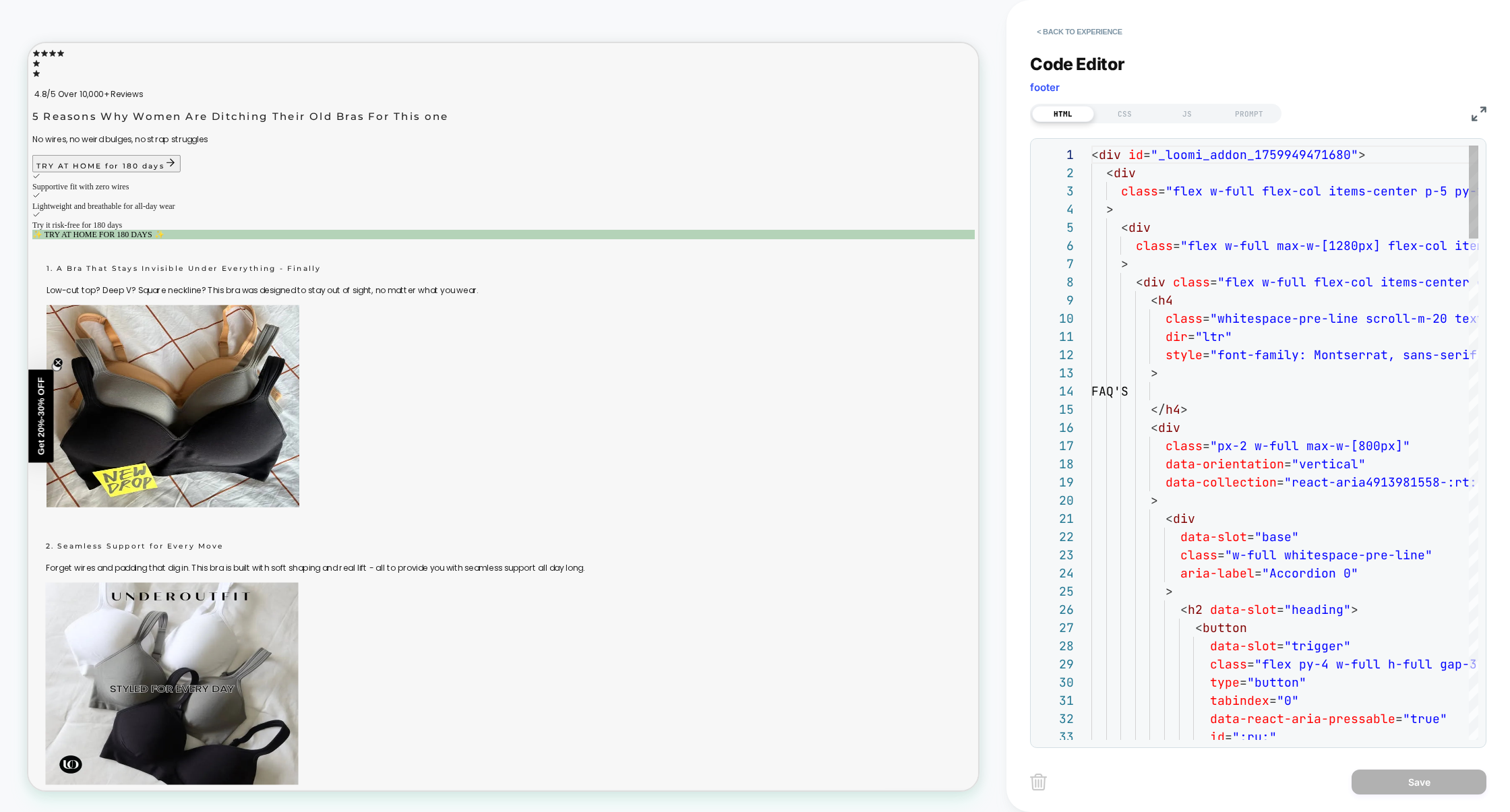
scroll to position [182, 0]
click at [1088, 172] on div at bounding box center [1085, 173] width 18 height 18
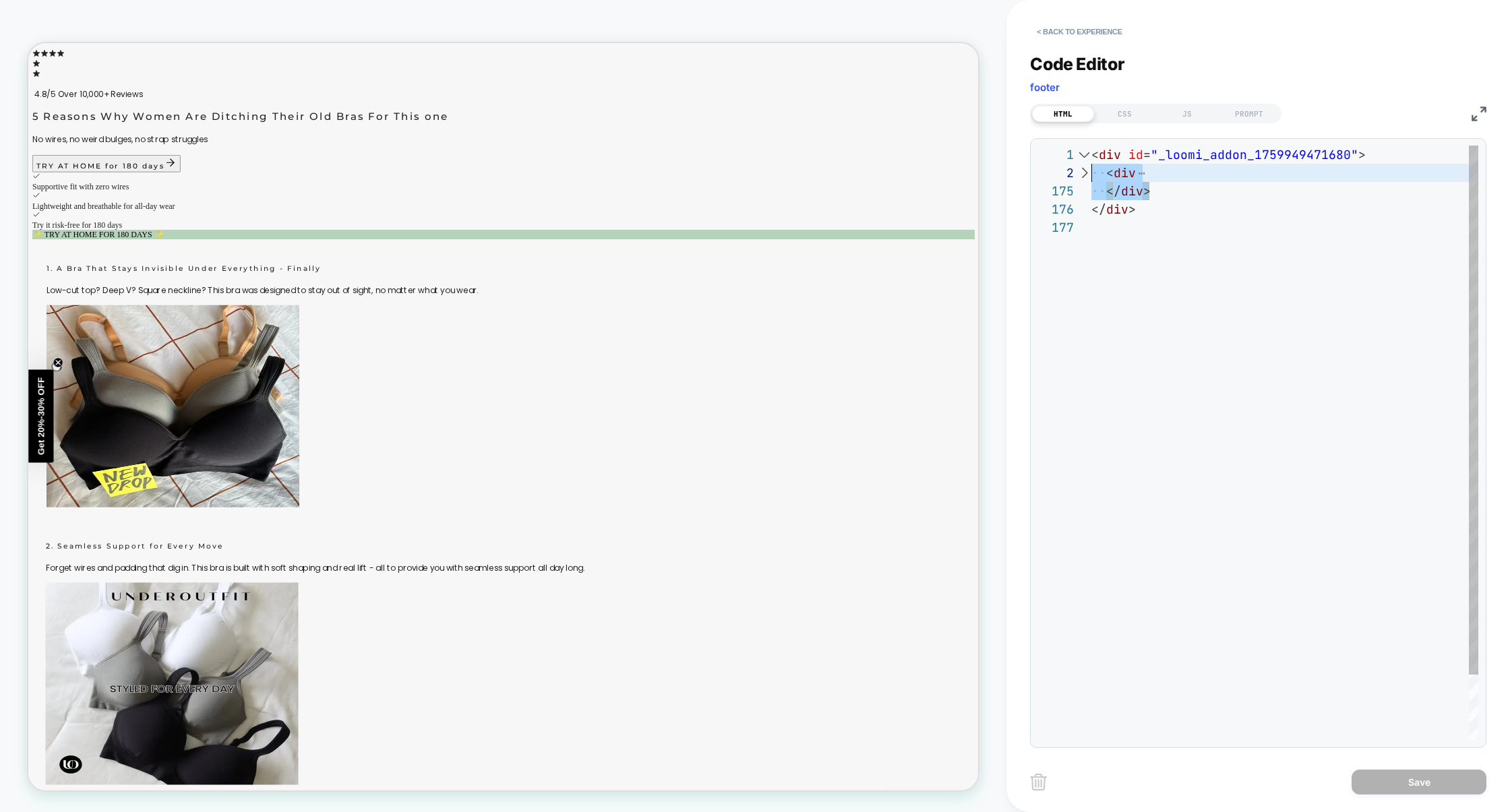
scroll to position [18, 0]
drag, startPoint x: 1175, startPoint y: 193, endPoint x: 991, endPoint y: 170, distance: 185.4
click at [991, 170] on div "PRODUCT: 457 The Comfort Shaping Bra [sand] PRODUCT: 457 The Comfort Shaping Br…" at bounding box center [755, 406] width 1510 height 812
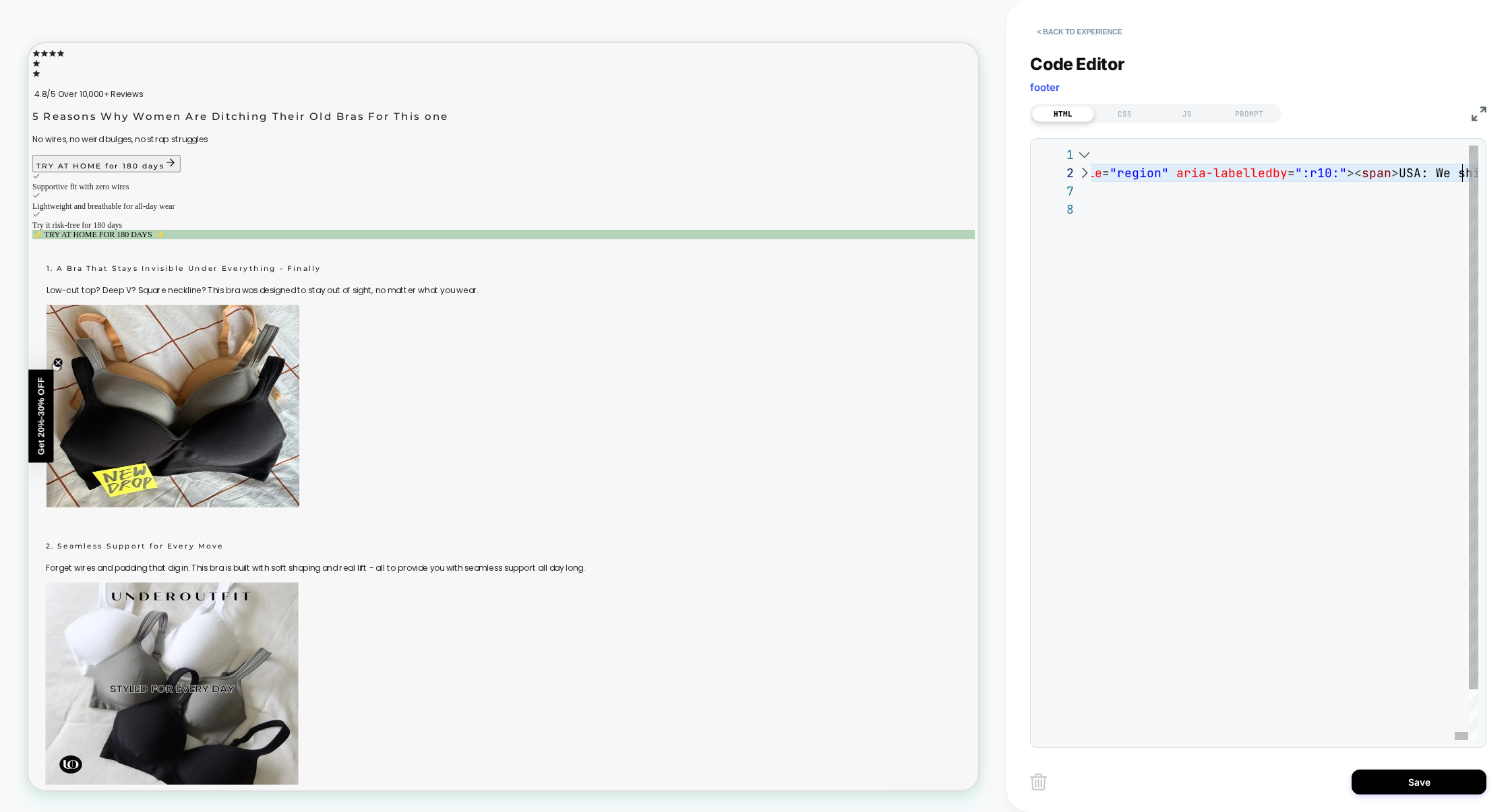
type textarea "**********"
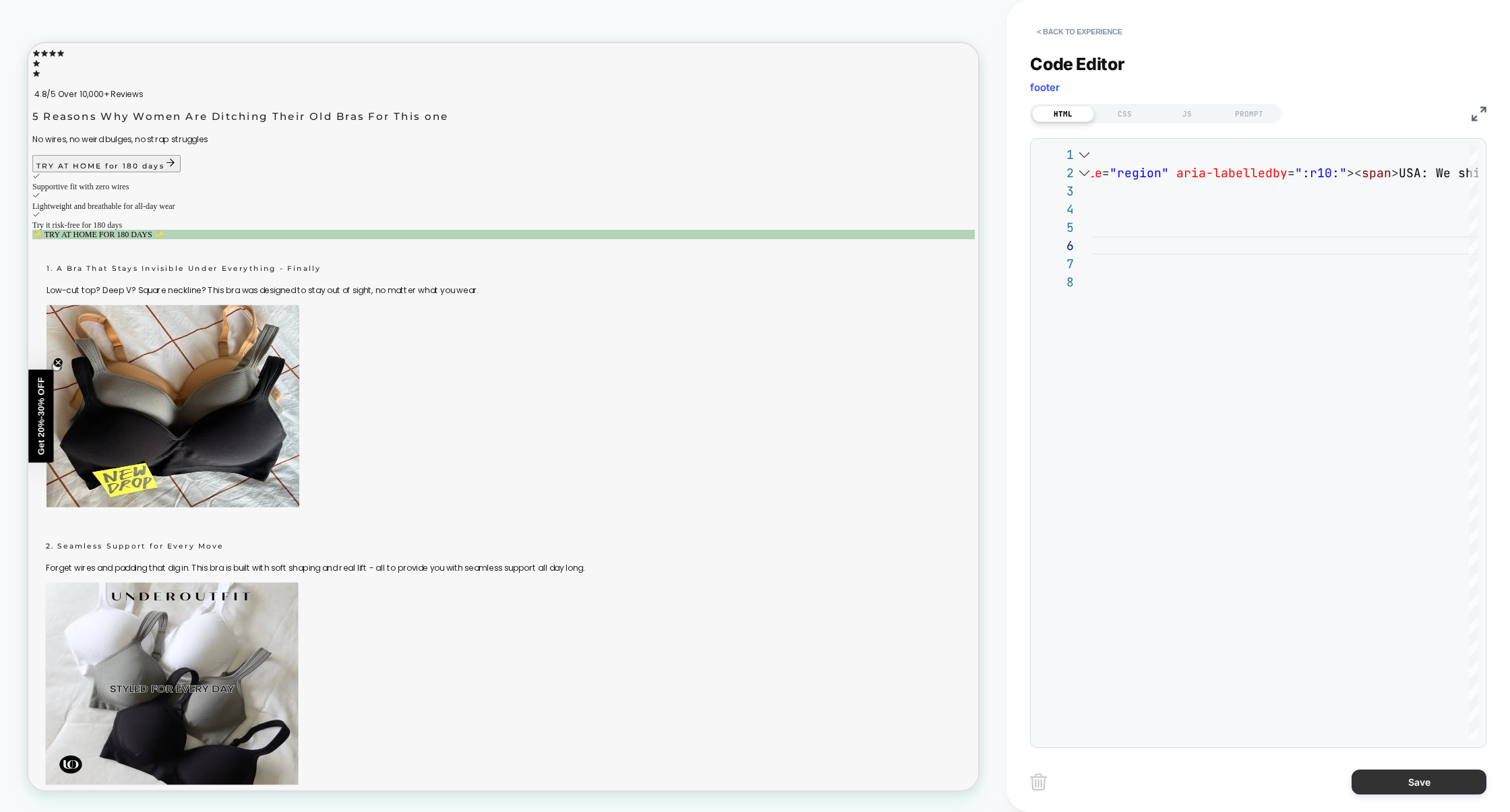
click at [1424, 780] on button "Save" at bounding box center [1419, 782] width 134 height 25
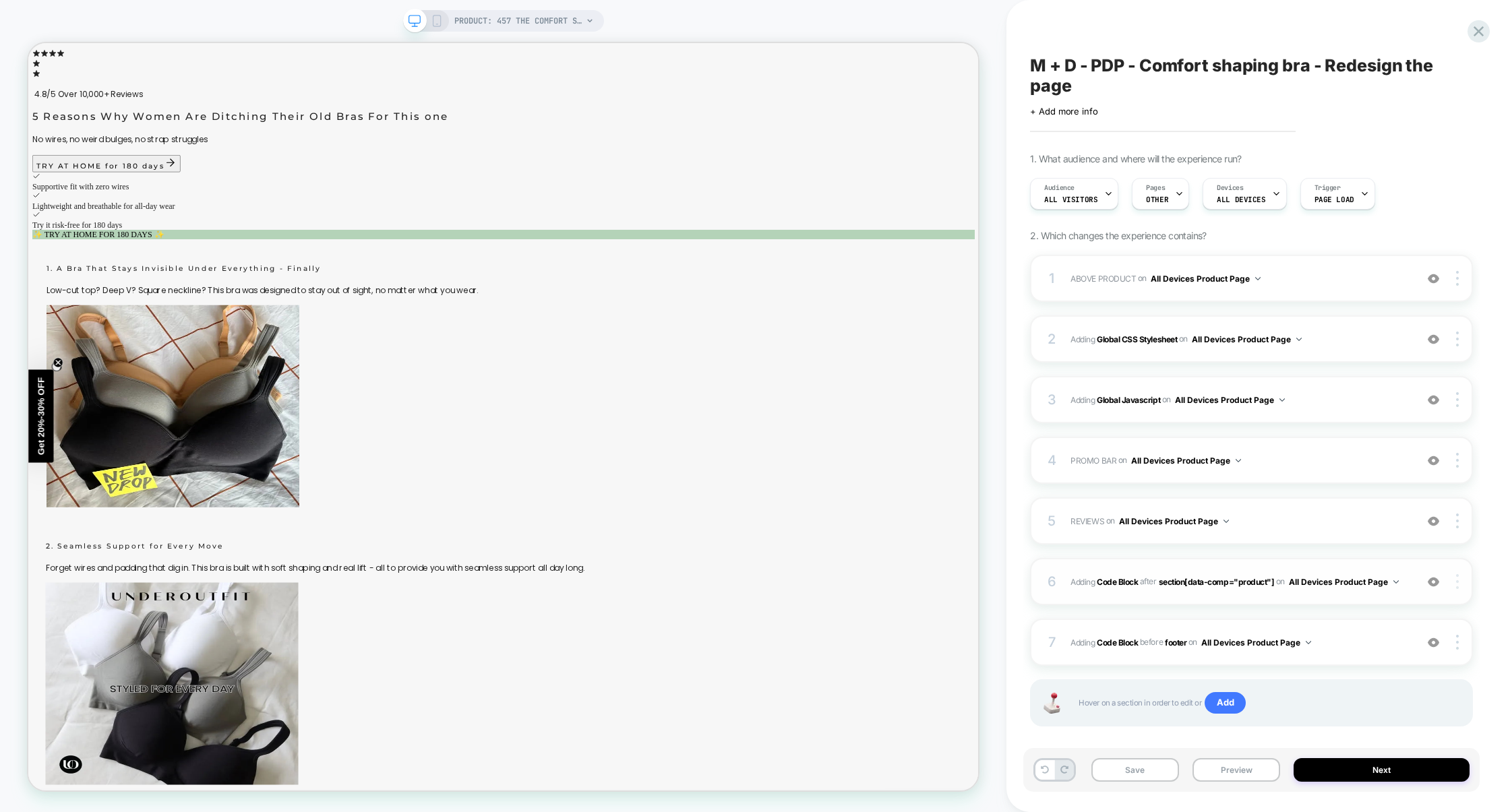
click at [1462, 582] on div at bounding box center [1459, 582] width 25 height 15
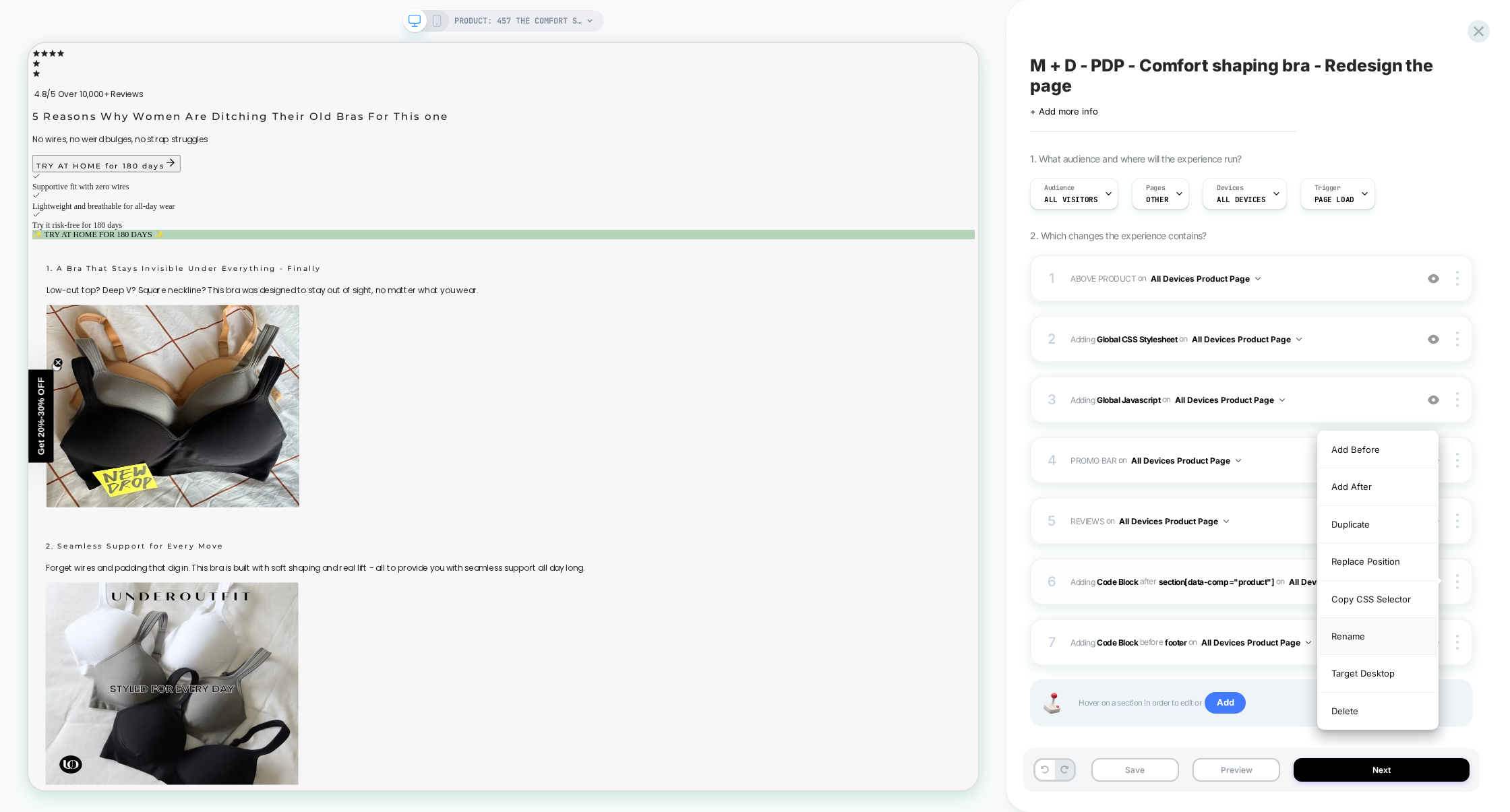
click at [1367, 636] on div "Rename" at bounding box center [1378, 637] width 120 height 37
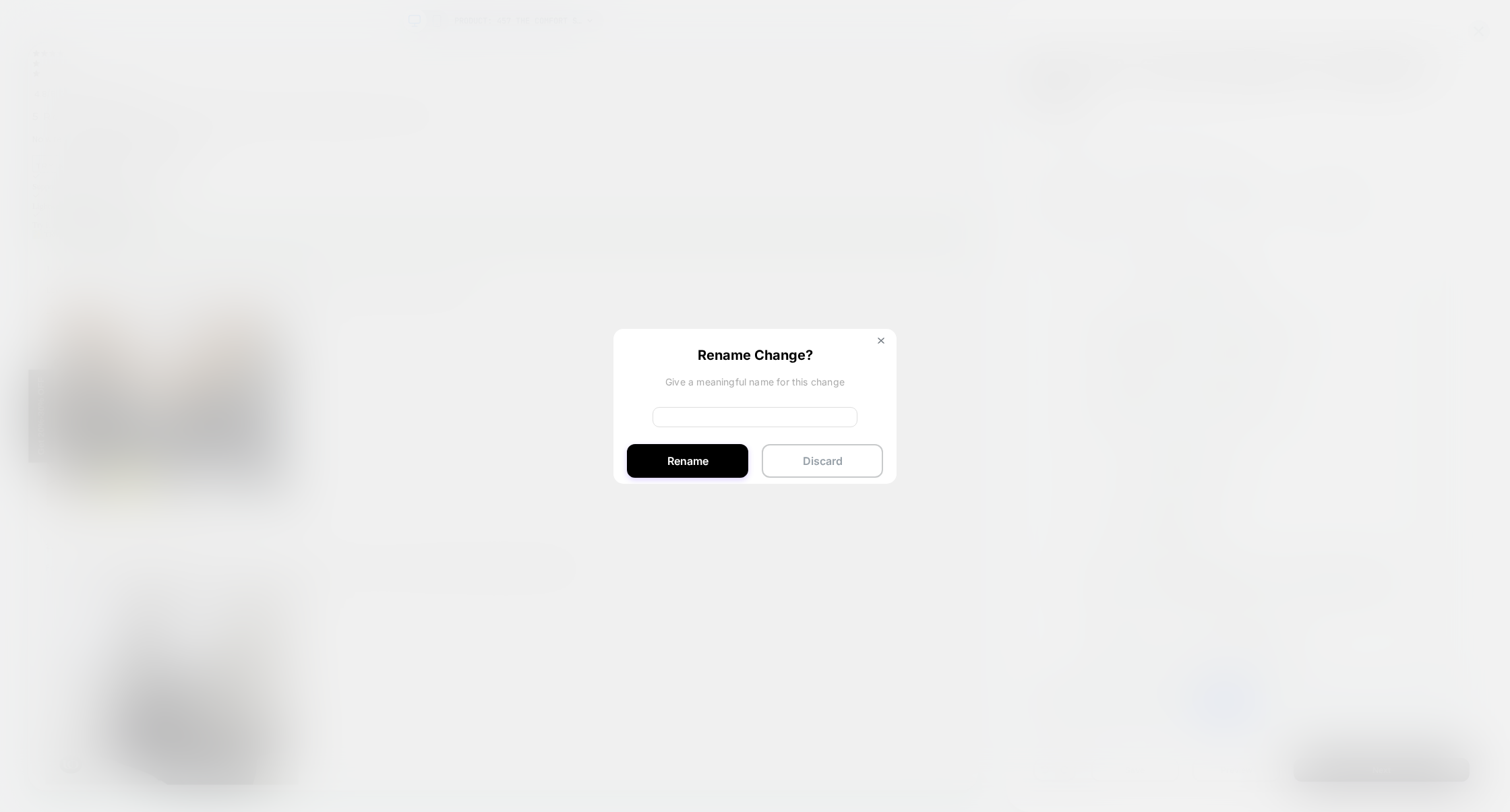
click at [755, 414] on input at bounding box center [755, 417] width 205 height 20
type input "**********"
click at [678, 455] on button "Rename" at bounding box center [687, 460] width 121 height 33
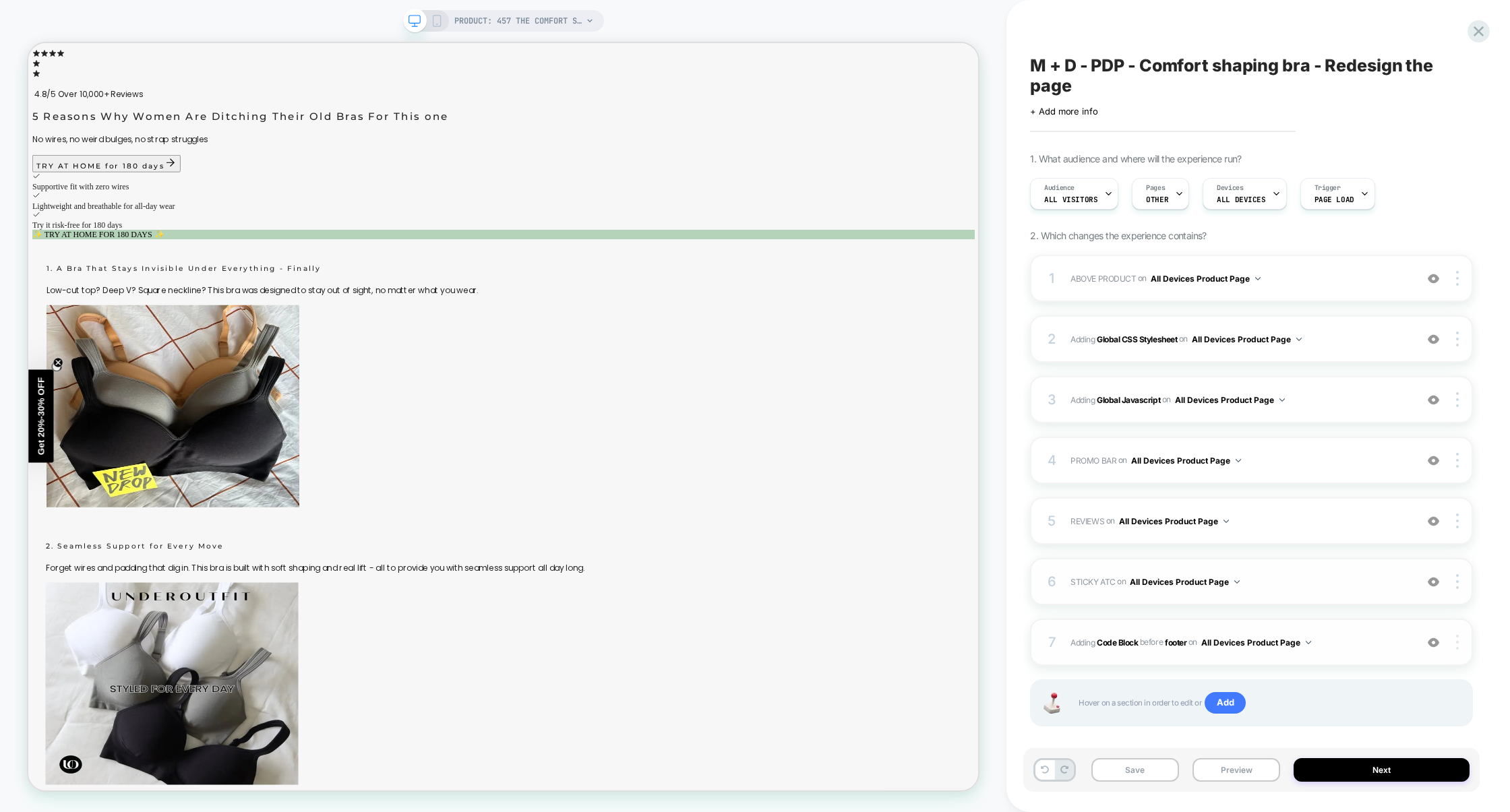
click at [1461, 644] on div at bounding box center [1459, 642] width 25 height 15
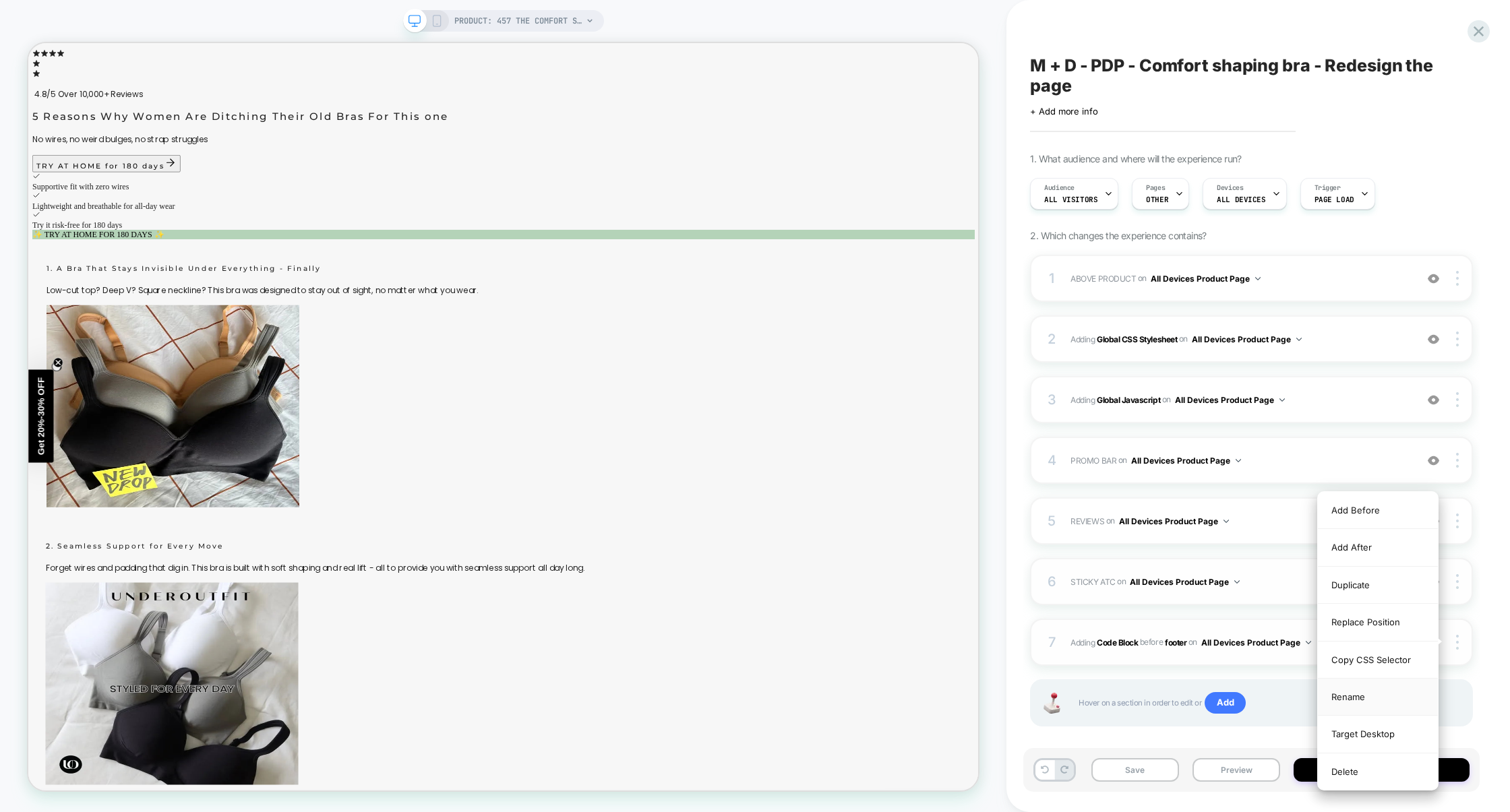
click at [1357, 704] on div "Rename" at bounding box center [1378, 697] width 120 height 37
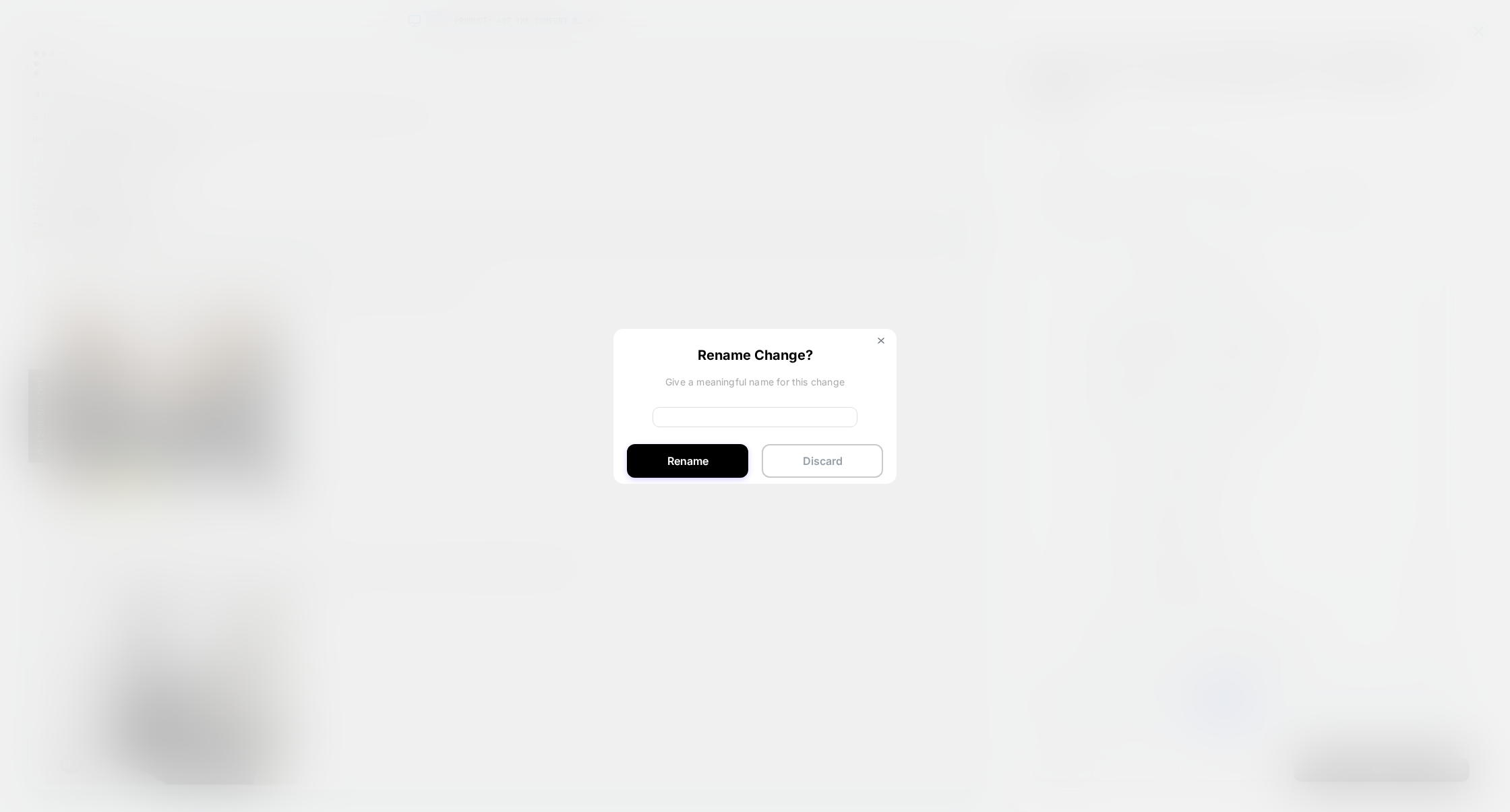
click at [759, 416] on input at bounding box center [755, 417] width 205 height 20
type input "***"
click at [731, 450] on button "Rename" at bounding box center [687, 460] width 121 height 33
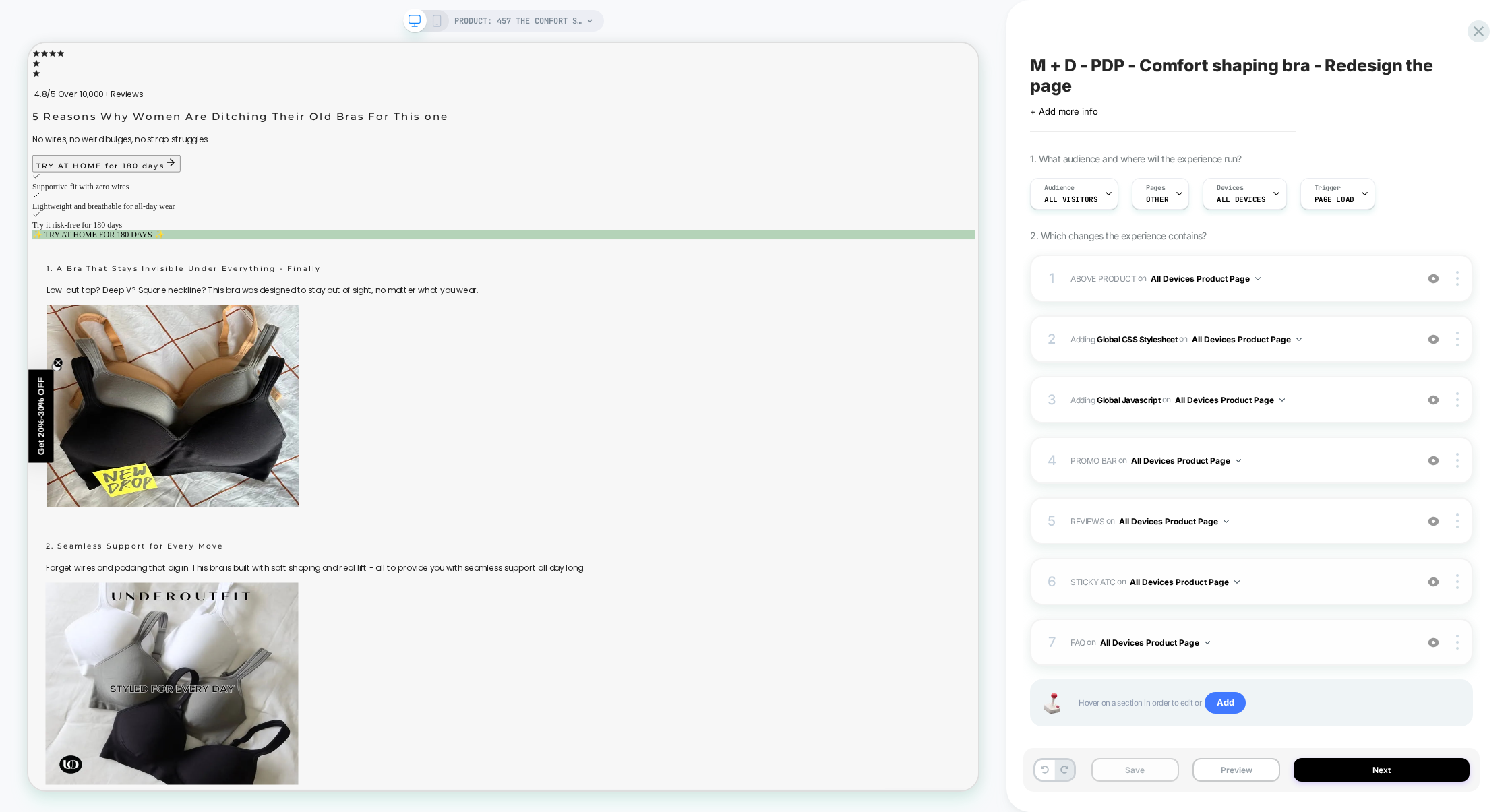
click at [1138, 772] on button "Save" at bounding box center [1136, 770] width 88 height 24
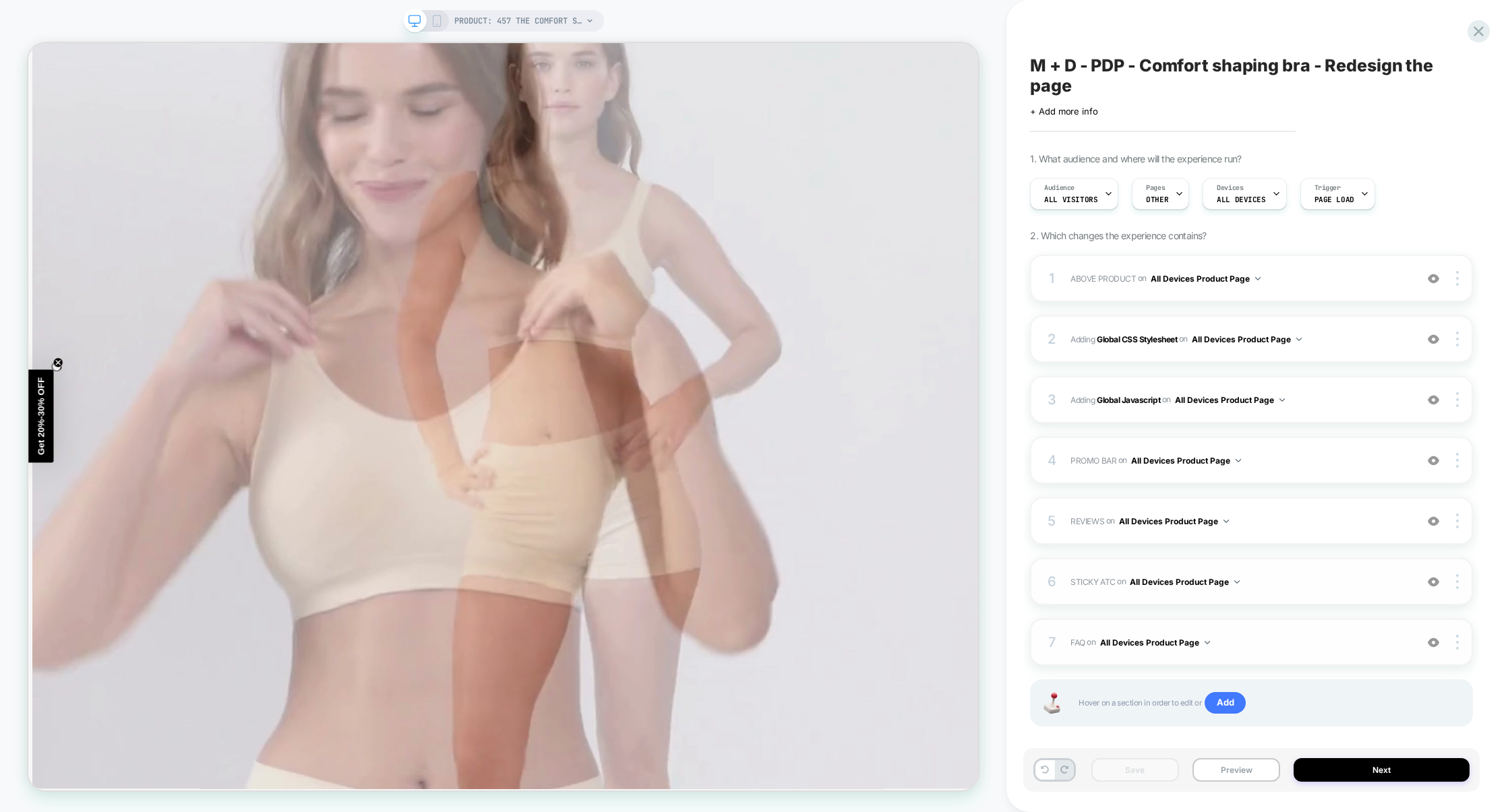
scroll to position [6909, 0]
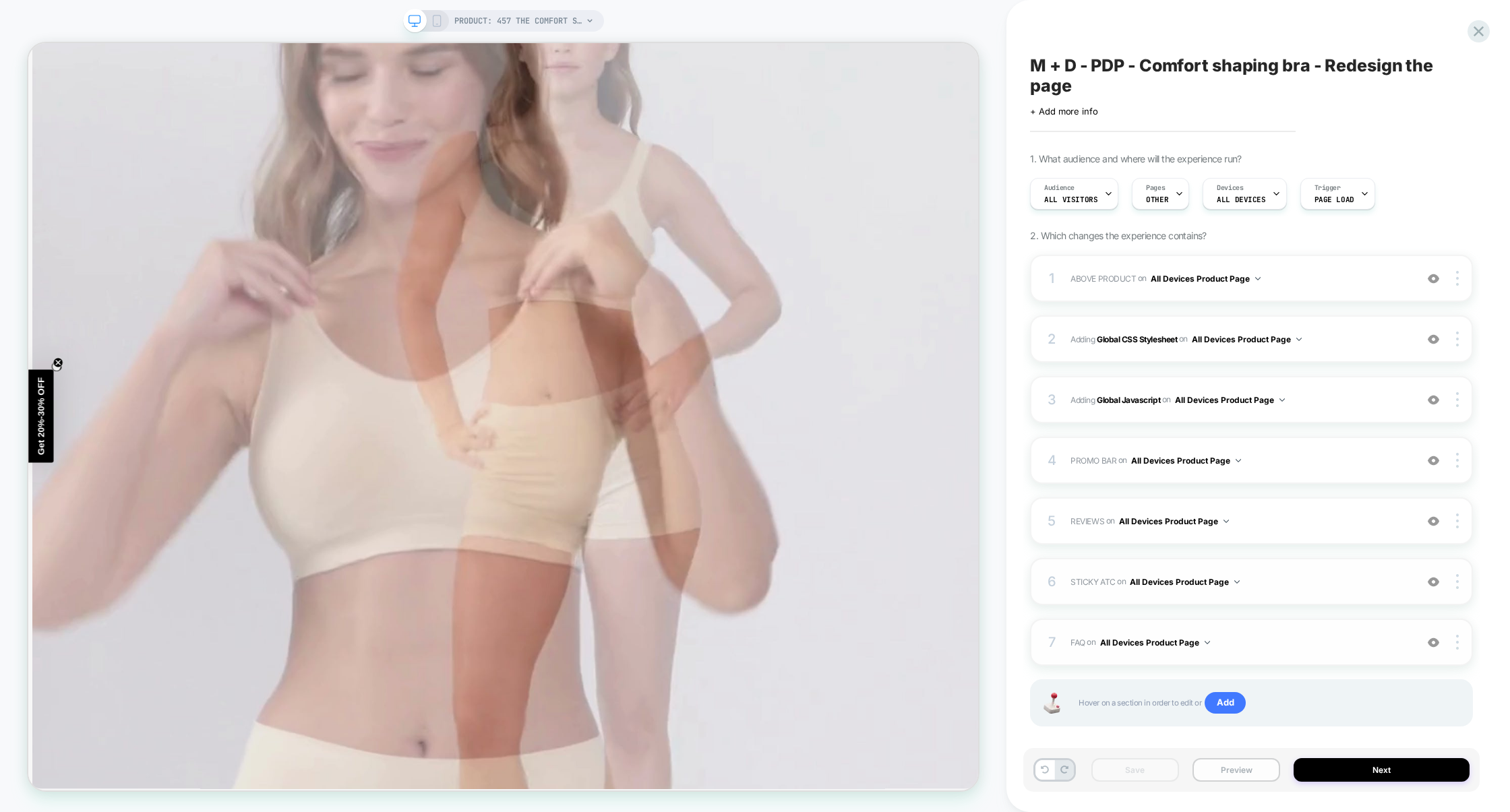
click at [1233, 770] on button "Preview" at bounding box center [1237, 770] width 88 height 24
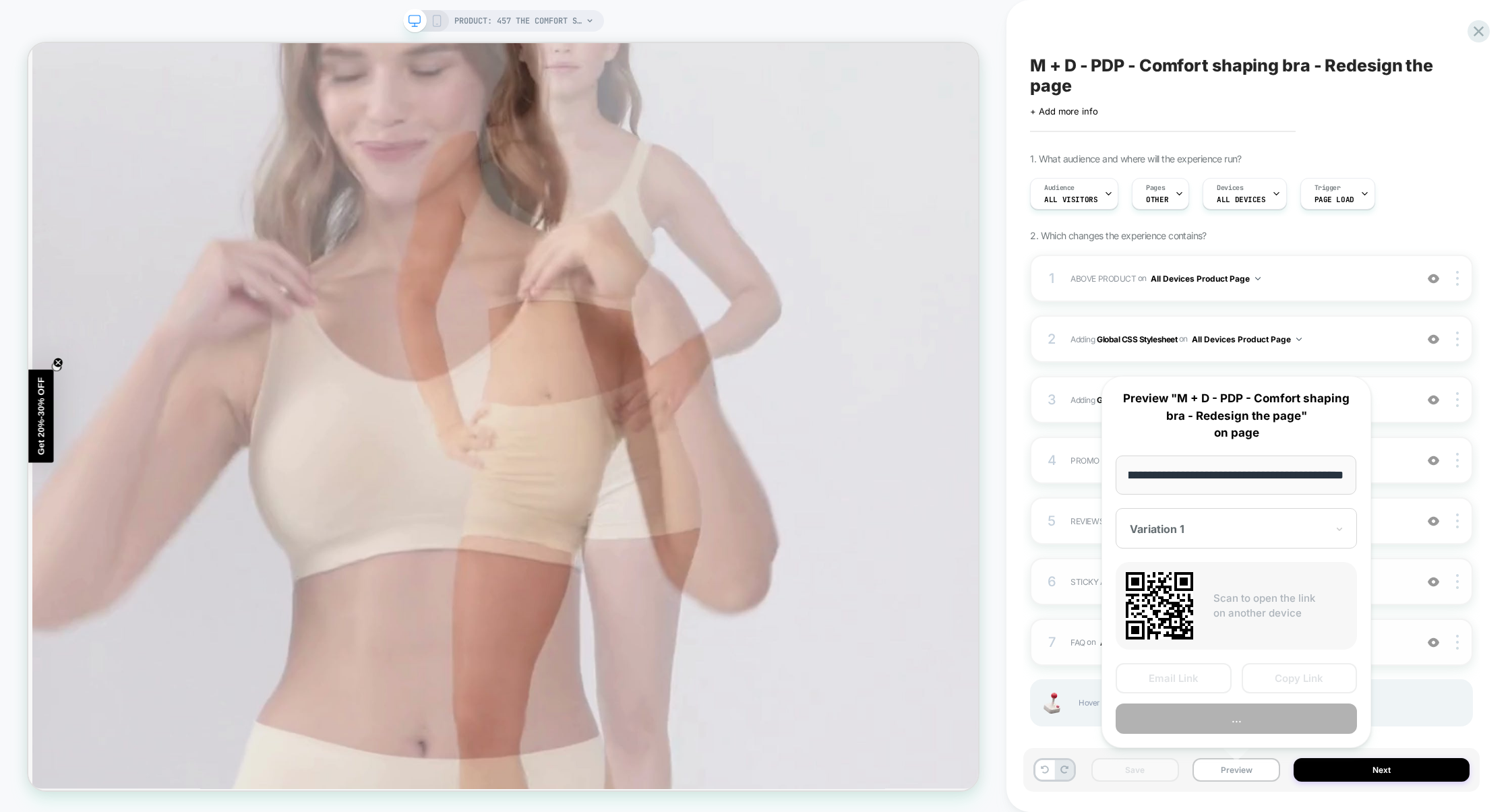
scroll to position [0, 0]
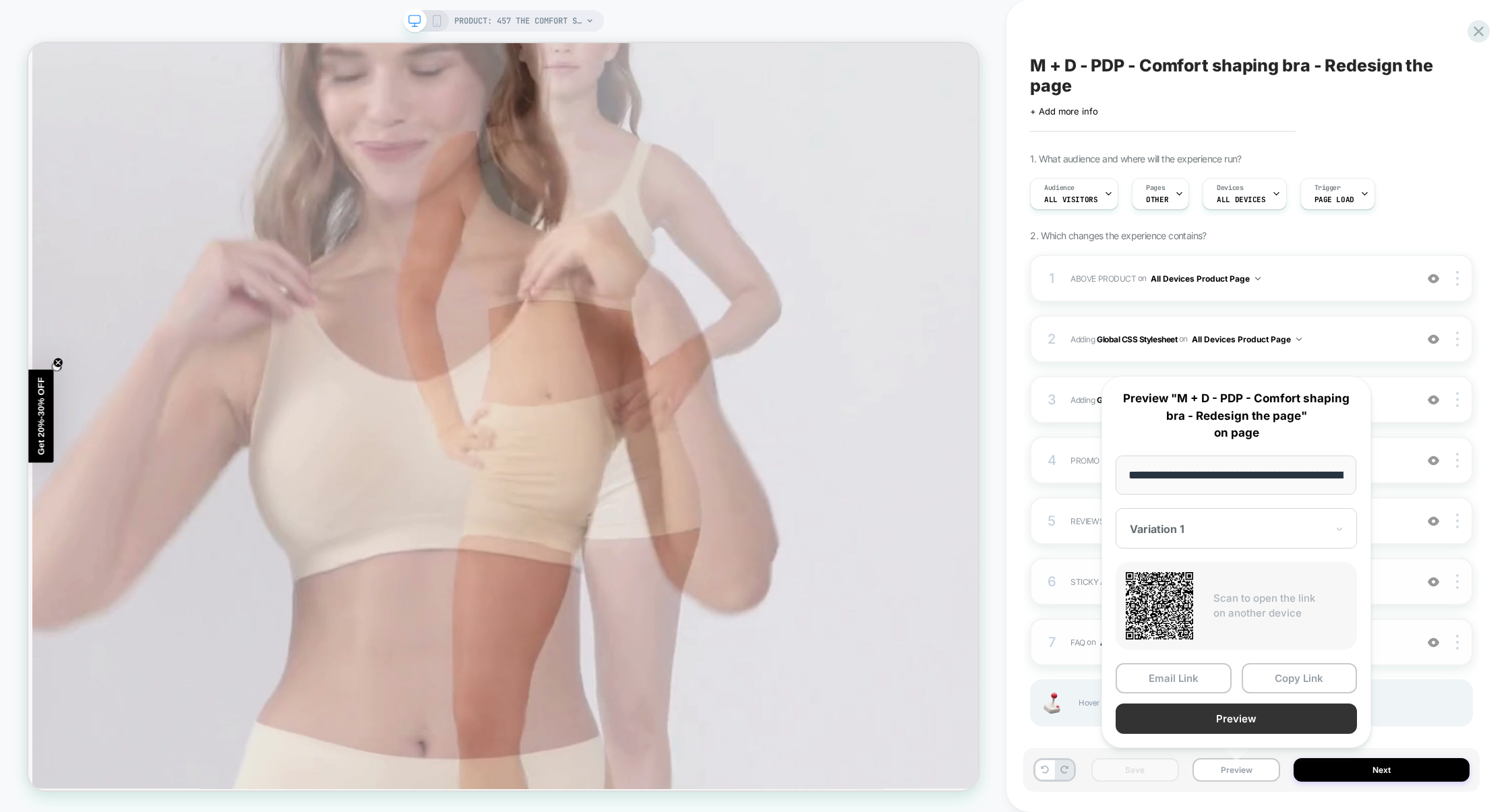
click at [1240, 717] on button "Preview" at bounding box center [1236, 718] width 241 height 30
